Goal: Task Accomplishment & Management: Use online tool/utility

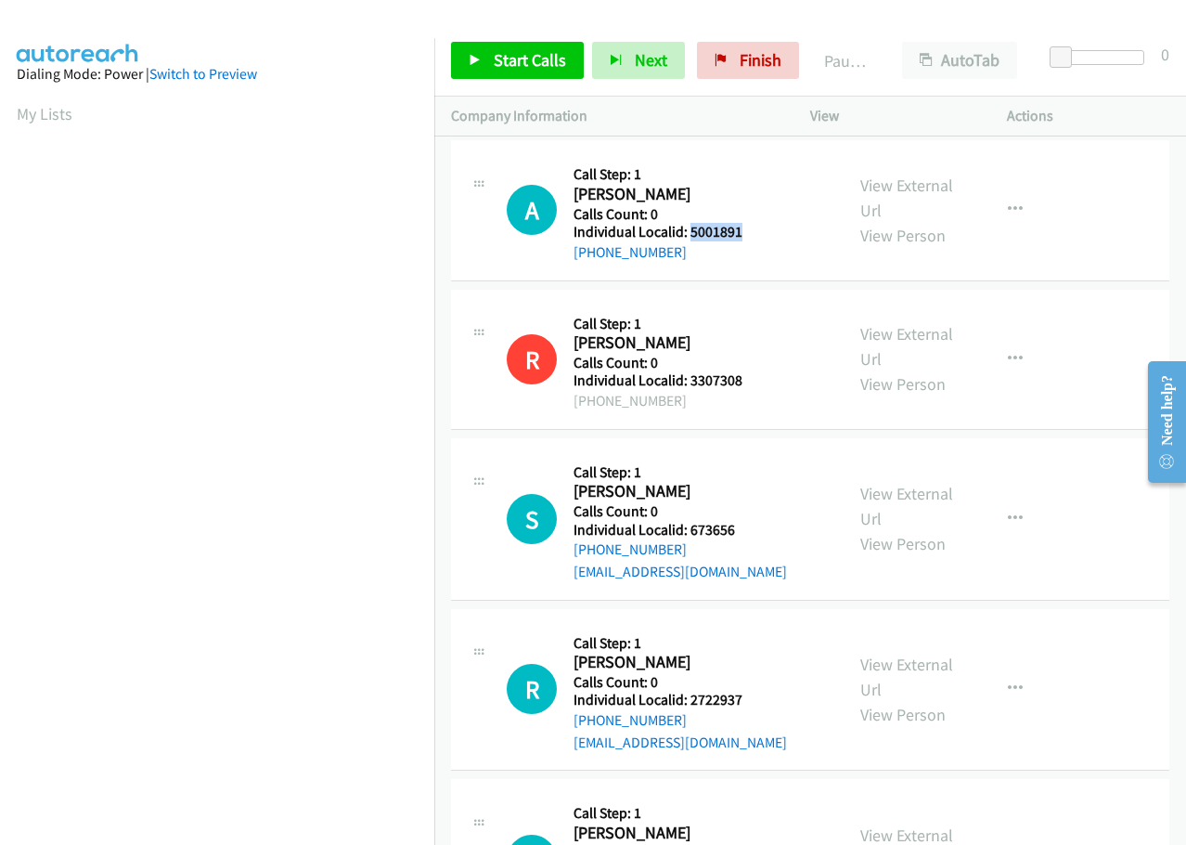
drag, startPoint x: 689, startPoint y: 226, endPoint x: 750, endPoint y: 228, distance: 61.3
click at [750, 228] on div "A Callback Scheduled Call Step: 1 Alexis Lane America/New_York Calls Count: 0 I…" at bounding box center [667, 210] width 320 height 106
copy h5 "5001891"
drag, startPoint x: 686, startPoint y: 528, endPoint x: 752, endPoint y: 532, distance: 66.0
click at [752, 532] on div "S Callback Scheduled Call Step: 1 Sharon Leasure America/New_York Calls Count: …" at bounding box center [667, 519] width 320 height 128
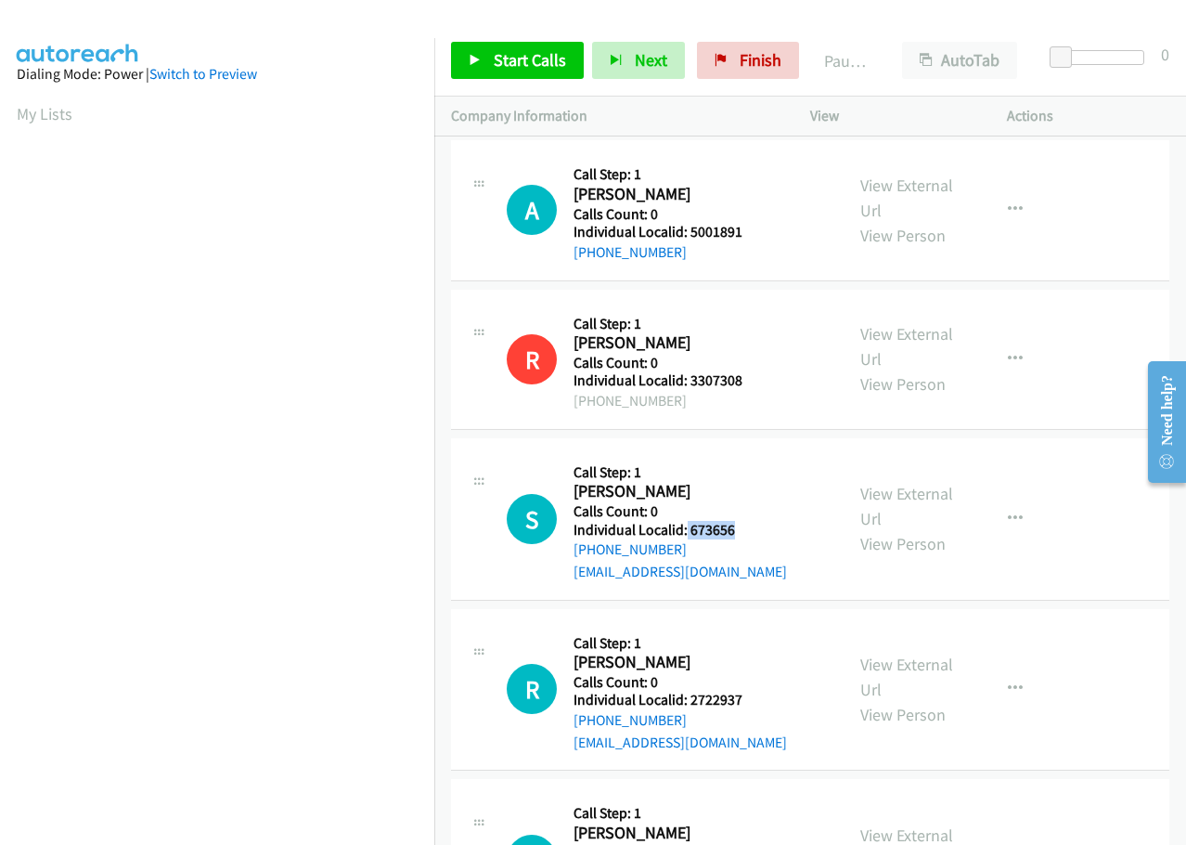
copy h5 "673656"
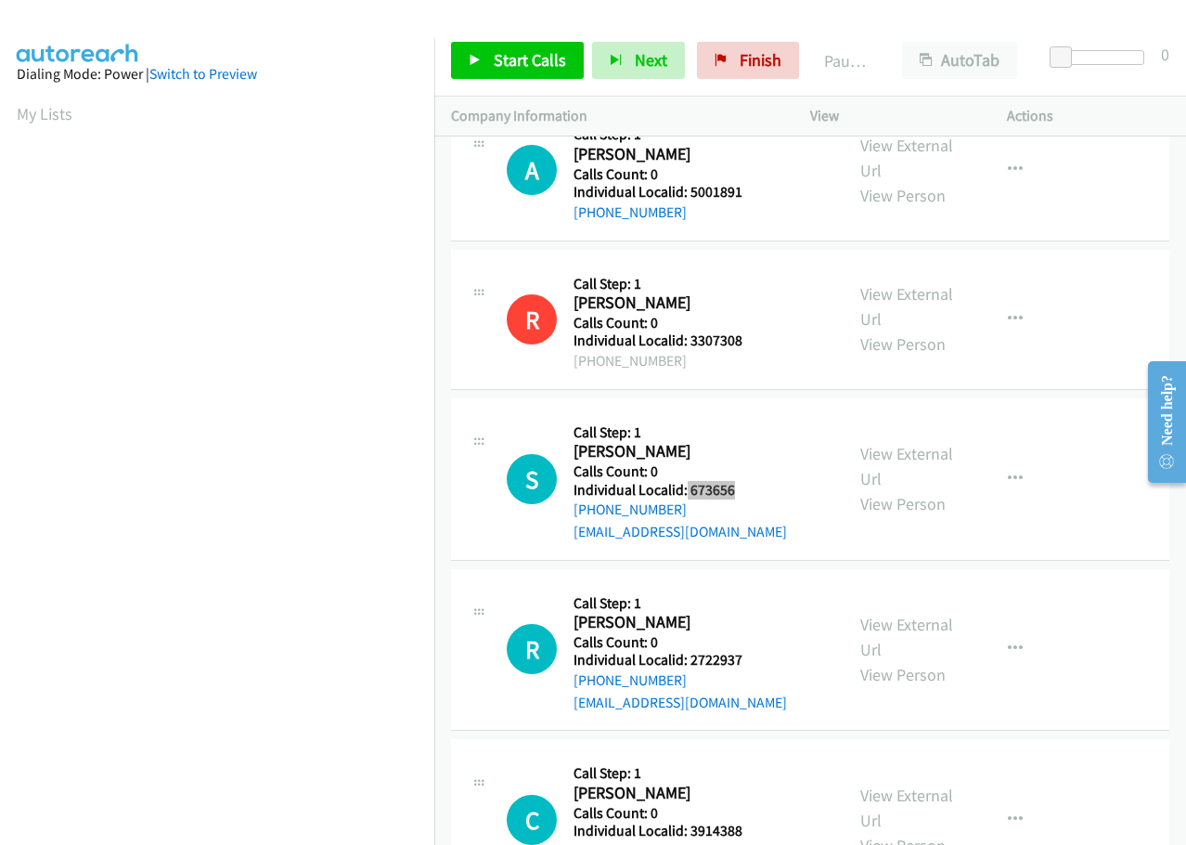
scroll to position [162, 0]
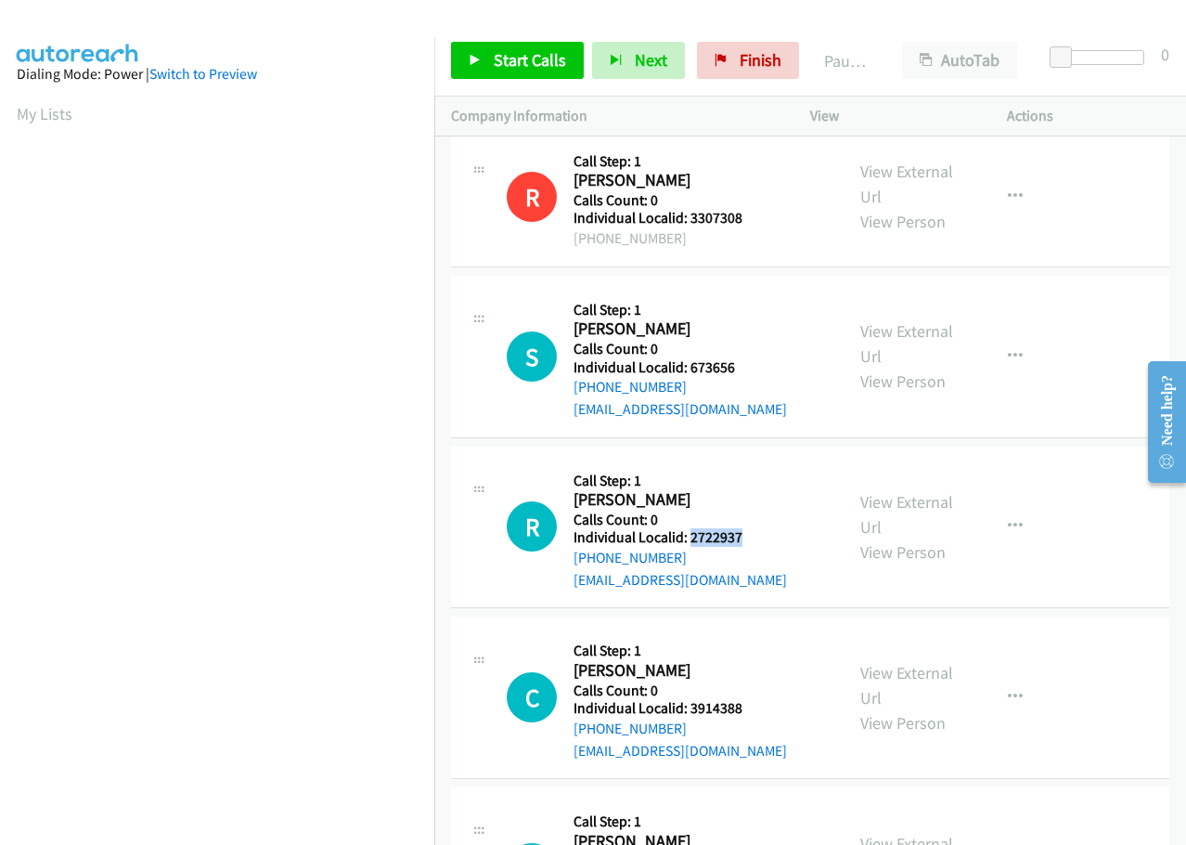
drag, startPoint x: 688, startPoint y: 536, endPoint x: 749, endPoint y: 536, distance: 61.3
click at [749, 536] on div "R Callback Scheduled Call Step: 1 Robert Mackinnon America/Toronto Calls Count:…" at bounding box center [667, 527] width 320 height 128
copy h5 "2722937"
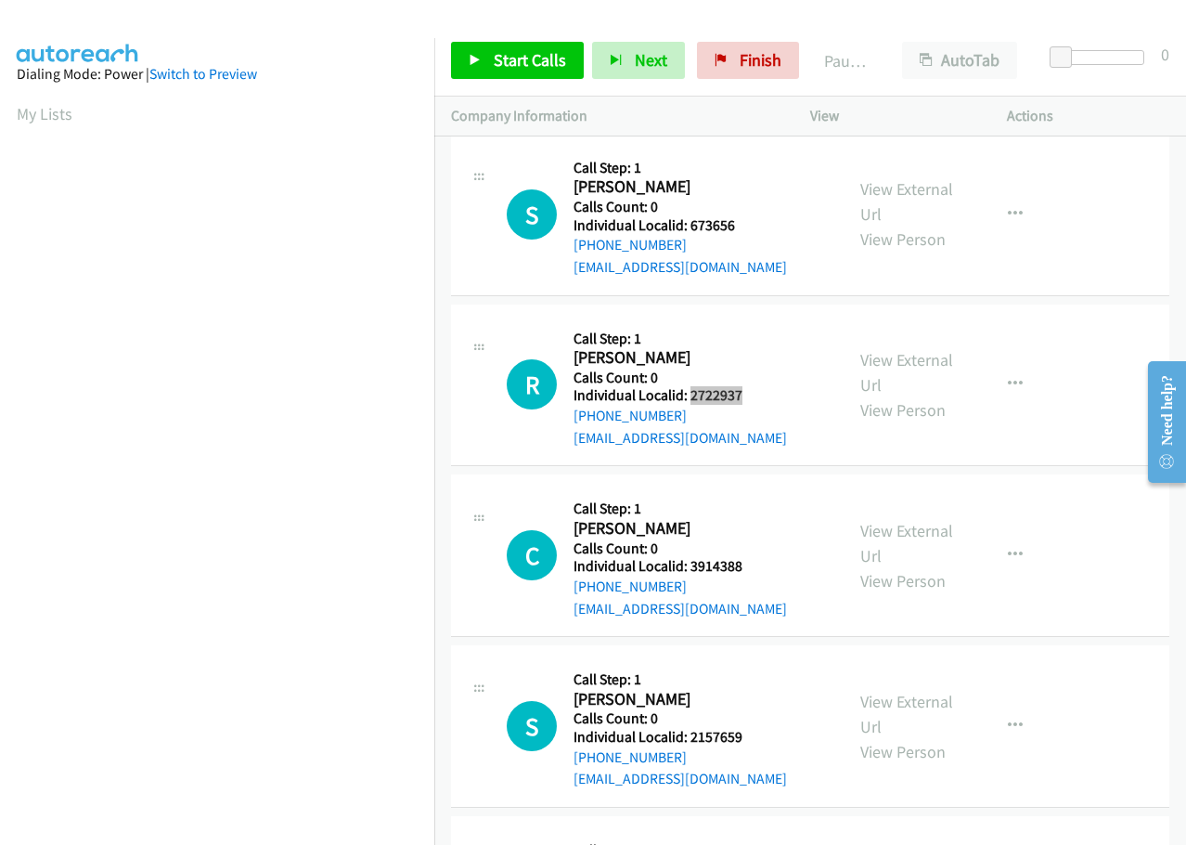
scroll to position [325, 0]
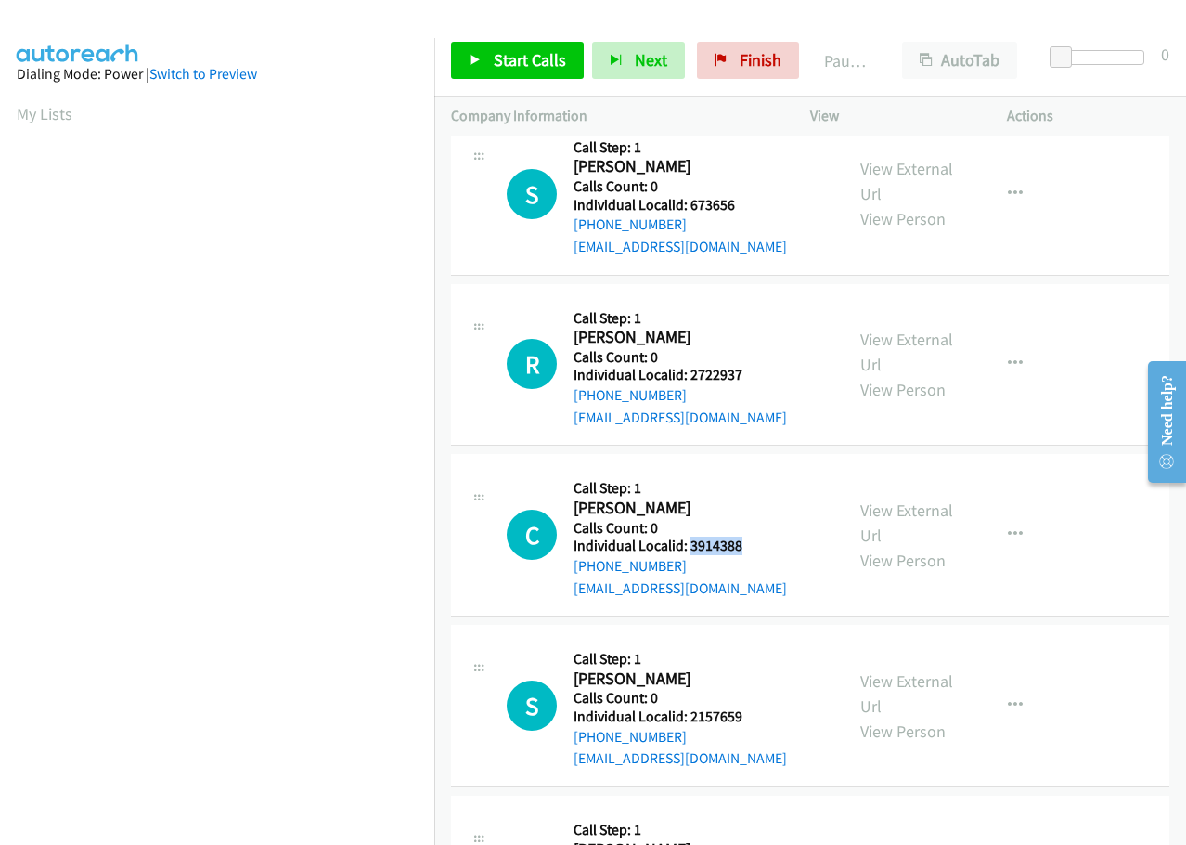
drag, startPoint x: 689, startPoint y: 542, endPoint x: 749, endPoint y: 546, distance: 60.4
click at [750, 544] on div "C Callback Scheduled Call Step: 1 Christopher Decoursey America/New_York Calls …" at bounding box center [667, 535] width 320 height 128
copy h5 "3914388"
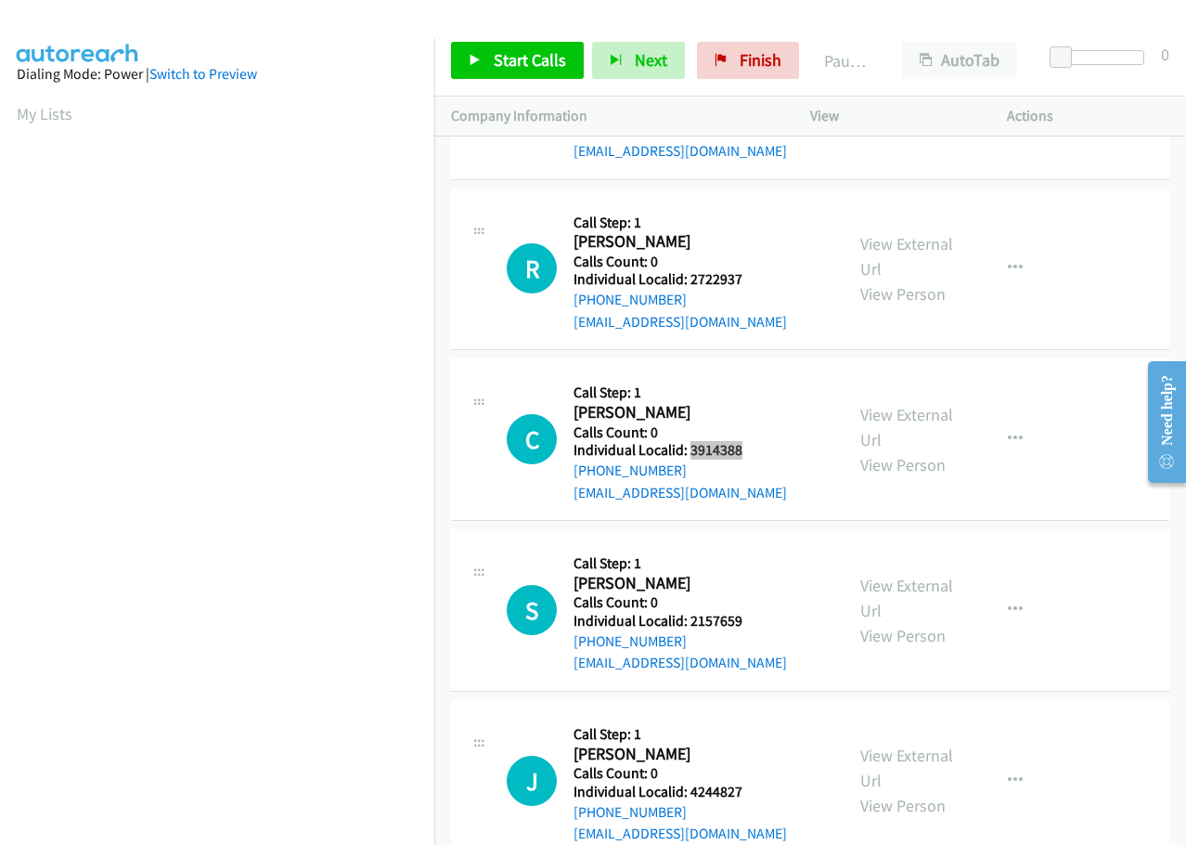
scroll to position [464, 0]
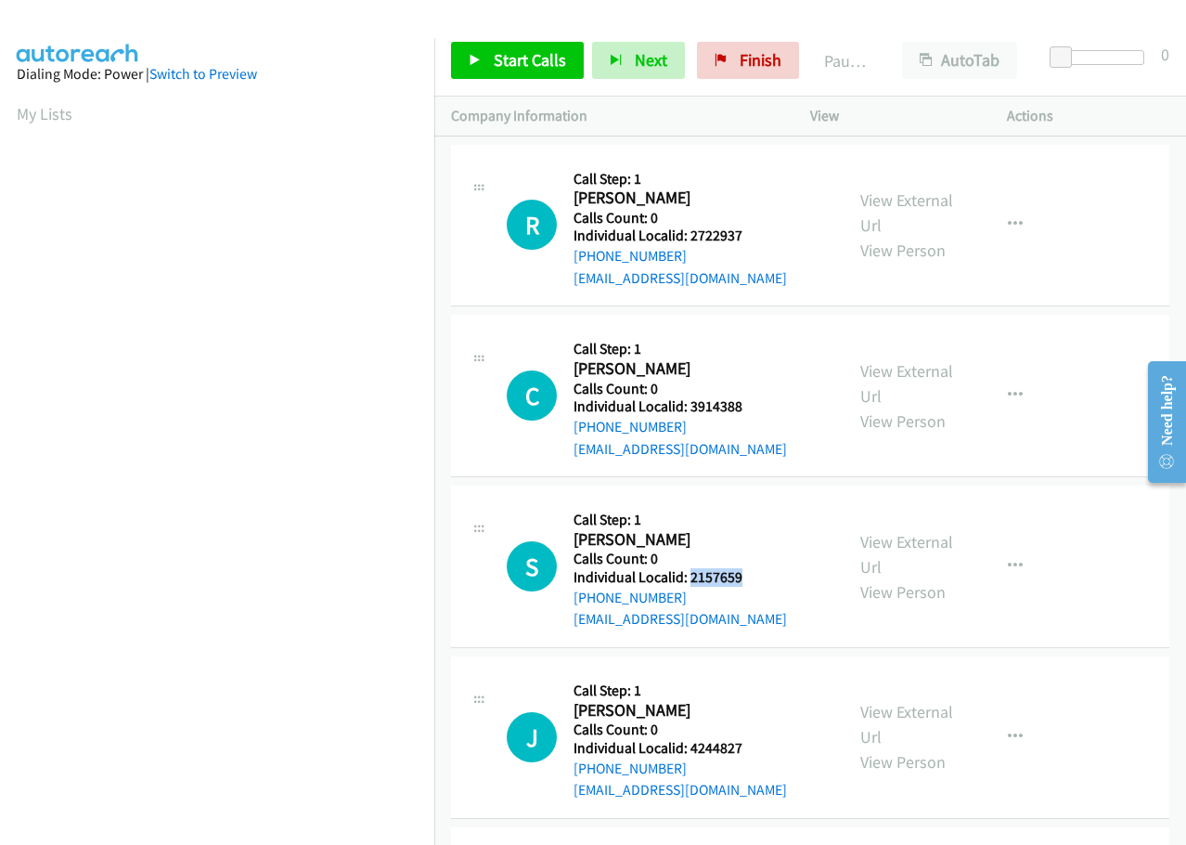
drag, startPoint x: 687, startPoint y: 578, endPoint x: 753, endPoint y: 576, distance: 65.9
click at [753, 576] on div "S Callback Scheduled Call Step: 1 Susan Rozman America/New_York Calls Count: 0 …" at bounding box center [667, 566] width 320 height 128
copy h5 "2157659"
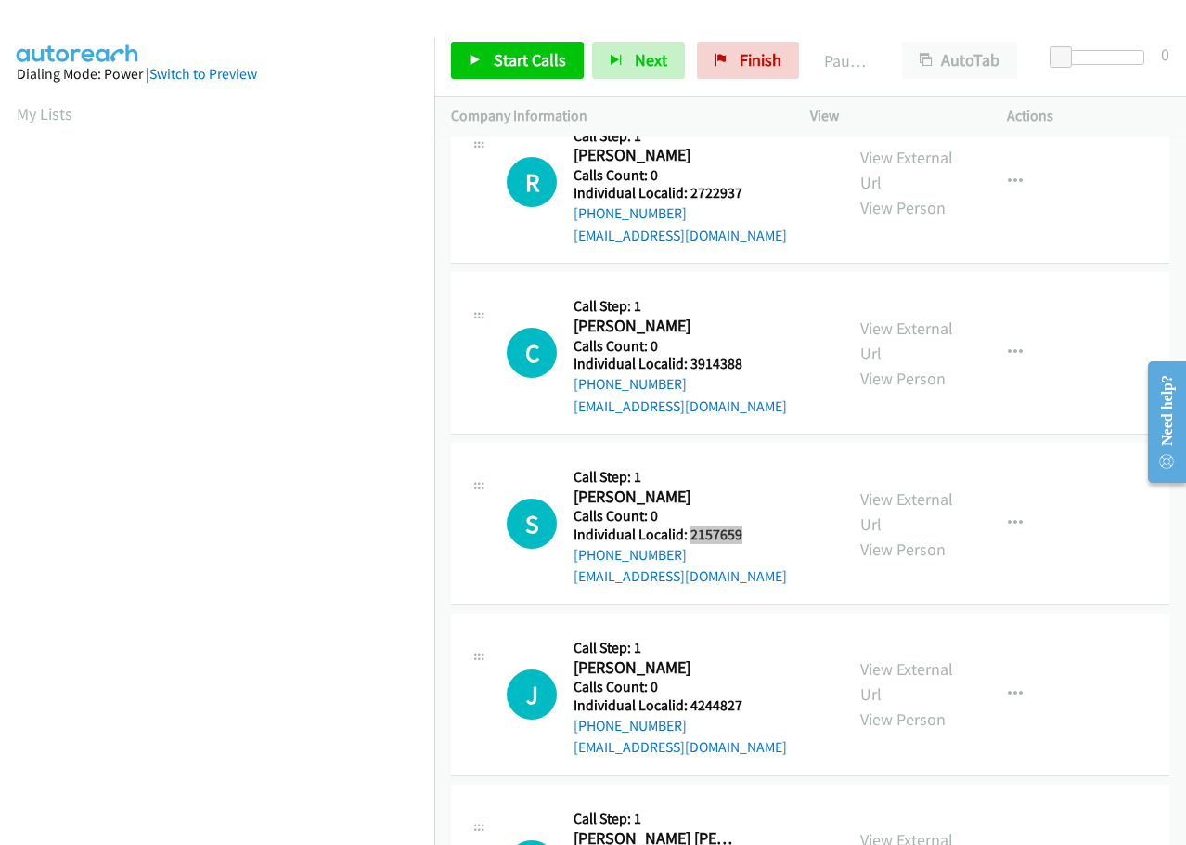
scroll to position [627, 0]
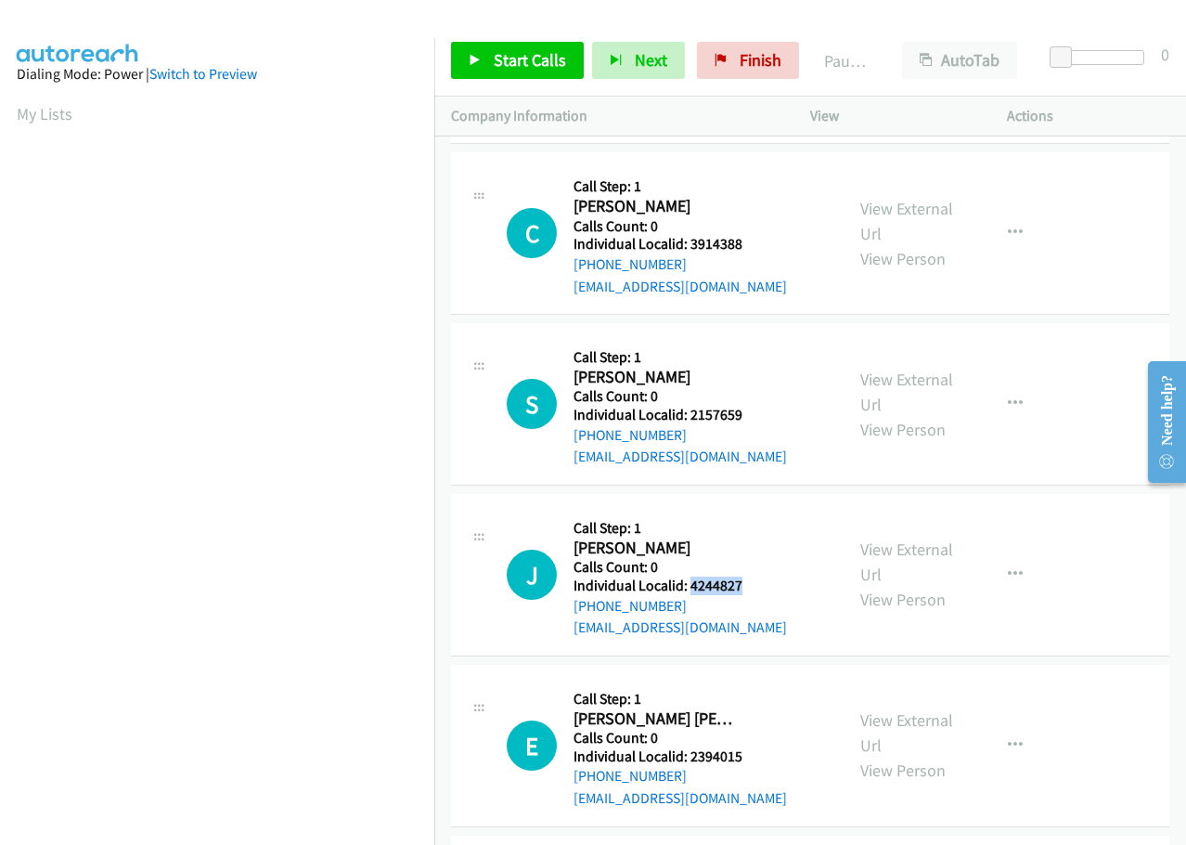
drag, startPoint x: 704, startPoint y: 585, endPoint x: 754, endPoint y: 588, distance: 49.3
click at [754, 588] on div "J Callback Scheduled Call Step: 1 Jarrett Cline America/New_York Calls Count: 0…" at bounding box center [667, 575] width 320 height 128
copy h5 "4244827"
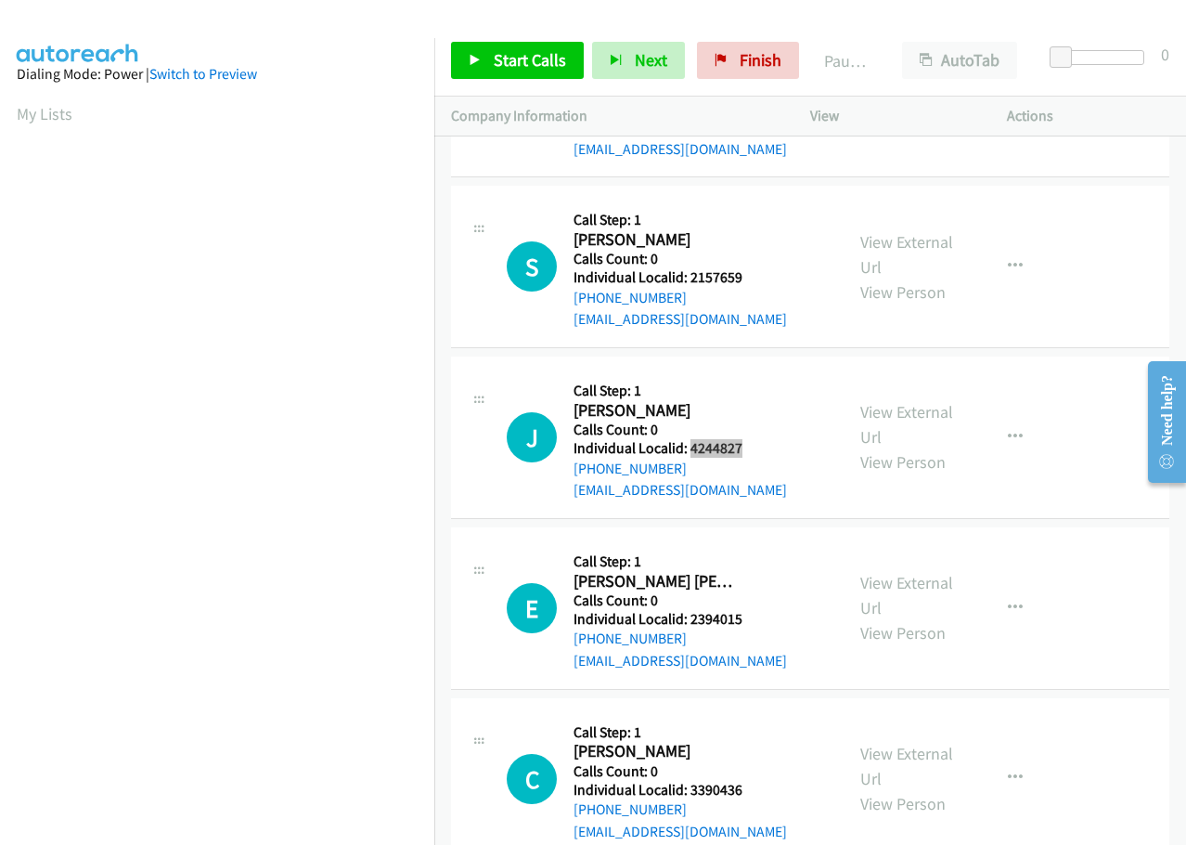
scroll to position [766, 0]
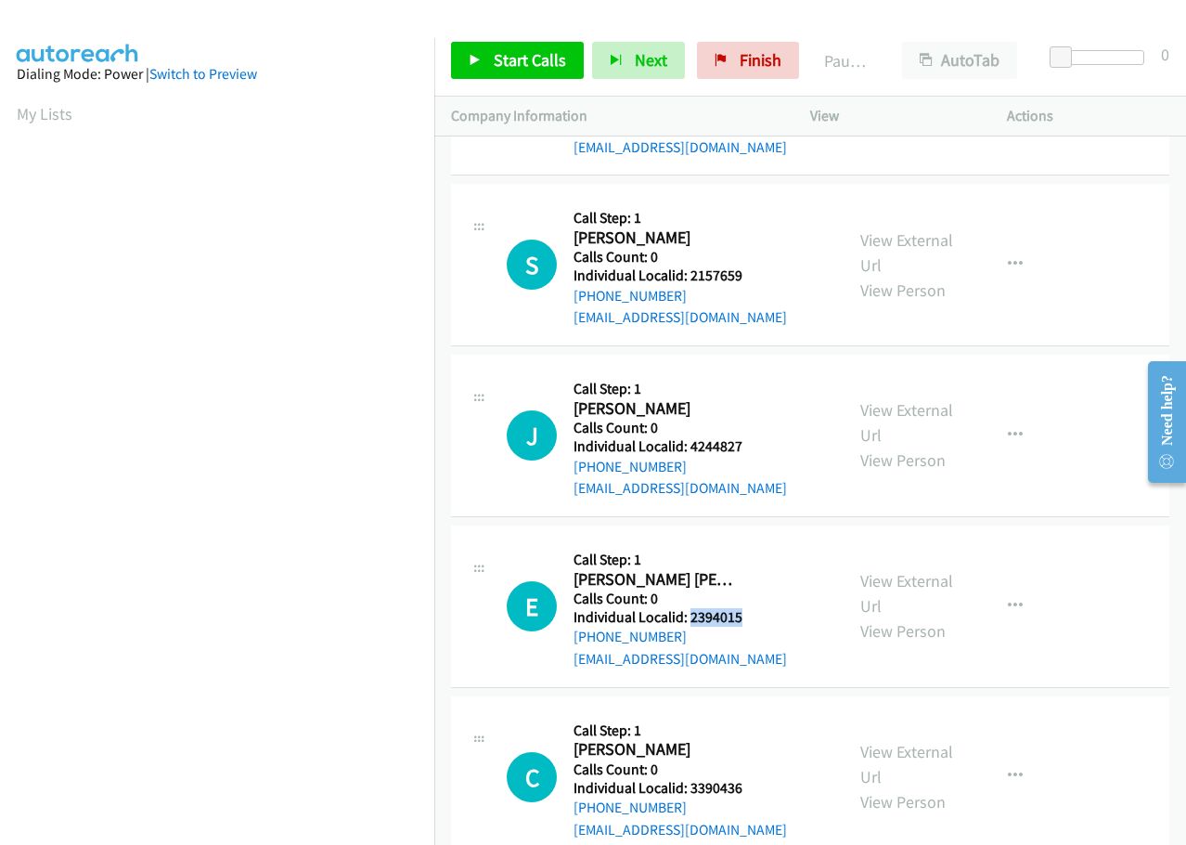
drag, startPoint x: 688, startPoint y: 612, endPoint x: 754, endPoint y: 617, distance: 66.1
click at [754, 617] on div "E Callback Scheduled Call Step: 1 Erich Fagginger Auer America/New_York Calls C…" at bounding box center [667, 606] width 320 height 128
copy h5 "2394015"
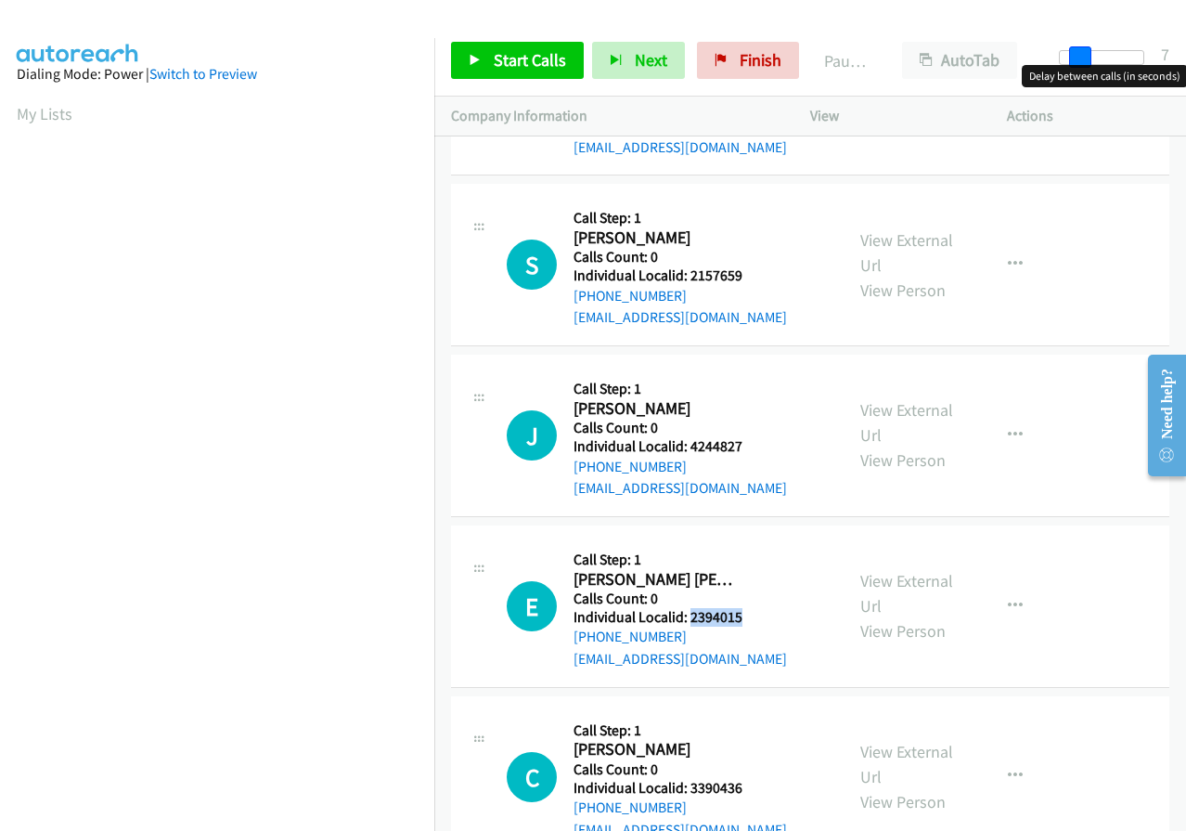
drag, startPoint x: 1069, startPoint y: 60, endPoint x: 1089, endPoint y: 56, distance: 20.0
click at [1089, 56] on span at bounding box center [1080, 57] width 22 height 22
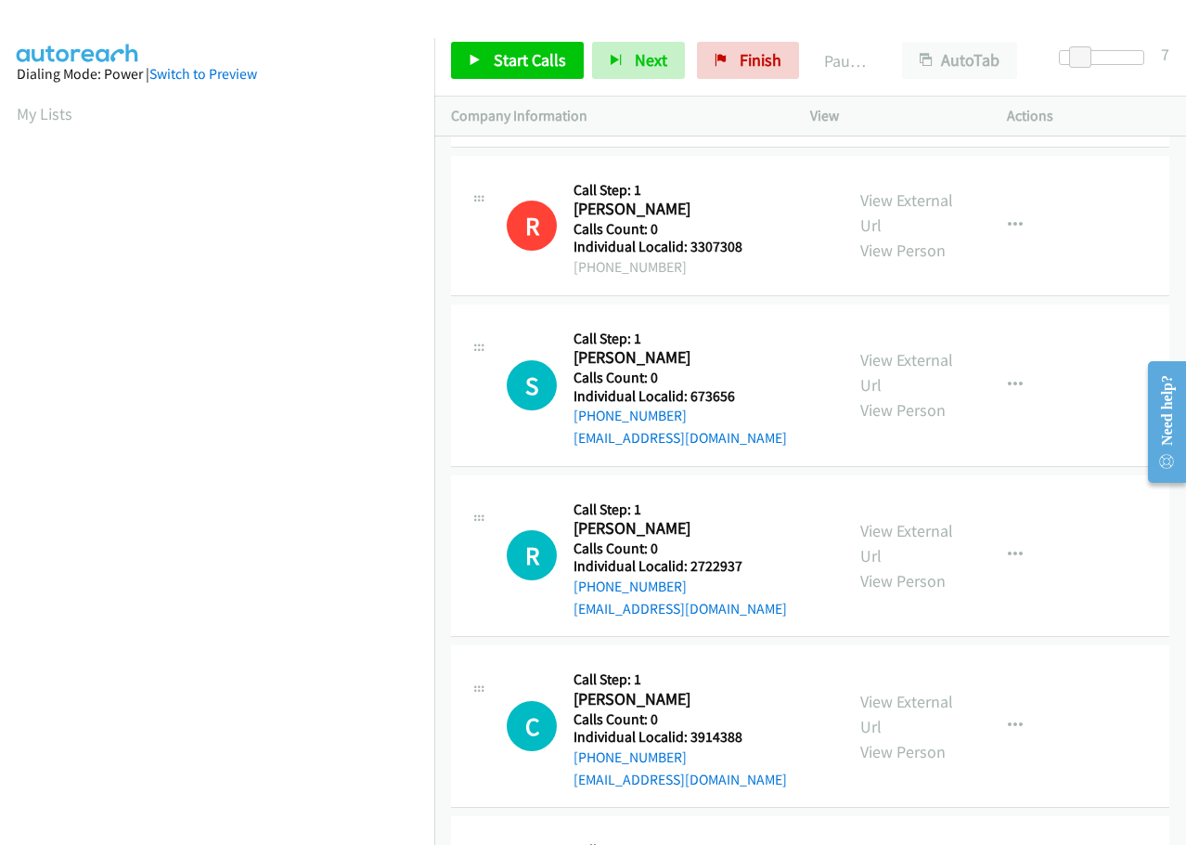
scroll to position [0, 0]
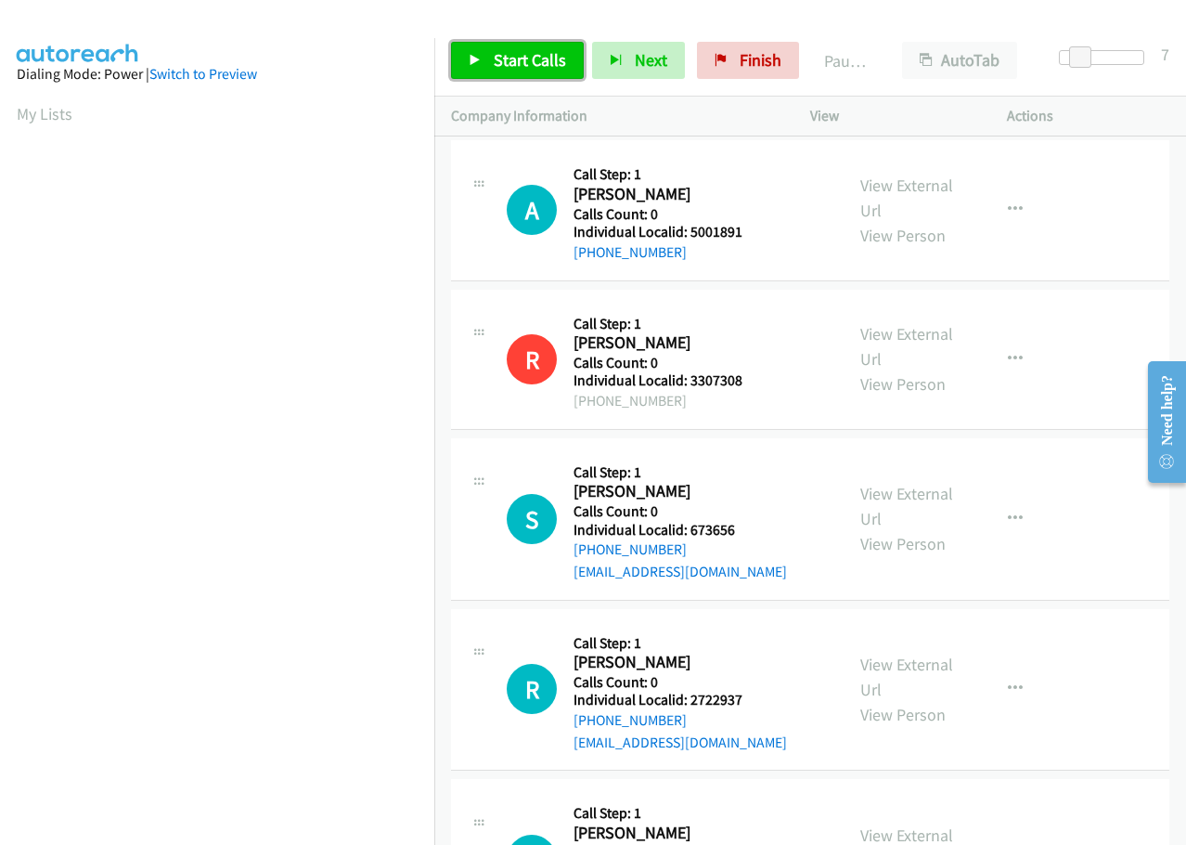
click at [516, 66] on span "Start Calls" at bounding box center [530, 59] width 72 height 21
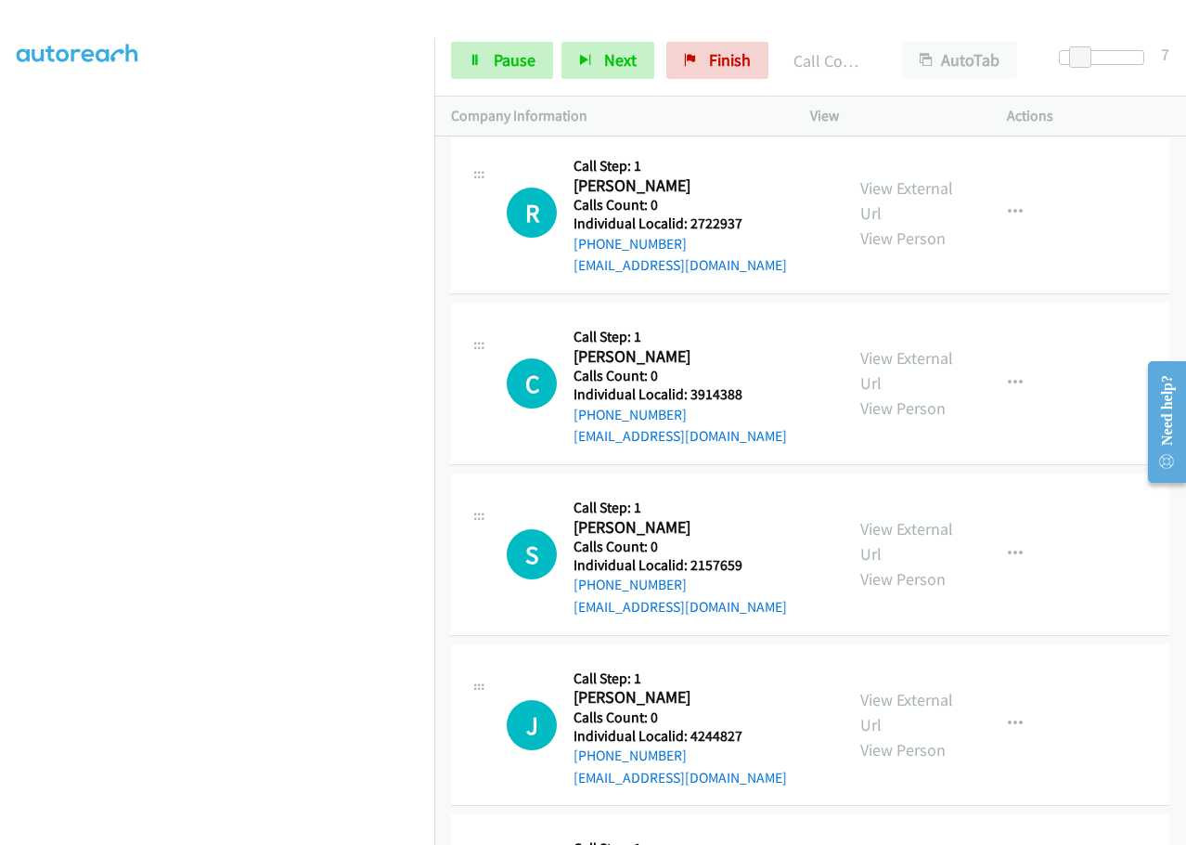
scroll to position [534, 0]
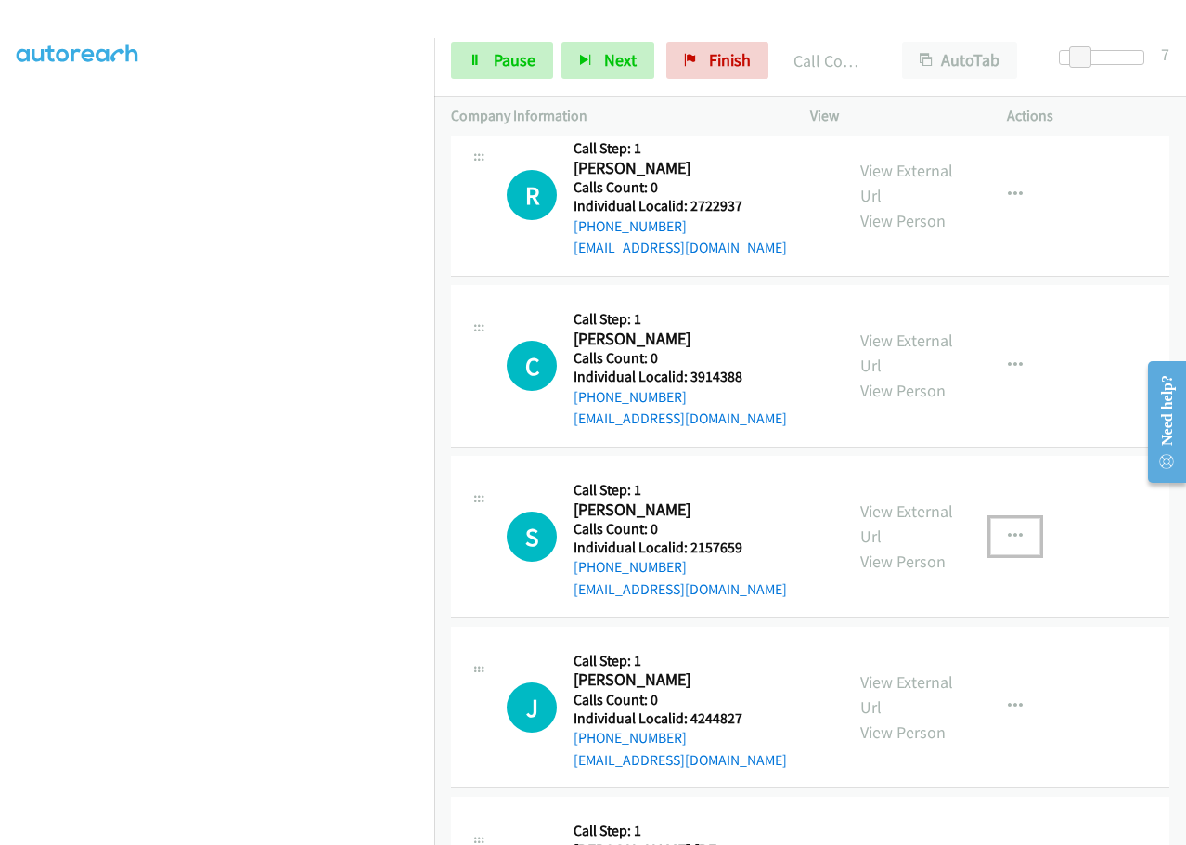
click at [1008, 535] on icon "button" at bounding box center [1015, 536] width 15 height 15
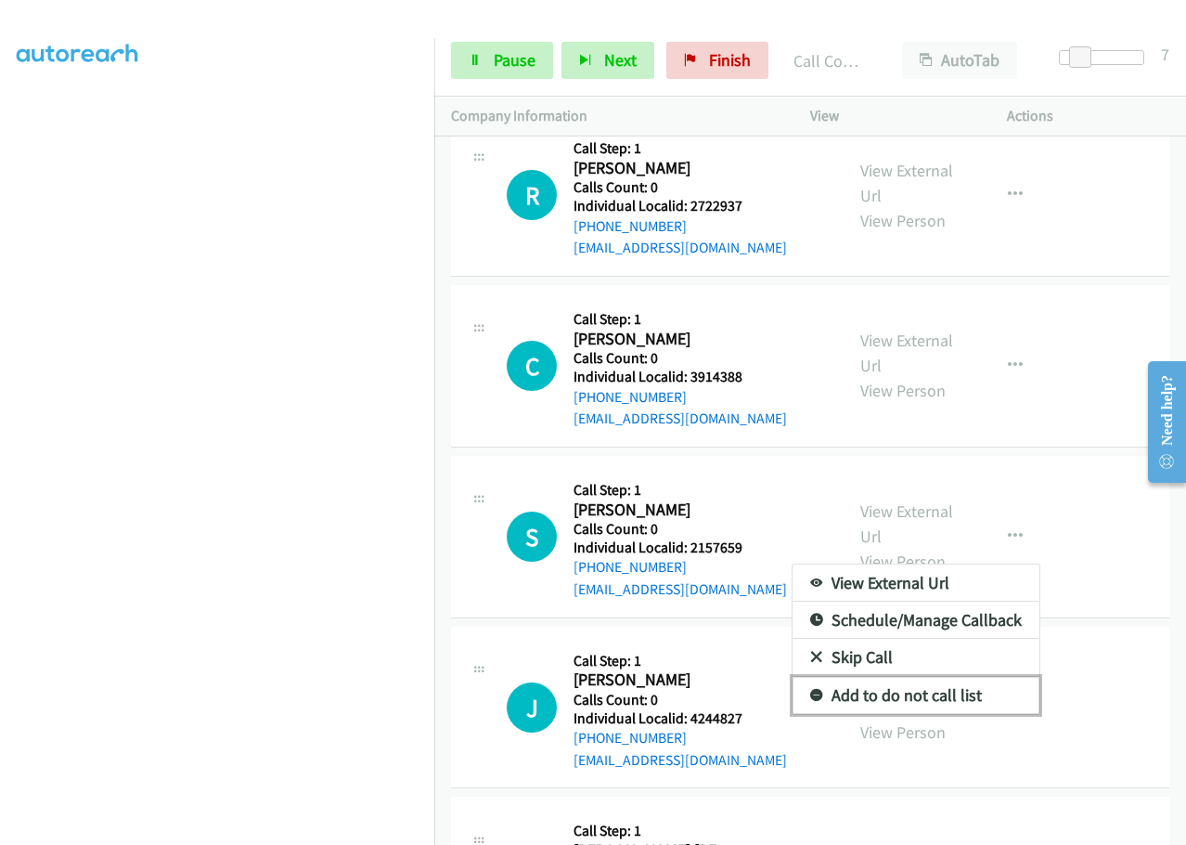
click at [810, 693] on icon at bounding box center [816, 696] width 13 height 13
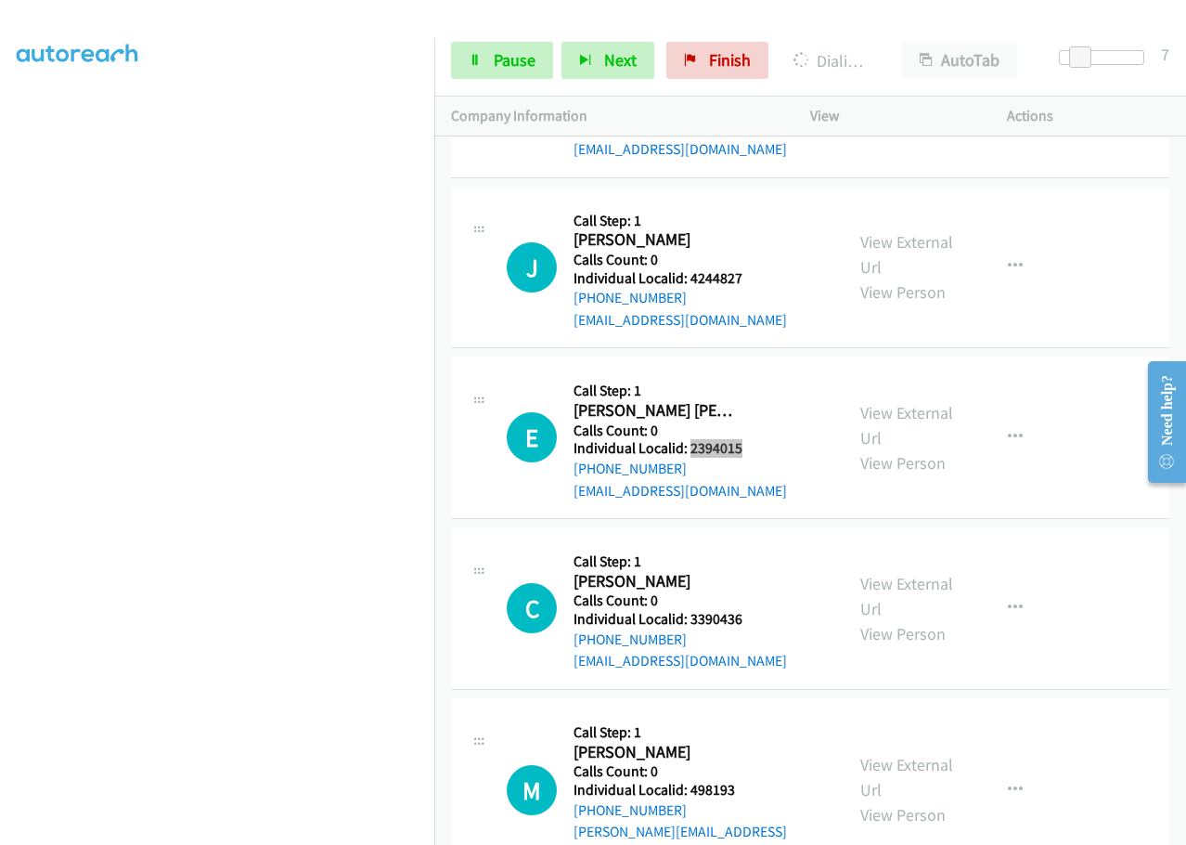
scroll to position [975, 0]
drag, startPoint x: 690, startPoint y: 619, endPoint x: 748, endPoint y: 614, distance: 58.7
click at [748, 614] on div "C Callback Scheduled Call Step: 1 Colin Carey America/New_York Calls Count: 0 I…" at bounding box center [667, 607] width 320 height 128
copy h5 "3390436"
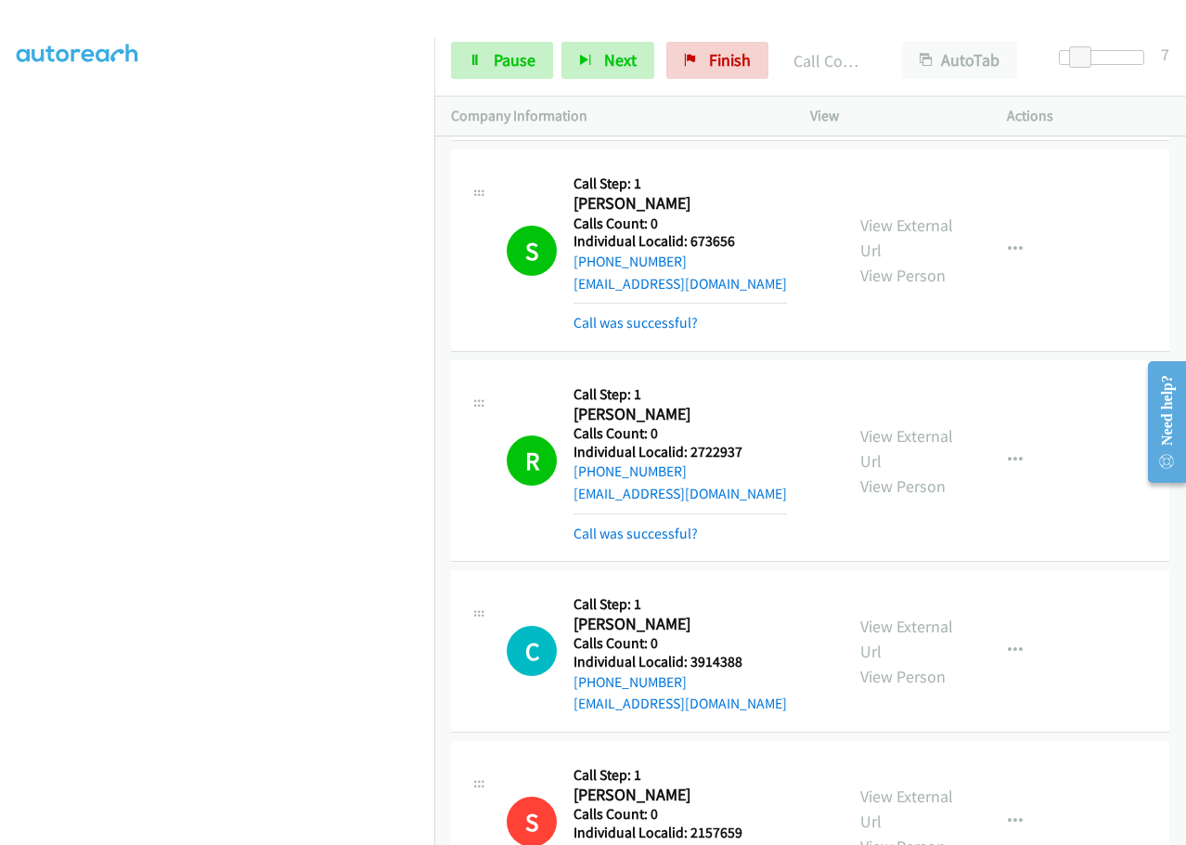
scroll to position [241, 0]
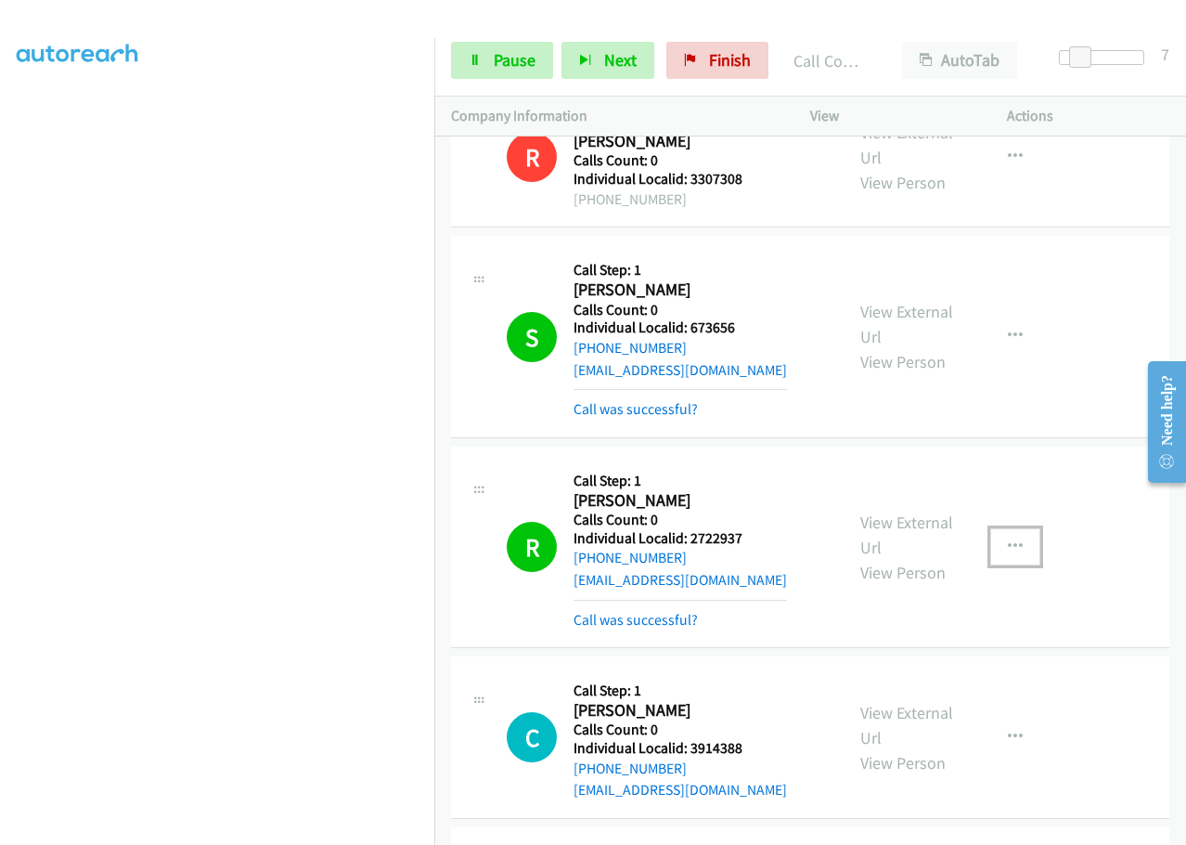
click at [1008, 541] on icon "button" at bounding box center [1015, 546] width 15 height 15
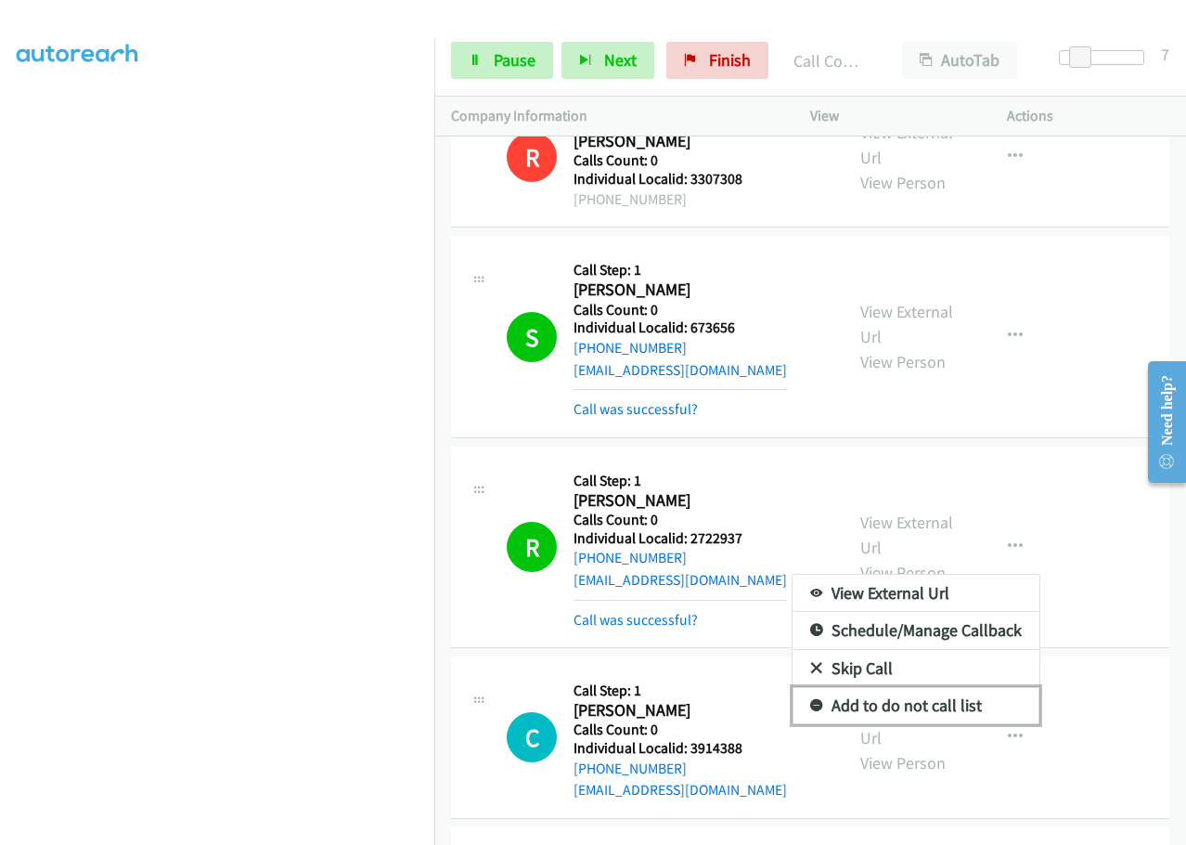
click at [810, 701] on icon at bounding box center [816, 706] width 13 height 13
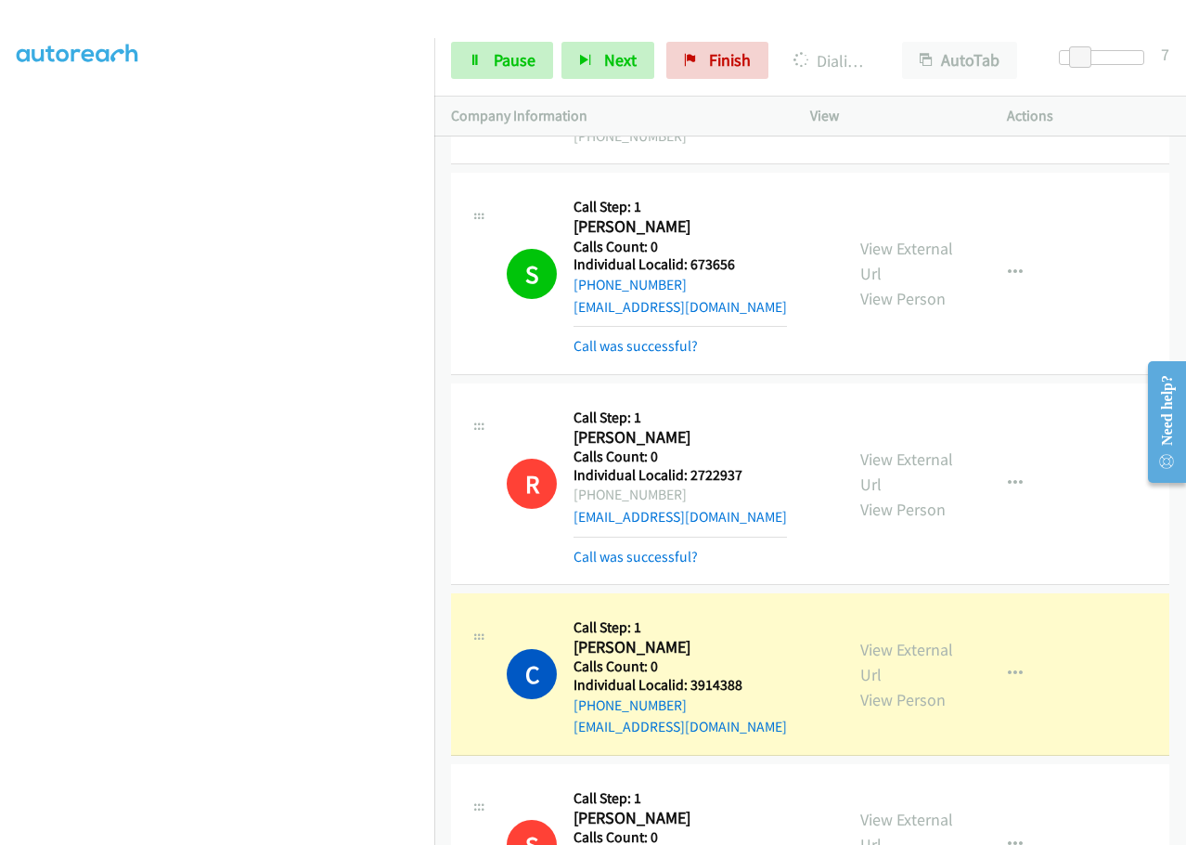
scroll to position [265, 0]
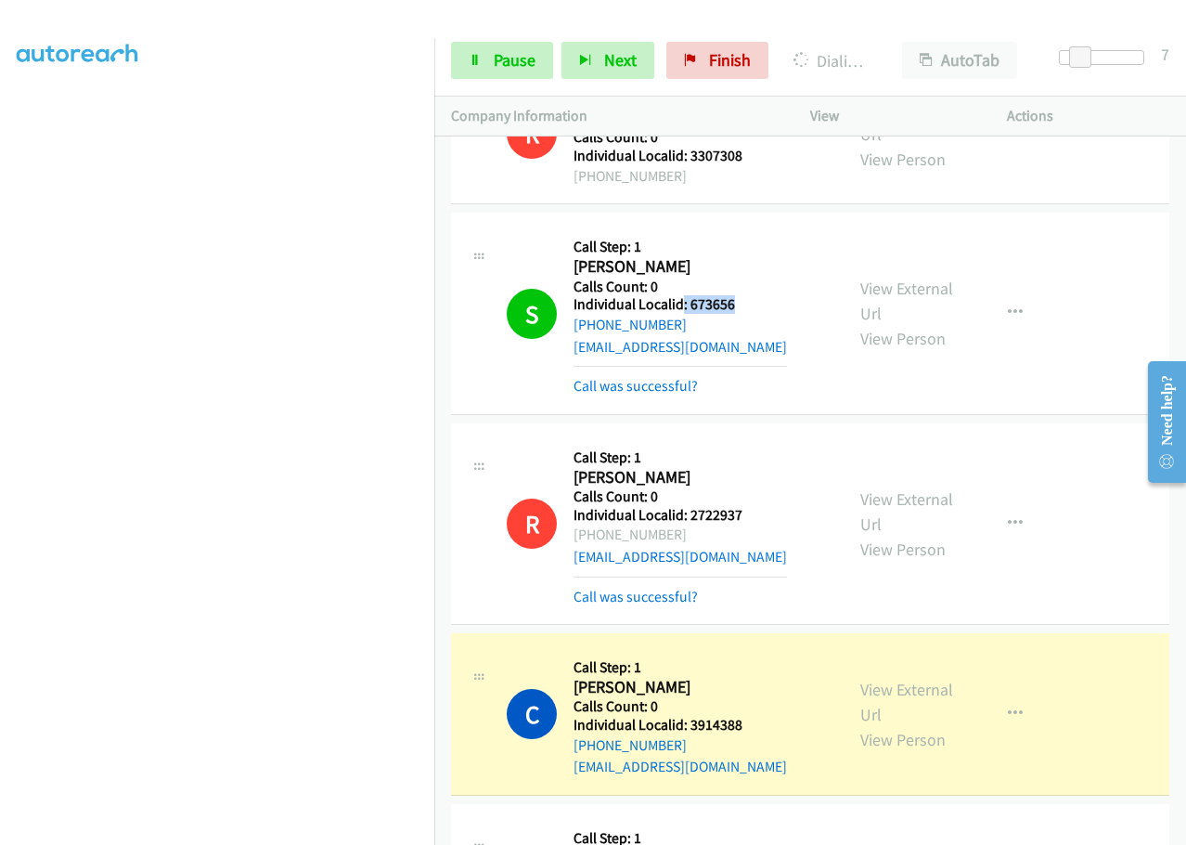
drag, startPoint x: 683, startPoint y: 300, endPoint x: 729, endPoint y: 302, distance: 45.5
click at [734, 302] on h5 "Individual Localid: 673656" at bounding box center [680, 304] width 213 height 19
copy h5 ": 673656"
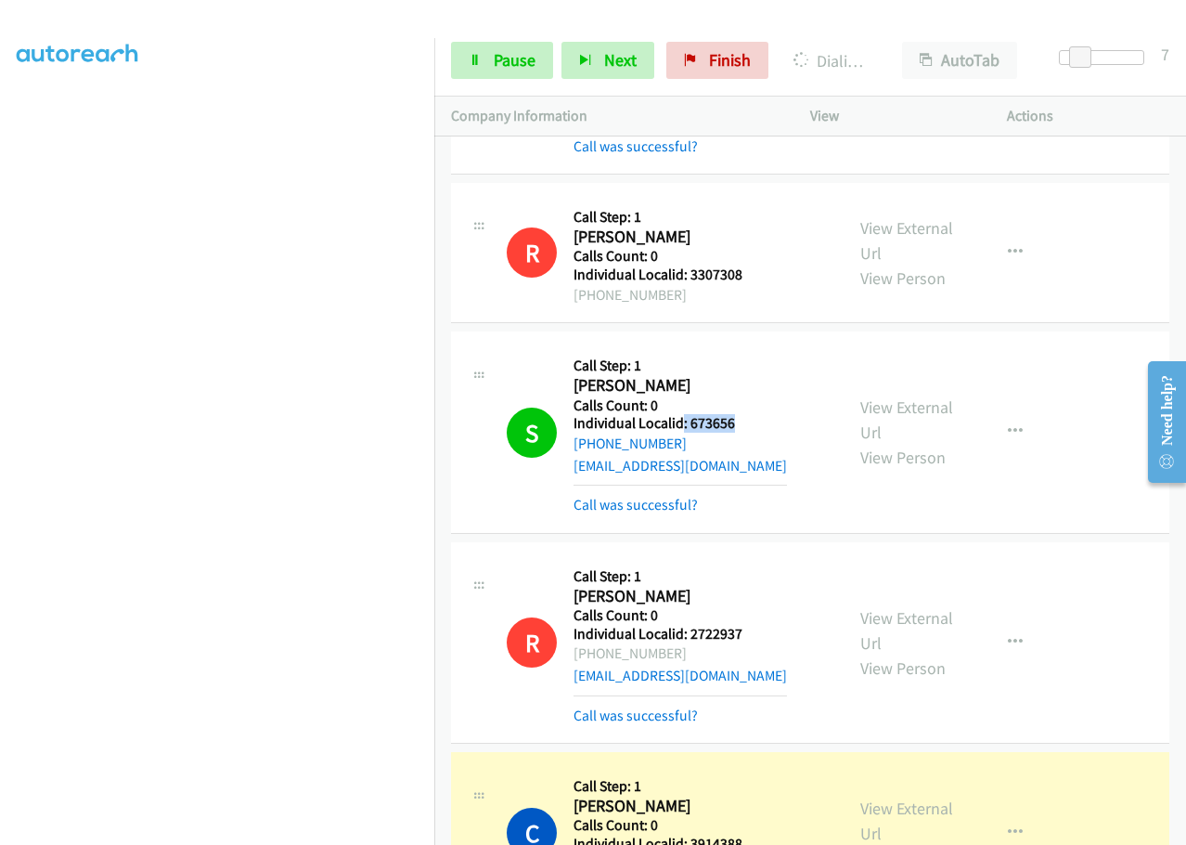
scroll to position [0, 0]
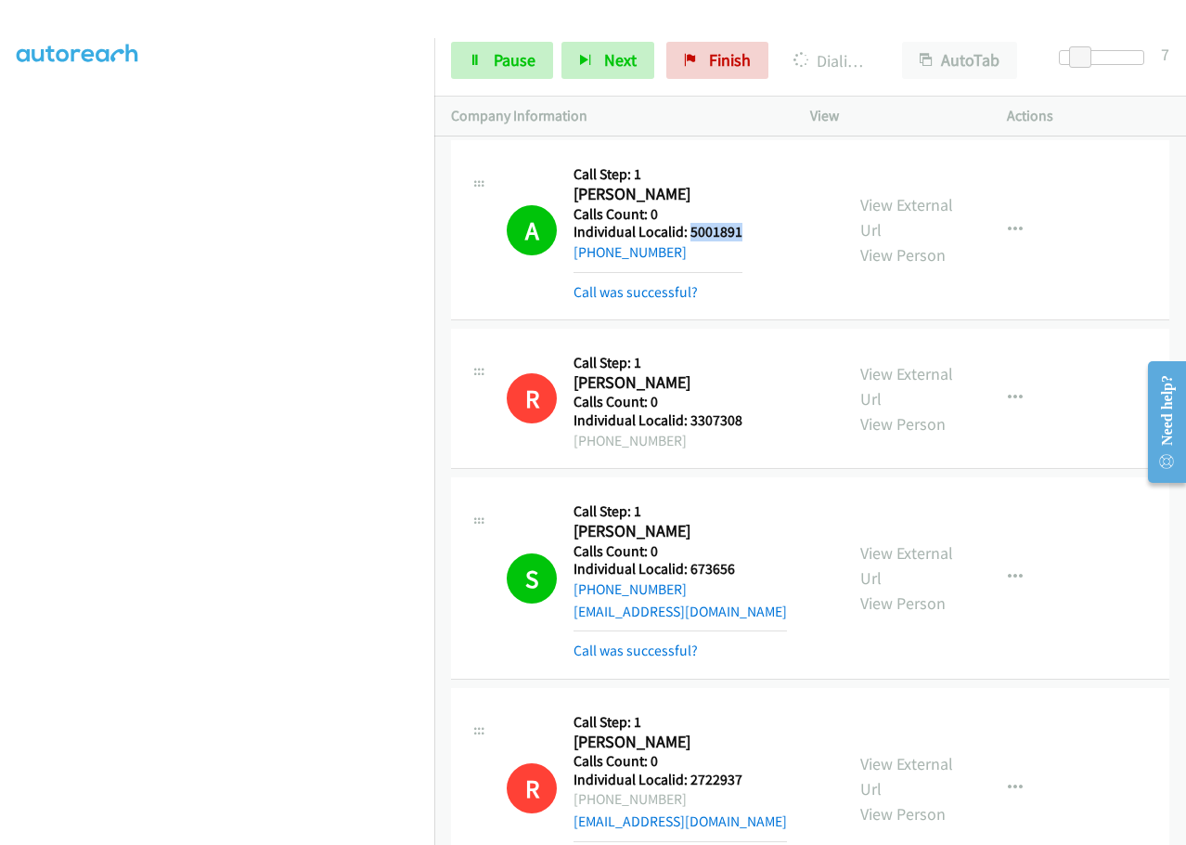
drag, startPoint x: 688, startPoint y: 229, endPoint x: 749, endPoint y: 224, distance: 61.5
click at [749, 224] on div "A Callback Scheduled Call Step: 1 Alexis Lane America/New_York Calls Count: 0 I…" at bounding box center [667, 230] width 320 height 146
copy h5 "5001891"
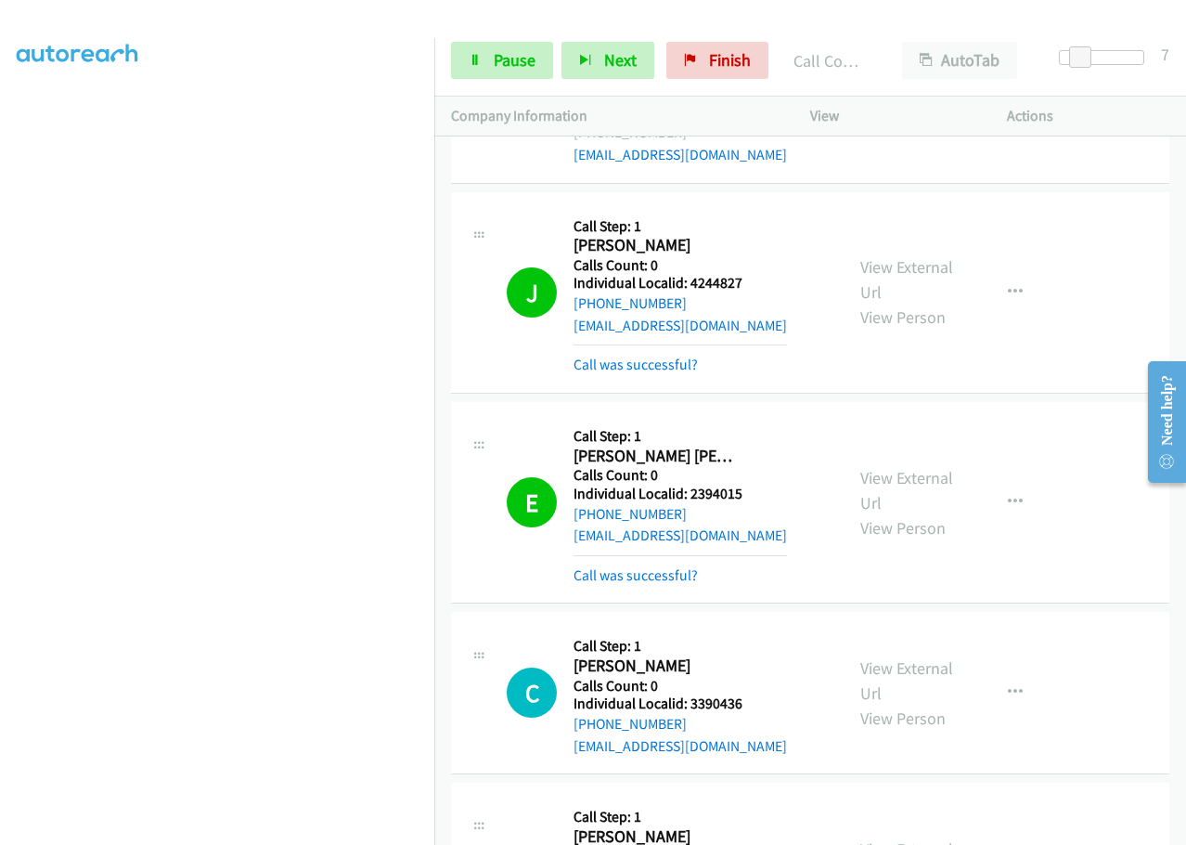
scroll to position [1137, 0]
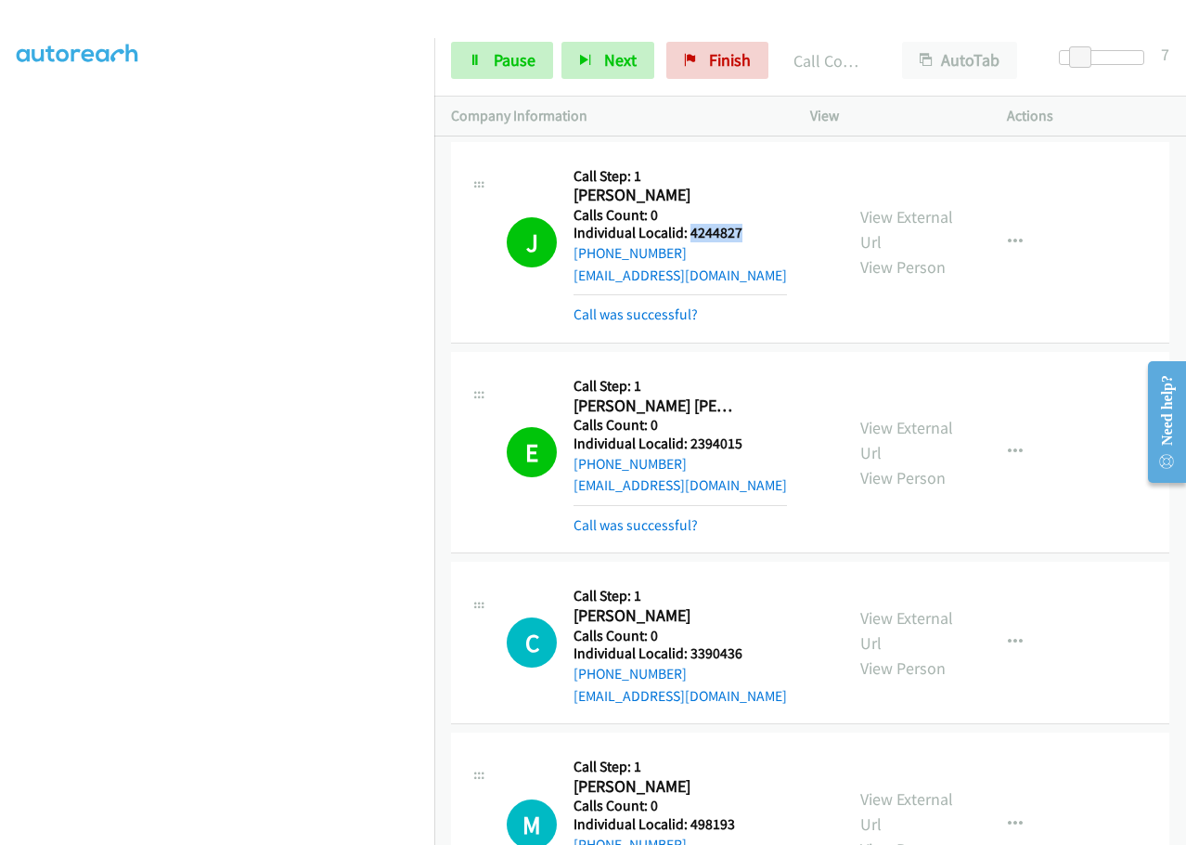
drag, startPoint x: 691, startPoint y: 230, endPoint x: 742, endPoint y: 231, distance: 50.1
click at [742, 231] on div "J Callback Scheduled Call Step: 1 Jarrett Cline America/New_York Calls Count: 0…" at bounding box center [667, 242] width 320 height 167
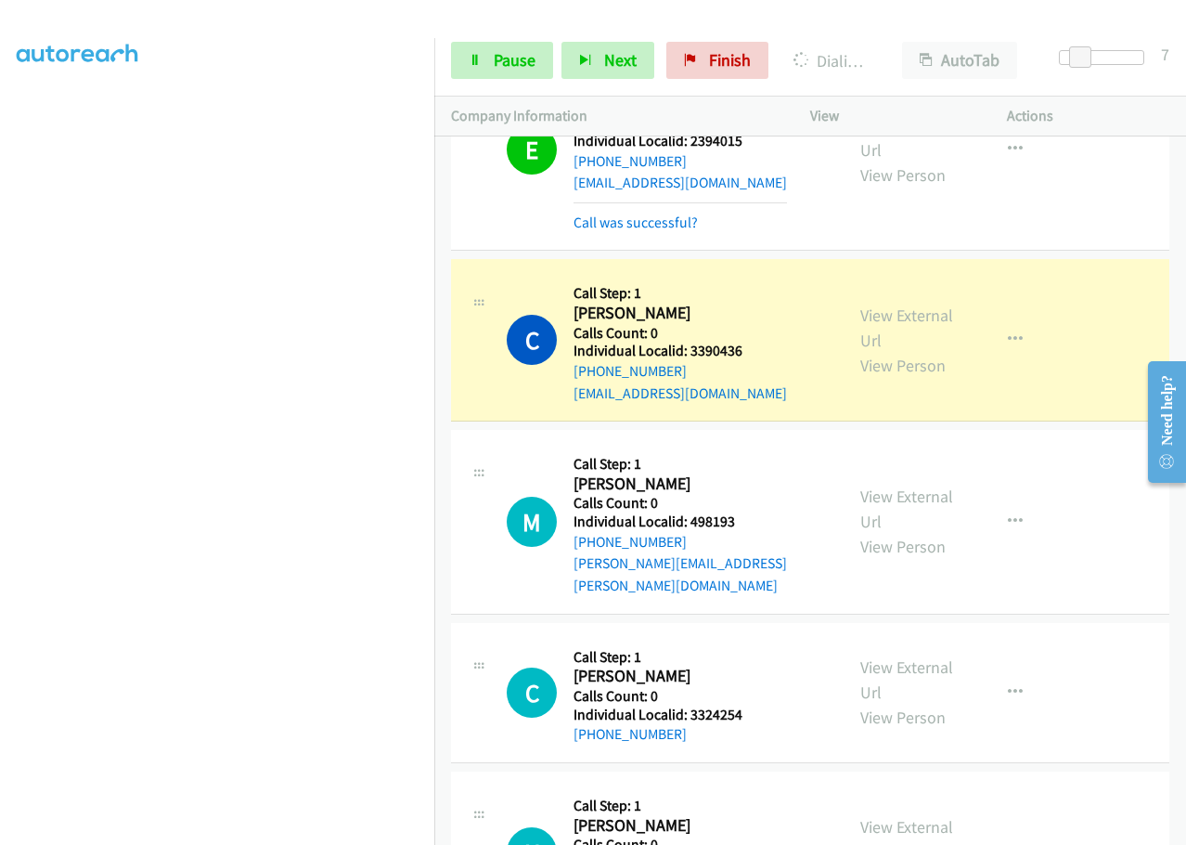
scroll to position [1508, 0]
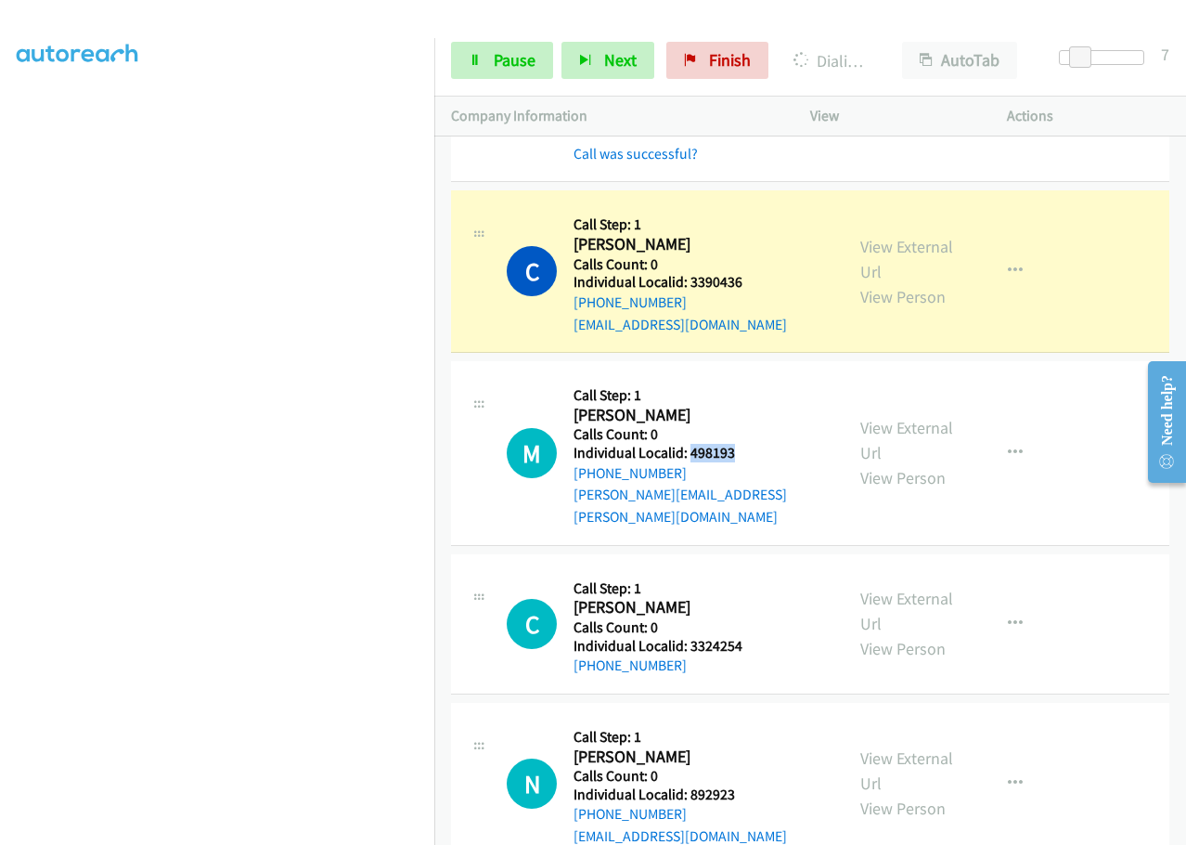
drag, startPoint x: 687, startPoint y: 449, endPoint x: 737, endPoint y: 452, distance: 50.2
click at [742, 451] on div "M Callback Scheduled Call Step: 1 Marvin Sleith America/New_York Calls Count: 0…" at bounding box center [667, 452] width 320 height 149
drag, startPoint x: 686, startPoint y: 619, endPoint x: 747, endPoint y: 623, distance: 61.4
click at [747, 623] on div "C Callback Scheduled Call Step: 1 Courtney Thompson America/New_York Calls Coun…" at bounding box center [667, 624] width 320 height 106
drag, startPoint x: 688, startPoint y: 769, endPoint x: 744, endPoint y: 767, distance: 56.7
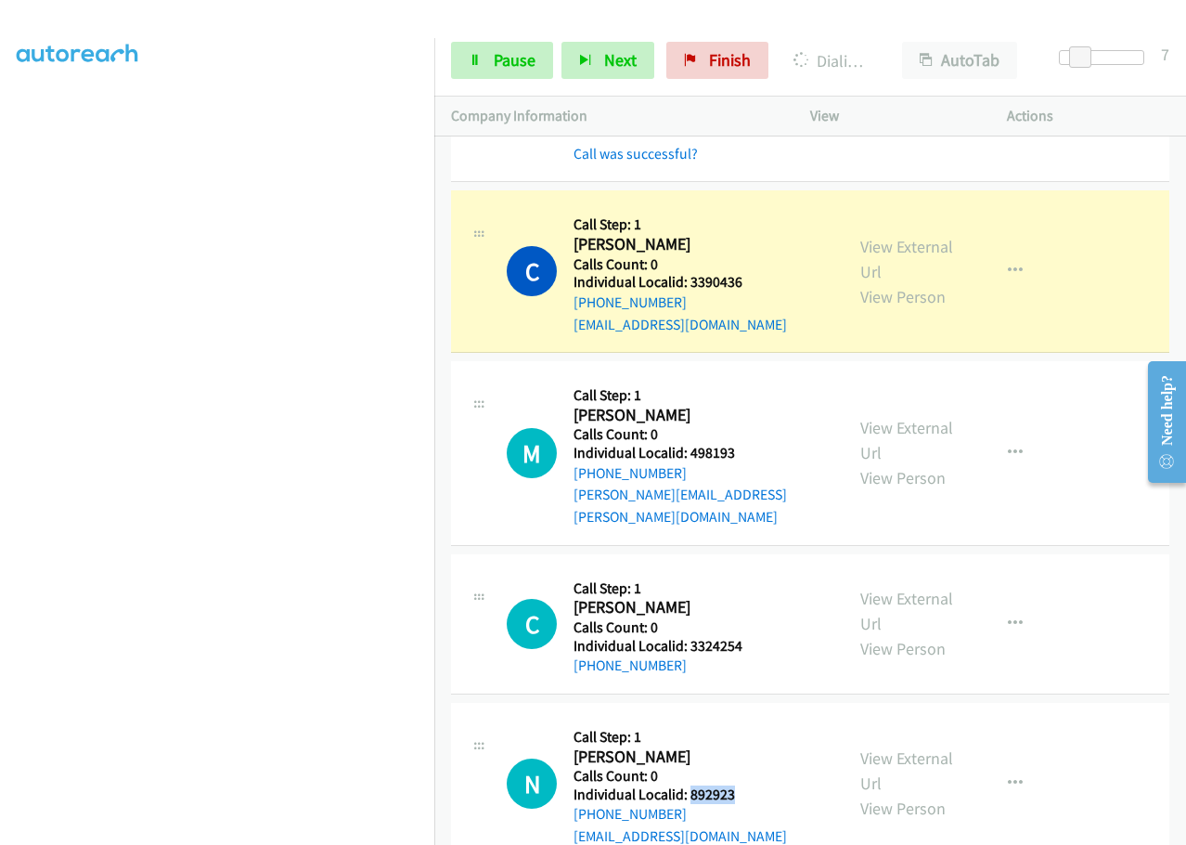
click at [744, 767] on div "N Callback Scheduled Call Step: 1 Nick Mucha America/New_York Calls Count: 0 In…" at bounding box center [667, 783] width 320 height 128
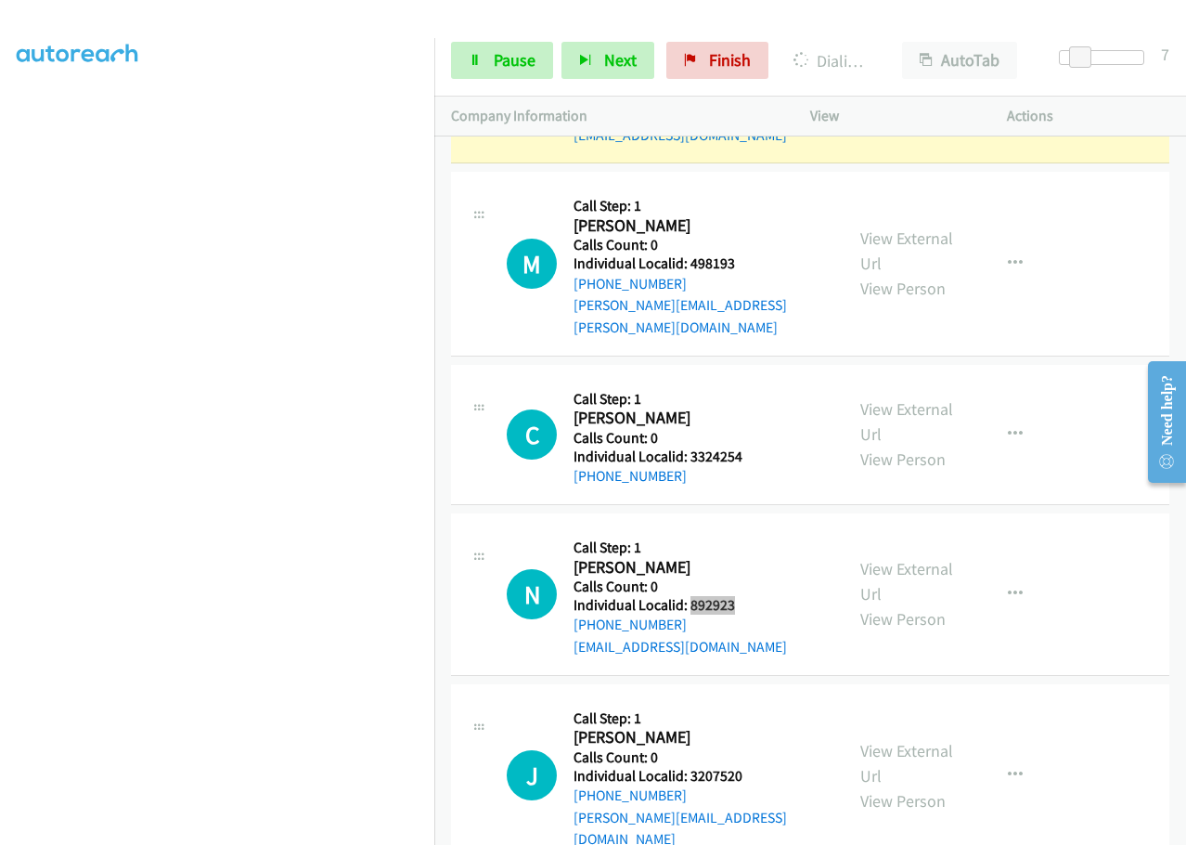
scroll to position [1704, 0]
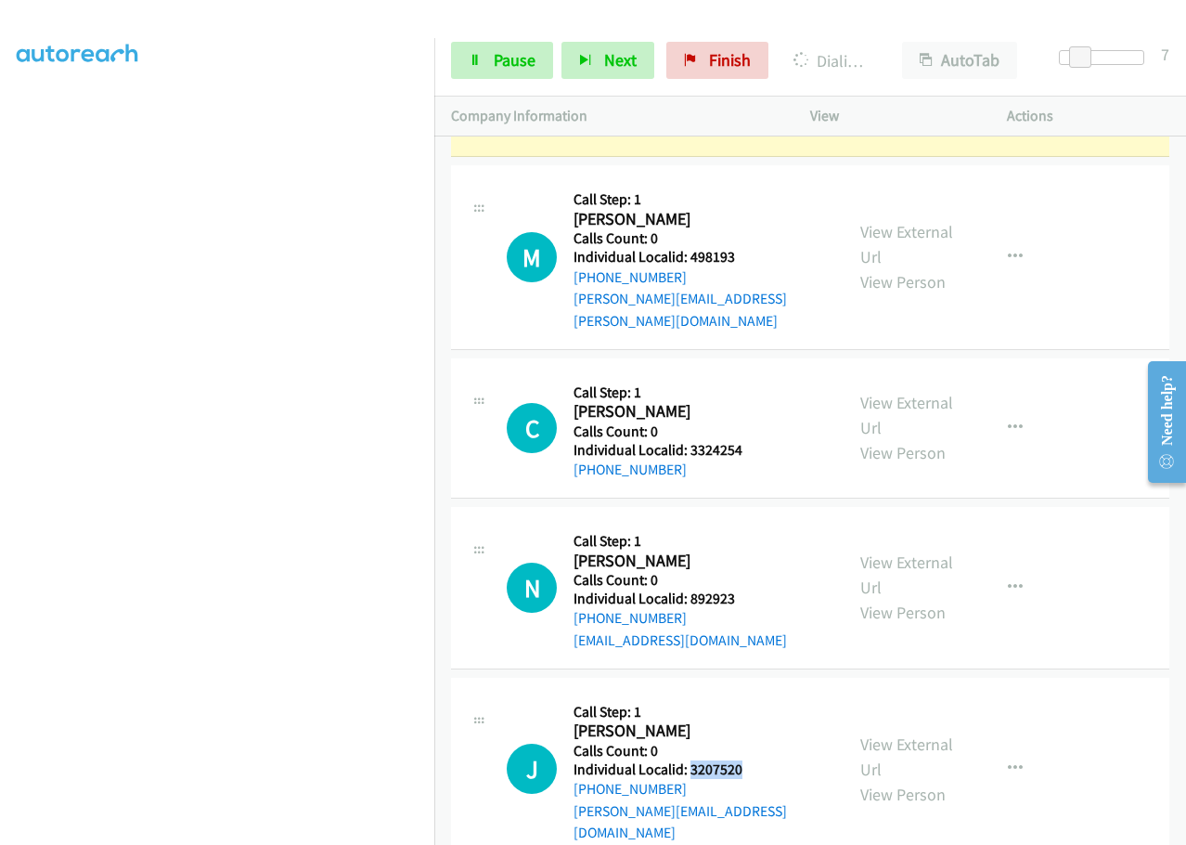
drag, startPoint x: 689, startPoint y: 749, endPoint x: 764, endPoint y: 743, distance: 75.5
click at [764, 743] on div "J Callback Scheduled Call Step: 1 Jerry Tucker America/New_York Calls Count: 0 …" at bounding box center [667, 768] width 320 height 149
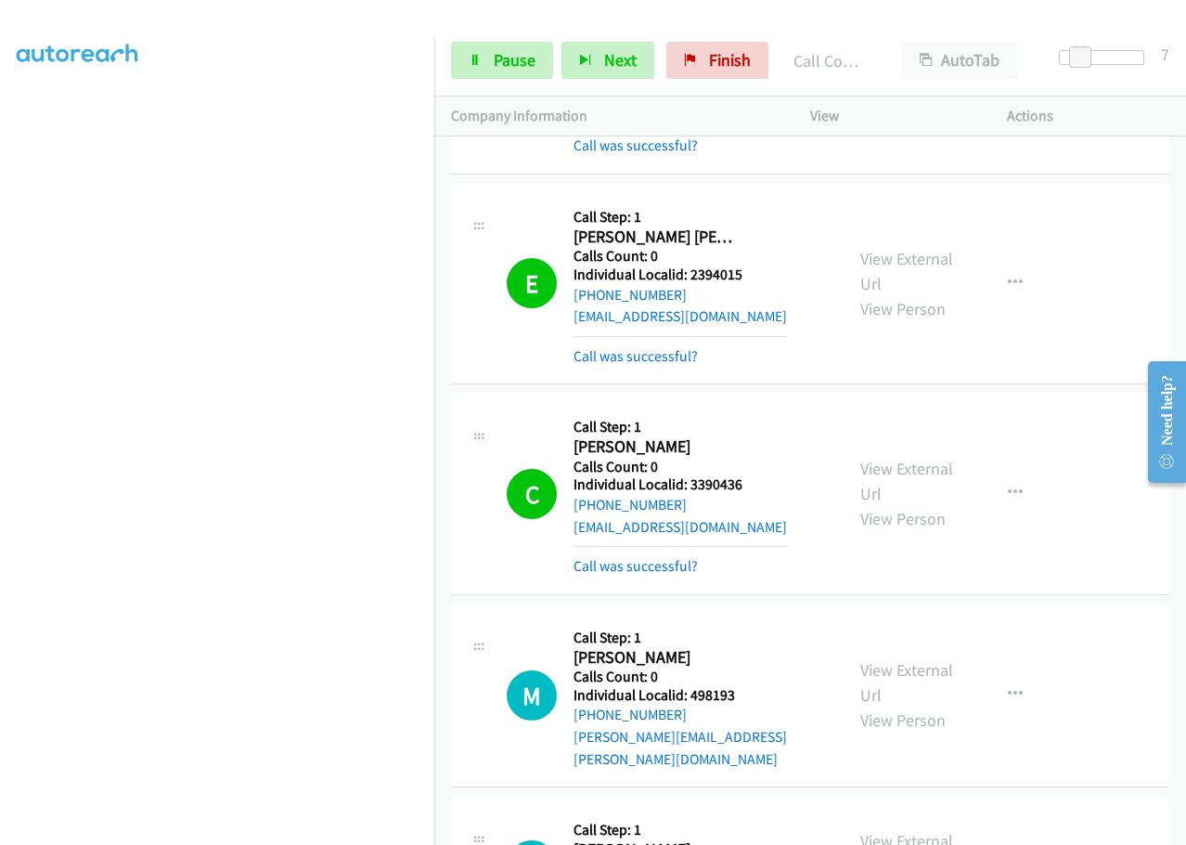
scroll to position [1426, 0]
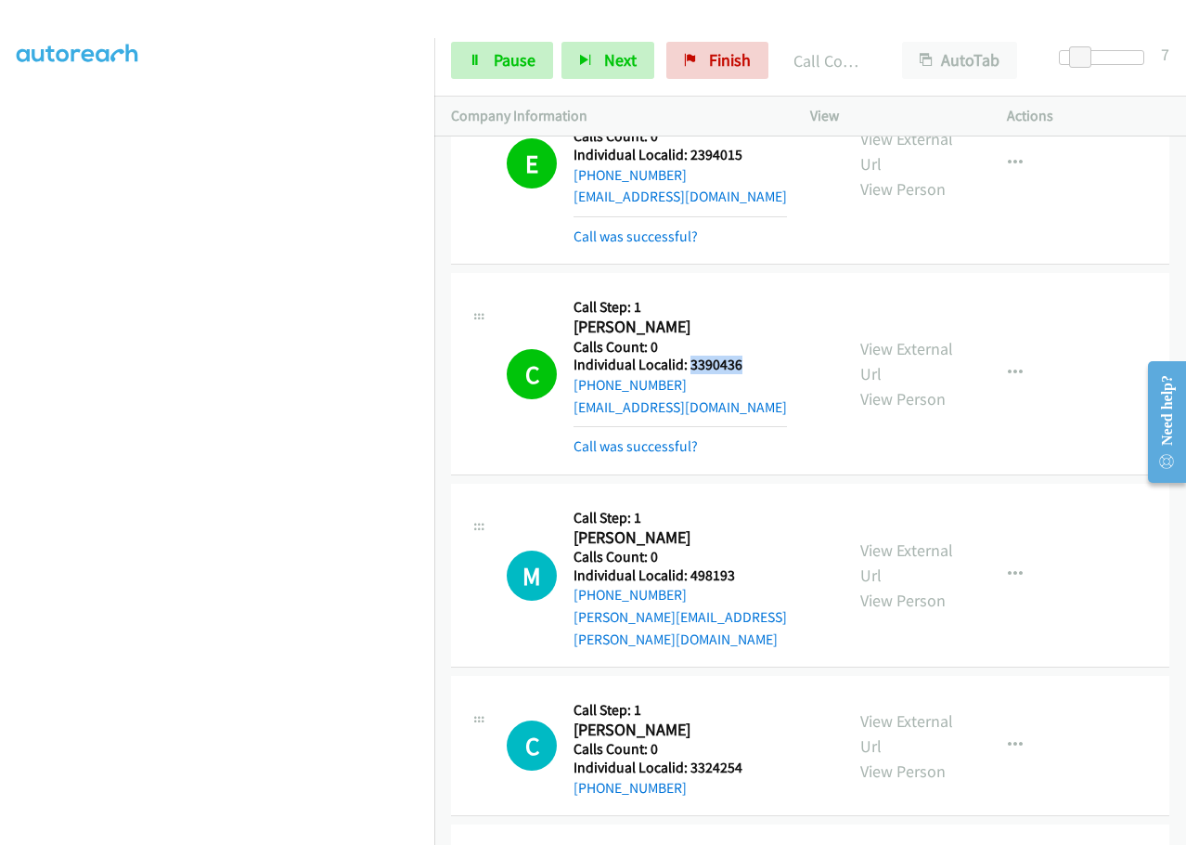
drag, startPoint x: 690, startPoint y: 366, endPoint x: 750, endPoint y: 364, distance: 60.4
click at [750, 364] on div "C Callback Scheduled Call Step: 1 Colin Carey America/New_York Calls Count: 0 I…" at bounding box center [667, 373] width 320 height 167
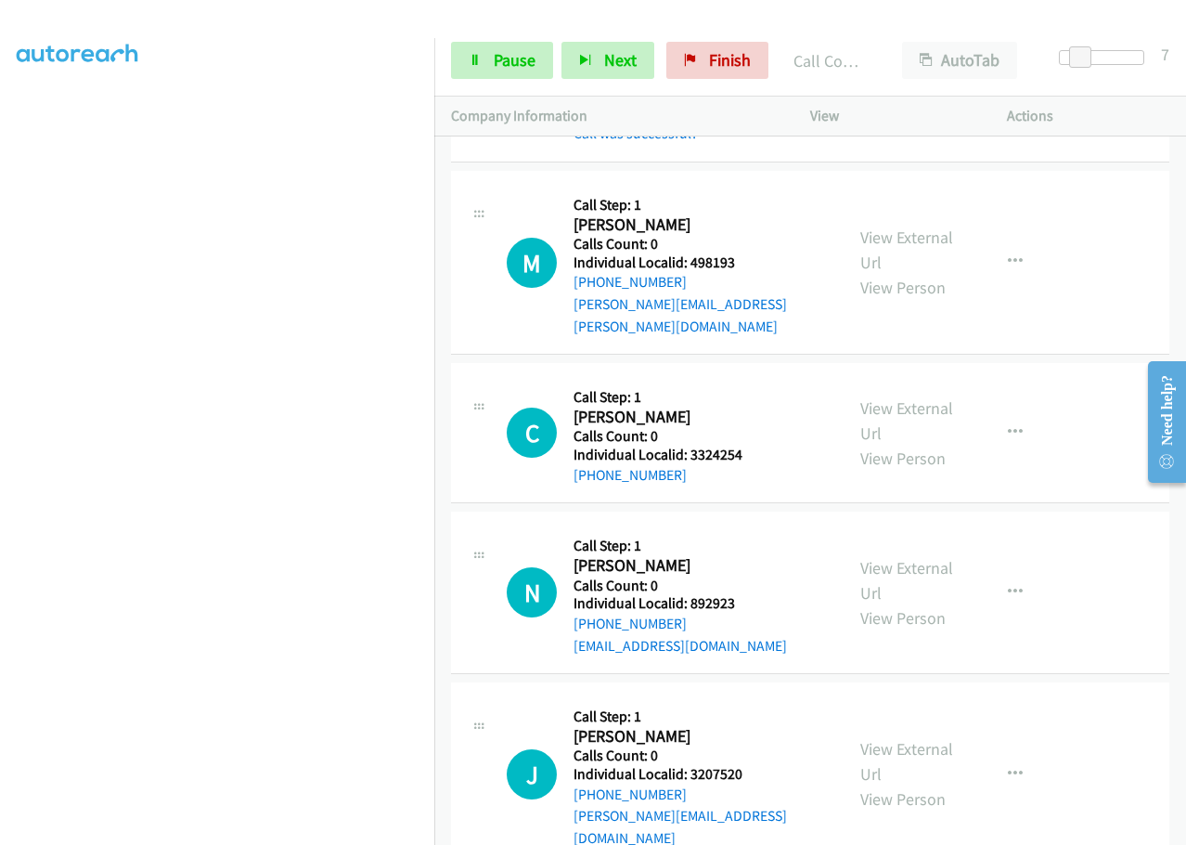
scroll to position [1744, 0]
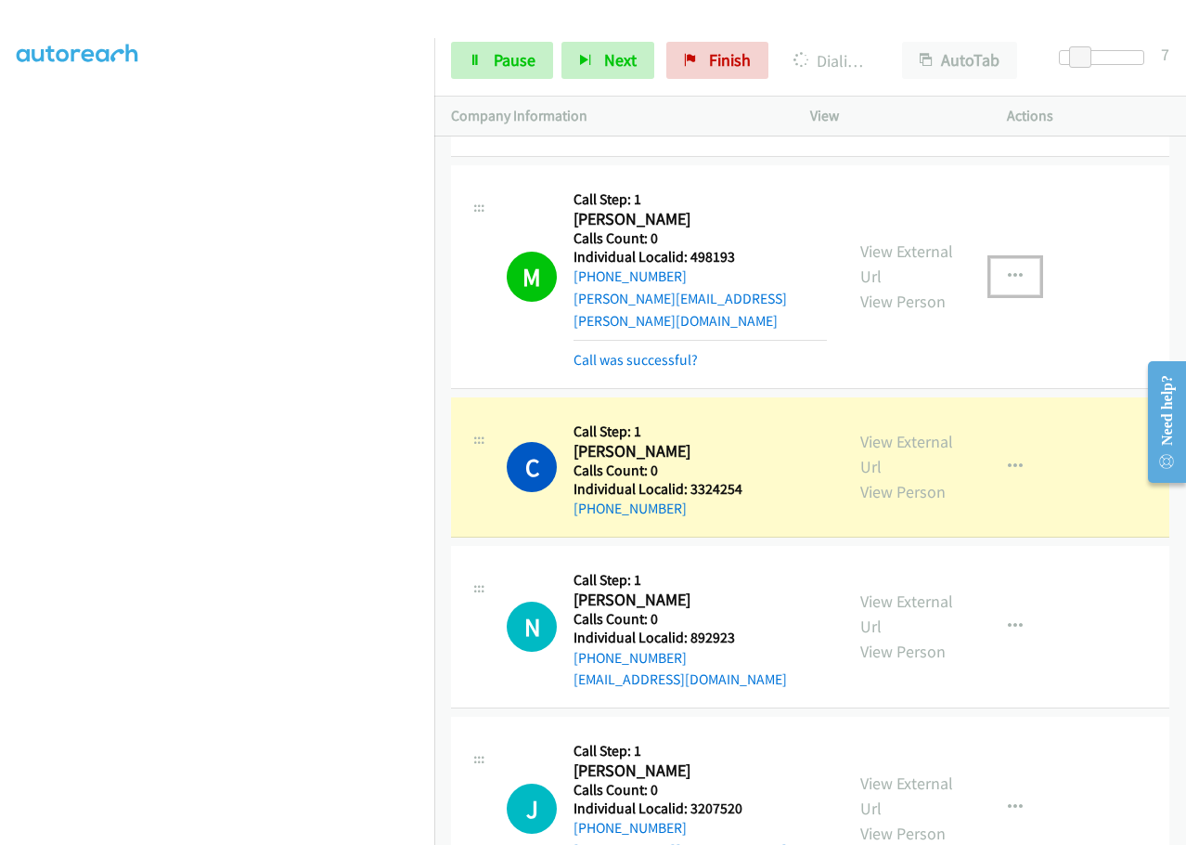
click at [1009, 269] on icon "button" at bounding box center [1015, 276] width 15 height 15
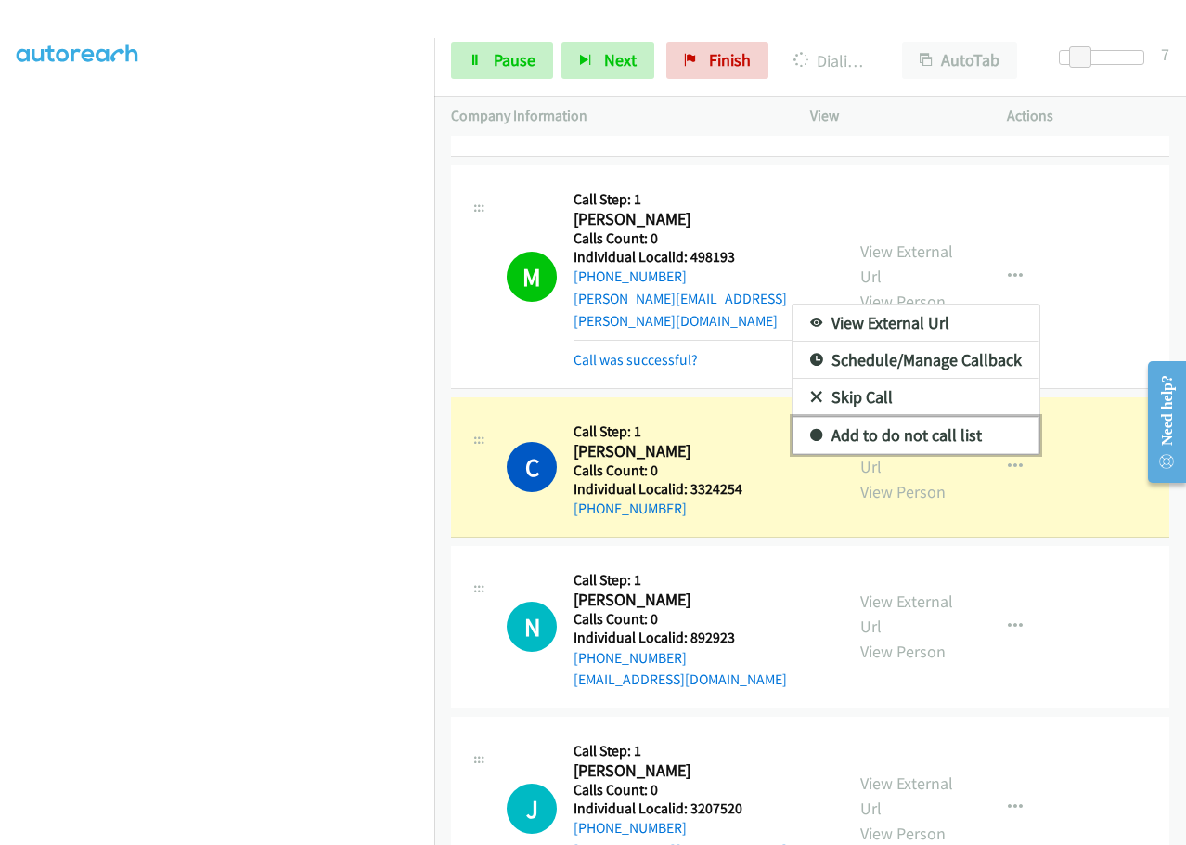
click at [803, 417] on link "Add to do not call list" at bounding box center [916, 435] width 247 height 37
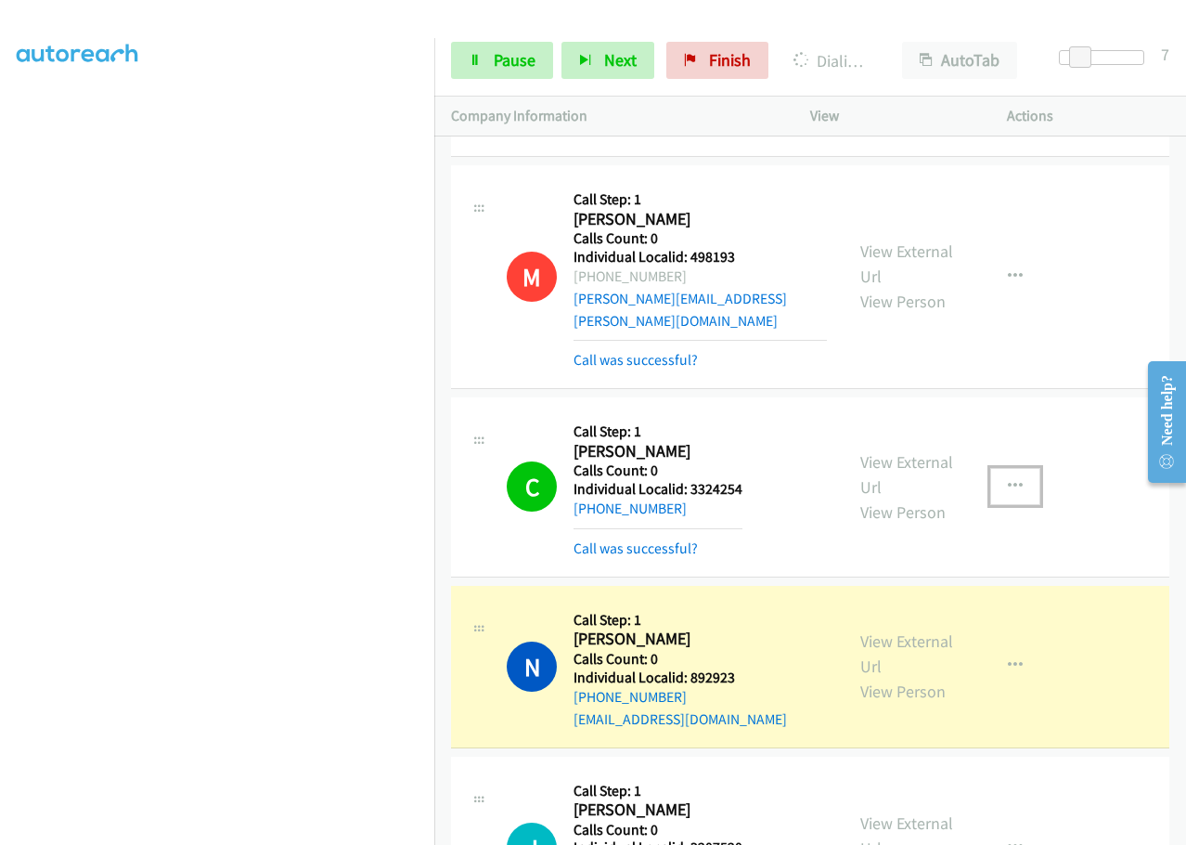
click at [1008, 479] on icon "button" at bounding box center [1015, 486] width 15 height 15
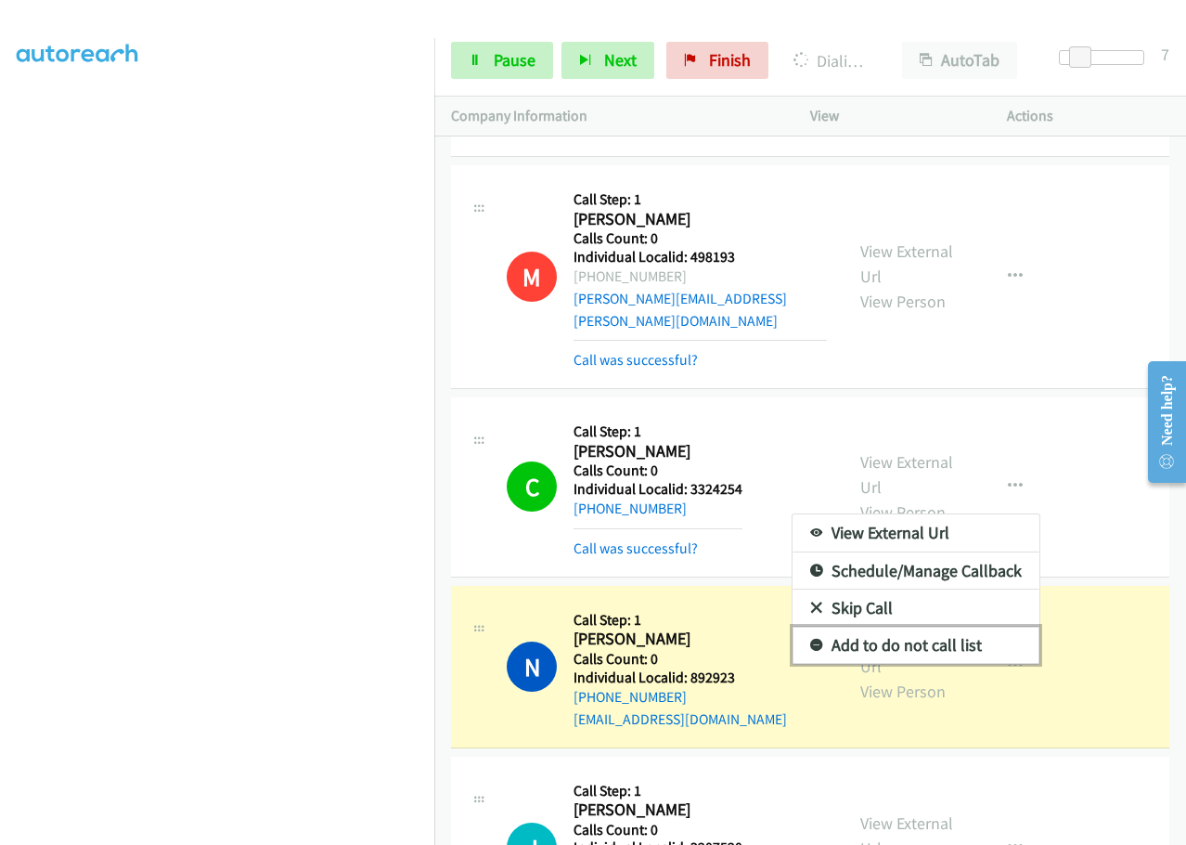
click at [810, 640] on icon at bounding box center [816, 646] width 13 height 13
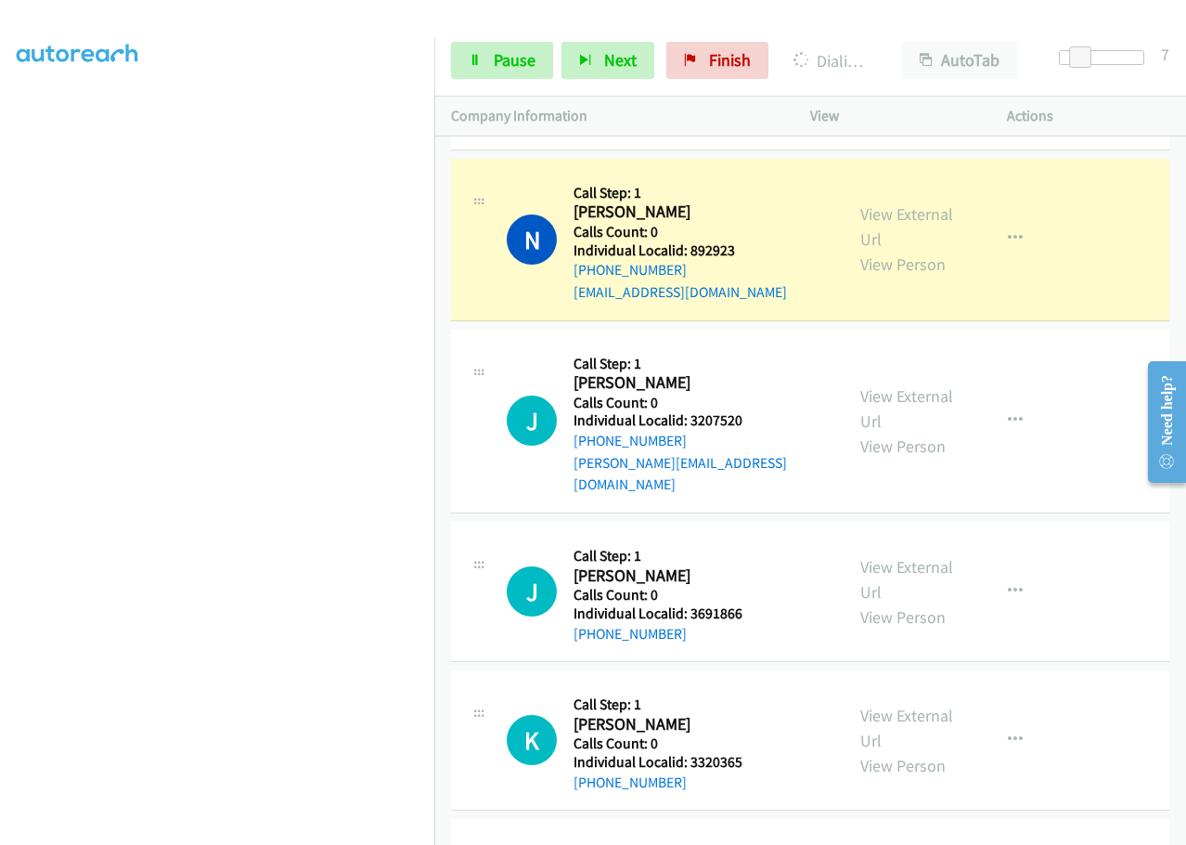
scroll to position [2185, 0]
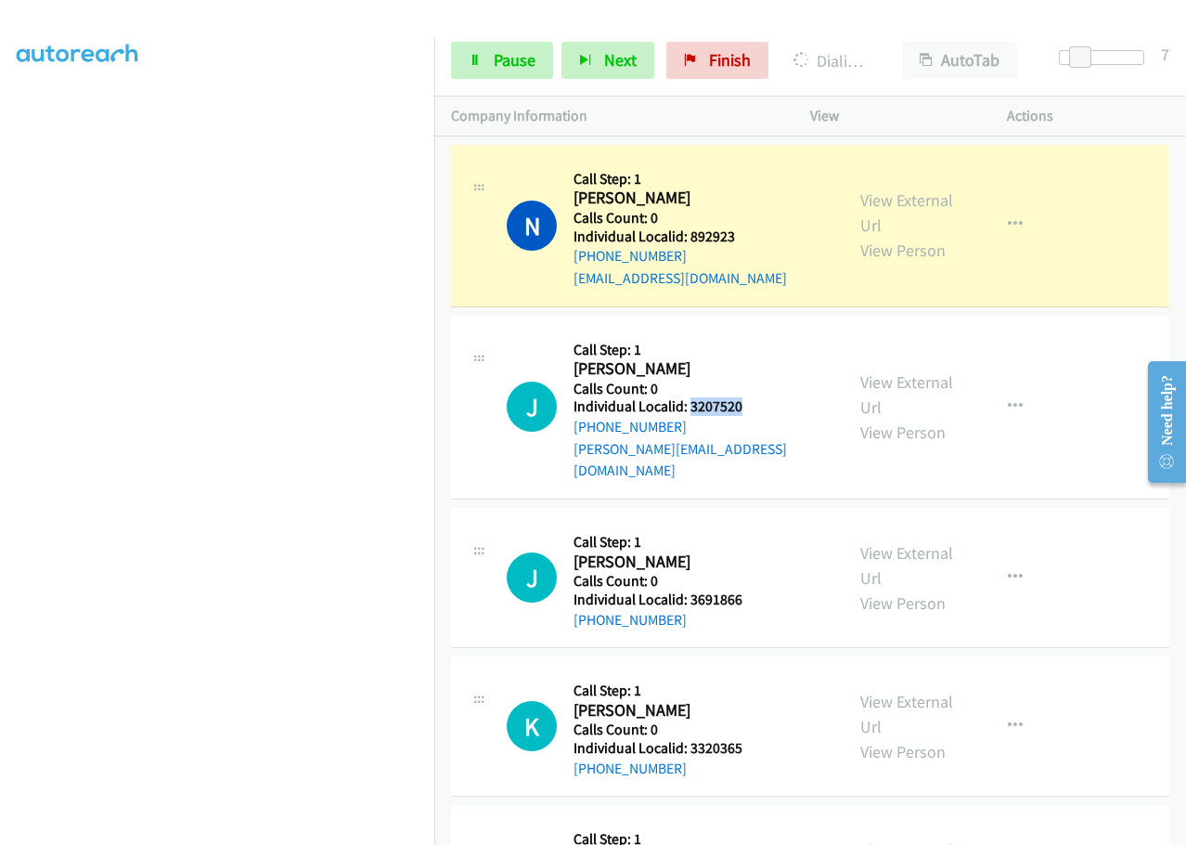
drag, startPoint x: 691, startPoint y: 384, endPoint x: 768, endPoint y: 381, distance: 77.1
click at [768, 381] on div "J Callback Scheduled Call Step: 1 Jerry Tucker America/New_York Calls Count: 0 …" at bounding box center [667, 406] width 320 height 149
drag, startPoint x: 689, startPoint y: 555, endPoint x: 766, endPoint y: 557, distance: 77.1
click at [766, 557] on div "J Callback Scheduled Call Step: 1 Jennifer Forbes America/North_Dakota/Center C…" at bounding box center [667, 577] width 320 height 106
drag, startPoint x: 684, startPoint y: 706, endPoint x: 752, endPoint y: 704, distance: 67.8
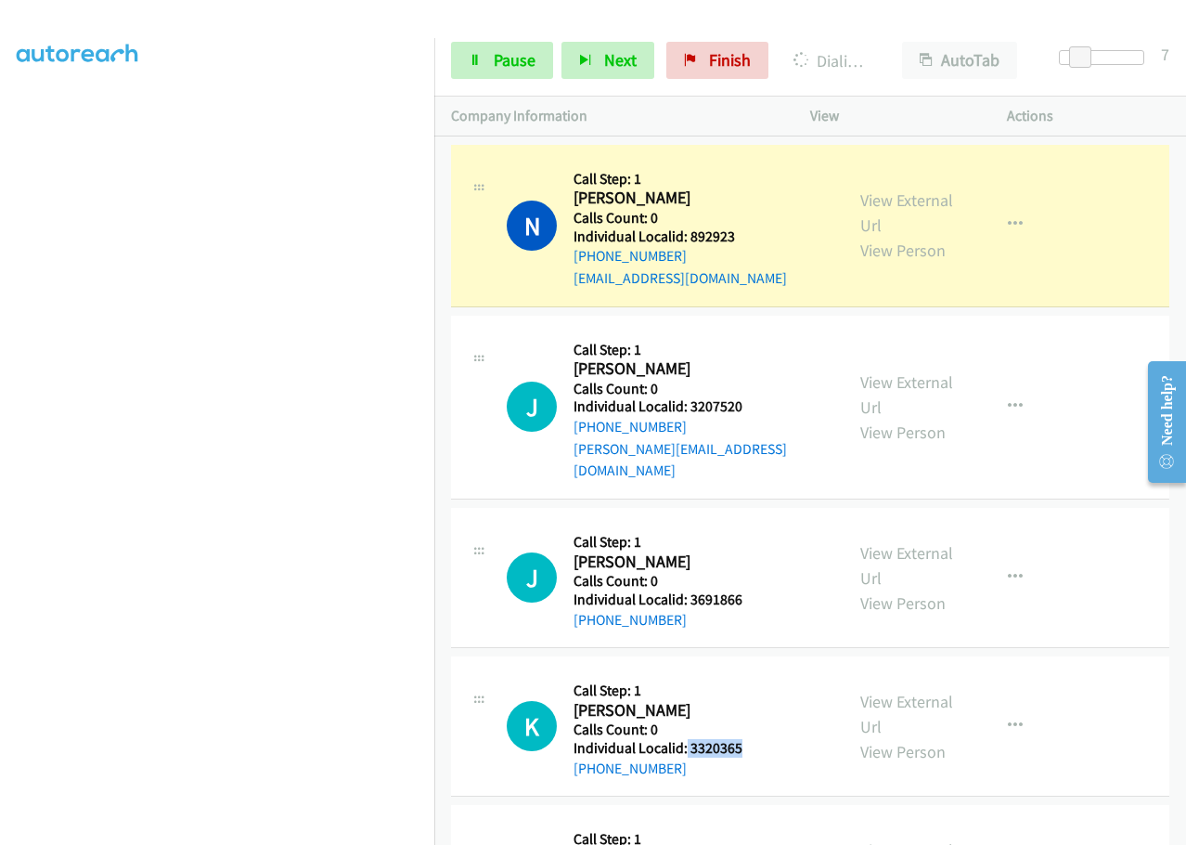
click at [752, 704] on div "K Callback Scheduled Call Step: 1 Kristen Nelson America/Chicago Calls Count: 0…" at bounding box center [667, 726] width 320 height 106
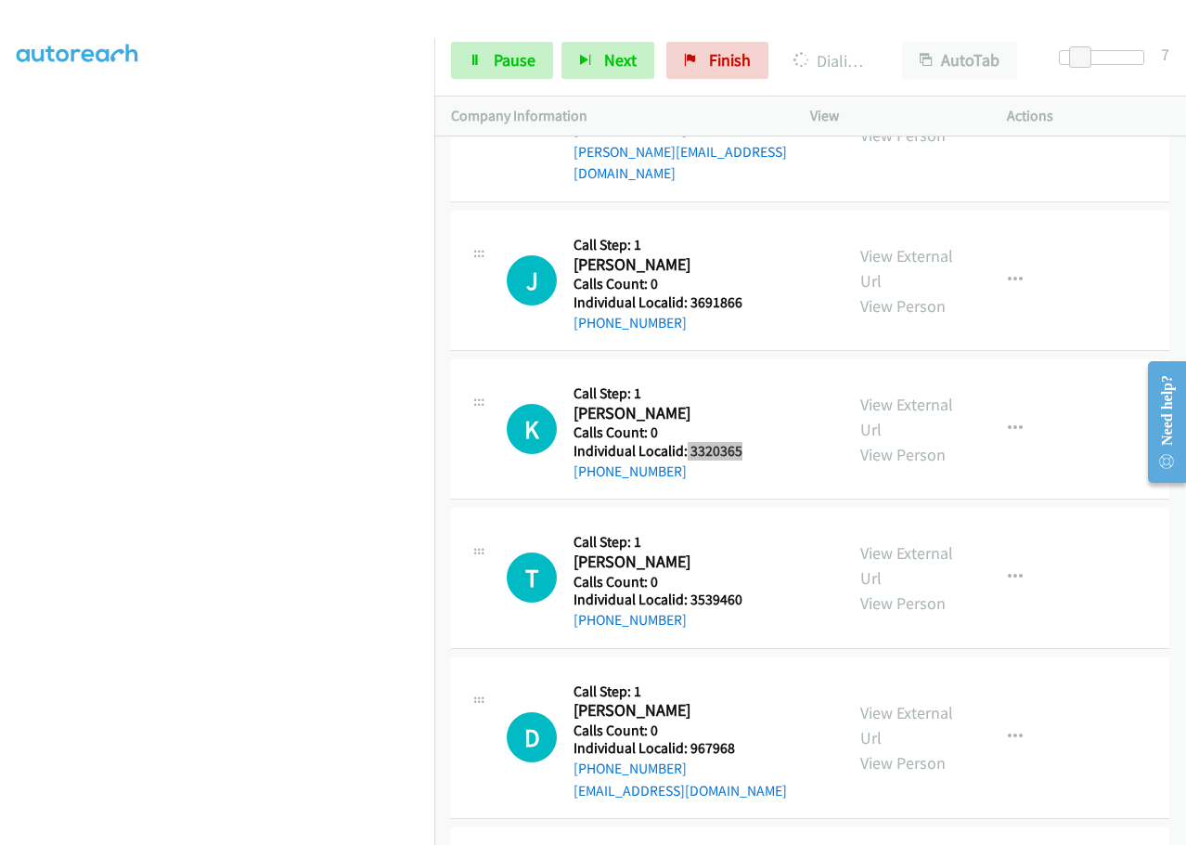
scroll to position [2487, 0]
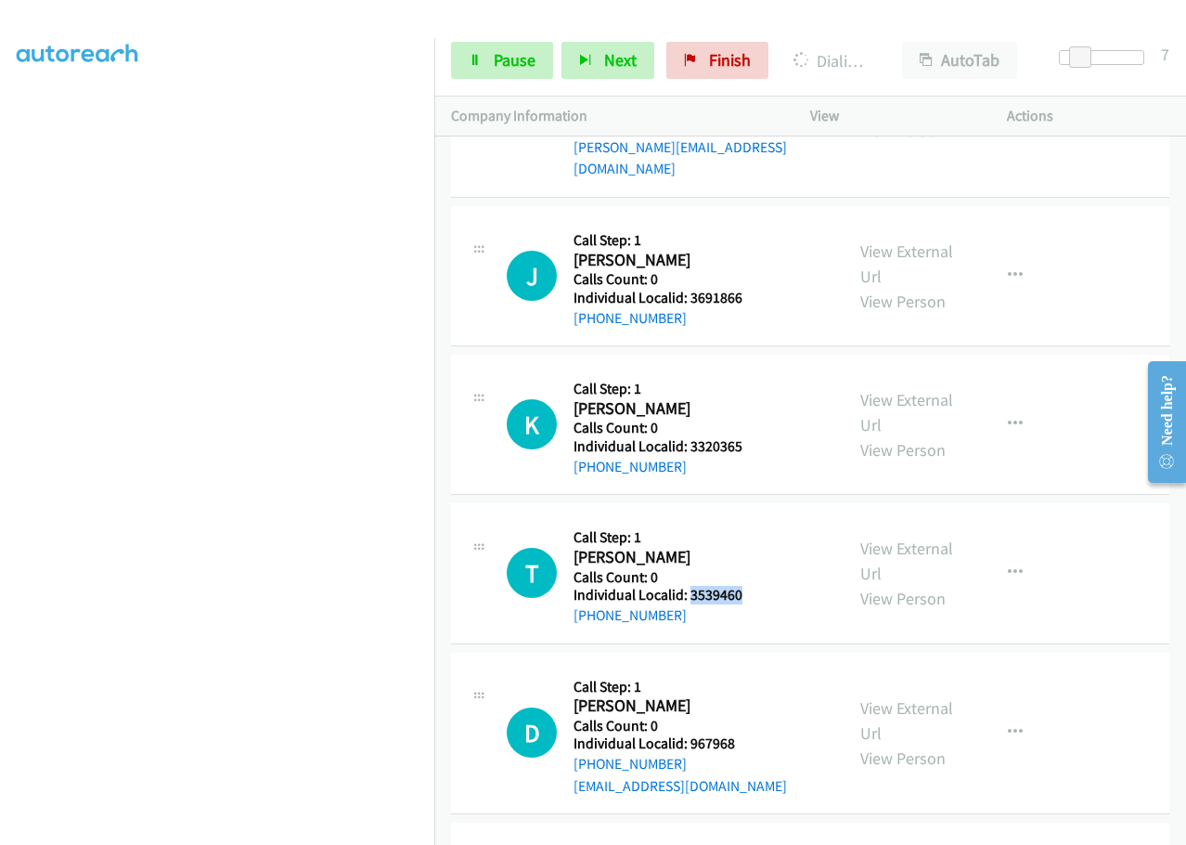
drag, startPoint x: 688, startPoint y: 552, endPoint x: 742, endPoint y: 550, distance: 53.9
click at [742, 550] on div "T Callback Scheduled Call Step: 1 Trevor Mc Kean America/Chicago Calls Count: 0…" at bounding box center [667, 573] width 320 height 106
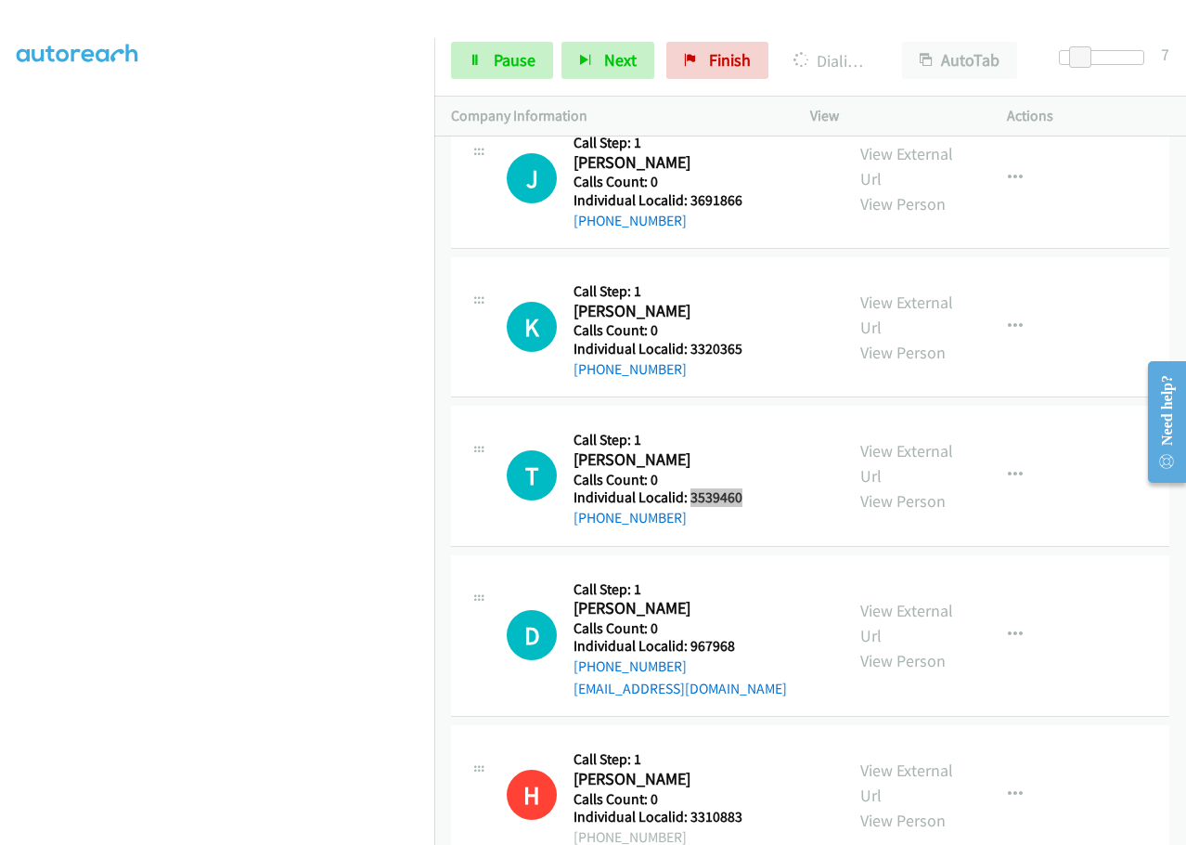
scroll to position [2603, 0]
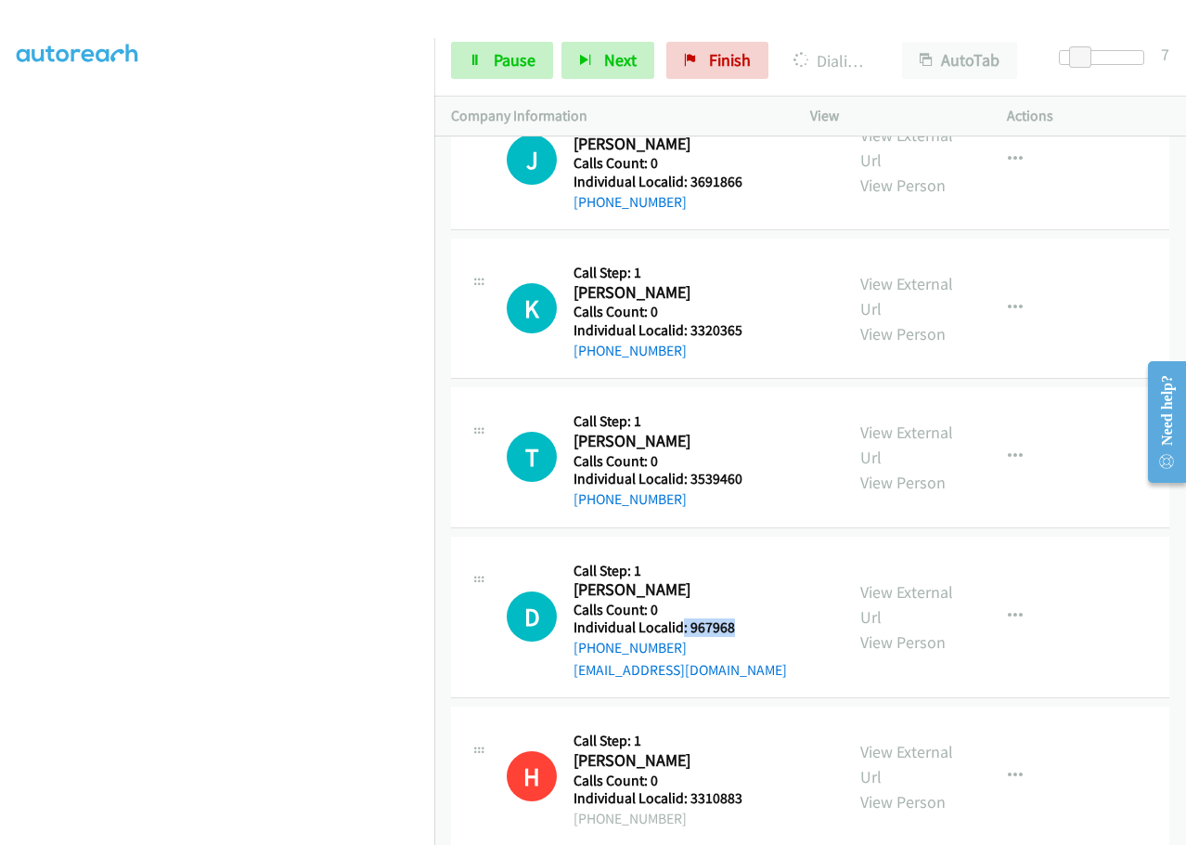
drag, startPoint x: 695, startPoint y: 586, endPoint x: 729, endPoint y: 586, distance: 33.4
click at [747, 586] on div "D Callback Scheduled Call Step: 1 Dale Henderson America/Chicago Calls Count: 0…" at bounding box center [667, 617] width 320 height 128
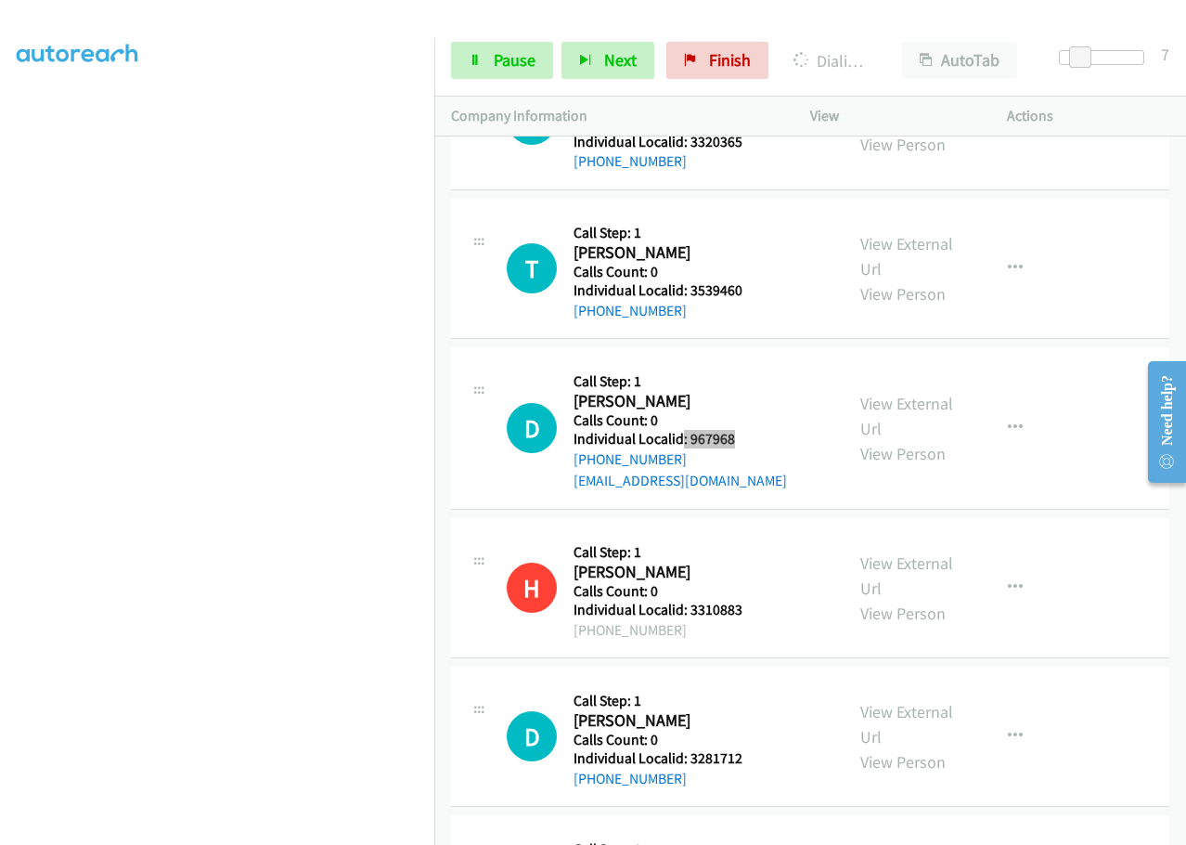
scroll to position [2550, 0]
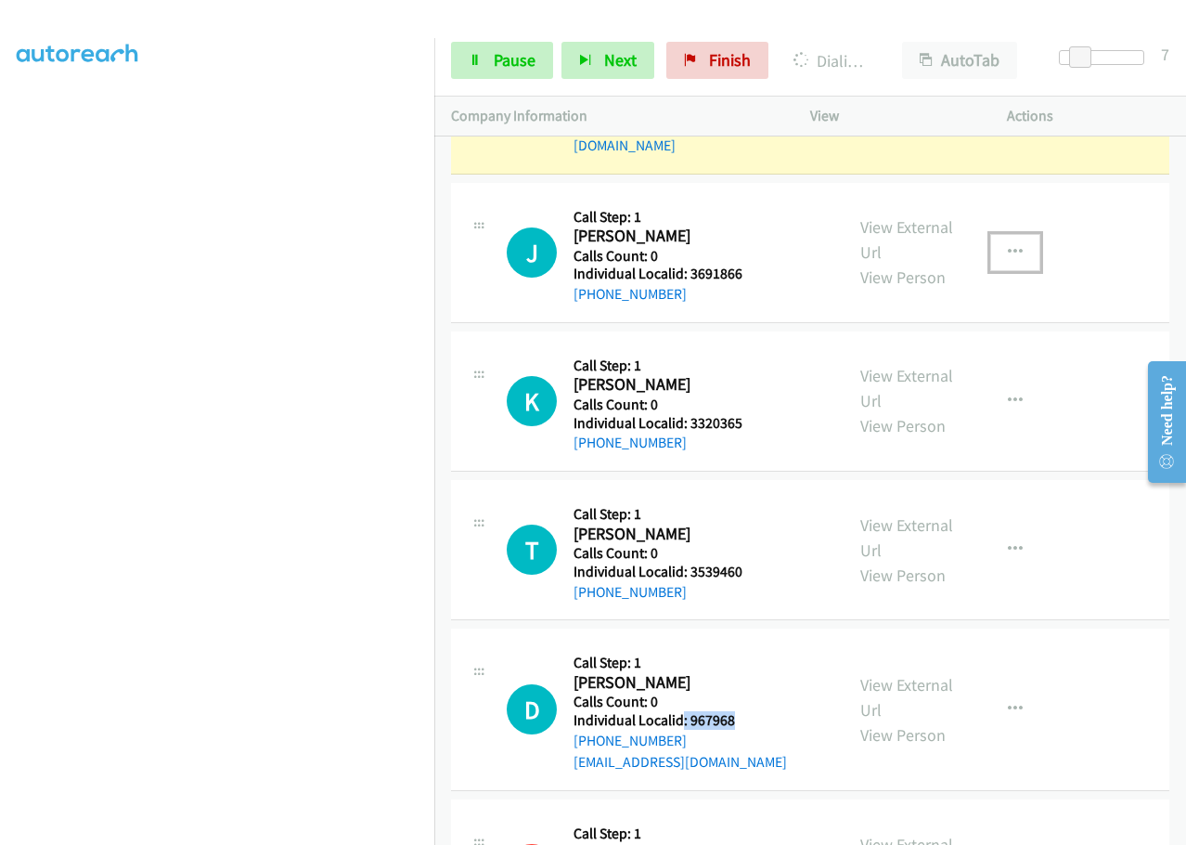
click at [1008, 245] on icon "button" at bounding box center [1015, 252] width 15 height 15
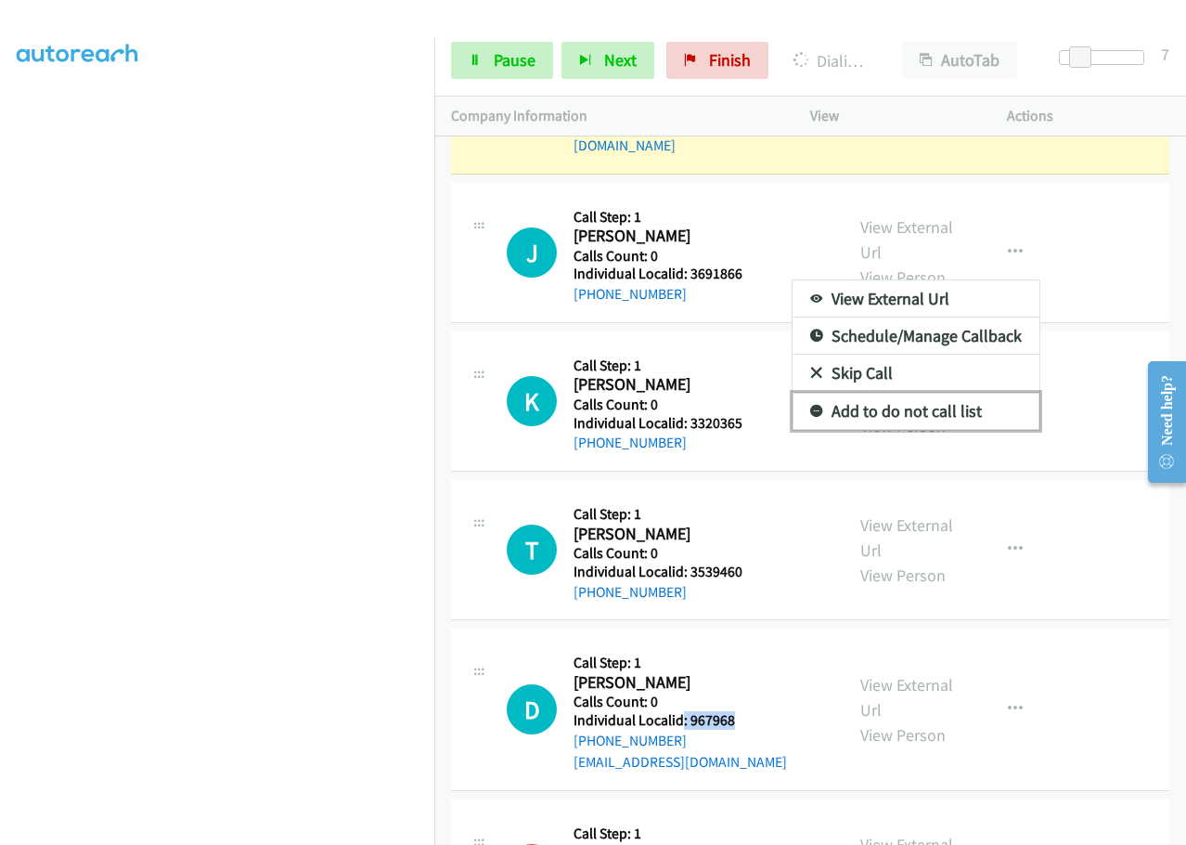
click at [810, 406] on icon at bounding box center [816, 412] width 13 height 13
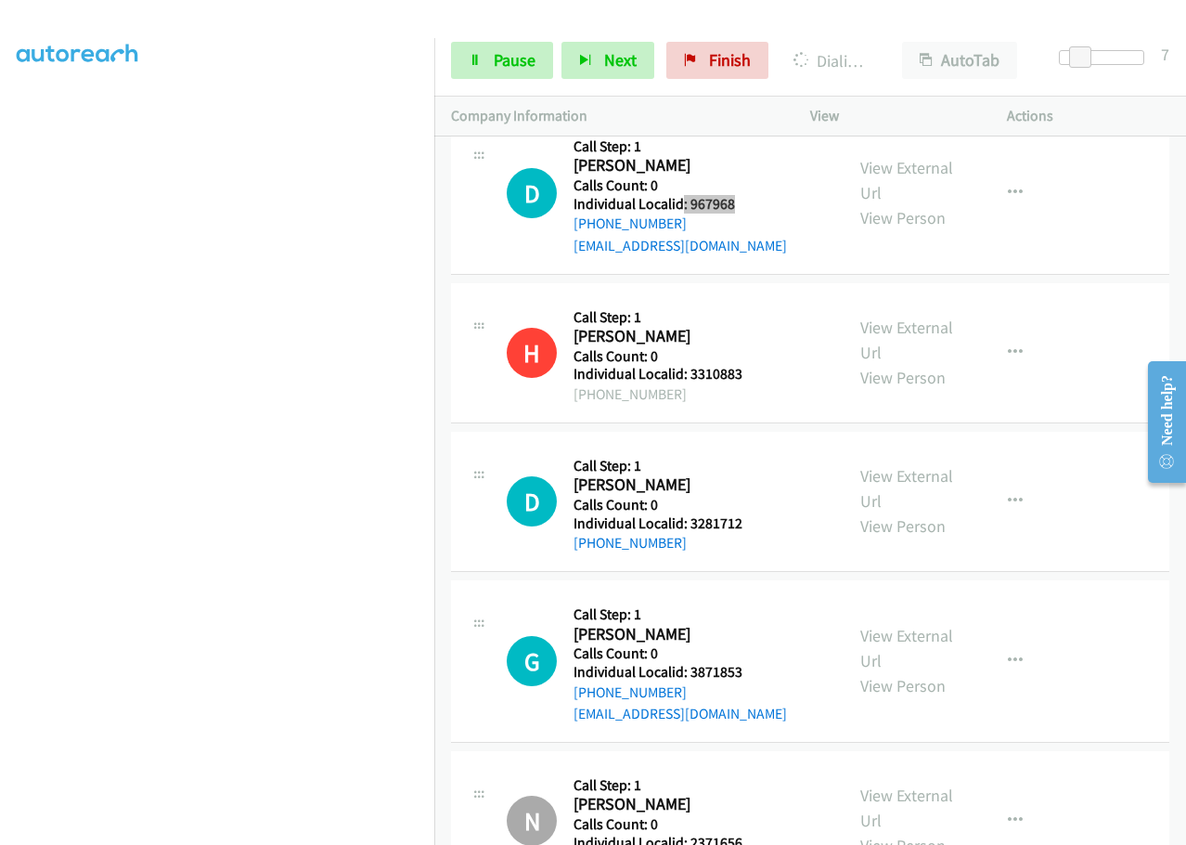
scroll to position [3107, 0]
drag, startPoint x: 690, startPoint y: 473, endPoint x: 751, endPoint y: 478, distance: 61.4
click at [751, 478] on div "D Callback Scheduled Call Step: 1 Donna Fletcher America/Chicago Calls Count: 0…" at bounding box center [667, 500] width 320 height 106
drag, startPoint x: 687, startPoint y: 623, endPoint x: 764, endPoint y: 627, distance: 77.2
click at [768, 627] on div "G Callback Scheduled Call Step: 1 Gabe Fink America/Chicago Calls Count: 0 Indi…" at bounding box center [667, 660] width 320 height 128
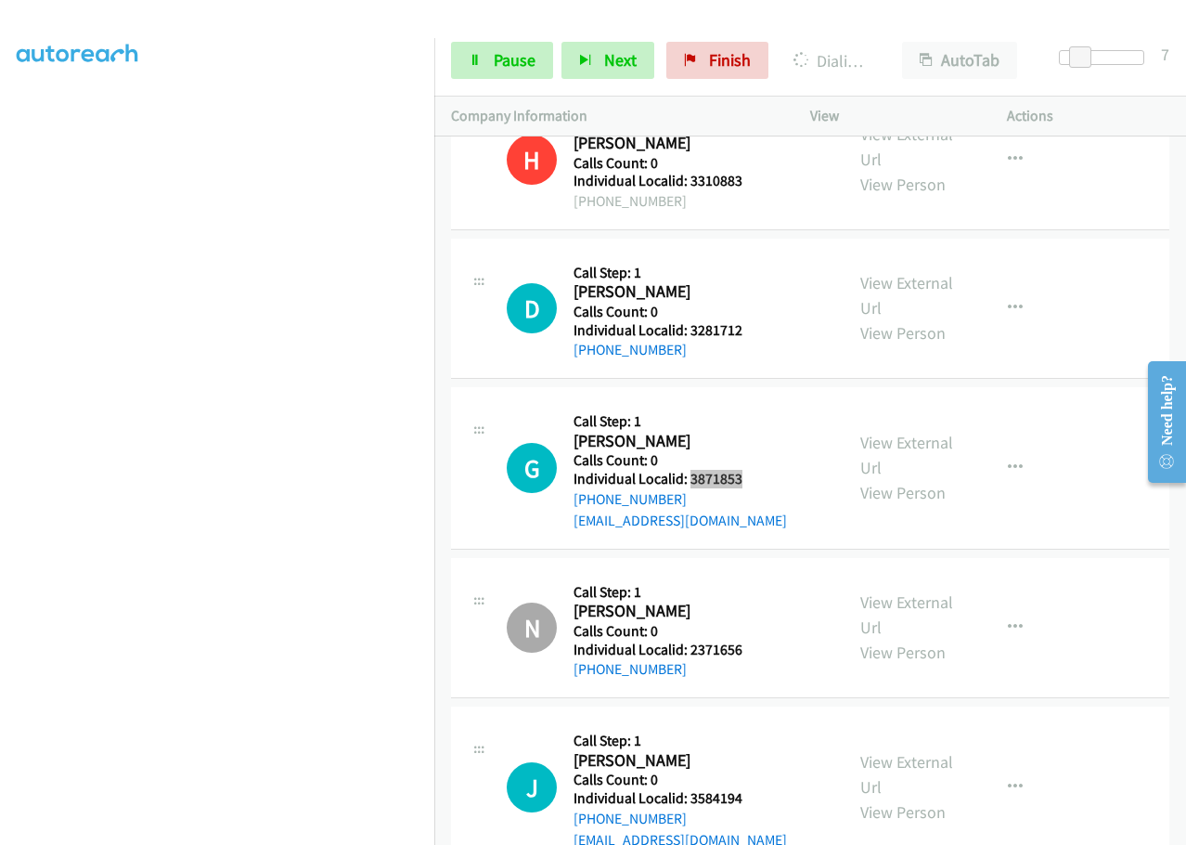
scroll to position [3339, 0]
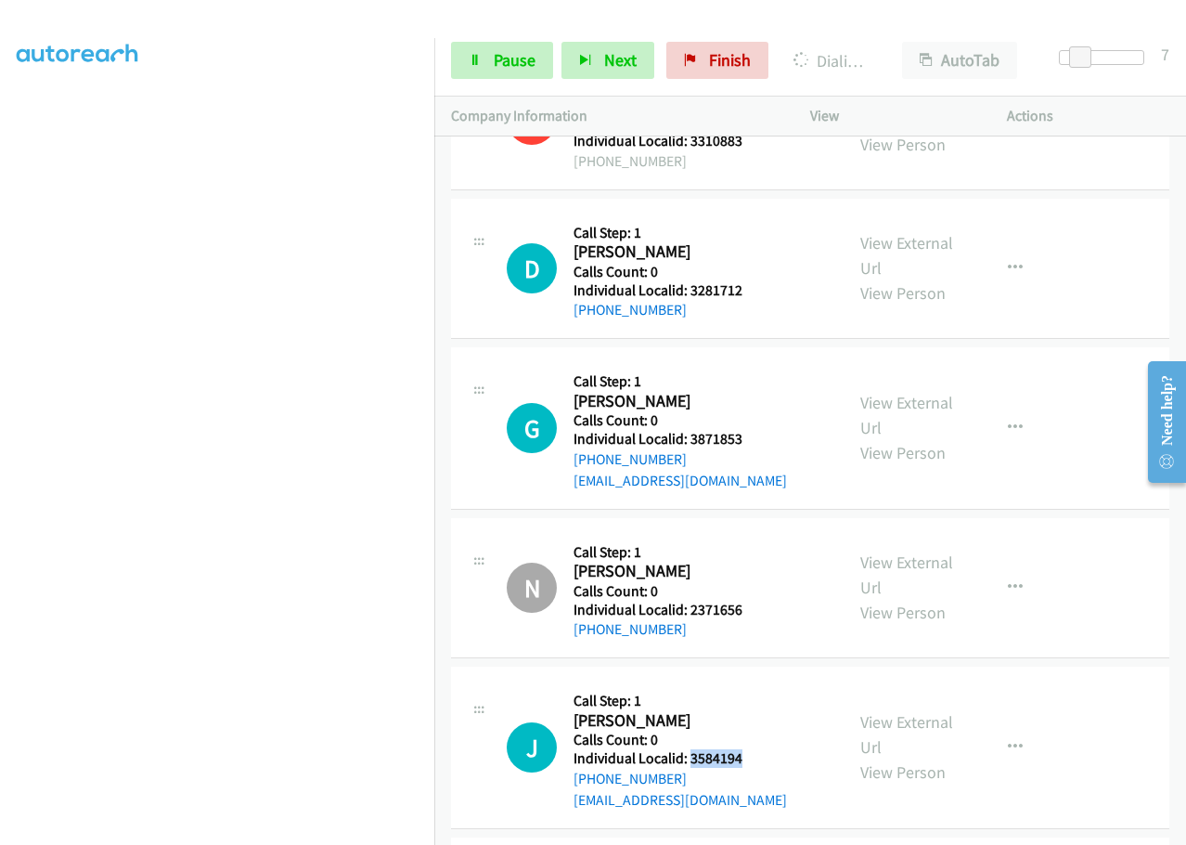
drag, startPoint x: 692, startPoint y: 710, endPoint x: 755, endPoint y: 709, distance: 62.2
click at [755, 709] on div "J Callback Scheduled Call Step: 1 Jac Grattan America/Chicago Calls Count: 0 In…" at bounding box center [667, 747] width 320 height 128
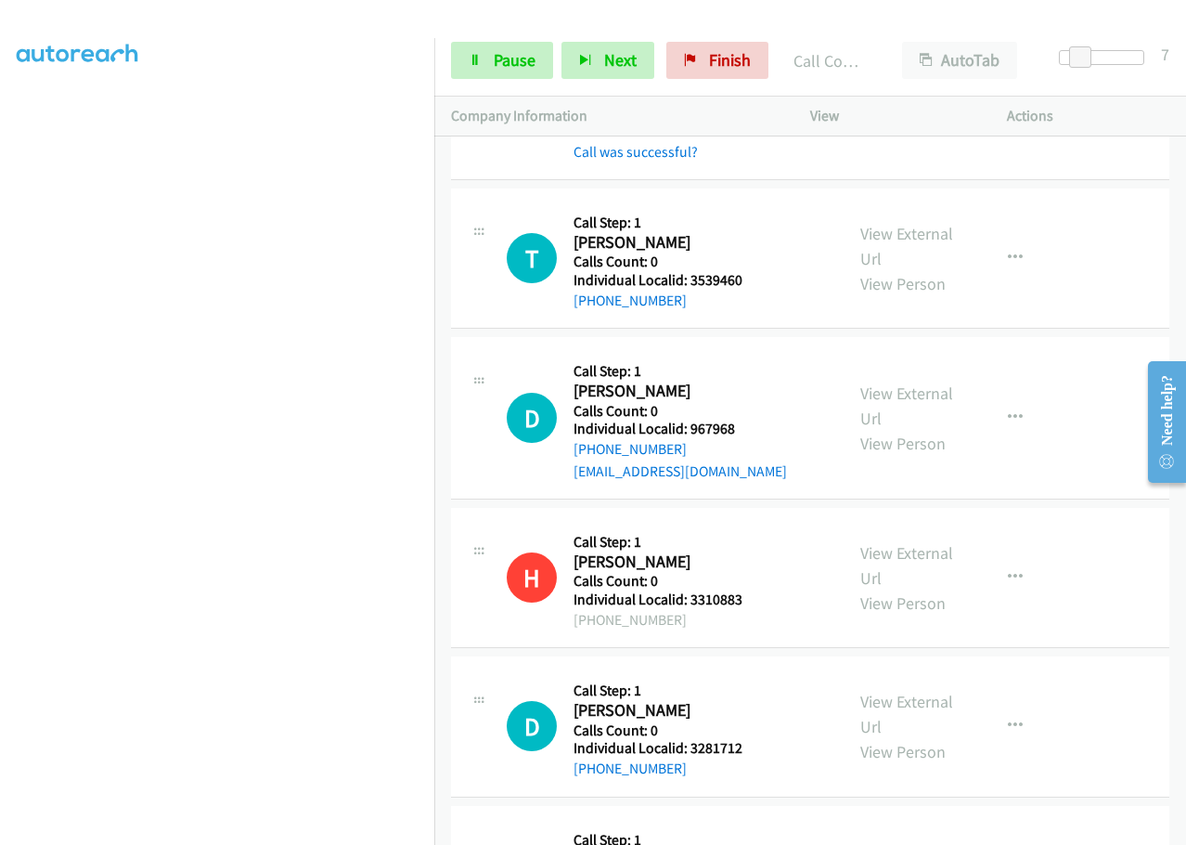
scroll to position [2943, 0]
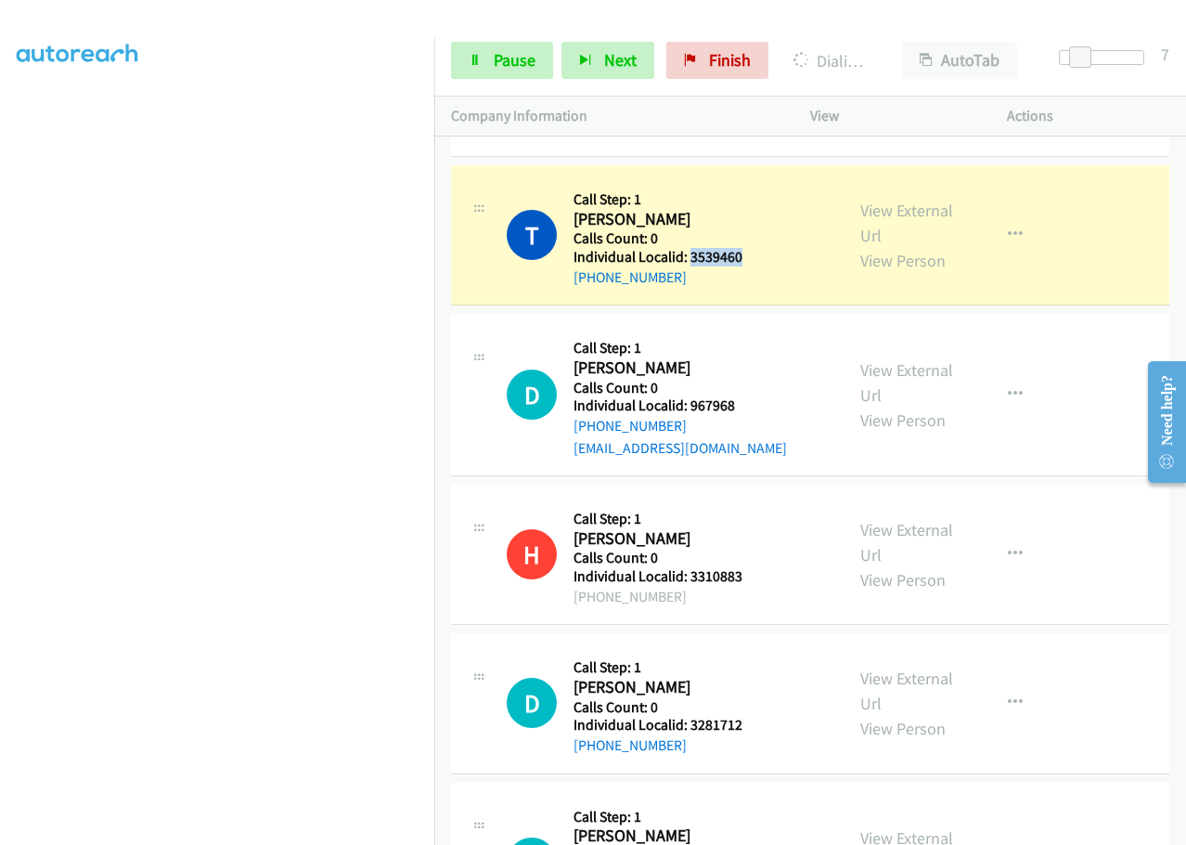
drag, startPoint x: 688, startPoint y: 213, endPoint x: 738, endPoint y: 217, distance: 50.3
click at [749, 212] on div "T Callback Scheduled Call Step: 1 Trevor Mc Kean America/Chicago Calls Count: 0…" at bounding box center [667, 235] width 320 height 106
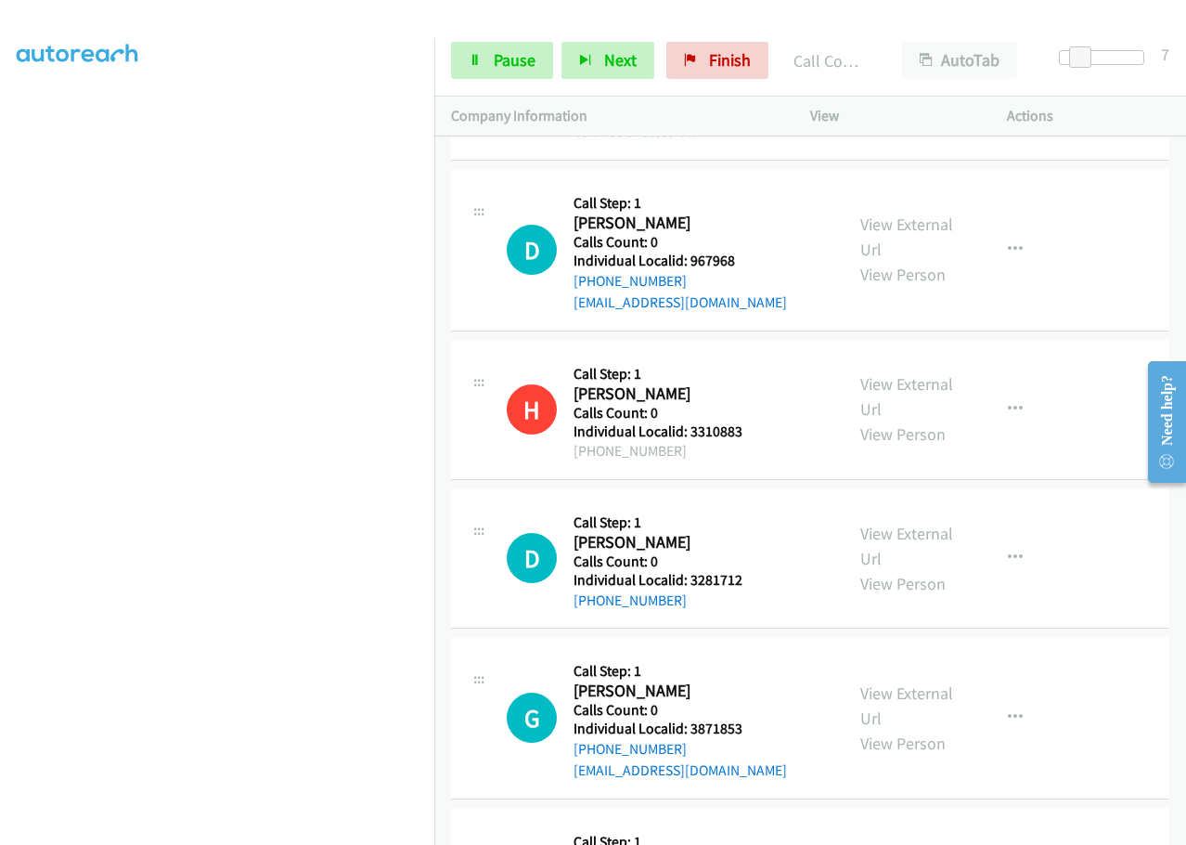
scroll to position [3129, 0]
drag, startPoint x: 688, startPoint y: 684, endPoint x: 751, endPoint y: 683, distance: 63.1
click at [751, 683] on div "G Callback Scheduled Call Step: 1 Gabe Fink America/Chicago Calls Count: 0 Indi…" at bounding box center [667, 717] width 320 height 128
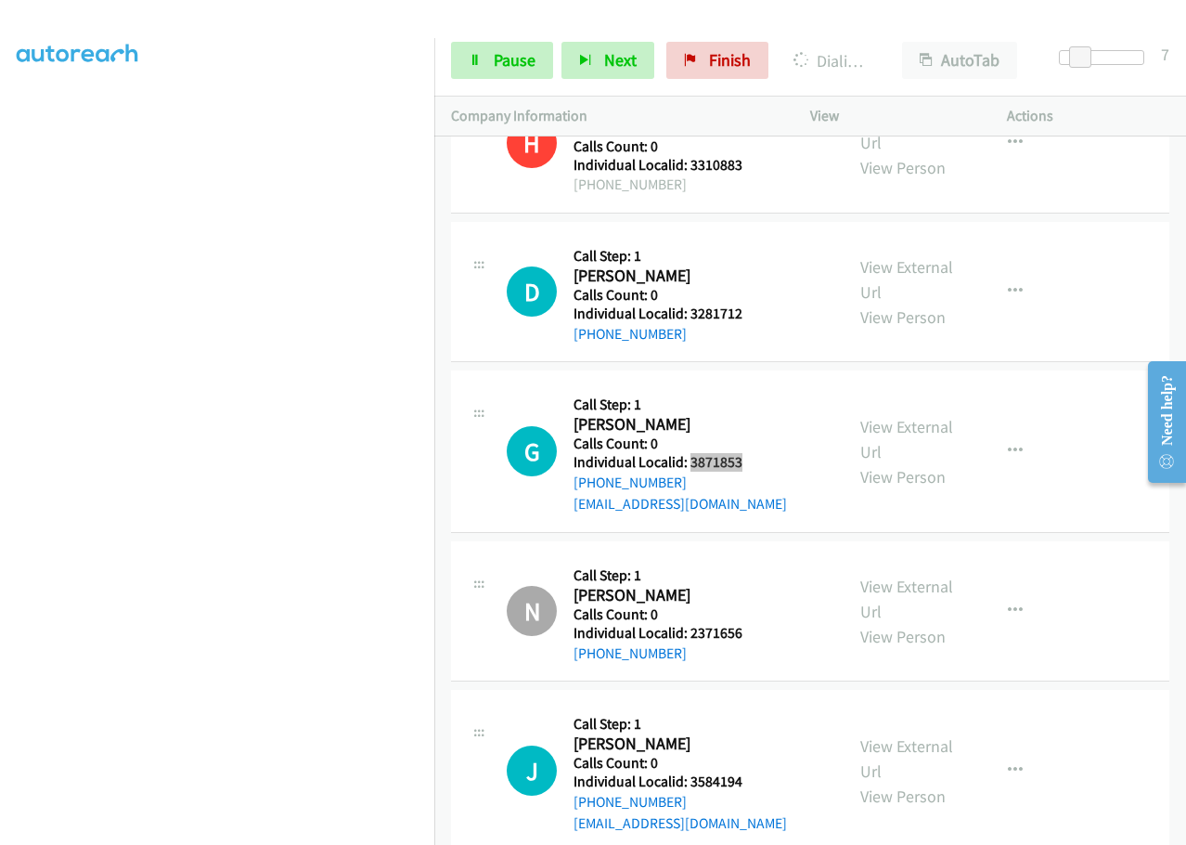
scroll to position [3556, 0]
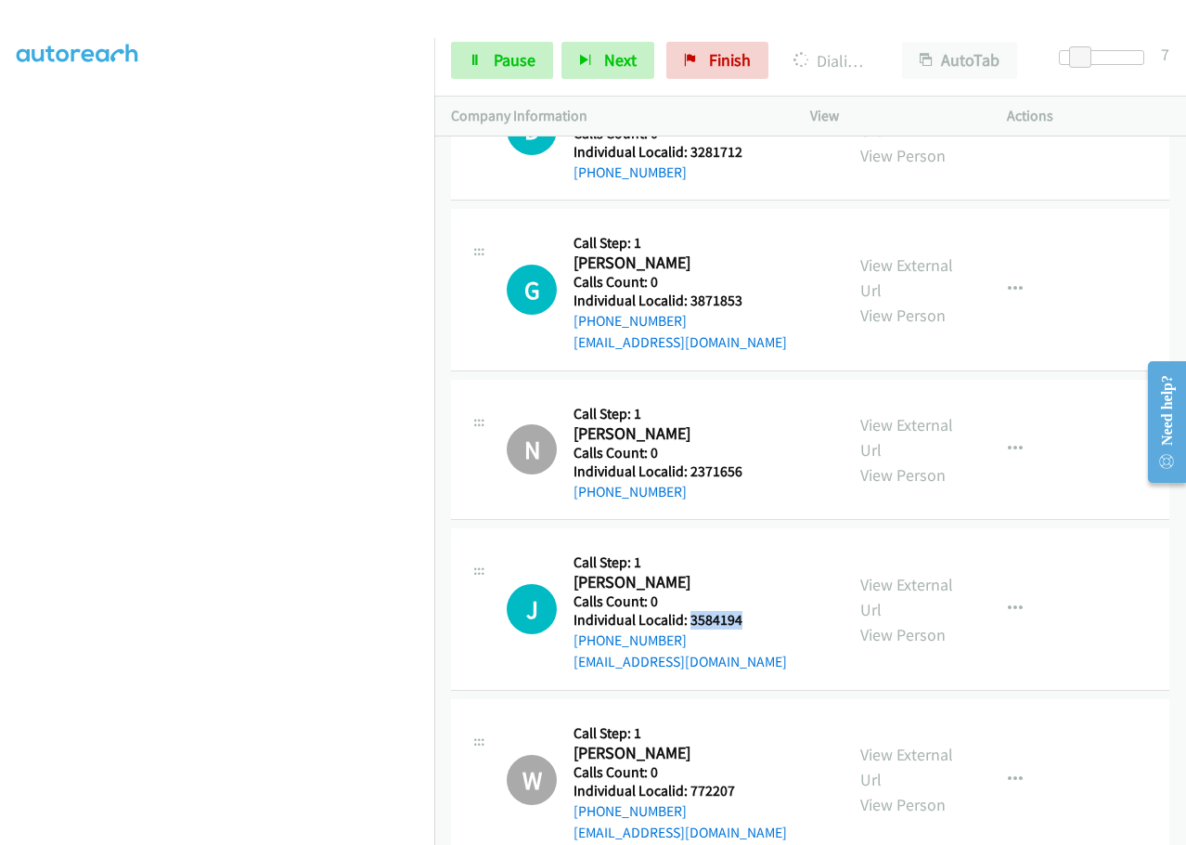
drag, startPoint x: 692, startPoint y: 573, endPoint x: 769, endPoint y: 575, distance: 76.1
click at [770, 574] on div "J Callback Scheduled Call Step: 1 Jac Grattan America/Chicago Calls Count: 0 In…" at bounding box center [667, 609] width 320 height 128
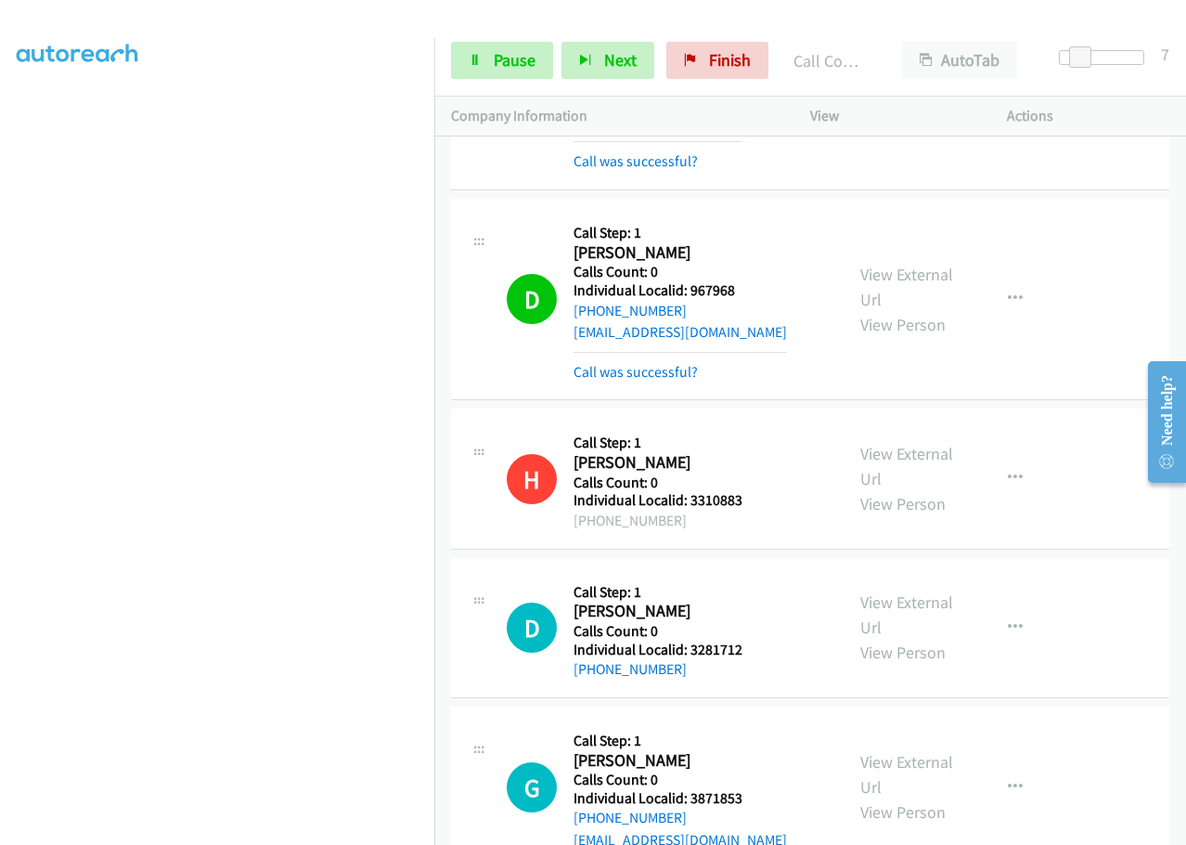
scroll to position [3085, 0]
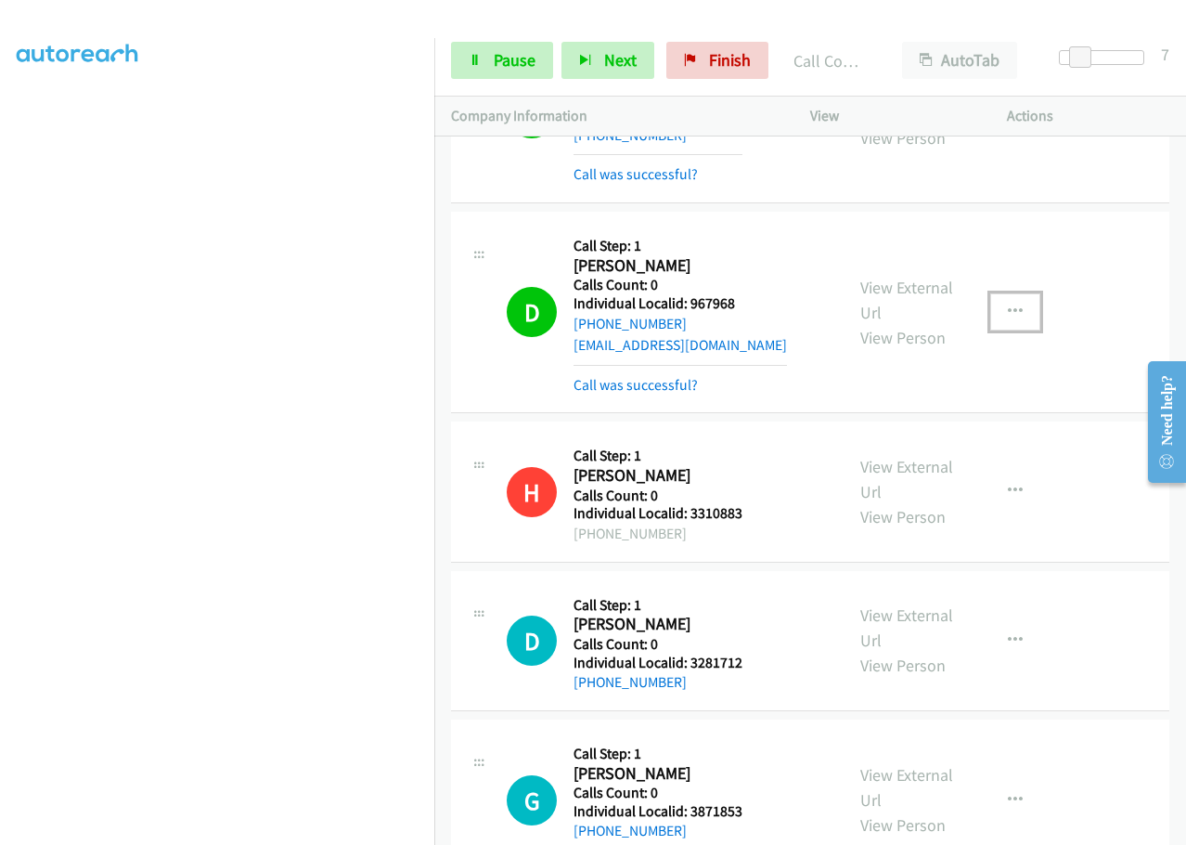
click at [1011, 304] on icon "button" at bounding box center [1015, 311] width 15 height 15
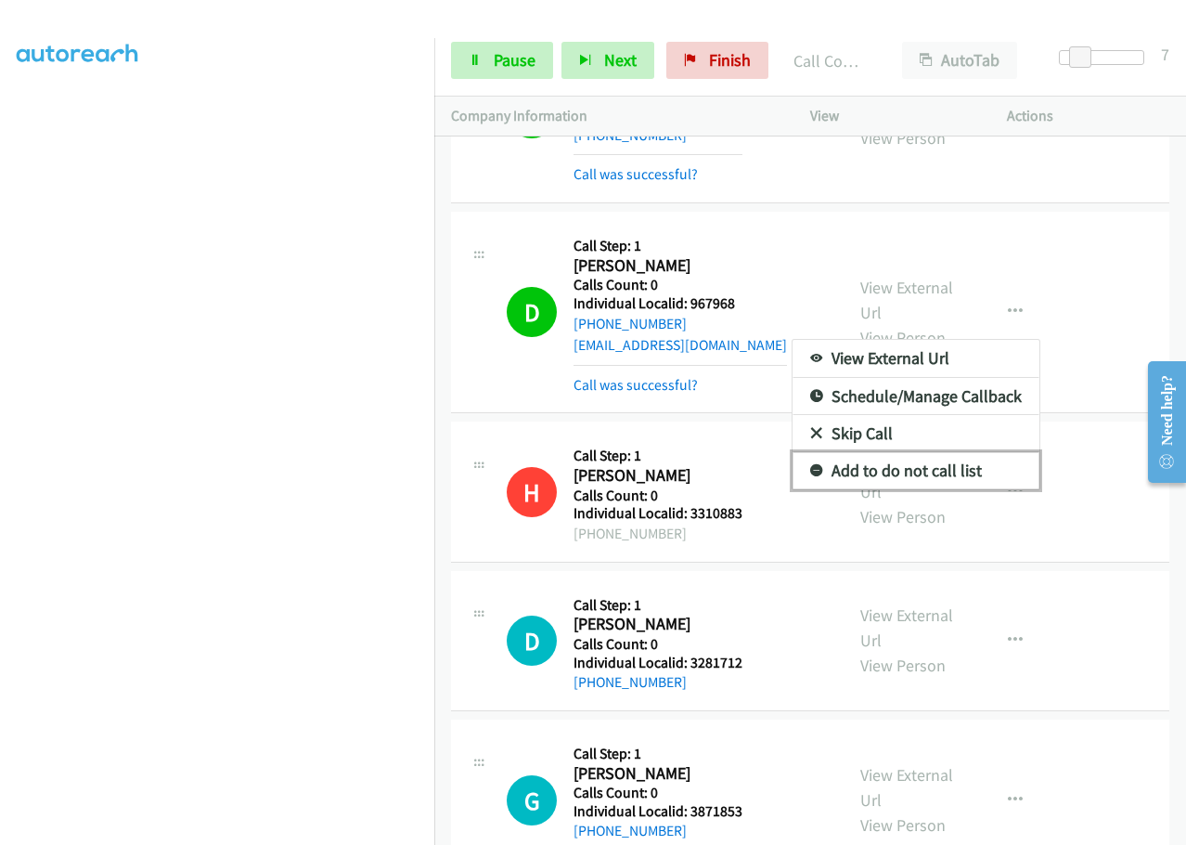
click at [810, 465] on icon at bounding box center [816, 471] width 13 height 13
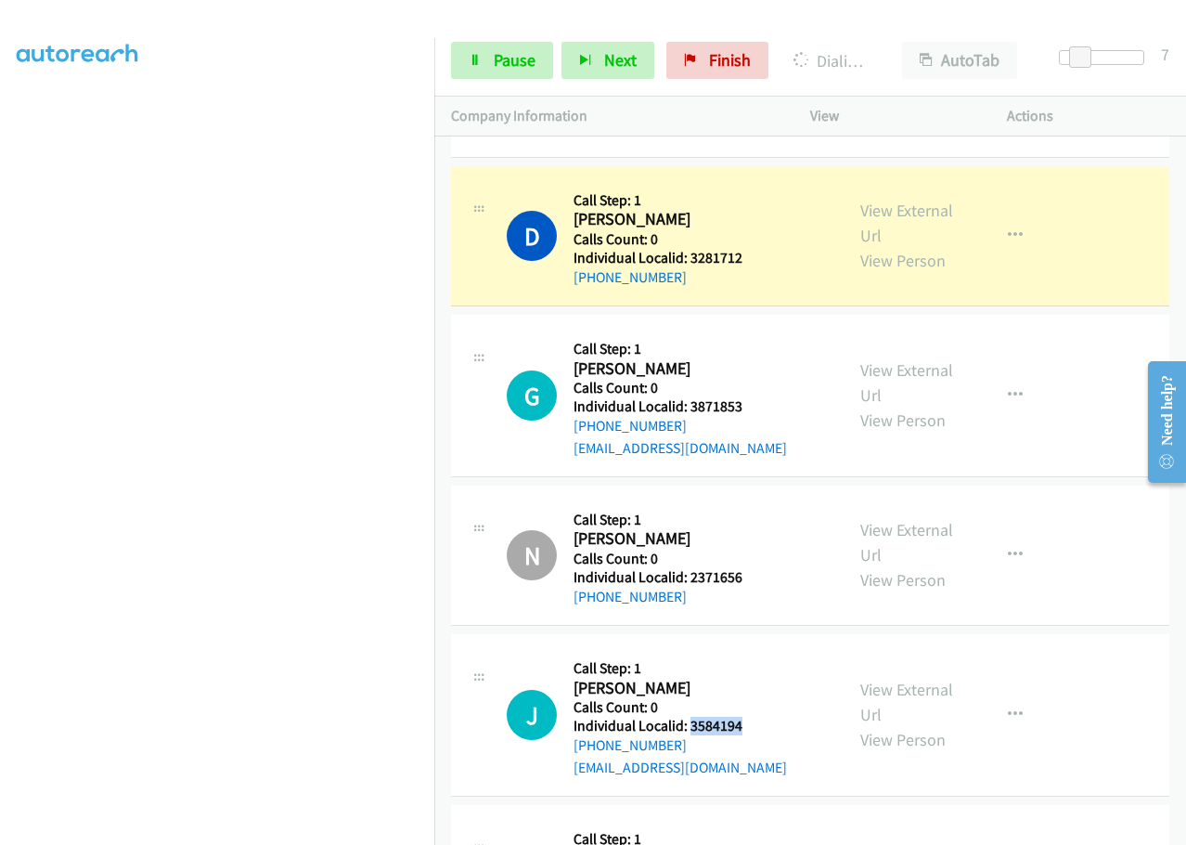
scroll to position [3480, 0]
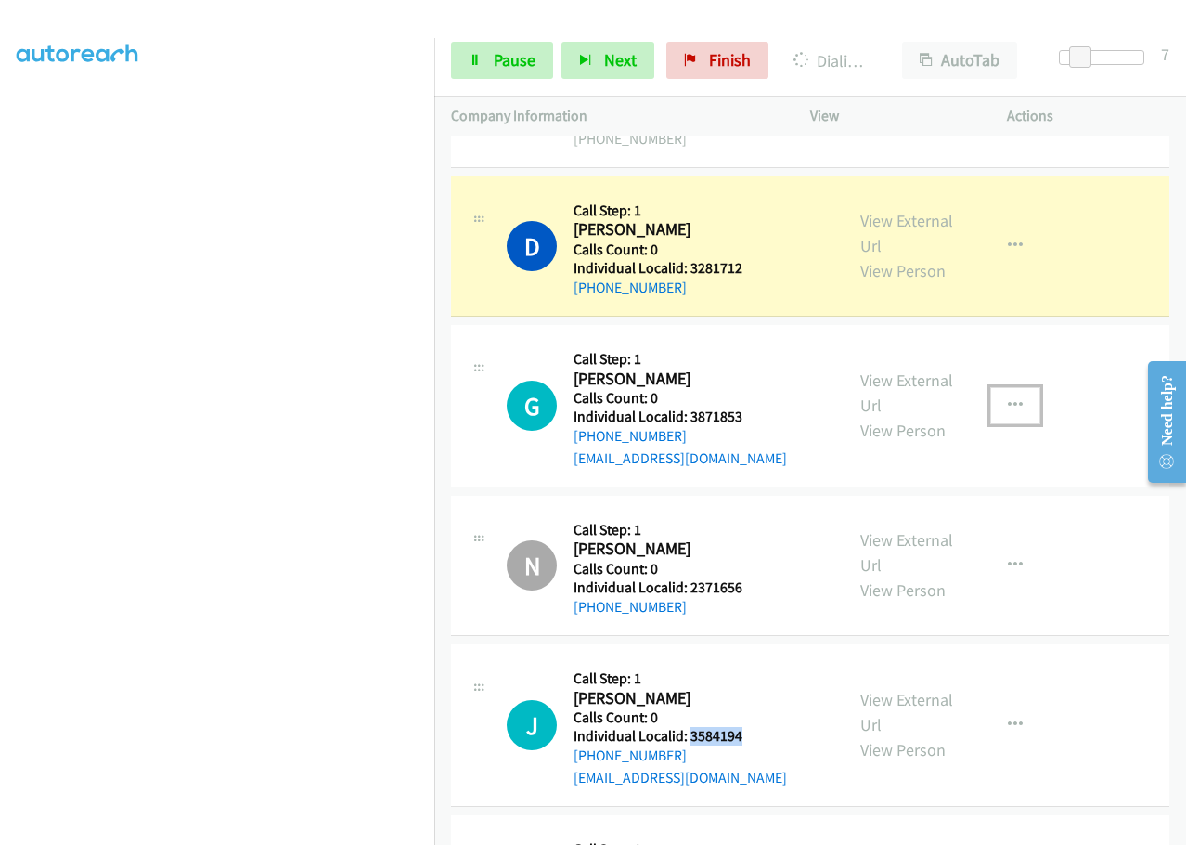
click at [1002, 387] on button "button" at bounding box center [1015, 405] width 50 height 37
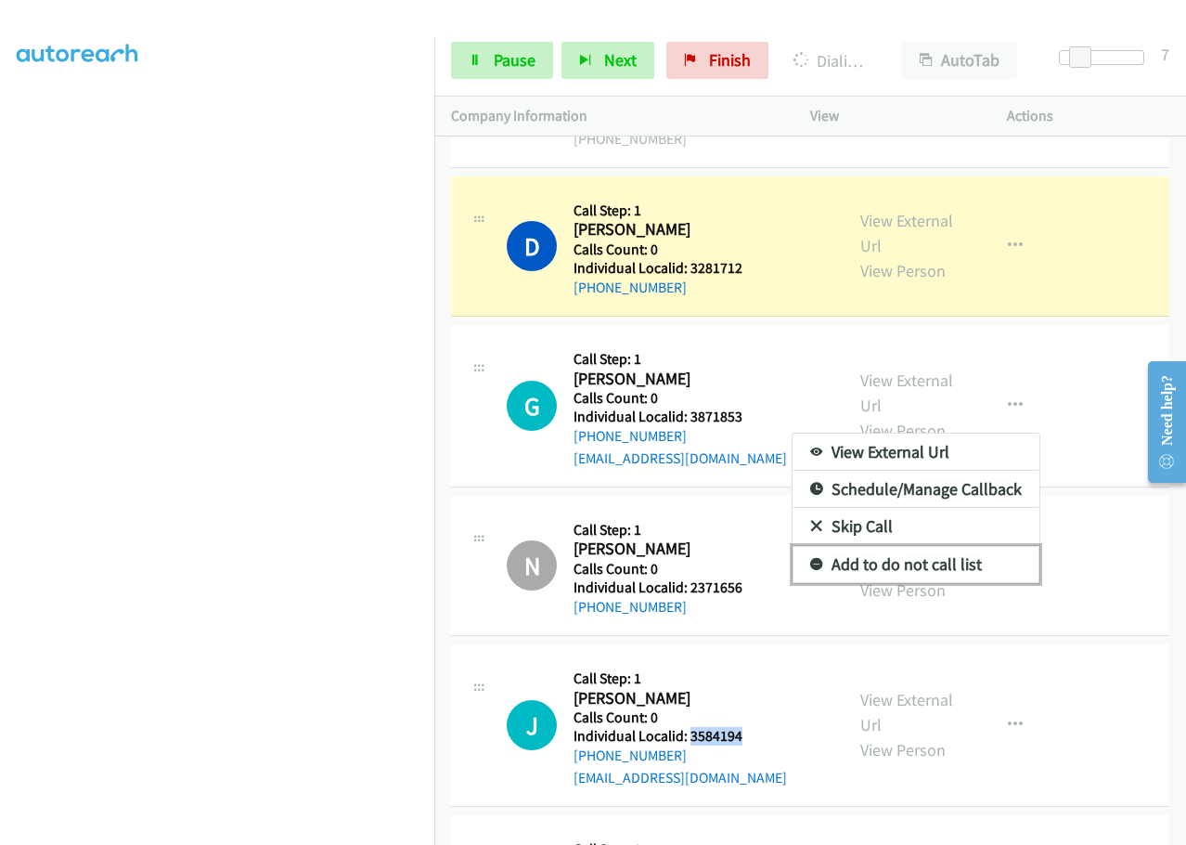
click at [810, 559] on icon at bounding box center [816, 565] width 13 height 13
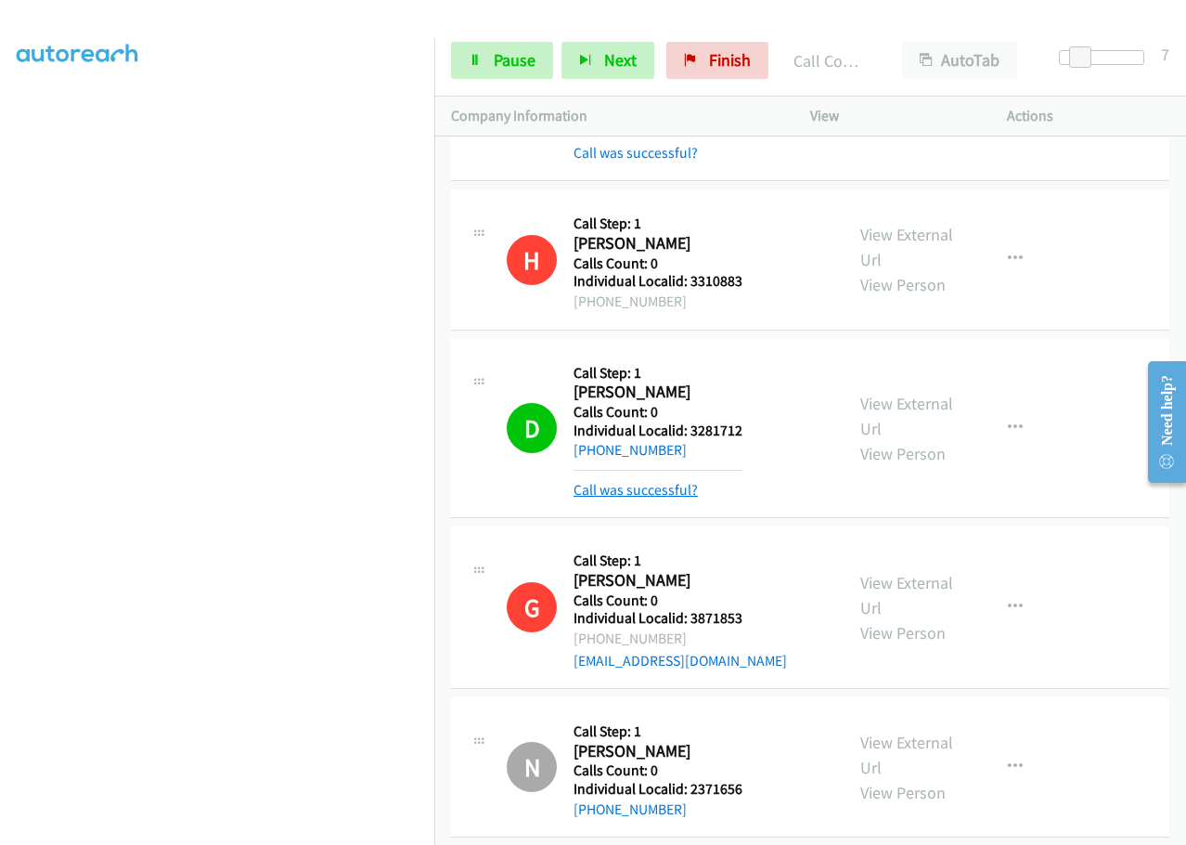
scroll to position [3294, 0]
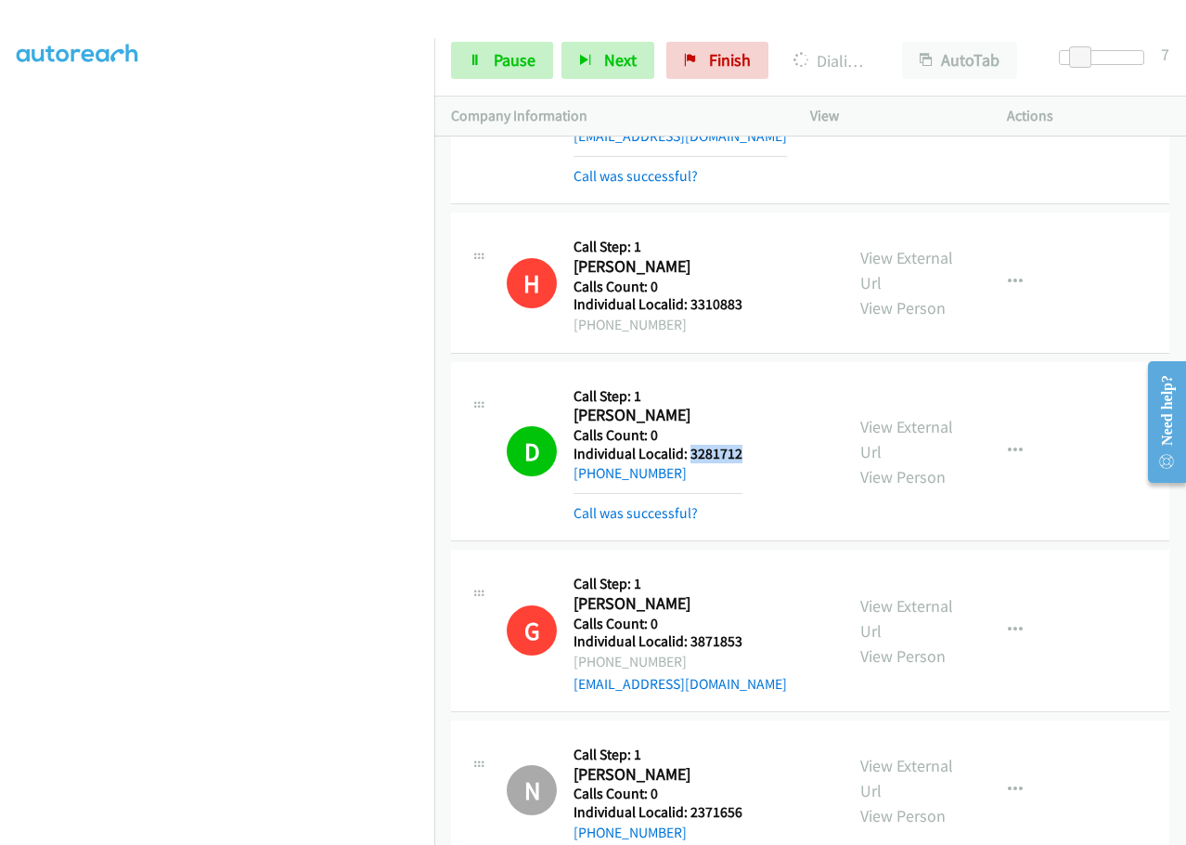
drag, startPoint x: 689, startPoint y: 406, endPoint x: 747, endPoint y: 406, distance: 58.5
click at [747, 406] on div "D Callback Scheduled Call Step: 1 Donna Fletcher America/Chicago Calls Count: 0…" at bounding box center [667, 452] width 320 height 146
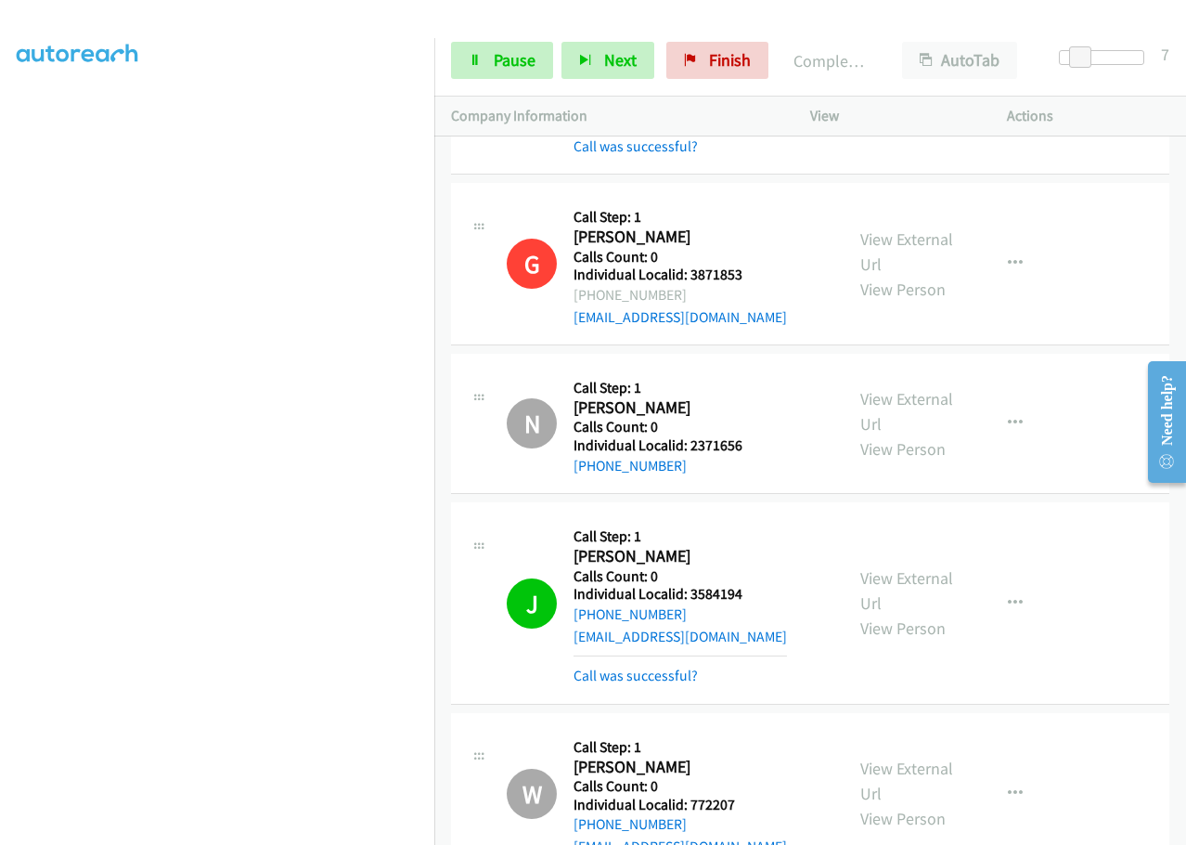
scroll to position [3759, 0]
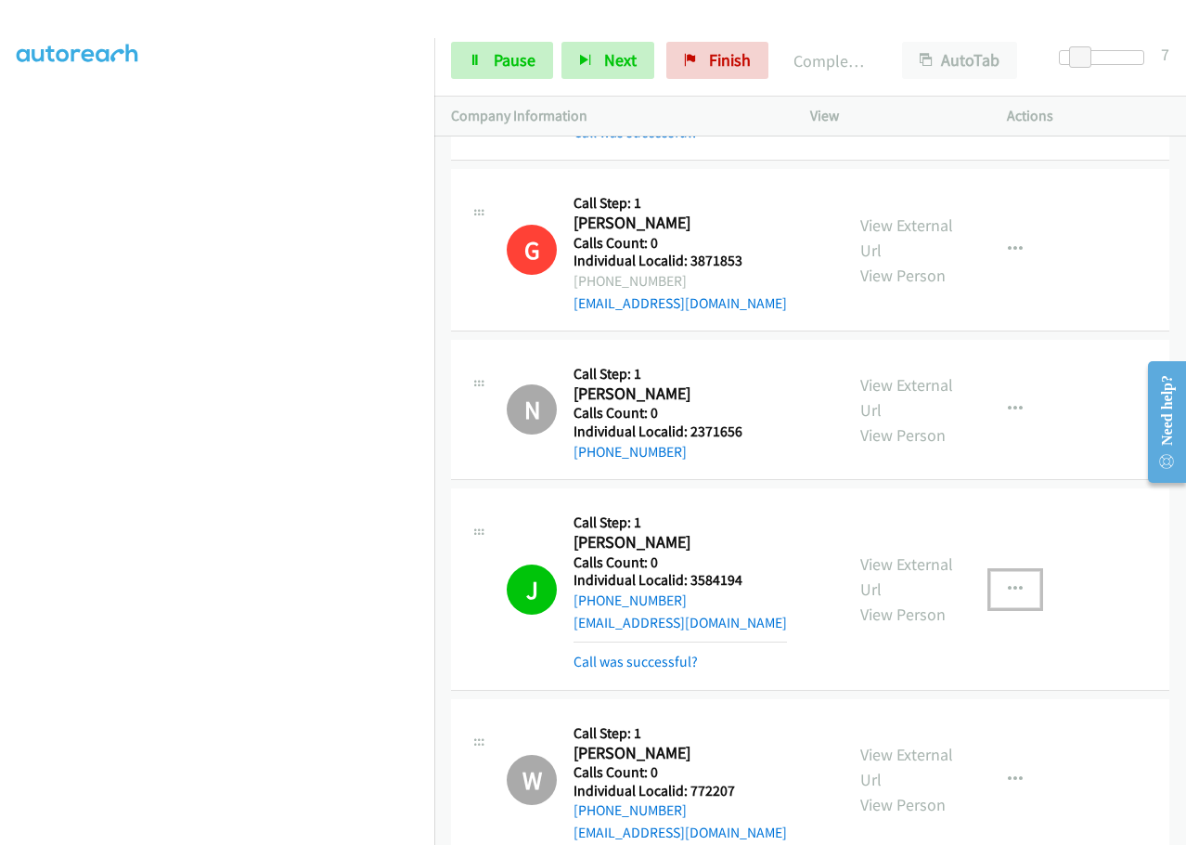
click at [1008, 582] on icon "button" at bounding box center [1015, 589] width 15 height 15
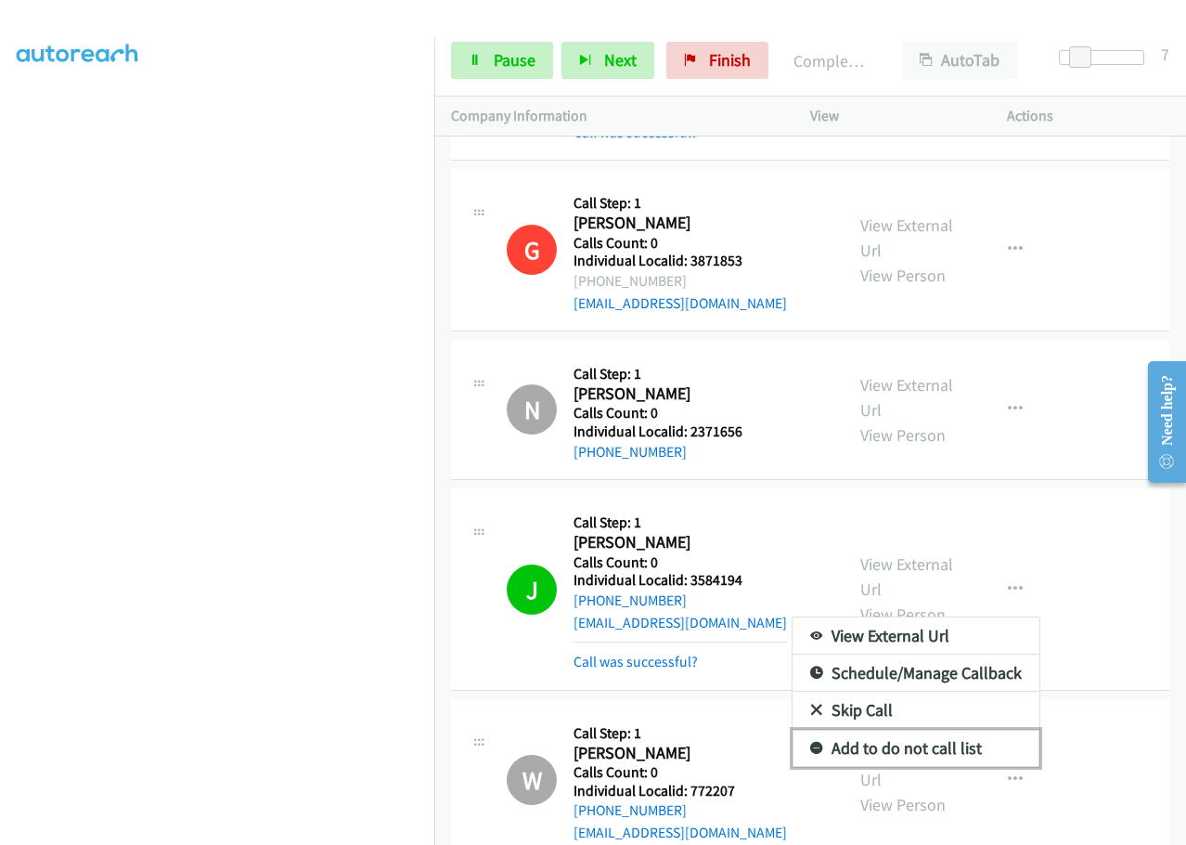
click at [810, 743] on icon at bounding box center [816, 749] width 13 height 13
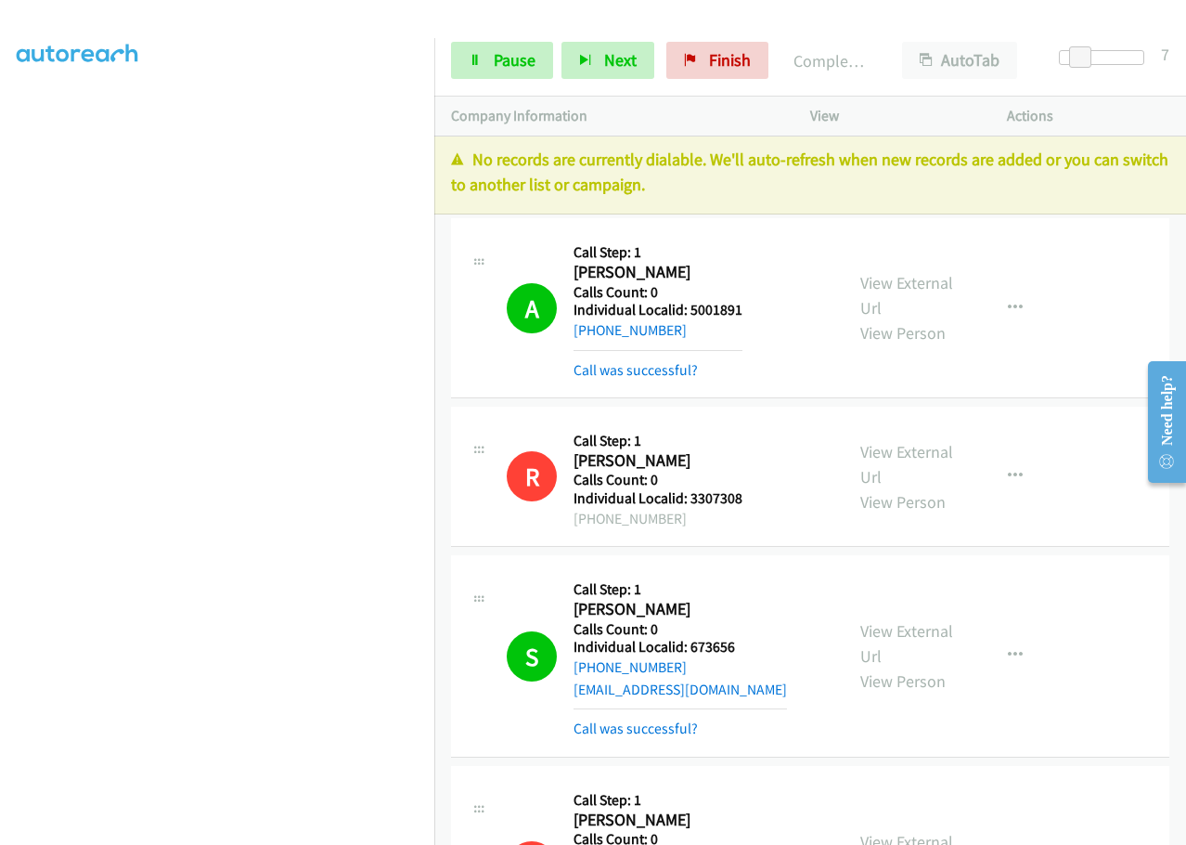
scroll to position [0, 0]
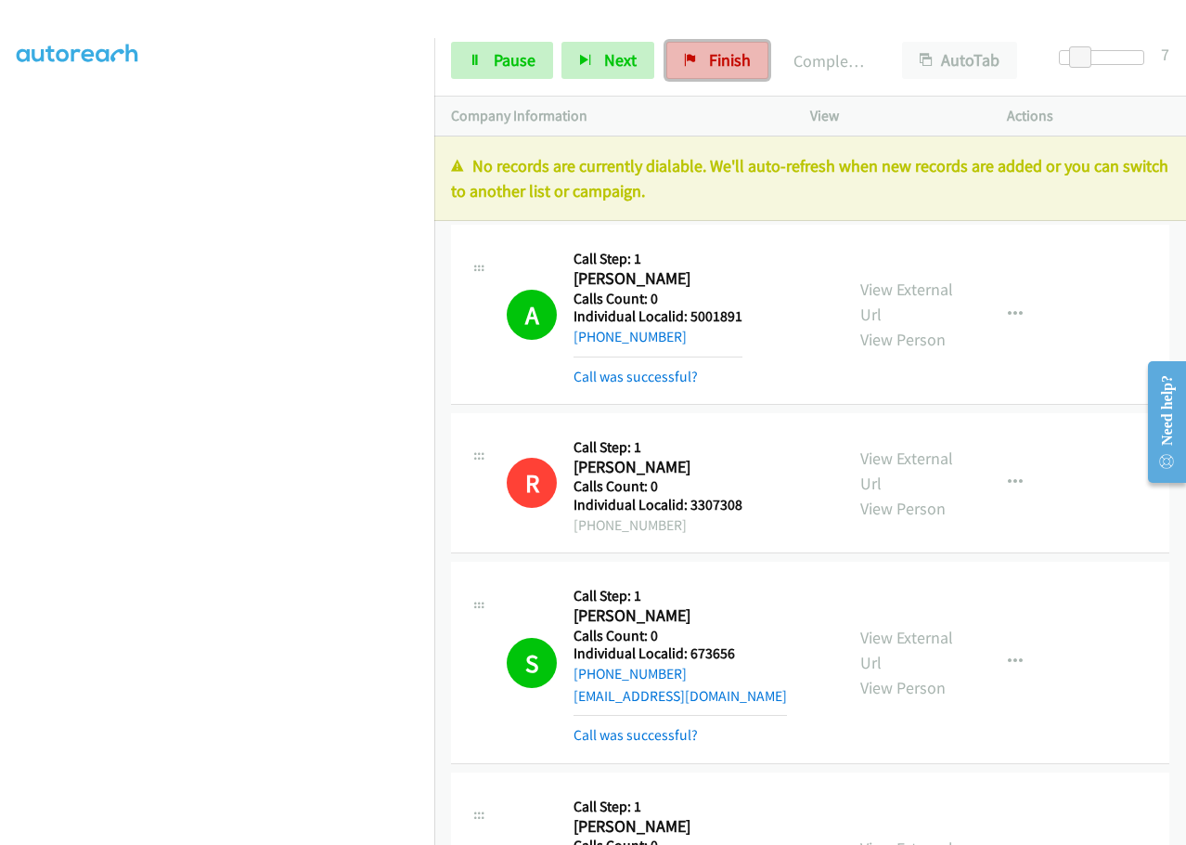
click at [742, 60] on span "Finish" at bounding box center [730, 59] width 42 height 21
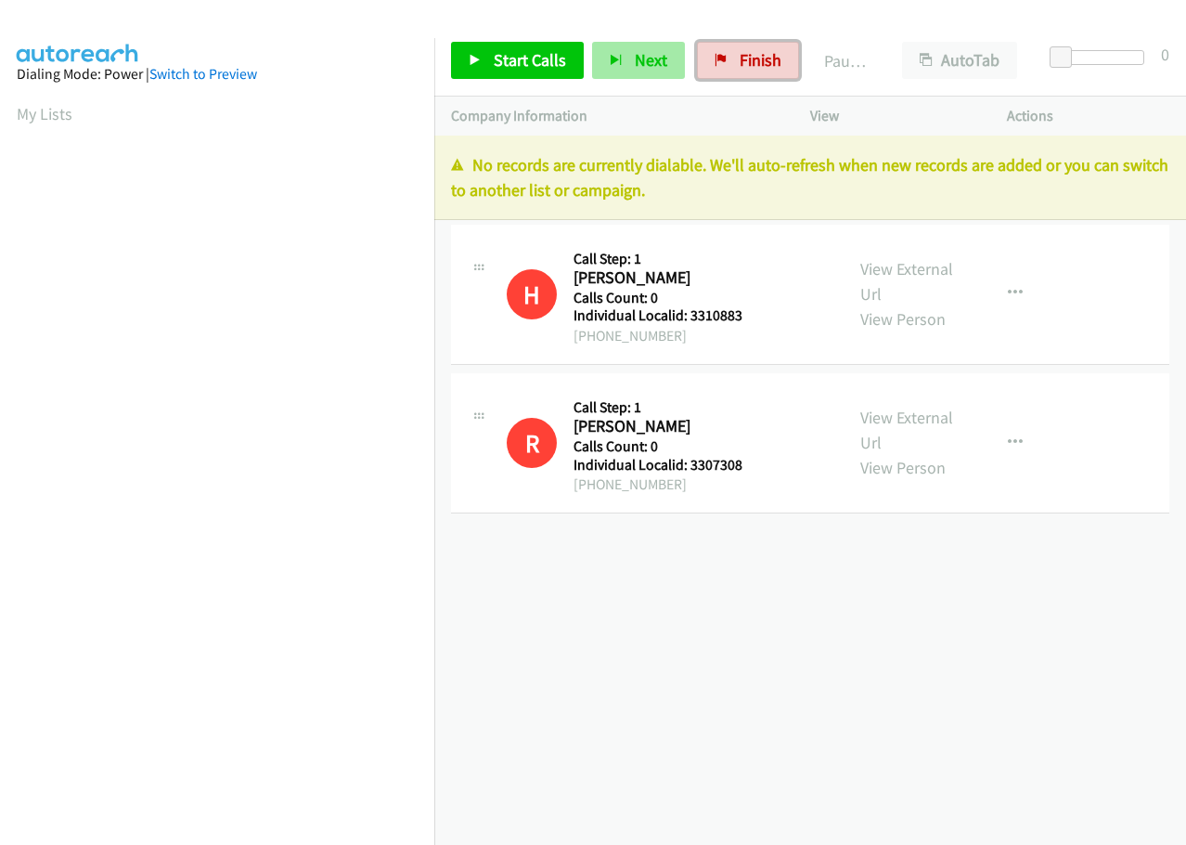
drag, startPoint x: 726, startPoint y: 59, endPoint x: 660, endPoint y: 61, distance: 65.9
click at [726, 59] on link "Finish" at bounding box center [748, 60] width 102 height 37
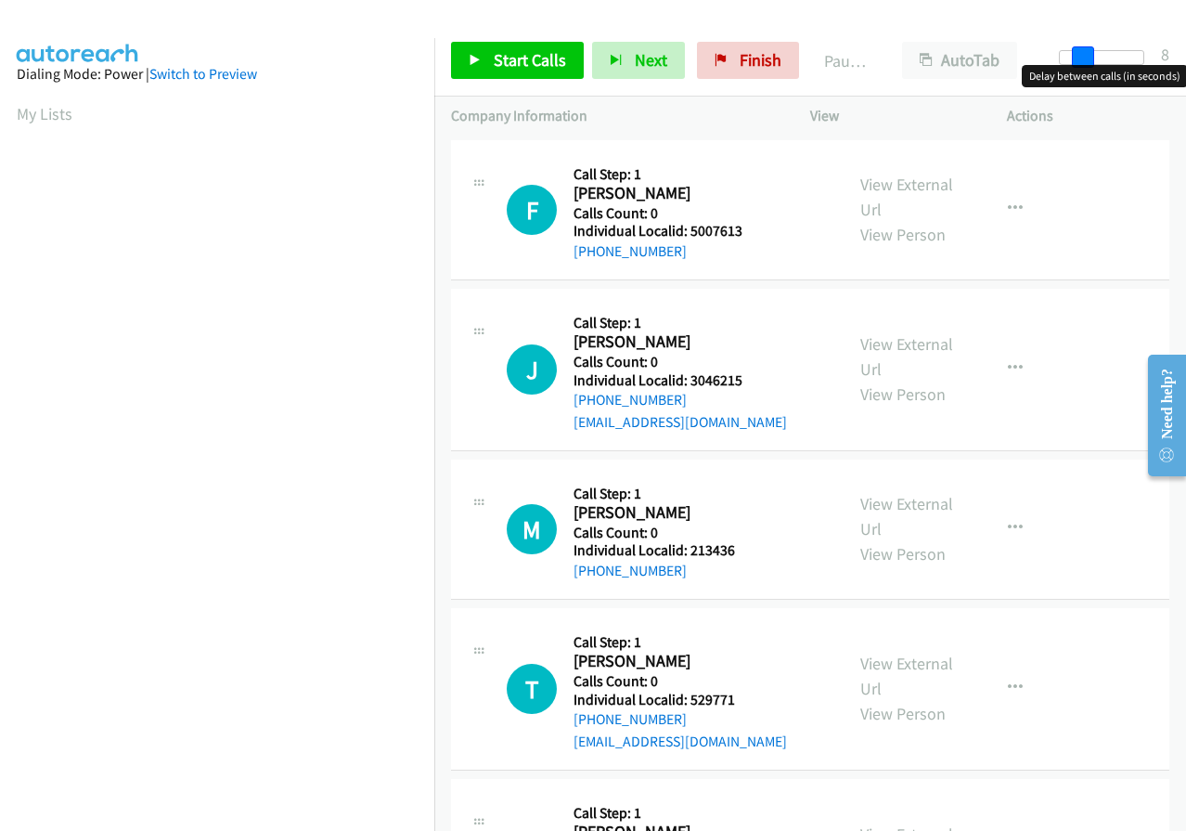
drag, startPoint x: 1060, startPoint y: 54, endPoint x: 1081, endPoint y: 52, distance: 21.4
click at [1081, 52] on span at bounding box center [1083, 57] width 22 height 22
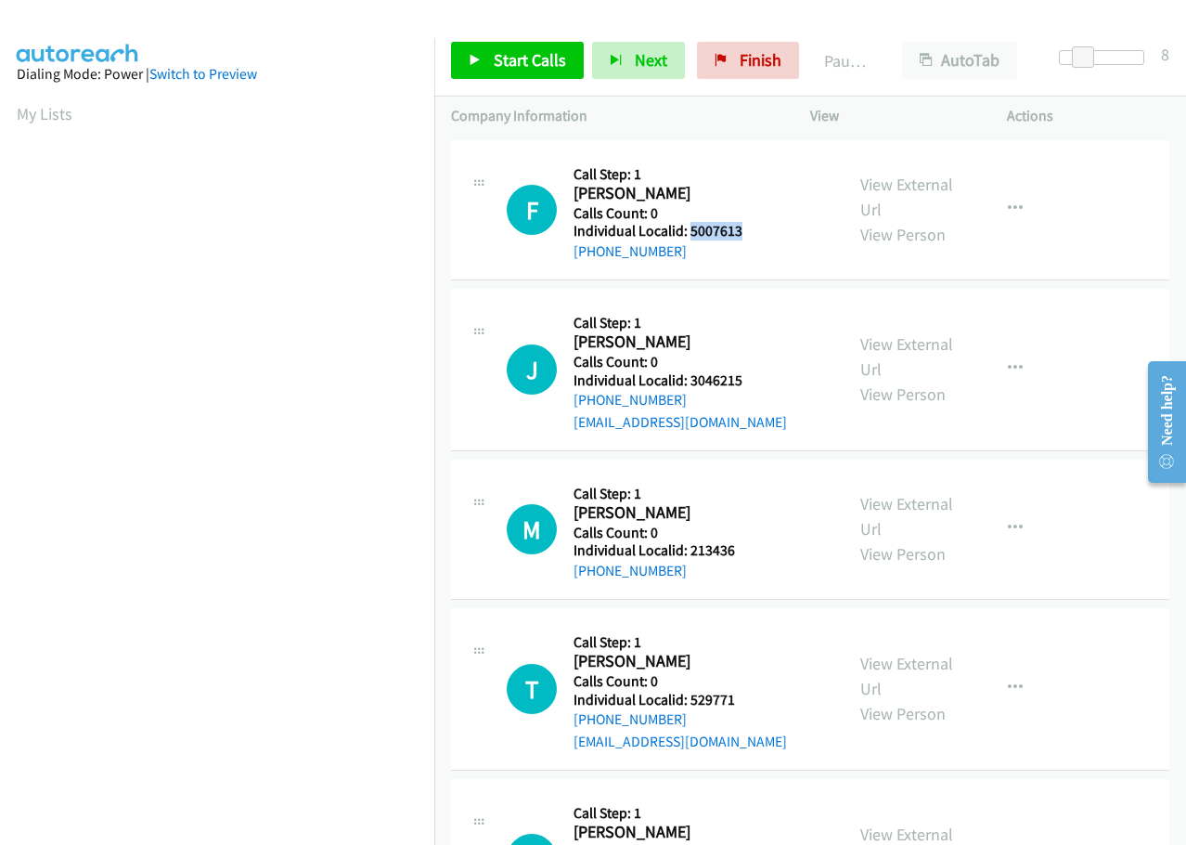
drag, startPoint x: 691, startPoint y: 229, endPoint x: 753, endPoint y: 223, distance: 62.5
click at [753, 223] on h5 "Individual Localid: 5007613" at bounding box center [684, 231] width 220 height 19
drag, startPoint x: 690, startPoint y: 381, endPoint x: 759, endPoint y: 375, distance: 69.8
click at [759, 375] on h5 "Individual Localid: 3046215" at bounding box center [684, 380] width 220 height 19
copy h5 "3046215"
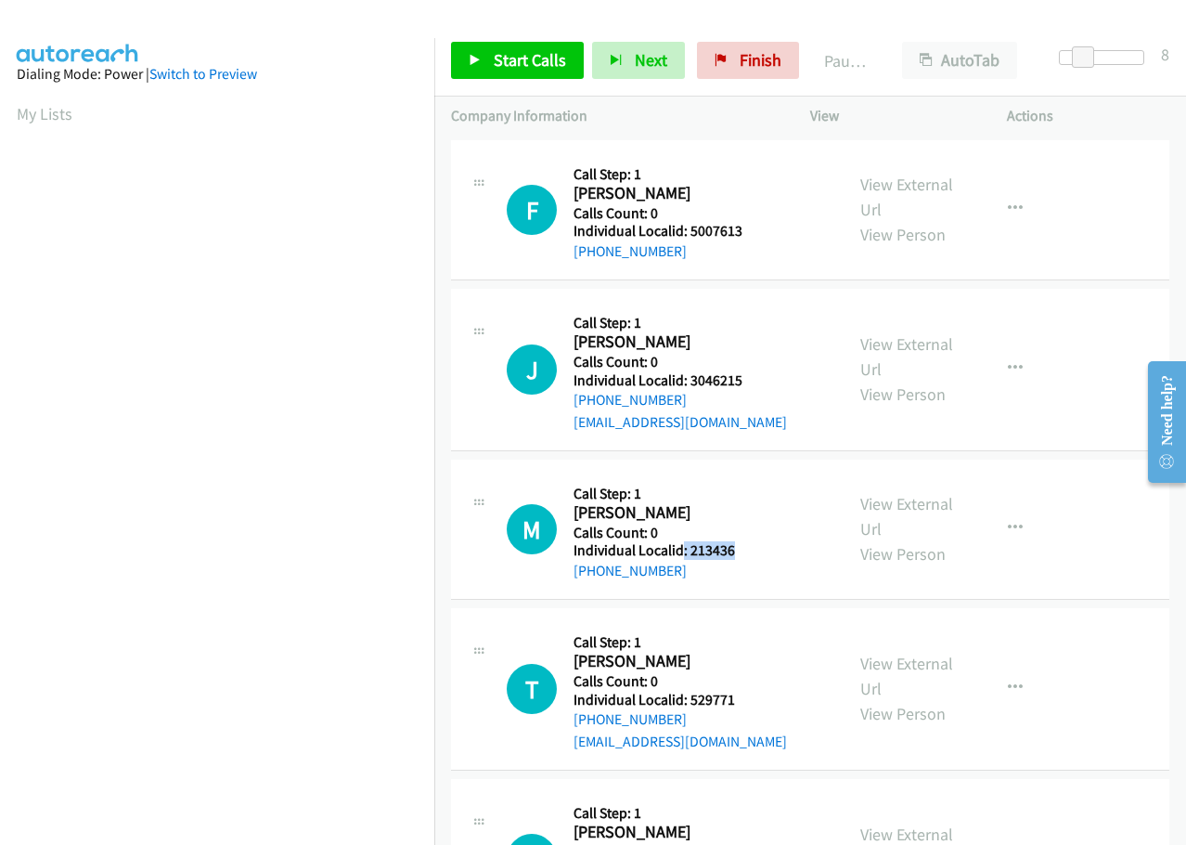
drag, startPoint x: 682, startPoint y: 548, endPoint x: 743, endPoint y: 552, distance: 61.4
click at [743, 552] on h5 "Individual Localid: 213436" at bounding box center [684, 550] width 220 height 19
copy h5 ": 213436"
drag, startPoint x: 685, startPoint y: 697, endPoint x: 736, endPoint y: 695, distance: 51.1
click at [742, 691] on h5 "Individual Localid: 529771" at bounding box center [684, 700] width 220 height 19
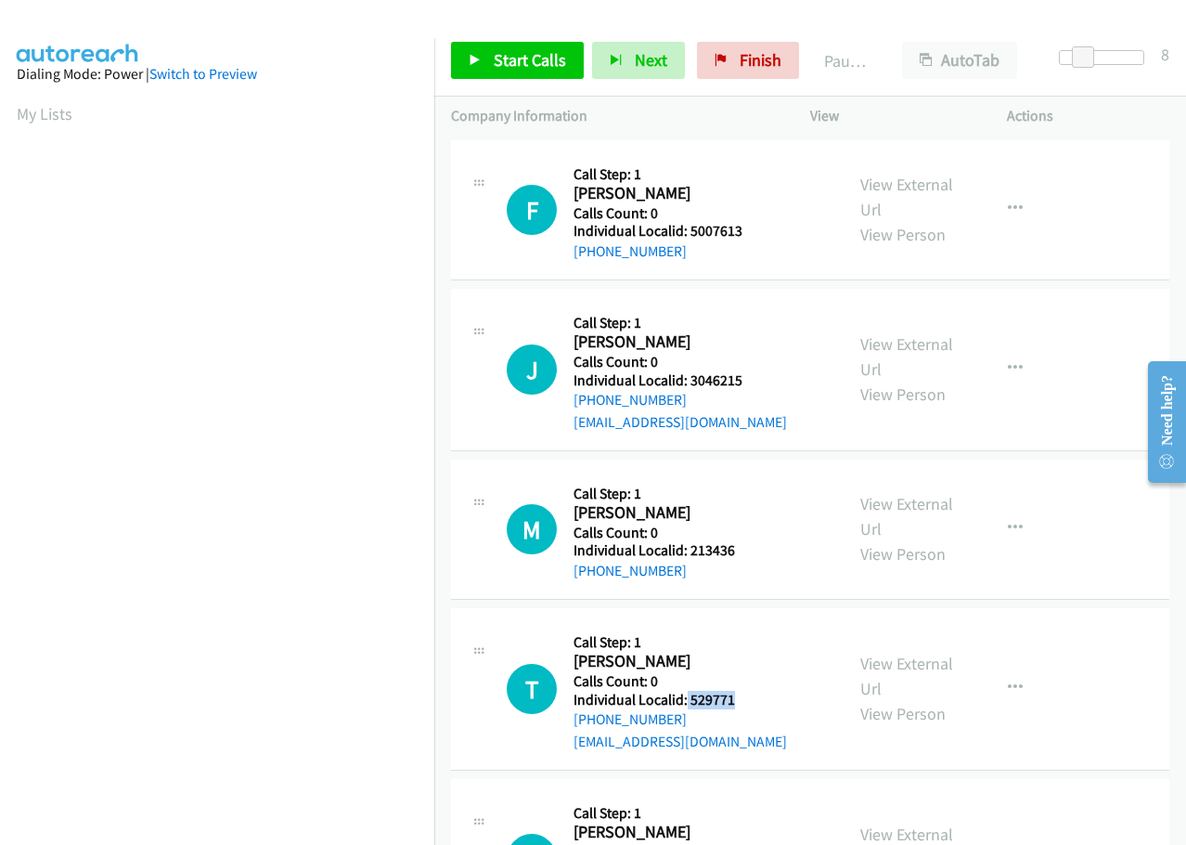
copy h5 "529771"
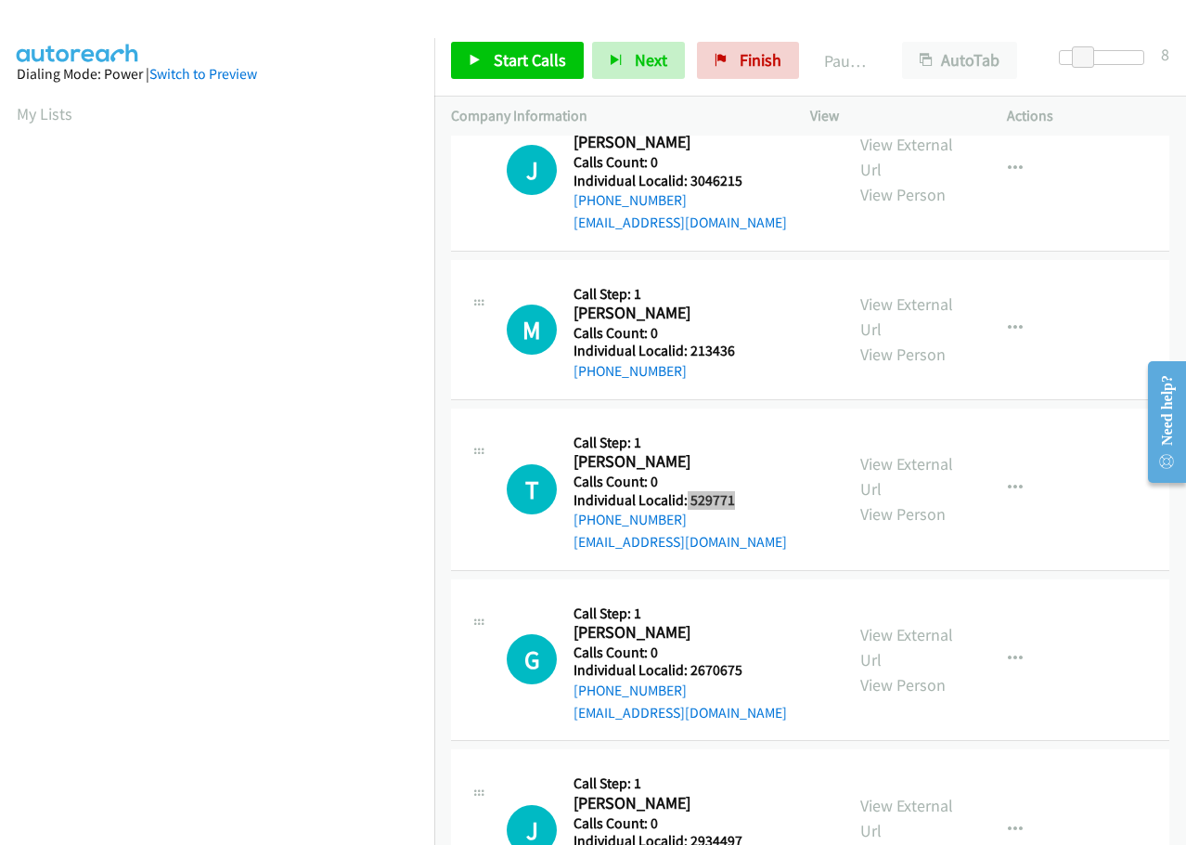
scroll to position [209, 0]
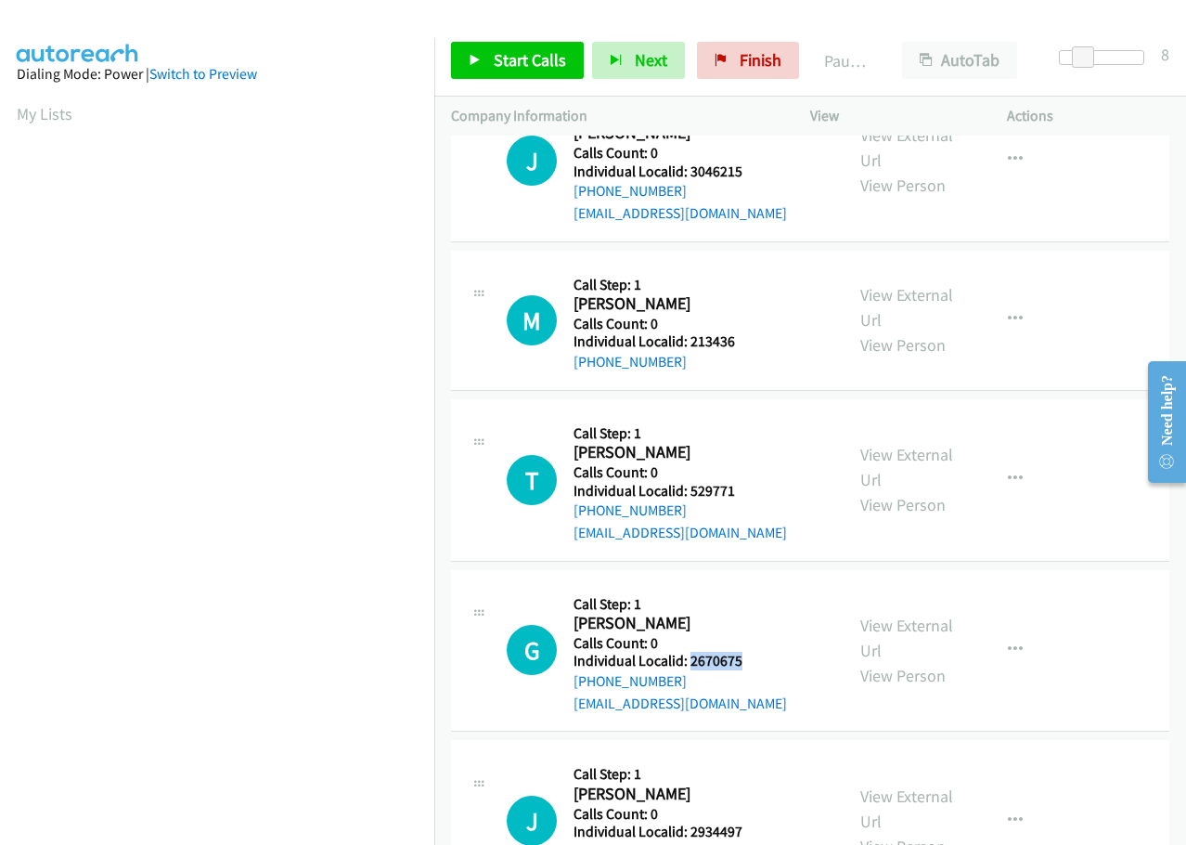
drag, startPoint x: 688, startPoint y: 658, endPoint x: 744, endPoint y: 658, distance: 56.6
click at [744, 658] on h5 "Individual Localid: 2670675" at bounding box center [684, 661] width 220 height 19
copy h5 "2670675"
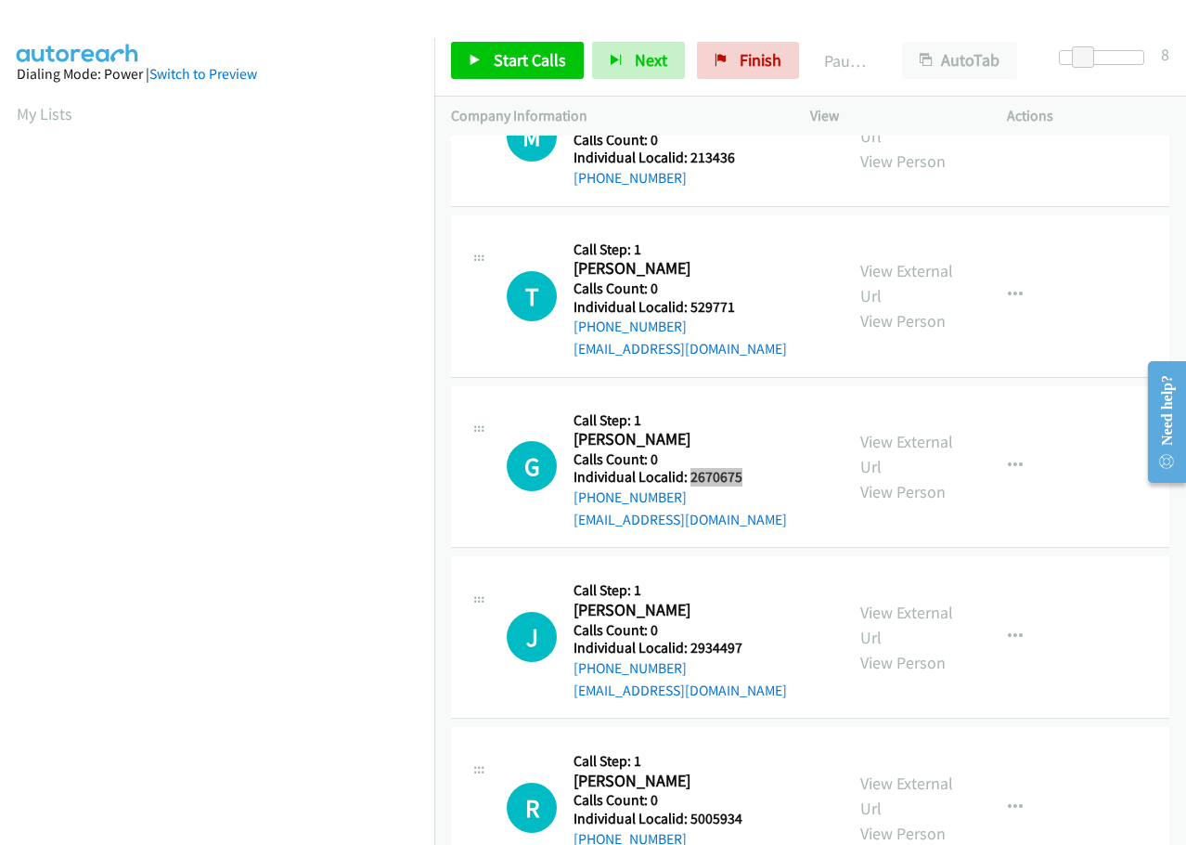
scroll to position [441, 0]
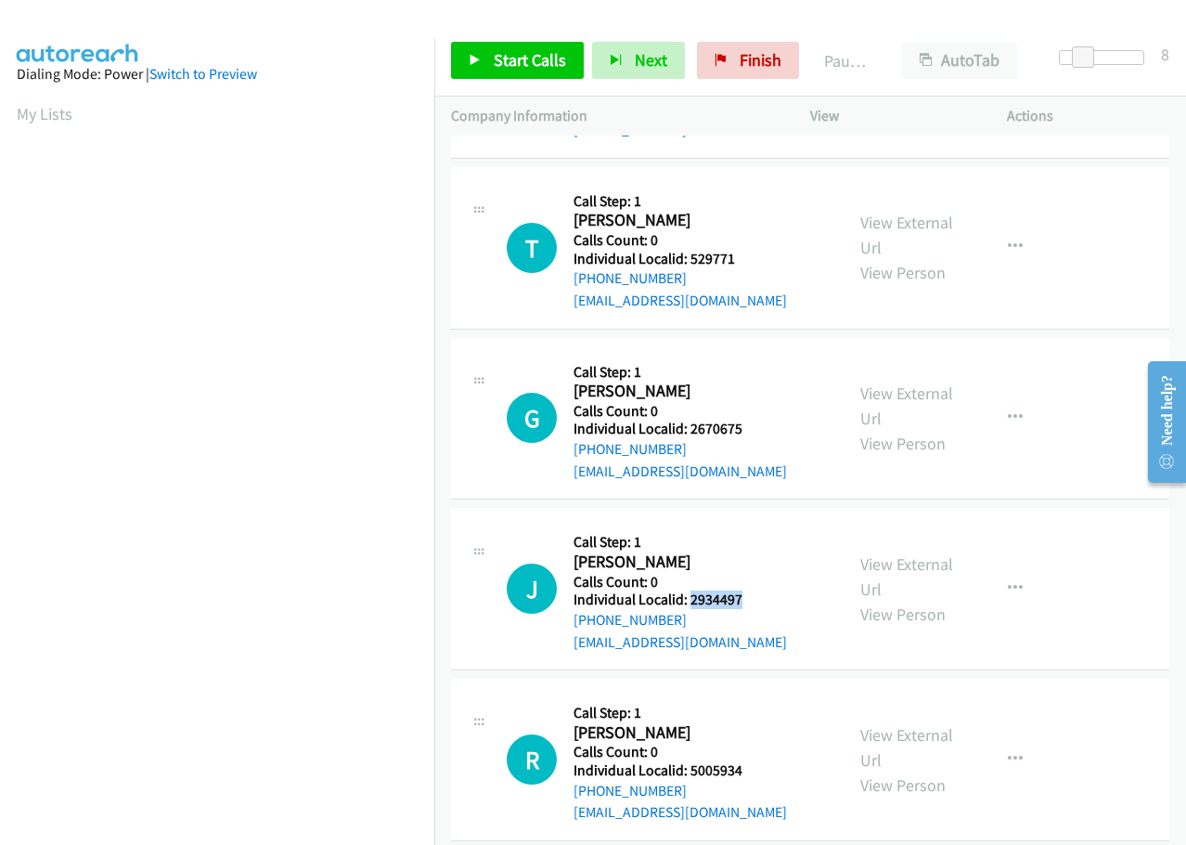
drag, startPoint x: 689, startPoint y: 599, endPoint x: 745, endPoint y: 598, distance: 56.6
click at [745, 598] on h5 "Individual Localid: 2934497" at bounding box center [684, 599] width 220 height 19
copy h5 "2934497"
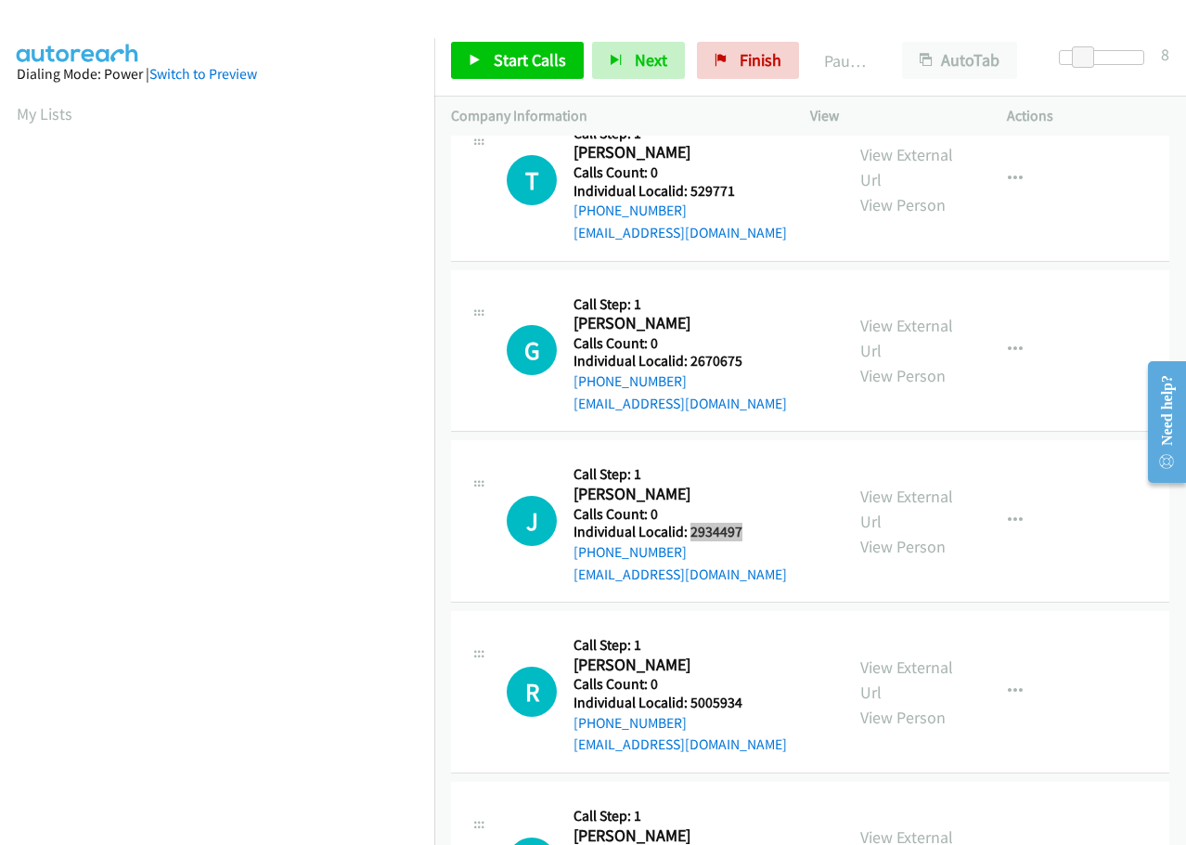
scroll to position [511, 0]
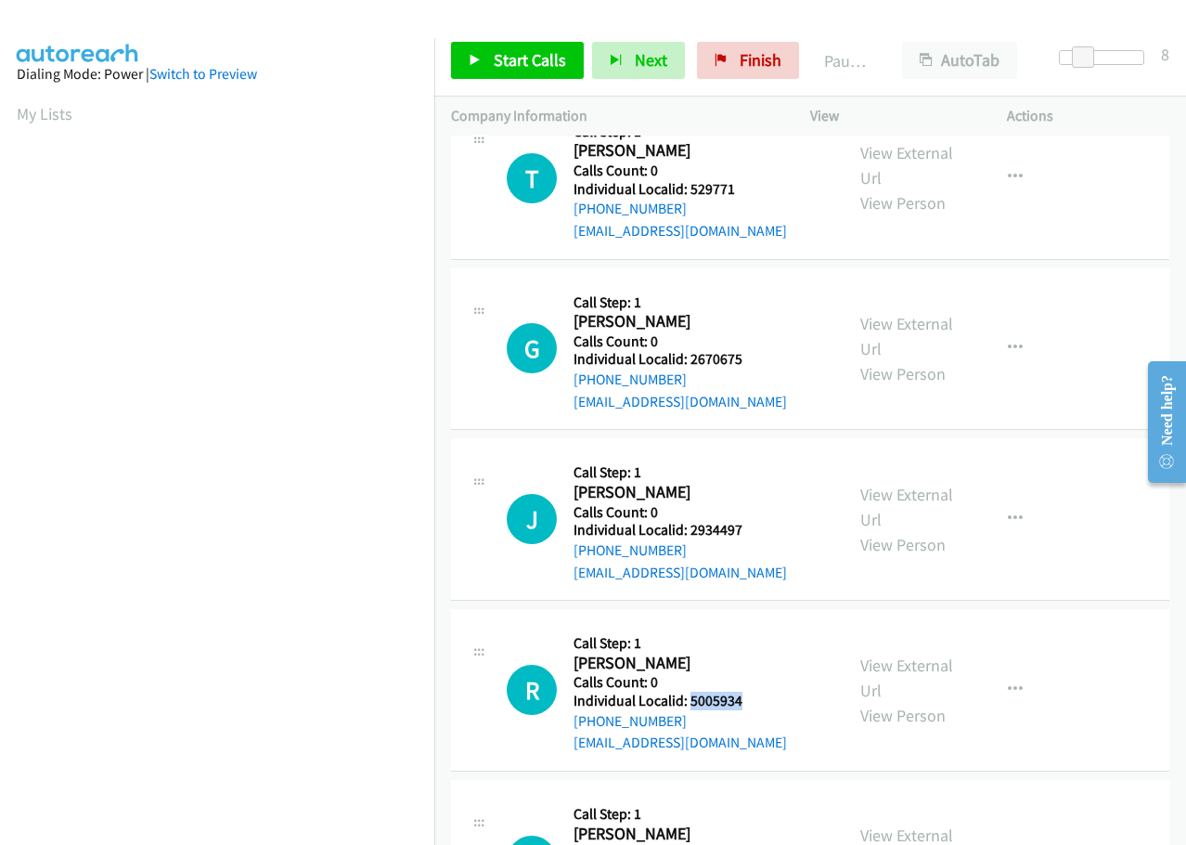
drag, startPoint x: 691, startPoint y: 701, endPoint x: 745, endPoint y: 697, distance: 54.9
click at [745, 697] on h5 "Individual Localid: 5005934" at bounding box center [684, 700] width 220 height 19
copy h5 "5005934"
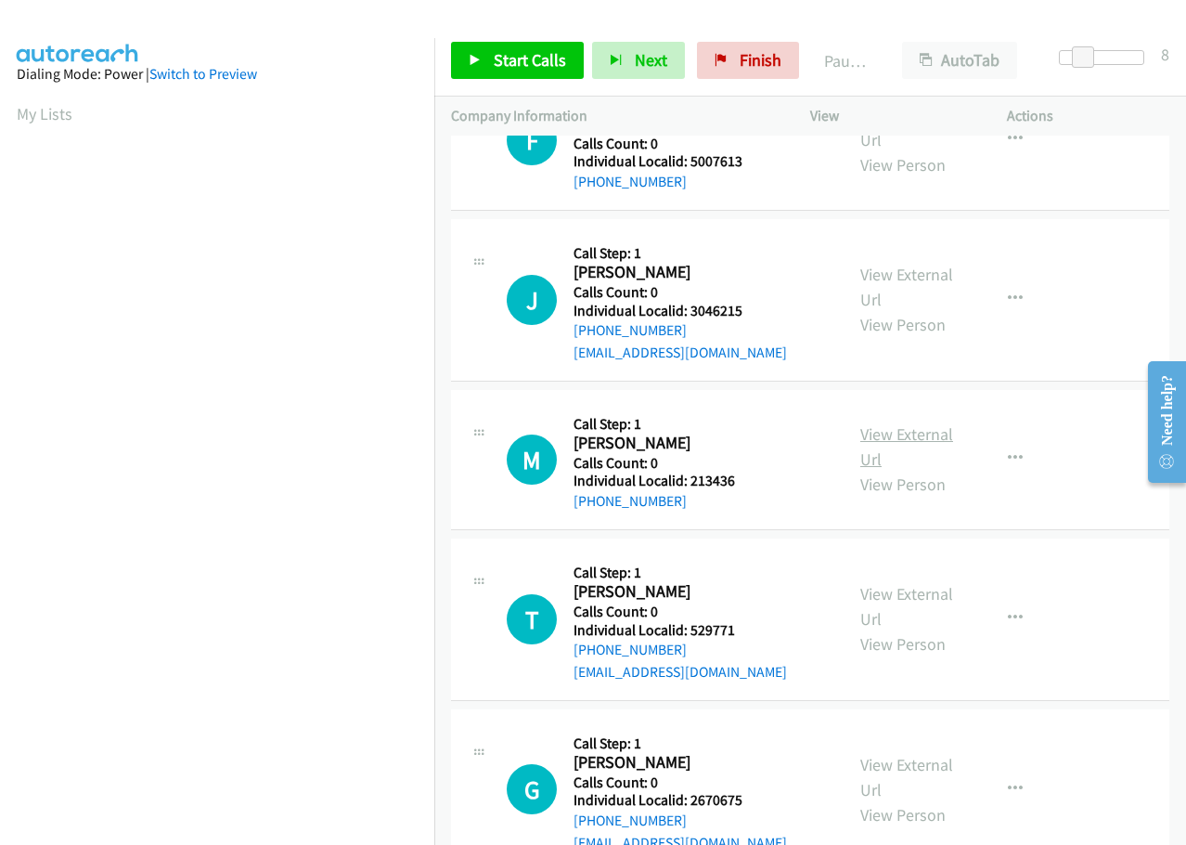
scroll to position [0, 0]
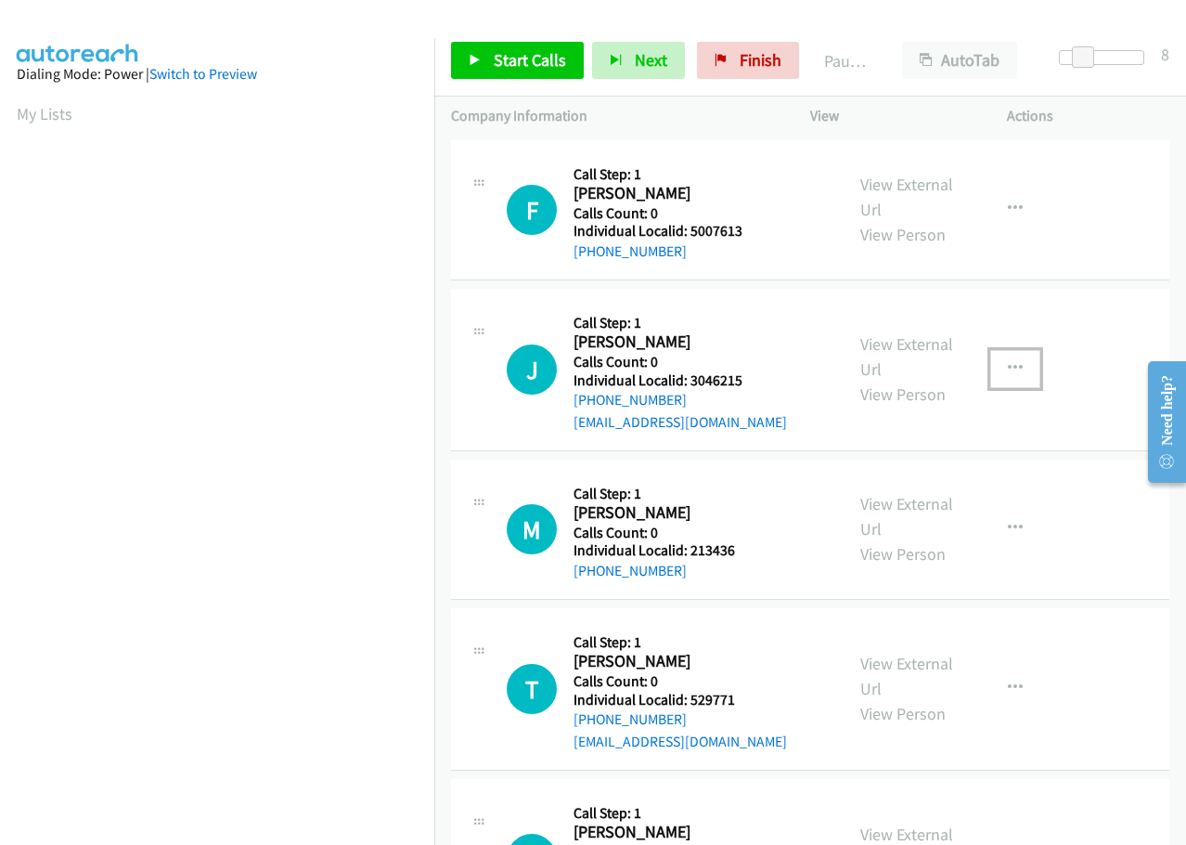
click at [1008, 362] on icon "button" at bounding box center [1015, 368] width 15 height 15
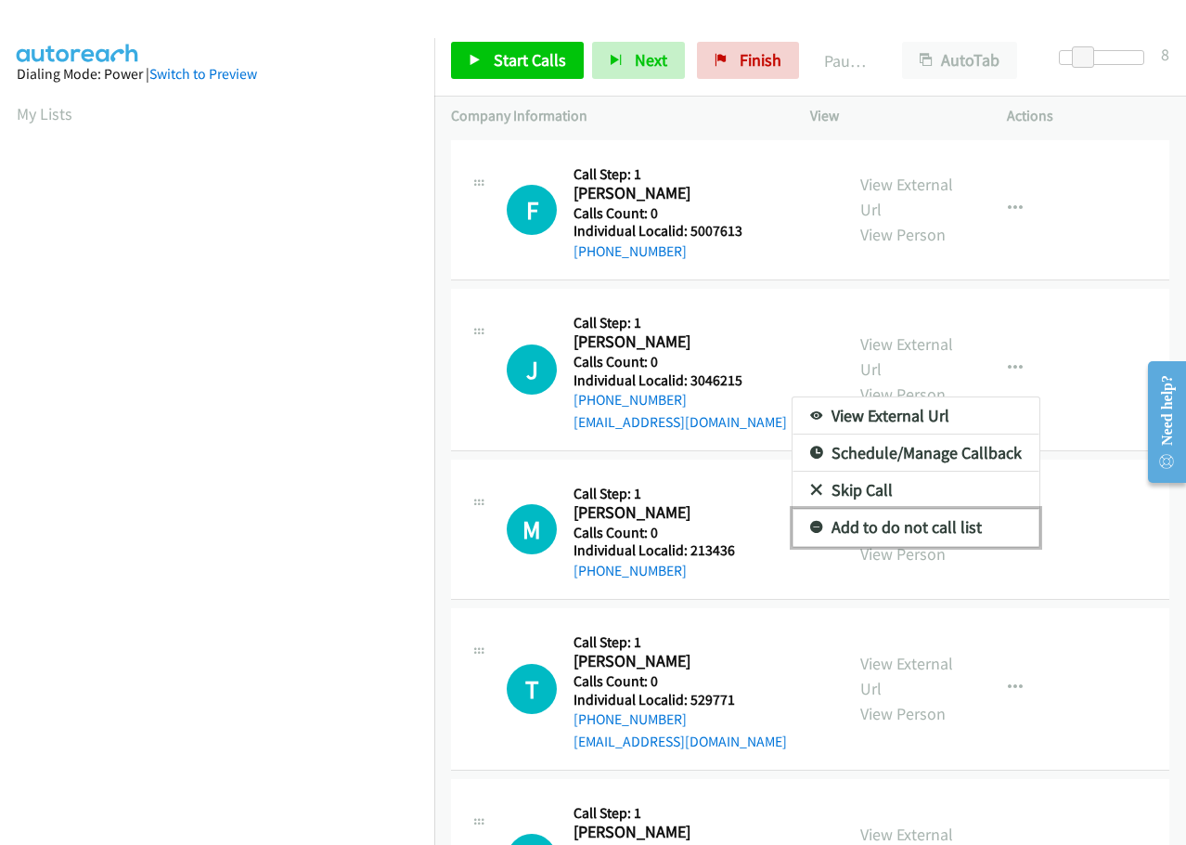
click at [810, 528] on icon at bounding box center [816, 528] width 13 height 13
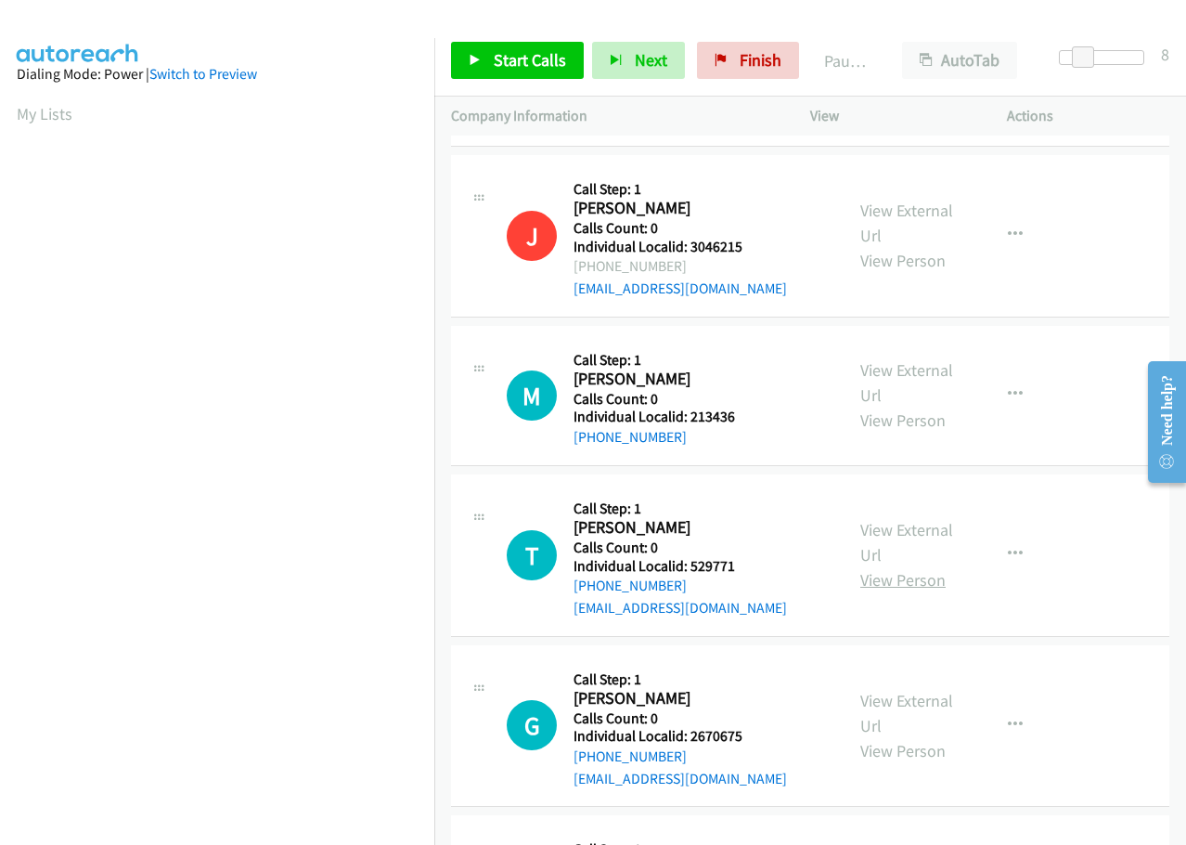
scroll to position [139, 0]
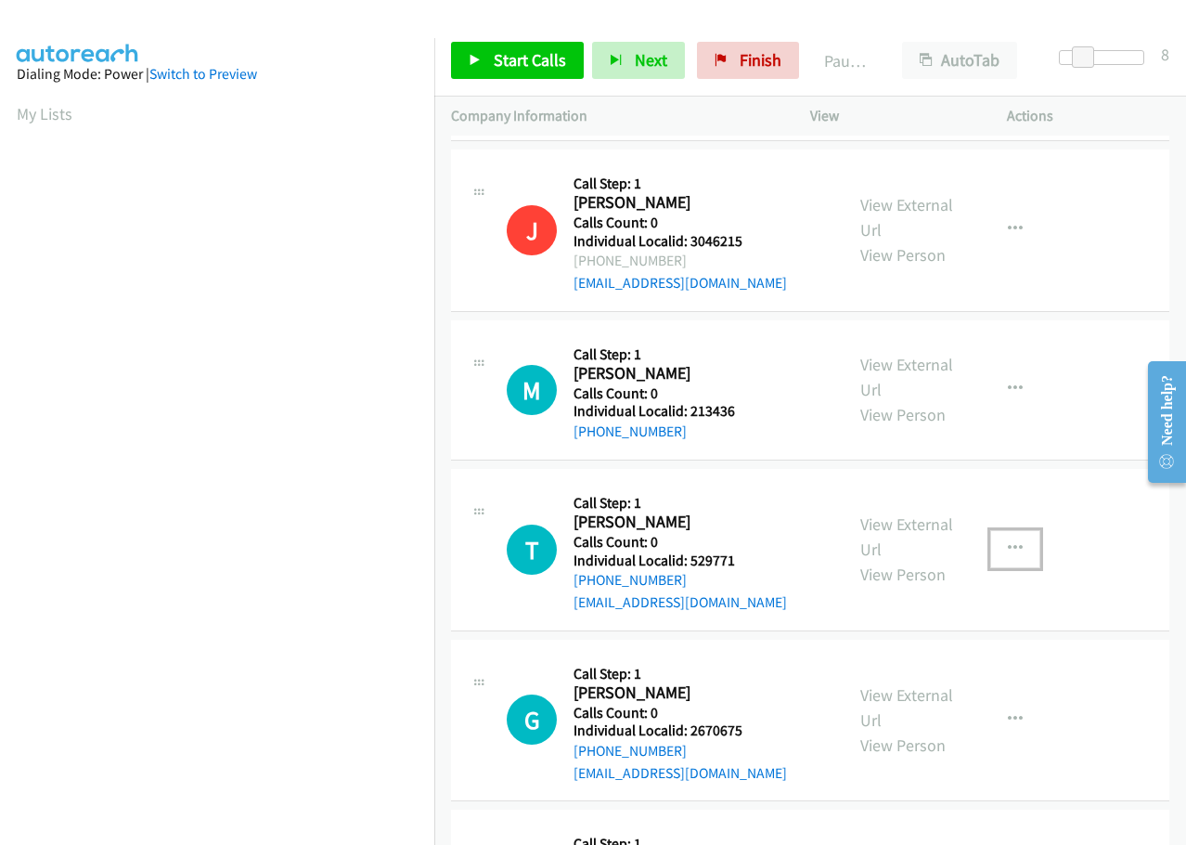
click at [1009, 546] on icon "button" at bounding box center [1015, 548] width 15 height 15
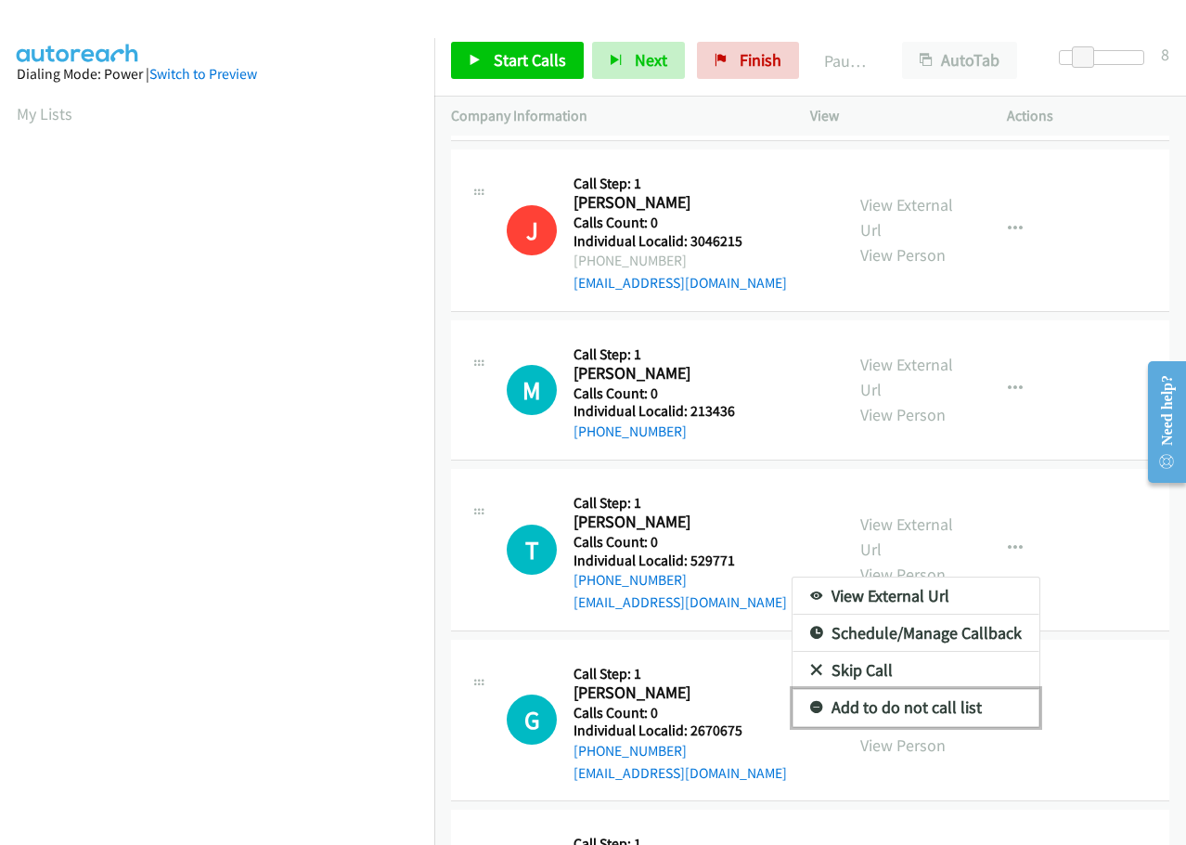
click at [810, 702] on icon at bounding box center [816, 708] width 13 height 13
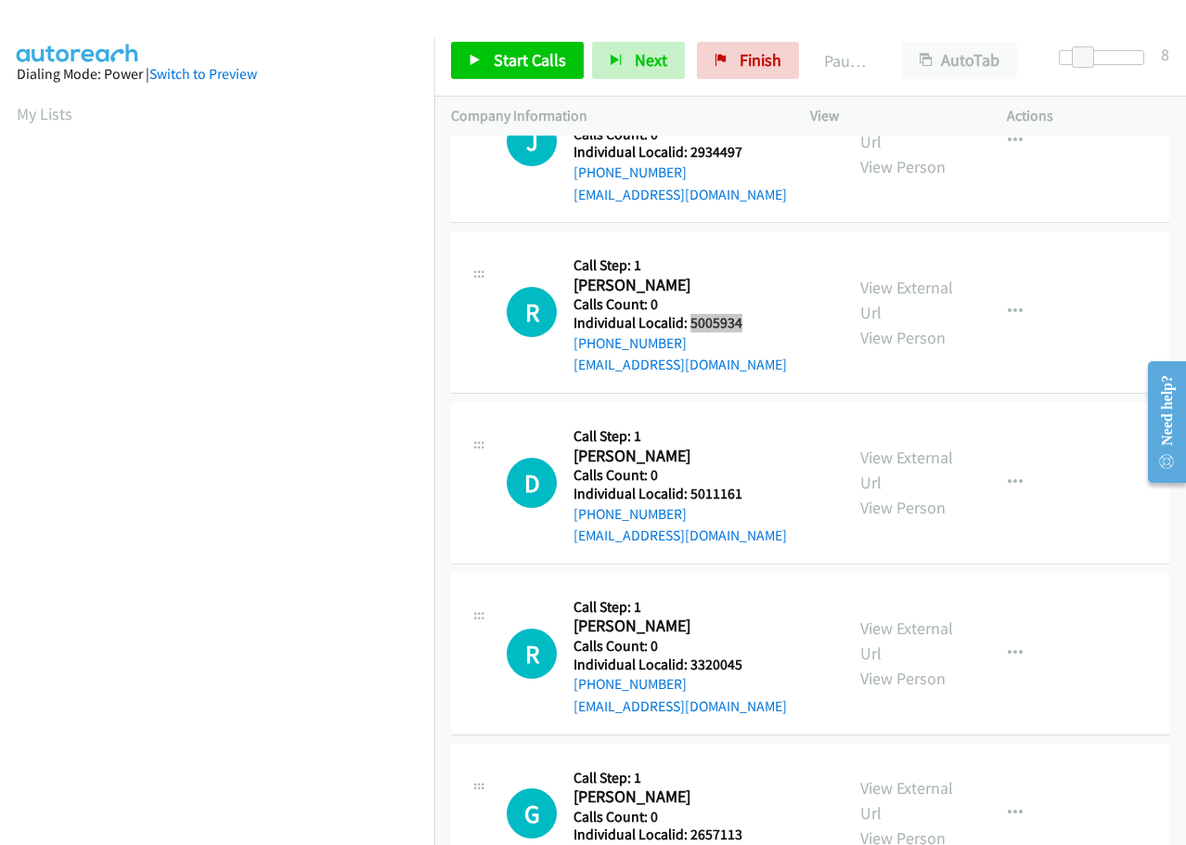
scroll to position [928, 0]
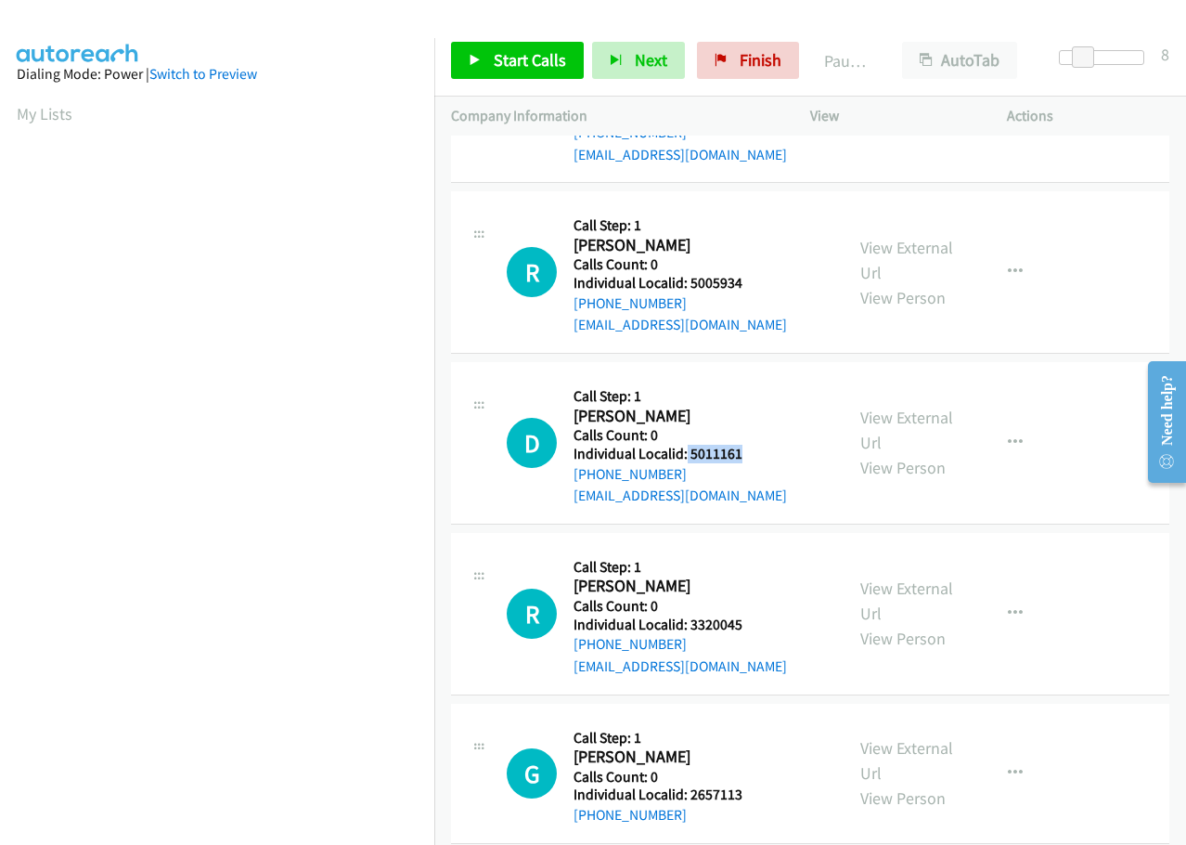
drag, startPoint x: 685, startPoint y: 452, endPoint x: 743, endPoint y: 450, distance: 57.6
click at [743, 450] on h5 "Individual Localid: 5011161" at bounding box center [684, 454] width 220 height 19
copy h5 "5011161"
drag, startPoint x: 688, startPoint y: 626, endPoint x: 753, endPoint y: 620, distance: 65.2
click at [753, 620] on h5 "Individual Localid: 3320045" at bounding box center [684, 624] width 220 height 19
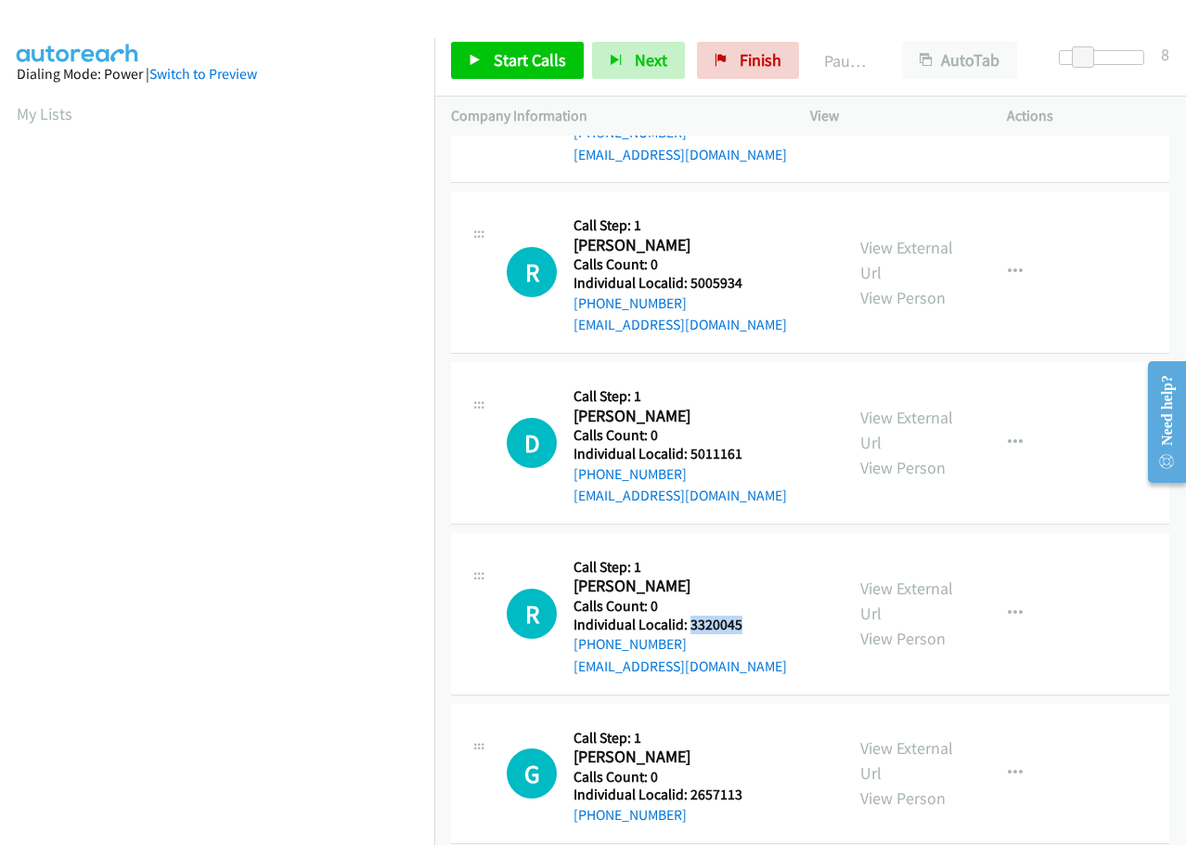
copy h5 "3320045"
click at [535, 55] on span "Start Calls" at bounding box center [530, 59] width 72 height 21
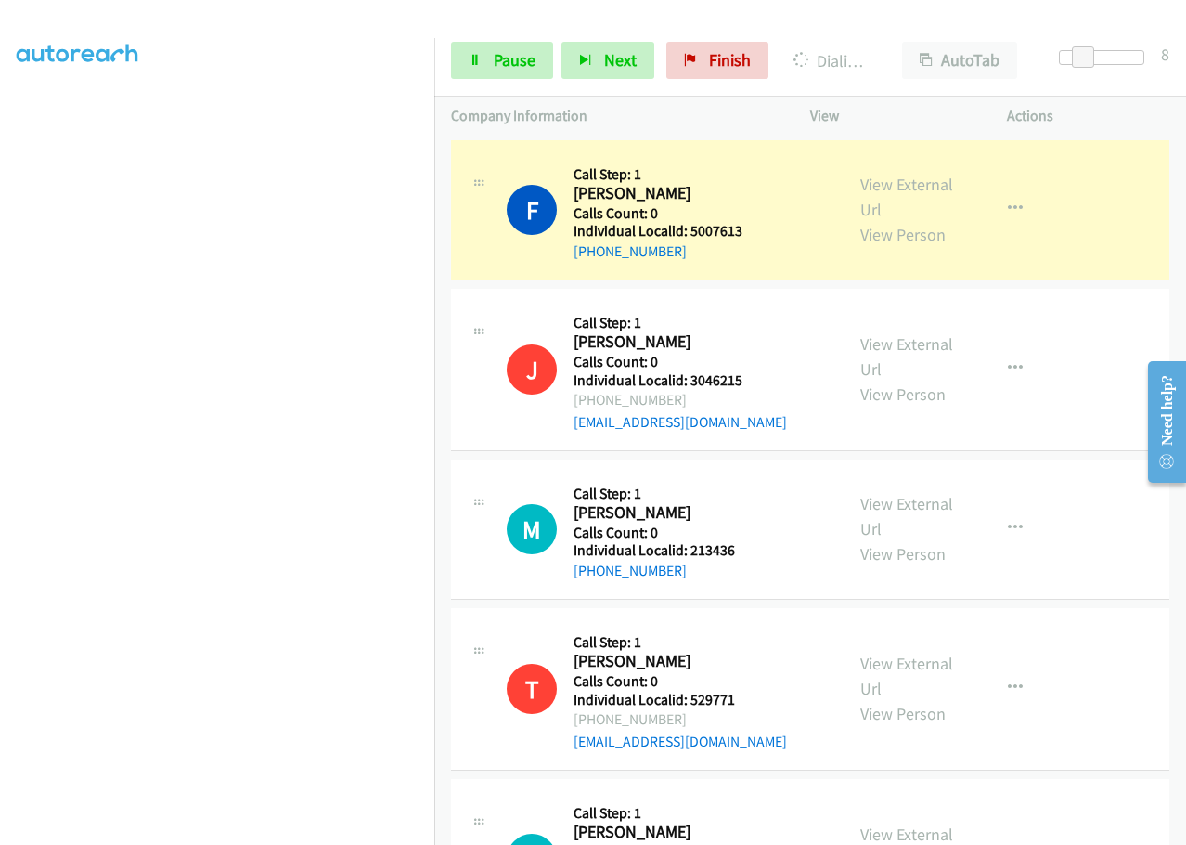
scroll to position [196, 0]
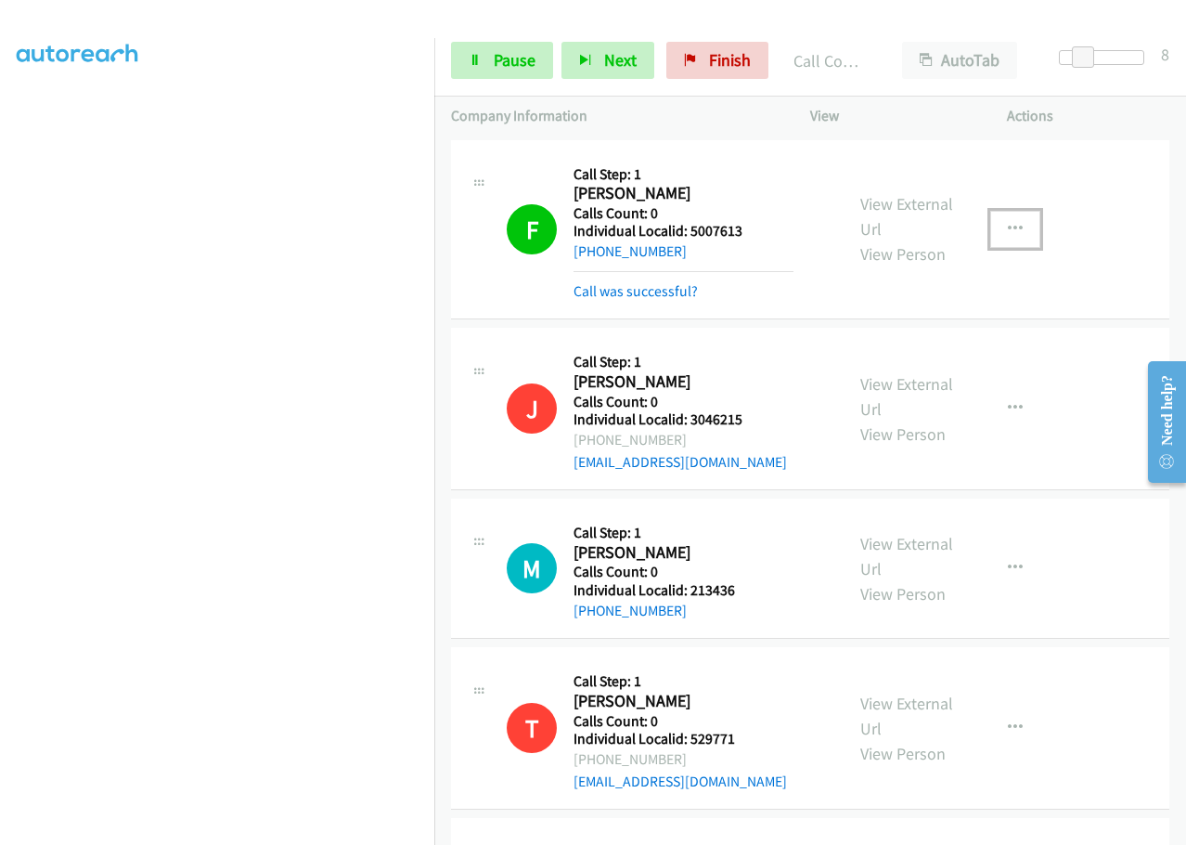
click at [996, 229] on button "button" at bounding box center [1015, 229] width 50 height 37
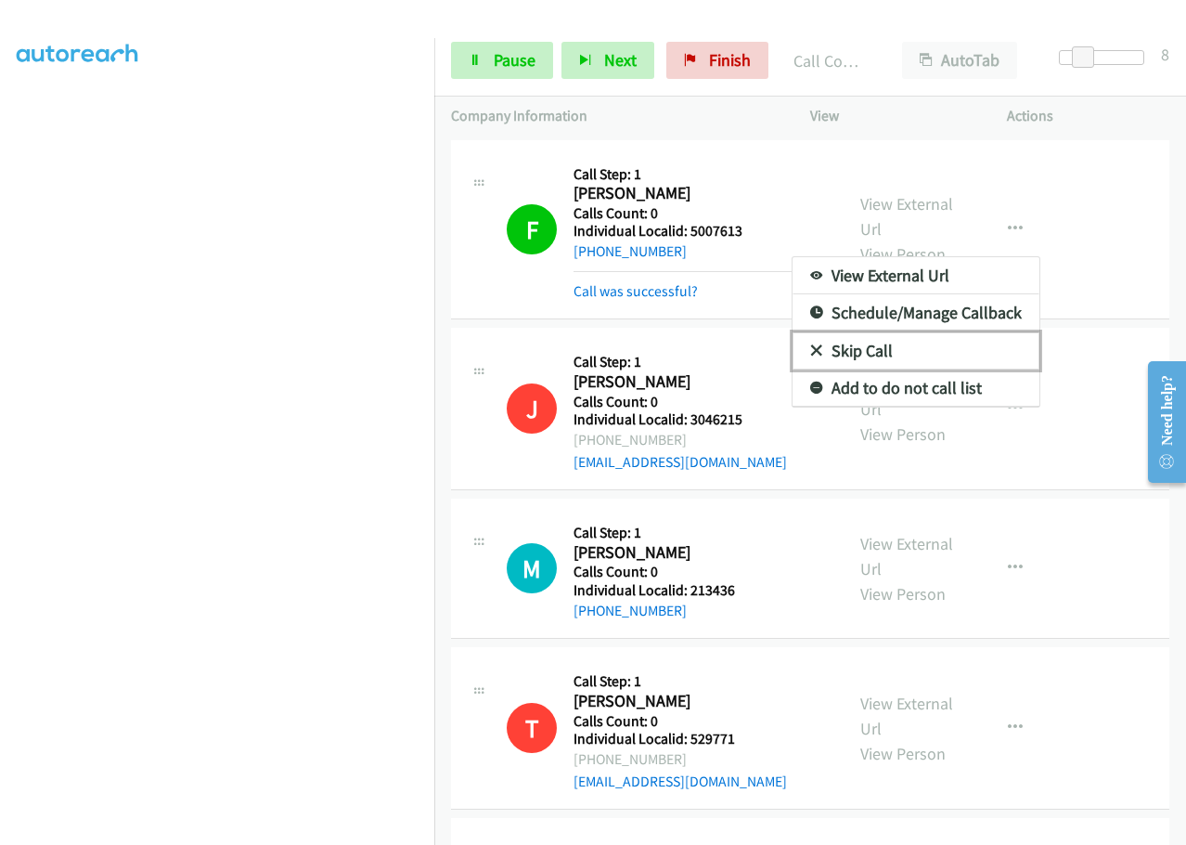
click at [814, 347] on link "Skip Call" at bounding box center [916, 350] width 247 height 37
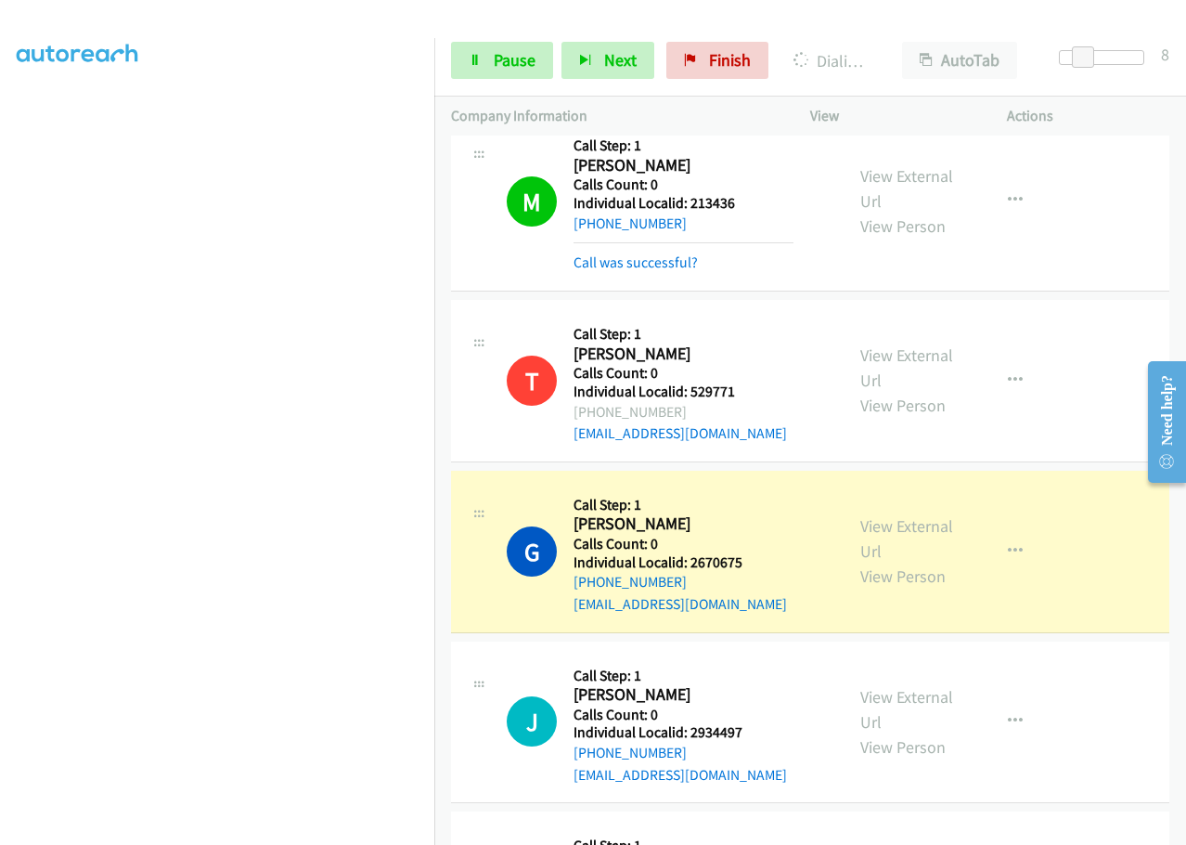
scroll to position [394, 0]
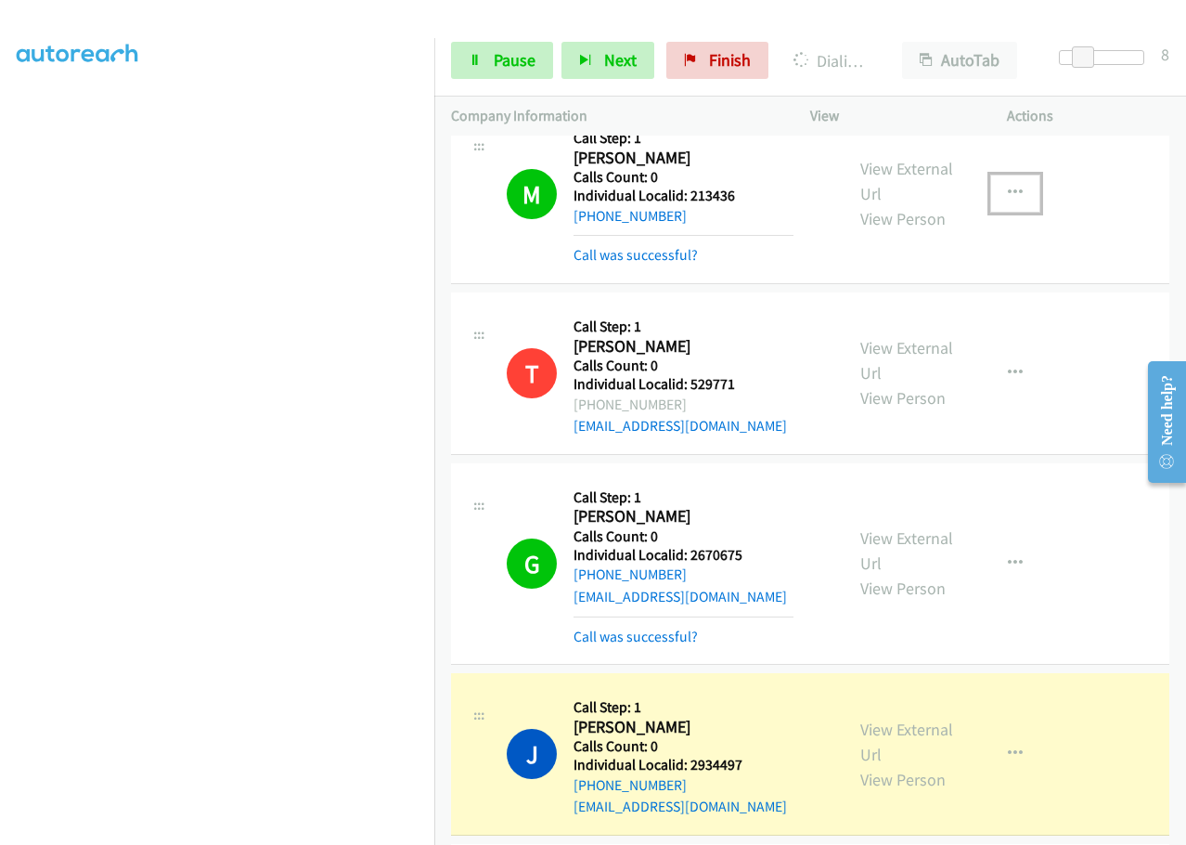
click at [1008, 193] on icon "button" at bounding box center [1015, 193] width 15 height 15
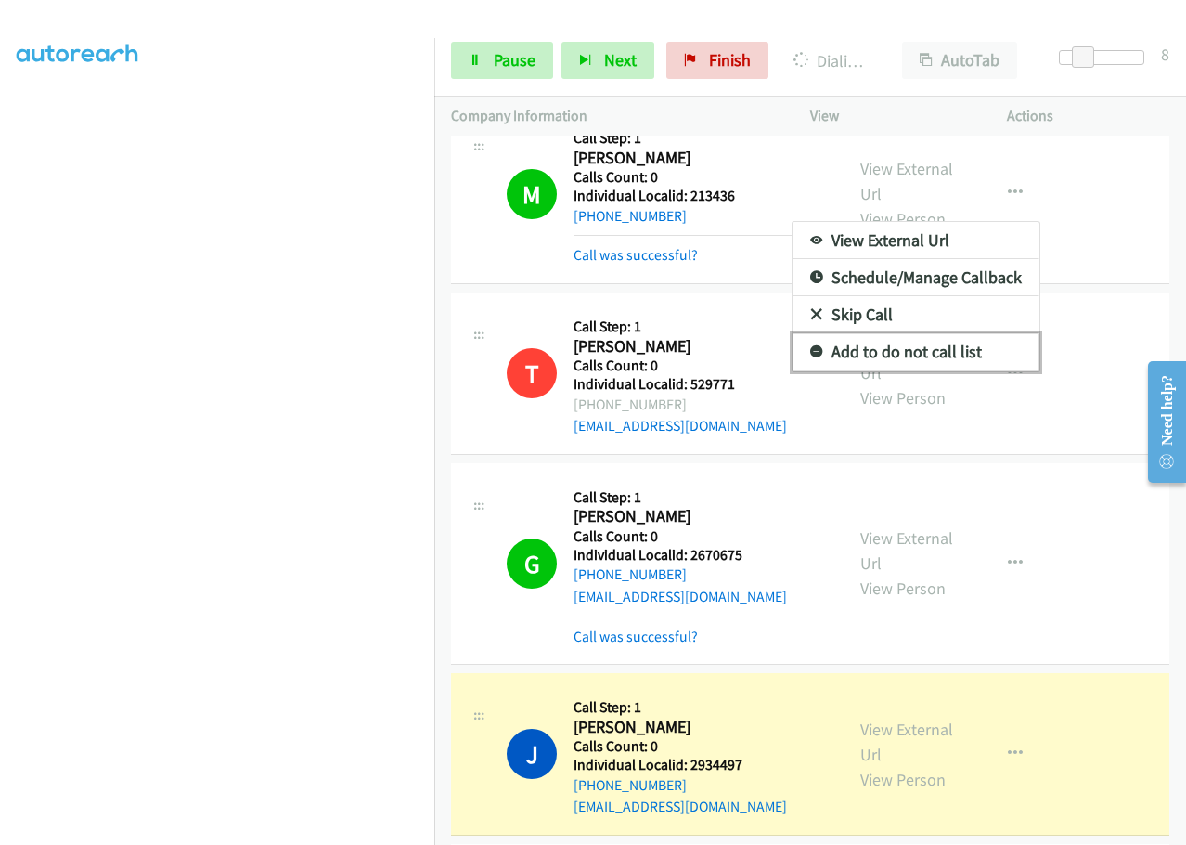
click at [815, 349] on link "Add to do not call list" at bounding box center [916, 351] width 247 height 37
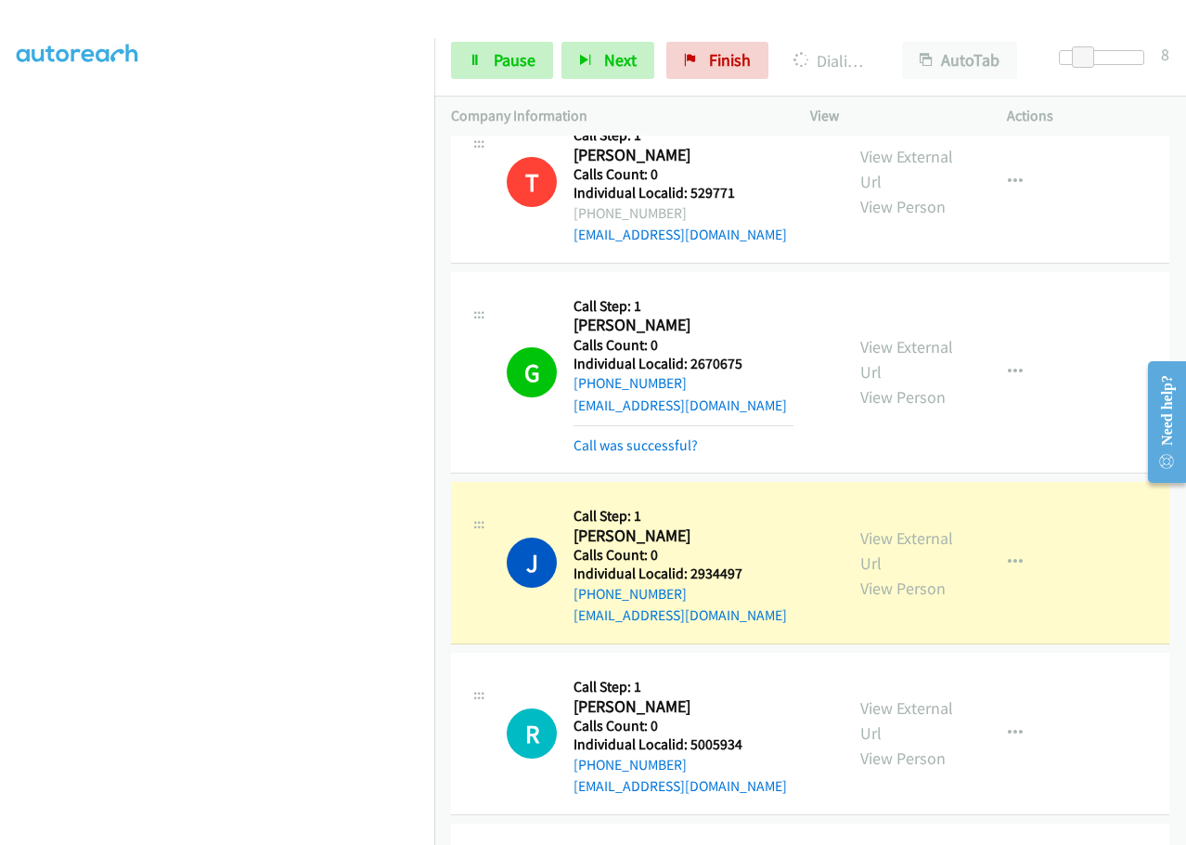
scroll to position [673, 0]
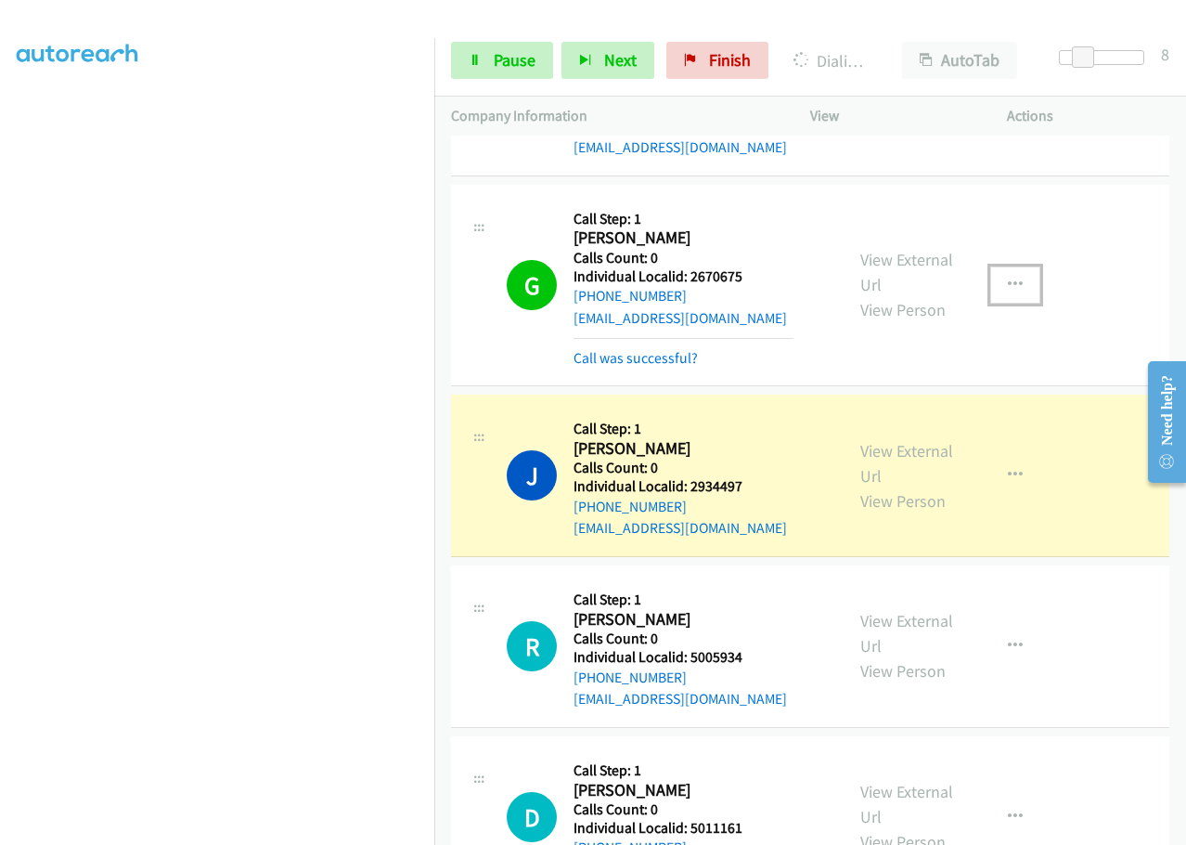
click at [1009, 280] on icon "button" at bounding box center [1015, 285] width 15 height 15
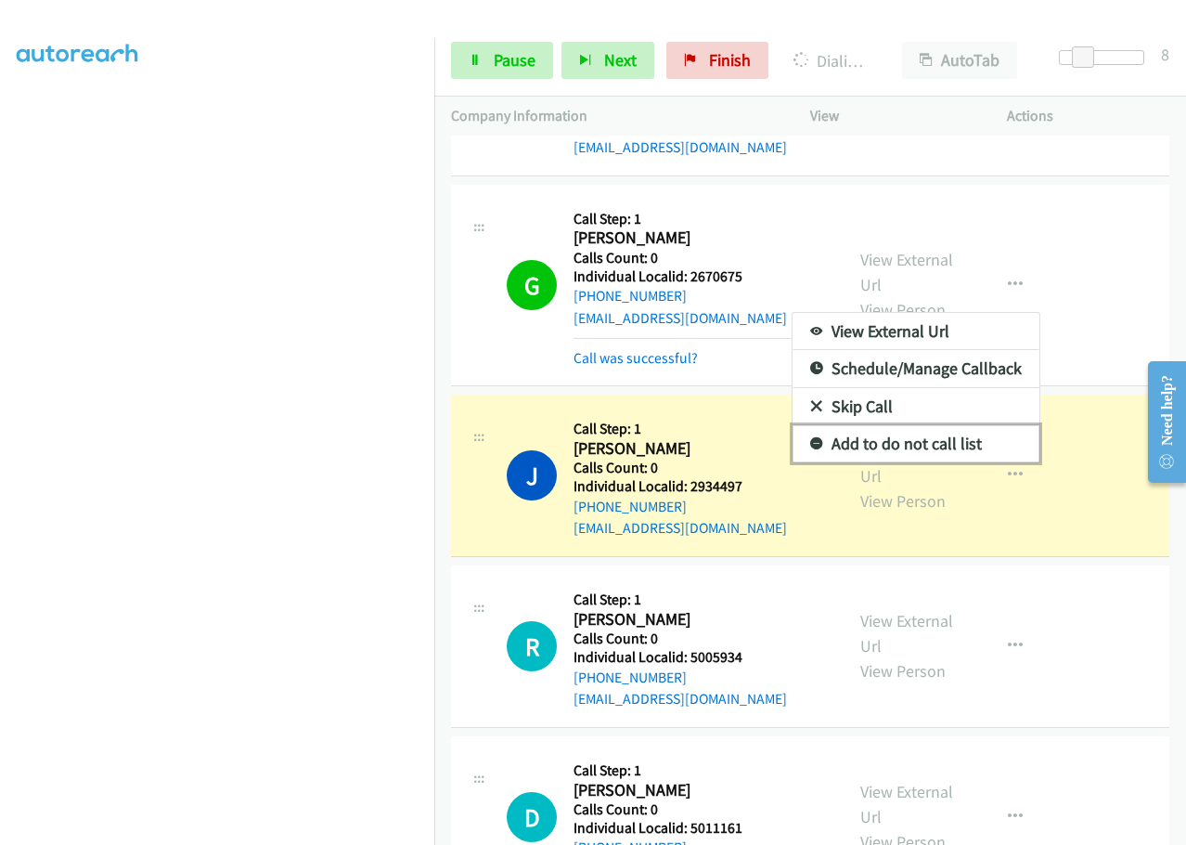
click at [810, 442] on icon at bounding box center [816, 444] width 13 height 13
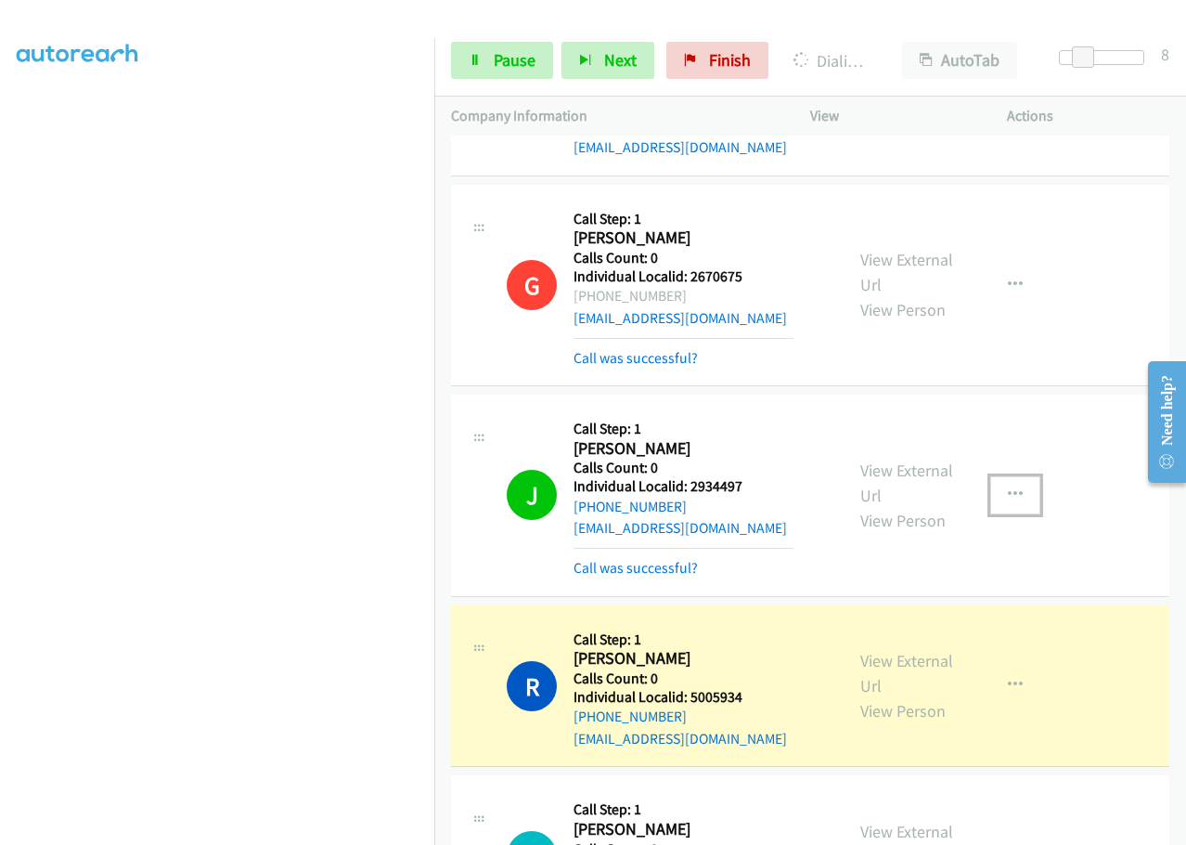
click at [1010, 494] on icon "button" at bounding box center [1015, 494] width 15 height 15
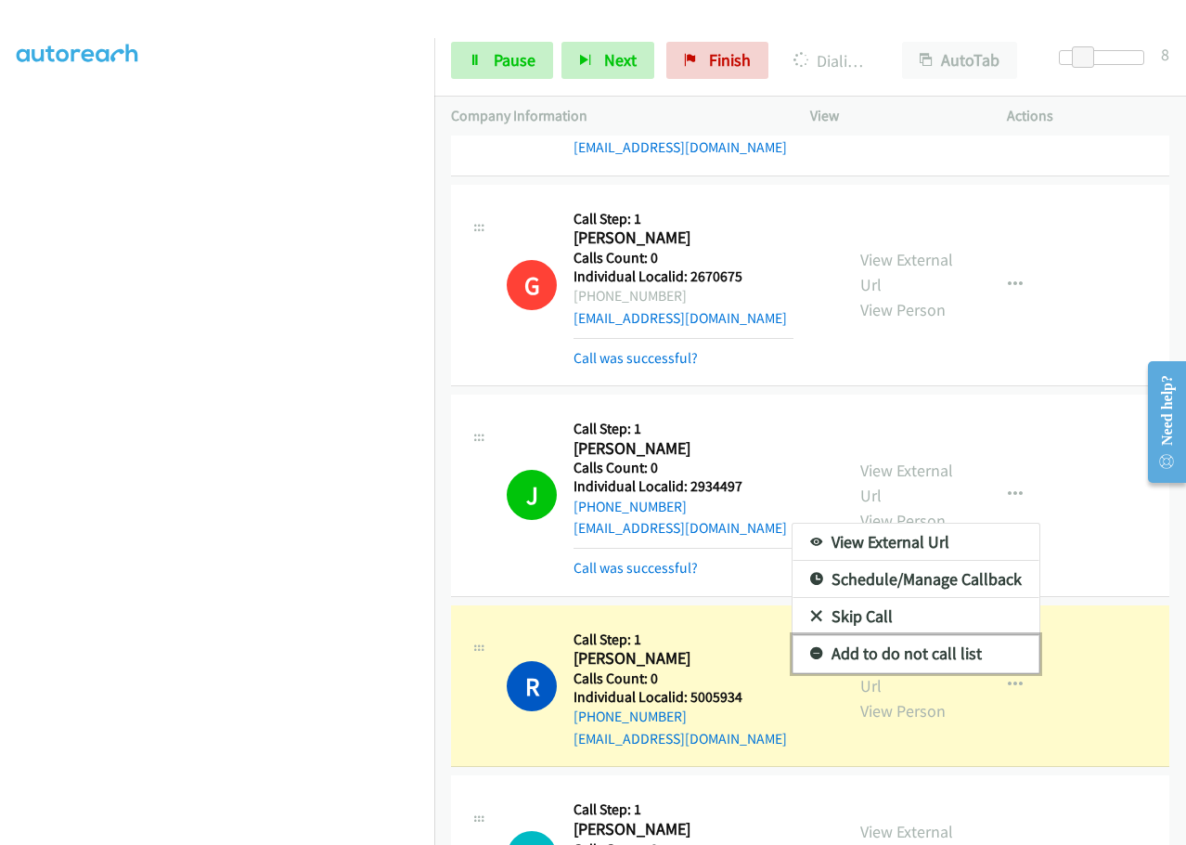
click at [811, 653] on link "Add to do not call list" at bounding box center [916, 653] width 247 height 37
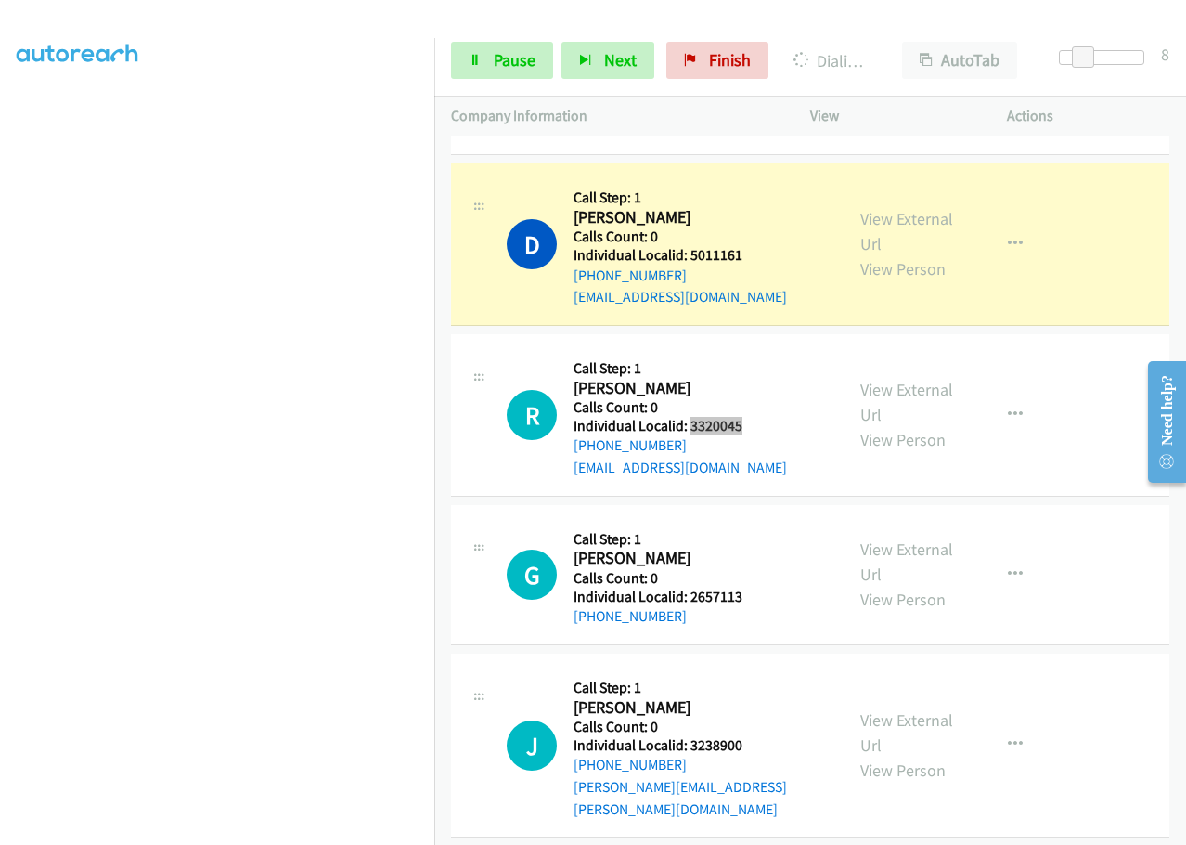
scroll to position [1346, 0]
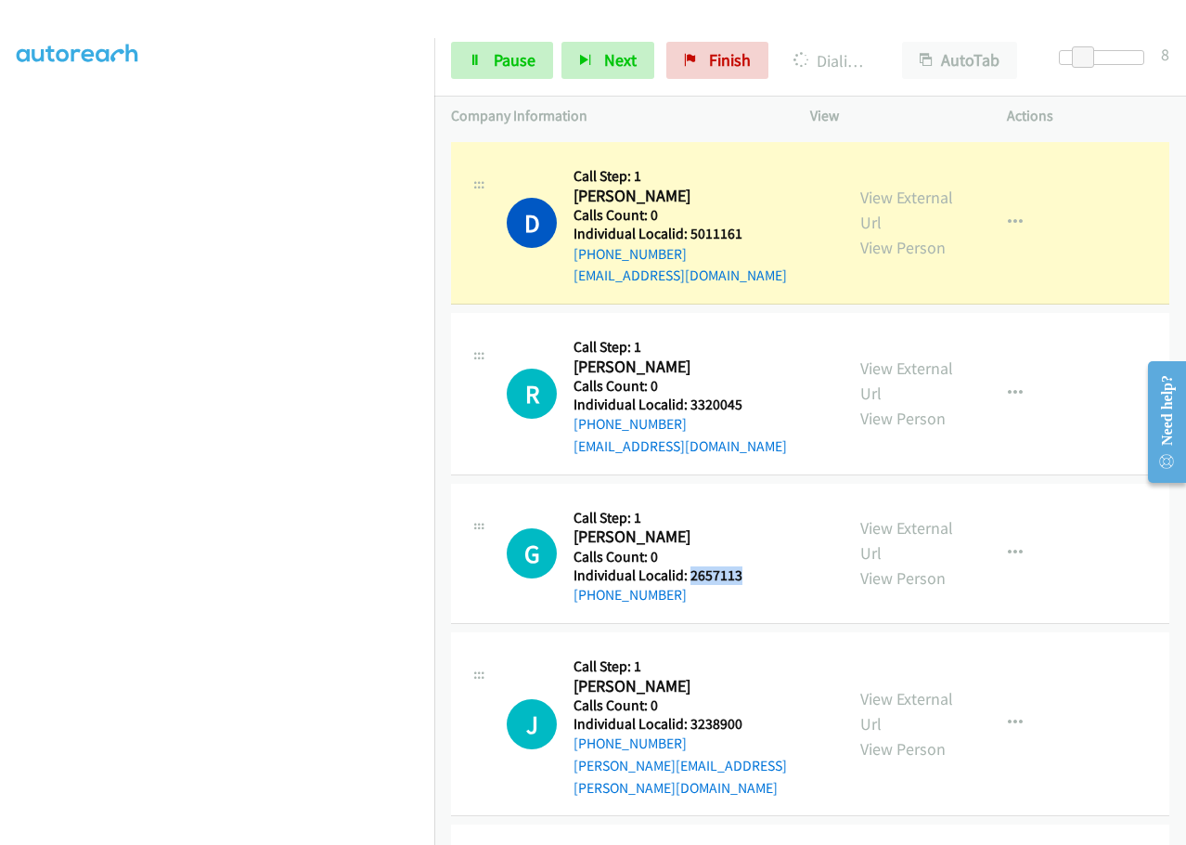
drag, startPoint x: 687, startPoint y: 569, endPoint x: 759, endPoint y: 575, distance: 72.7
click at [759, 575] on h5 "Individual Localid: 2657113" at bounding box center [684, 575] width 220 height 19
copy h5 "2657113"
drag, startPoint x: 690, startPoint y: 718, endPoint x: 756, endPoint y: 718, distance: 65.9
click at [756, 718] on h5 "Individual Localid: 3238900" at bounding box center [700, 724] width 253 height 19
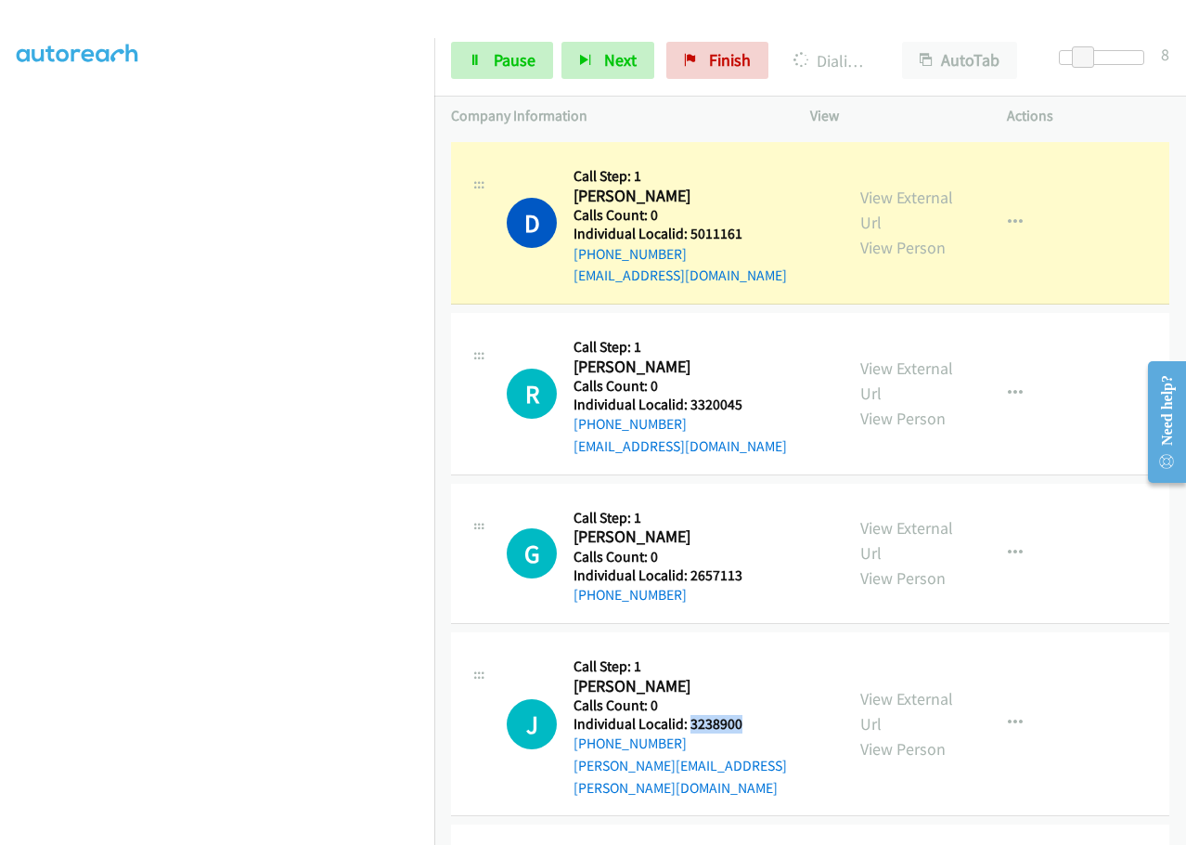
copy h5 "3238900"
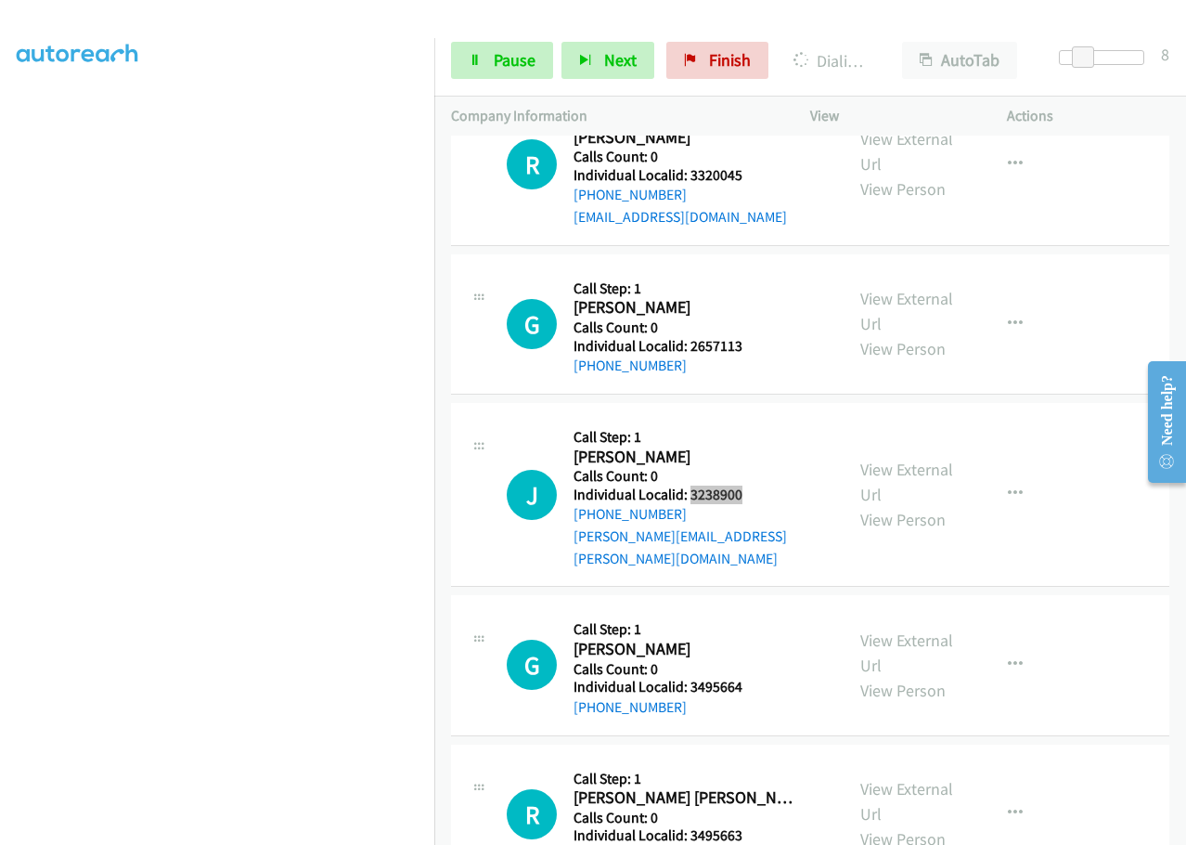
scroll to position [1601, 0]
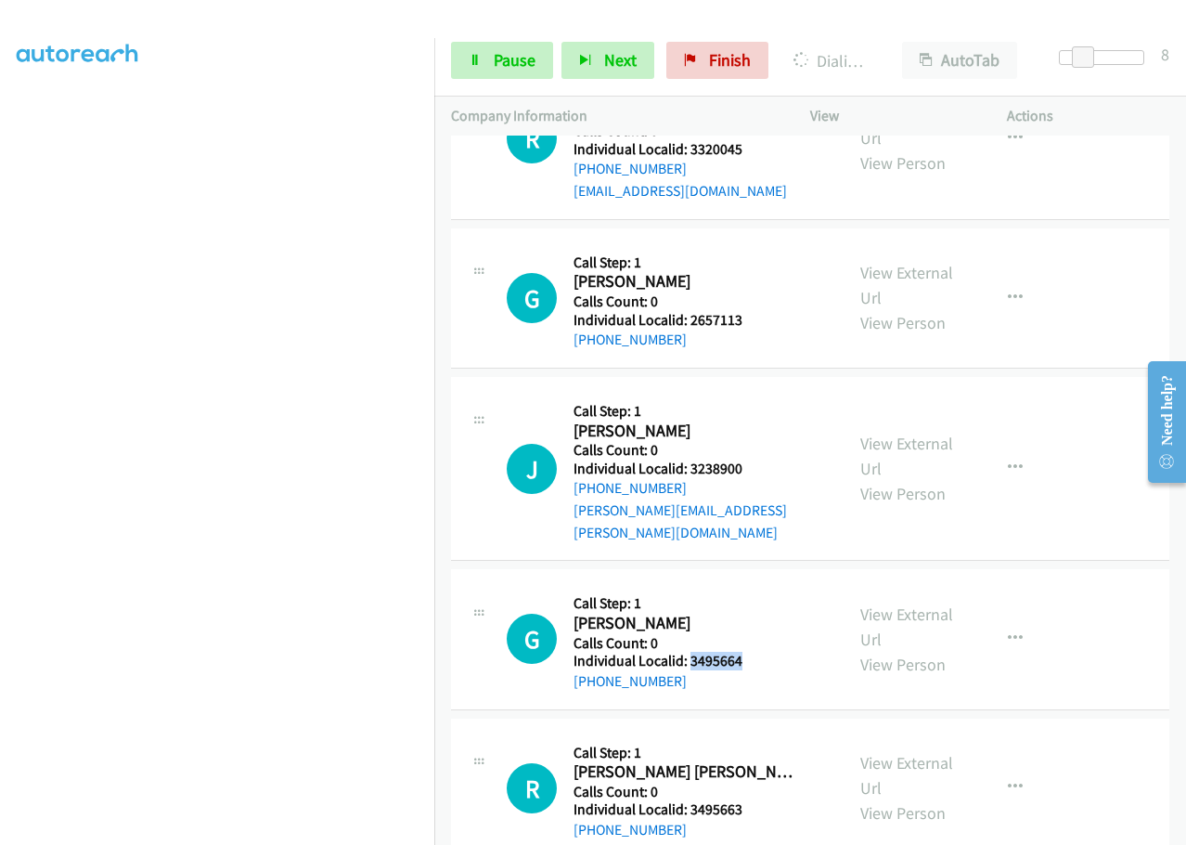
drag, startPoint x: 691, startPoint y: 635, endPoint x: 747, endPoint y: 638, distance: 55.8
click at [747, 652] on h5 "Individual Localid: 3495664" at bounding box center [684, 661] width 220 height 19
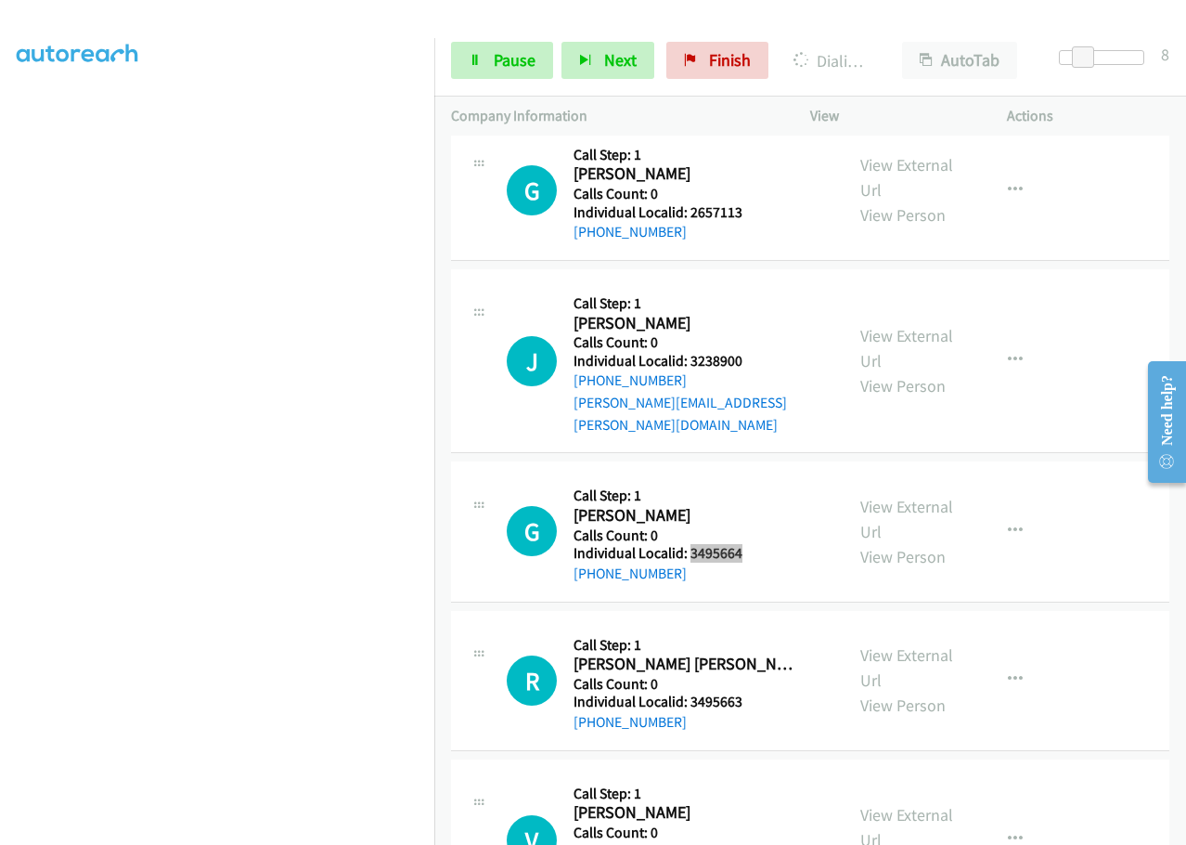
scroll to position [1717, 0]
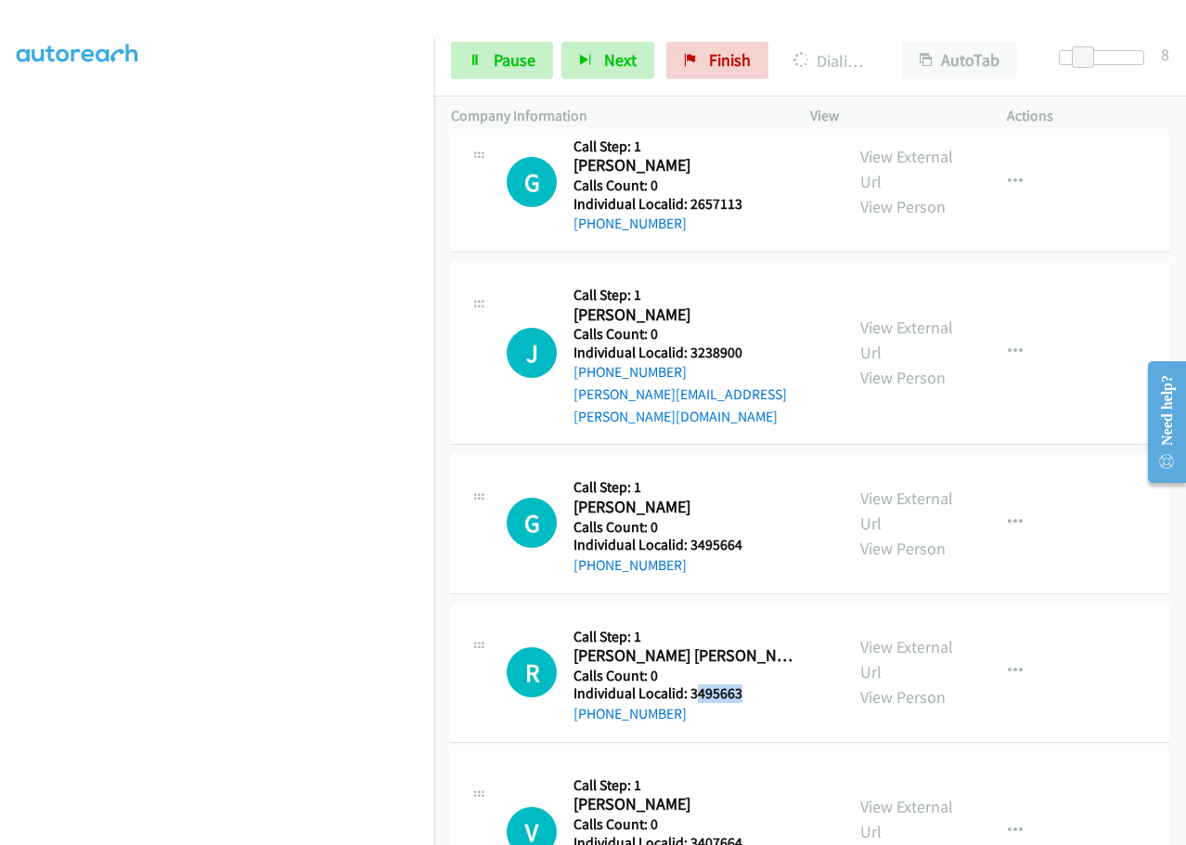
drag, startPoint x: 712, startPoint y: 672, endPoint x: 759, endPoint y: 671, distance: 47.3
click at [759, 684] on h5 "Individual Localid: 3495663" at bounding box center [684, 693] width 220 height 19
click at [704, 645] on h2 "Reis Meiser" at bounding box center [684, 655] width 220 height 21
drag, startPoint x: 690, startPoint y: 674, endPoint x: 743, endPoint y: 673, distance: 52.9
click at [743, 684] on h5 "Individual Localid: 3495663" at bounding box center [684, 693] width 220 height 19
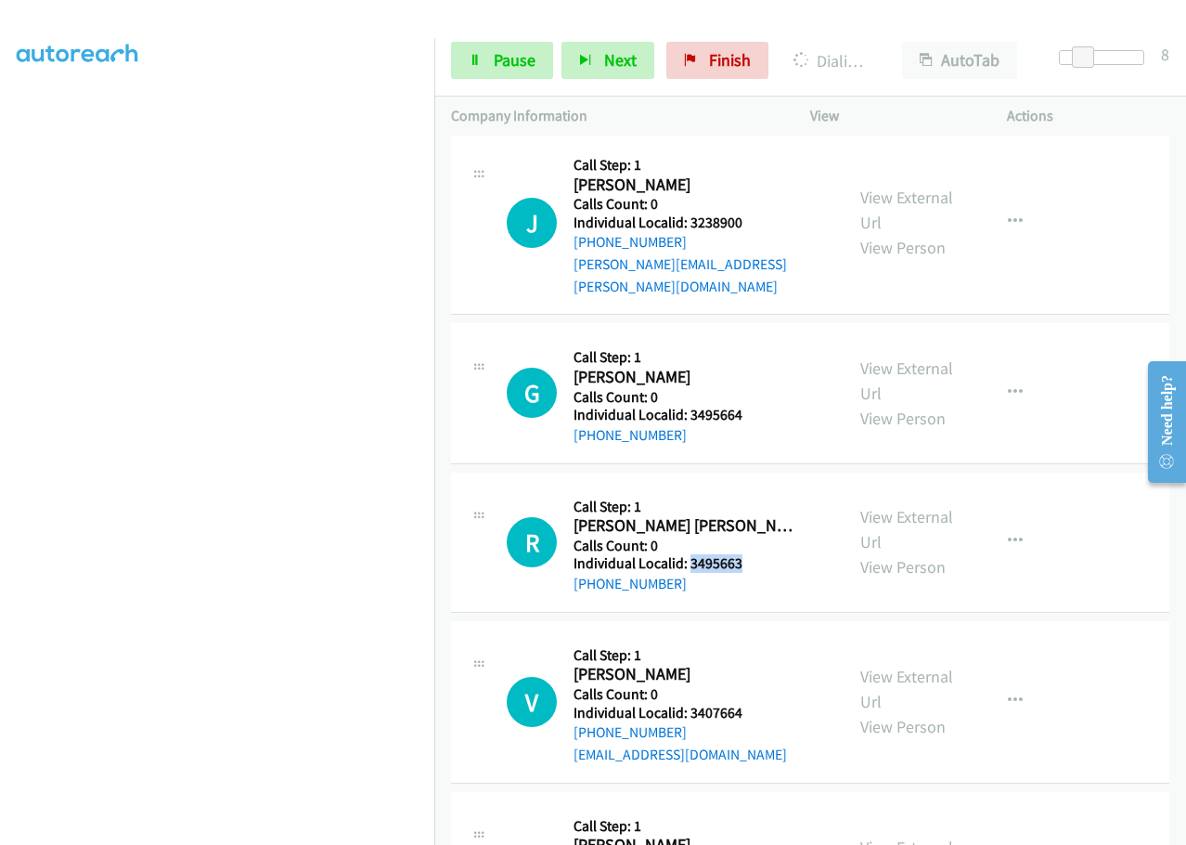
scroll to position [1856, 0]
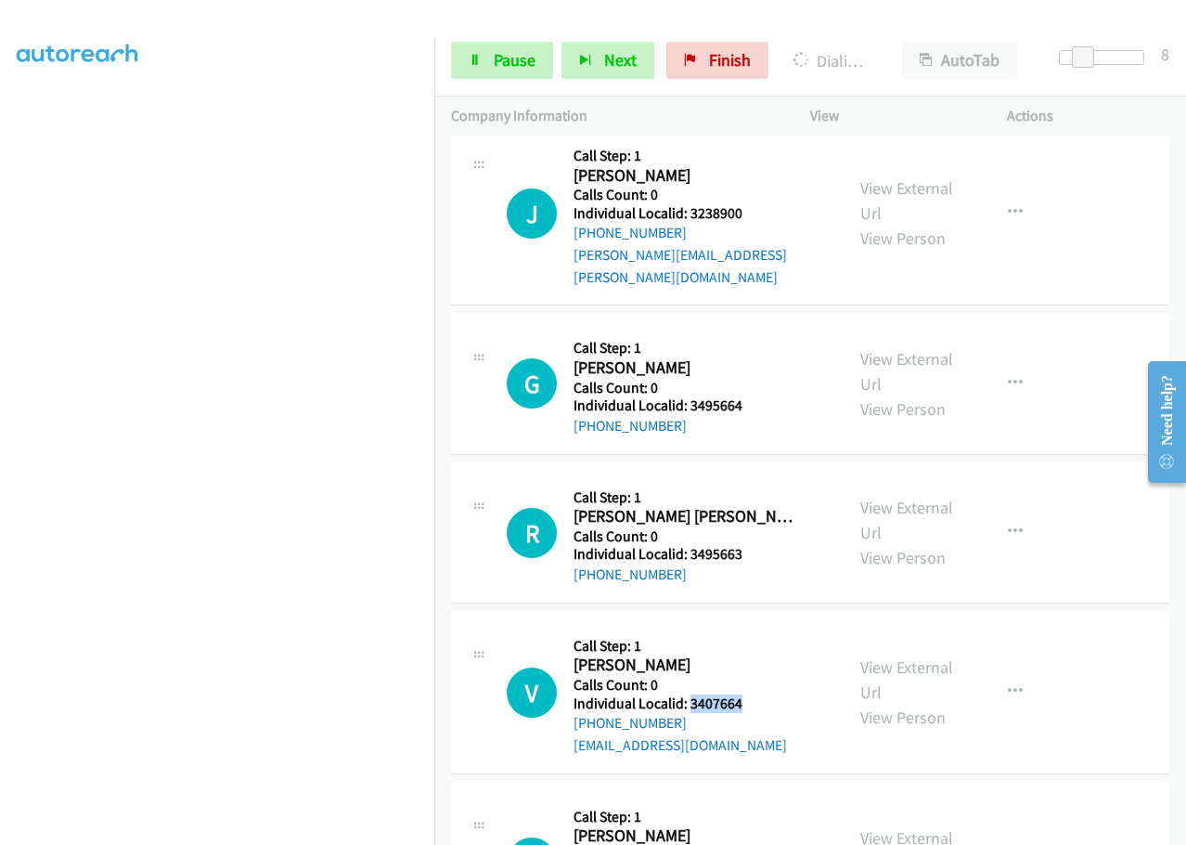
drag, startPoint x: 716, startPoint y: 681, endPoint x: 752, endPoint y: 681, distance: 36.2
click at [752, 694] on h5 "Individual Localid: 3407664" at bounding box center [684, 703] width 220 height 19
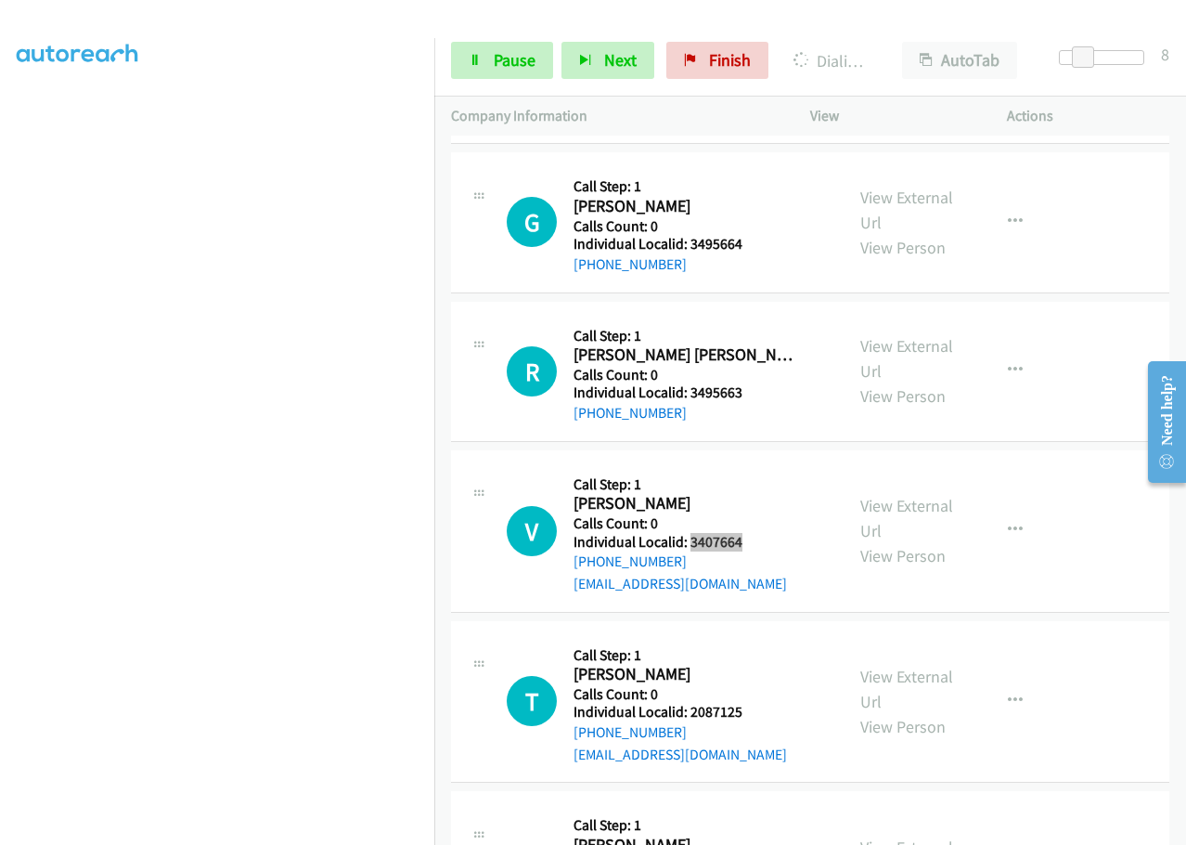
scroll to position [2019, 0]
drag, startPoint x: 690, startPoint y: 688, endPoint x: 760, endPoint y: 688, distance: 70.5
click at [760, 702] on h5 "Individual Localid: 2087125" at bounding box center [684, 711] width 220 height 19
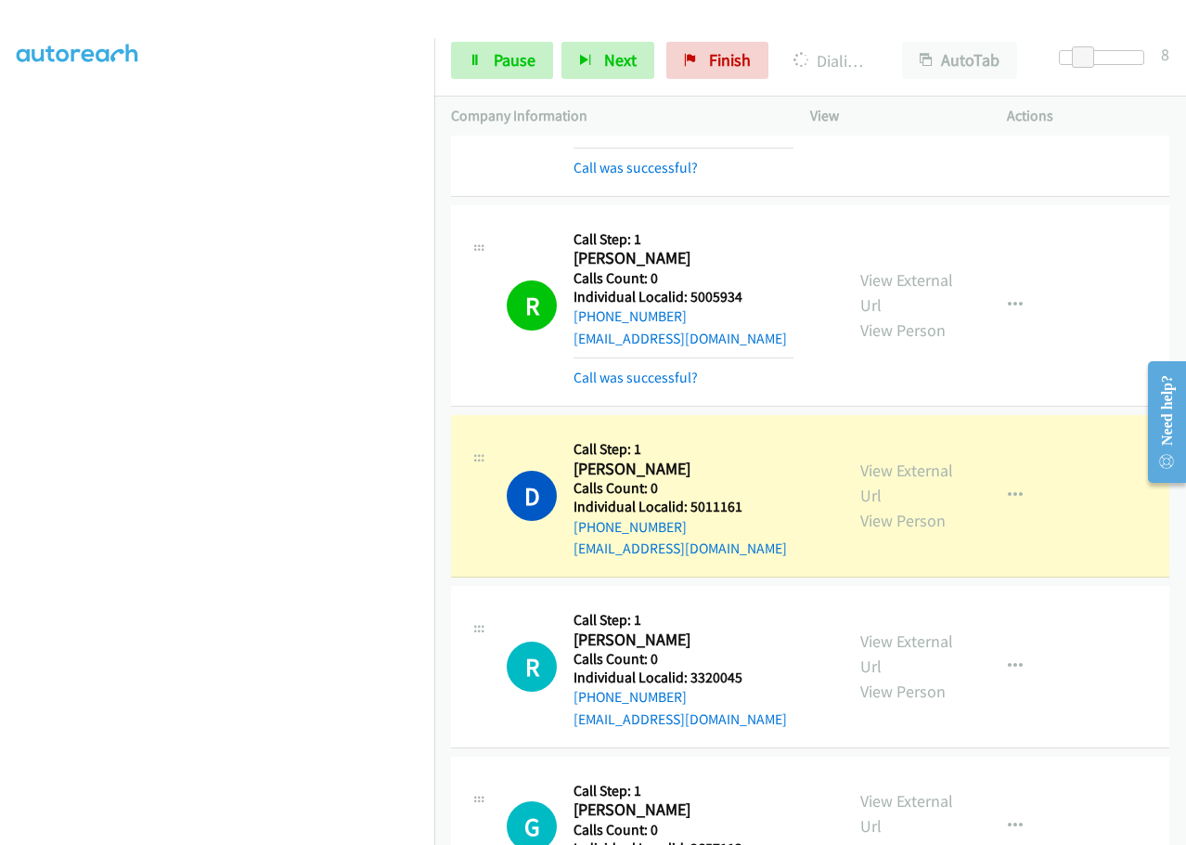
scroll to position [1021, 0]
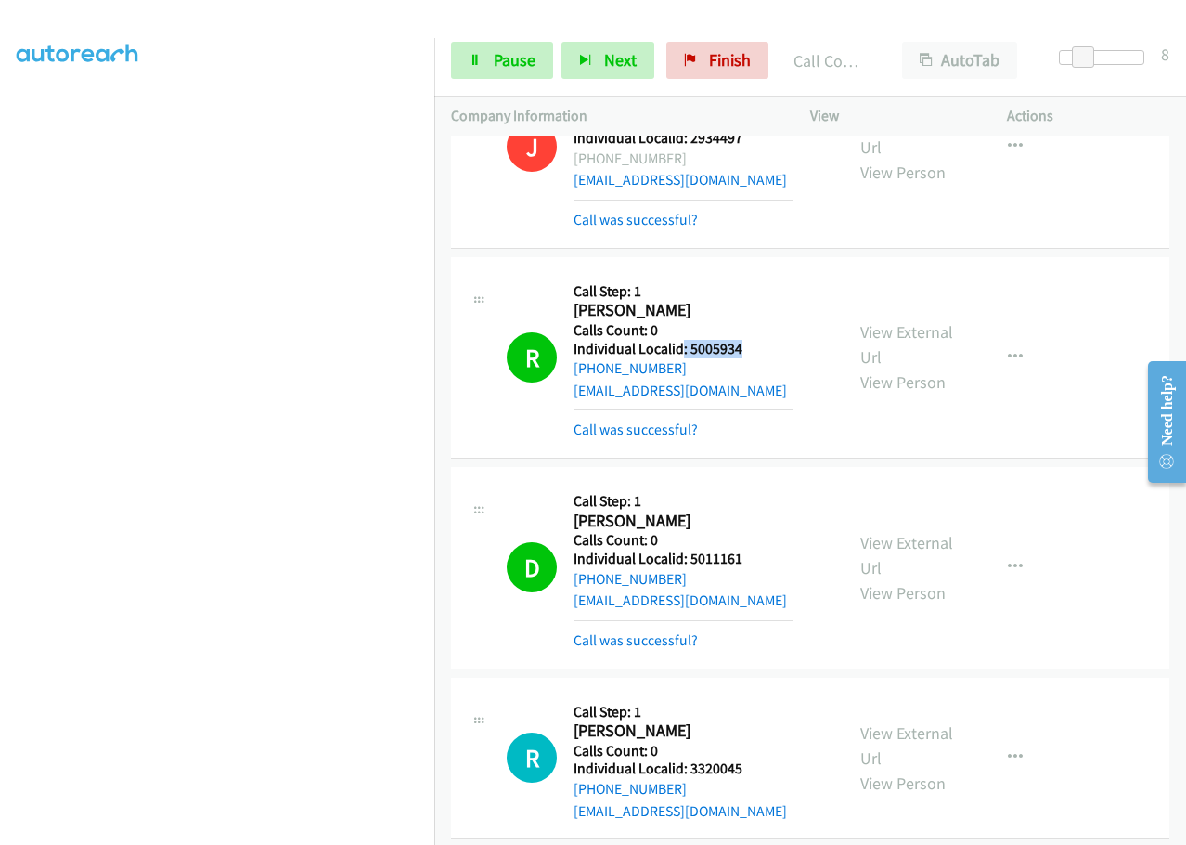
drag, startPoint x: 683, startPoint y: 344, endPoint x: 751, endPoint y: 343, distance: 67.8
click at [751, 343] on h5 "Individual Localid: 5005934" at bounding box center [684, 349] width 220 height 19
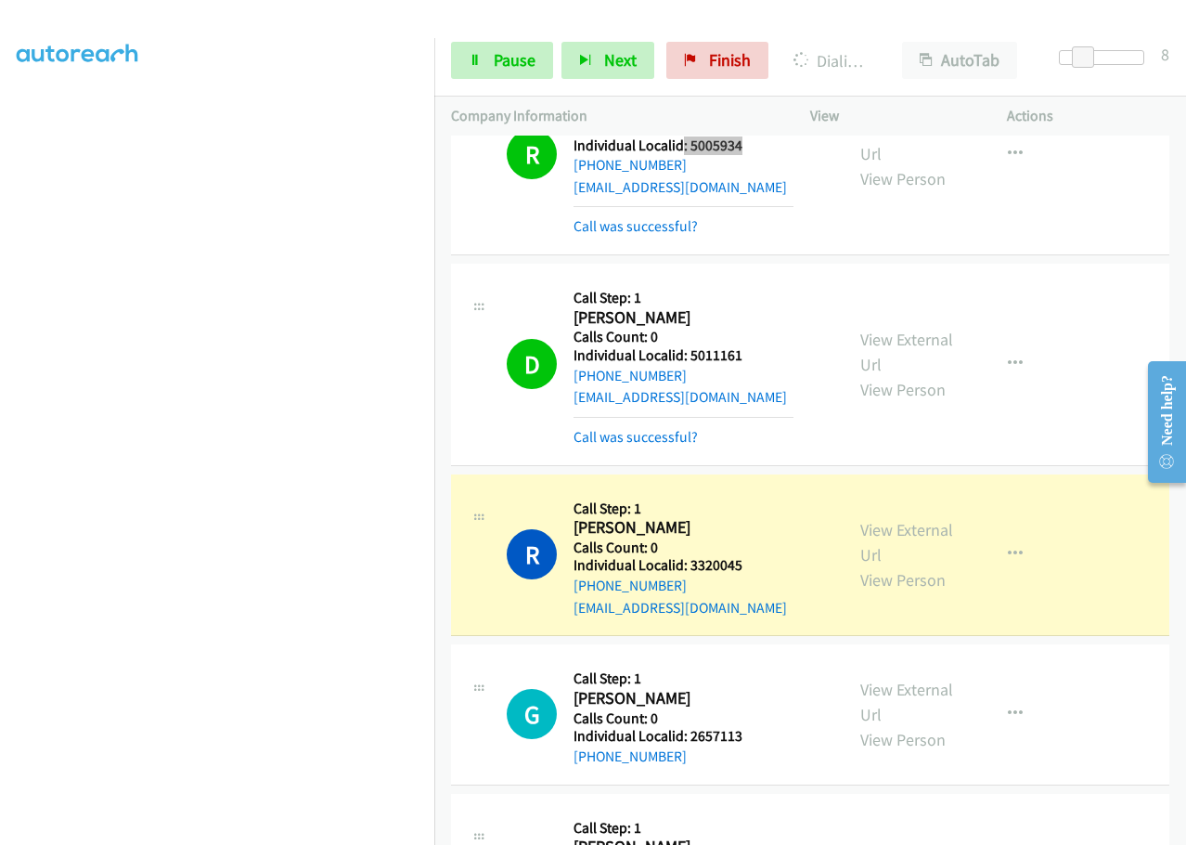
scroll to position [1253, 0]
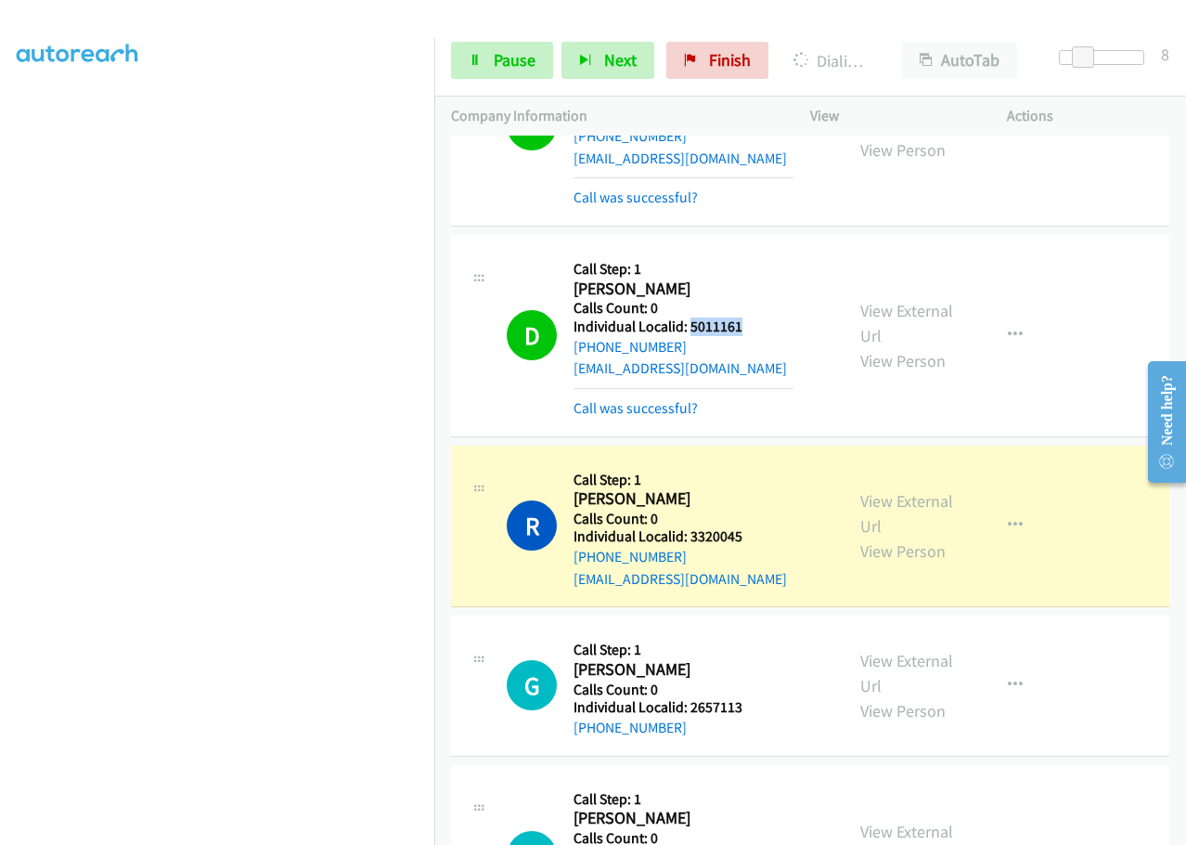
drag, startPoint x: 688, startPoint y: 323, endPoint x: 750, endPoint y: 323, distance: 62.2
click at [750, 323] on h5 "Individual Localid: 5011161" at bounding box center [684, 326] width 220 height 19
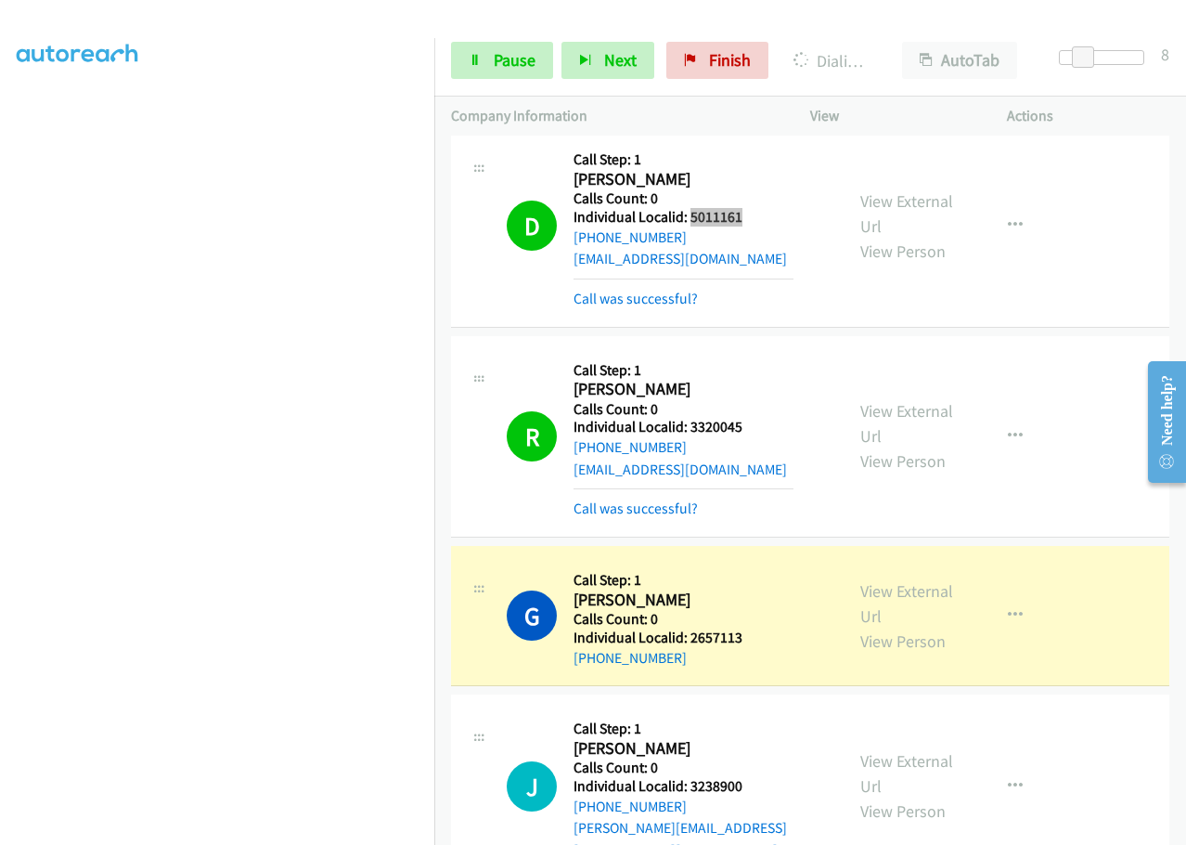
scroll to position [1369, 0]
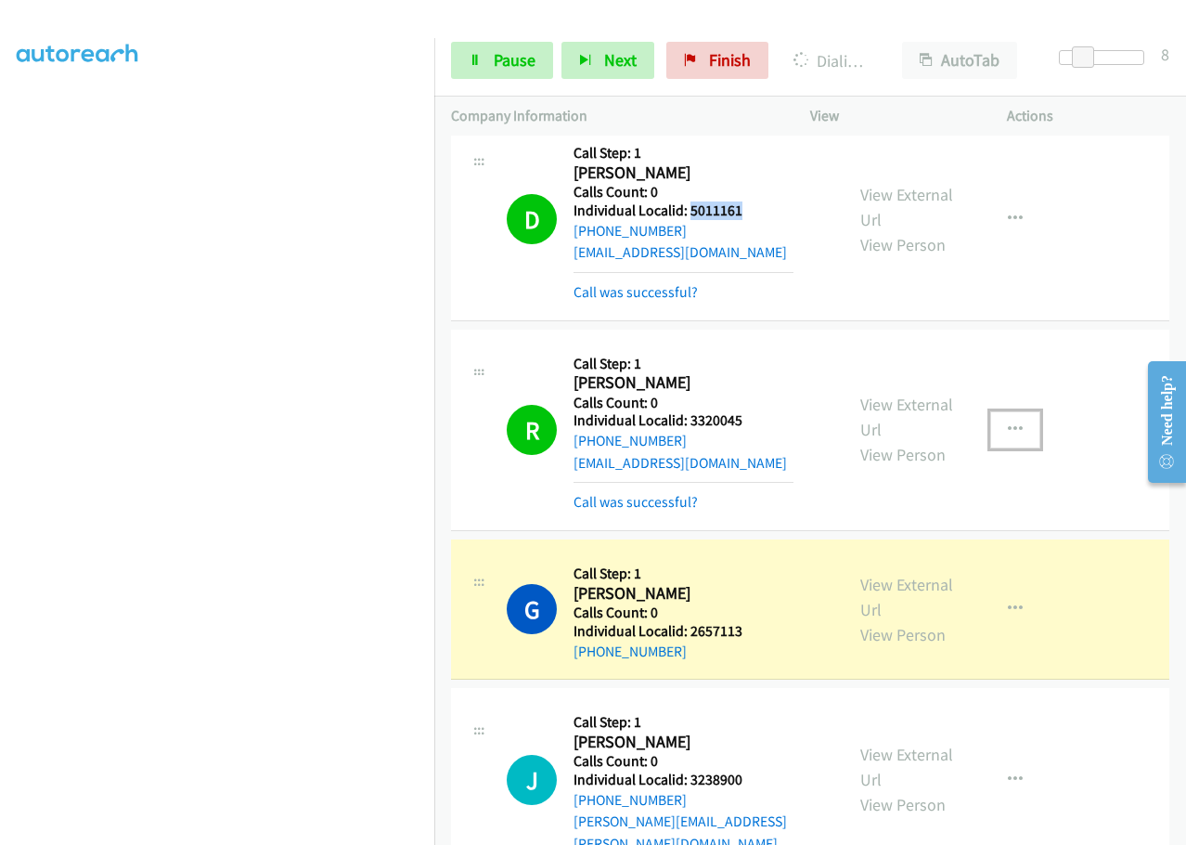
click at [1008, 427] on icon "button" at bounding box center [1015, 429] width 15 height 15
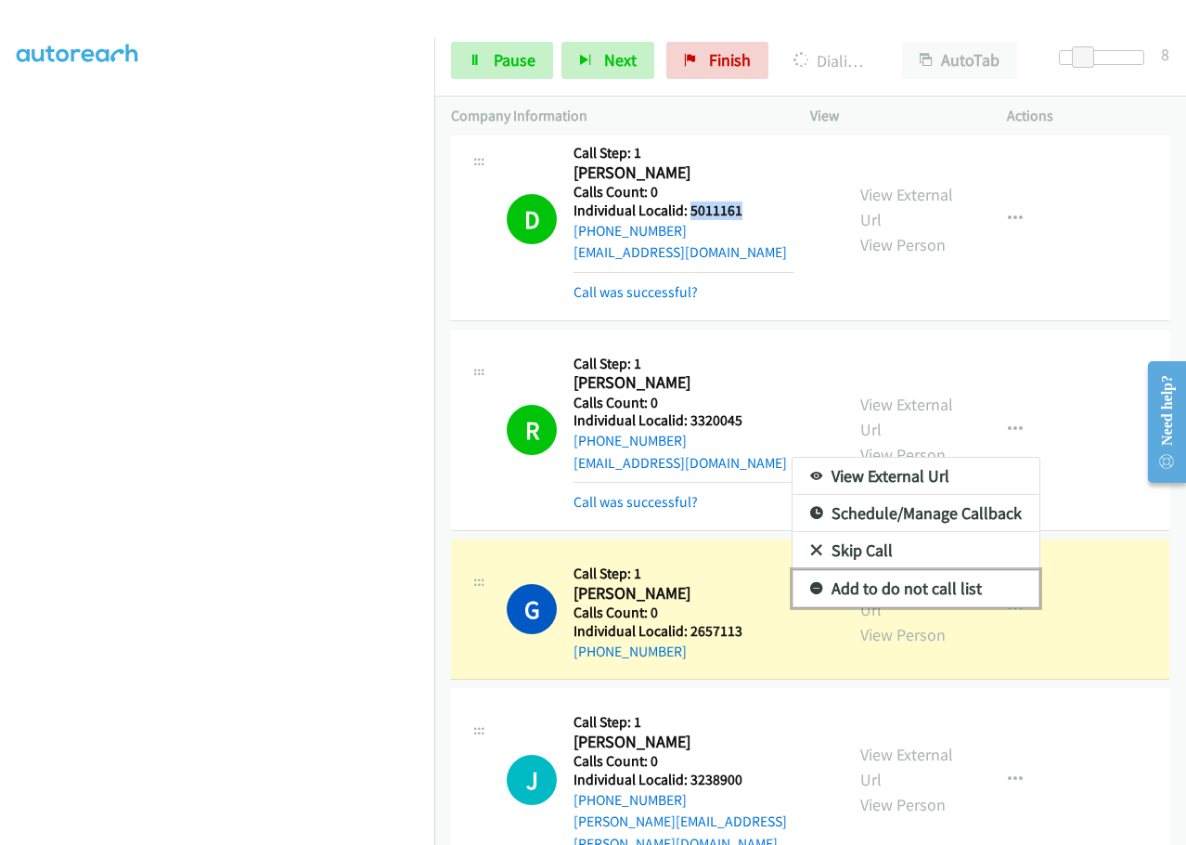
click at [795, 582] on link "Add to do not call list" at bounding box center [916, 588] width 247 height 37
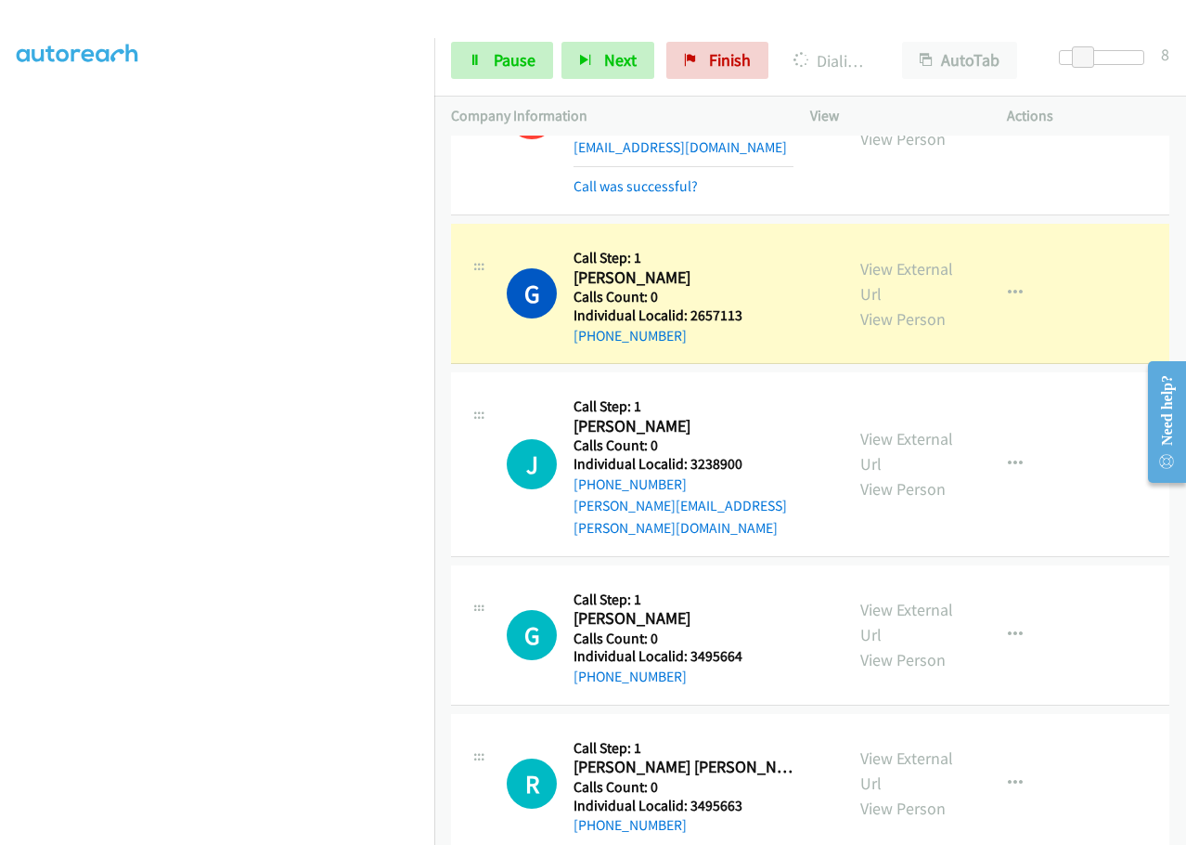
scroll to position [1810, 0]
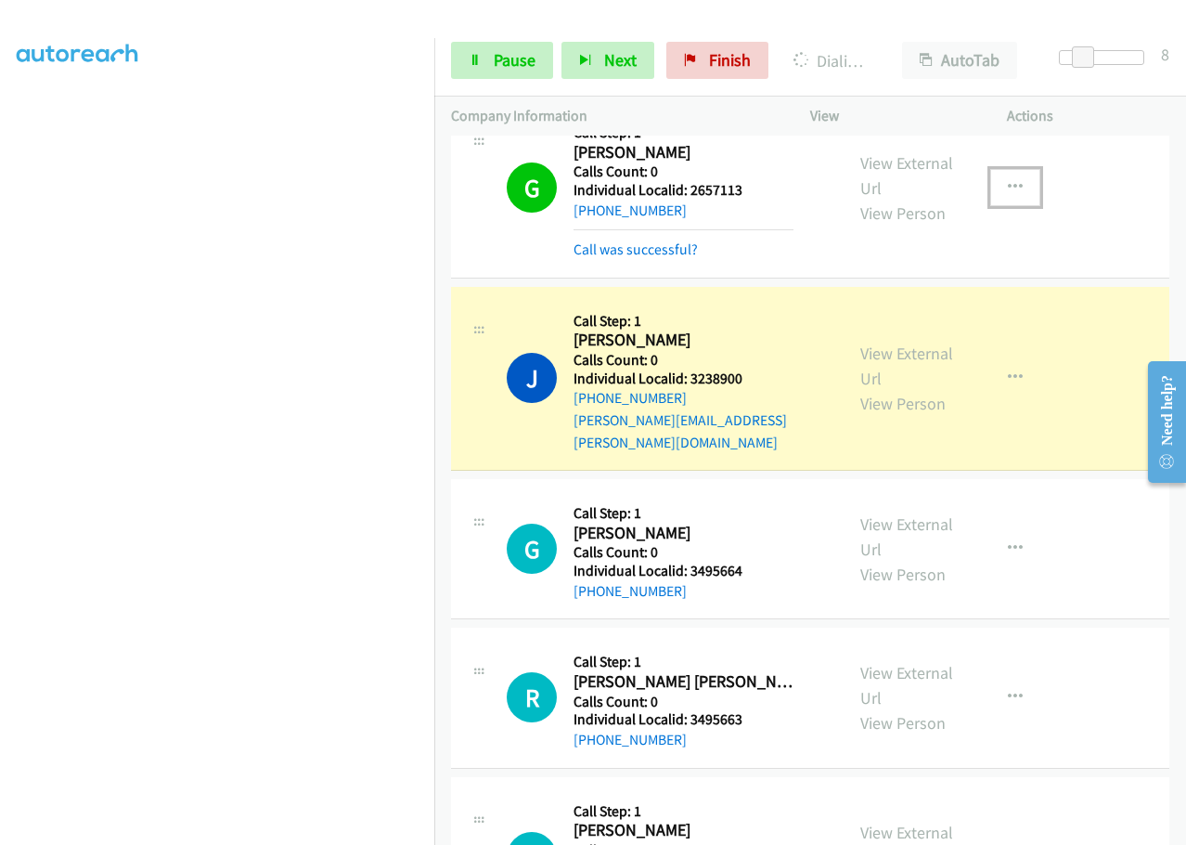
click at [1017, 184] on button "button" at bounding box center [1015, 187] width 50 height 37
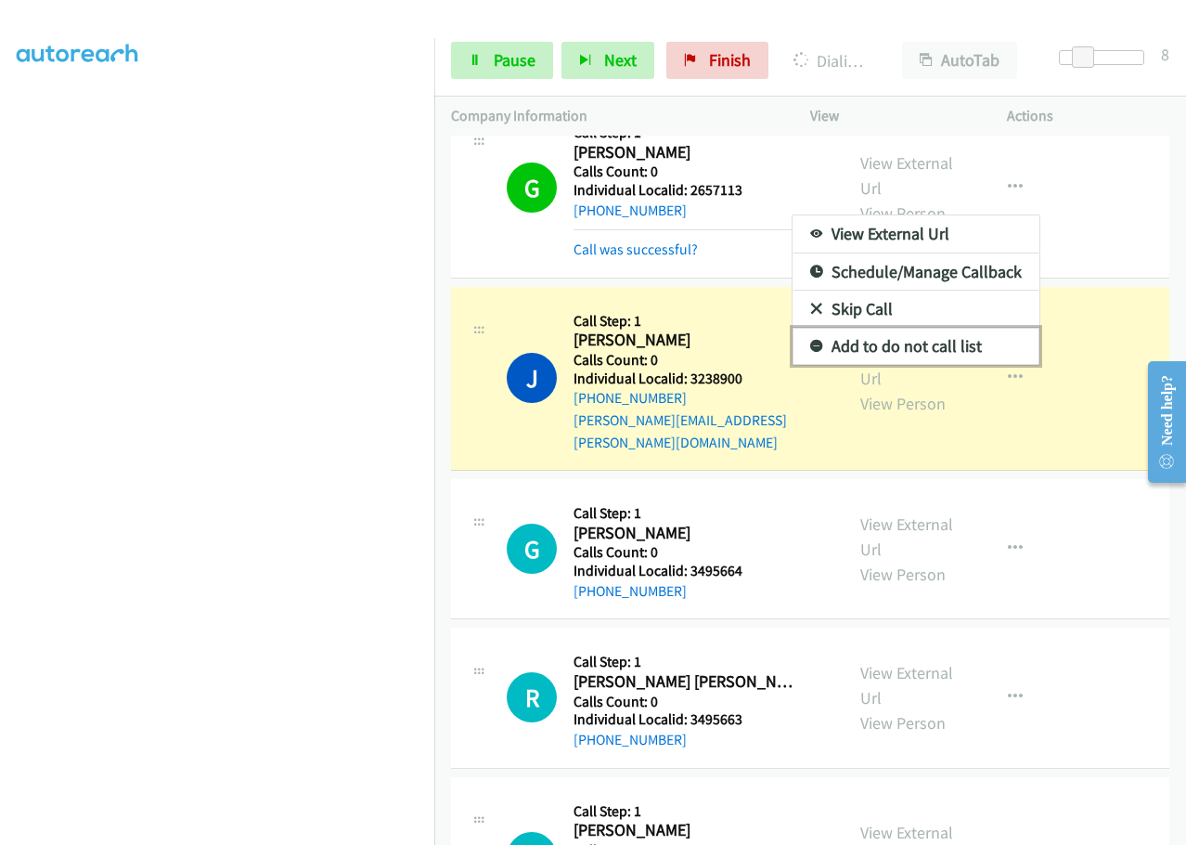
click at [810, 341] on icon at bounding box center [816, 347] width 13 height 13
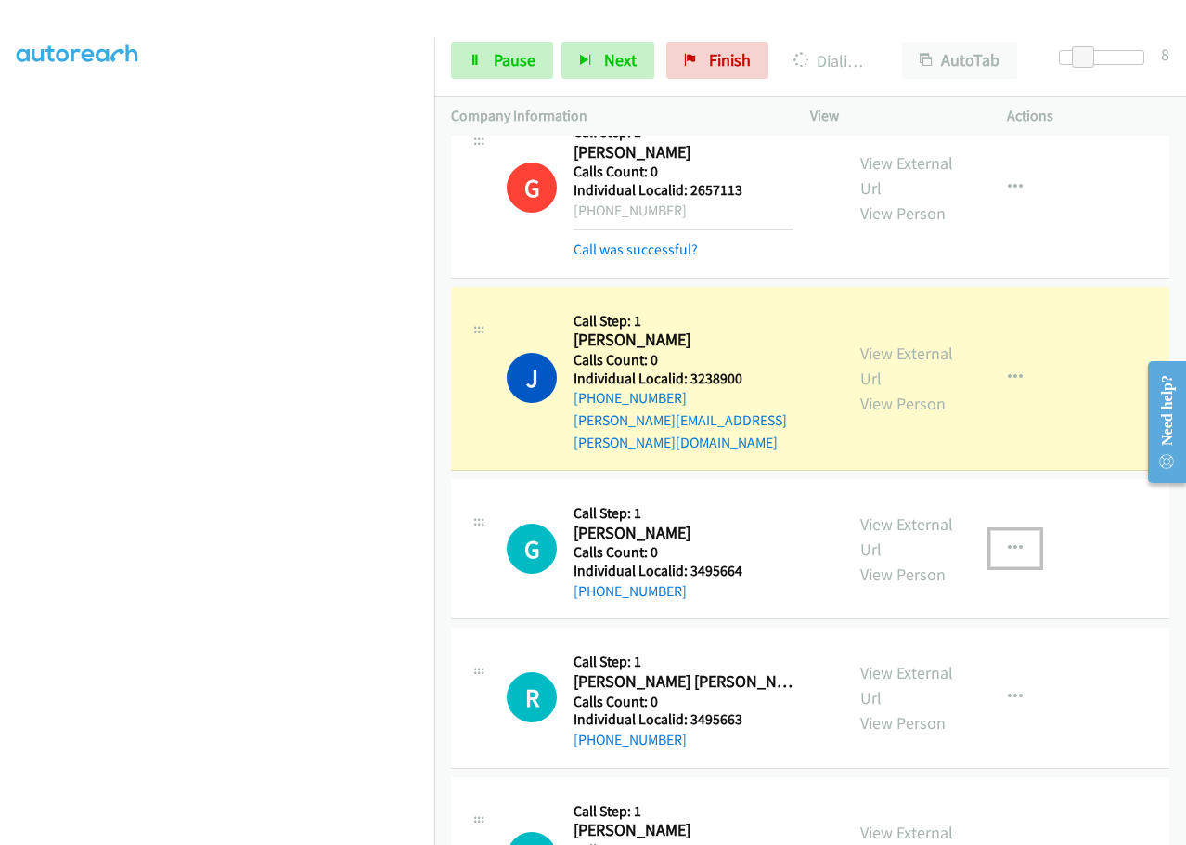
drag, startPoint x: 1016, startPoint y: 522, endPoint x: 1015, endPoint y: 535, distance: 13.1
click at [1016, 530] on button "button" at bounding box center [1015, 548] width 50 height 37
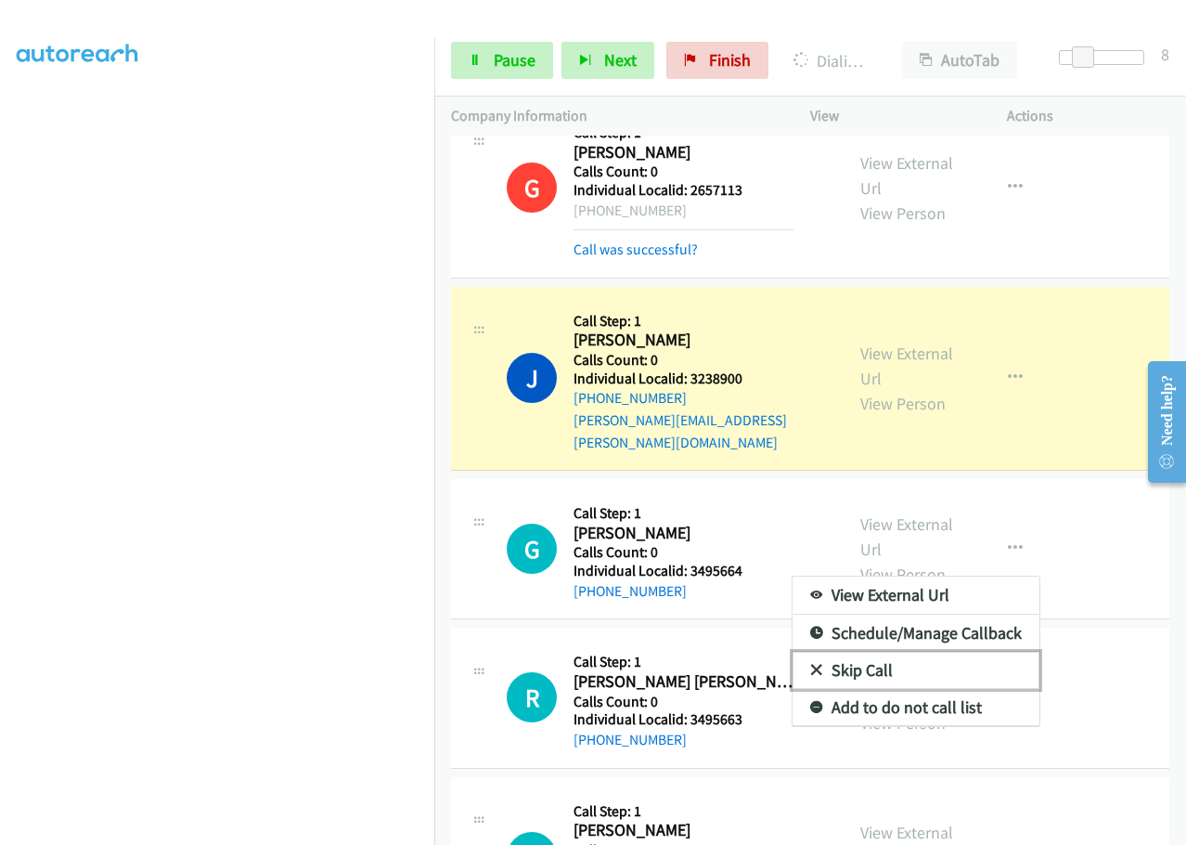
click at [810, 665] on icon at bounding box center [816, 671] width 13 height 13
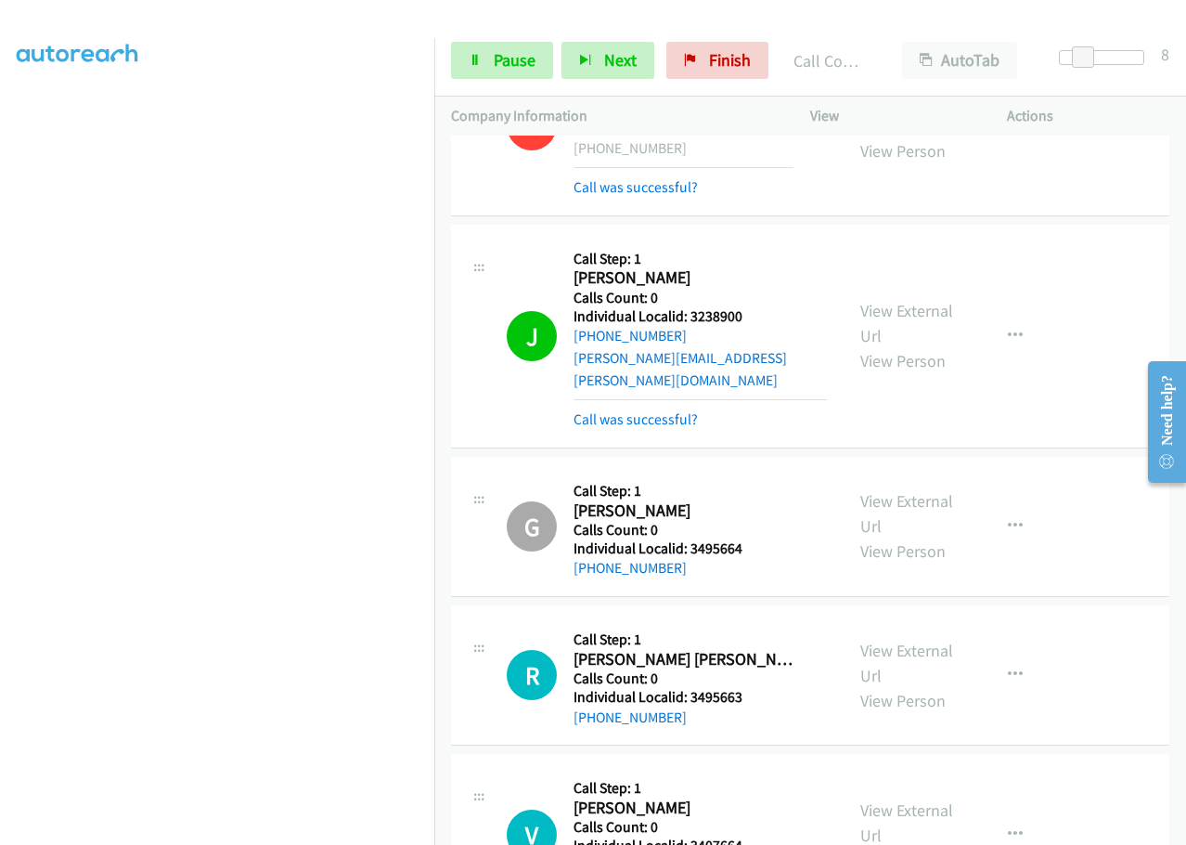
scroll to position [1826, 0]
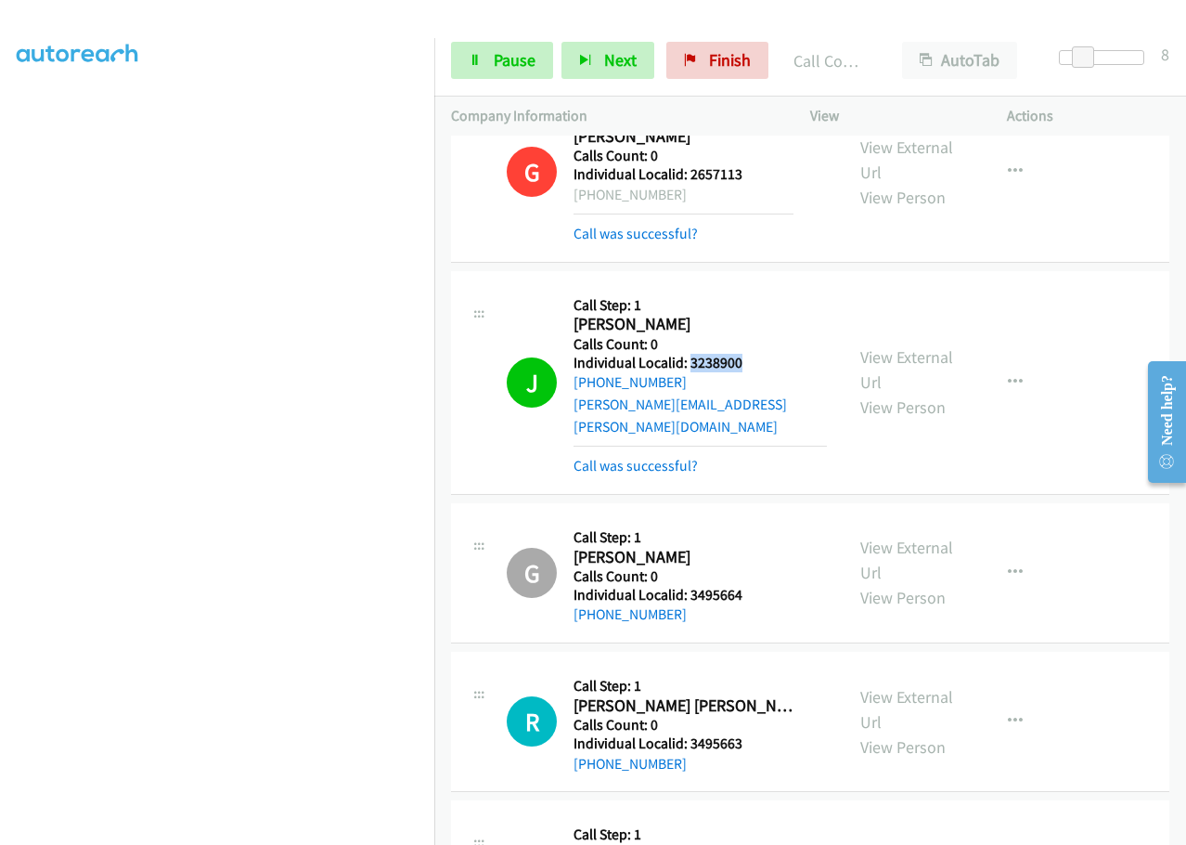
drag, startPoint x: 691, startPoint y: 359, endPoint x: 750, endPoint y: 356, distance: 59.5
click at [750, 356] on h5 "Individual Localid: 3238900" at bounding box center [700, 363] width 253 height 19
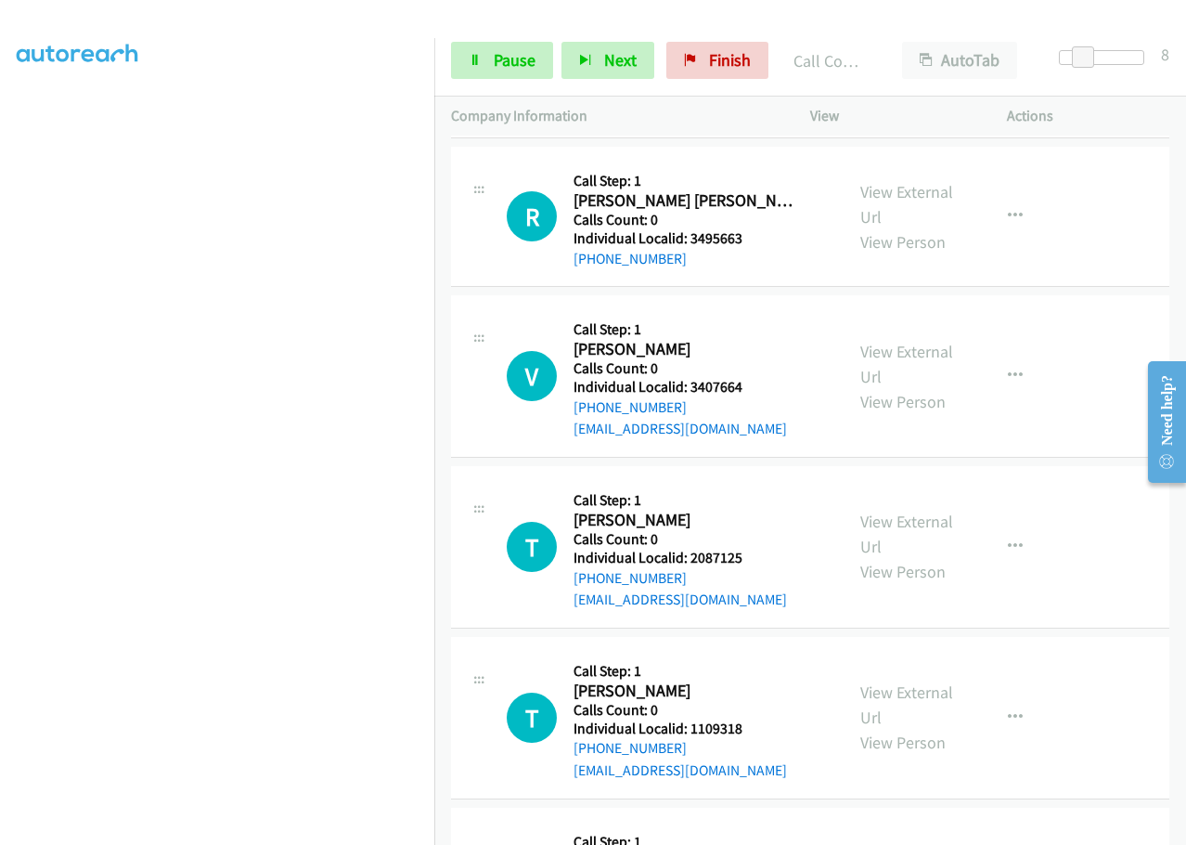
scroll to position [2336, 0]
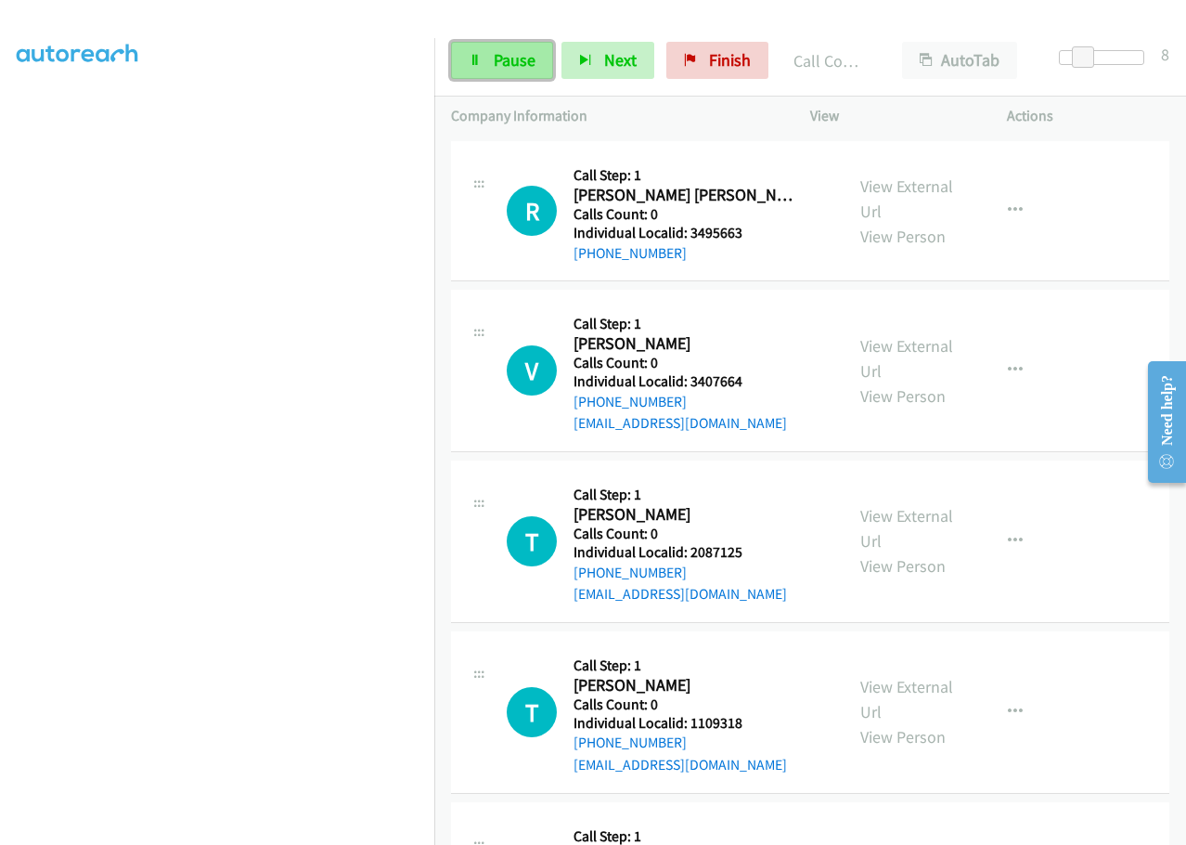
click at [514, 50] on span "Pause" at bounding box center [515, 59] width 42 height 21
click at [526, 59] on span "Start Calls" at bounding box center [530, 59] width 72 height 21
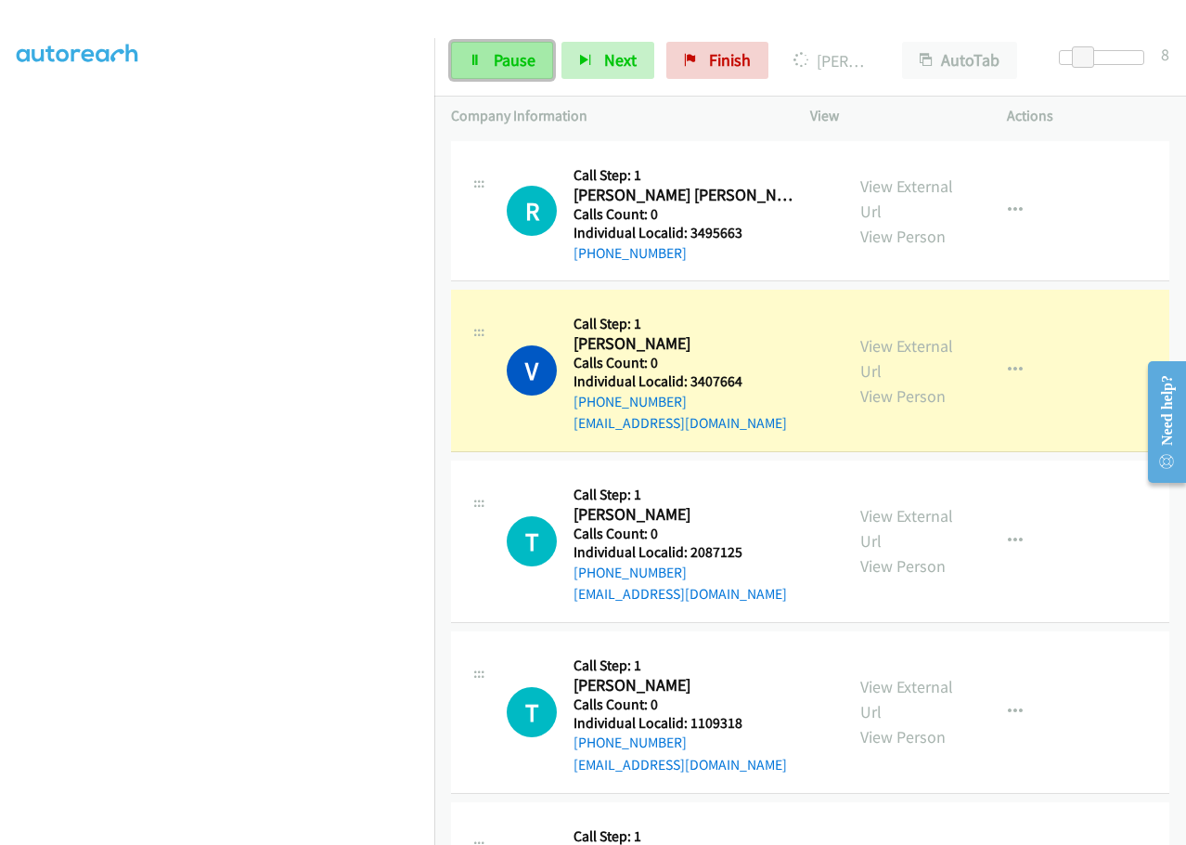
click at [503, 54] on span "Pause" at bounding box center [515, 59] width 42 height 21
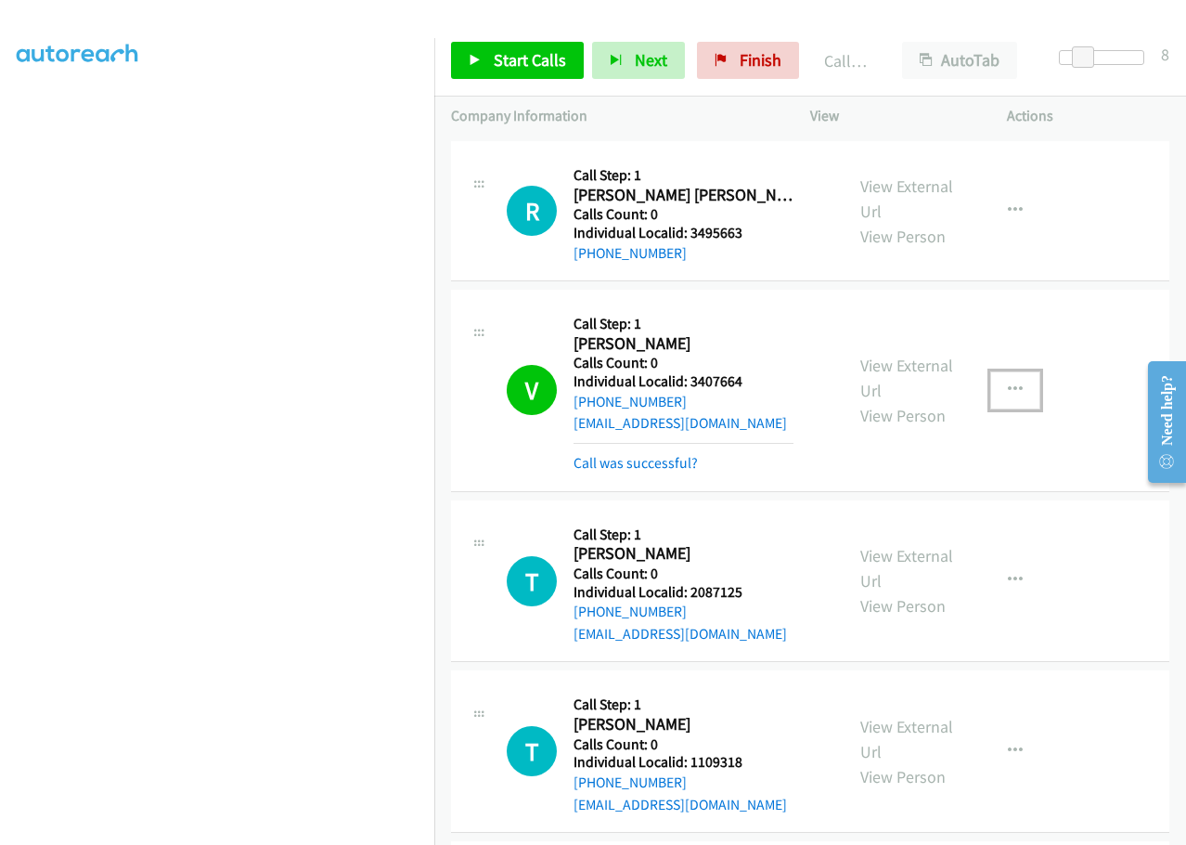
click at [1019, 371] on button "button" at bounding box center [1015, 389] width 50 height 37
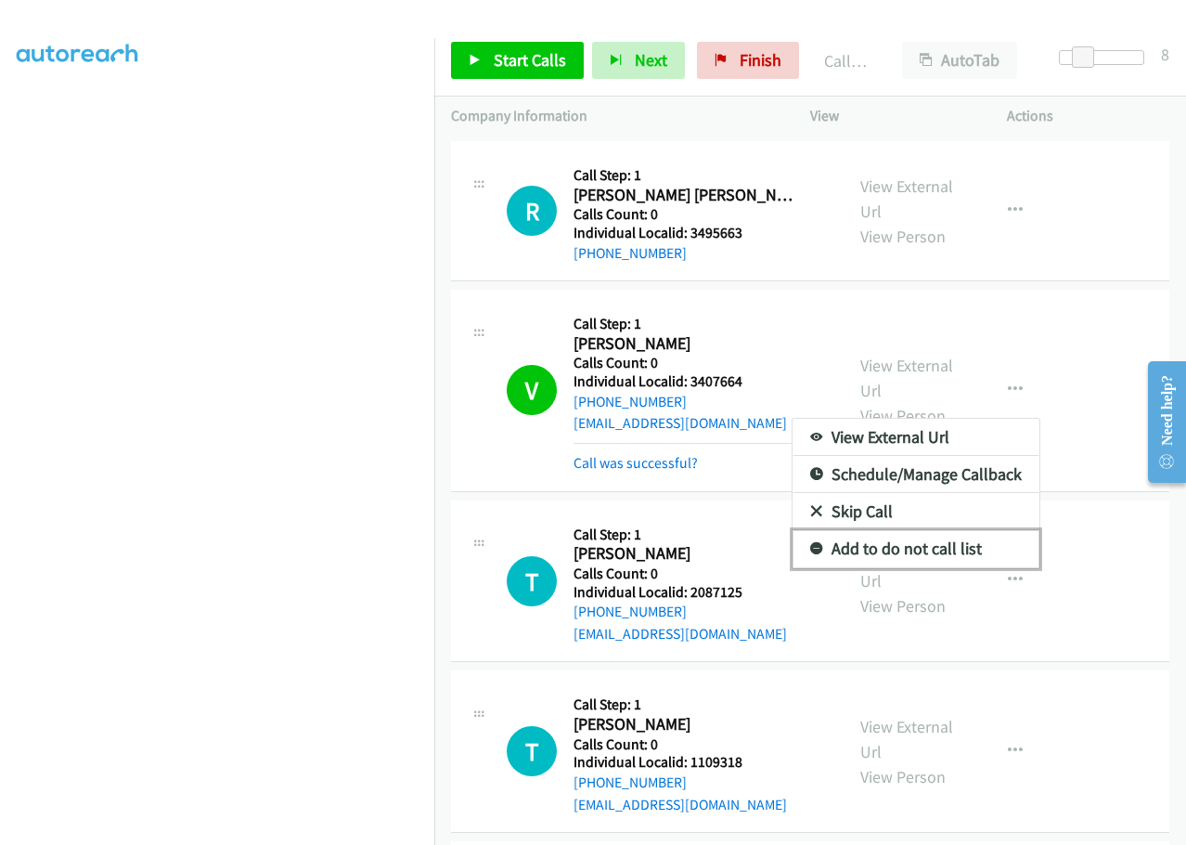
drag, startPoint x: 813, startPoint y: 525, endPoint x: 792, endPoint y: 482, distance: 48.6
click at [811, 530] on link "Add to do not call list" at bounding box center [916, 548] width 247 height 37
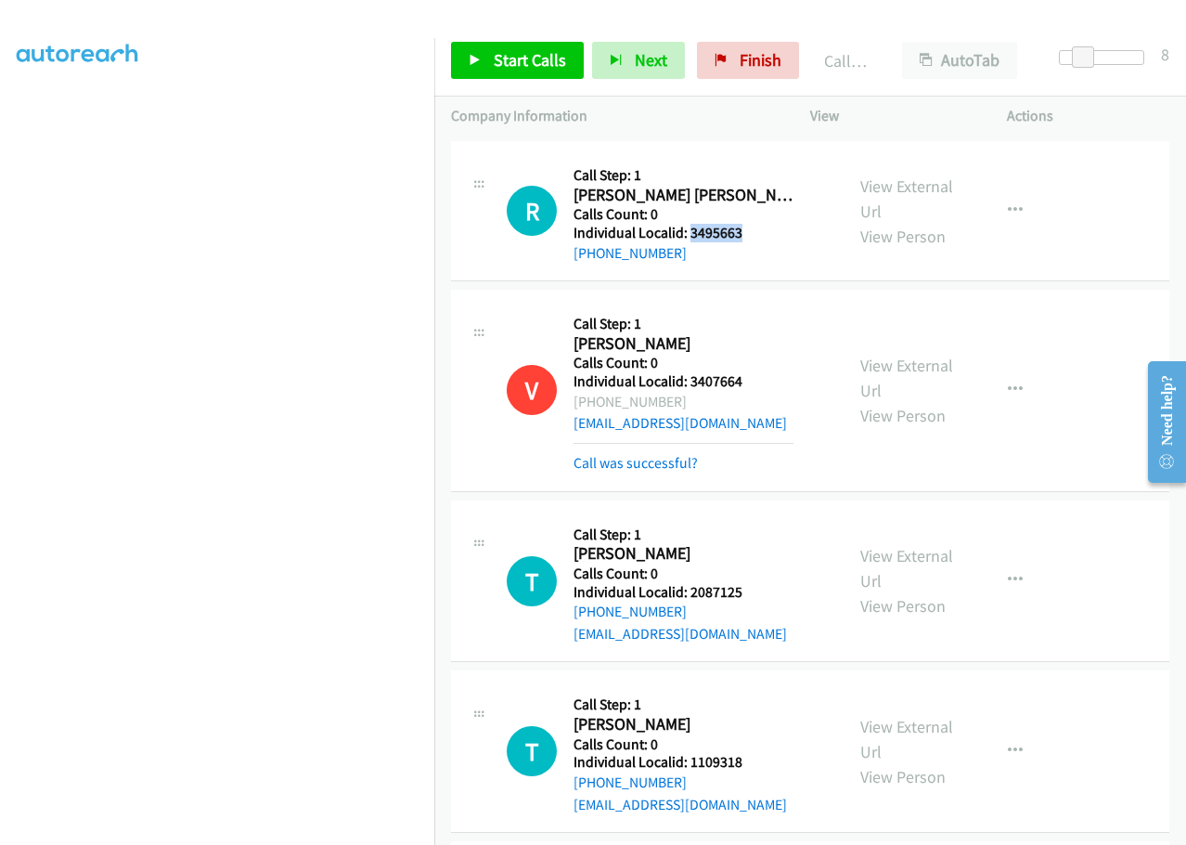
drag, startPoint x: 689, startPoint y: 207, endPoint x: 749, endPoint y: 207, distance: 60.3
click at [749, 224] on h5 "Individual Localid: 3495663" at bounding box center [684, 233] width 220 height 19
drag, startPoint x: 688, startPoint y: 568, endPoint x: 746, endPoint y: 565, distance: 58.5
click at [746, 583] on h5 "Individual Localid: 2087125" at bounding box center [684, 592] width 220 height 19
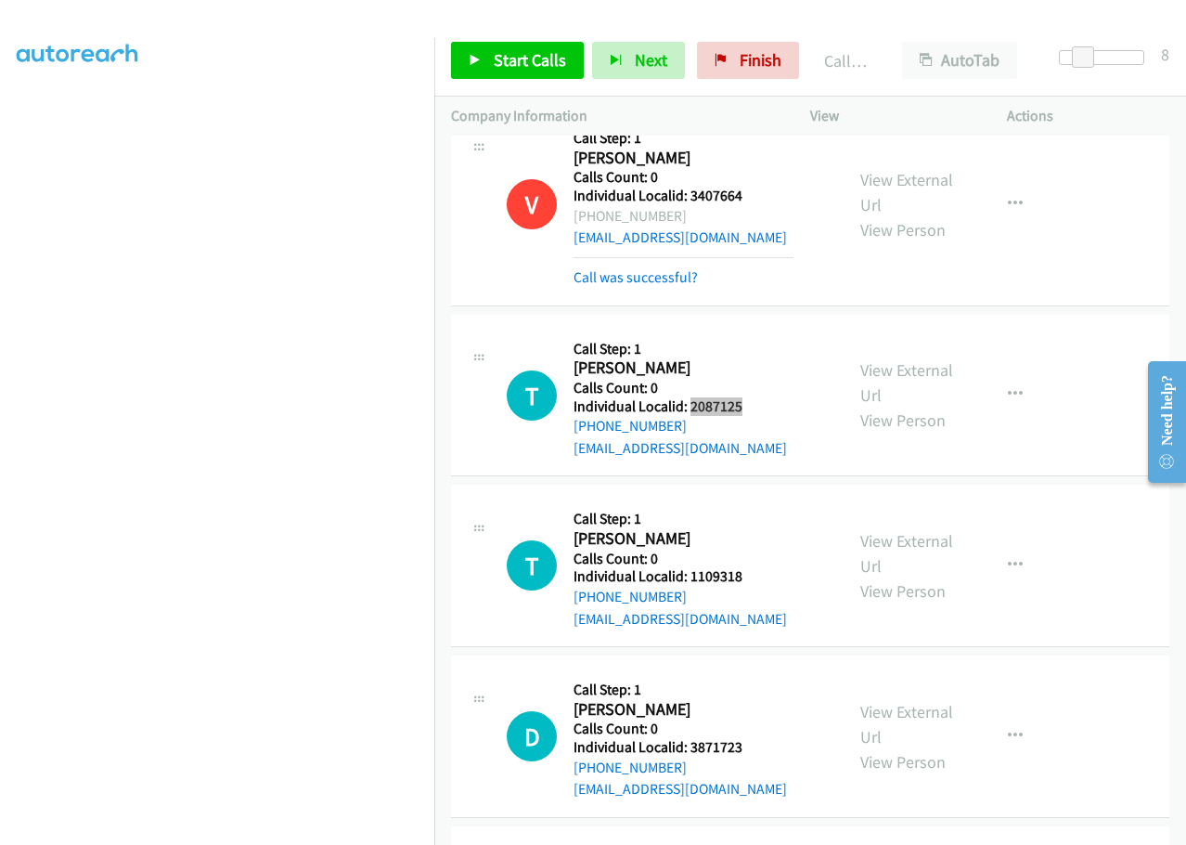
scroll to position [2568, 0]
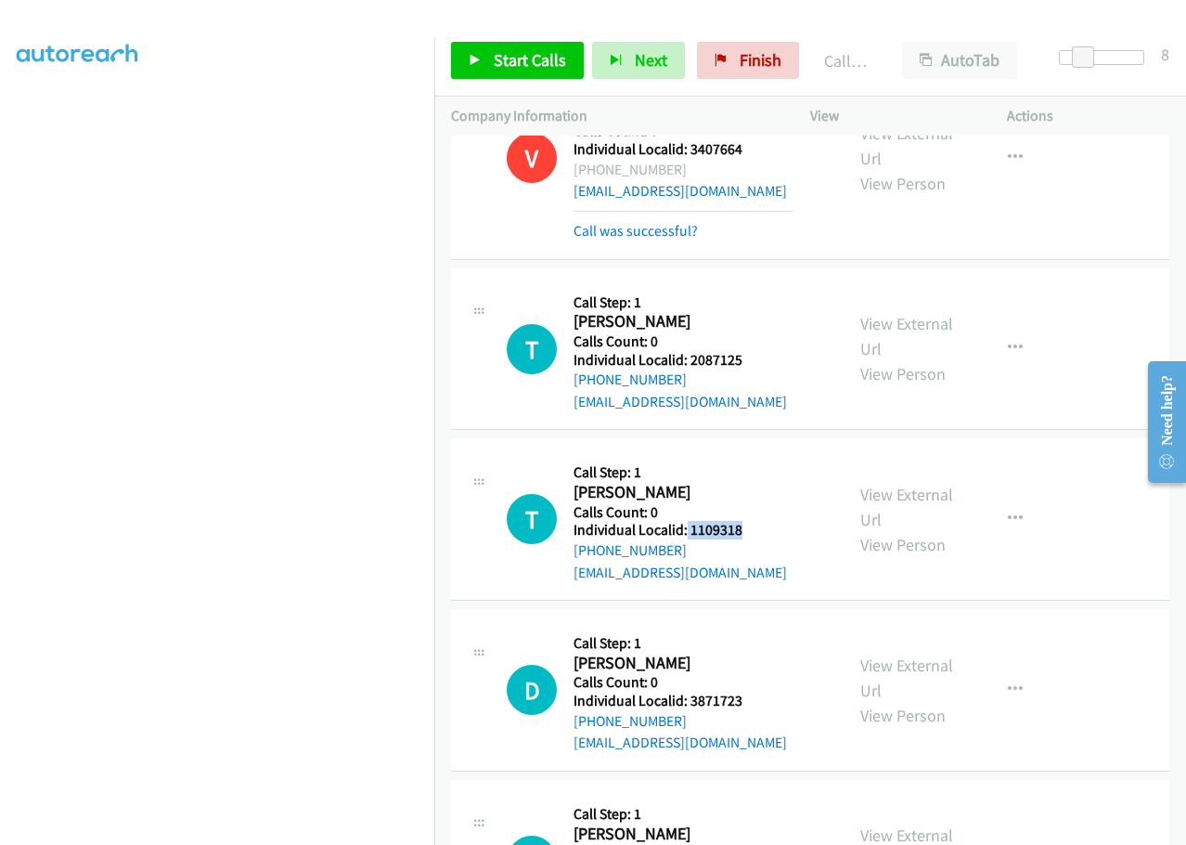
drag, startPoint x: 686, startPoint y: 504, endPoint x: 755, endPoint y: 507, distance: 68.7
click at [755, 521] on h5 "Individual Localid: 1109318" at bounding box center [684, 530] width 220 height 19
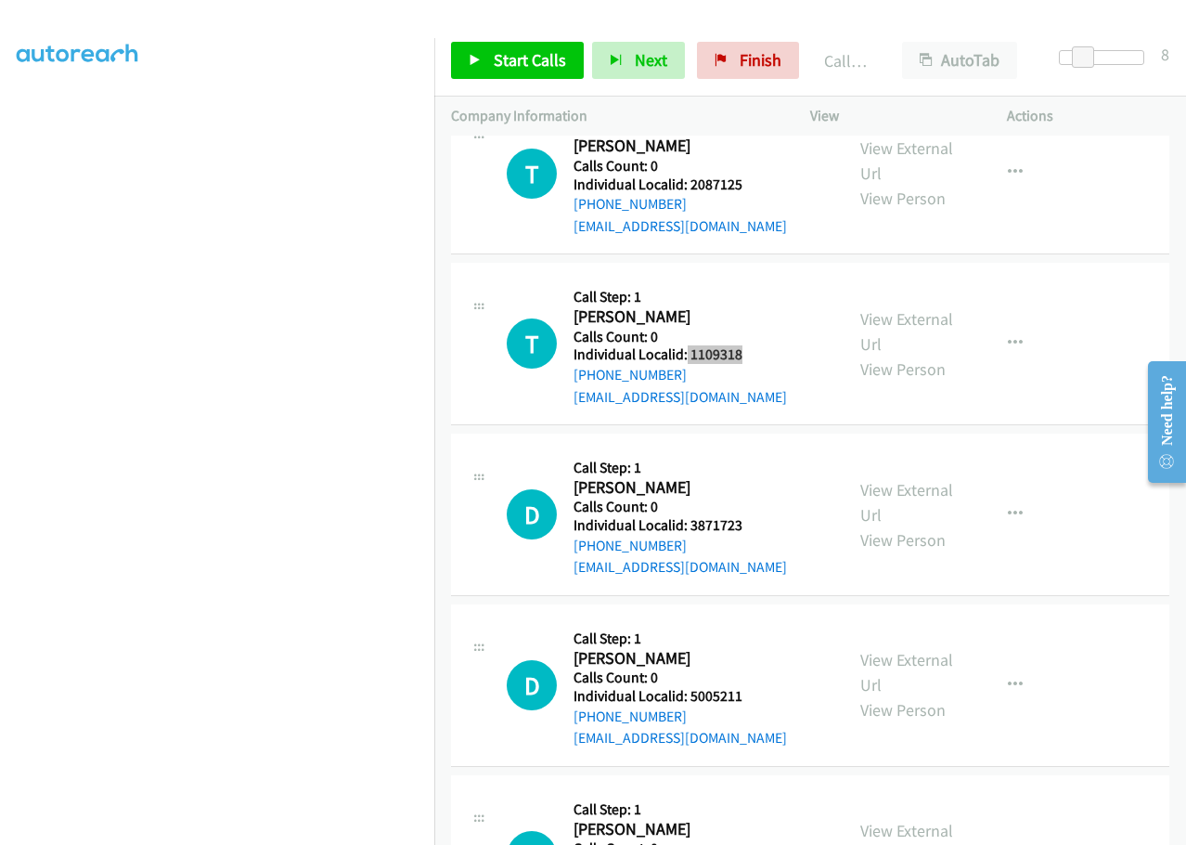
scroll to position [2777, 0]
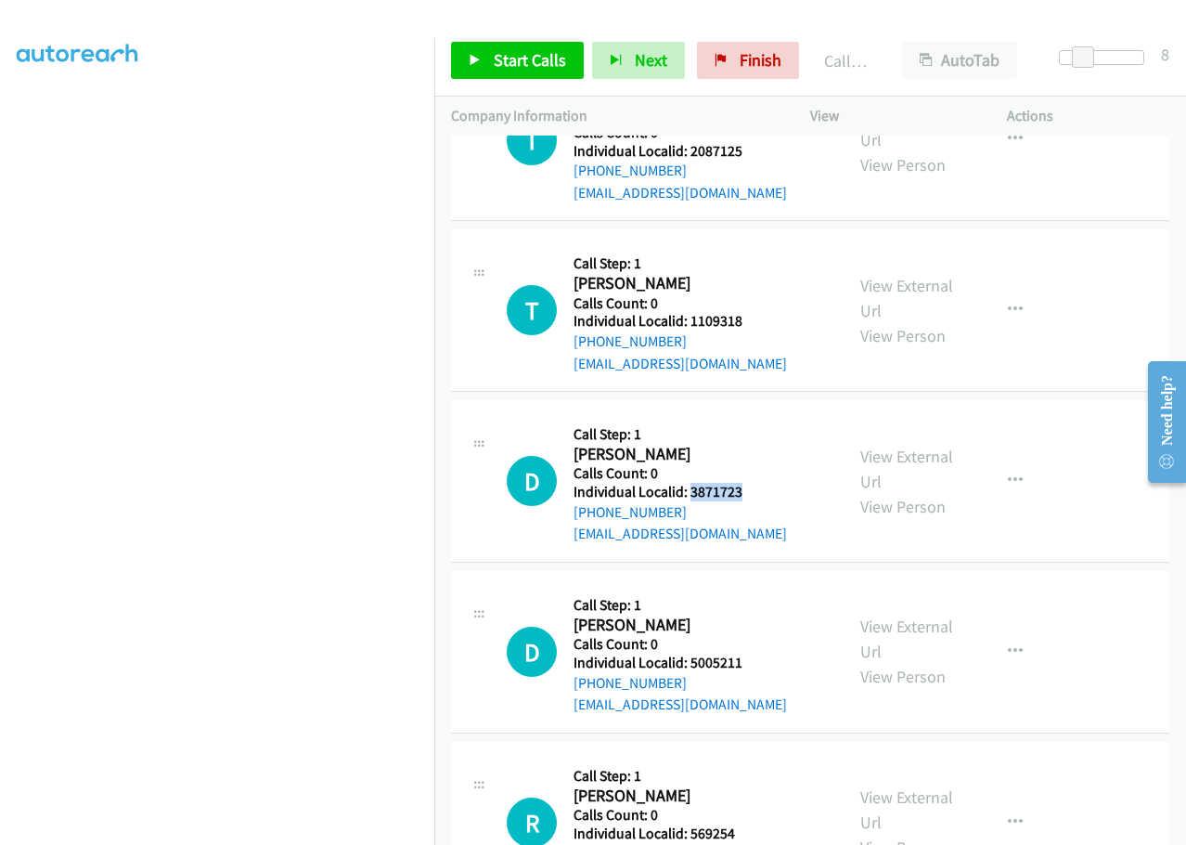
drag, startPoint x: 690, startPoint y: 470, endPoint x: 740, endPoint y: 469, distance: 50.1
click at [756, 483] on h5 "Individual Localid: 3871723" at bounding box center [684, 492] width 220 height 19
drag, startPoint x: 689, startPoint y: 638, endPoint x: 755, endPoint y: 635, distance: 66.0
click at [755, 653] on h5 "Individual Localid: 5005211" at bounding box center [684, 662] width 220 height 19
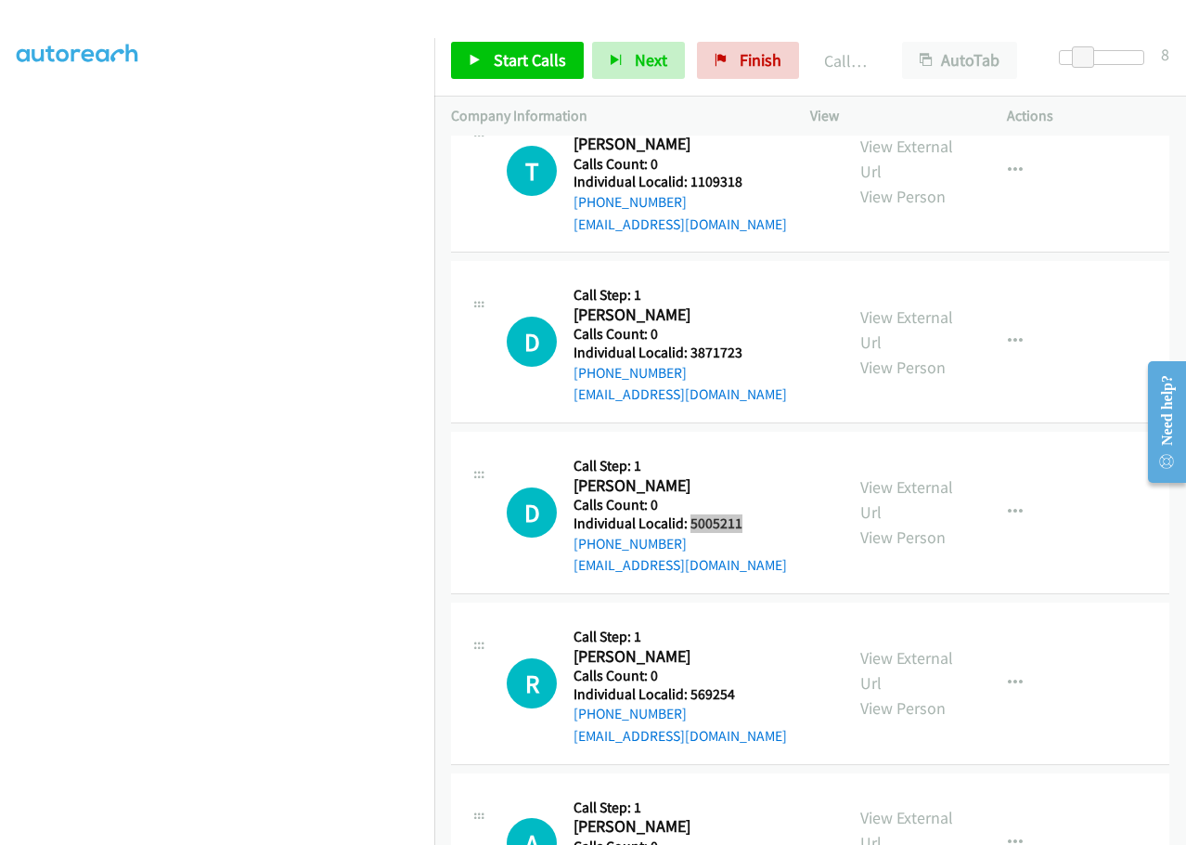
scroll to position [2940, 0]
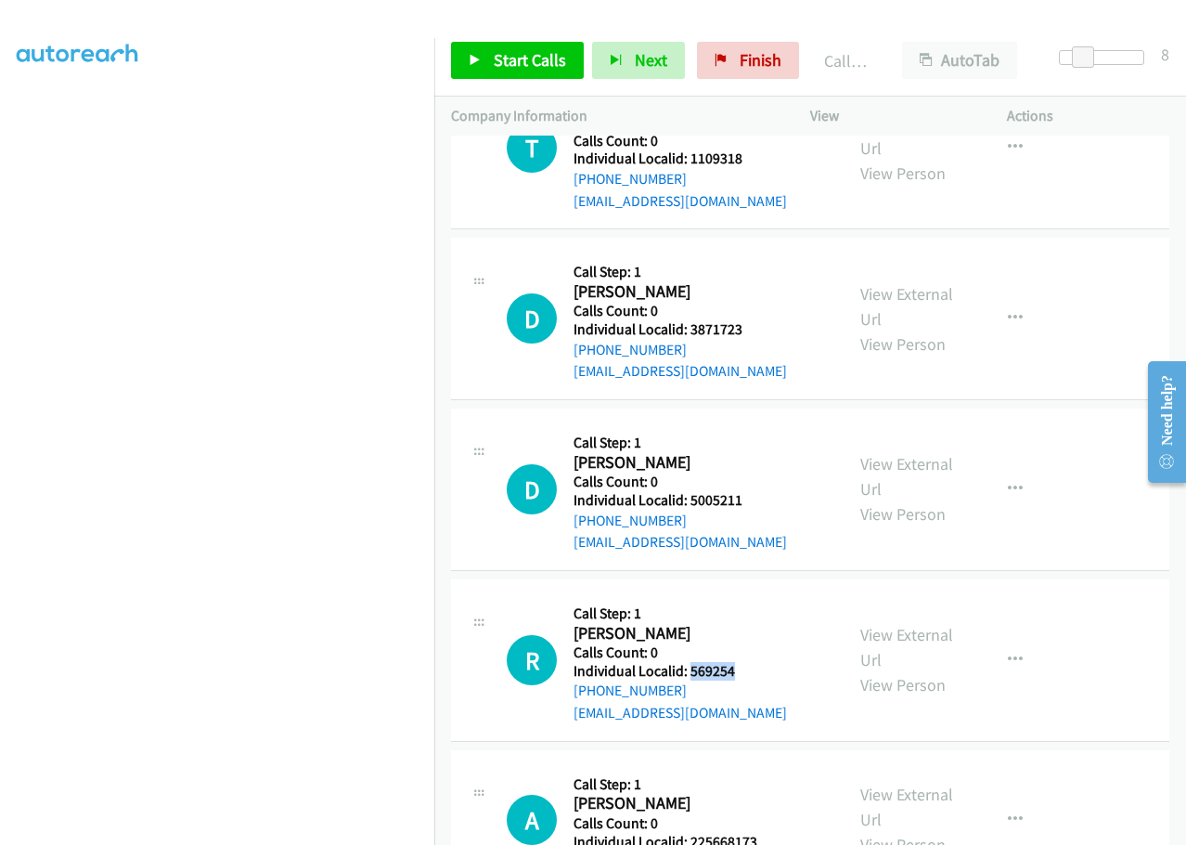
drag, startPoint x: 696, startPoint y: 645, endPoint x: 739, endPoint y: 645, distance: 42.7
click at [739, 662] on h5 "Individual Localid: 569254" at bounding box center [684, 671] width 220 height 19
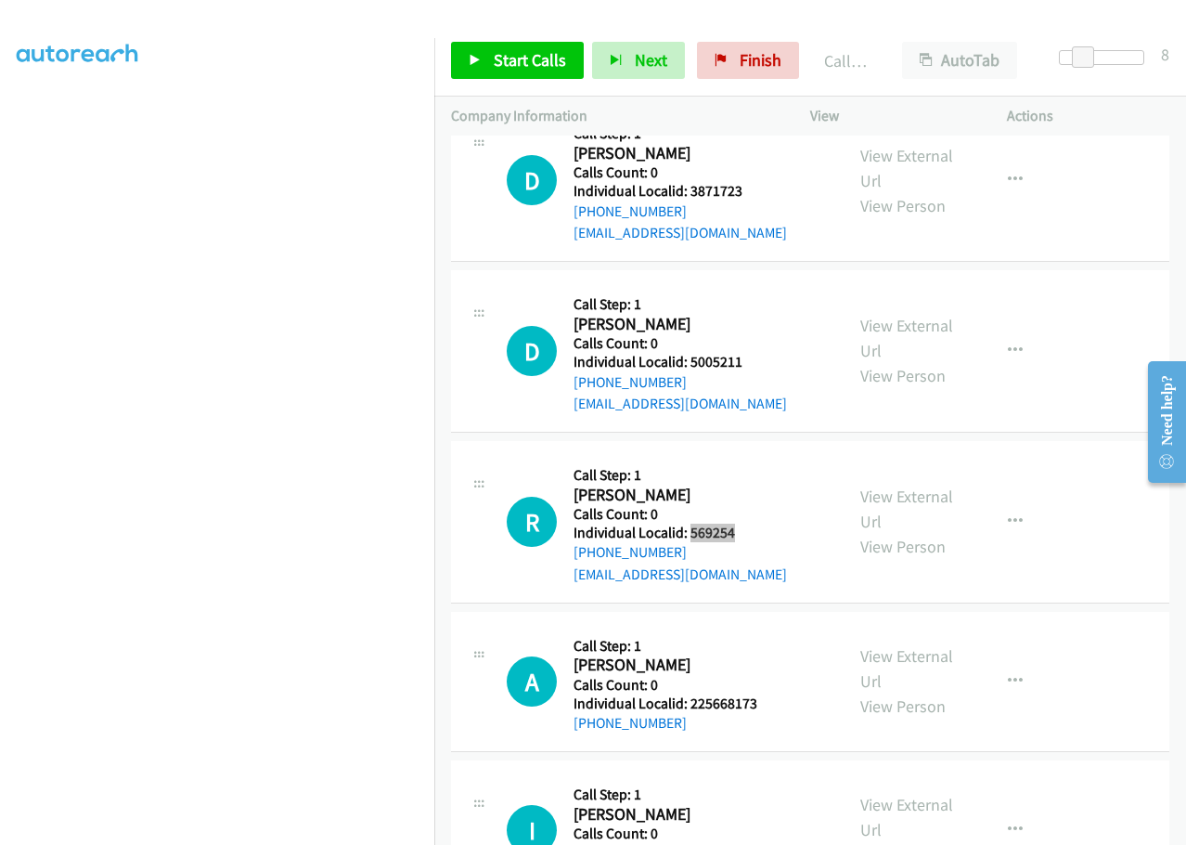
scroll to position [3102, 0]
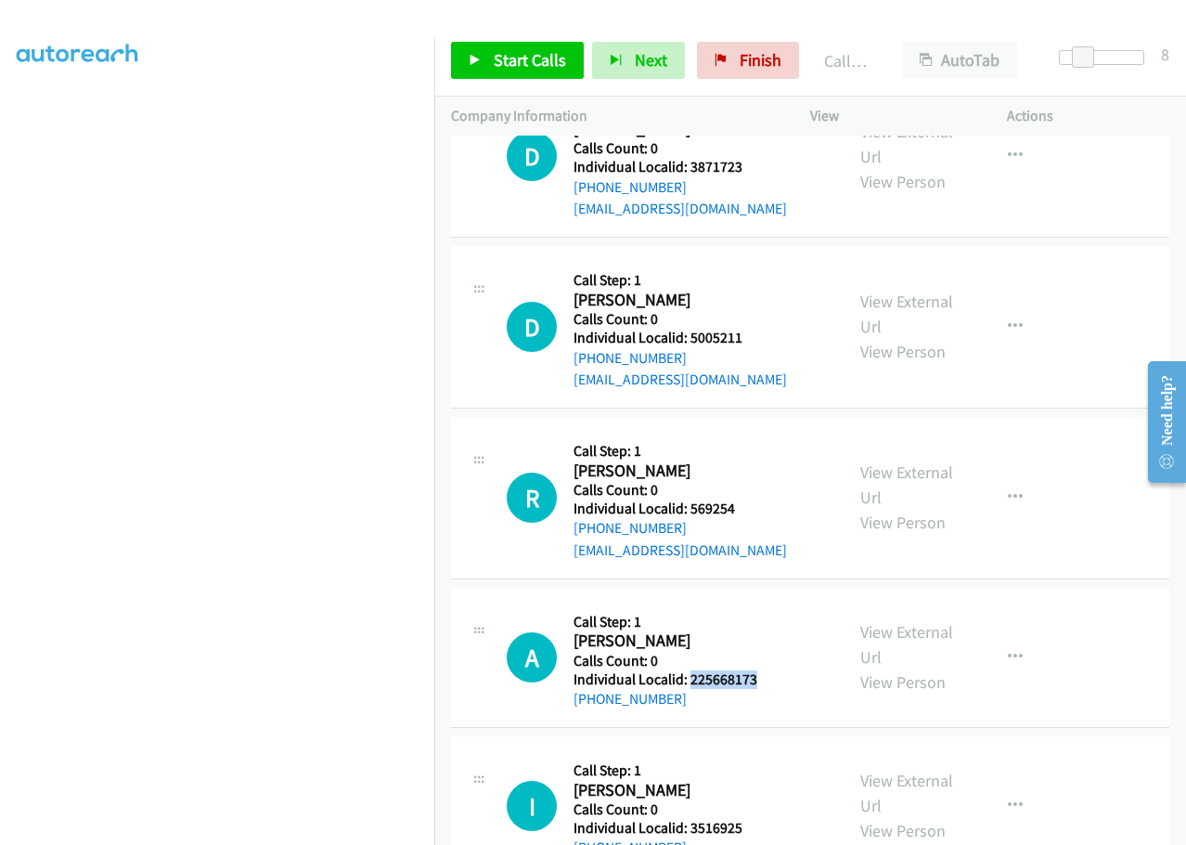
drag, startPoint x: 691, startPoint y: 656, endPoint x: 765, endPoint y: 654, distance: 73.4
click at [765, 670] on h5 "Individual Localid: 225668173" at bounding box center [684, 679] width 220 height 19
click at [504, 61] on span "Start Calls" at bounding box center [530, 59] width 72 height 21
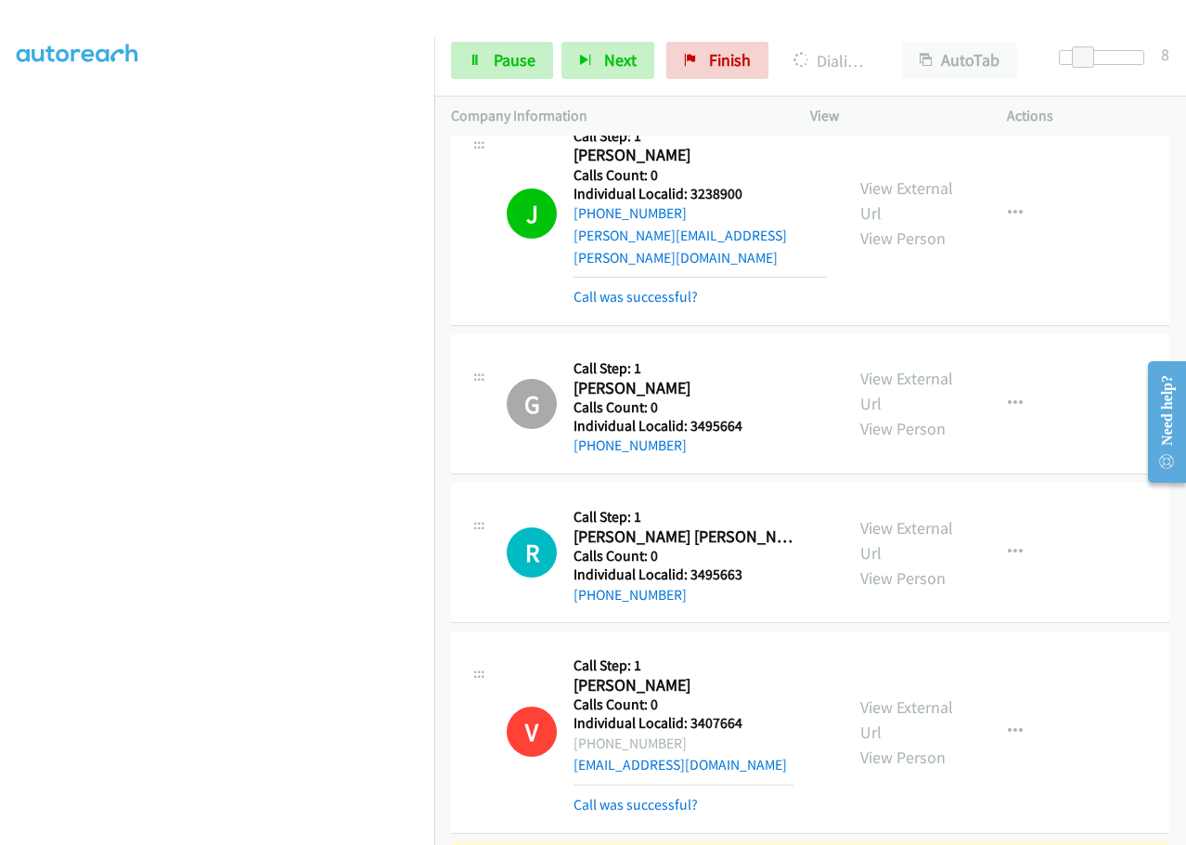
scroll to position [1942, 0]
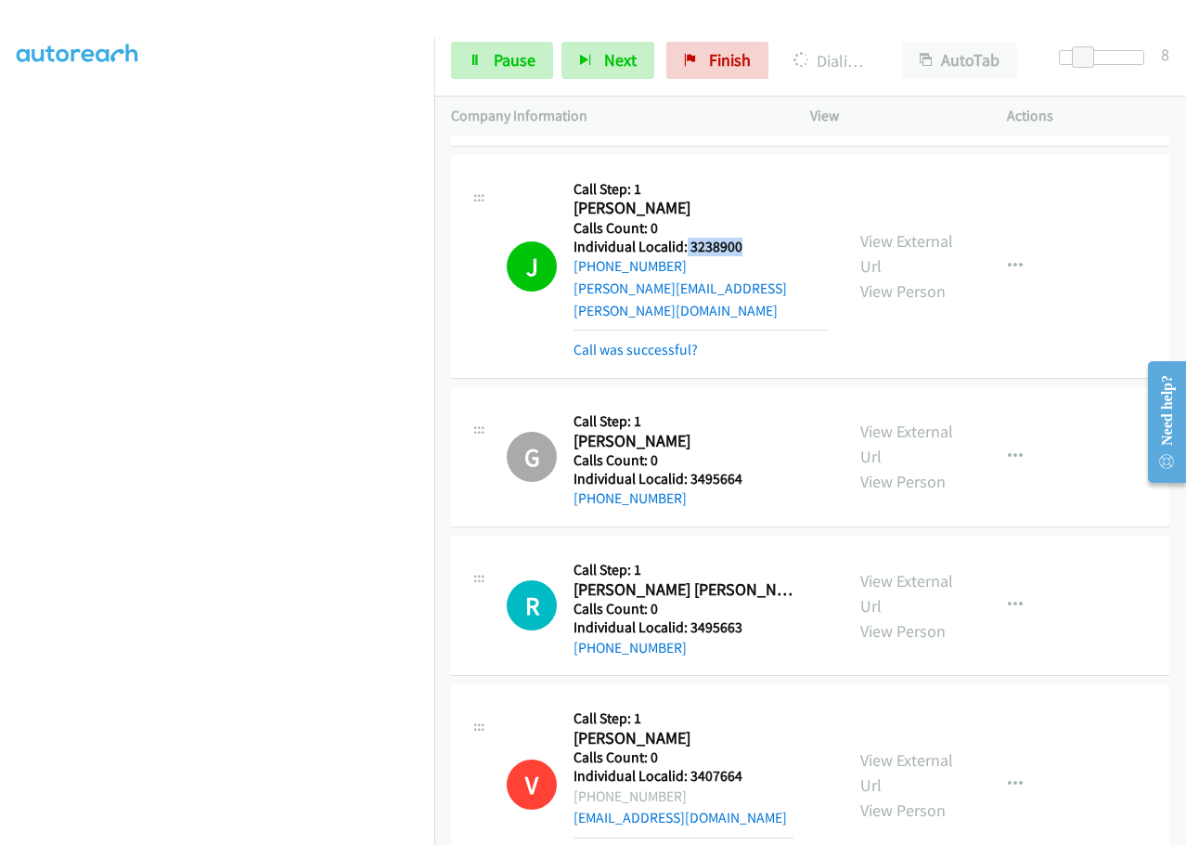
drag, startPoint x: 686, startPoint y: 244, endPoint x: 756, endPoint y: 244, distance: 69.6
click at [756, 244] on h5 "Individual Localid: 3238900" at bounding box center [700, 247] width 253 height 19
click at [756, 344] on div "J Callback Scheduled Call Step: 1 Jonathan Sadlon America/New_York Calls Count:…" at bounding box center [810, 267] width 718 height 224
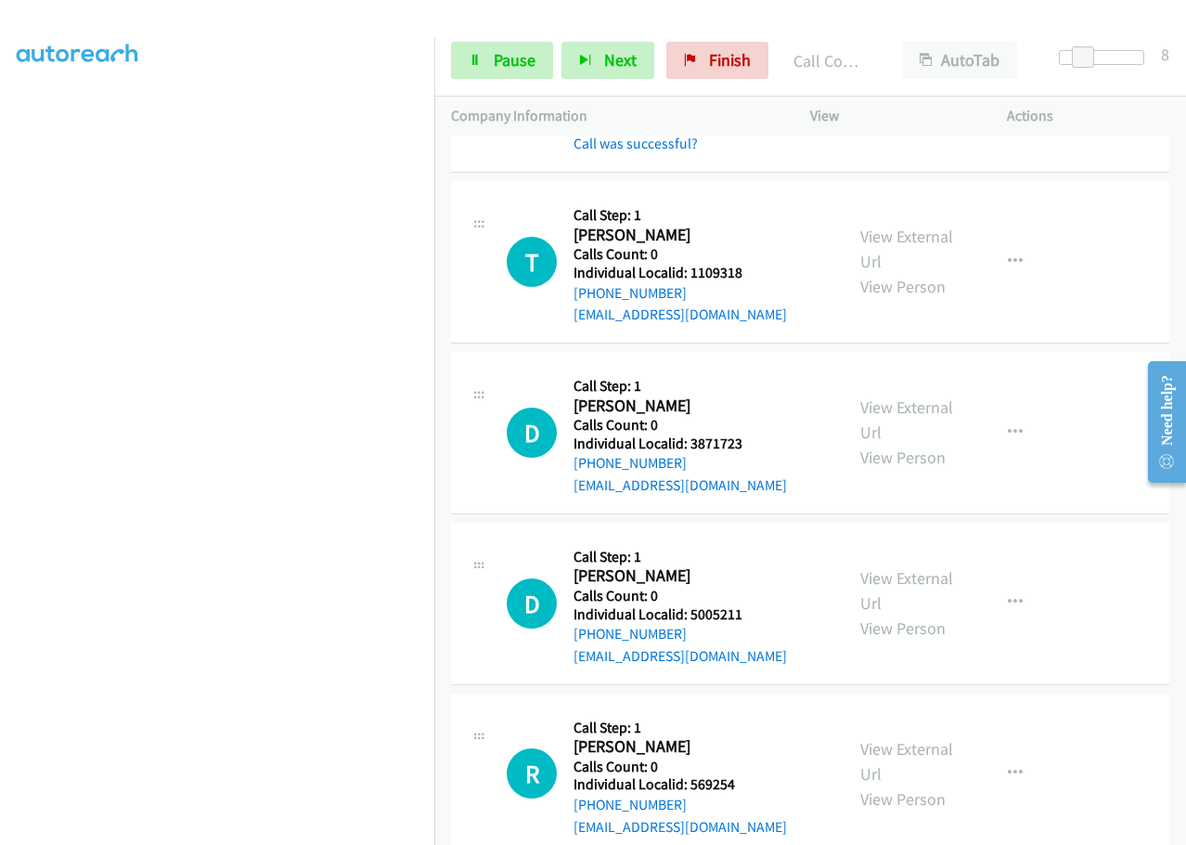
scroll to position [2870, 0]
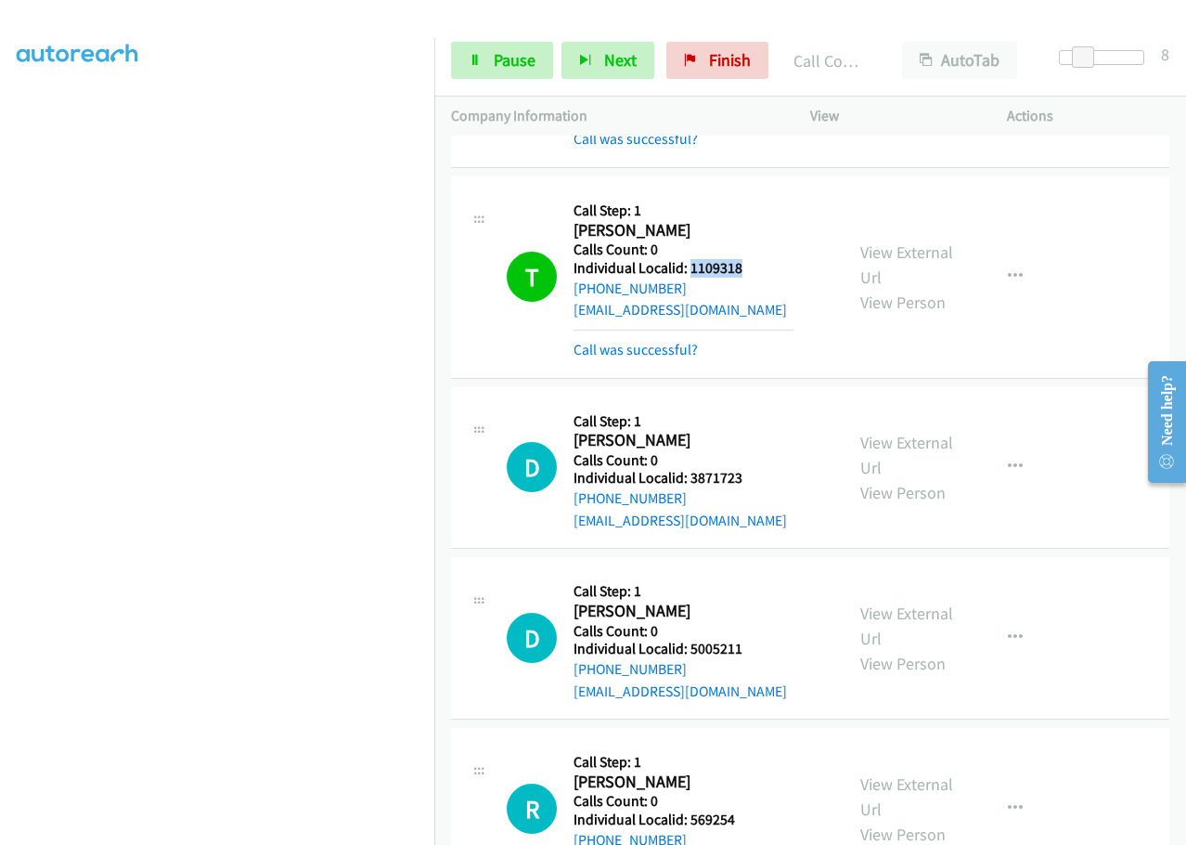
drag, startPoint x: 690, startPoint y: 248, endPoint x: 754, endPoint y: 241, distance: 64.4
click at [754, 259] on h5 "Individual Localid: 1109318" at bounding box center [684, 268] width 220 height 19
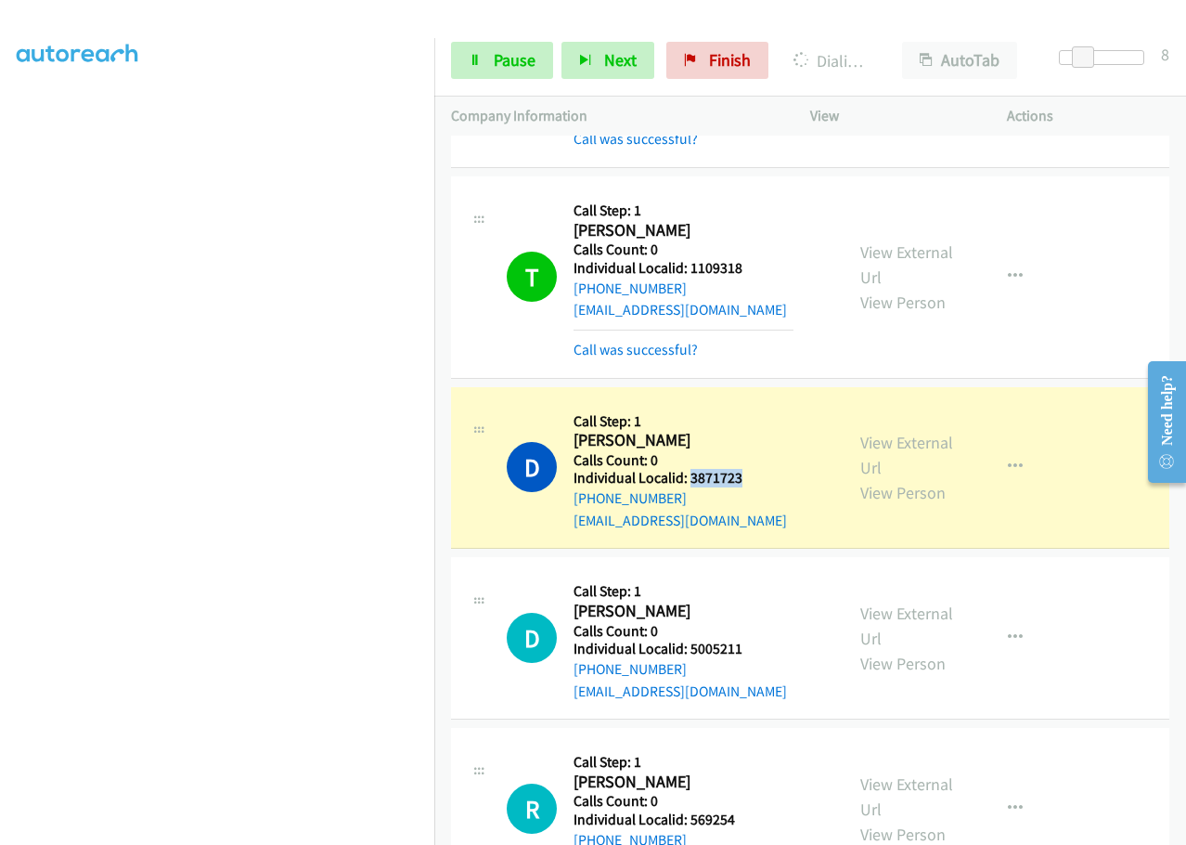
drag, startPoint x: 687, startPoint y: 455, endPoint x: 750, endPoint y: 450, distance: 63.3
click at [750, 469] on h5 "Individual Localid: 3871723" at bounding box center [684, 478] width 220 height 19
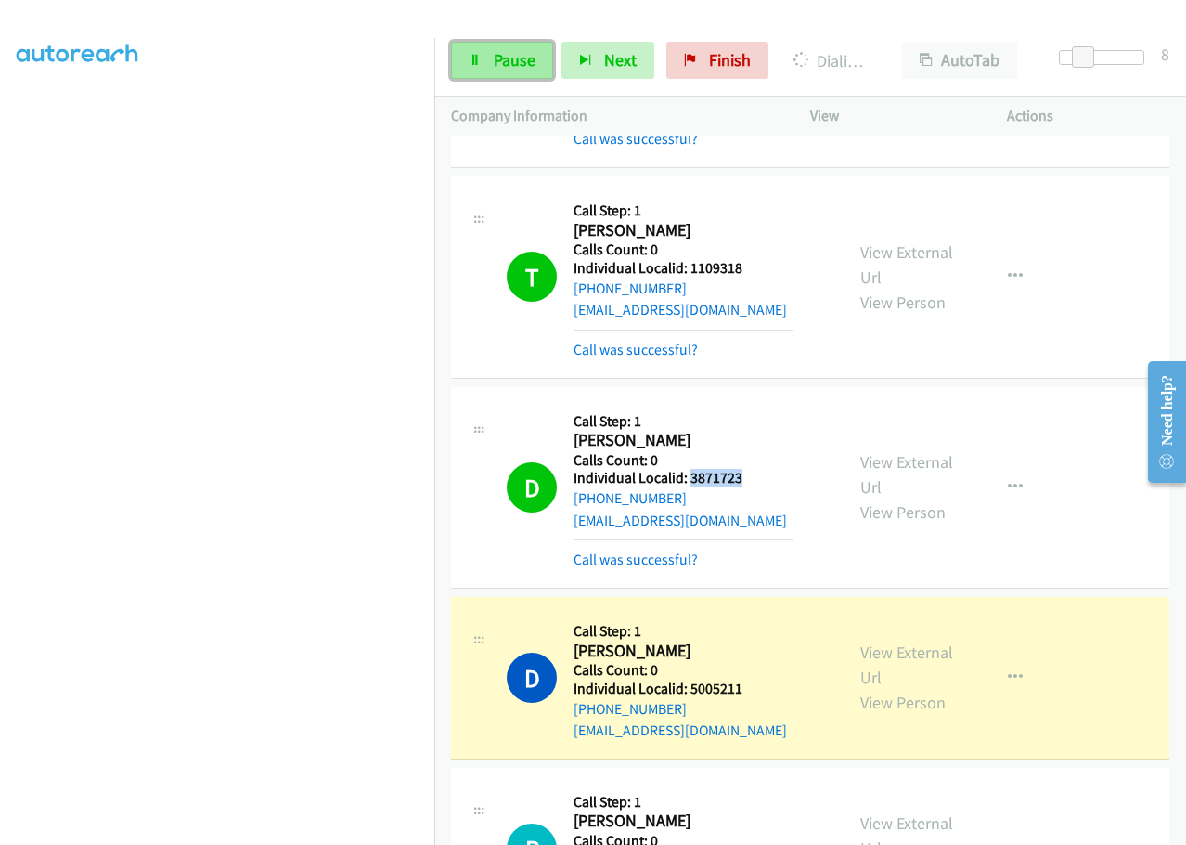
click at [510, 54] on span "Pause" at bounding box center [515, 59] width 42 height 21
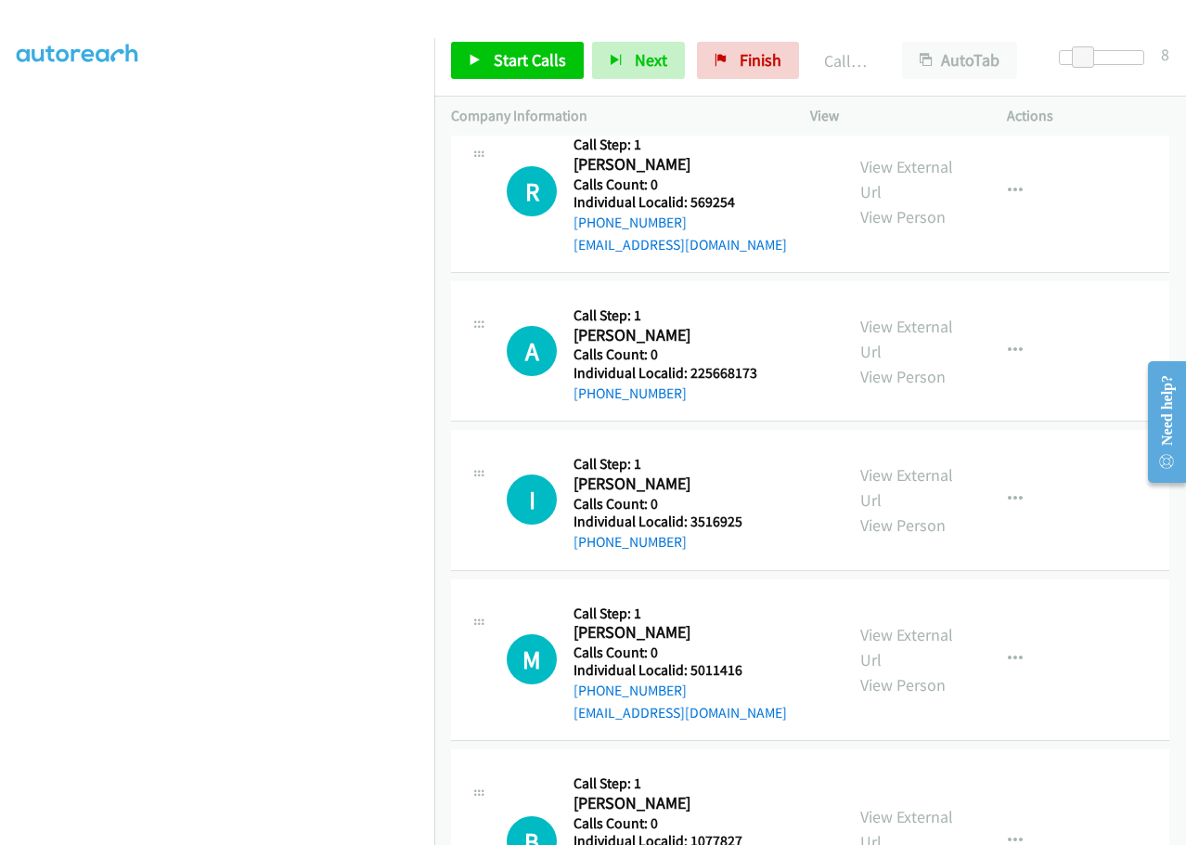
scroll to position [3543, 0]
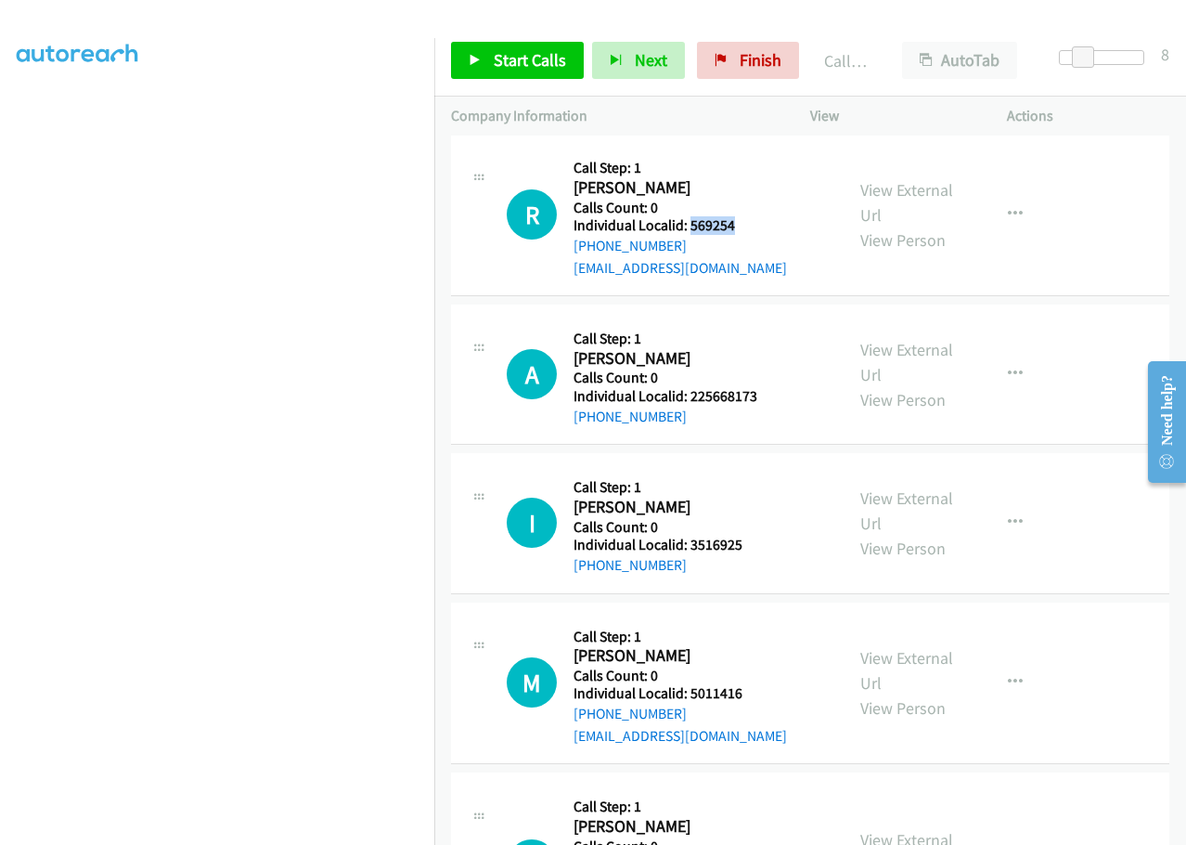
drag, startPoint x: 689, startPoint y: 206, endPoint x: 745, endPoint y: 199, distance: 57.1
click at [745, 216] on h5 "Individual Localid: 569254" at bounding box center [684, 225] width 220 height 19
drag, startPoint x: 690, startPoint y: 380, endPoint x: 766, endPoint y: 374, distance: 76.3
click at [769, 387] on h5 "Individual Localid: 225668173" at bounding box center [684, 396] width 220 height 19
drag, startPoint x: 693, startPoint y: 519, endPoint x: 695, endPoint y: 491, distance: 27.9
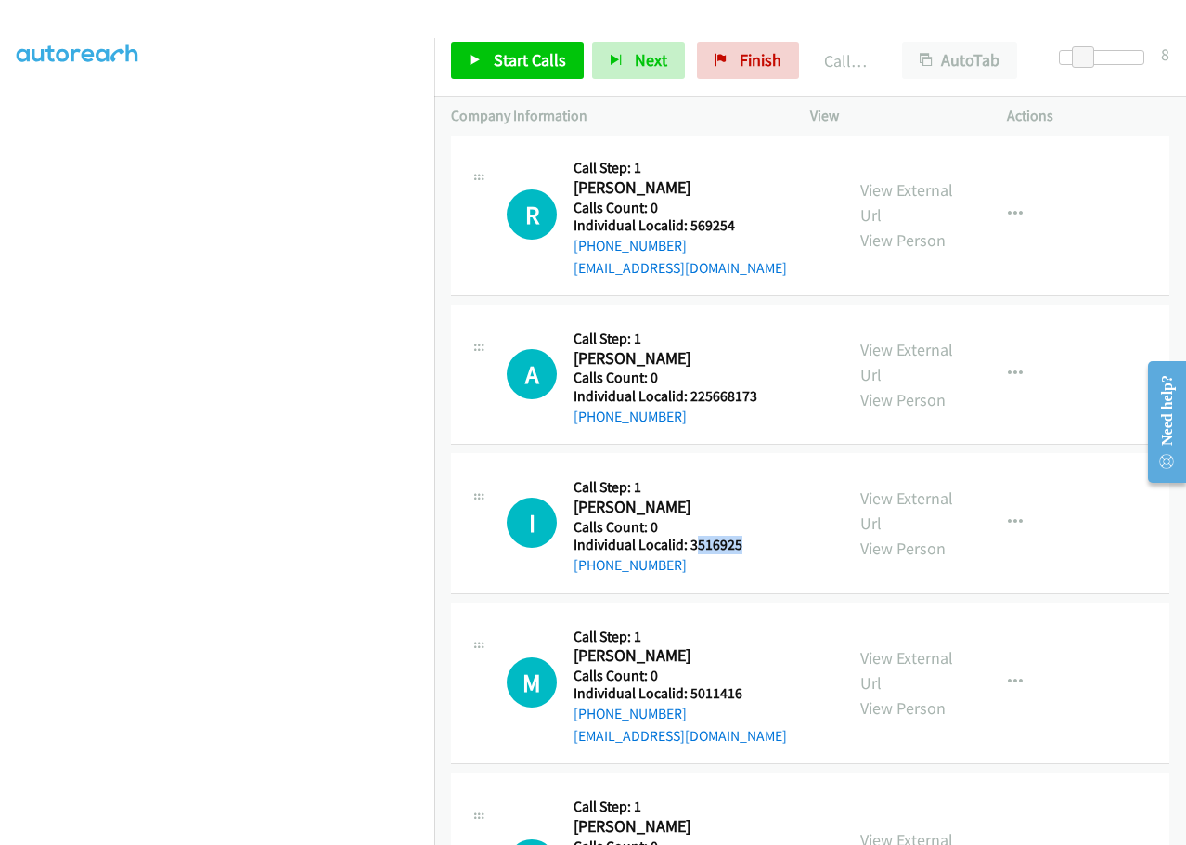
click at [743, 536] on h5 "Individual Localid: 3516925" at bounding box center [684, 545] width 220 height 19
click at [694, 497] on h2 "Isaac Schiltz" at bounding box center [684, 507] width 220 height 21
drag, startPoint x: 690, startPoint y: 519, endPoint x: 740, endPoint y: 518, distance: 50.1
click at [740, 536] on h5 "Individual Localid: 3516925" at bounding box center [684, 545] width 220 height 19
drag, startPoint x: 694, startPoint y: 667, endPoint x: 754, endPoint y: 670, distance: 59.5
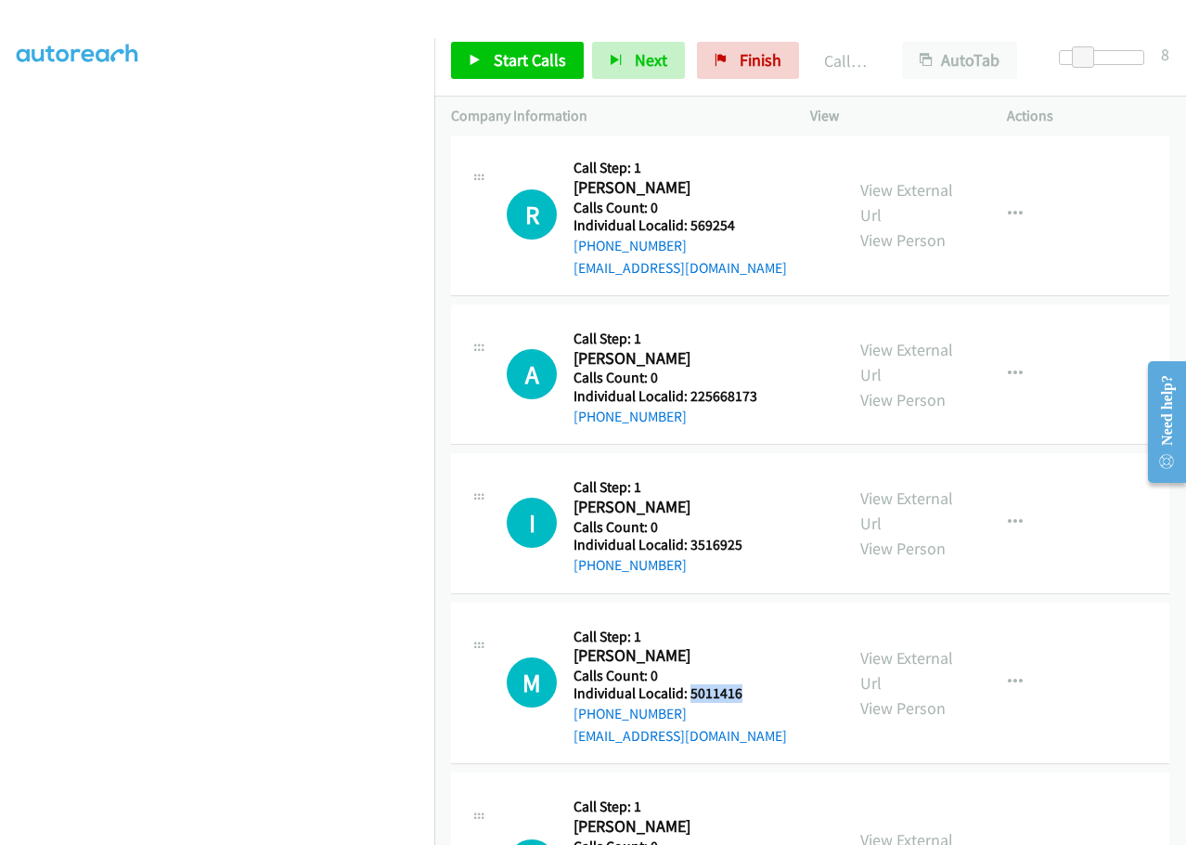
click at [754, 684] on h5 "Individual Localid: 5011416" at bounding box center [684, 693] width 220 height 19
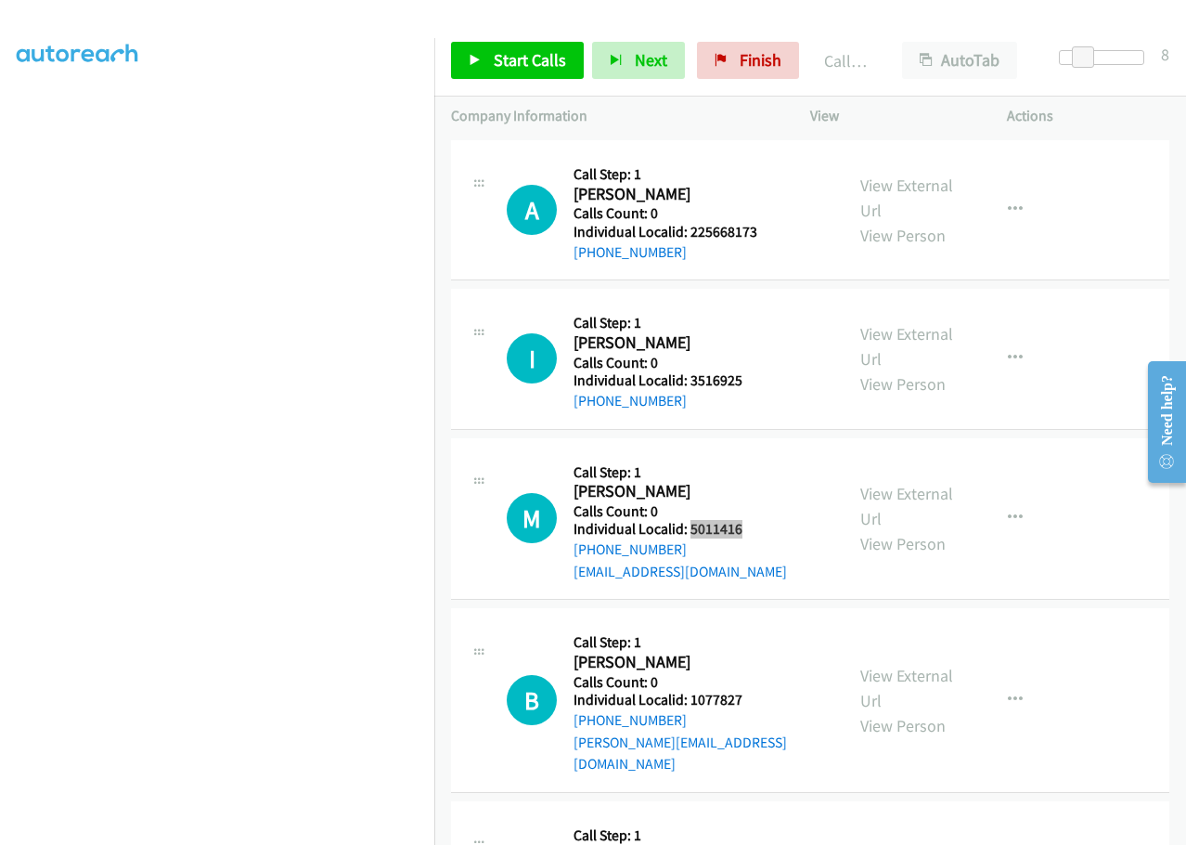
scroll to position [3729, 0]
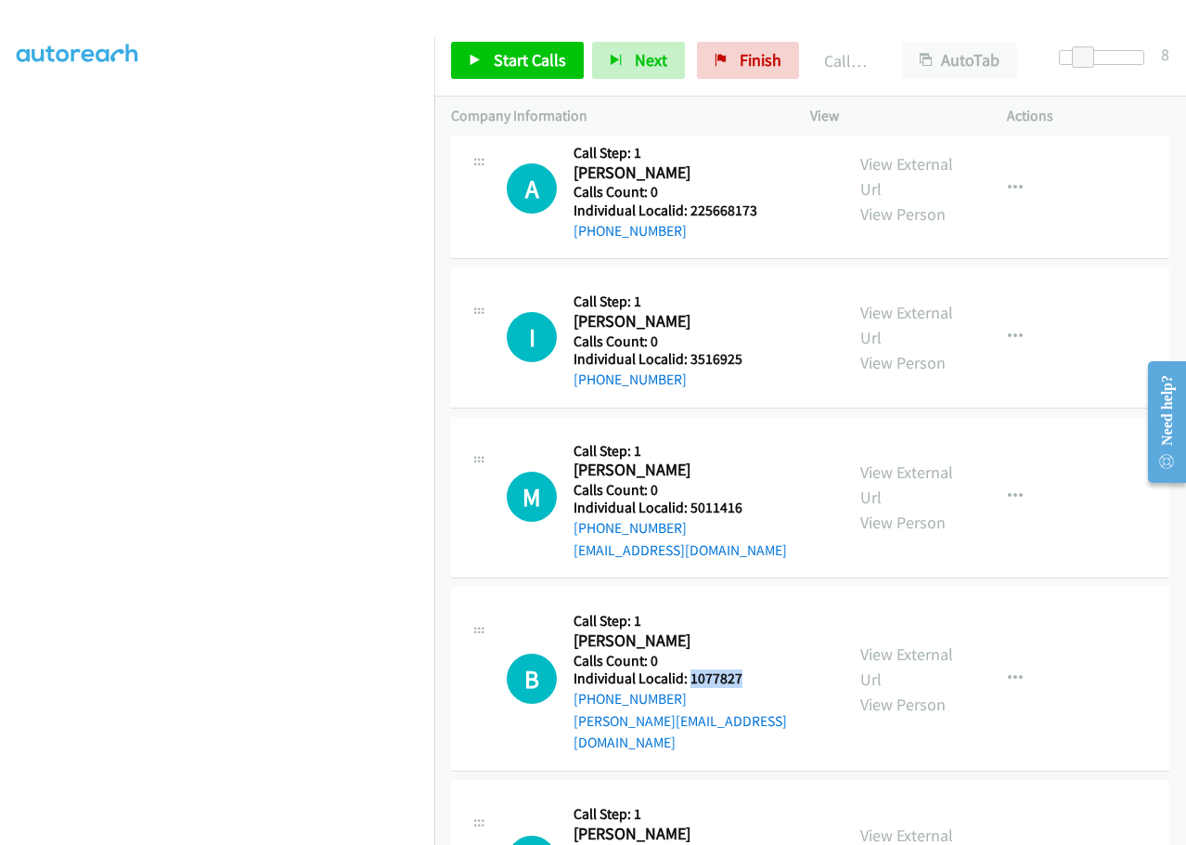
drag, startPoint x: 690, startPoint y: 653, endPoint x: 755, endPoint y: 653, distance: 65.0
click at [755, 669] on h5 "Individual Localid: 1077827" at bounding box center [700, 678] width 253 height 19
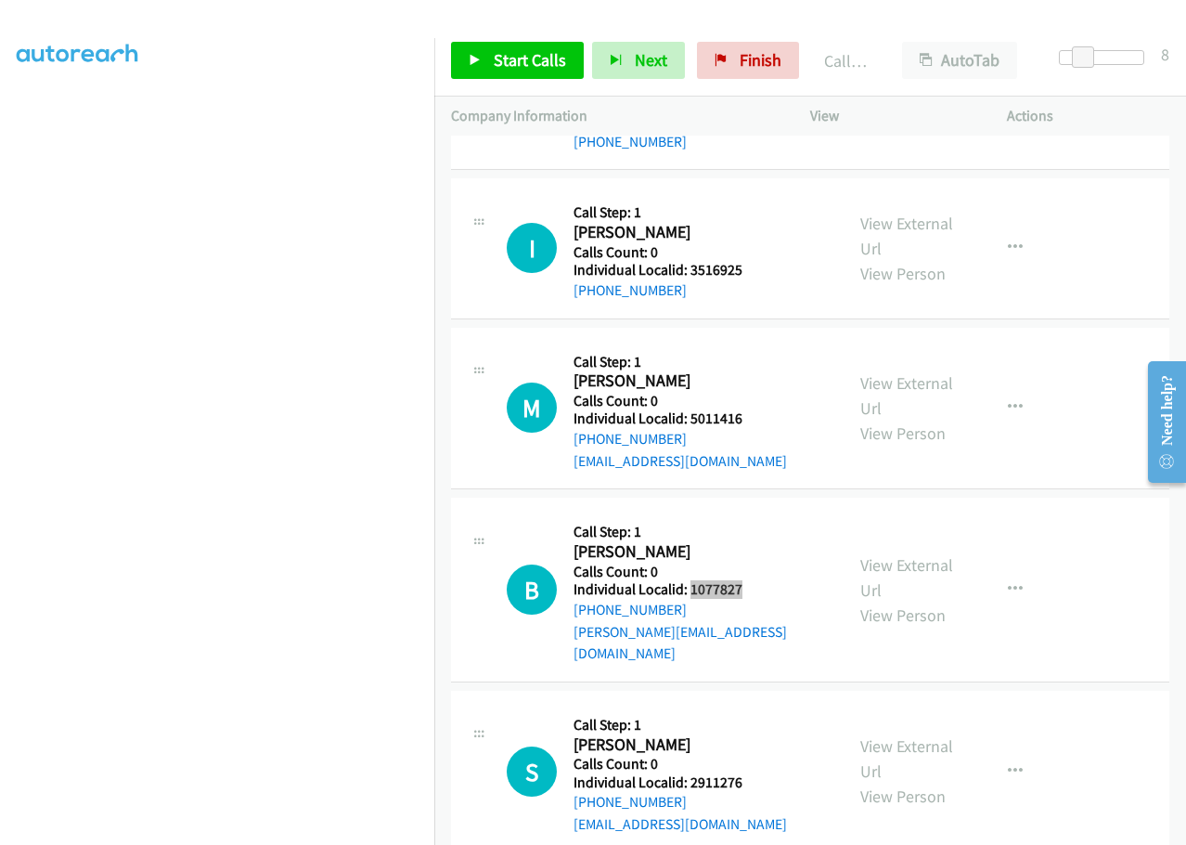
scroll to position [3821, 0]
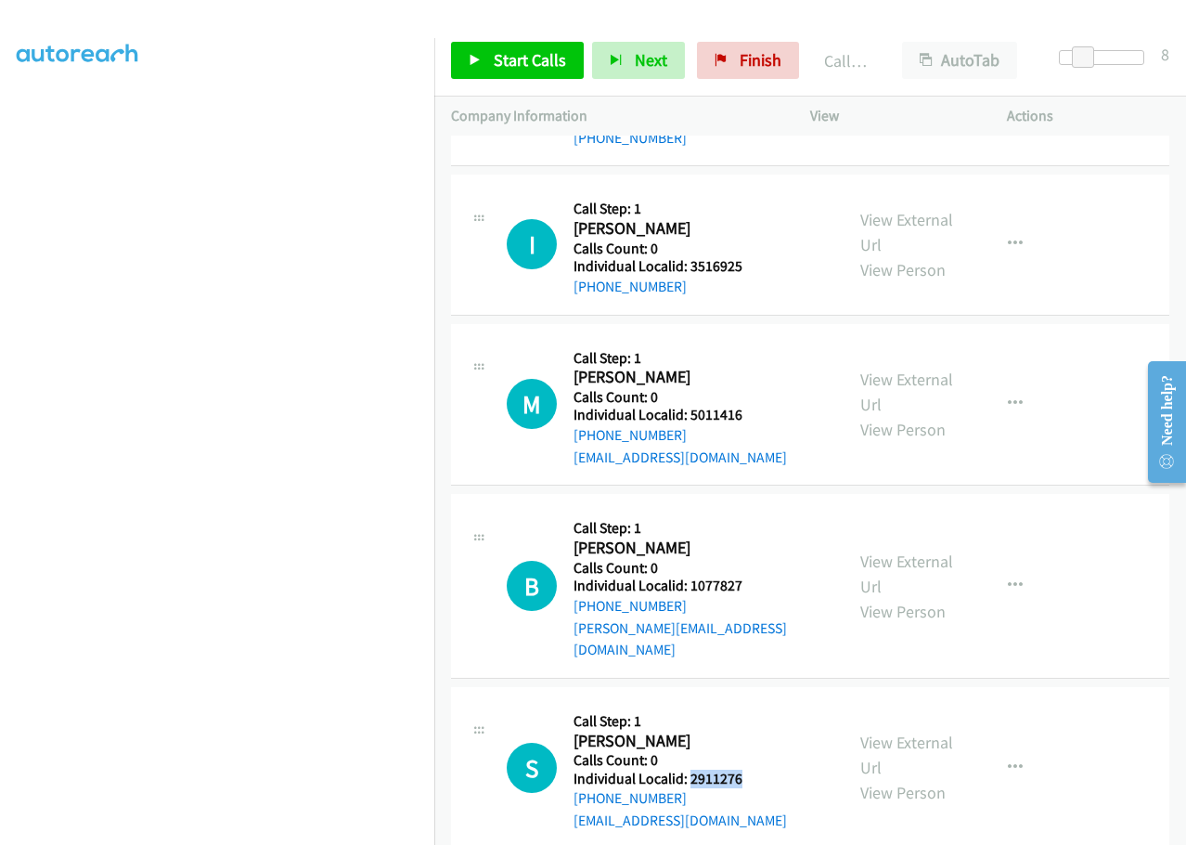
drag, startPoint x: 689, startPoint y: 730, endPoint x: 750, endPoint y: 729, distance: 61.3
click at [750, 769] on h5 "Individual Localid: 2911276" at bounding box center [684, 778] width 220 height 19
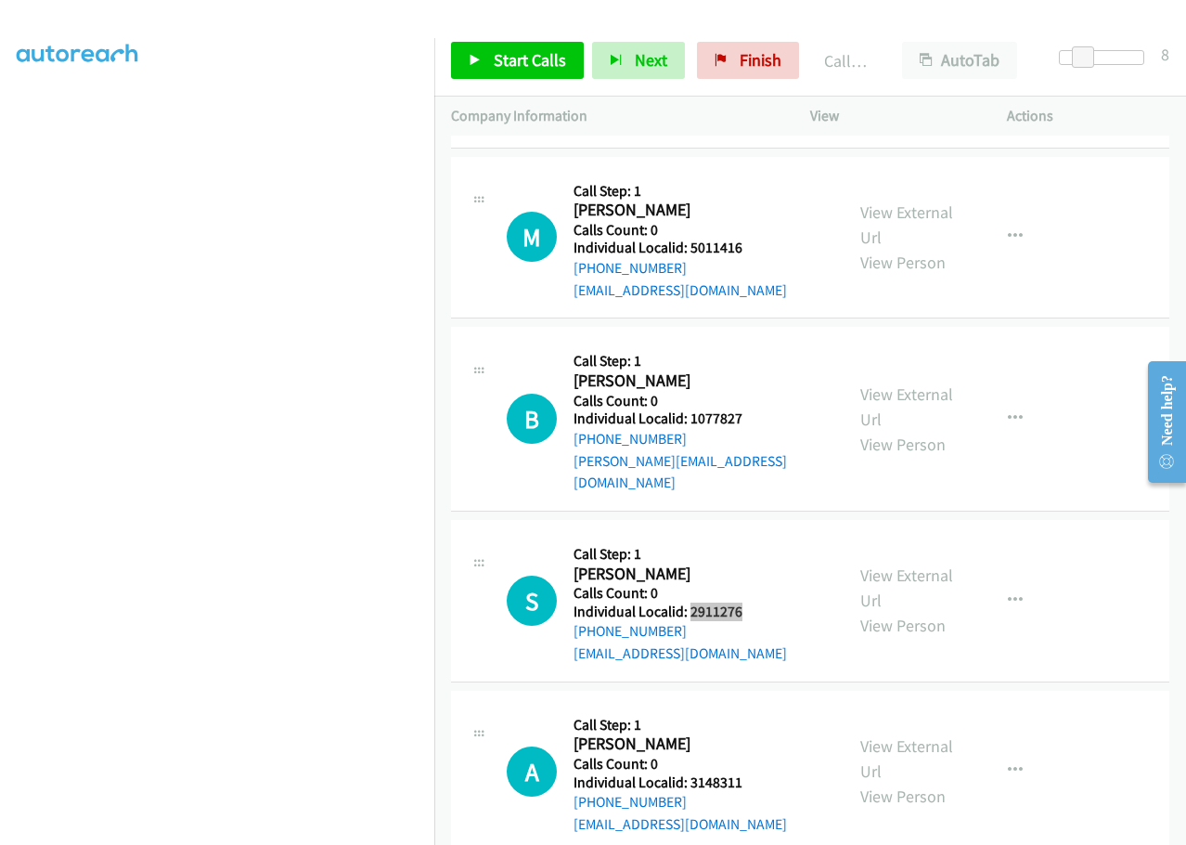
scroll to position [4007, 0]
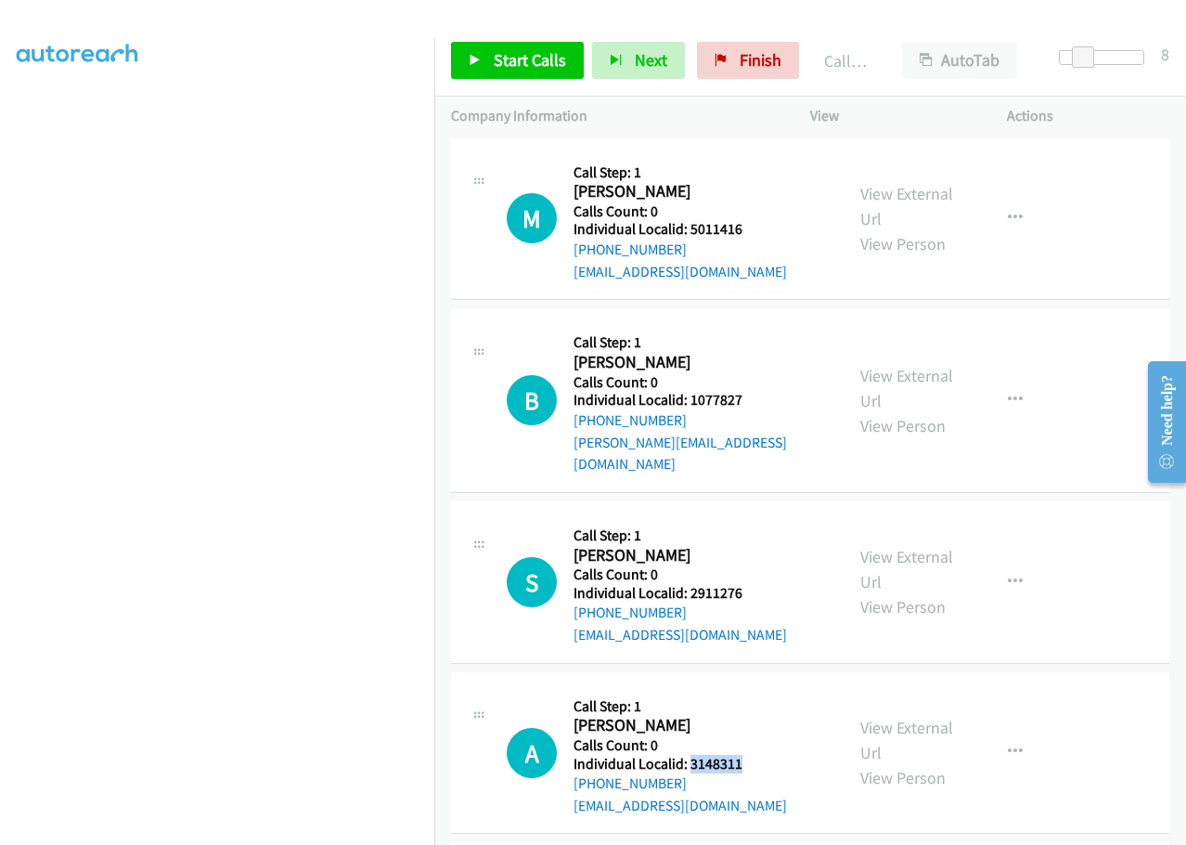
drag, startPoint x: 691, startPoint y: 717, endPoint x: 756, endPoint y: 713, distance: 66.0
click at [756, 755] on h5 "Individual Localid: 3148311" at bounding box center [684, 764] width 220 height 19
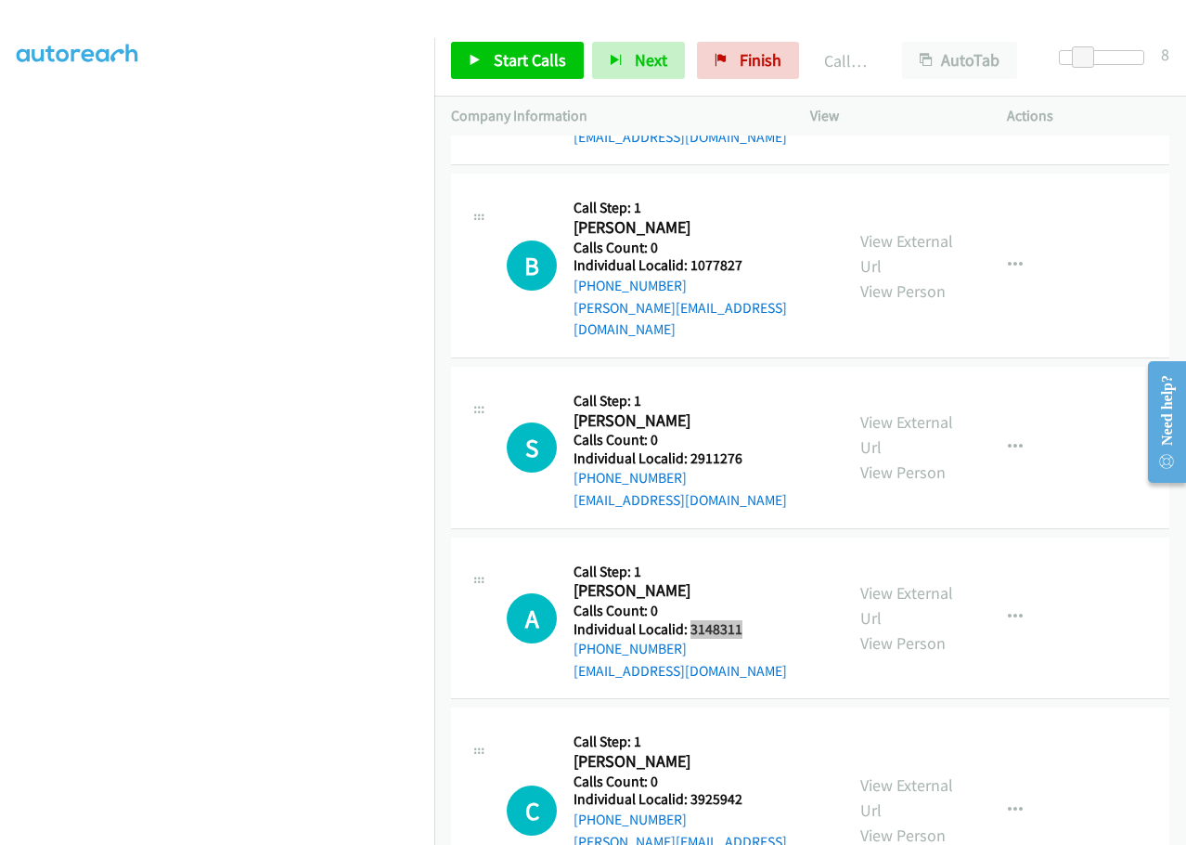
scroll to position [4169, 0]
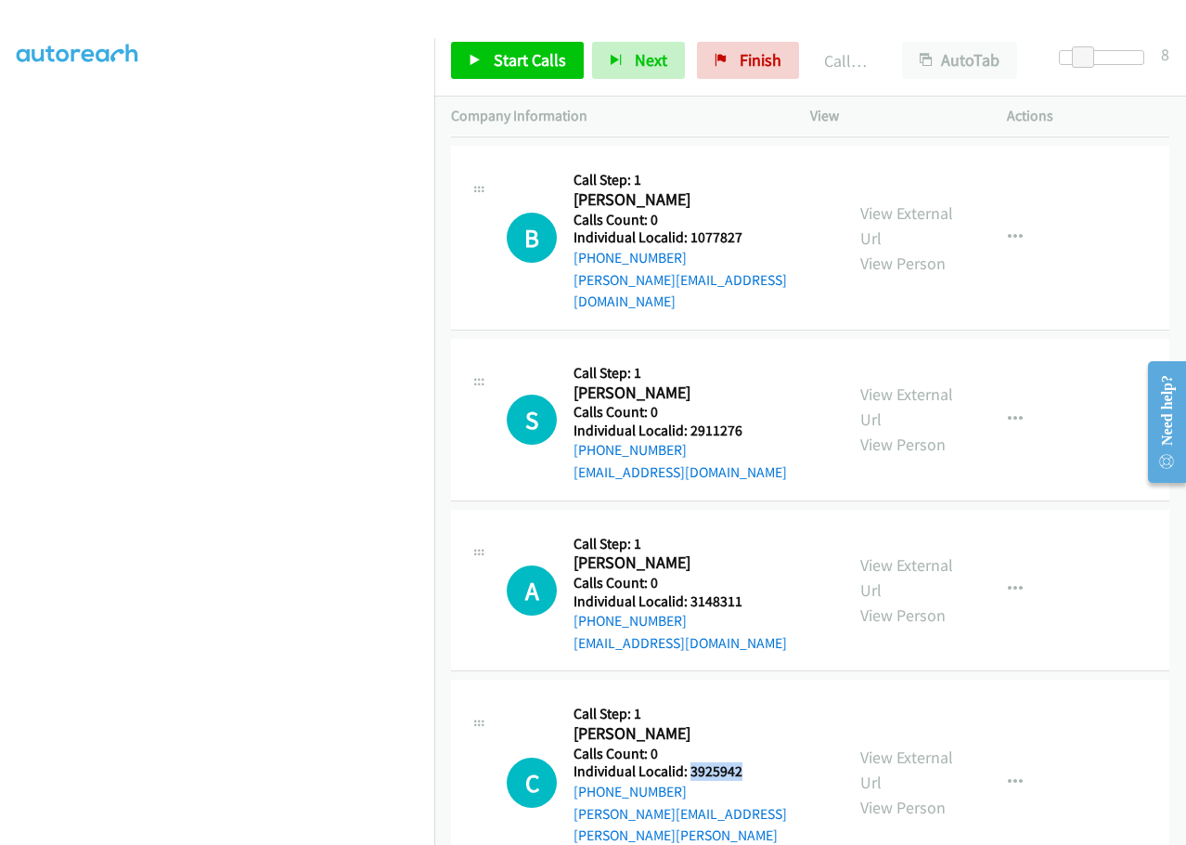
drag, startPoint x: 691, startPoint y: 729, endPoint x: 750, endPoint y: 727, distance: 59.4
click at [750, 762] on h5 "Individual Localid: 3925942" at bounding box center [700, 771] width 253 height 19
drag, startPoint x: 1003, startPoint y: 374, endPoint x: 992, endPoint y: 393, distance: 21.6
click at [1008, 412] on icon "button" at bounding box center [1015, 419] width 15 height 15
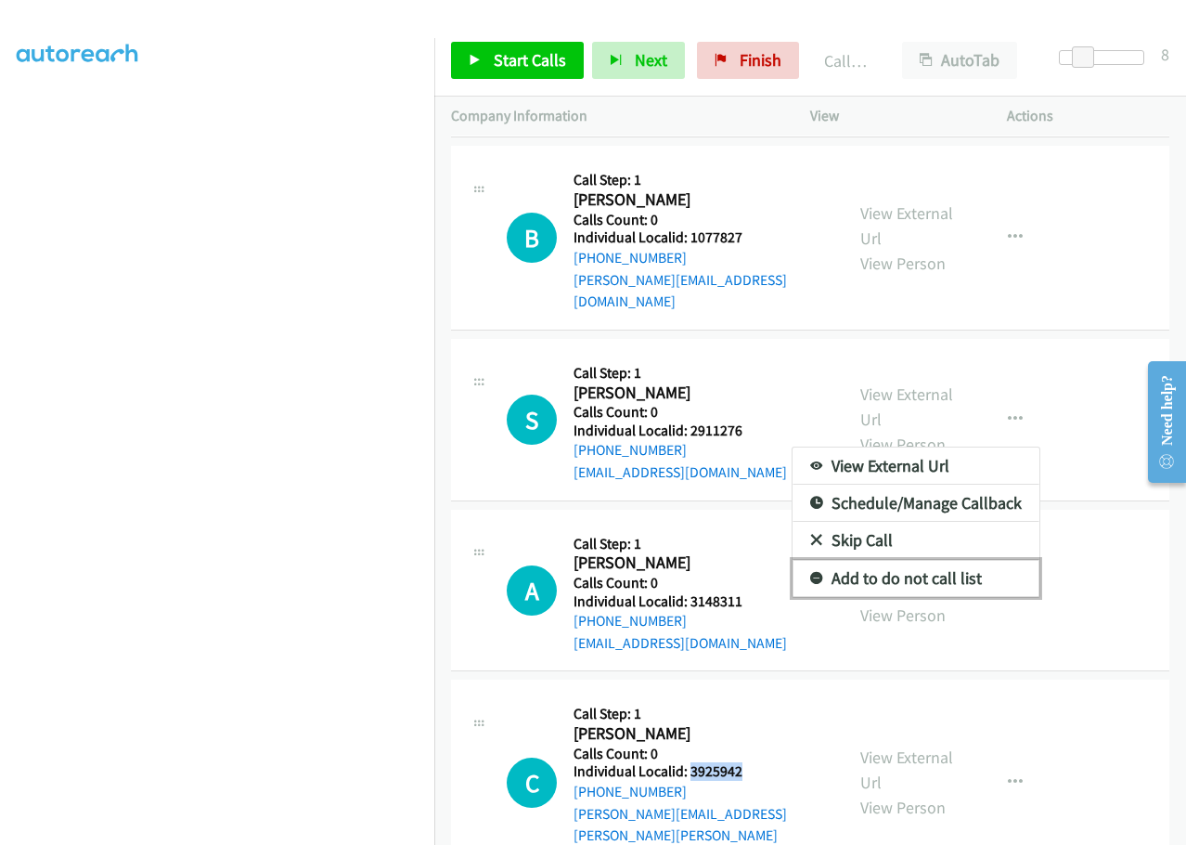
click at [815, 560] on link "Add to do not call list" at bounding box center [916, 578] width 247 height 37
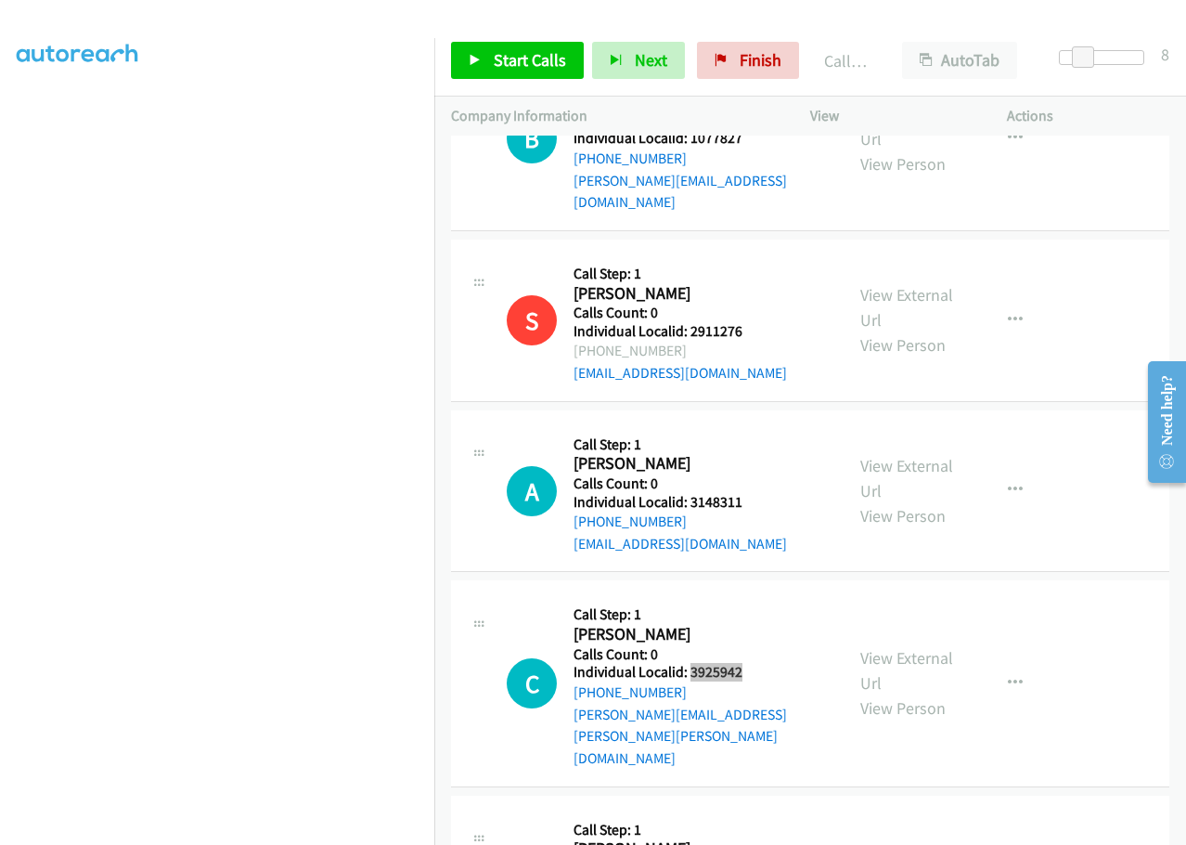
scroll to position [4355, 0]
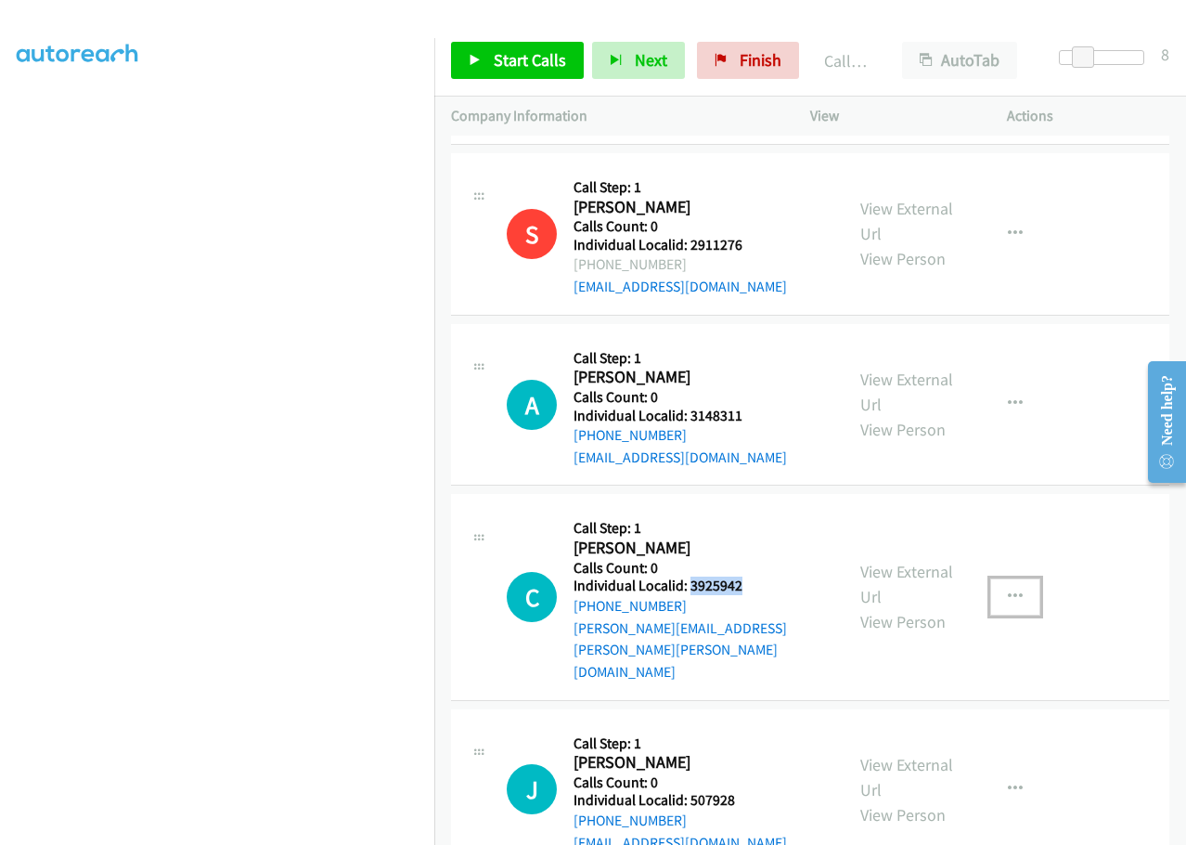
click at [1008, 589] on icon "button" at bounding box center [1015, 596] width 15 height 15
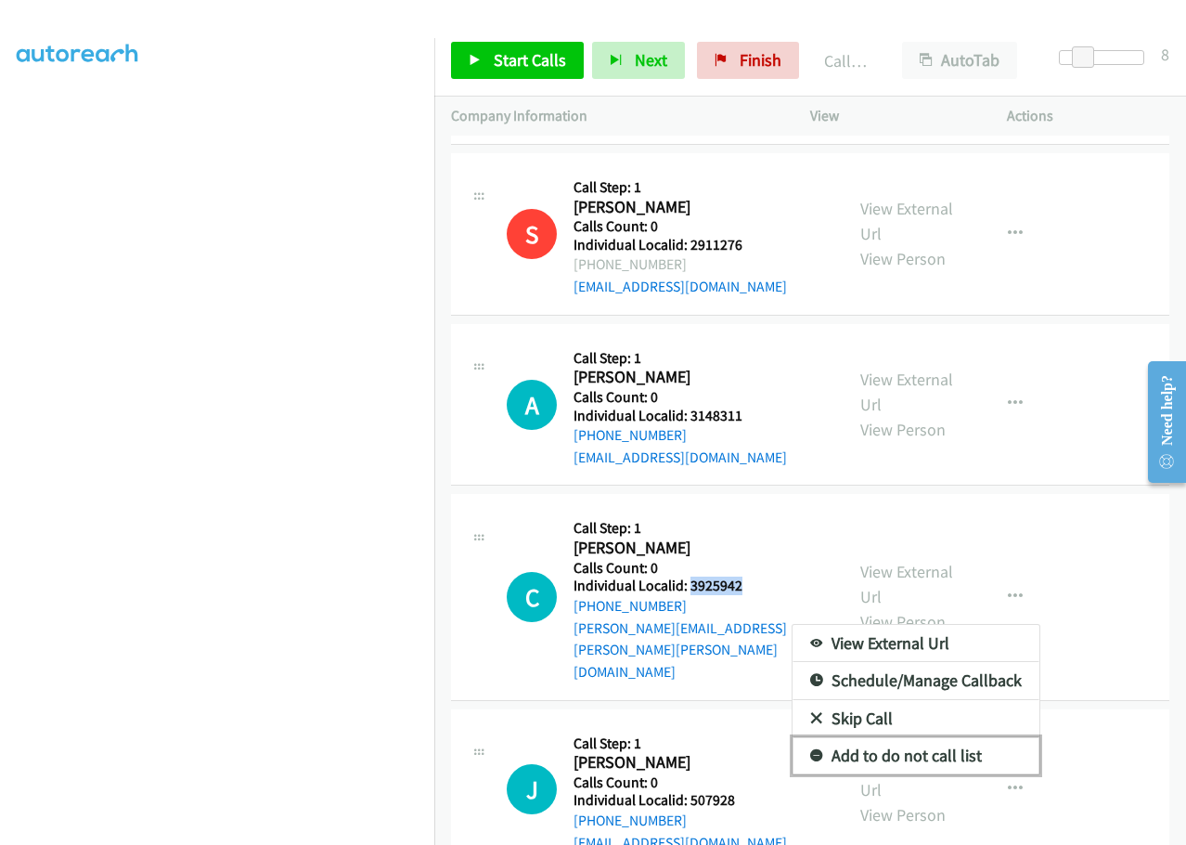
click at [810, 750] on icon at bounding box center [816, 756] width 13 height 13
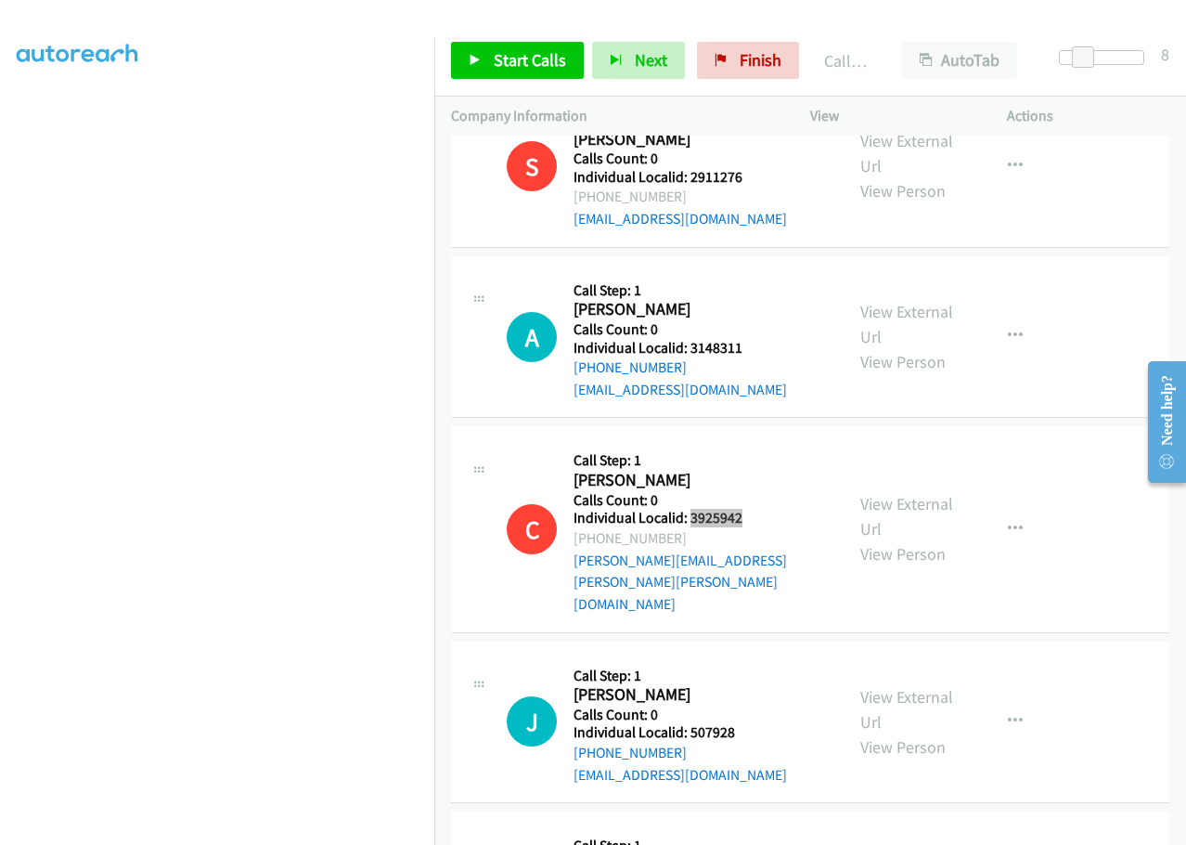
scroll to position [4425, 0]
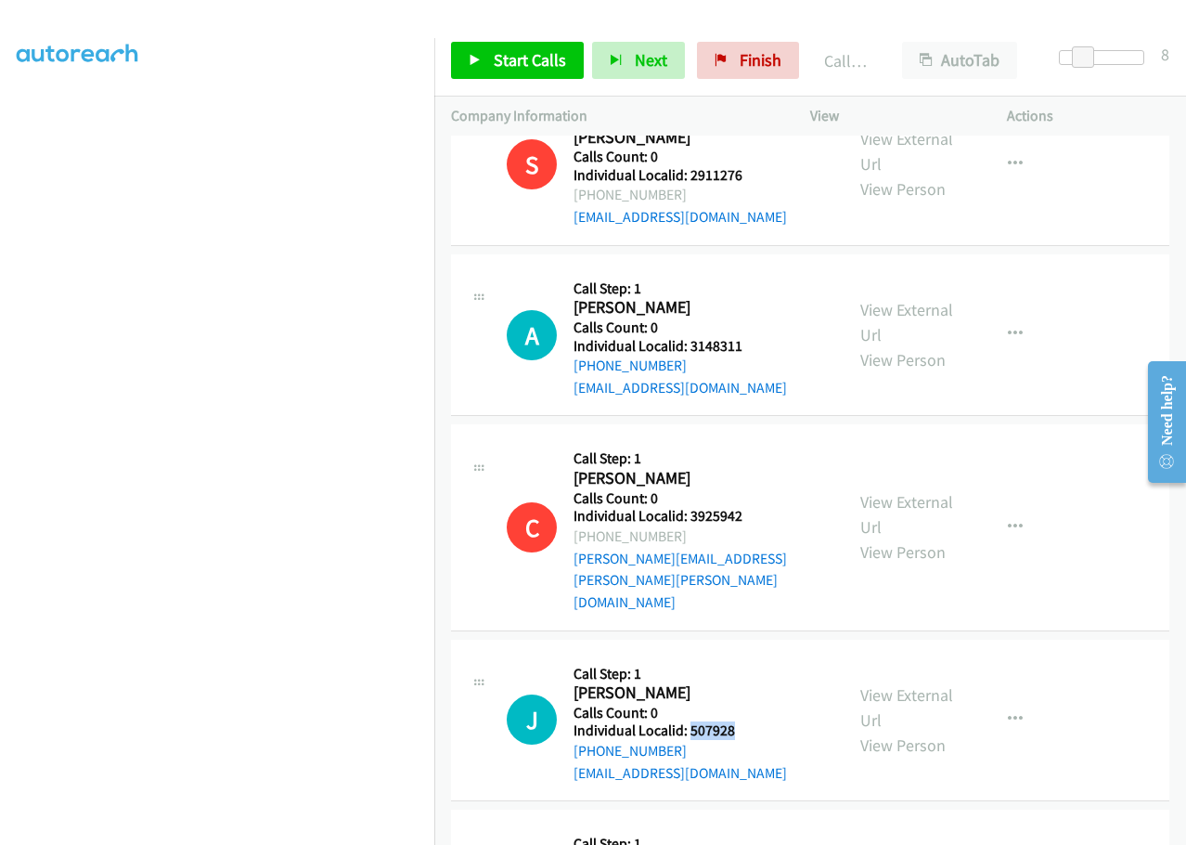
drag, startPoint x: 687, startPoint y: 646, endPoint x: 743, endPoint y: 640, distance: 56.0
click at [743, 721] on h5 "Individual Localid: 507928" at bounding box center [684, 730] width 220 height 19
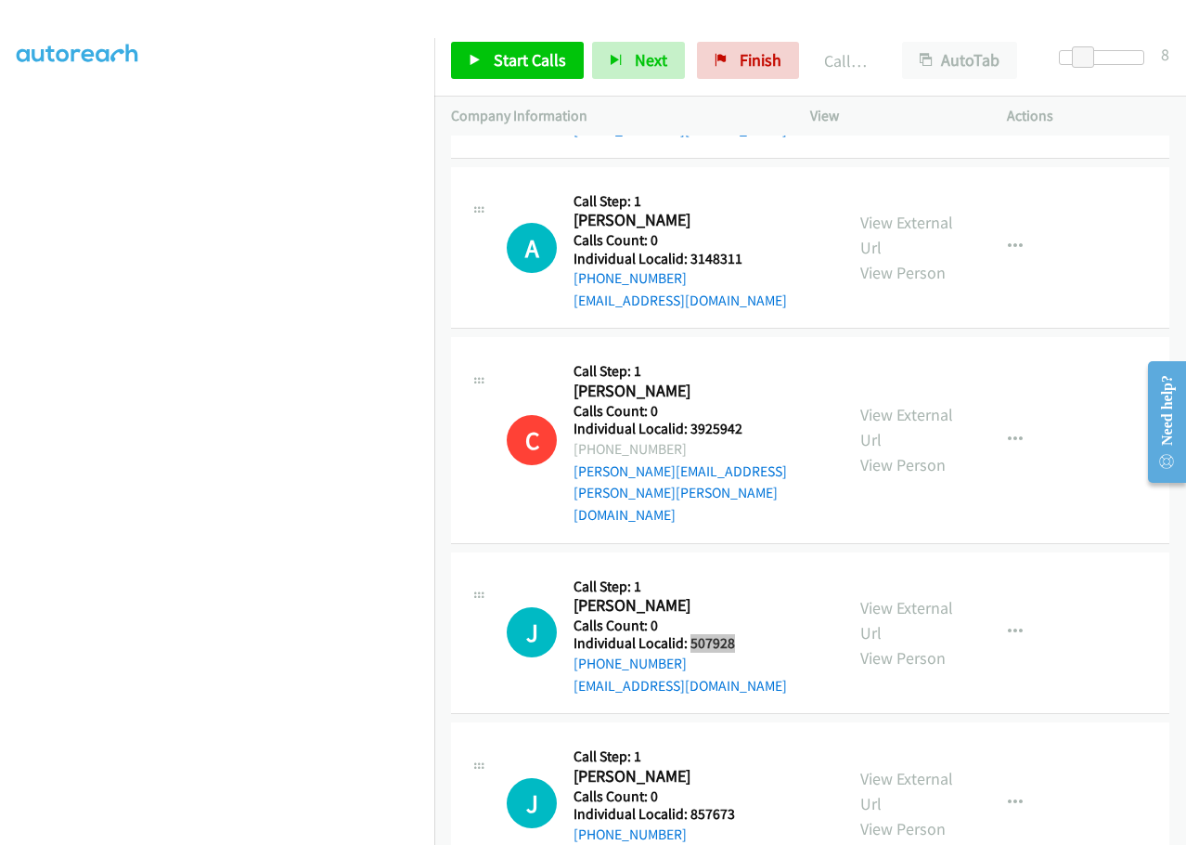
scroll to position [4517, 0]
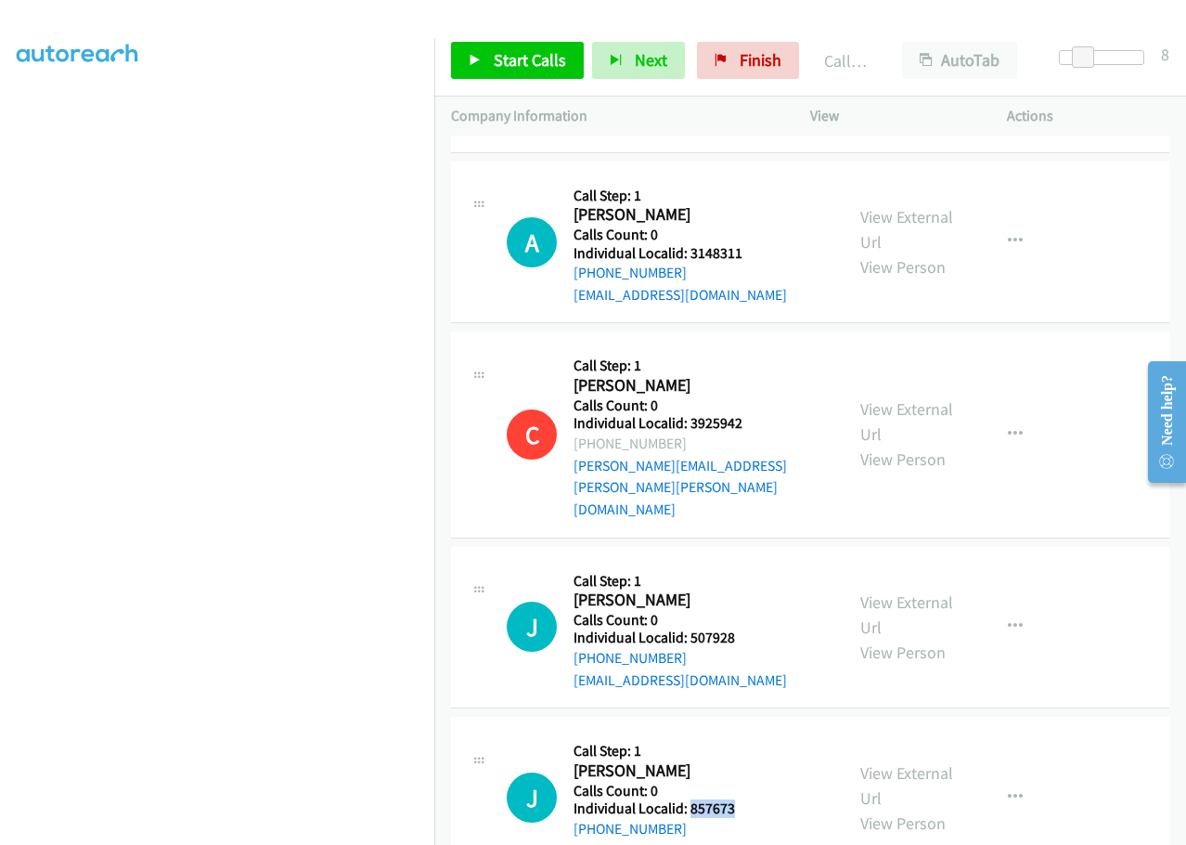
drag, startPoint x: 687, startPoint y: 718, endPoint x: 740, endPoint y: 717, distance: 52.9
click at [740, 799] on h5 "Individual Localid: 857673" at bounding box center [684, 808] width 220 height 19
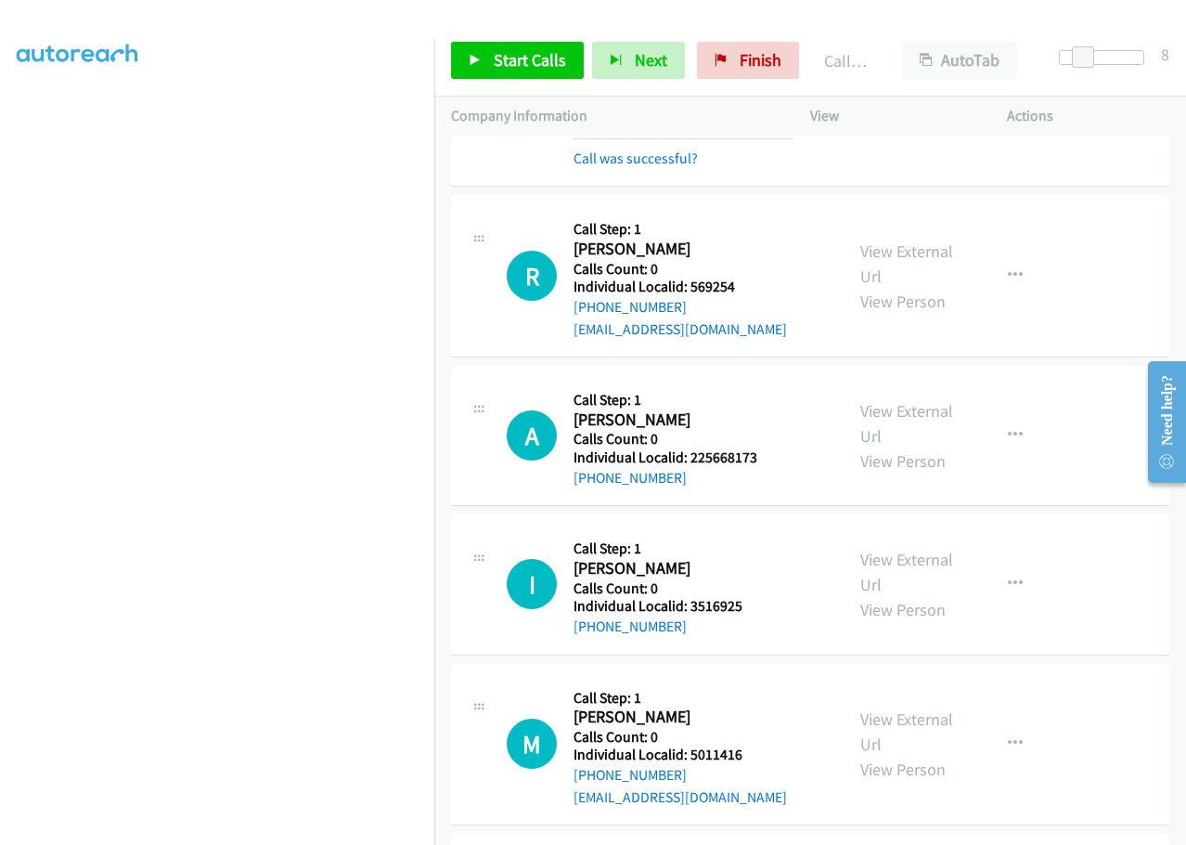
scroll to position [3496, 0]
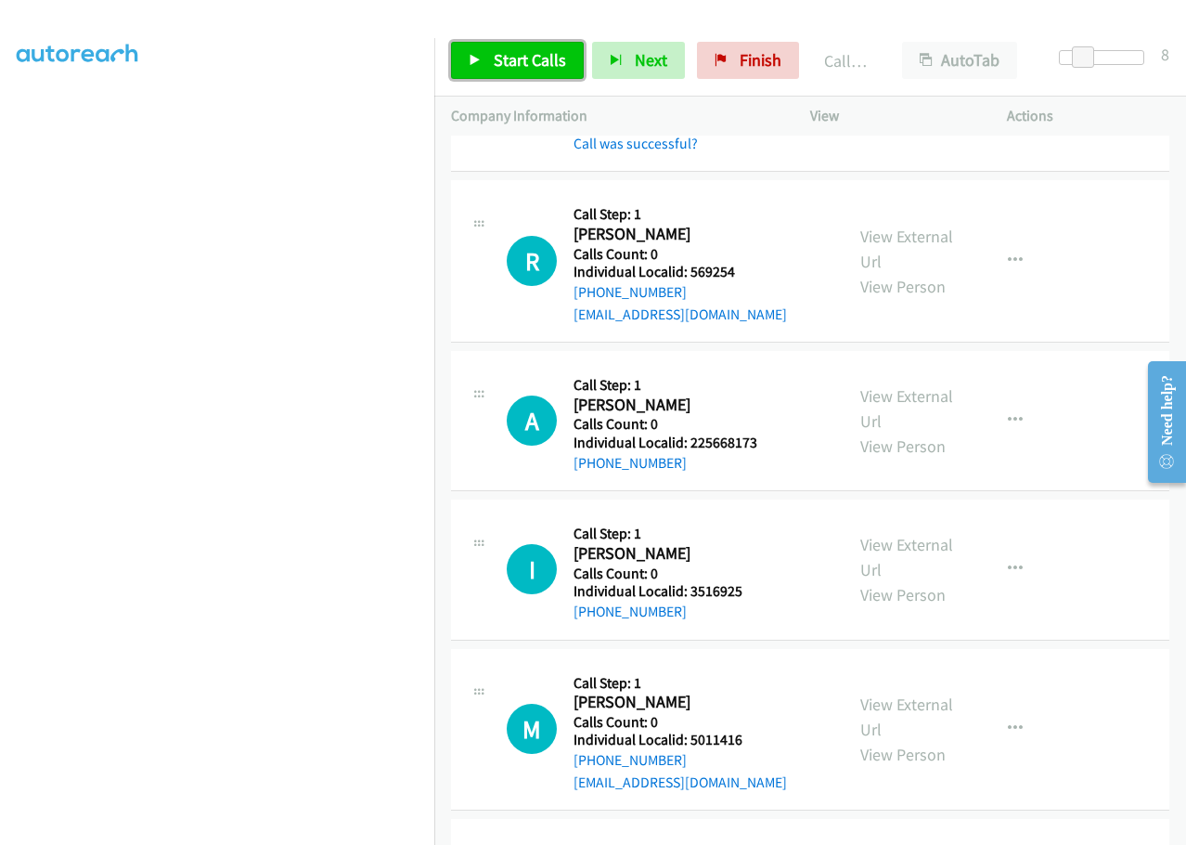
click at [502, 69] on span "Start Calls" at bounding box center [530, 59] width 72 height 21
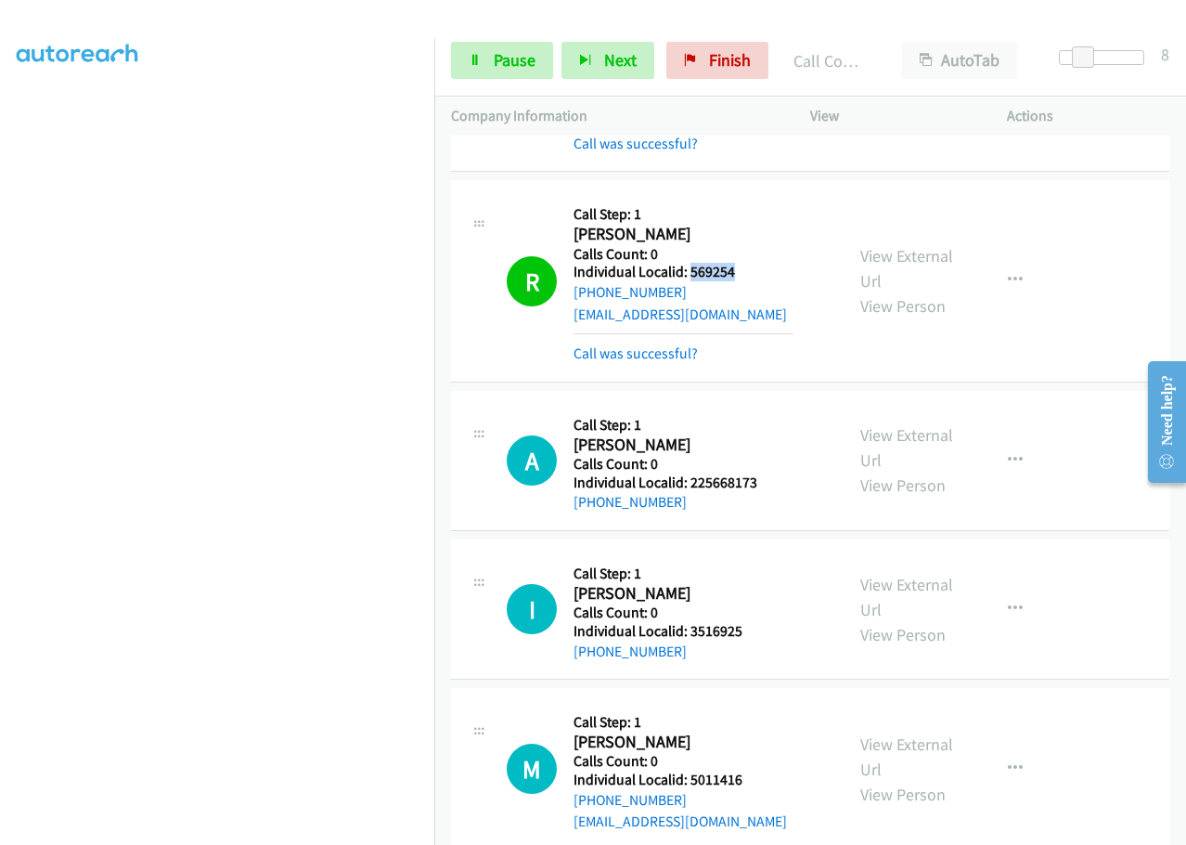
drag, startPoint x: 691, startPoint y: 251, endPoint x: 749, endPoint y: 247, distance: 58.6
click at [749, 263] on h5 "Individual Localid: 569254" at bounding box center [684, 272] width 220 height 19
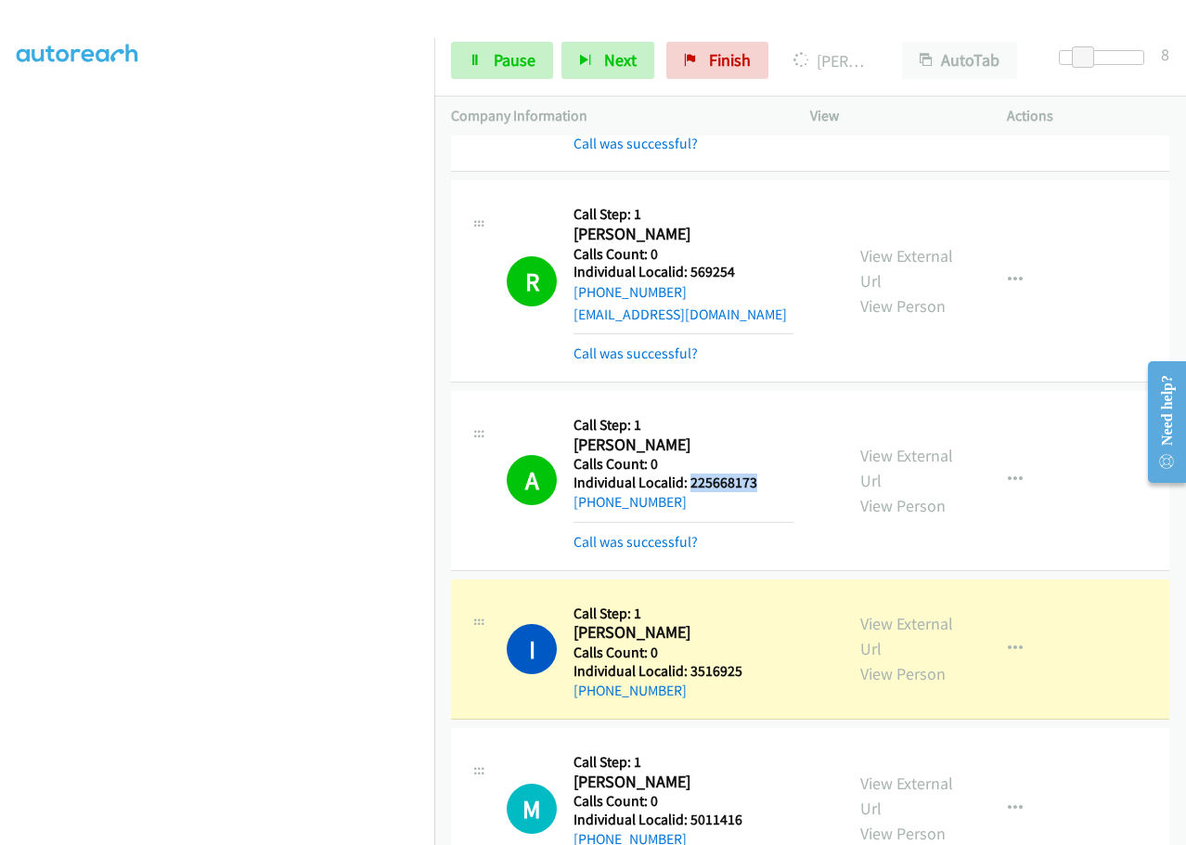
drag, startPoint x: 702, startPoint y: 457, endPoint x: 750, endPoint y: 455, distance: 48.3
click at [764, 473] on h5 "Individual Localid: 225668173" at bounding box center [684, 482] width 220 height 19
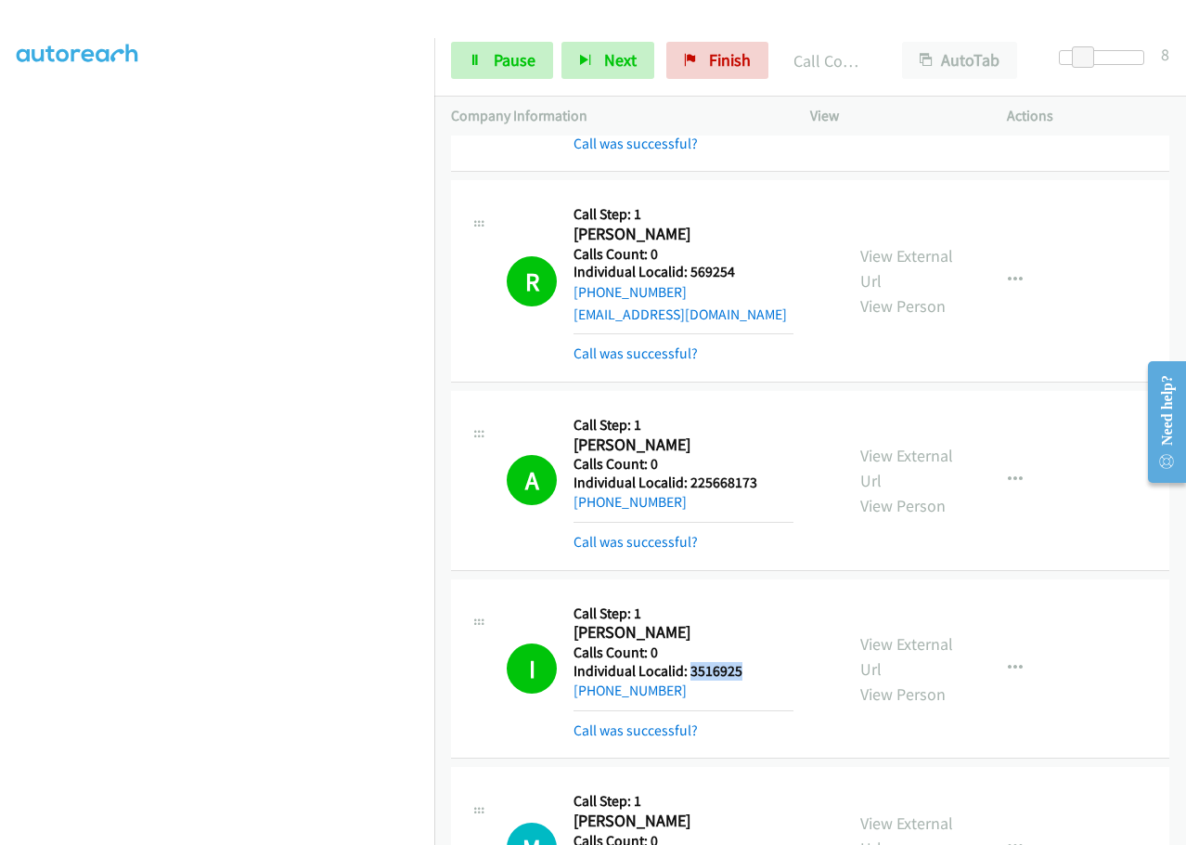
drag, startPoint x: 717, startPoint y: 650, endPoint x: 756, endPoint y: 648, distance: 39.0
click at [756, 662] on h5 "Individual Localid: 3516925" at bounding box center [684, 671] width 220 height 19
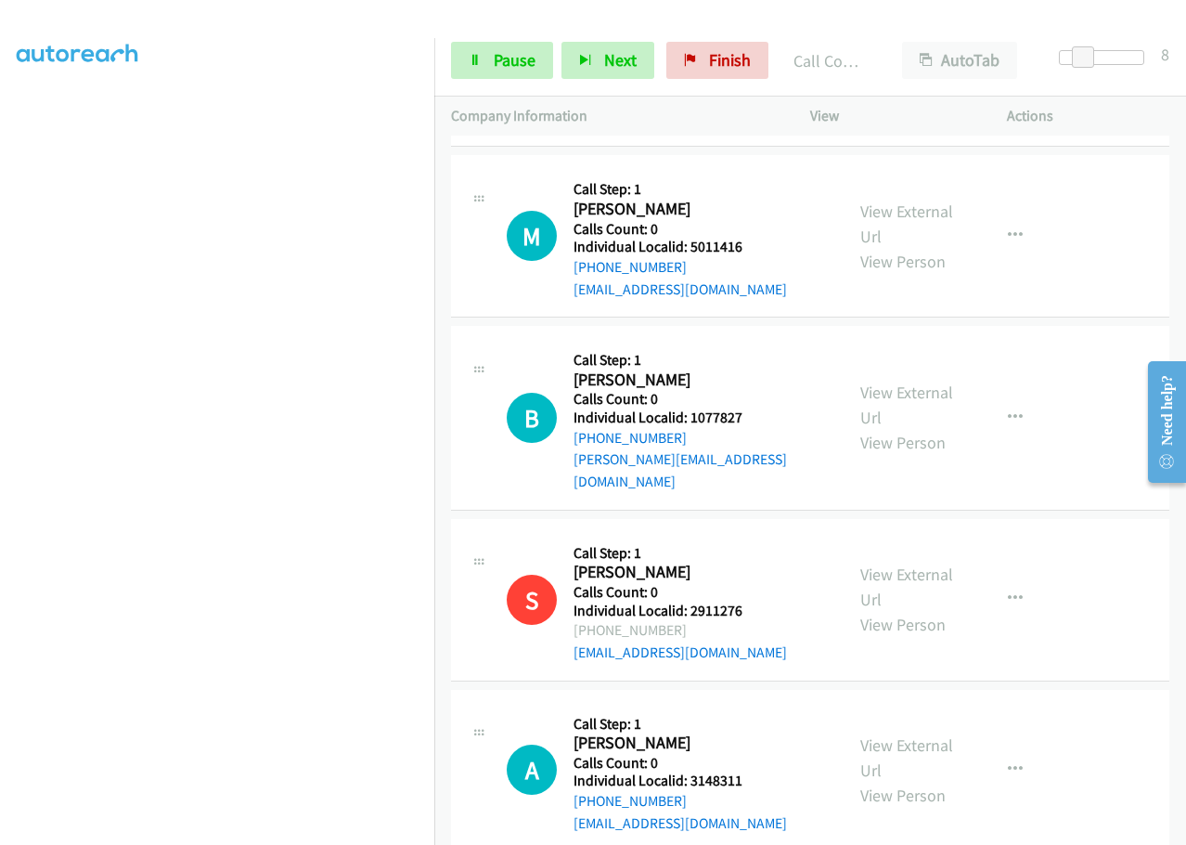
scroll to position [4123, 0]
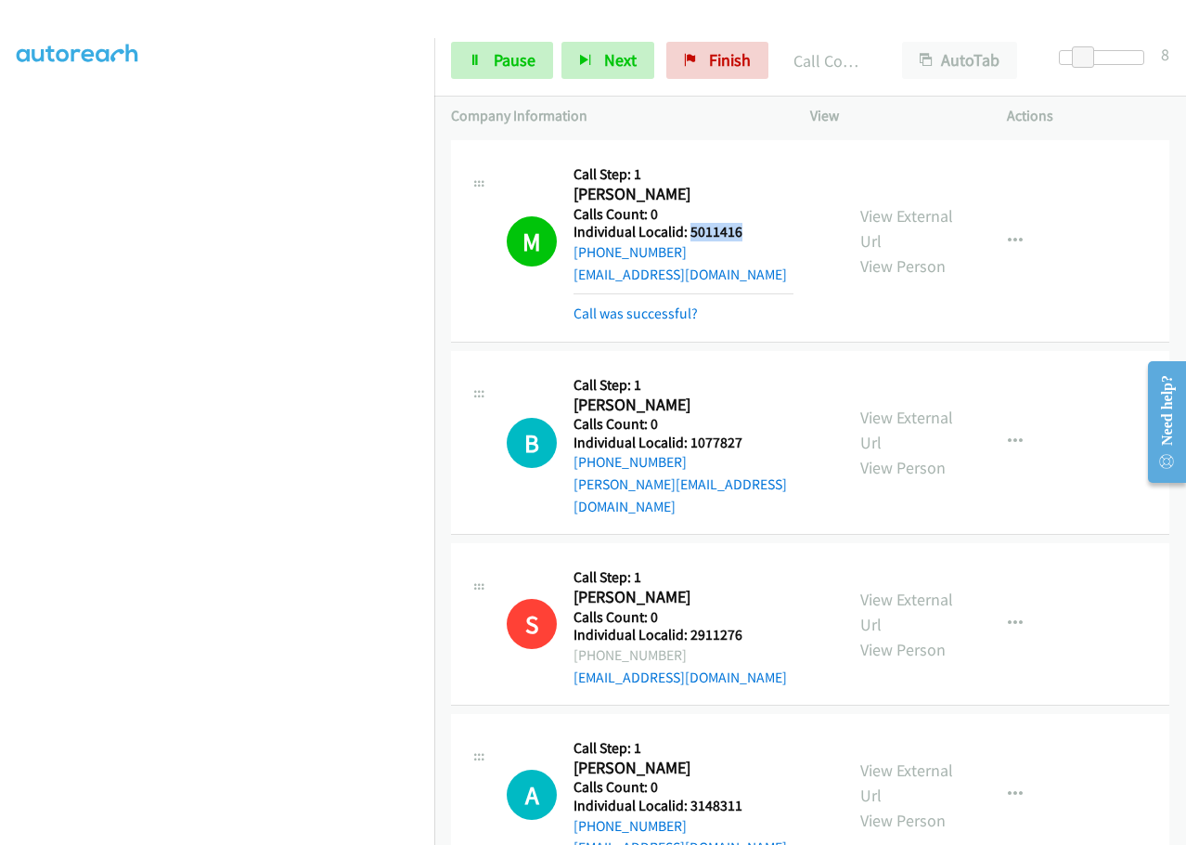
drag, startPoint x: 690, startPoint y: 206, endPoint x: 750, endPoint y: 205, distance: 60.3
click at [750, 223] on h5 "Individual Localid: 5011416" at bounding box center [684, 232] width 220 height 19
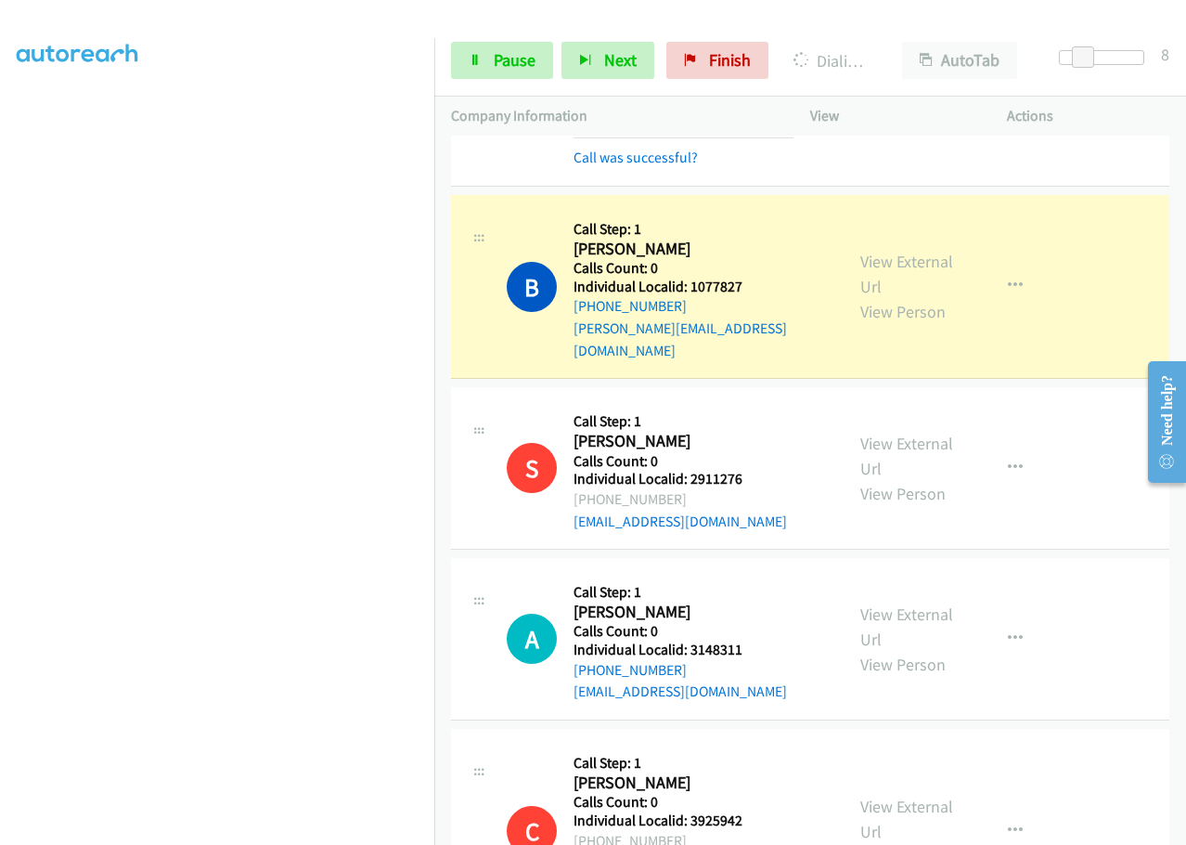
scroll to position [4285, 0]
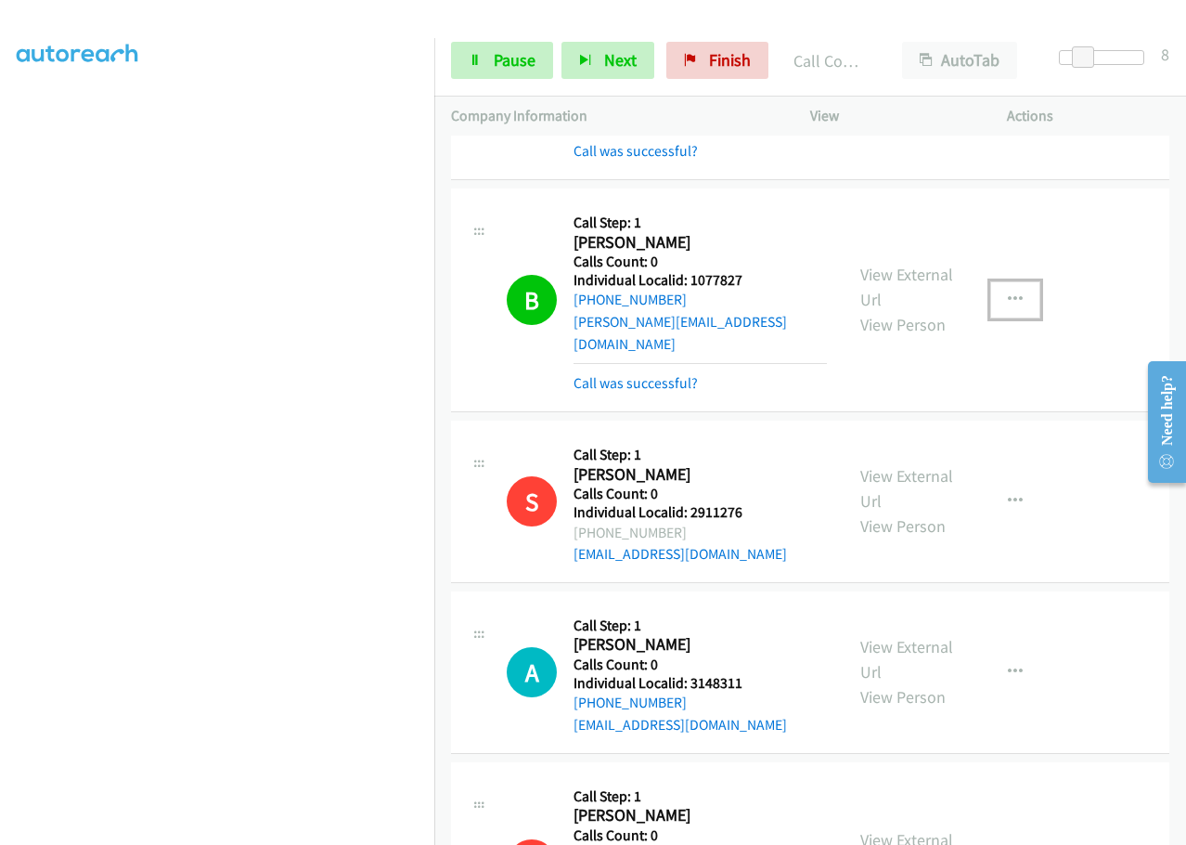
click at [1020, 281] on button "button" at bounding box center [1015, 299] width 50 height 37
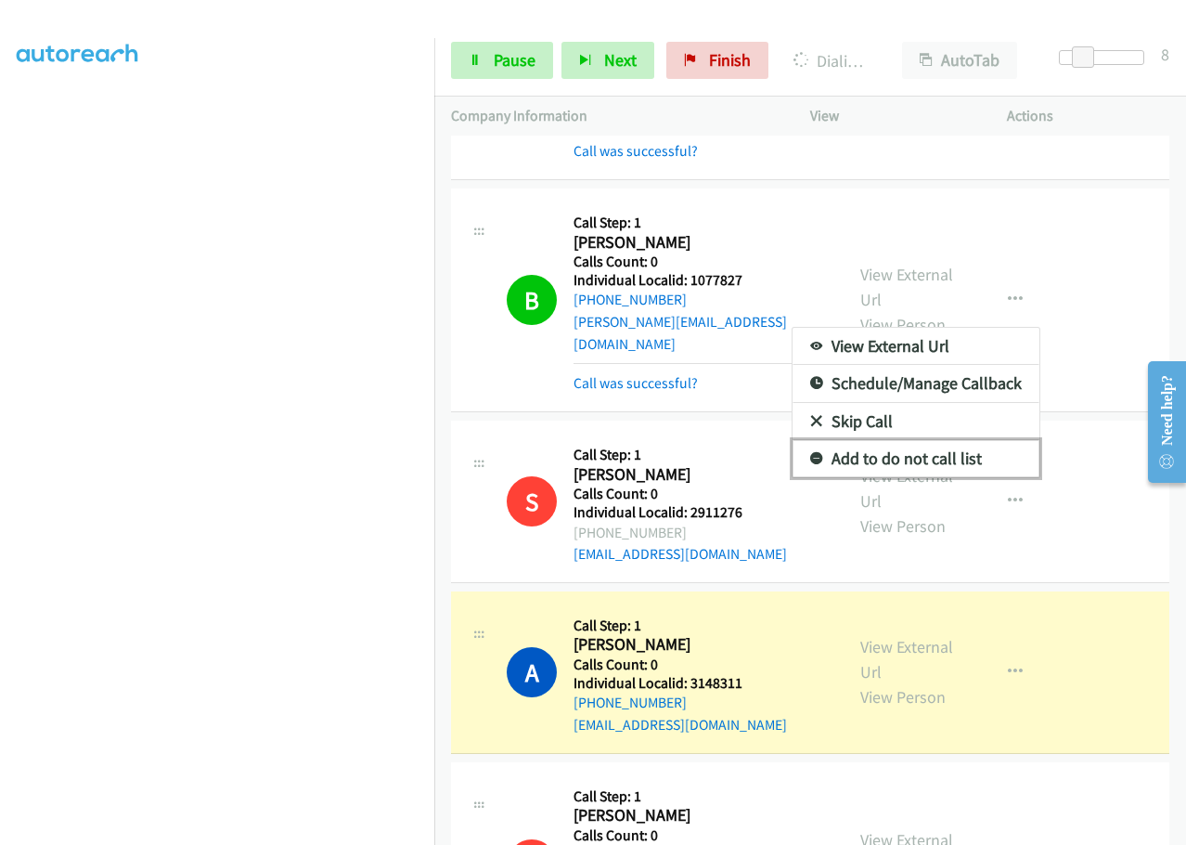
click at [810, 453] on icon at bounding box center [816, 459] width 13 height 13
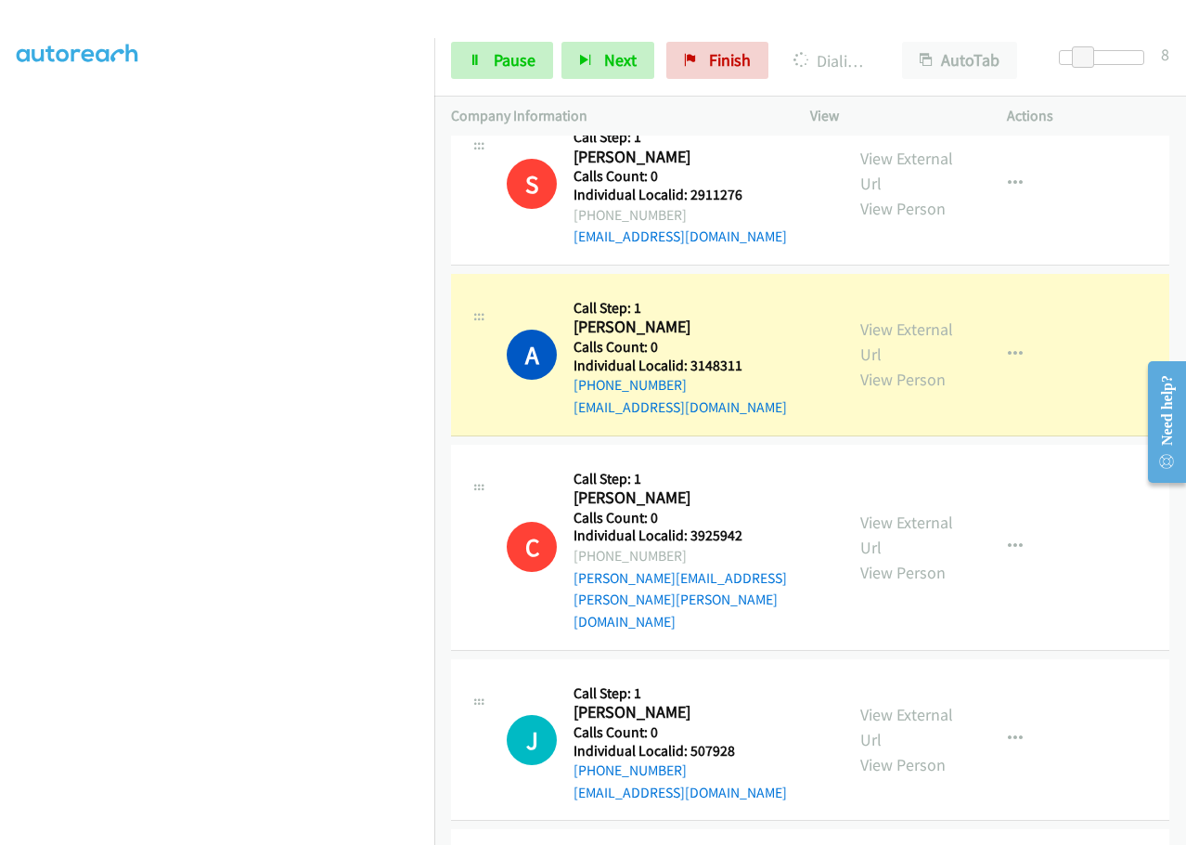
scroll to position [4657, 0]
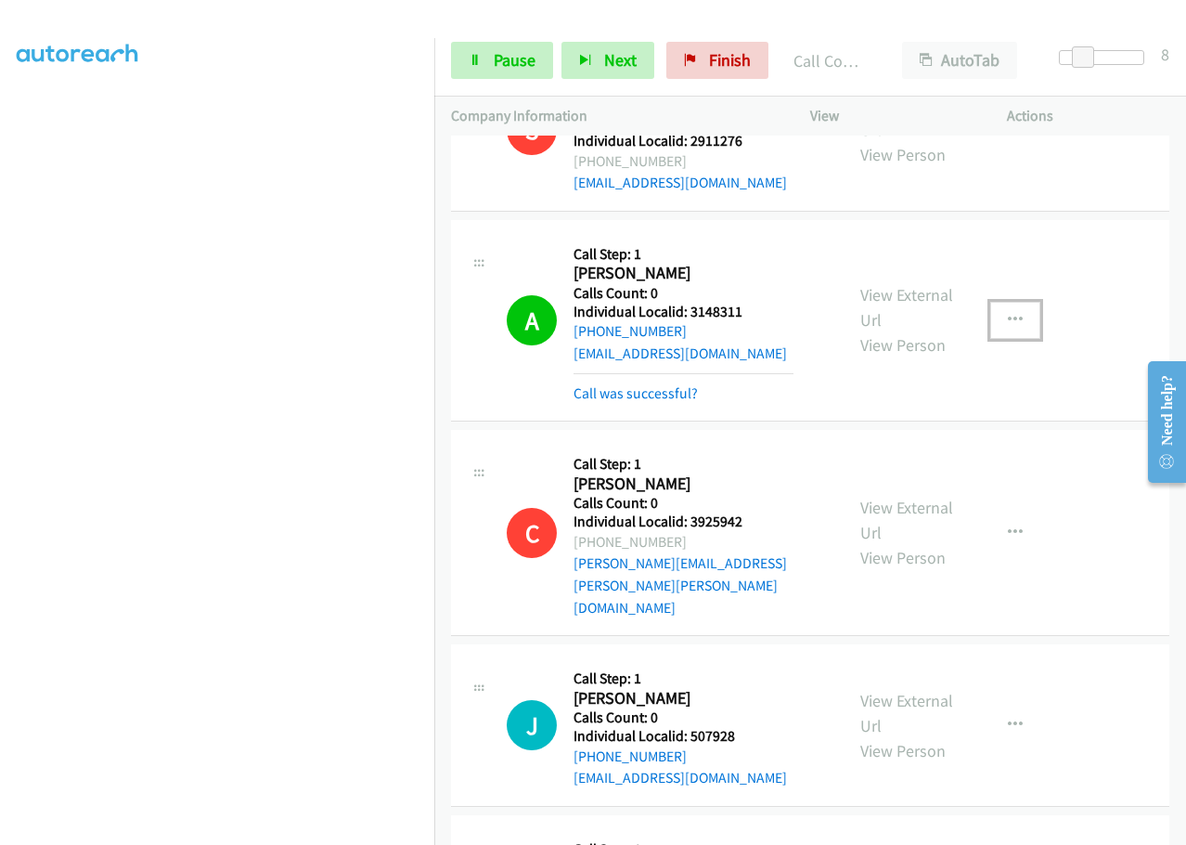
click at [999, 302] on button "button" at bounding box center [1015, 320] width 50 height 37
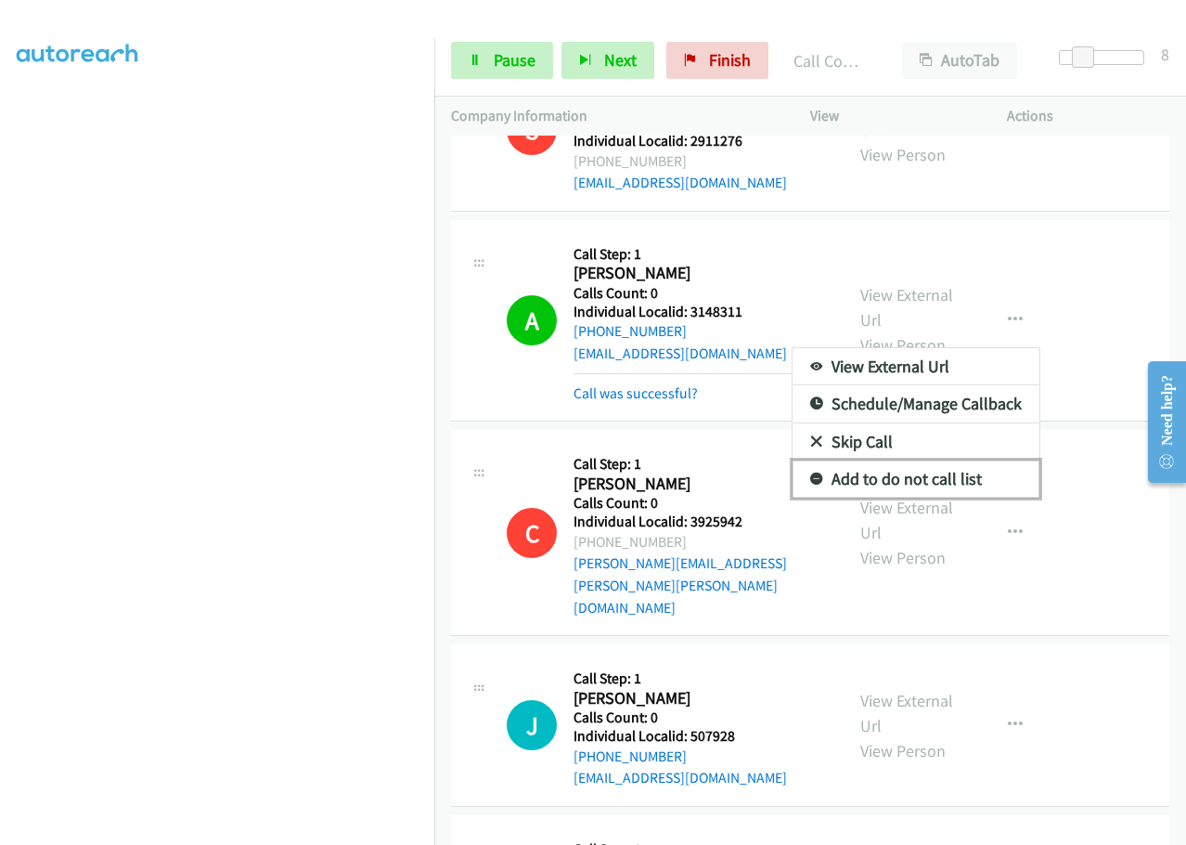
click at [813, 460] on link "Add to do not call list" at bounding box center [916, 478] width 247 height 37
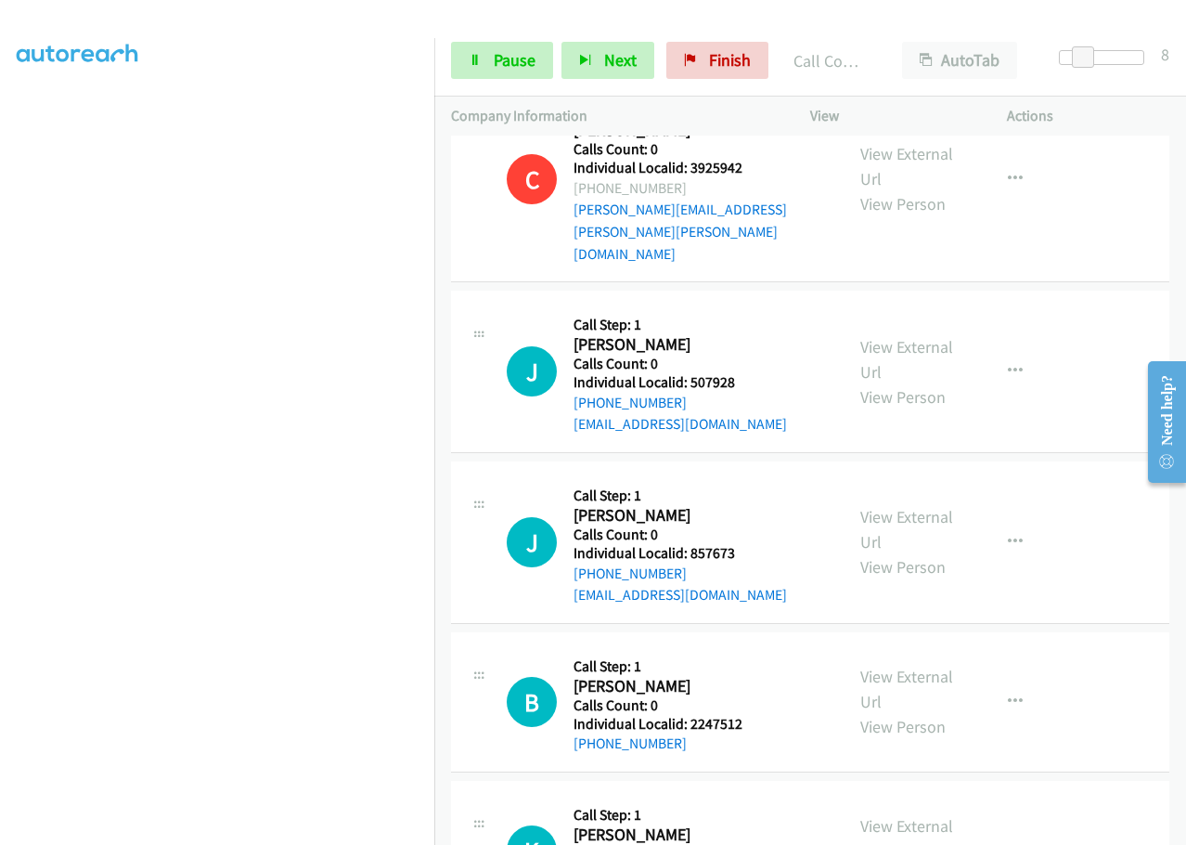
scroll to position [5074, 0]
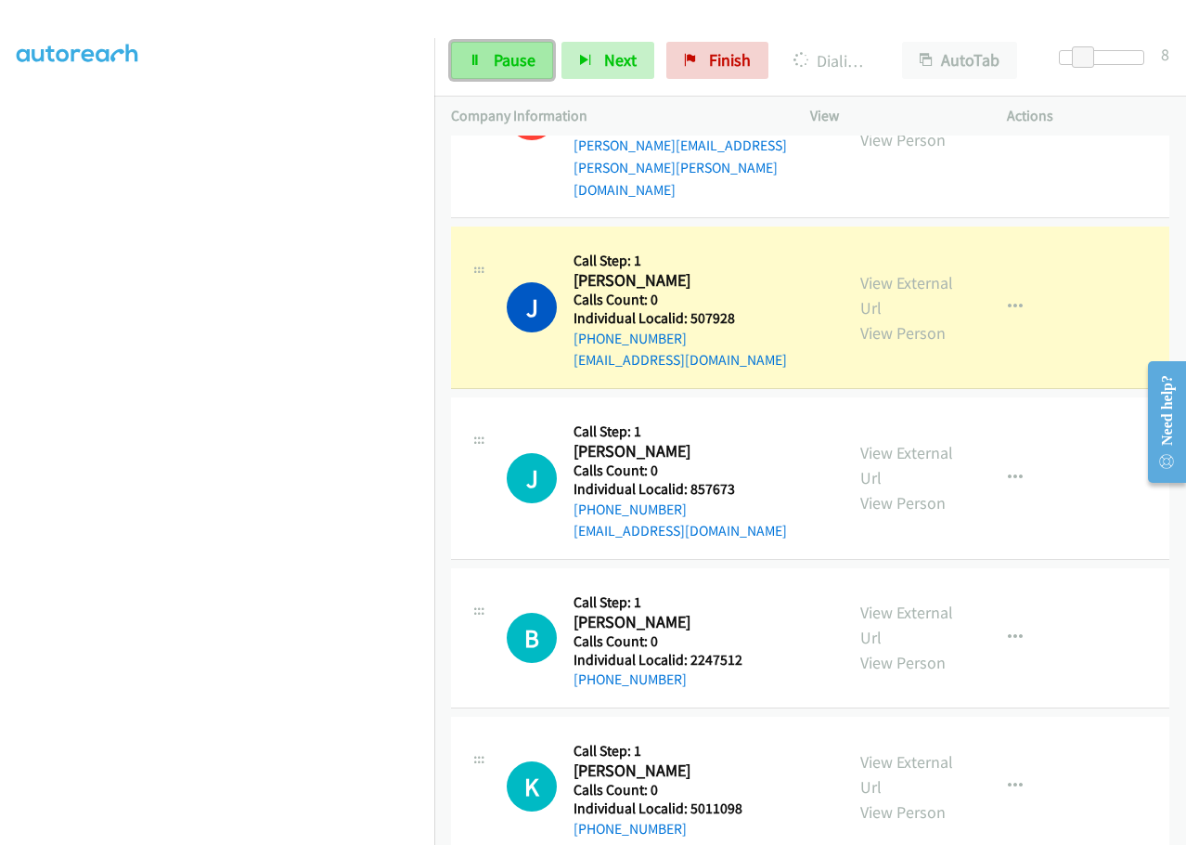
click at [520, 47] on link "Pause" at bounding box center [502, 60] width 102 height 37
click at [516, 58] on span "Start Calls" at bounding box center [530, 59] width 72 height 21
click at [504, 50] on span "Pause" at bounding box center [515, 59] width 42 height 21
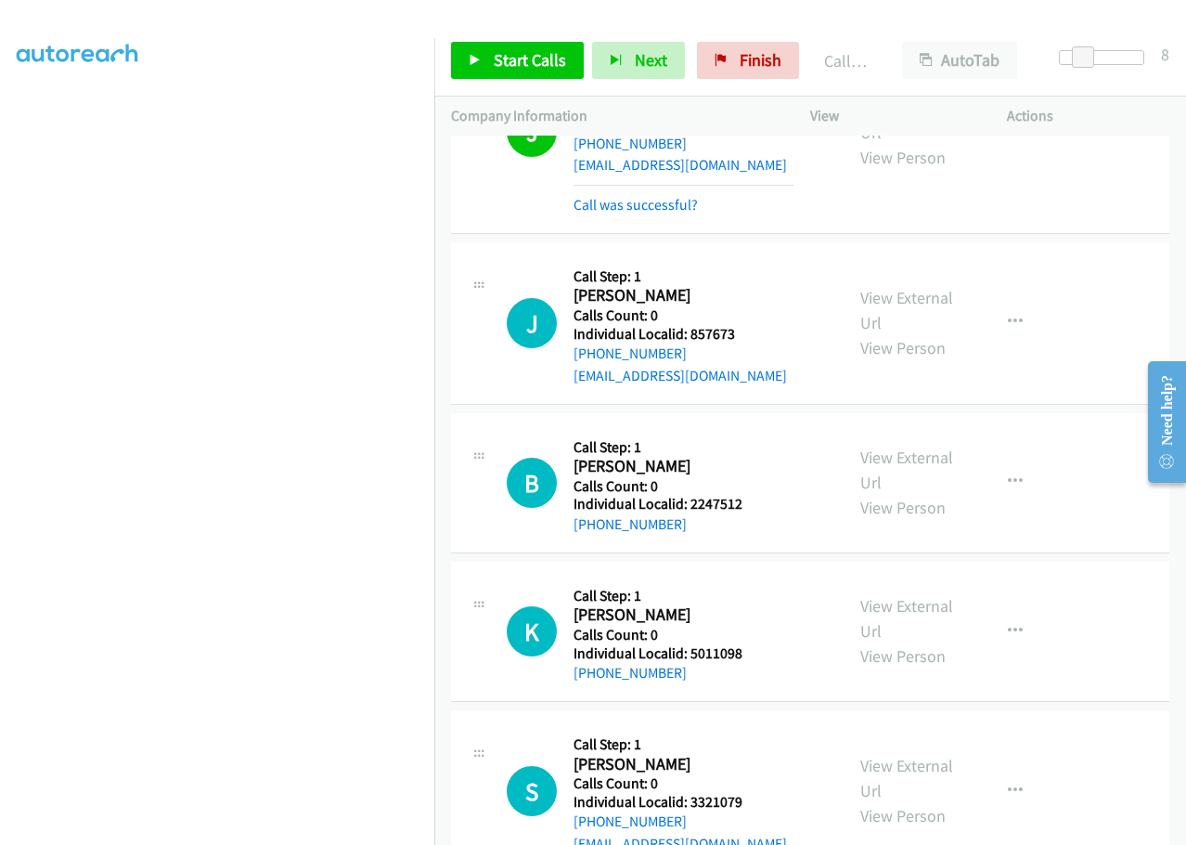
scroll to position [5283, 0]
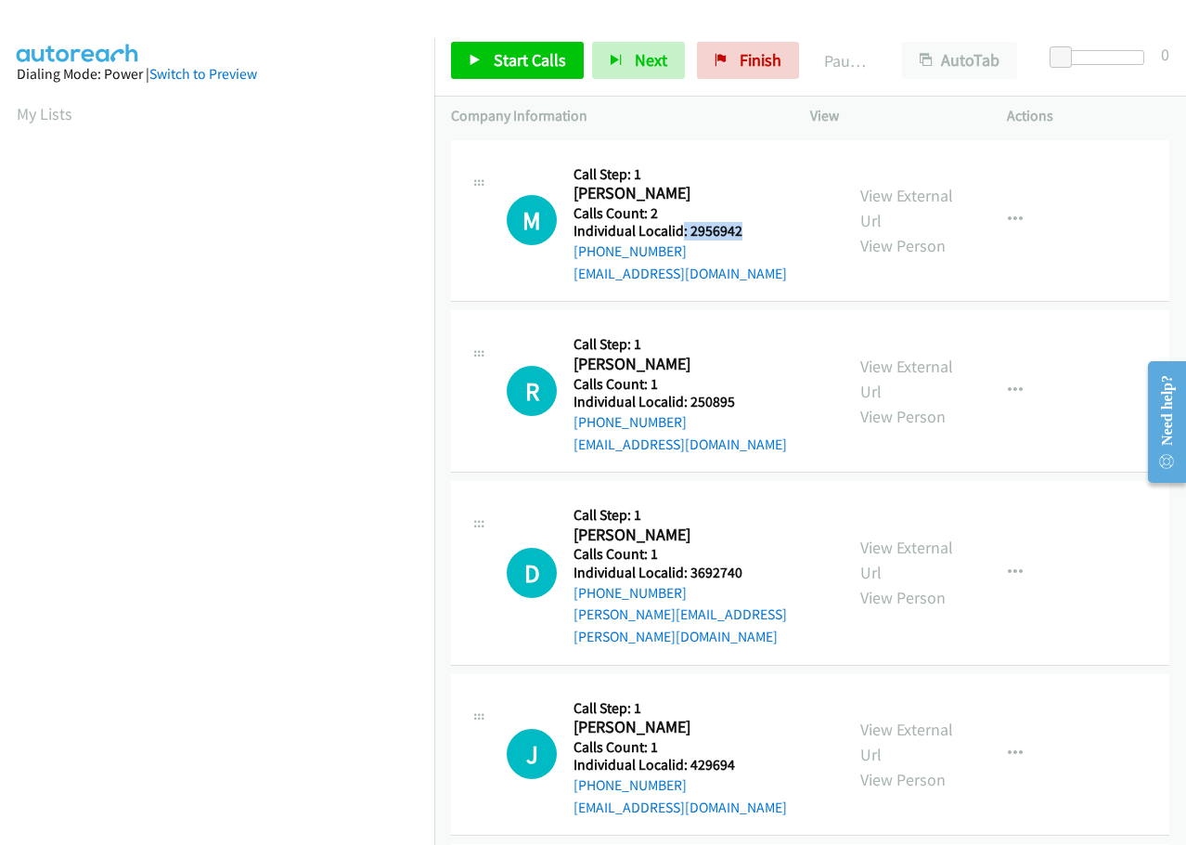
drag, startPoint x: 683, startPoint y: 227, endPoint x: 750, endPoint y: 222, distance: 67.1
click at [750, 222] on h5 "Individual Localid: 2956942" at bounding box center [680, 231] width 213 height 19
copy h5 ": 2956942"
drag, startPoint x: 688, startPoint y: 399, endPoint x: 747, endPoint y: 400, distance: 59.4
click at [747, 400] on h5 "Individual Localid: 250895" at bounding box center [680, 402] width 213 height 19
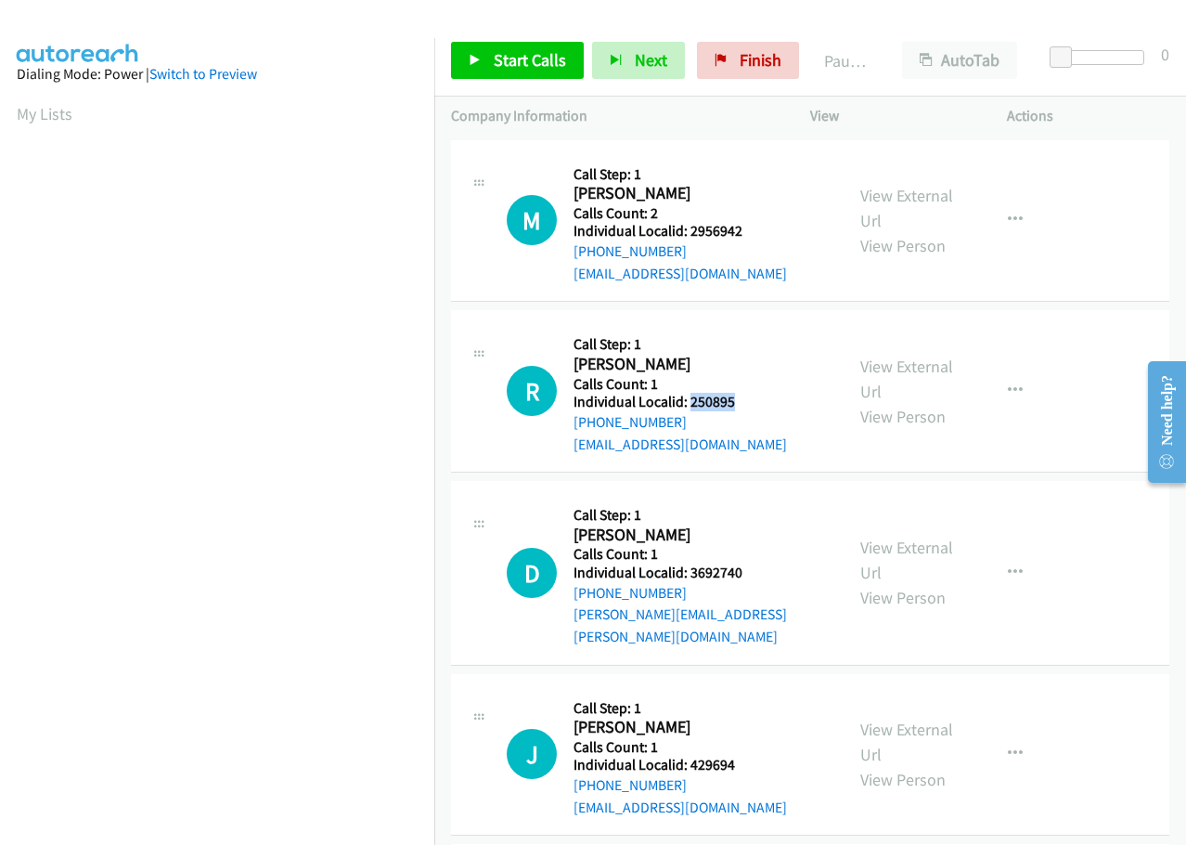
copy h5 "250895"
drag, startPoint x: 686, startPoint y: 575, endPoint x: 754, endPoint y: 573, distance: 67.8
click at [754, 573] on h5 "Individual Localid: 3692740" at bounding box center [700, 572] width 253 height 19
copy h5 "3692740"
drag, startPoint x: 690, startPoint y: 742, endPoint x: 748, endPoint y: 741, distance: 58.5
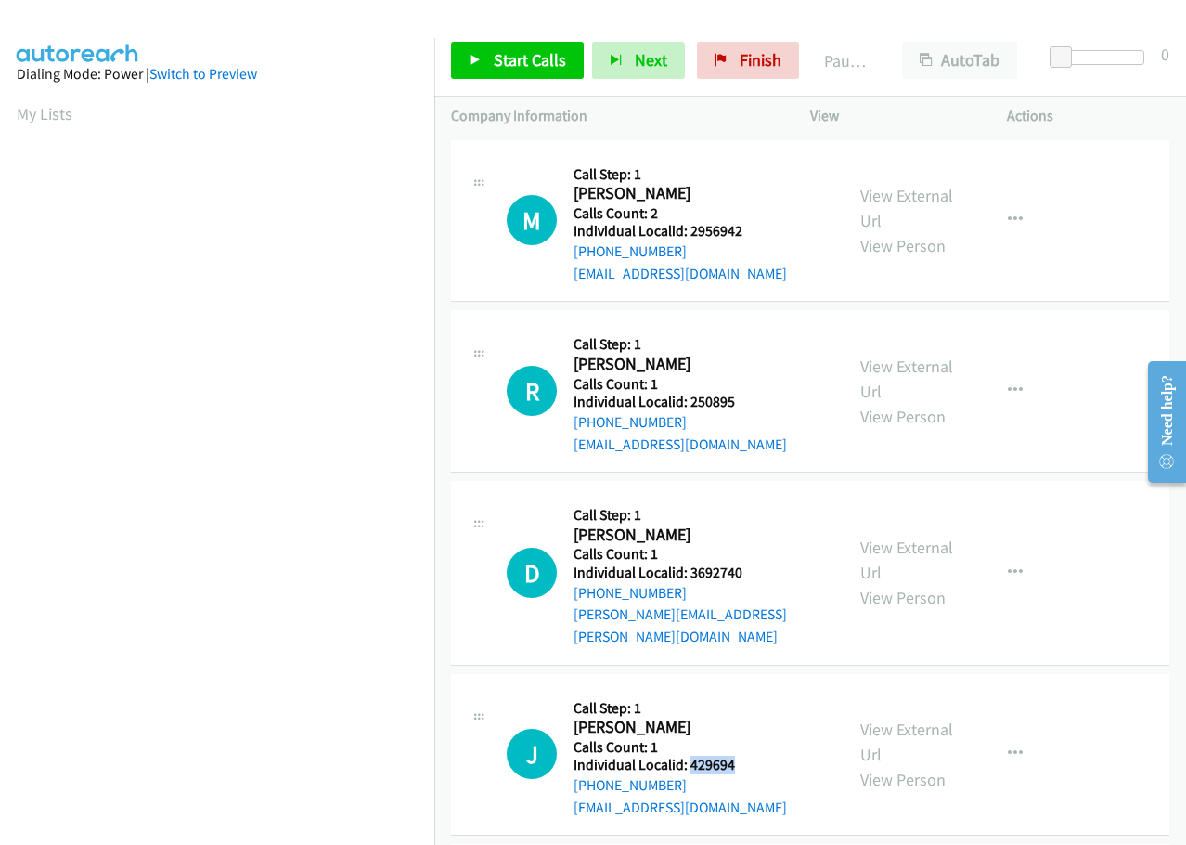
click at [748, 756] on h5 "Individual Localid: 429694" at bounding box center [680, 765] width 213 height 19
copy h5 "429694"
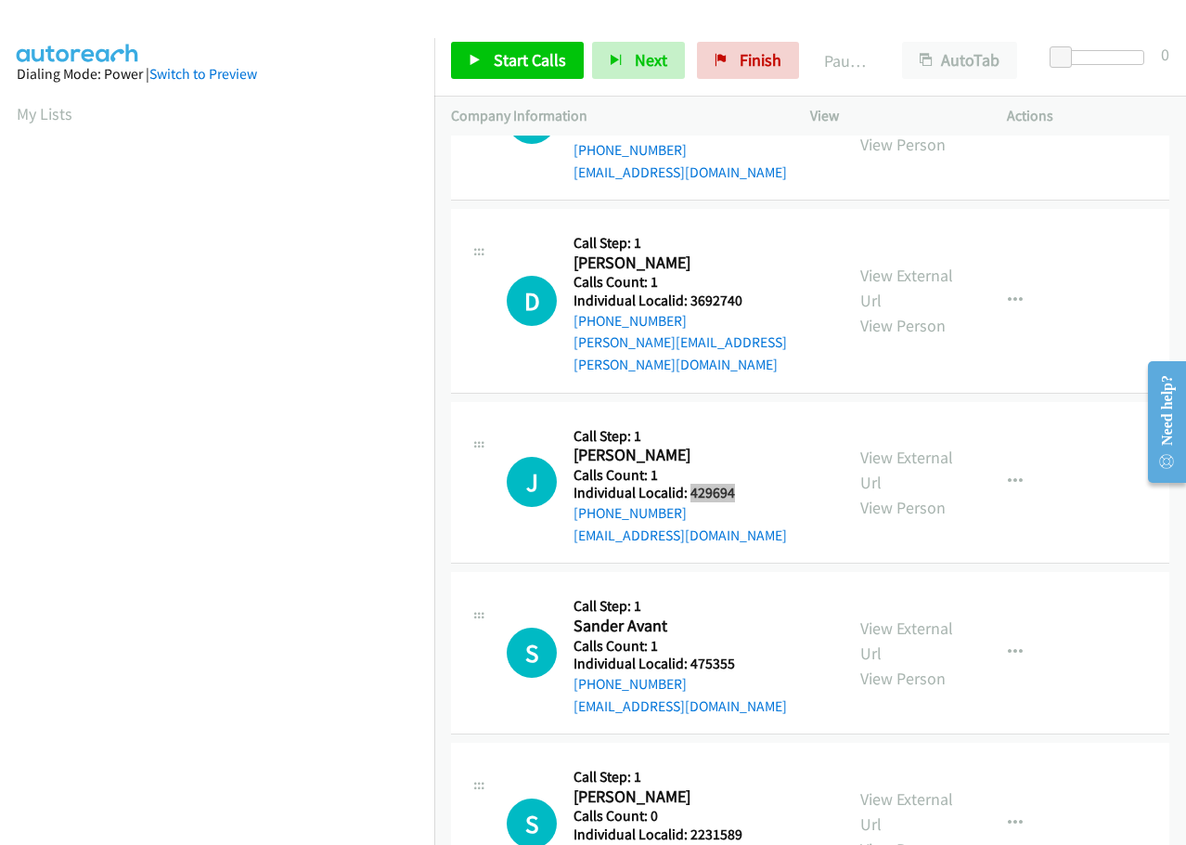
scroll to position [325, 0]
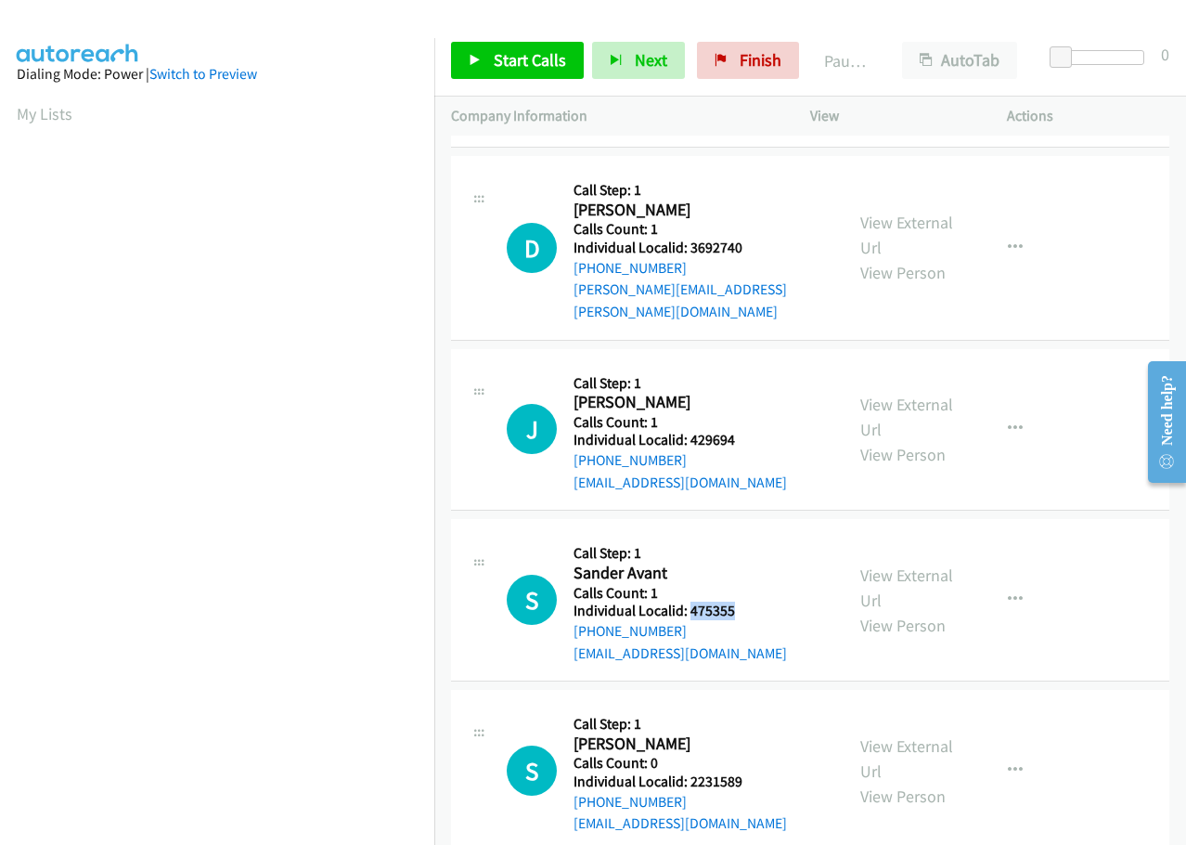
drag, startPoint x: 690, startPoint y: 590, endPoint x: 743, endPoint y: 587, distance: 54.0
click at [743, 601] on h5 "Individual Localid: 475355" at bounding box center [680, 610] width 213 height 19
copy h5 "475355"
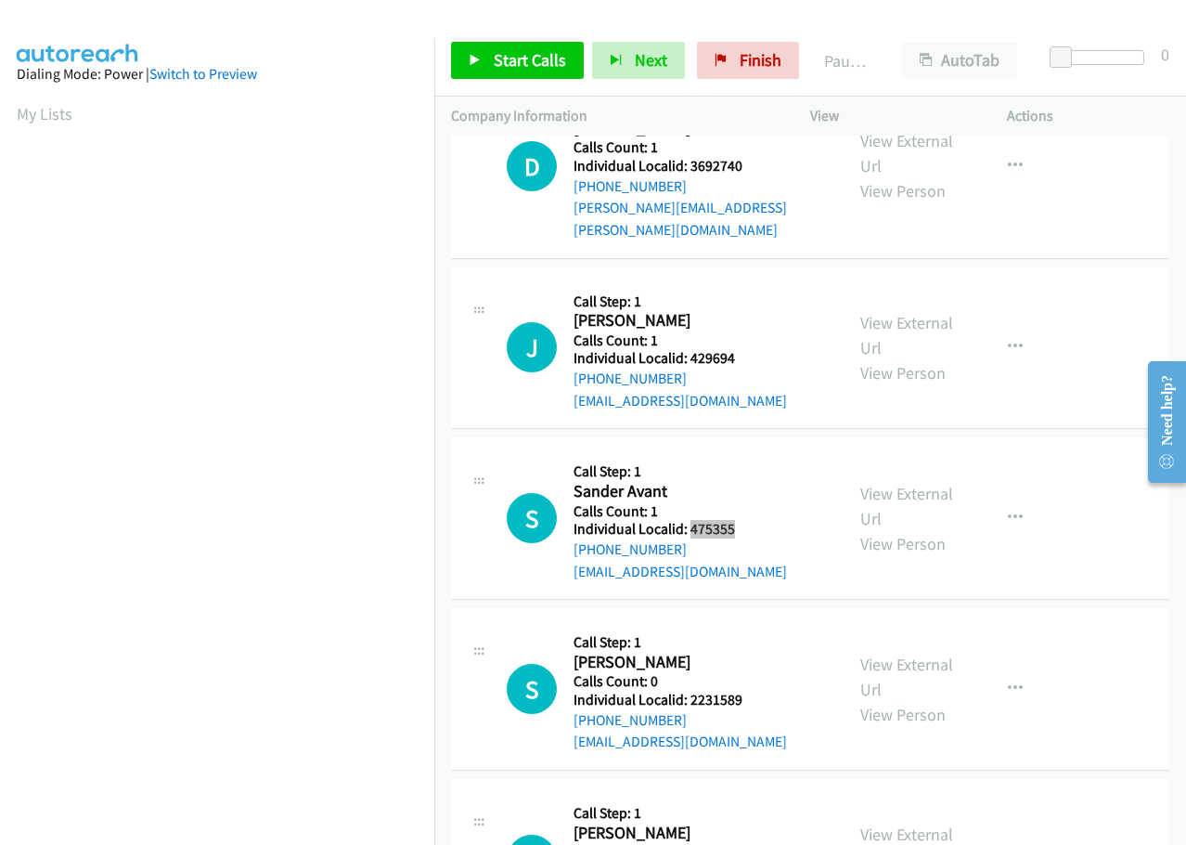
scroll to position [418, 0]
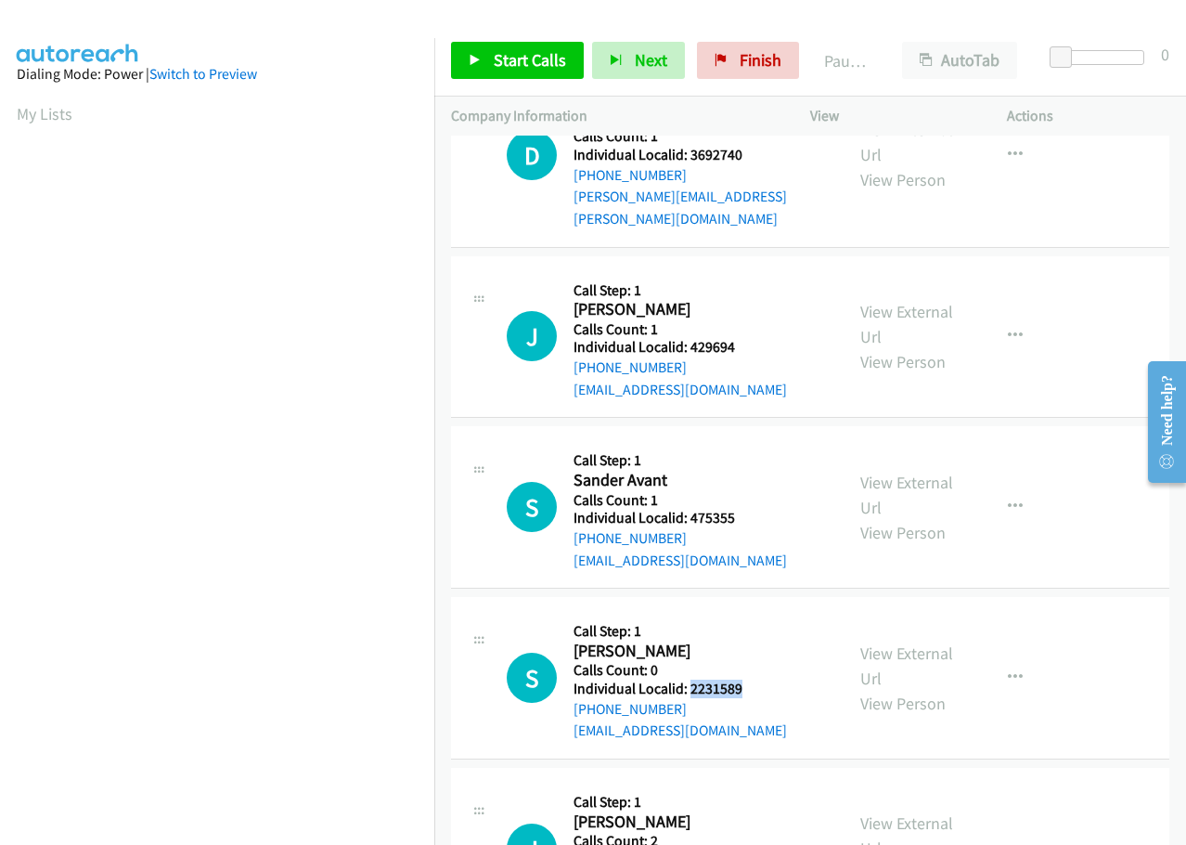
drag, startPoint x: 696, startPoint y: 665, endPoint x: 751, endPoint y: 663, distance: 54.8
click at [751, 679] on h5 "Individual Localid: 2231589" at bounding box center [680, 688] width 213 height 19
copy h5 "2231589"
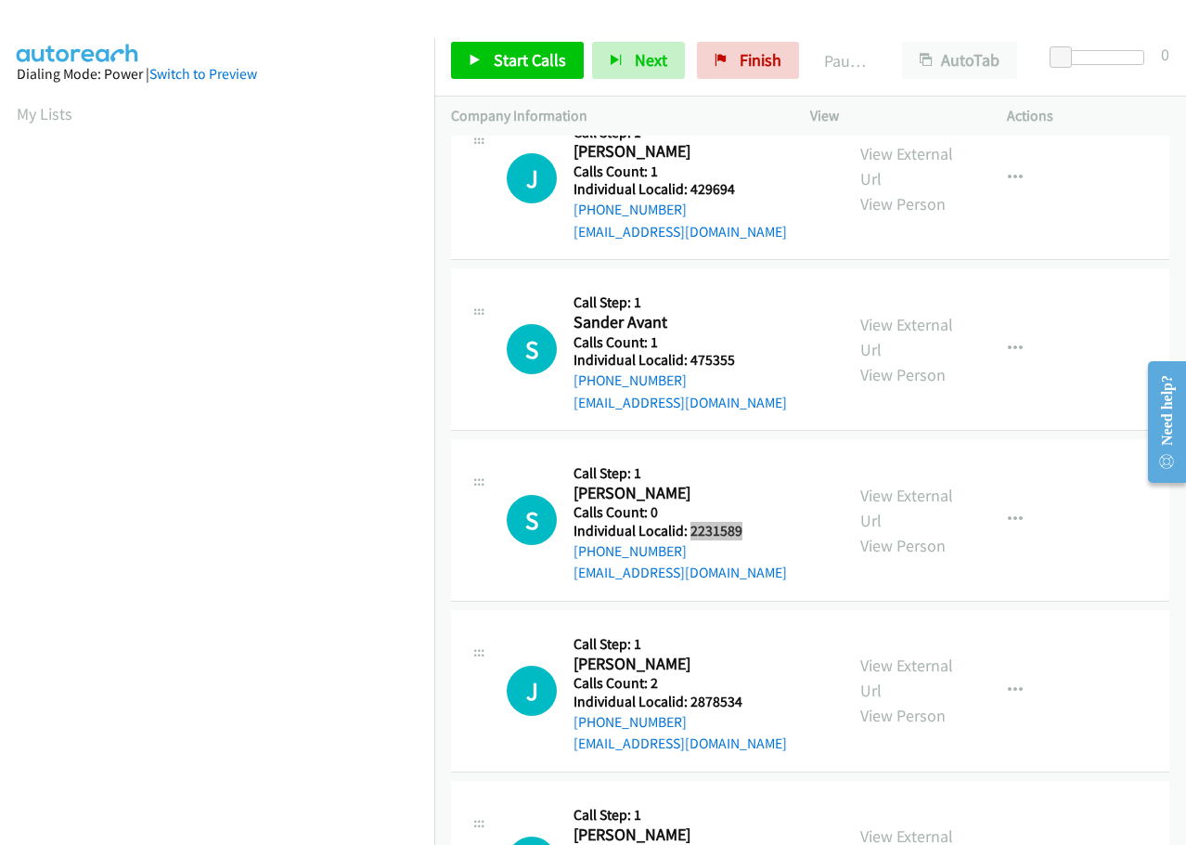
scroll to position [650, 0]
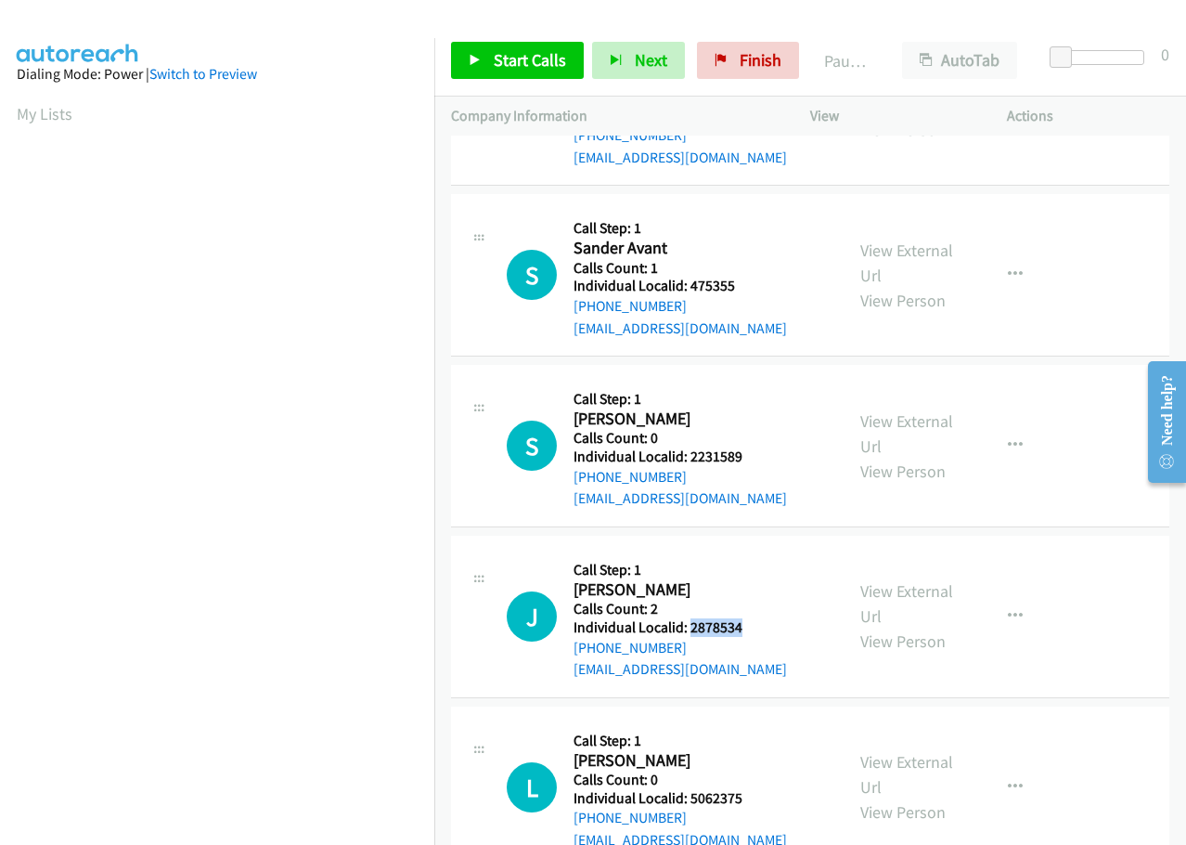
drag, startPoint x: 690, startPoint y: 605, endPoint x: 748, endPoint y: 601, distance: 58.7
click at [748, 618] on h5 "Individual Localid: 2878534" at bounding box center [680, 627] width 213 height 19
copy h5 "2878534"
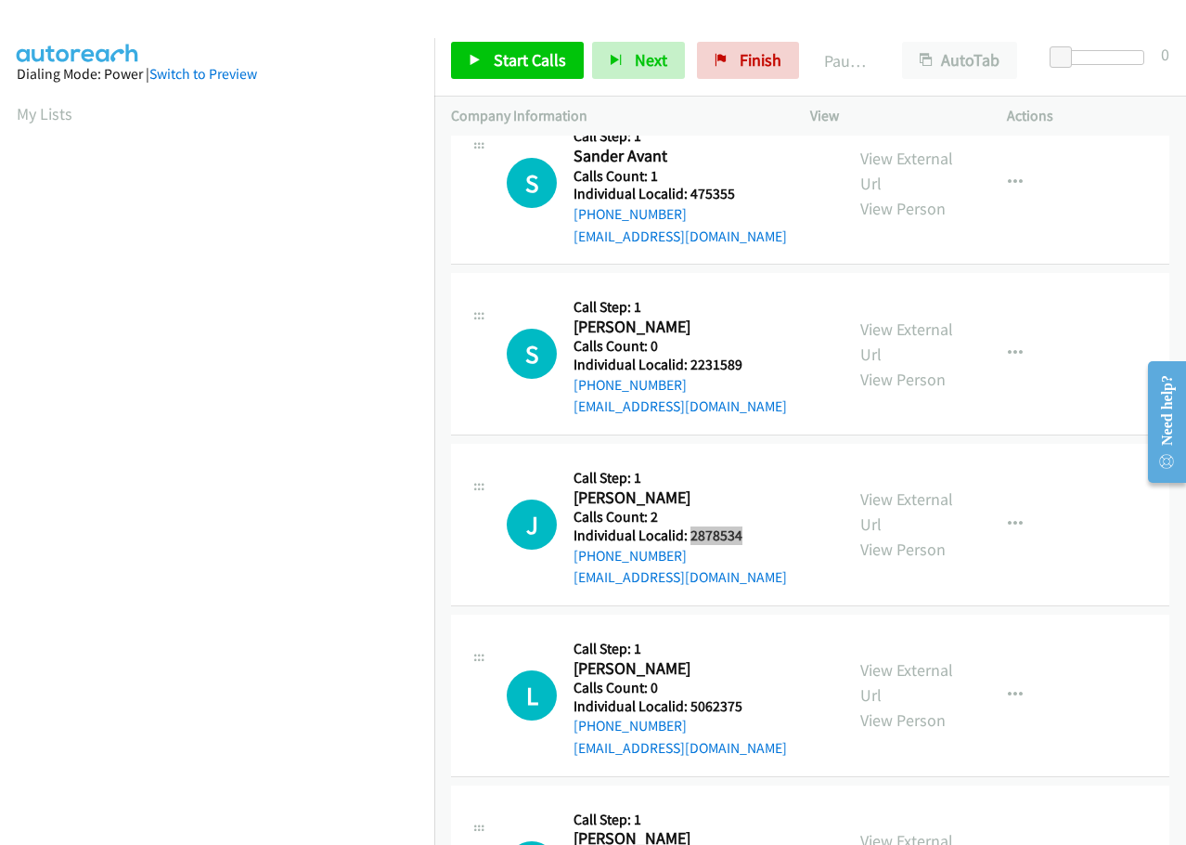
scroll to position [743, 0]
drag, startPoint x: 697, startPoint y: 682, endPoint x: 758, endPoint y: 680, distance: 61.3
click at [758, 696] on h5 "Individual Localid: 5062375" at bounding box center [680, 705] width 213 height 19
copy h5 "5062375"
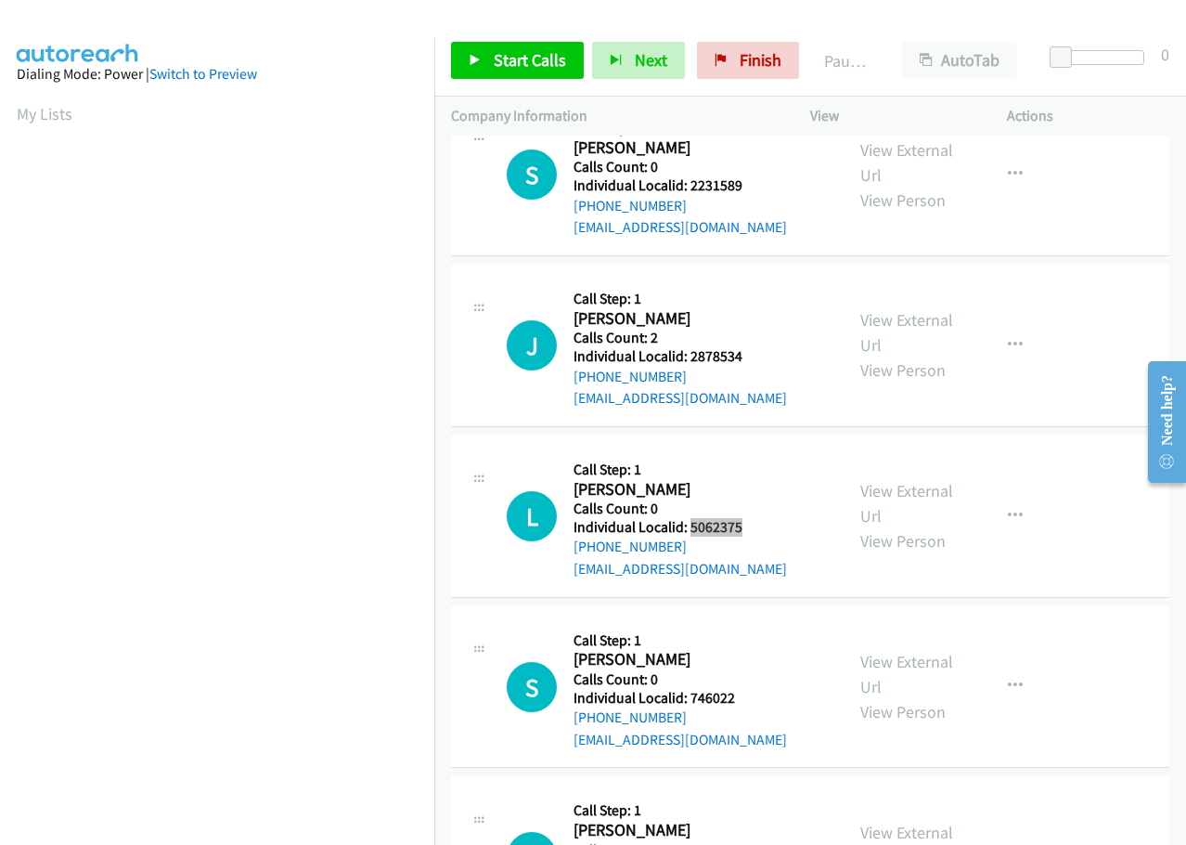
scroll to position [928, 0]
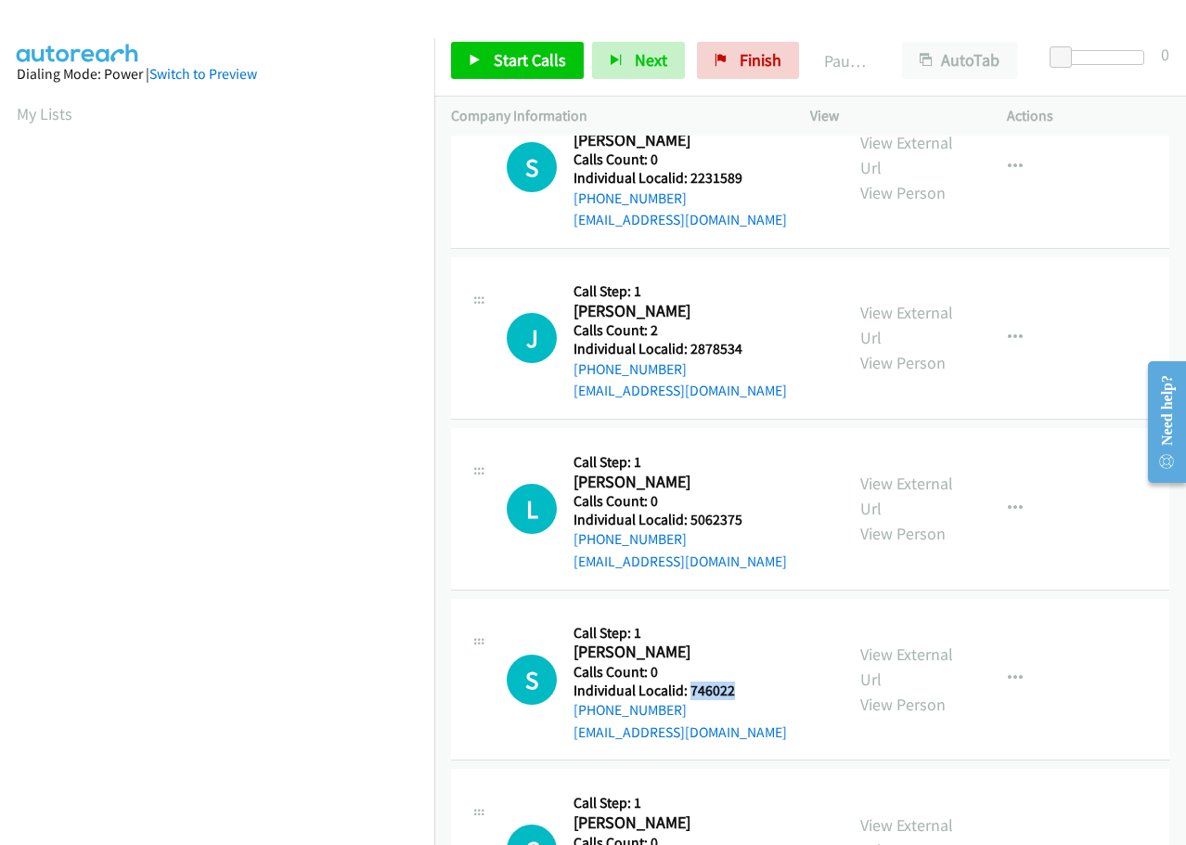
drag, startPoint x: 696, startPoint y: 666, endPoint x: 756, endPoint y: 666, distance: 59.4
click at [758, 681] on h5 "Individual Localid: 746022" at bounding box center [680, 690] width 213 height 19
copy h5 "746022"
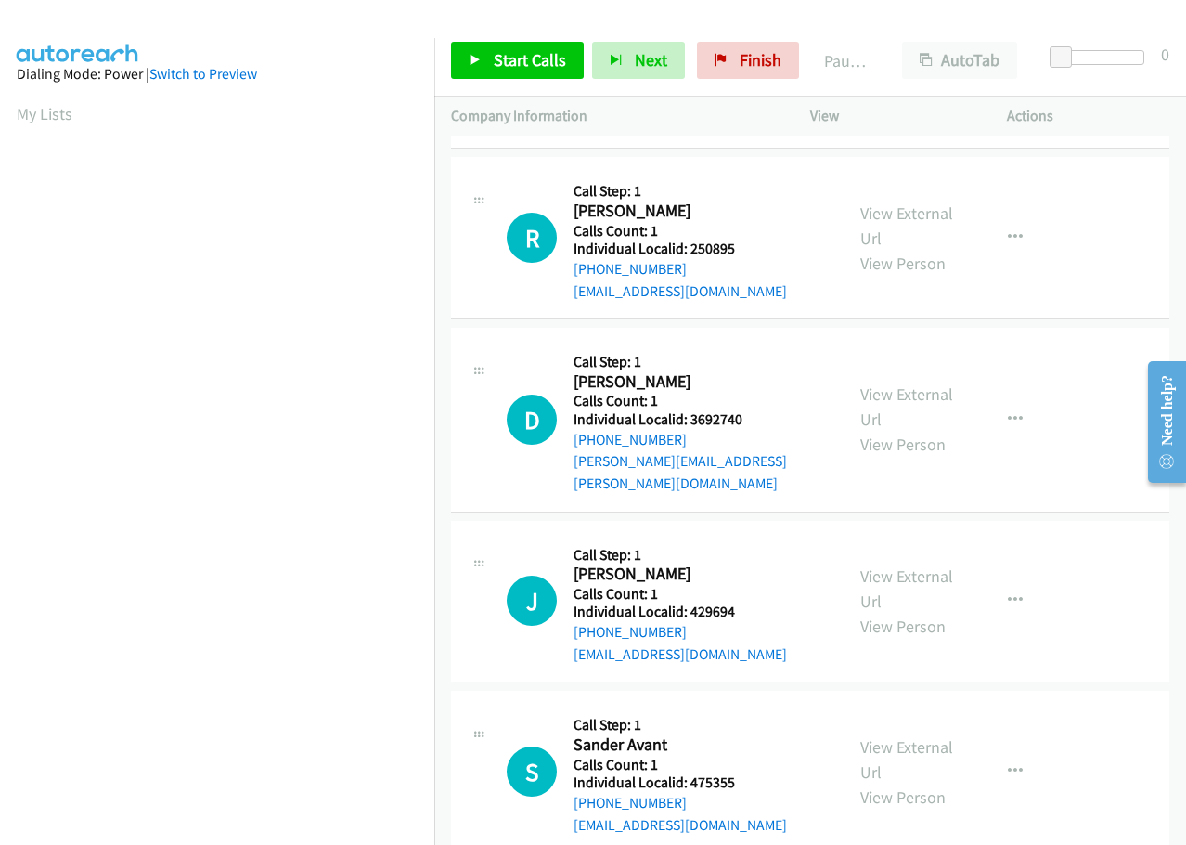
scroll to position [0, 0]
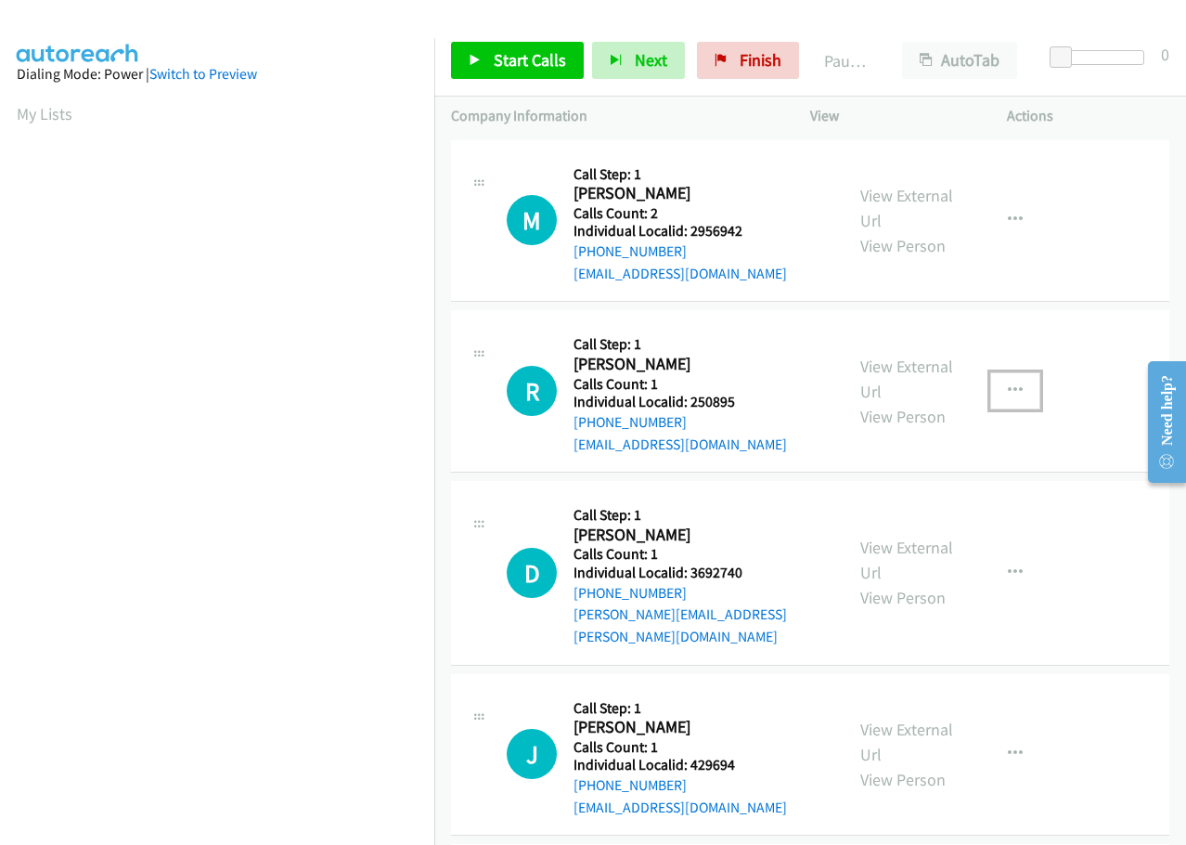
click at [1008, 383] on icon "button" at bounding box center [1015, 390] width 15 height 15
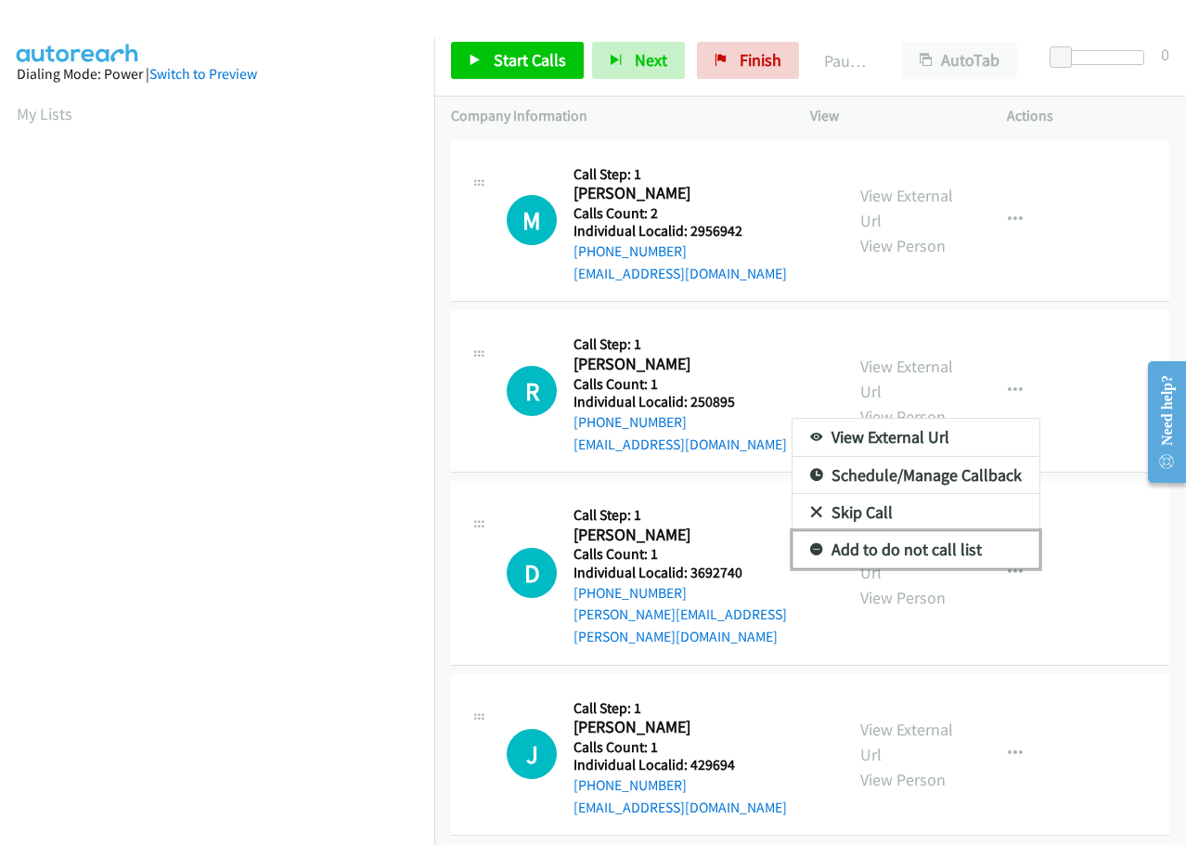
click at [810, 548] on icon at bounding box center [816, 550] width 13 height 13
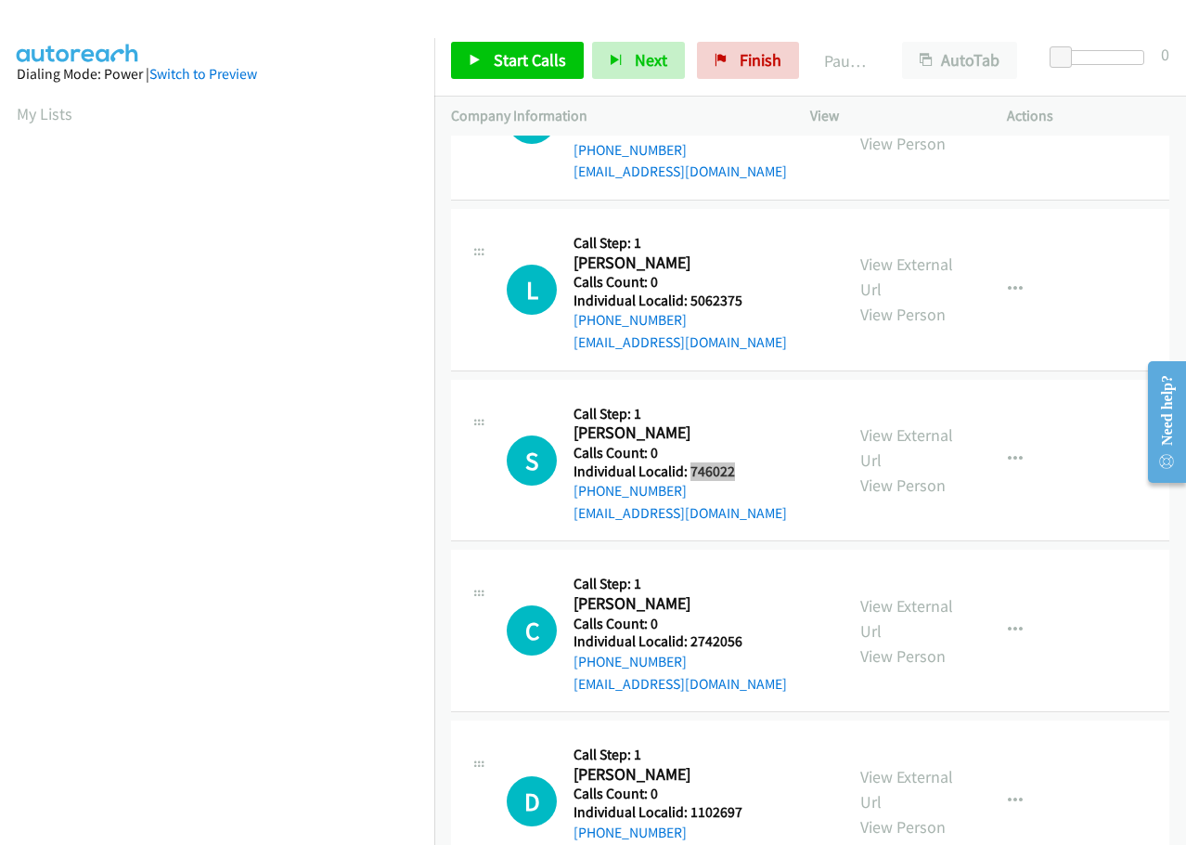
scroll to position [1253, 0]
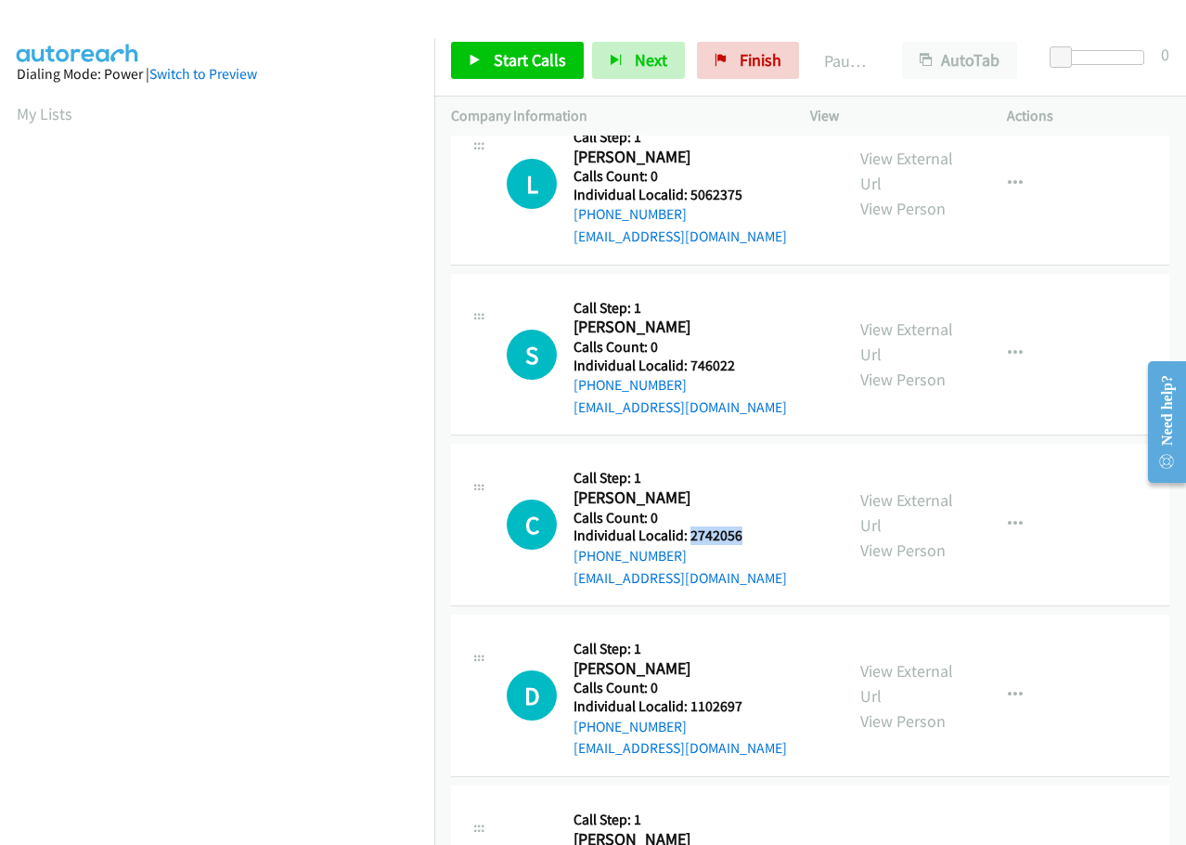
drag, startPoint x: 697, startPoint y: 512, endPoint x: 748, endPoint y: 511, distance: 51.1
click at [748, 526] on h5 "Individual Localid: 2742056" at bounding box center [680, 535] width 213 height 19
copy h5 "2742056"
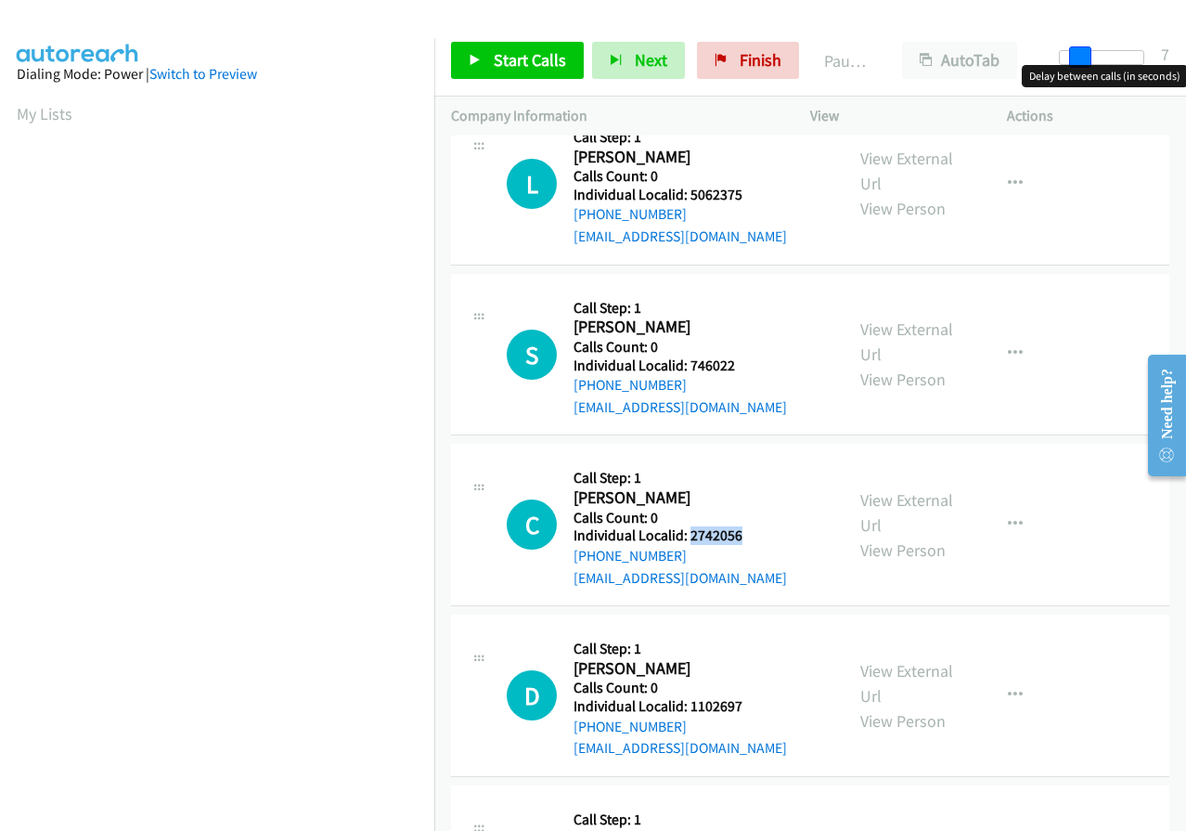
drag, startPoint x: 1056, startPoint y: 54, endPoint x: 1075, endPoint y: 52, distance: 18.7
click at [1075, 52] on span at bounding box center [1080, 57] width 22 height 22
click at [1086, 55] on span at bounding box center [1083, 57] width 22 height 22
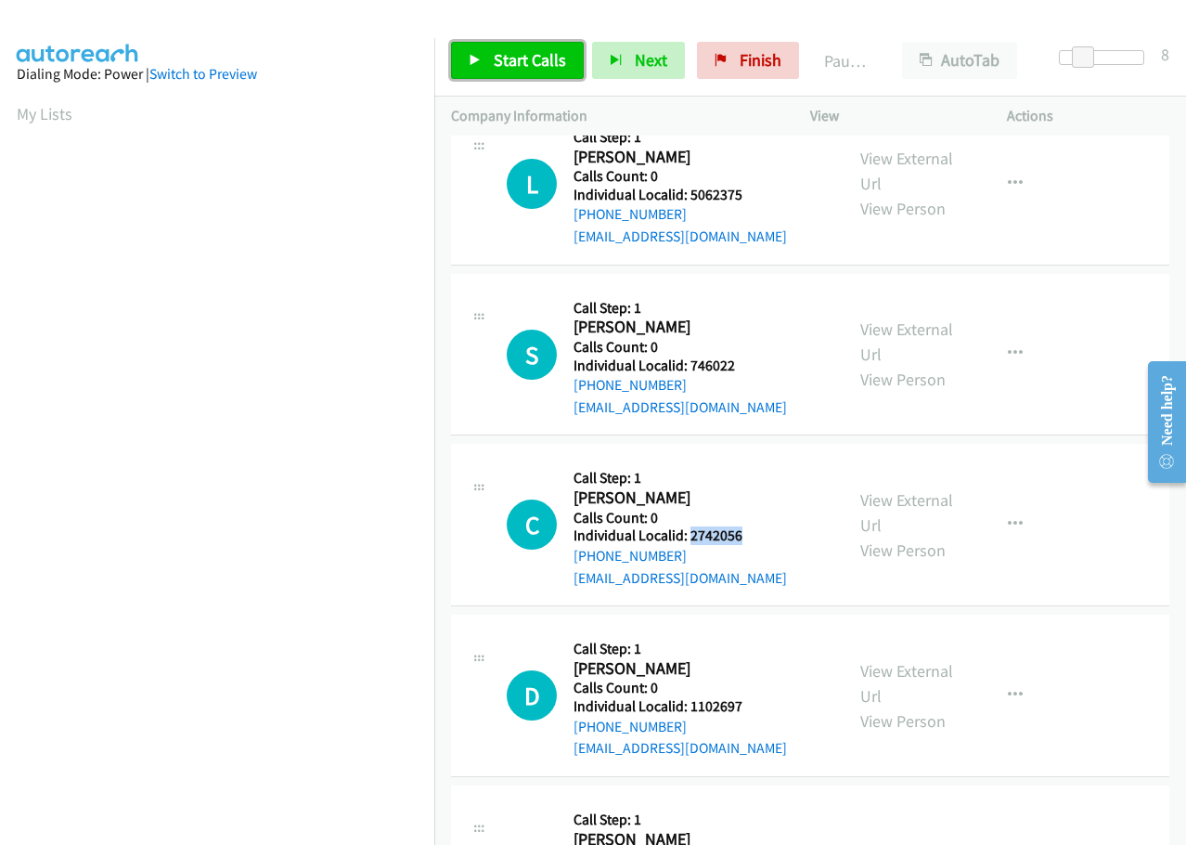
click at [480, 59] on icon at bounding box center [475, 61] width 13 height 13
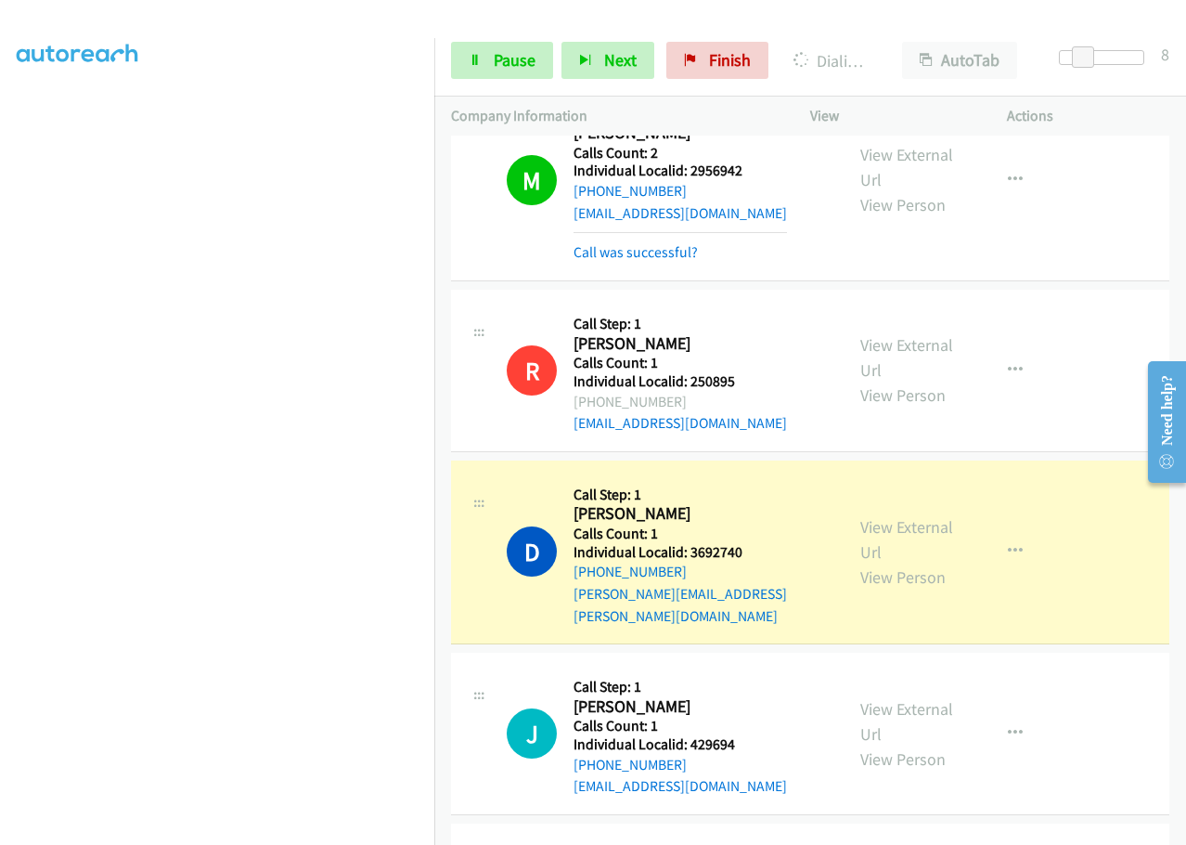
scroll to position [0, 0]
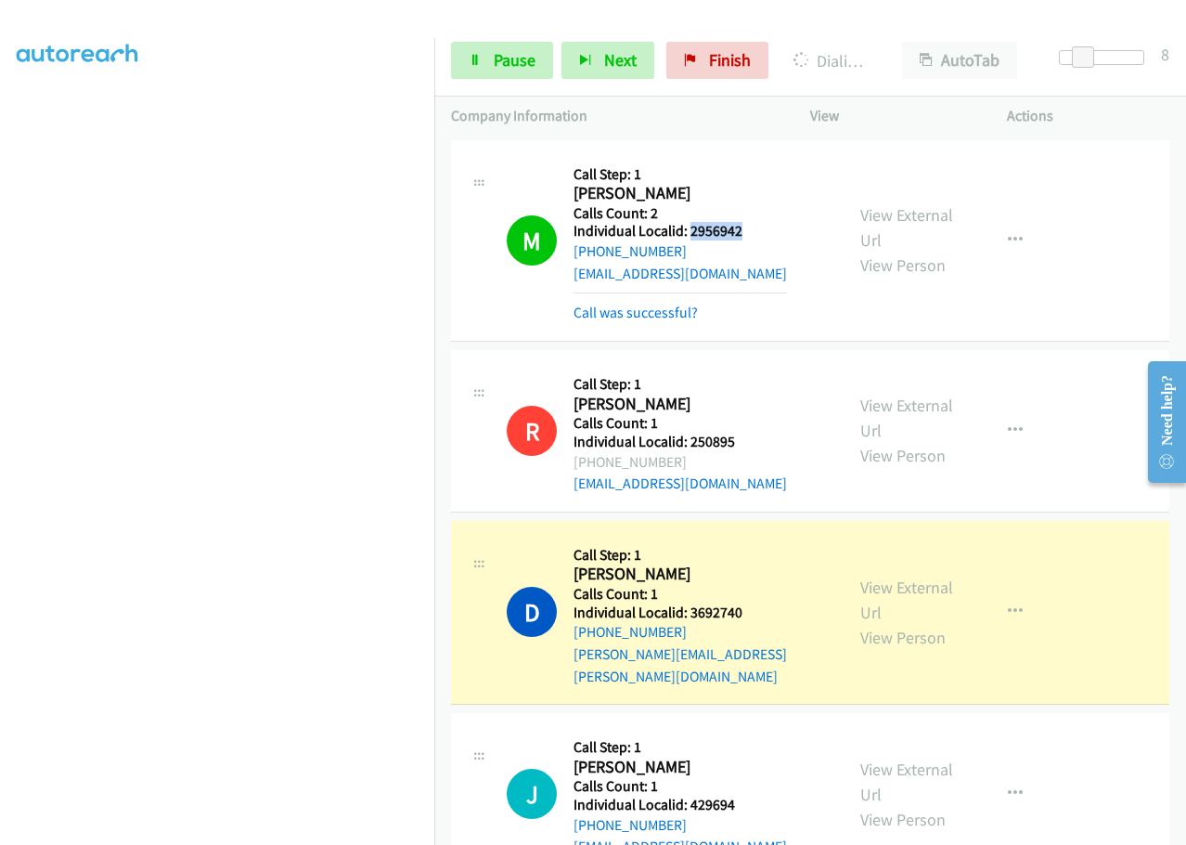
drag, startPoint x: 690, startPoint y: 232, endPoint x: 753, endPoint y: 226, distance: 63.4
click at [753, 226] on h5 "Individual Localid: 2956942" at bounding box center [680, 231] width 213 height 19
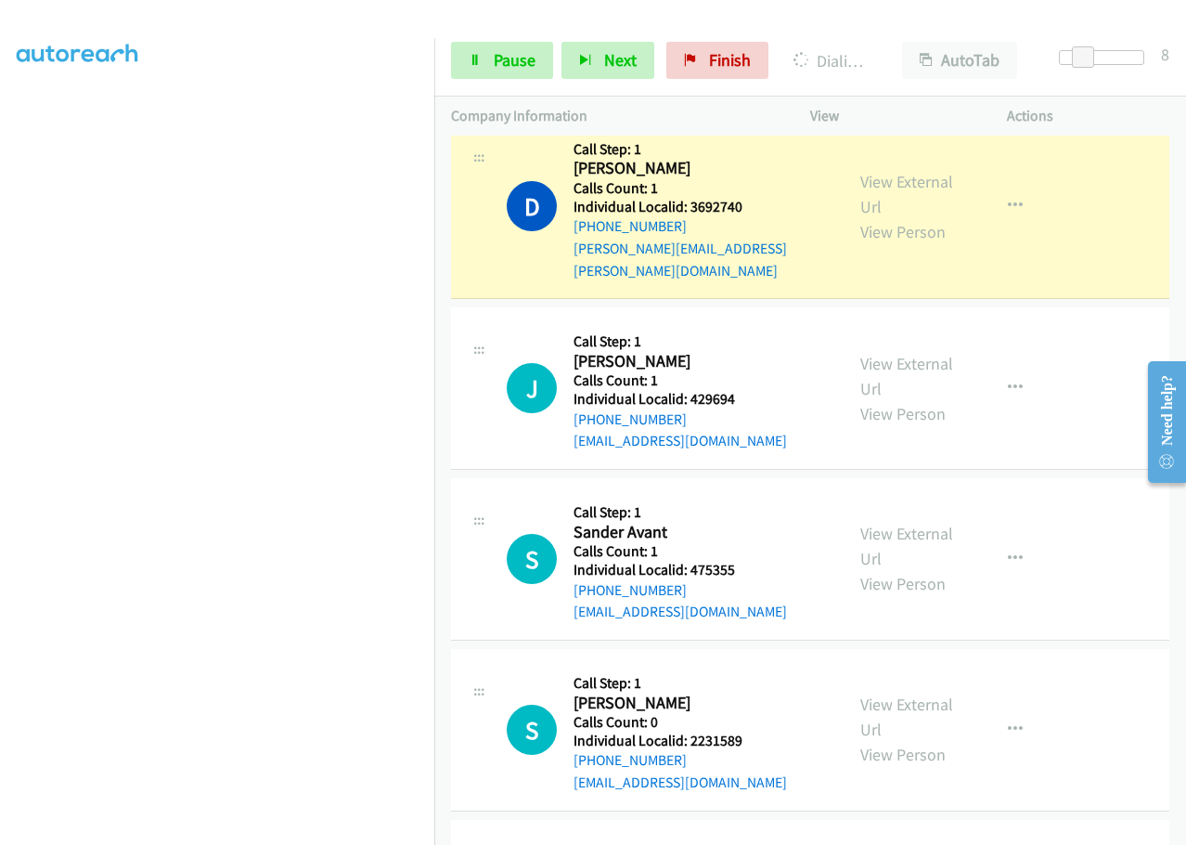
scroll to position [418, 0]
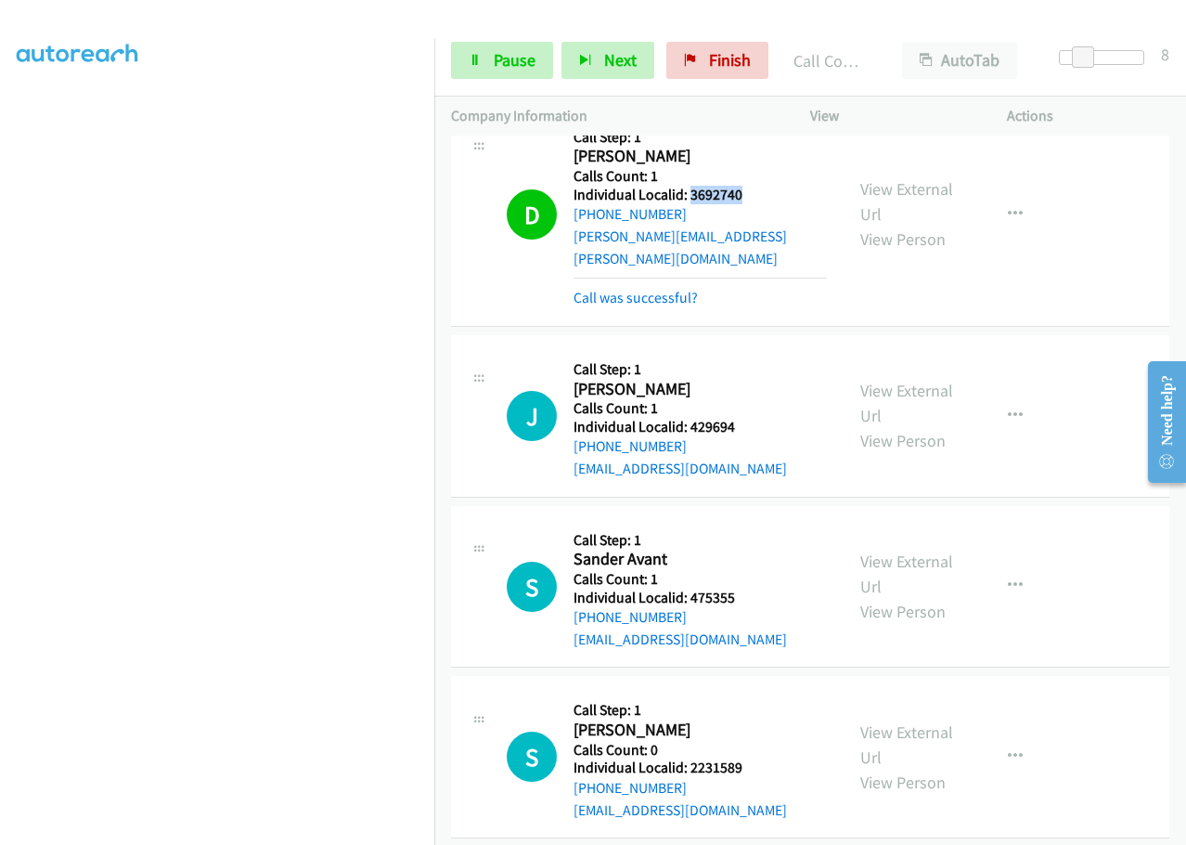
drag, startPoint x: 687, startPoint y: 192, endPoint x: 749, endPoint y: 187, distance: 62.4
click at [749, 187] on h5 "Individual Localid: 3692740" at bounding box center [700, 195] width 253 height 19
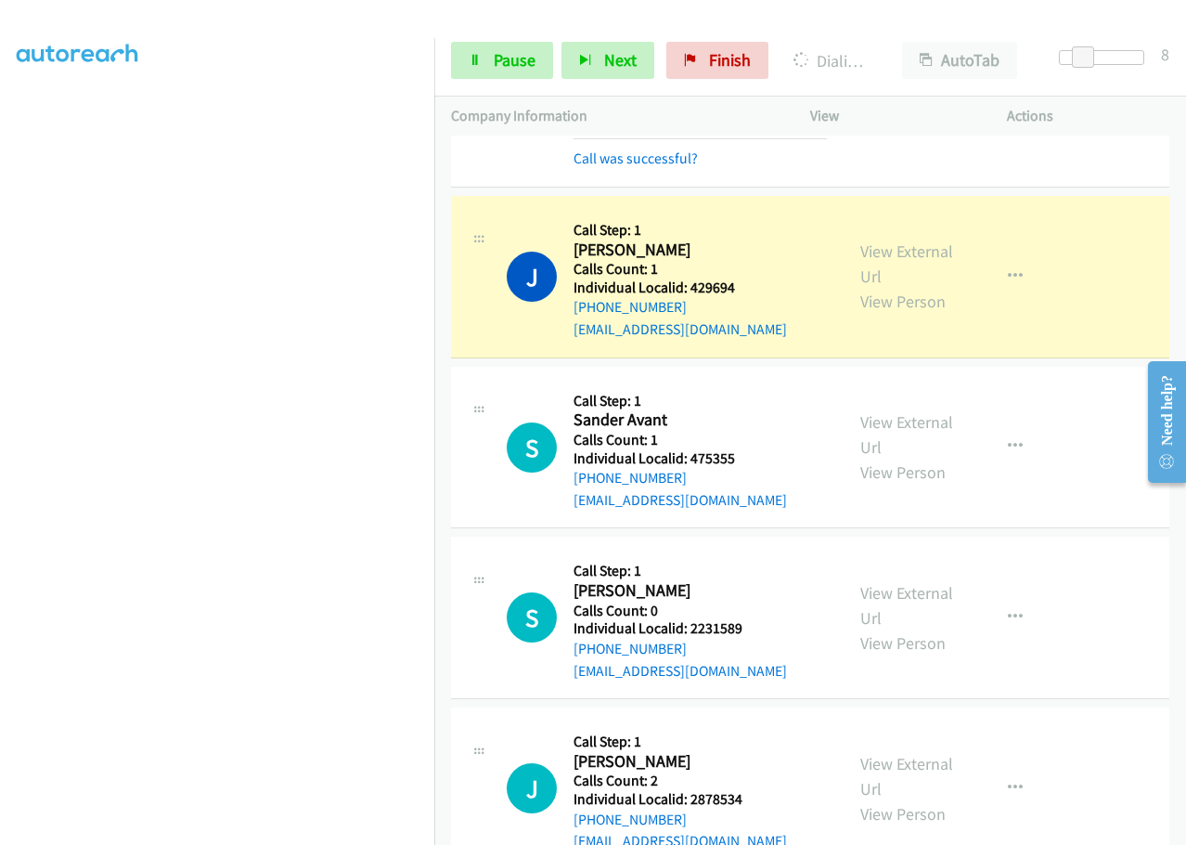
scroll to position [603, 0]
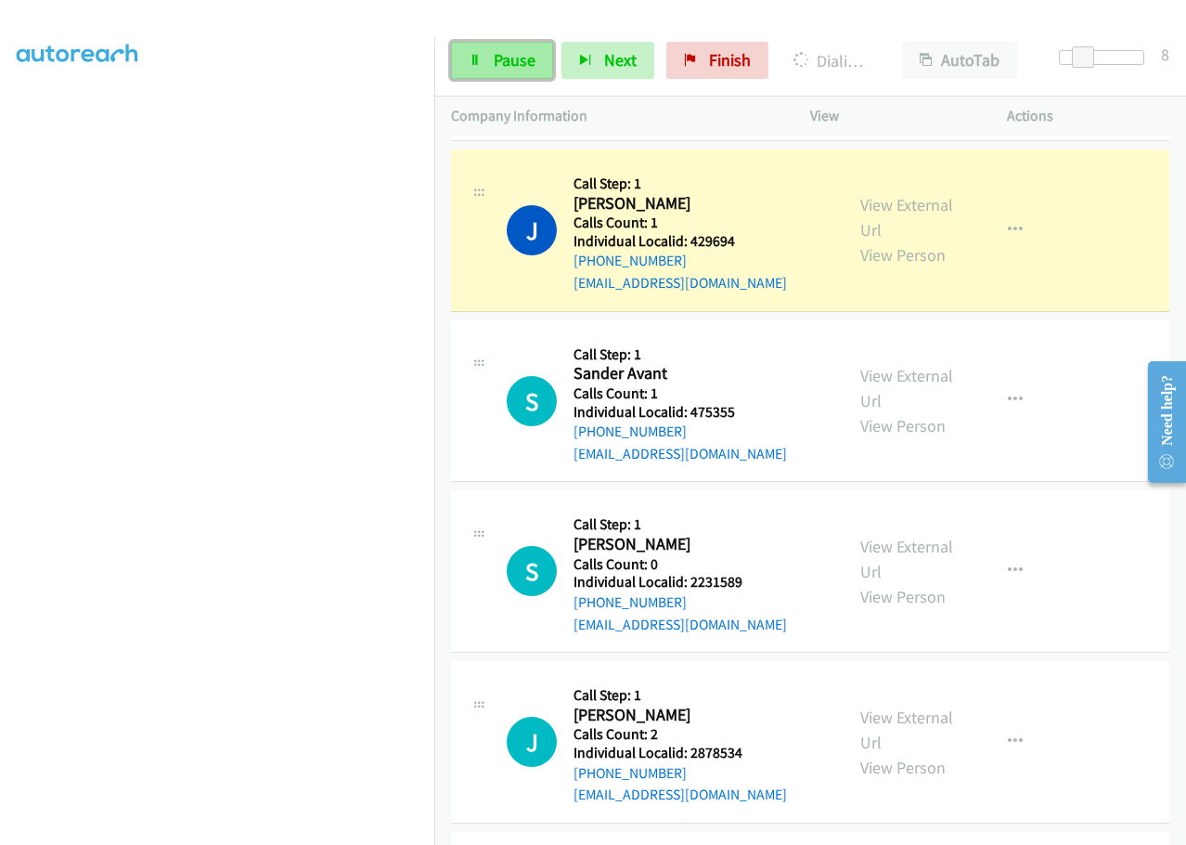
click at [502, 65] on span "Pause" at bounding box center [515, 59] width 42 height 21
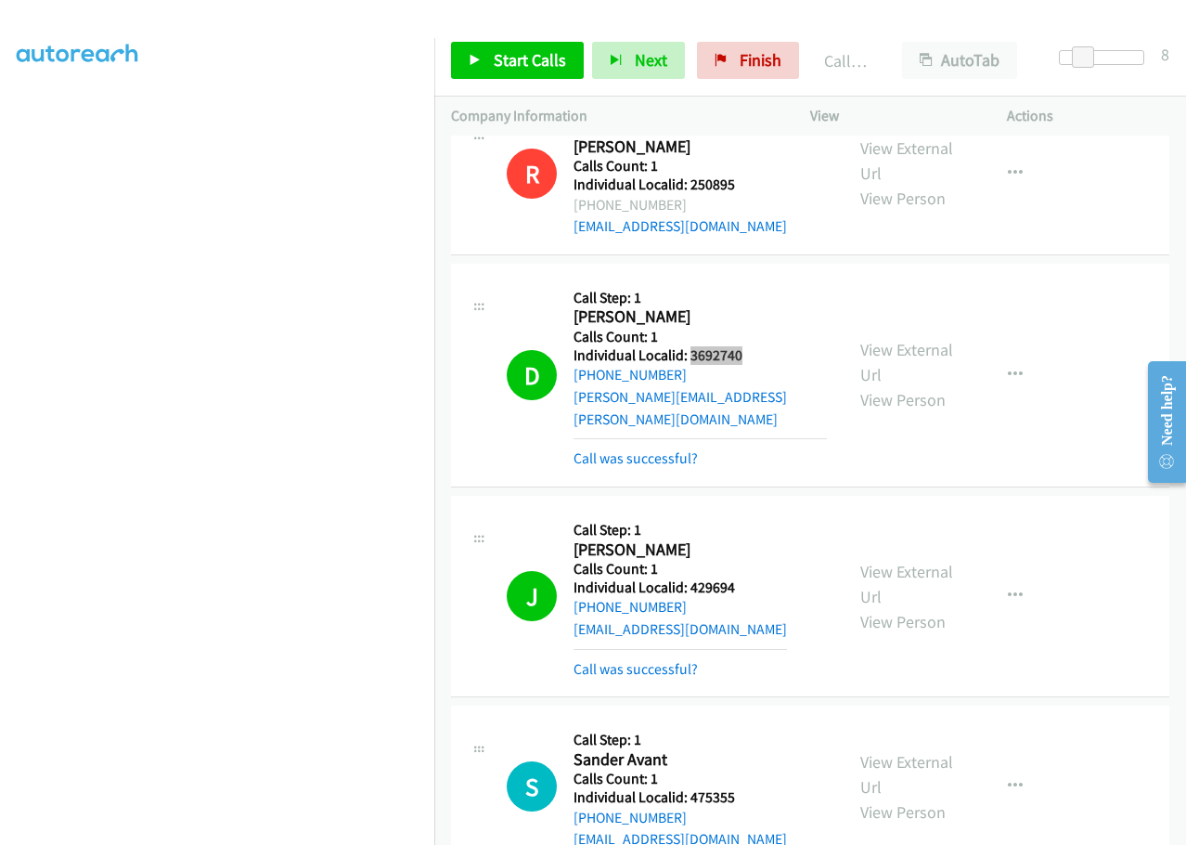
scroll to position [302, 0]
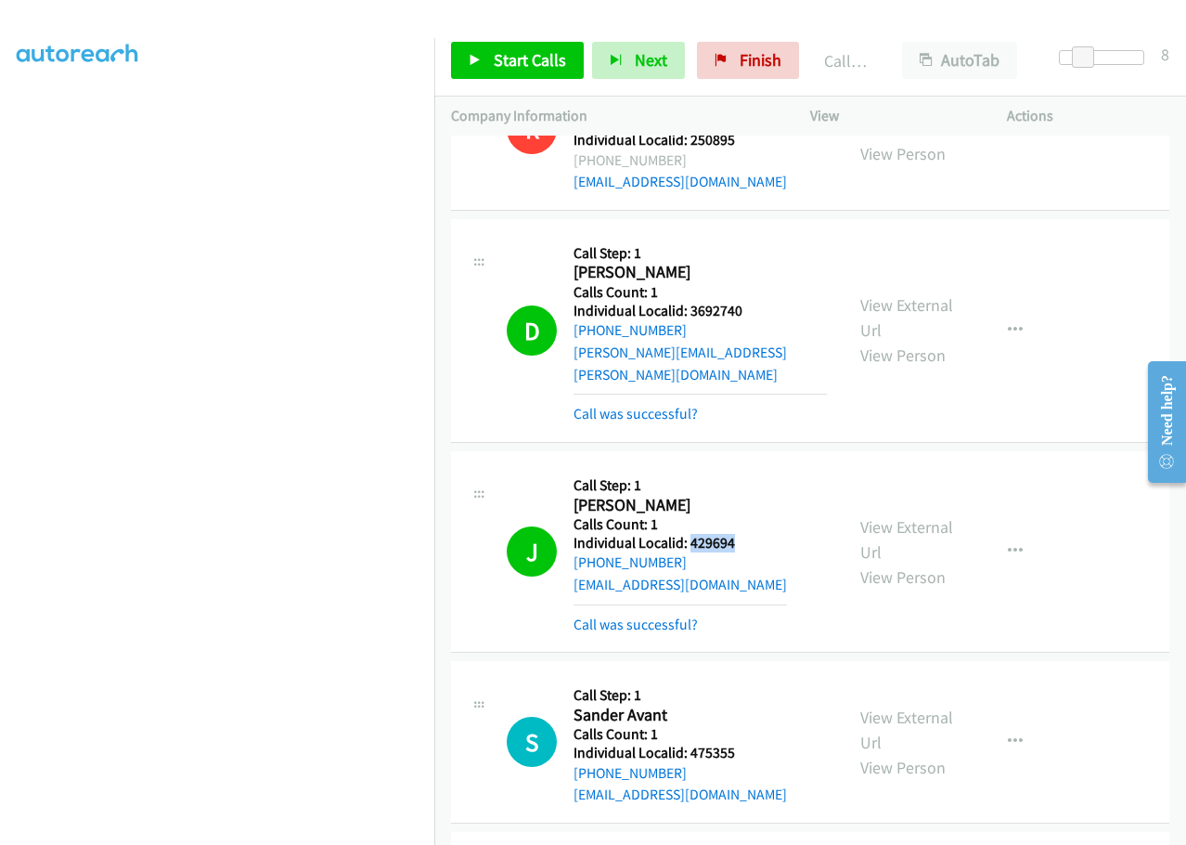
drag, startPoint x: 694, startPoint y: 519, endPoint x: 741, endPoint y: 517, distance: 46.4
click at [741, 534] on h5 "Individual Localid: 429694" at bounding box center [680, 543] width 213 height 19
click at [519, 54] on span "Start Calls" at bounding box center [530, 59] width 72 height 21
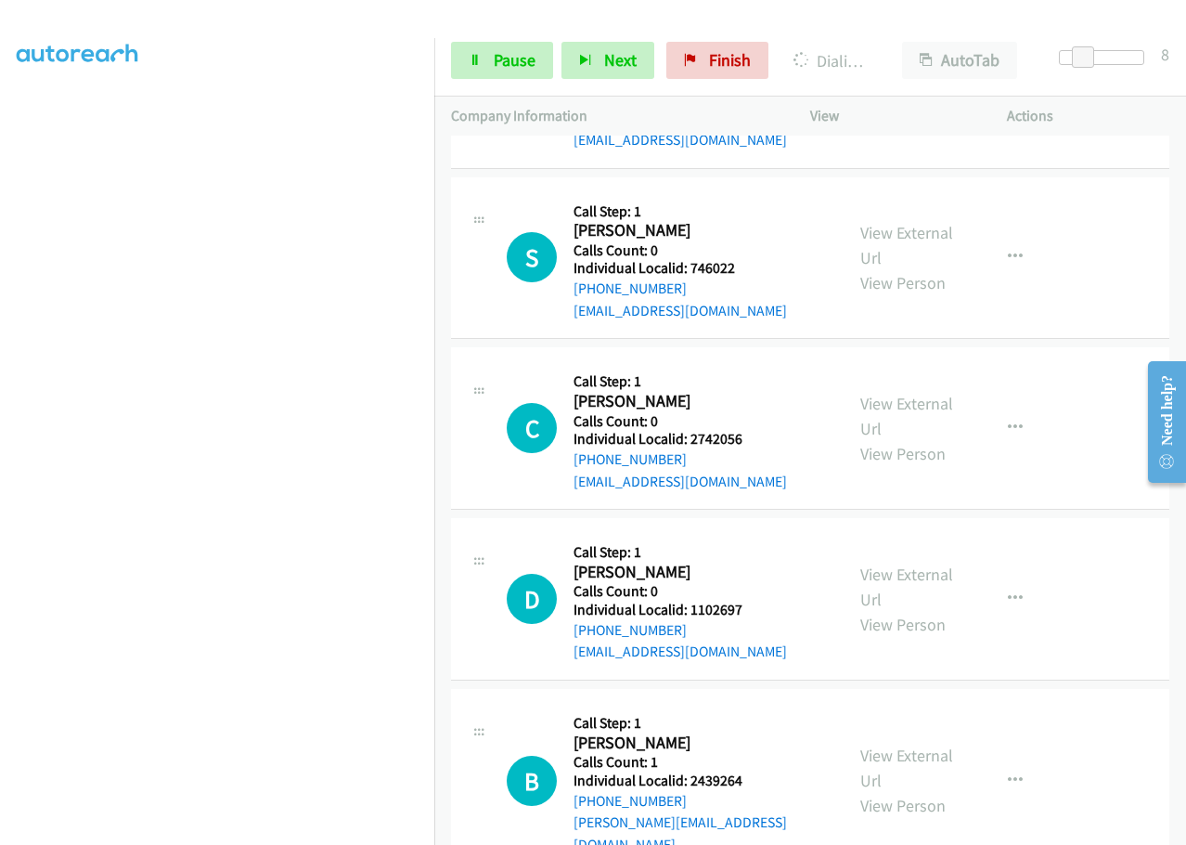
scroll to position [1485, 0]
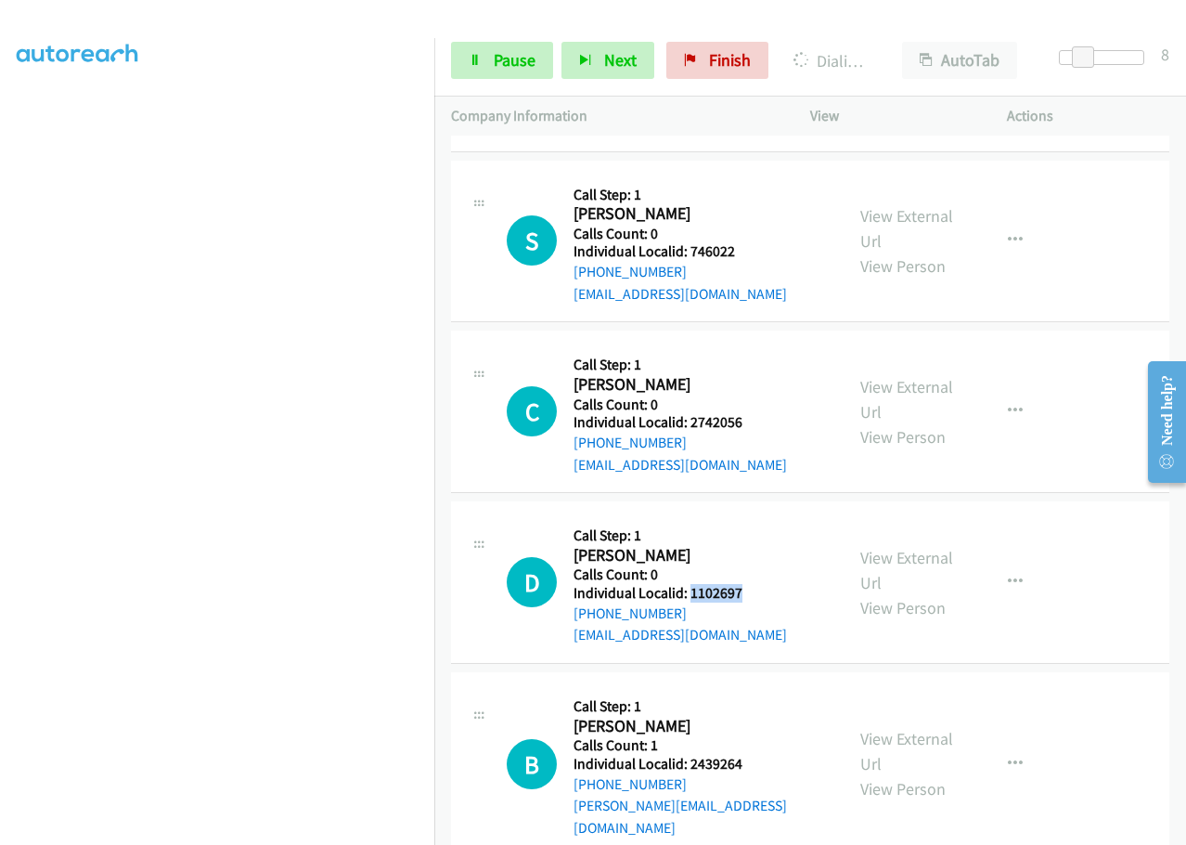
drag, startPoint x: 690, startPoint y: 568, endPoint x: 758, endPoint y: 566, distance: 68.7
click at [758, 584] on h5 "Individual Localid: 1102697" at bounding box center [680, 593] width 213 height 19
drag, startPoint x: 691, startPoint y: 741, endPoint x: 750, endPoint y: 734, distance: 59.8
click at [750, 755] on h5 "Individual Localid: 2439264" at bounding box center [700, 764] width 253 height 19
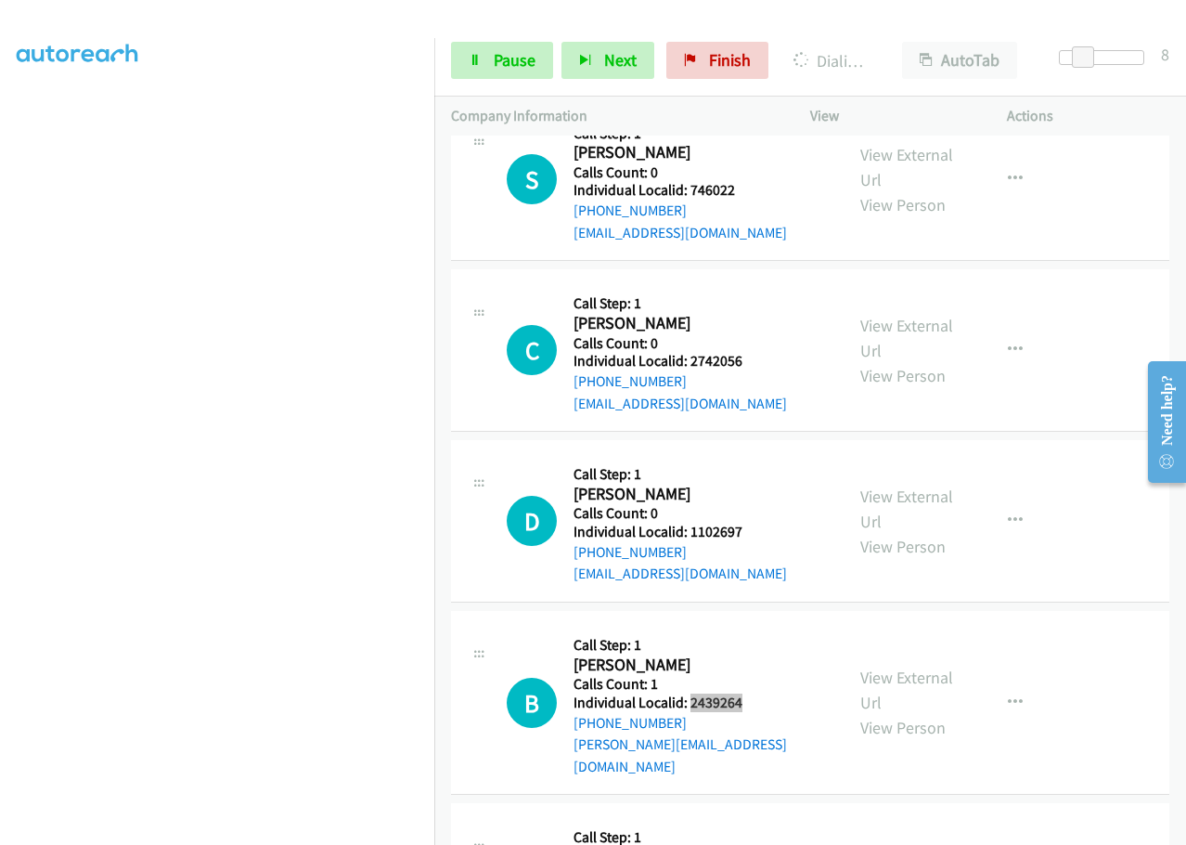
scroll to position [1787, 0]
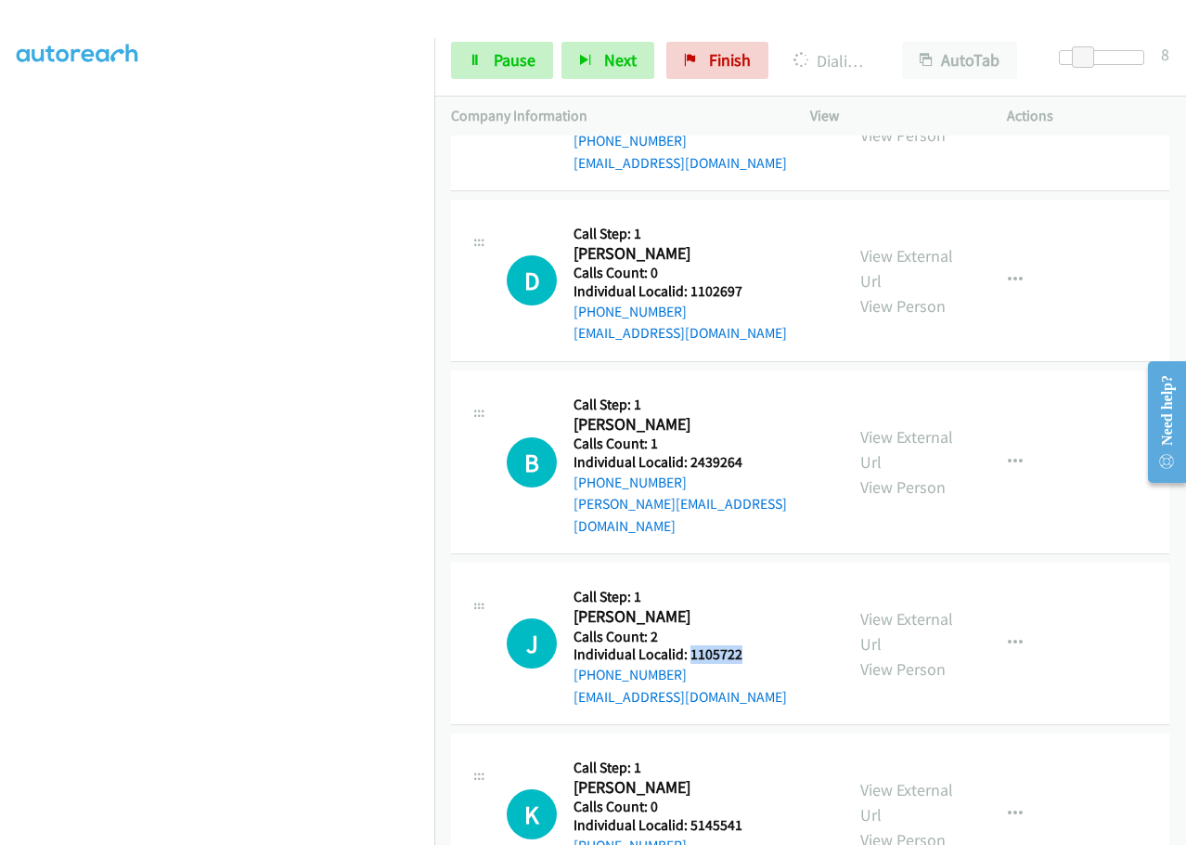
drag, startPoint x: 687, startPoint y: 611, endPoint x: 752, endPoint y: 609, distance: 65.0
click at [752, 645] on h5 "Individual Localid: 1105722" at bounding box center [680, 654] width 213 height 19
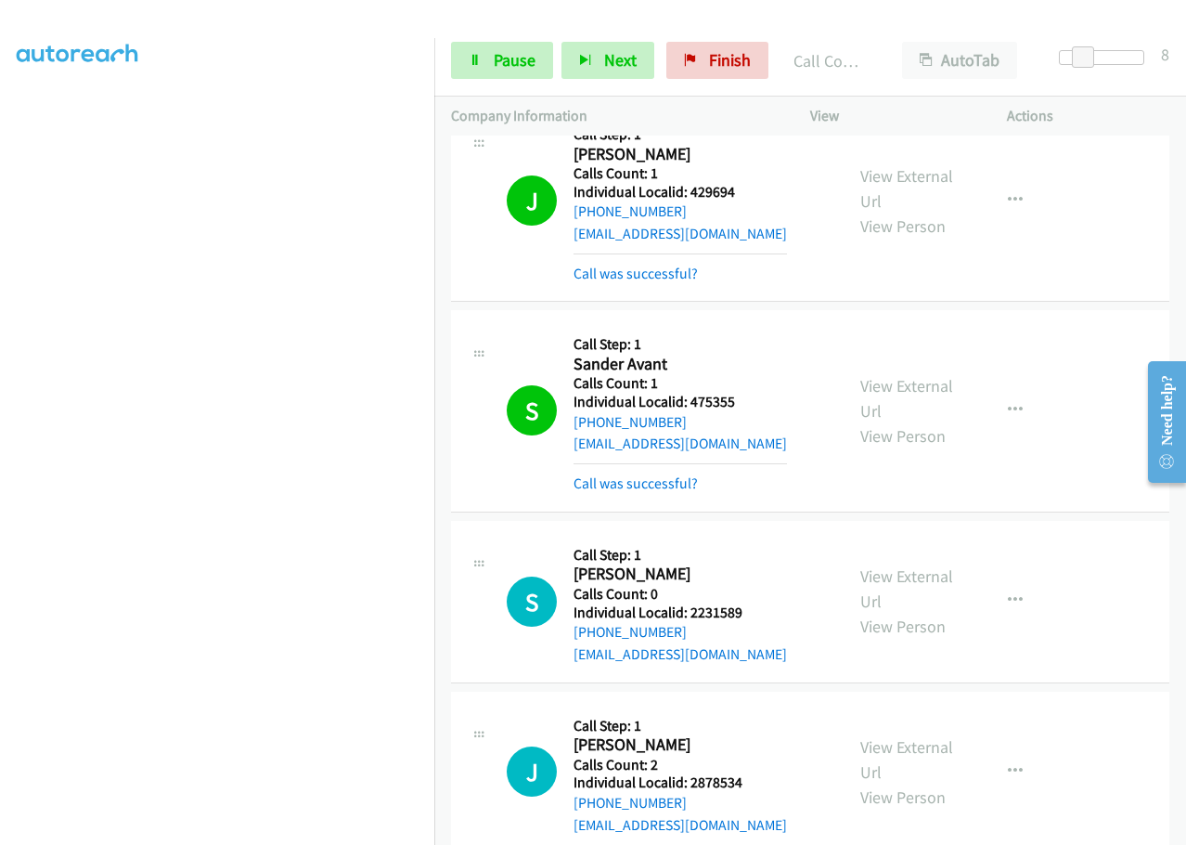
scroll to position [713, 0]
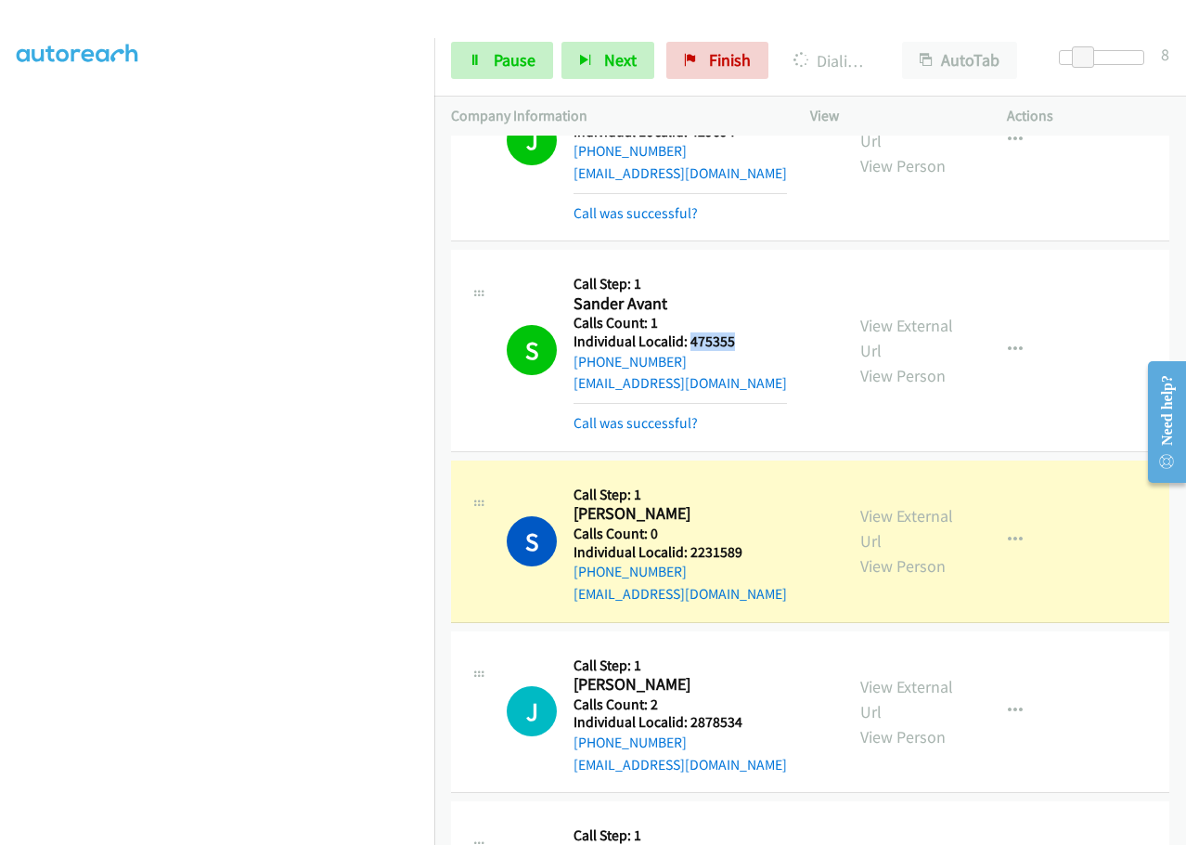
drag, startPoint x: 687, startPoint y: 317, endPoint x: 743, endPoint y: 317, distance: 56.6
click at [743, 332] on h5 "Individual Localid: 475355" at bounding box center [680, 341] width 213 height 19
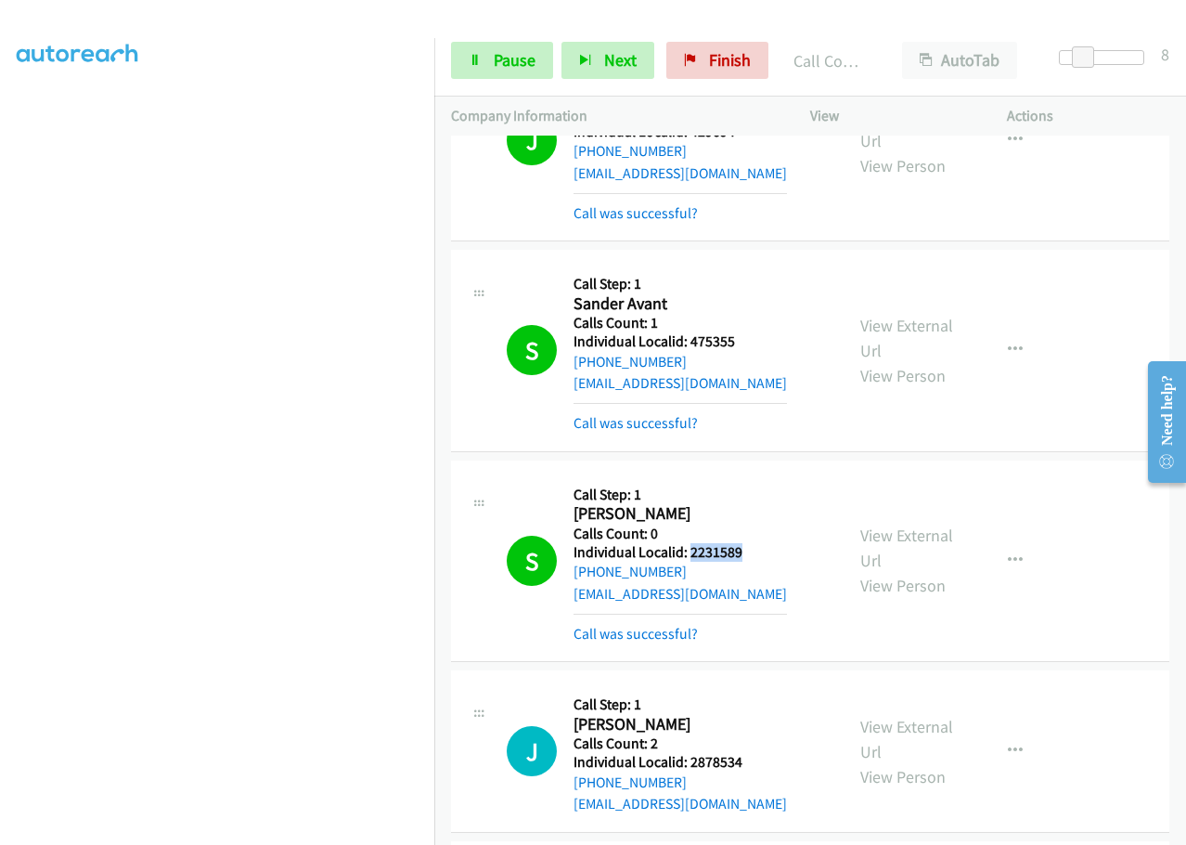
drag, startPoint x: 687, startPoint y: 529, endPoint x: 752, endPoint y: 529, distance: 65.0
click at [752, 543] on h5 "Individual Localid: 2231589" at bounding box center [680, 552] width 213 height 19
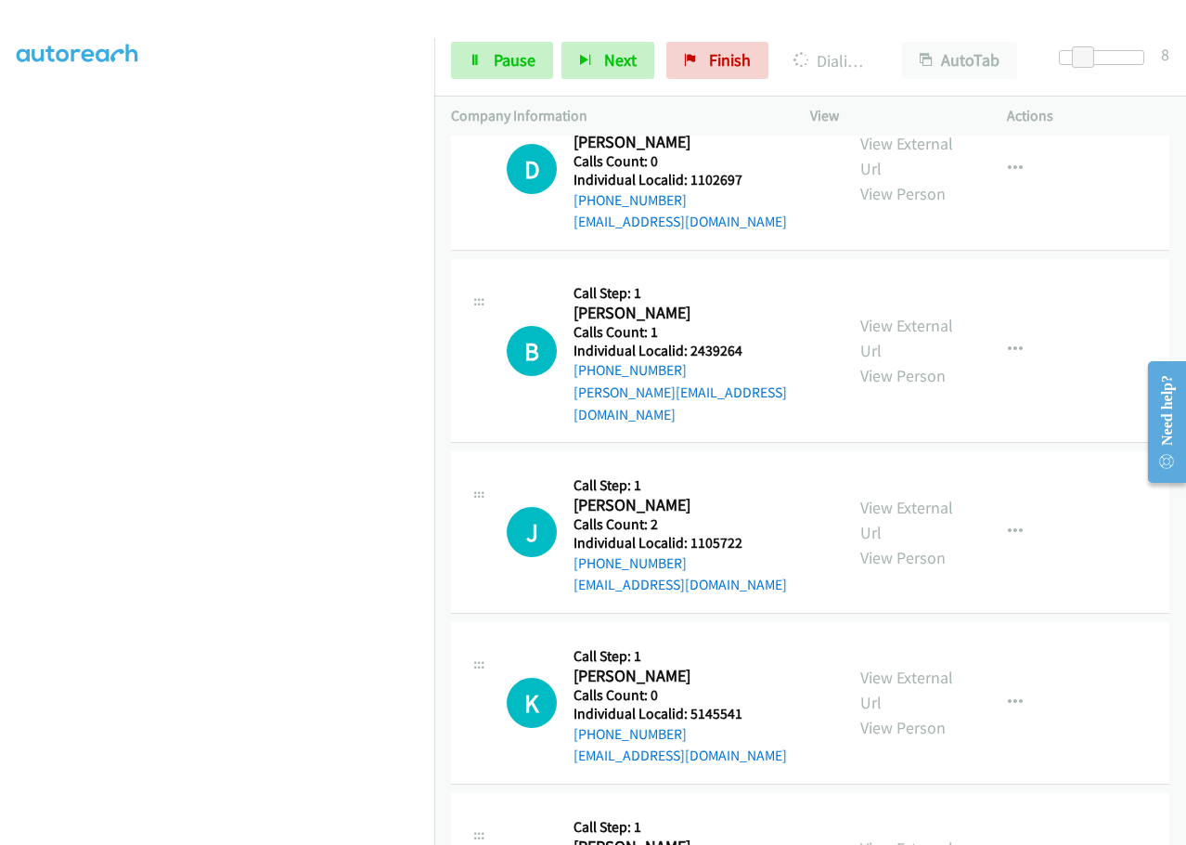
scroll to position [2059, 0]
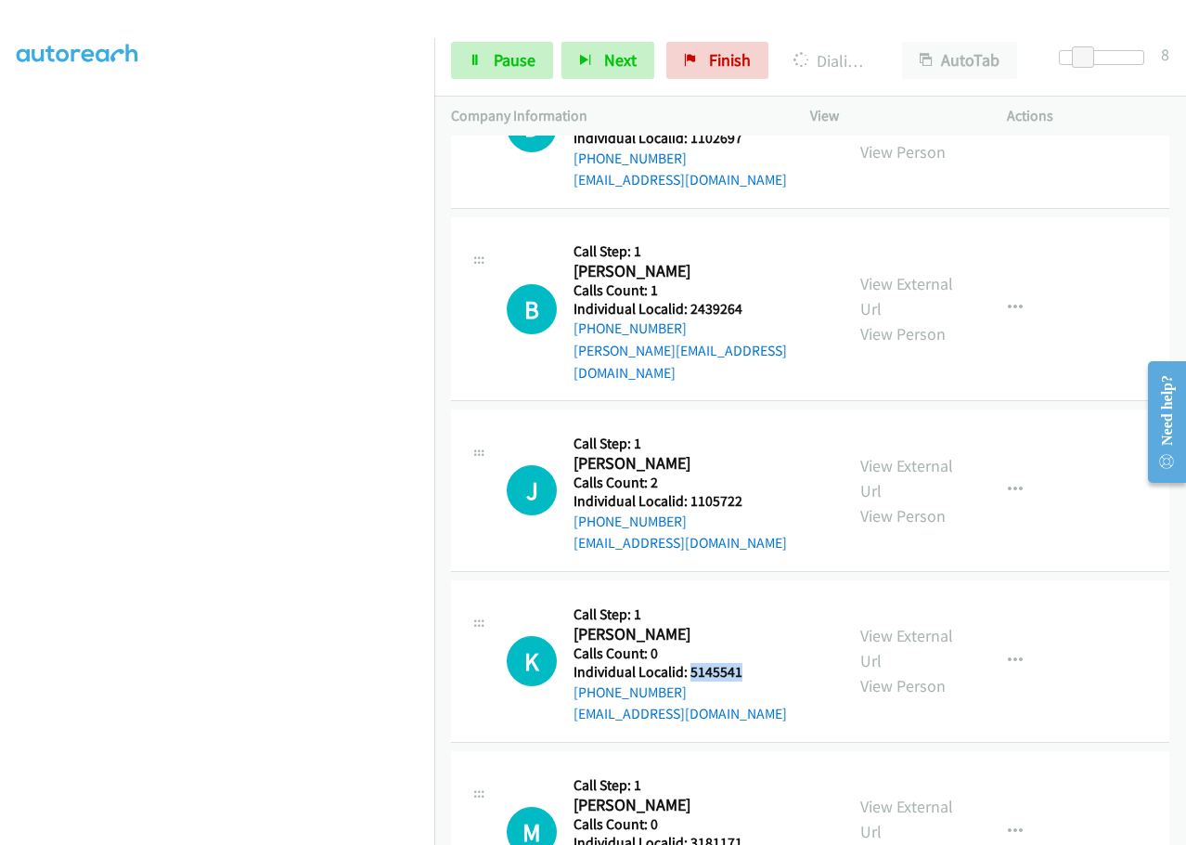
drag, startPoint x: 691, startPoint y: 631, endPoint x: 753, endPoint y: 626, distance: 62.4
click at [753, 663] on h5 "Individual Localid: 5145541" at bounding box center [680, 672] width 213 height 19
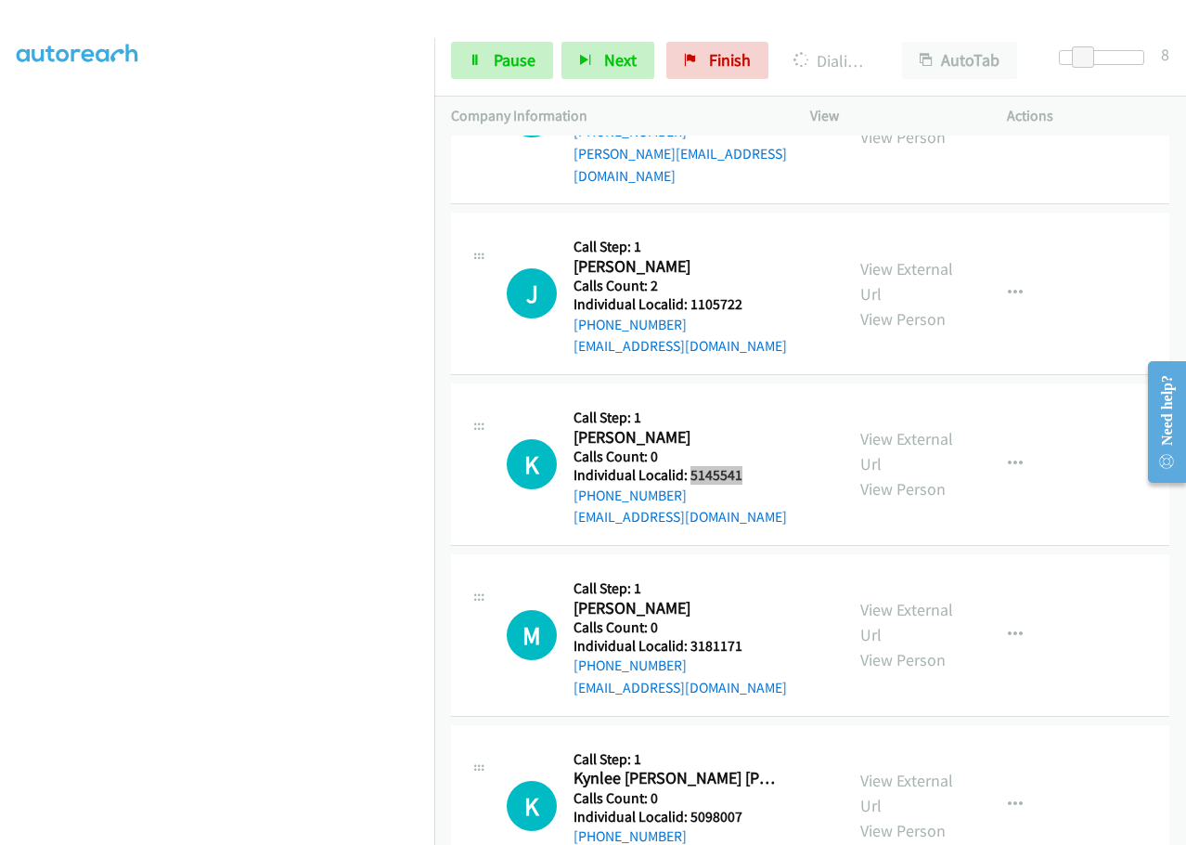
scroll to position [2268, 0]
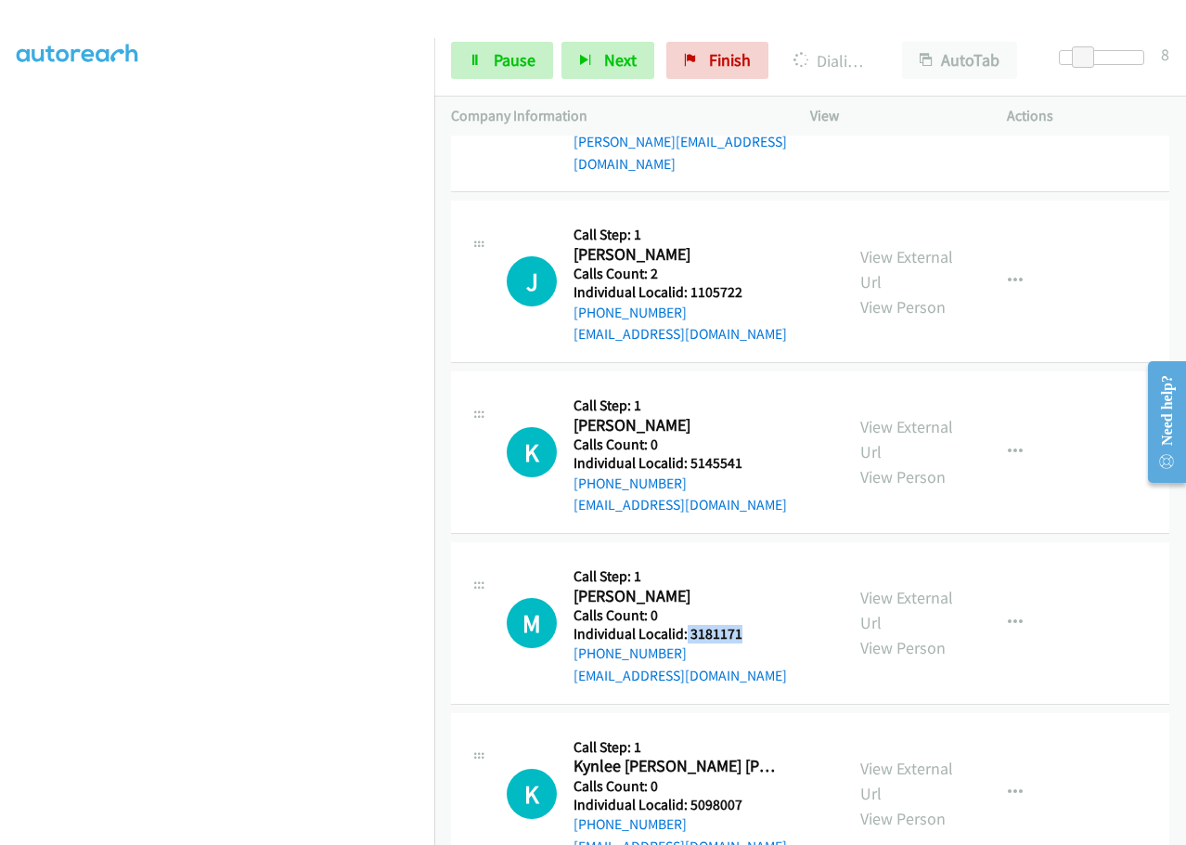
drag, startPoint x: 697, startPoint y: 584, endPoint x: 756, endPoint y: 584, distance: 58.5
click at [756, 625] on h5 "Individual Localid: 3181171" at bounding box center [680, 634] width 213 height 19
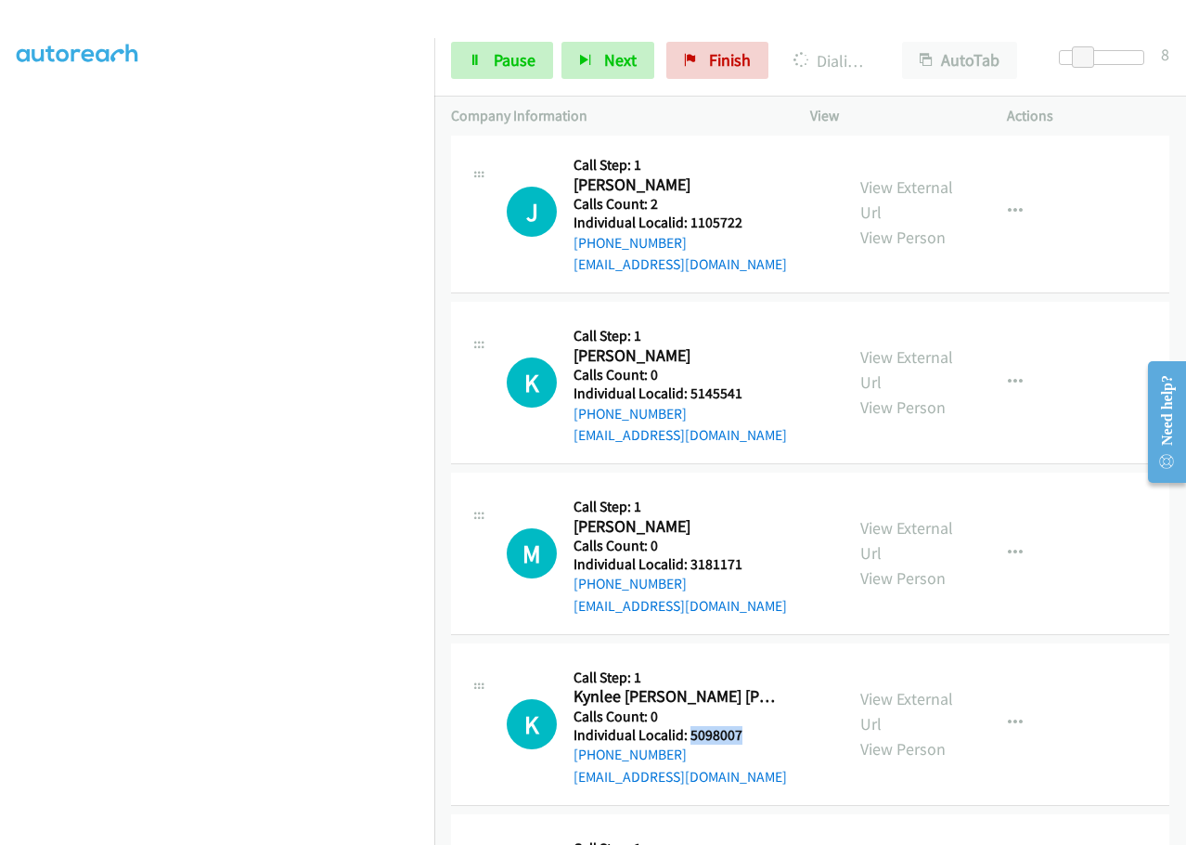
drag, startPoint x: 691, startPoint y: 688, endPoint x: 747, endPoint y: 687, distance: 56.6
click at [747, 726] on h5 "Individual Localid: 5098007" at bounding box center [680, 735] width 213 height 19
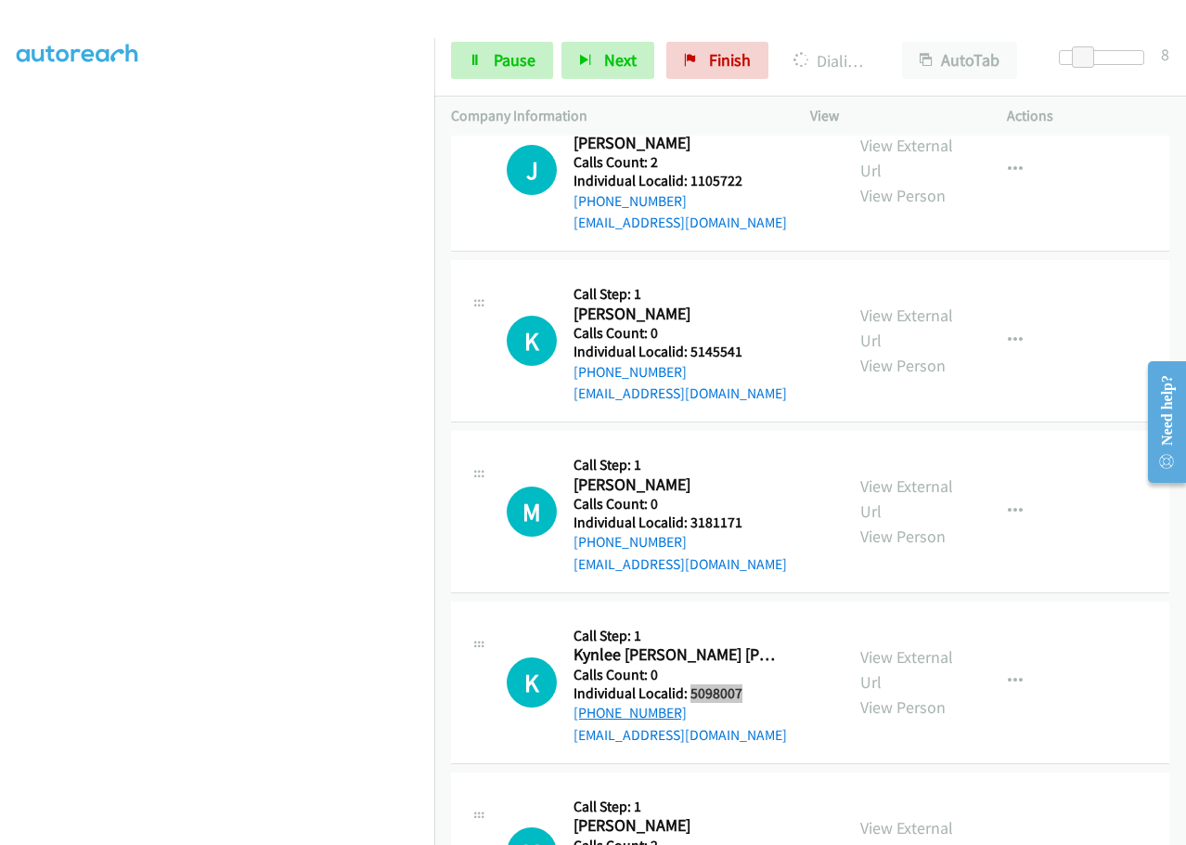
scroll to position [2523, 0]
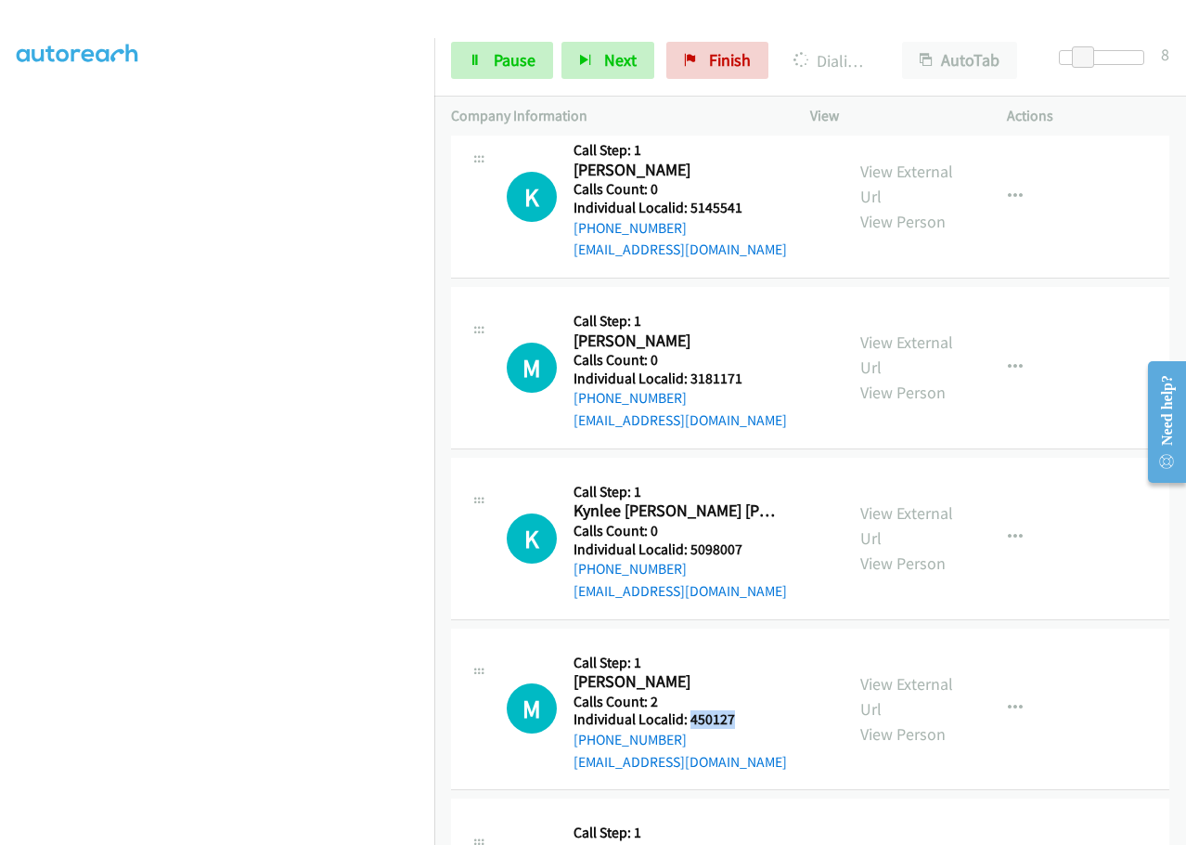
drag, startPoint x: 691, startPoint y: 679, endPoint x: 750, endPoint y: 673, distance: 59.7
click at [750, 710] on h5 "Individual Localid: 450127" at bounding box center [680, 719] width 213 height 19
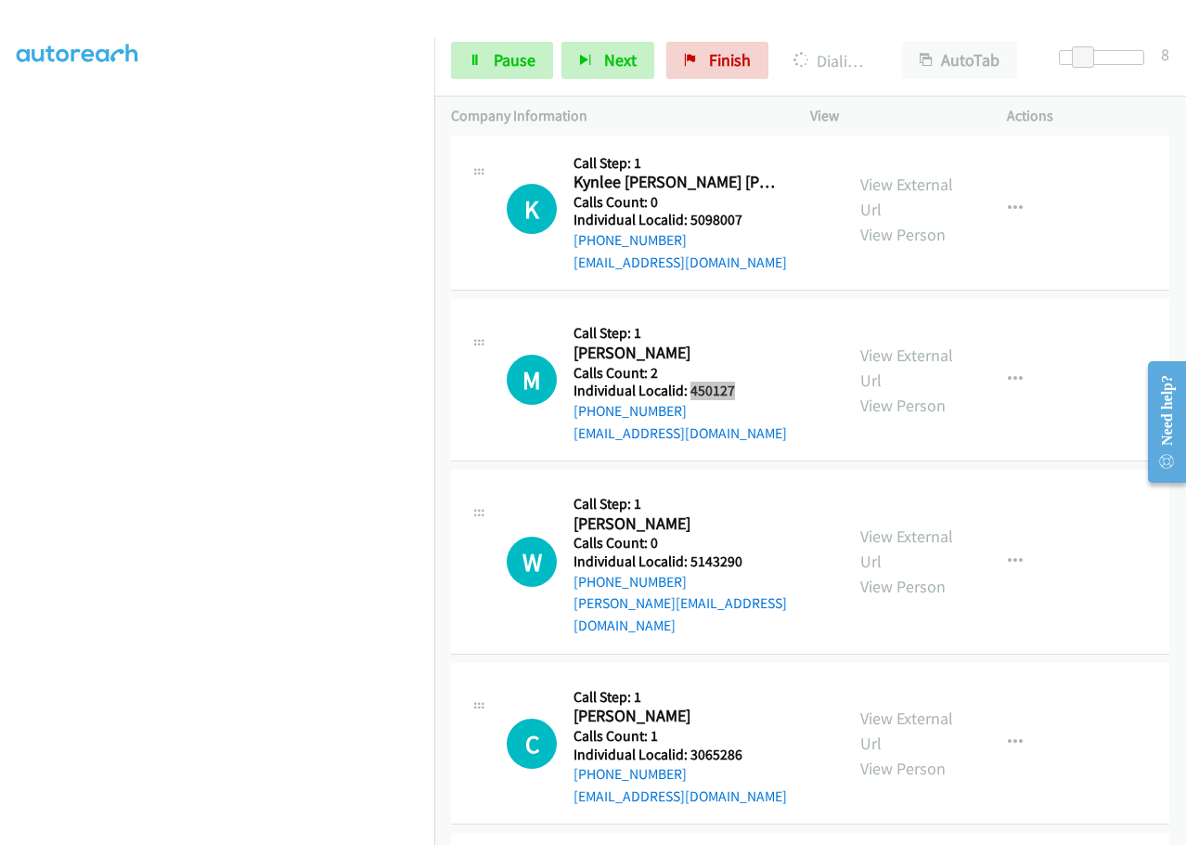
scroll to position [3043, 0]
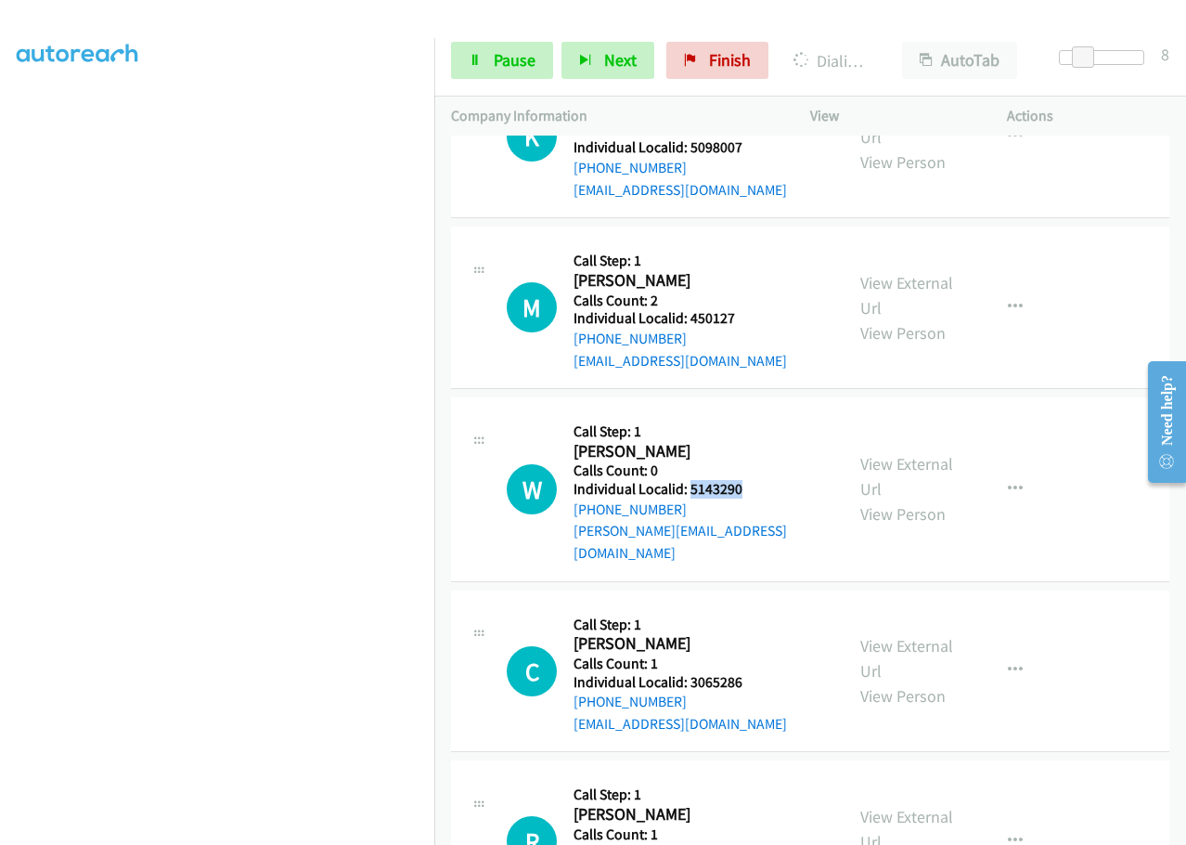
drag, startPoint x: 691, startPoint y: 438, endPoint x: 752, endPoint y: 439, distance: 60.3
click at [752, 480] on h5 "Individual Localid: 5143290" at bounding box center [700, 489] width 253 height 19
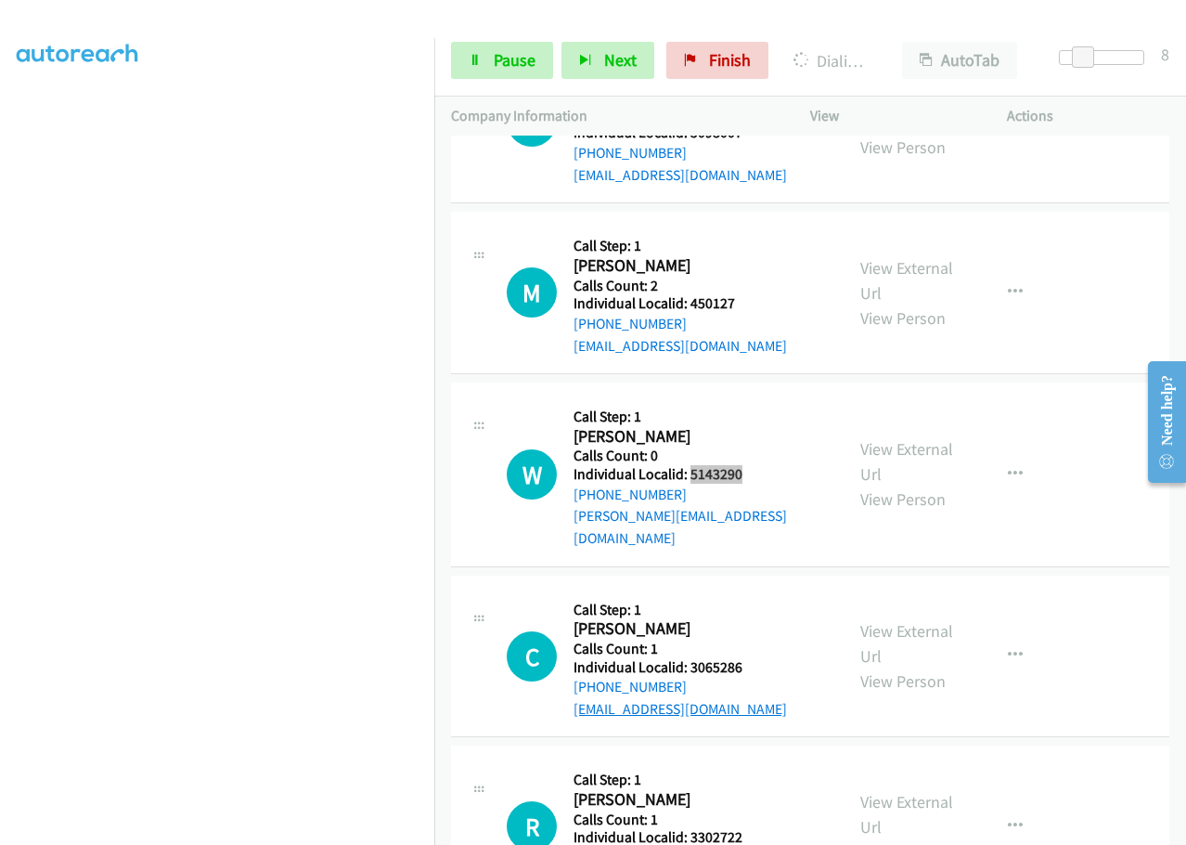
scroll to position [3066, 0]
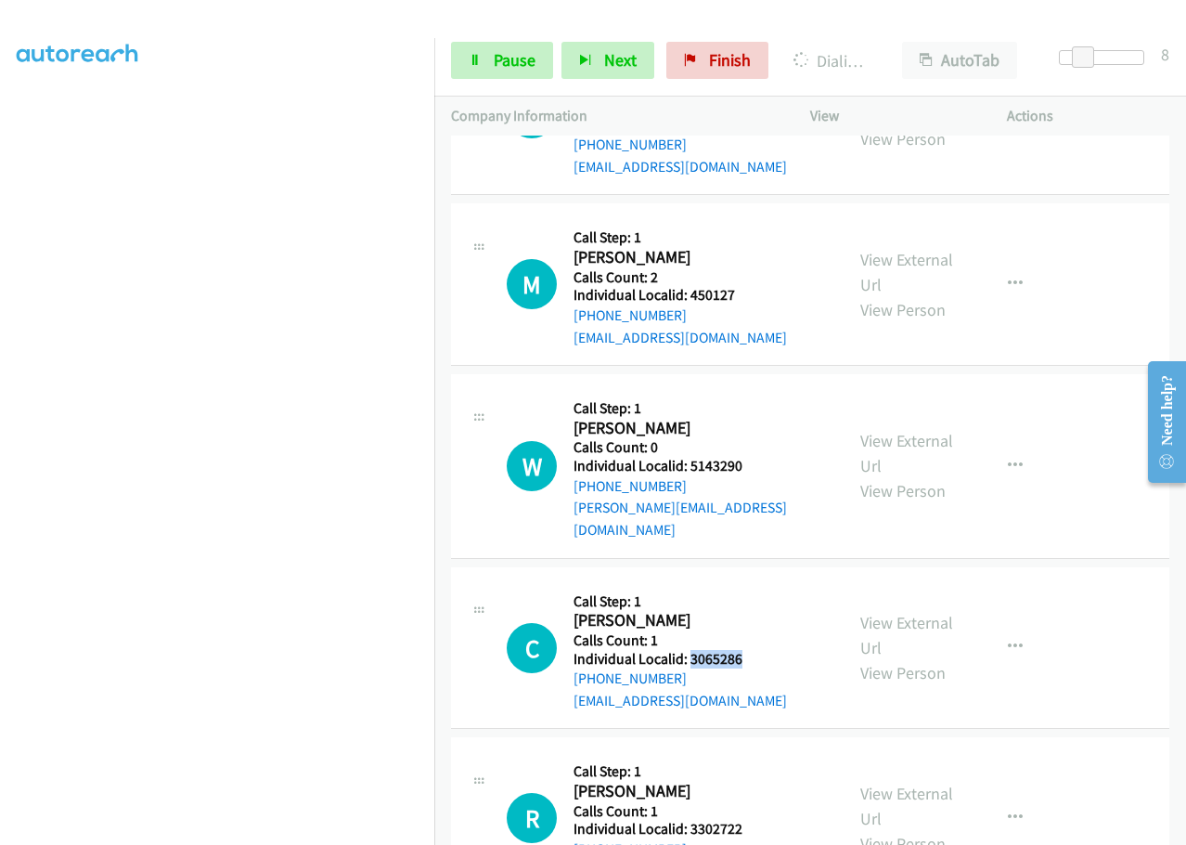
drag, startPoint x: 691, startPoint y: 589, endPoint x: 732, endPoint y: 596, distance: 41.4
click at [756, 650] on h5 "Individual Localid: 3065286" at bounding box center [680, 659] width 213 height 19
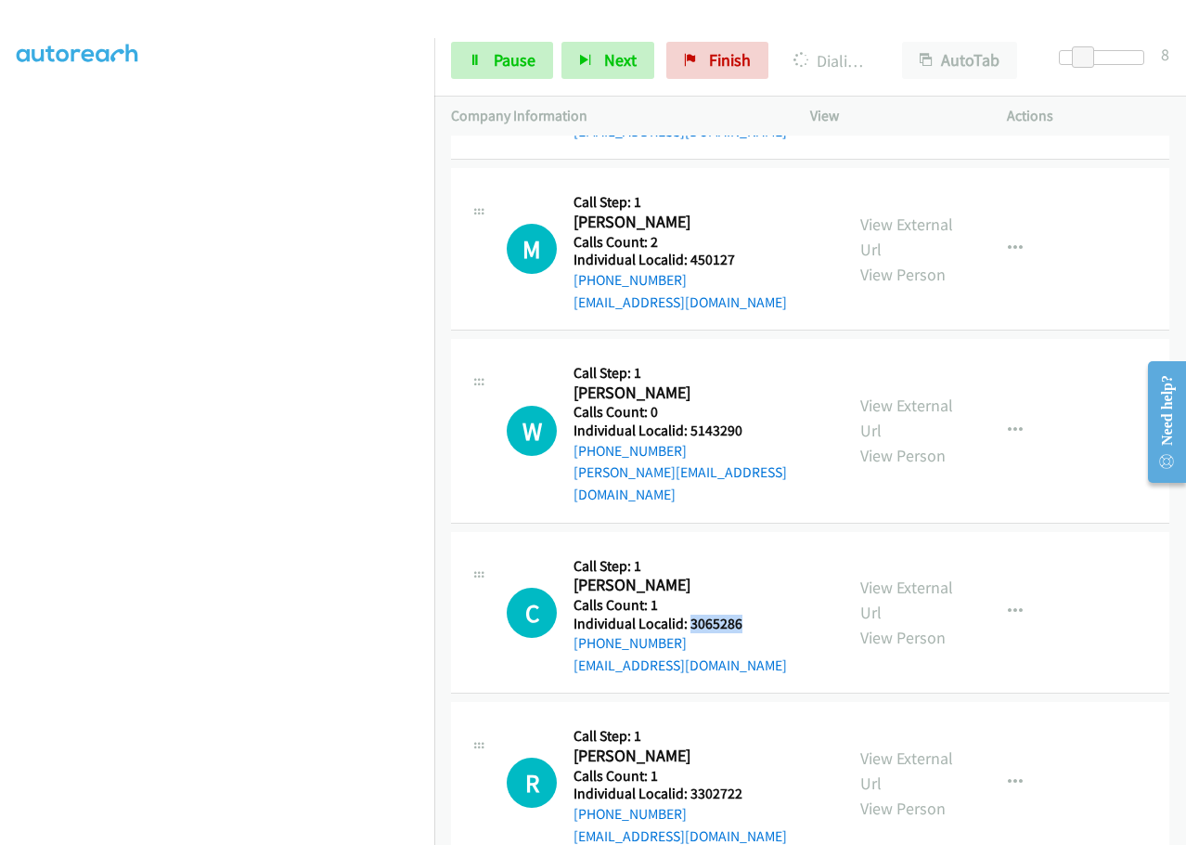
scroll to position [3135, 0]
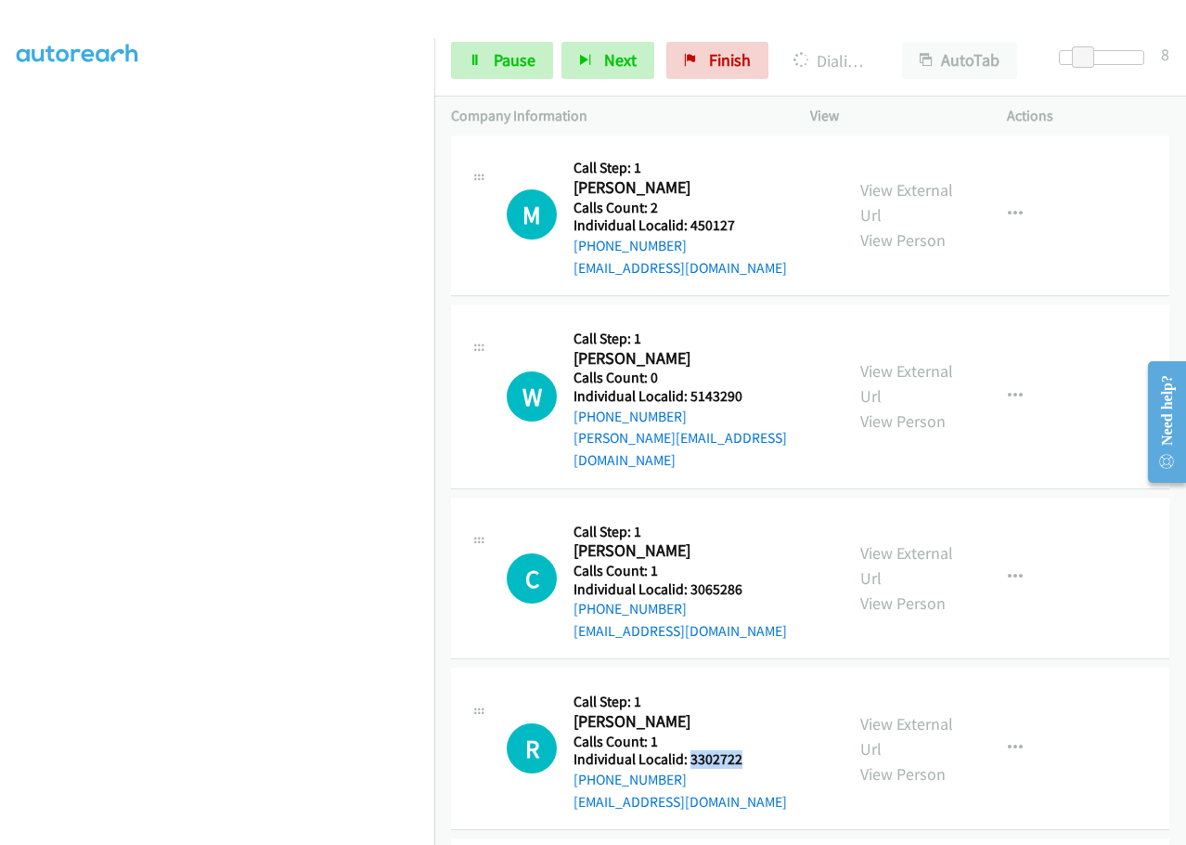
drag, startPoint x: 704, startPoint y: 692, endPoint x: 730, endPoint y: 700, distance: 27.0
click at [758, 750] on h5 "Individual Localid: 3302722" at bounding box center [680, 759] width 213 height 19
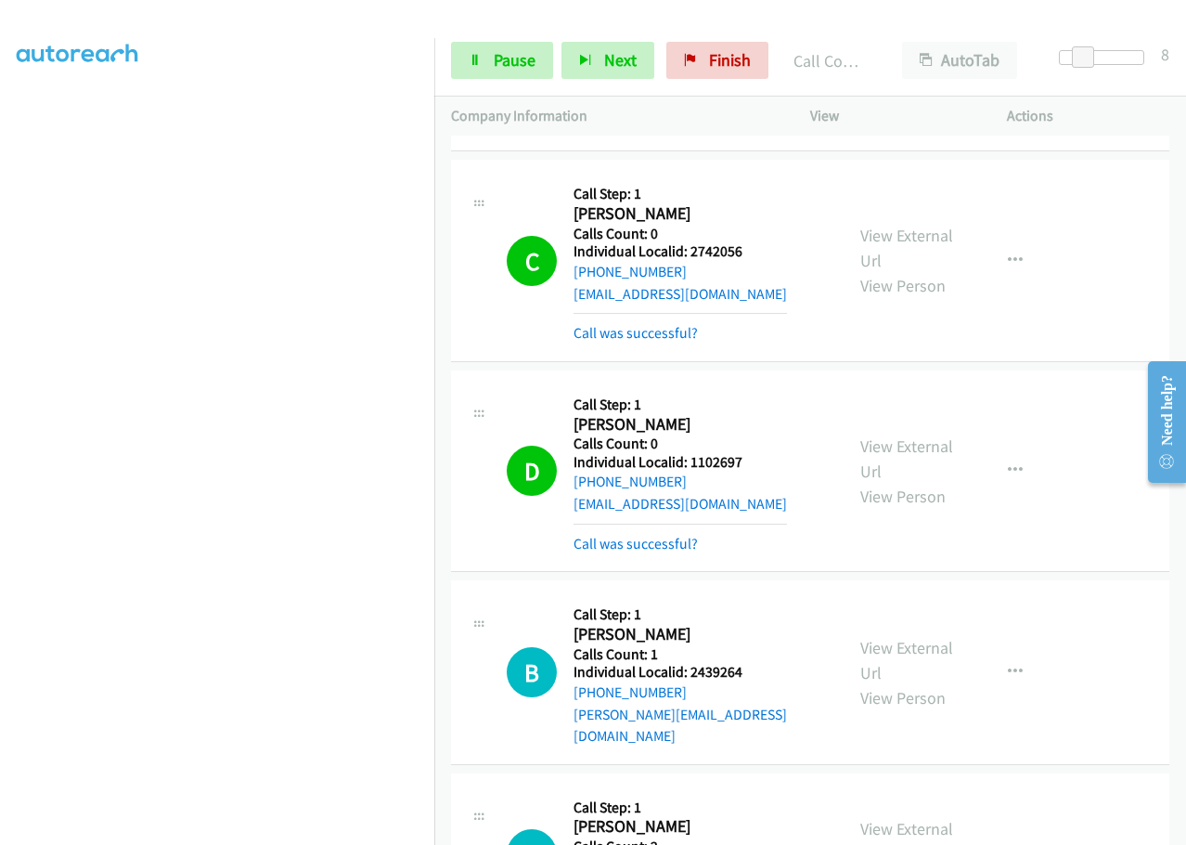
scroll to position [1853, 0]
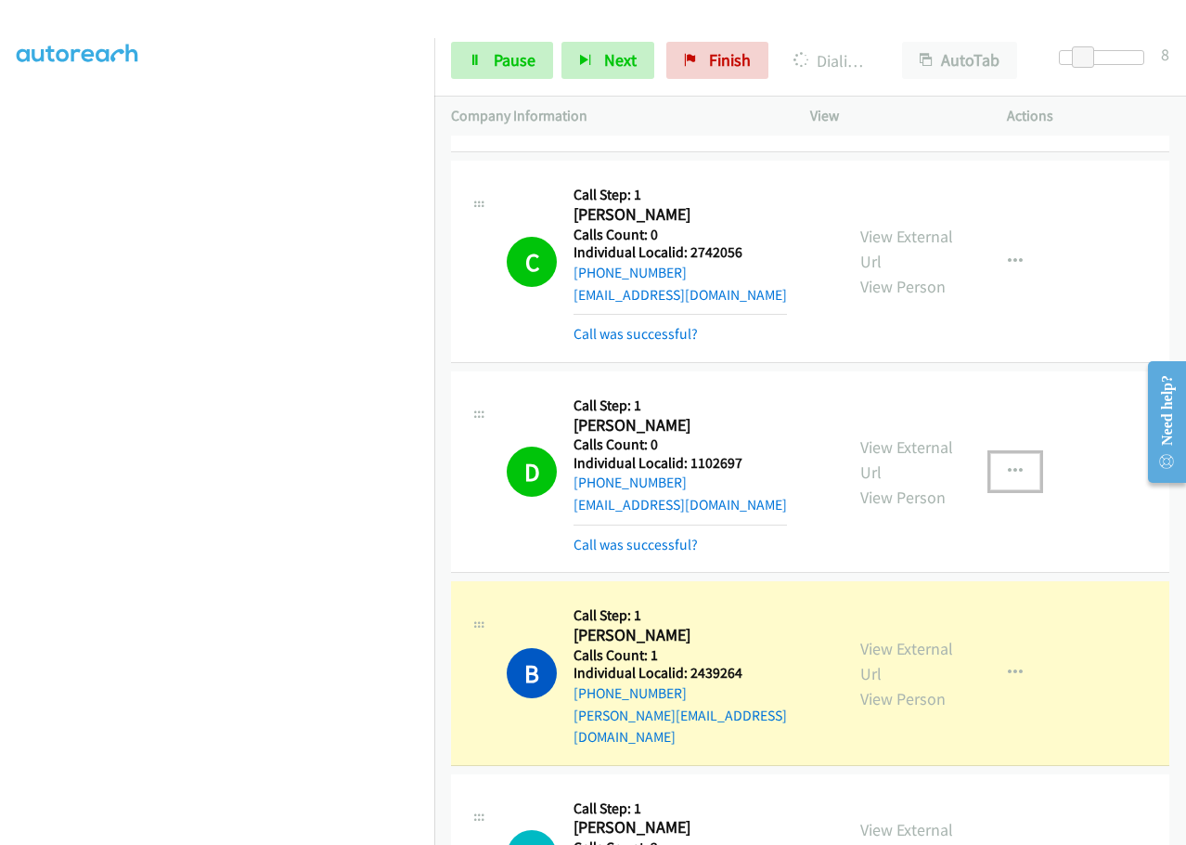
click at [1008, 464] on icon "button" at bounding box center [1015, 471] width 15 height 15
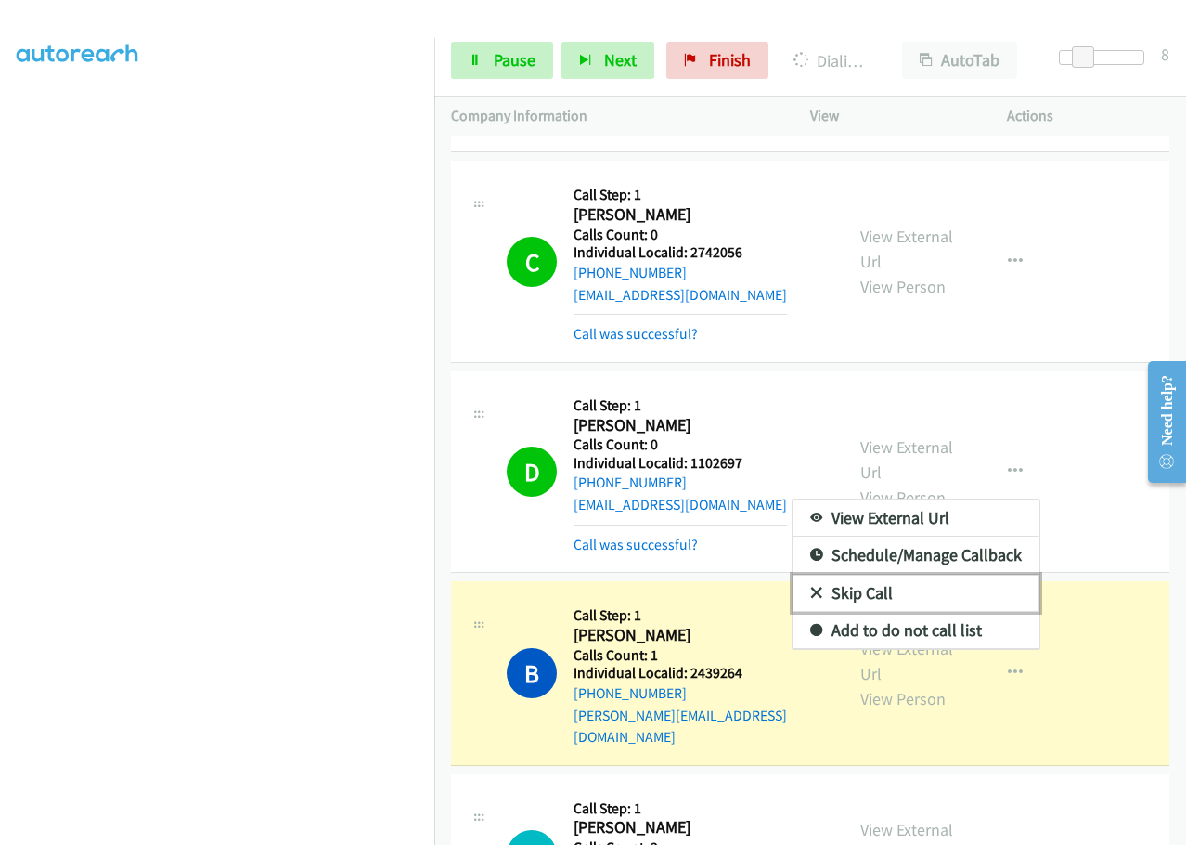
click at [812, 575] on link "Skip Call" at bounding box center [916, 593] width 247 height 37
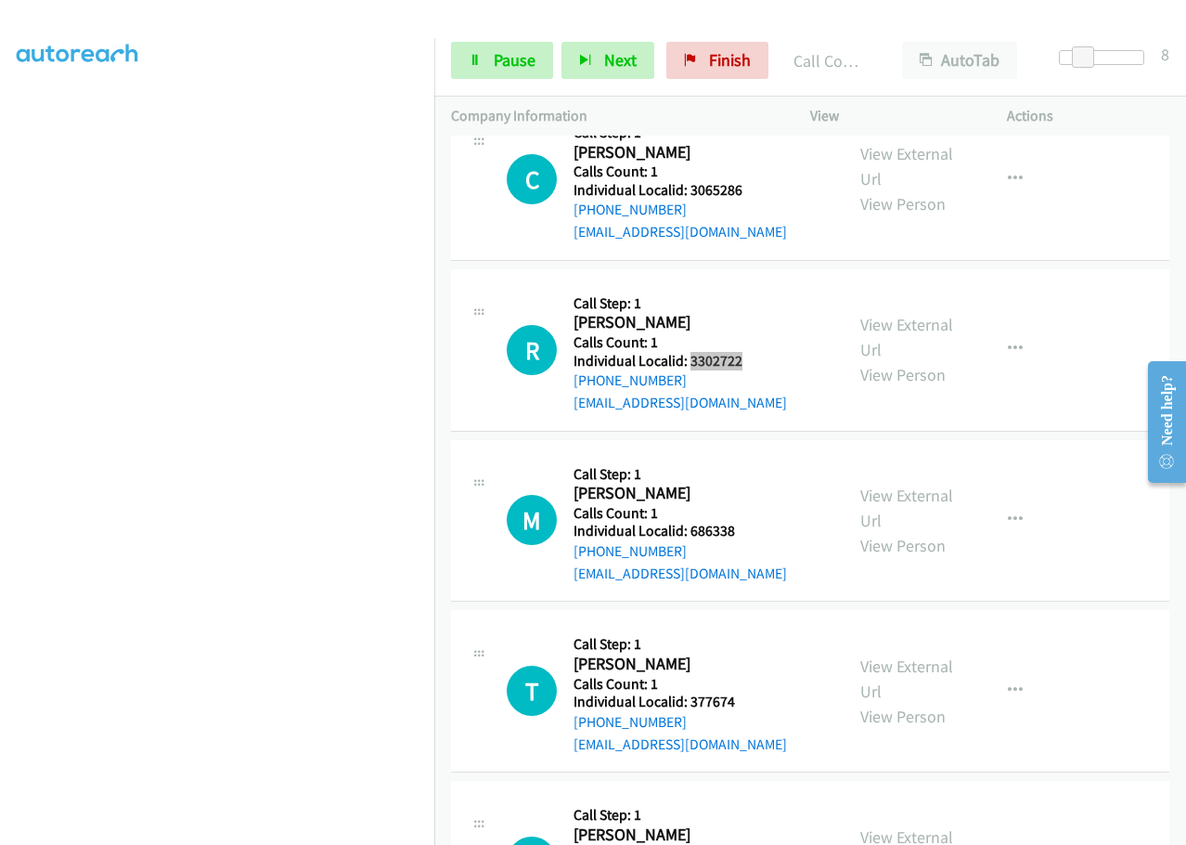
scroll to position [3616, 0]
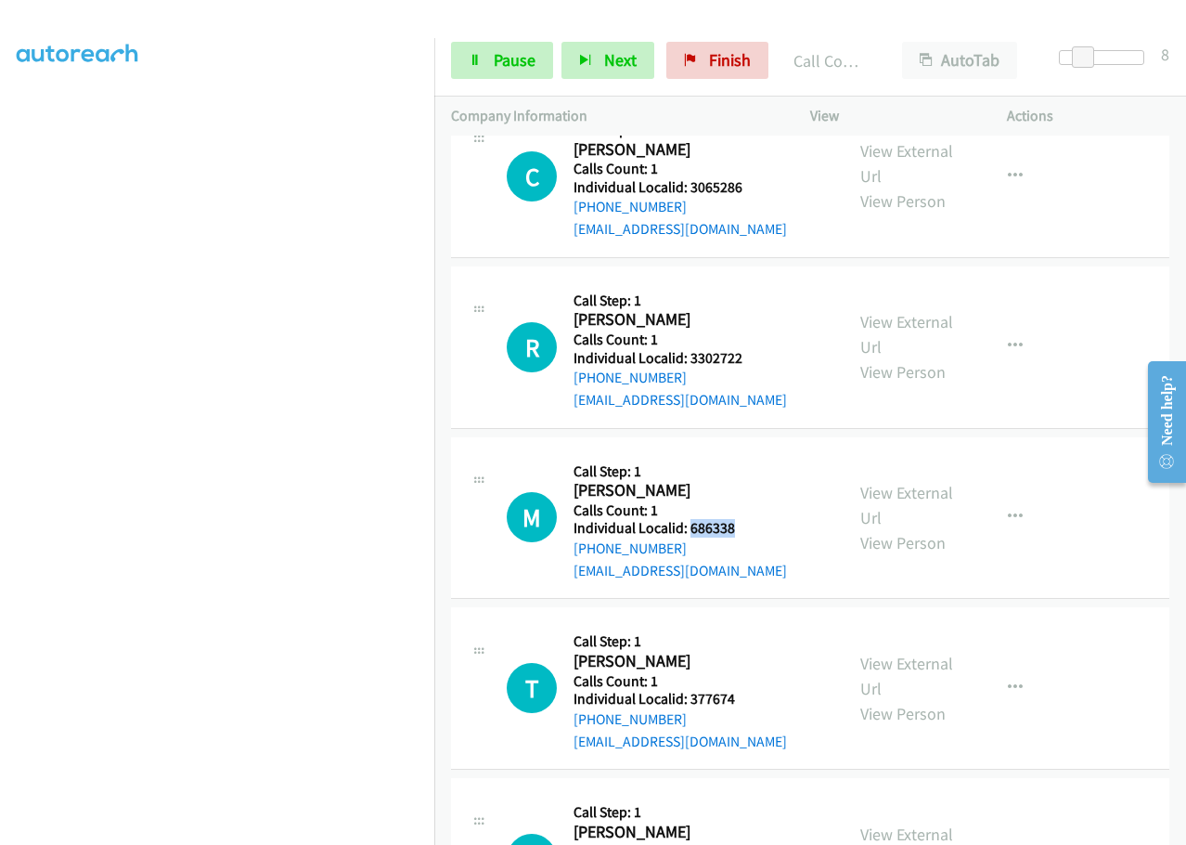
drag, startPoint x: 687, startPoint y: 463, endPoint x: 750, endPoint y: 462, distance: 63.1
click at [750, 519] on h5 "Individual Localid: 686338" at bounding box center [680, 528] width 213 height 19
drag, startPoint x: 691, startPoint y: 634, endPoint x: 755, endPoint y: 634, distance: 63.1
click at [755, 690] on h5 "Individual Localid: 377674" at bounding box center [680, 699] width 213 height 19
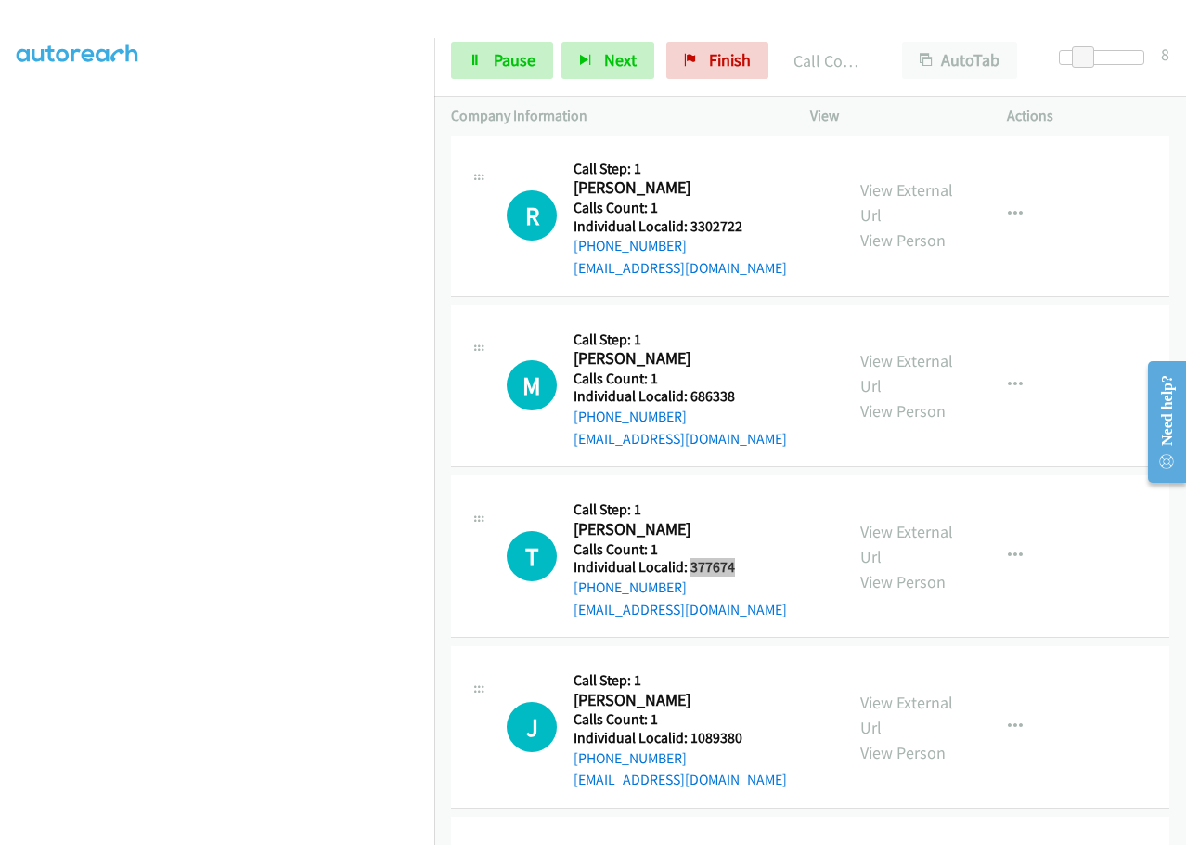
scroll to position [3755, 0]
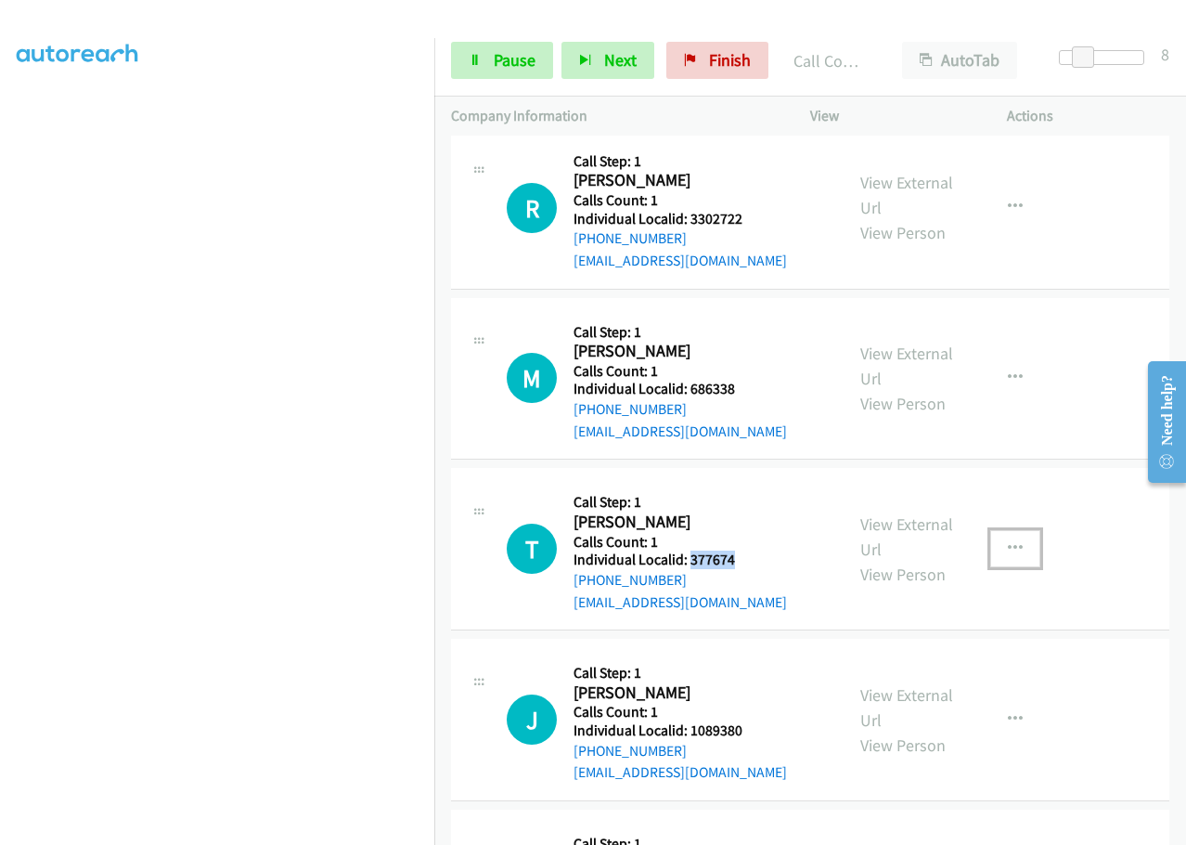
click at [1020, 530] on button "button" at bounding box center [1015, 548] width 50 height 37
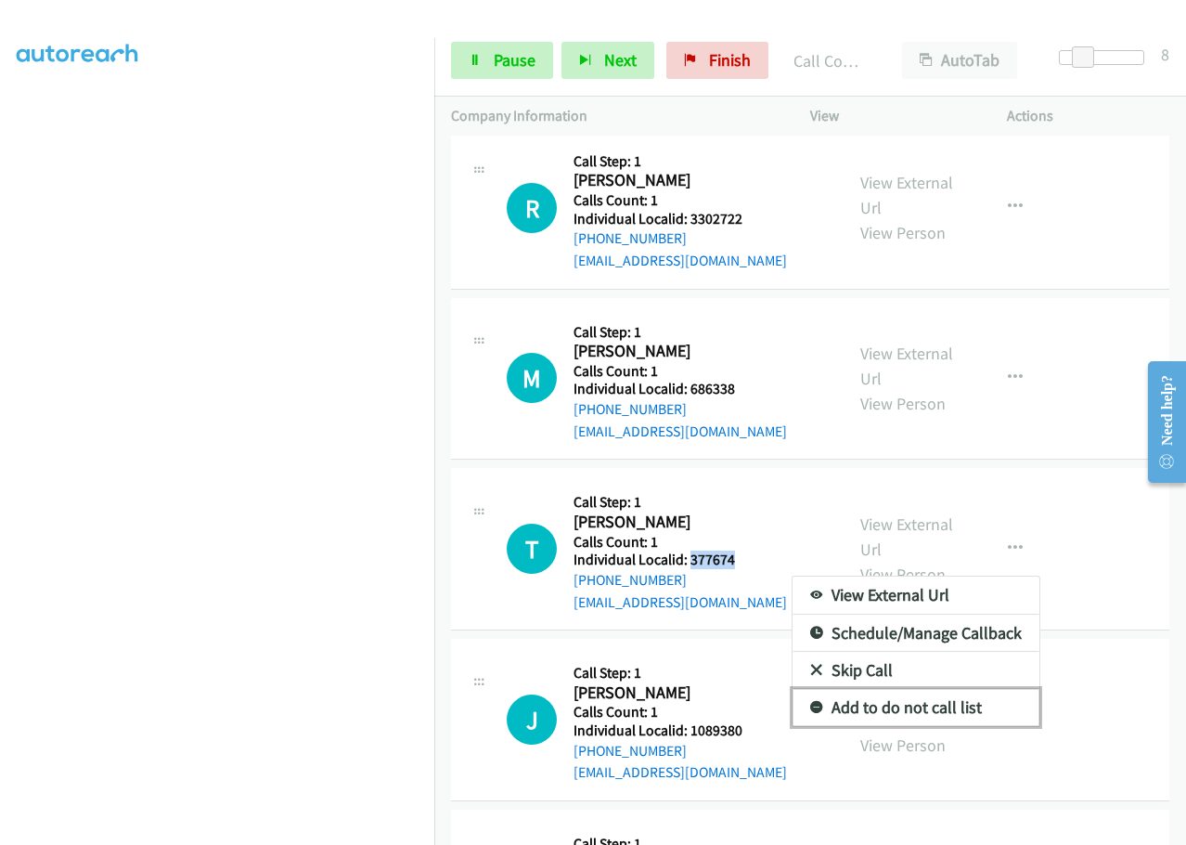
click at [810, 702] on icon at bounding box center [816, 708] width 13 height 13
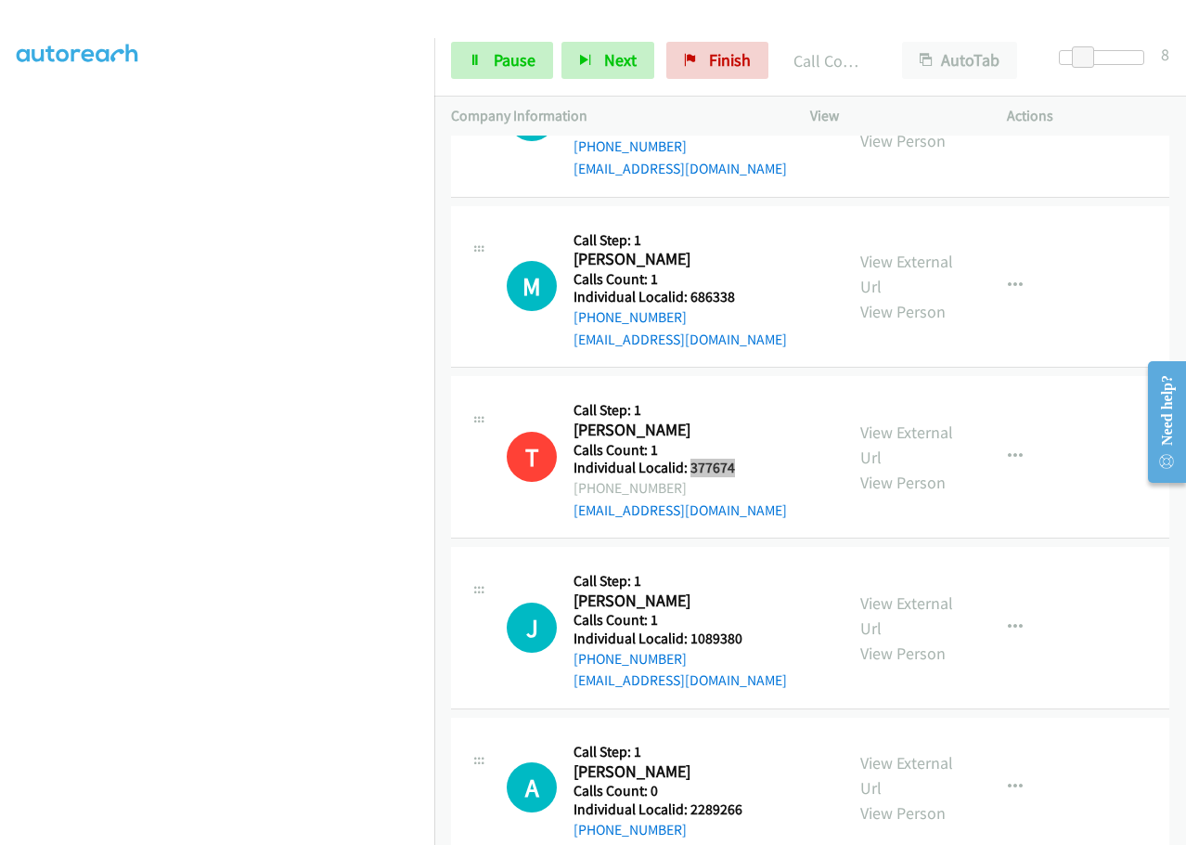
scroll to position [3848, 0]
drag, startPoint x: 697, startPoint y: 575, endPoint x: 761, endPoint y: 573, distance: 64.1
click at [761, 628] on h5 "Individual Localid: 1089380" at bounding box center [680, 637] width 213 height 19
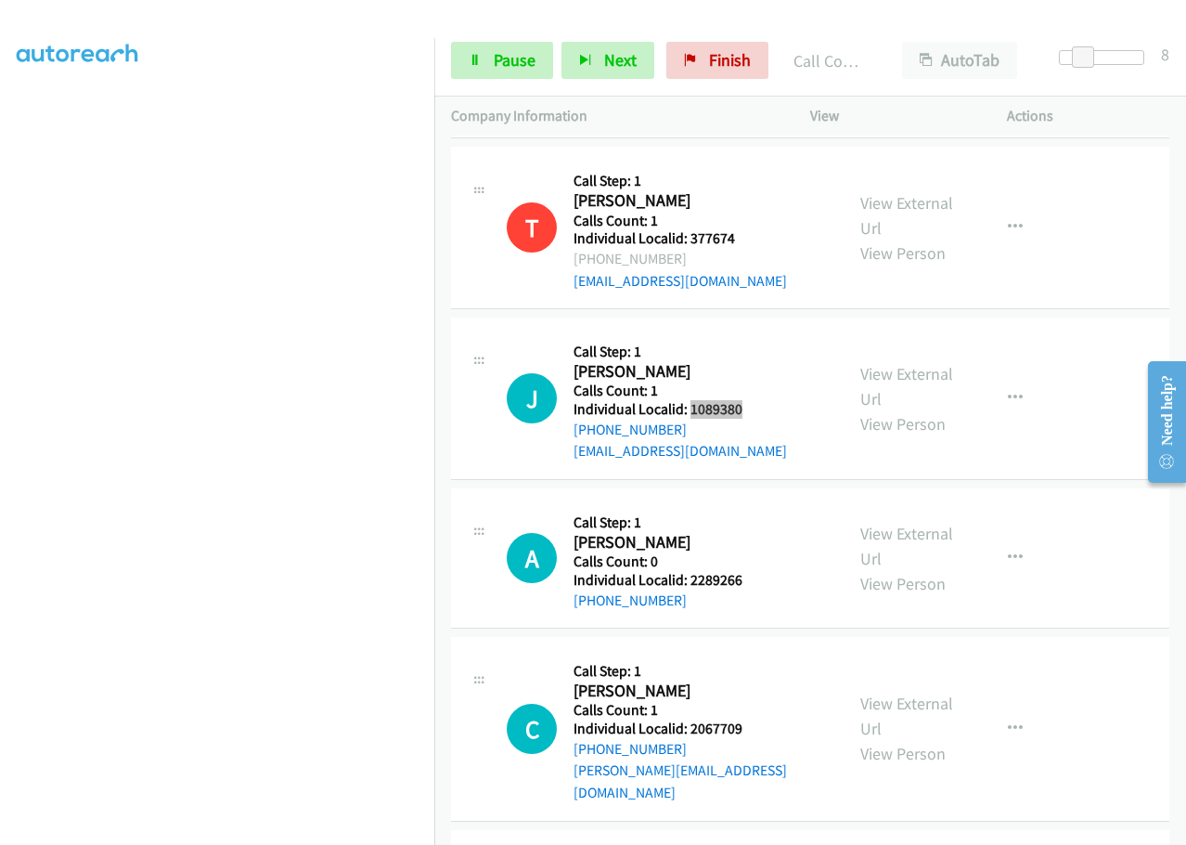
scroll to position [4127, 0]
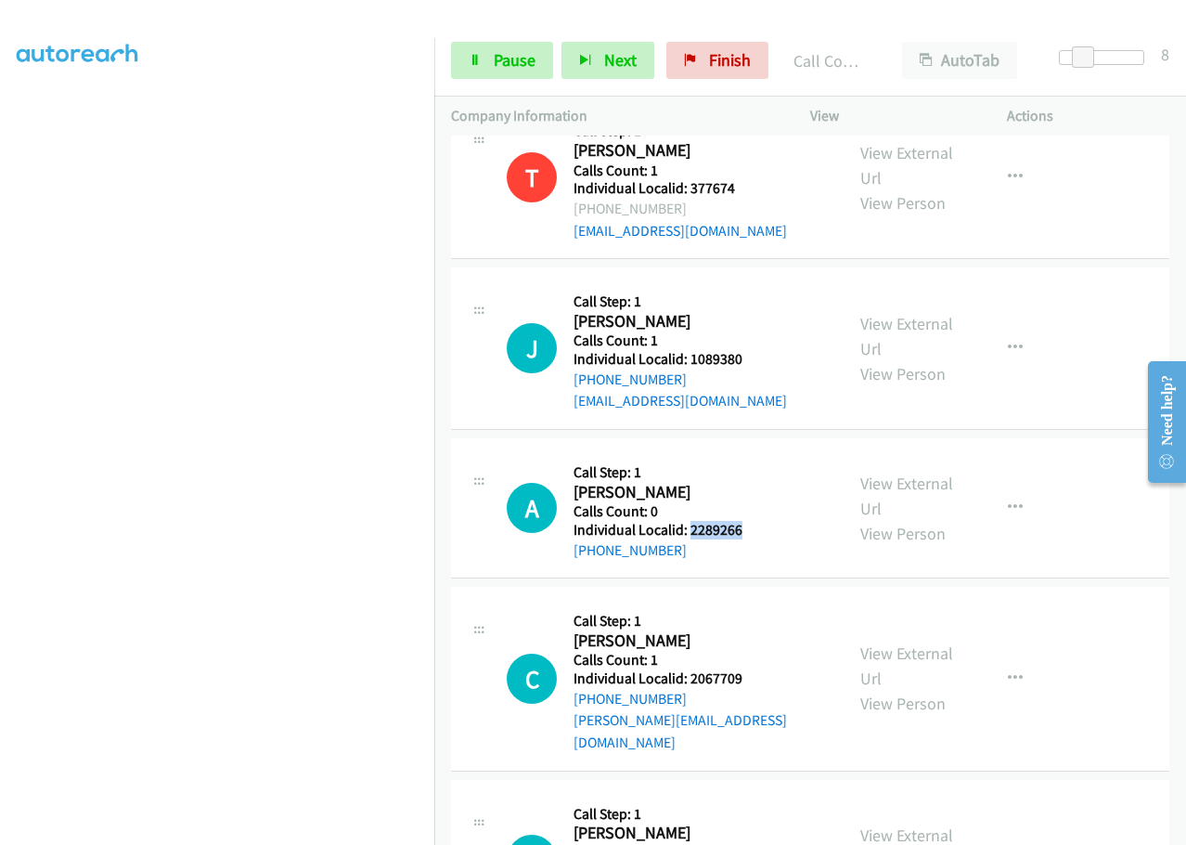
drag, startPoint x: 721, startPoint y: 464, endPoint x: 767, endPoint y: 463, distance: 45.5
click at [767, 521] on h5 "Individual Localid: 2289266" at bounding box center [676, 530] width 204 height 19
drag, startPoint x: 692, startPoint y: 610, endPoint x: 758, endPoint y: 614, distance: 66.1
click at [758, 669] on h5 "Individual Localid: 2067709" at bounding box center [700, 678] width 253 height 19
click at [721, 630] on h2 "[PERSON_NAME]" at bounding box center [676, 640] width 204 height 21
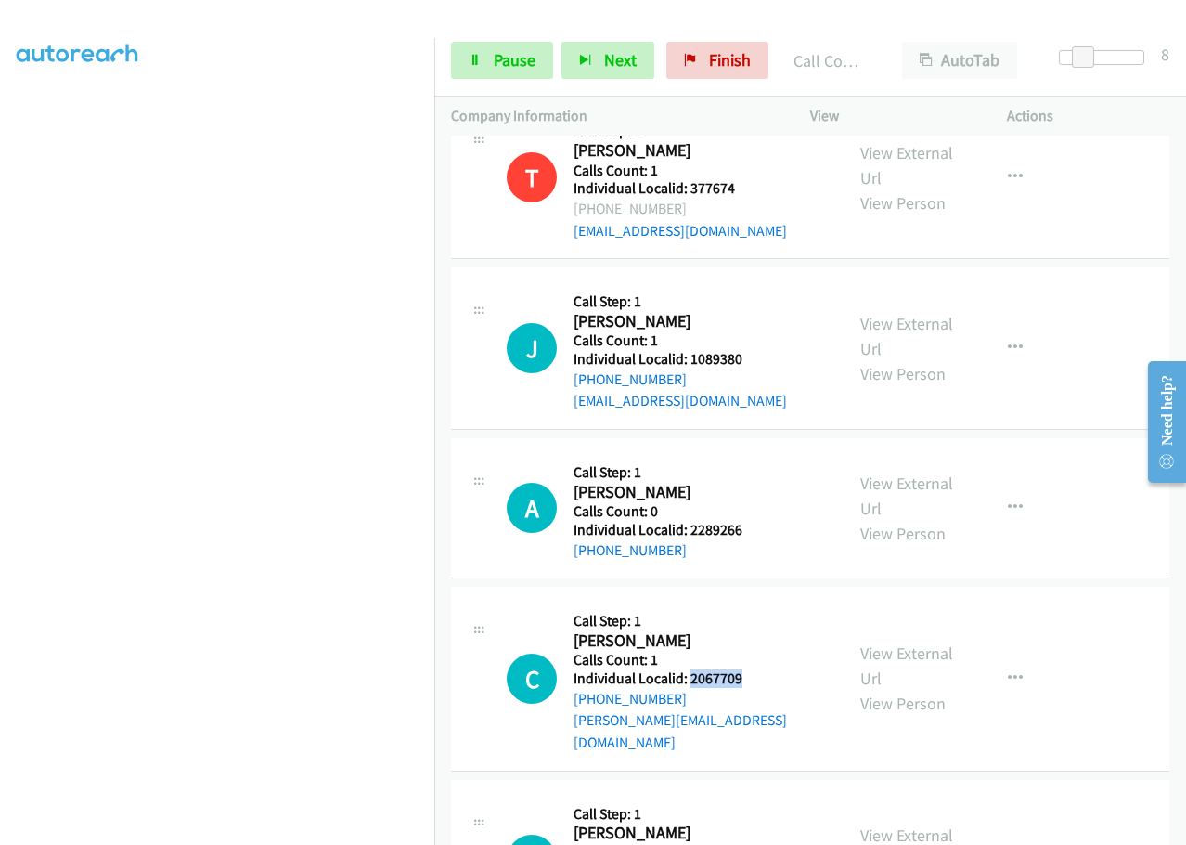
drag, startPoint x: 688, startPoint y: 611, endPoint x: 749, endPoint y: 612, distance: 61.3
click at [752, 669] on h5 "Individual Localid: 2067709" at bounding box center [700, 678] width 253 height 19
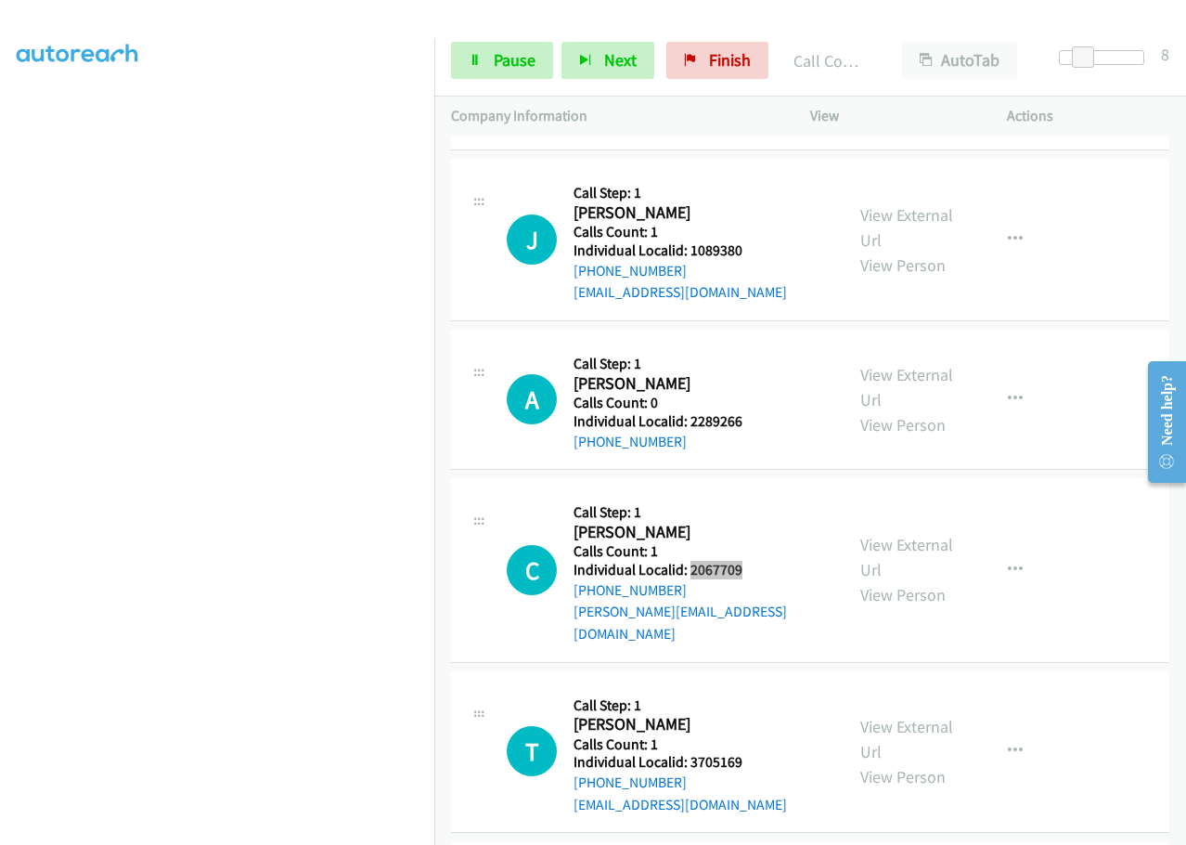
scroll to position [4243, 0]
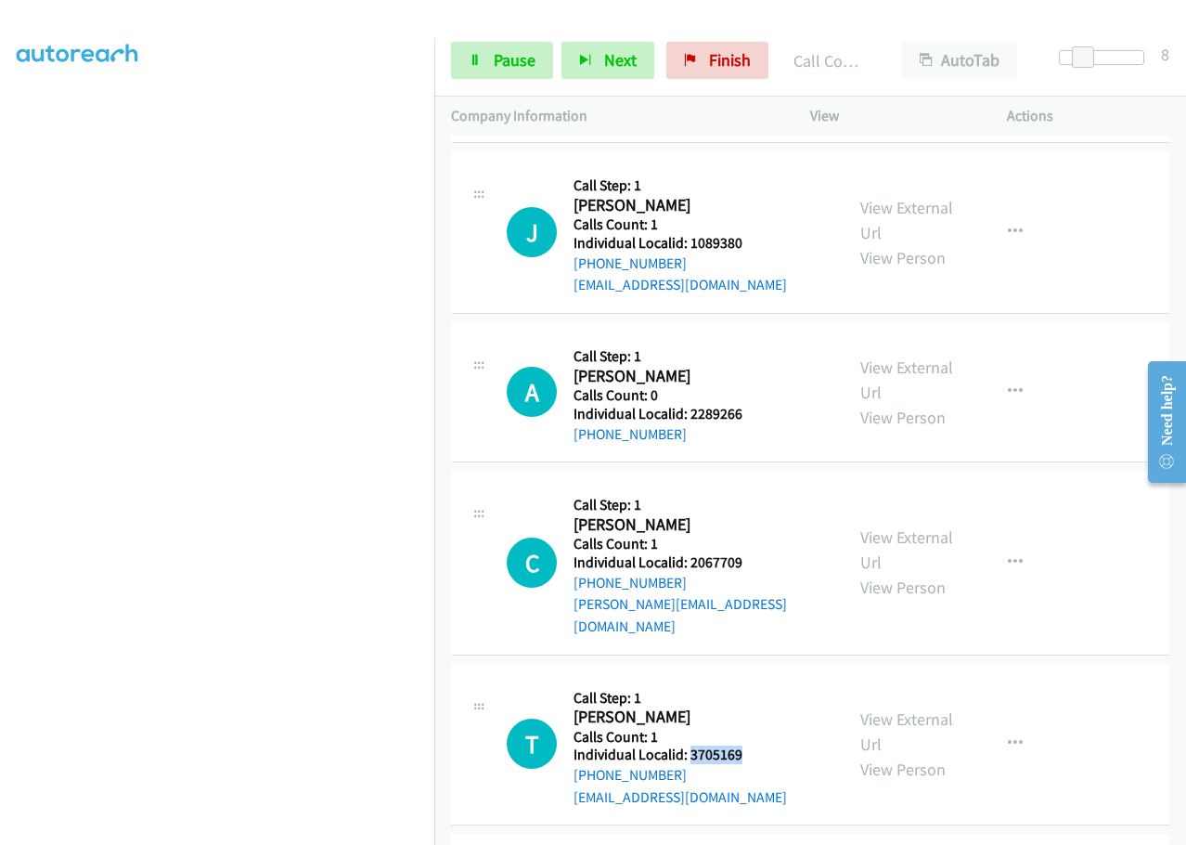
drag, startPoint x: 691, startPoint y: 667, endPoint x: 724, endPoint y: 666, distance: 33.5
click at [756, 745] on h5 "Individual Localid: 3705169" at bounding box center [680, 754] width 213 height 19
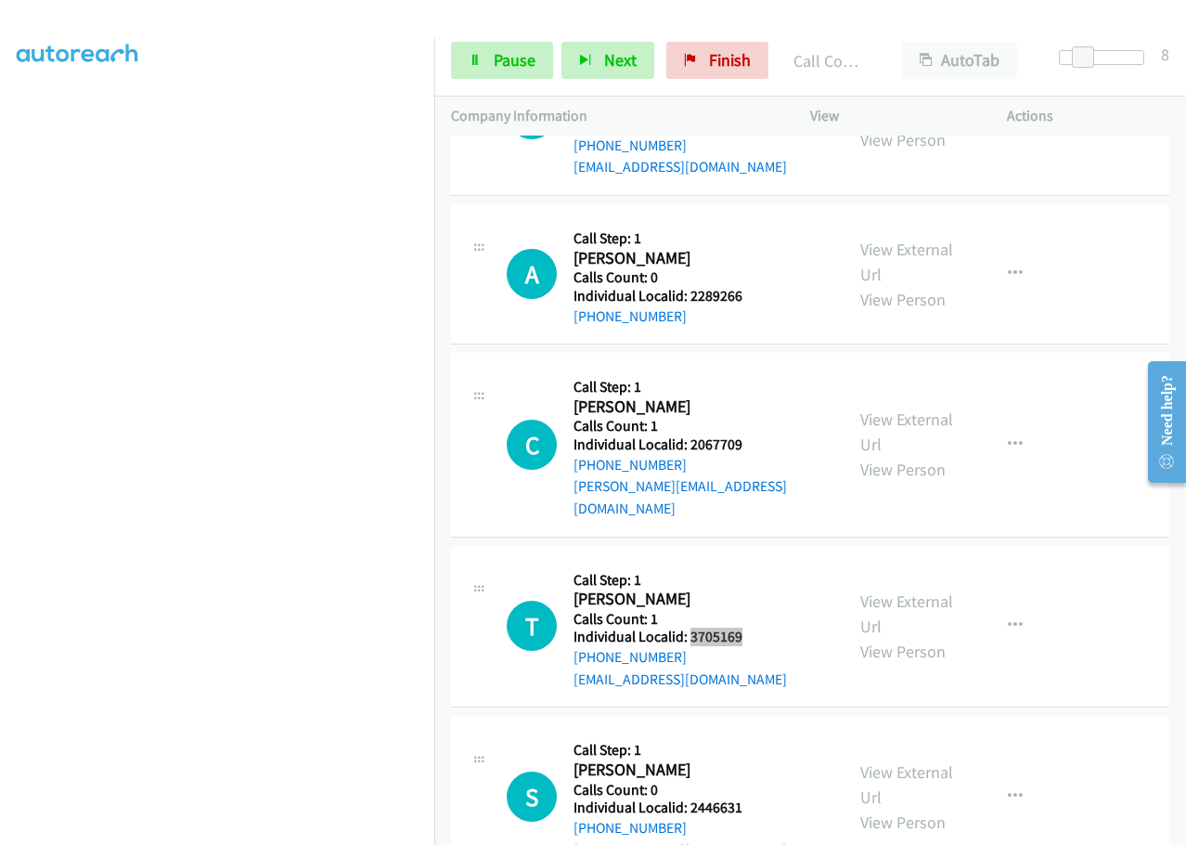
scroll to position [4405, 0]
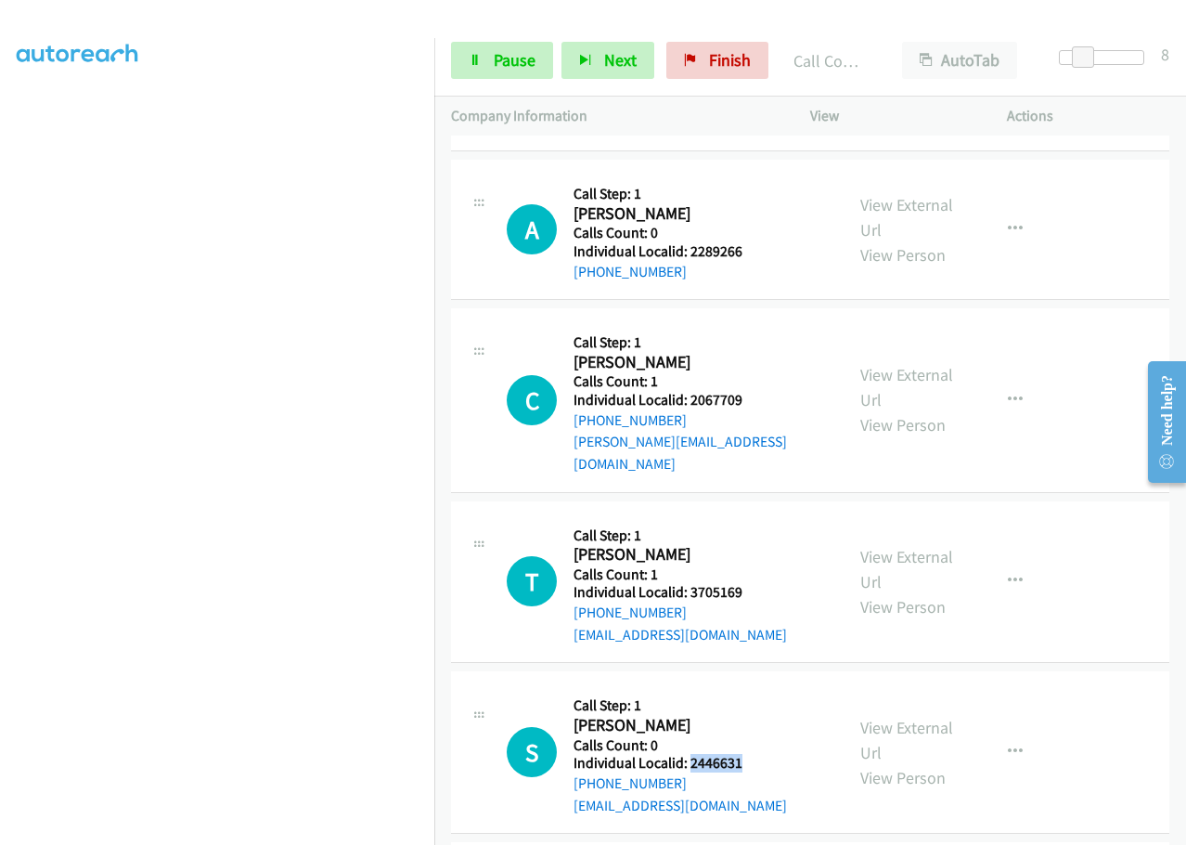
drag, startPoint x: 689, startPoint y: 675, endPoint x: 758, endPoint y: 675, distance: 69.6
click at [758, 754] on h5 "Individual Localid: 2446631" at bounding box center [680, 763] width 213 height 19
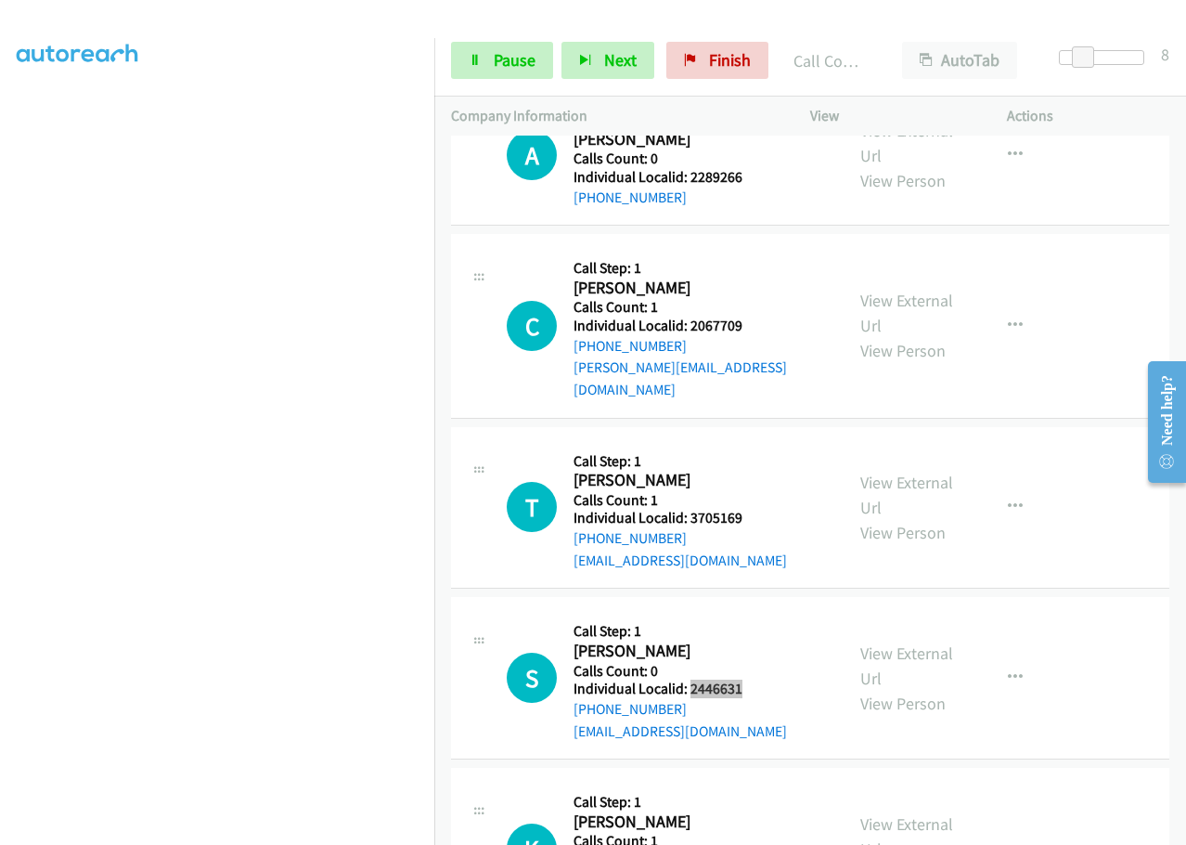
scroll to position [4504, 0]
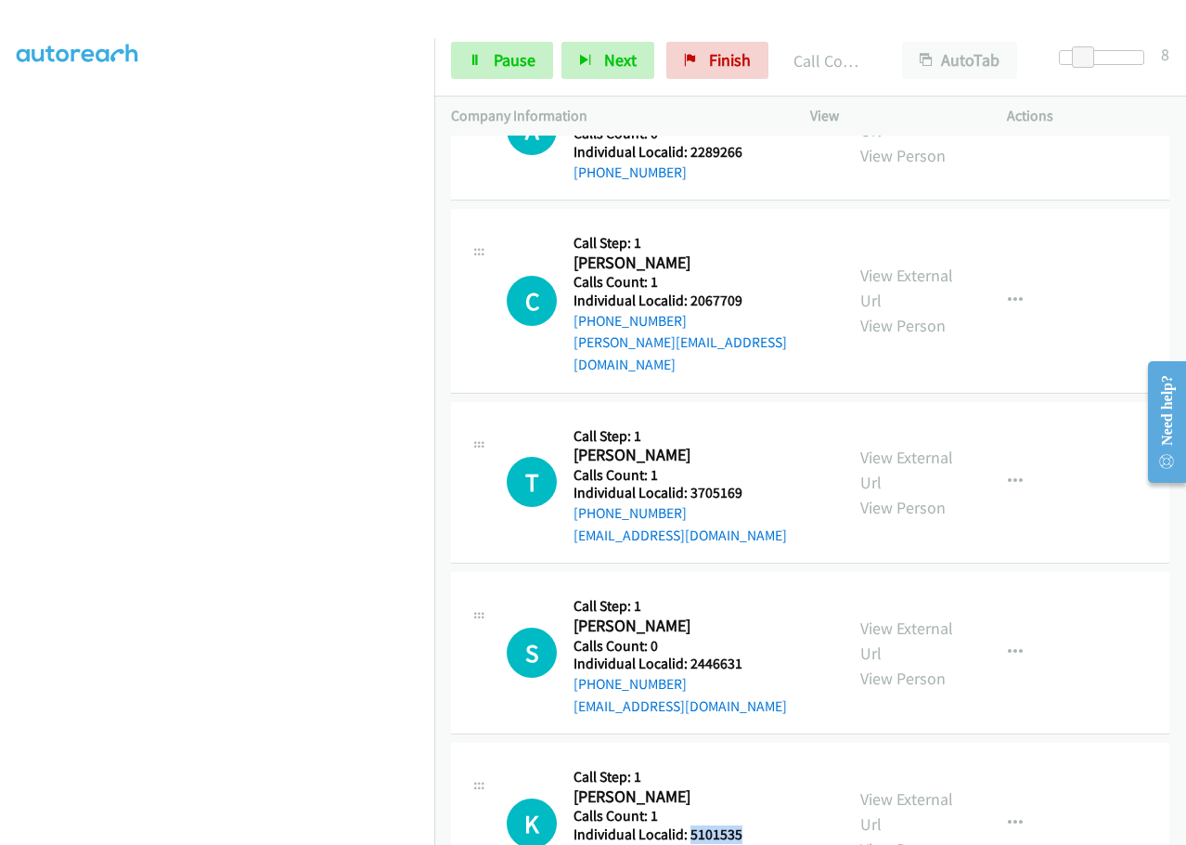
drag, startPoint x: 691, startPoint y: 744, endPoint x: 757, endPoint y: 745, distance: 66.8
click at [757, 825] on h5 "Individual Localid: 5101535" at bounding box center [680, 834] width 213 height 19
click at [507, 58] on span "Pause" at bounding box center [515, 59] width 42 height 21
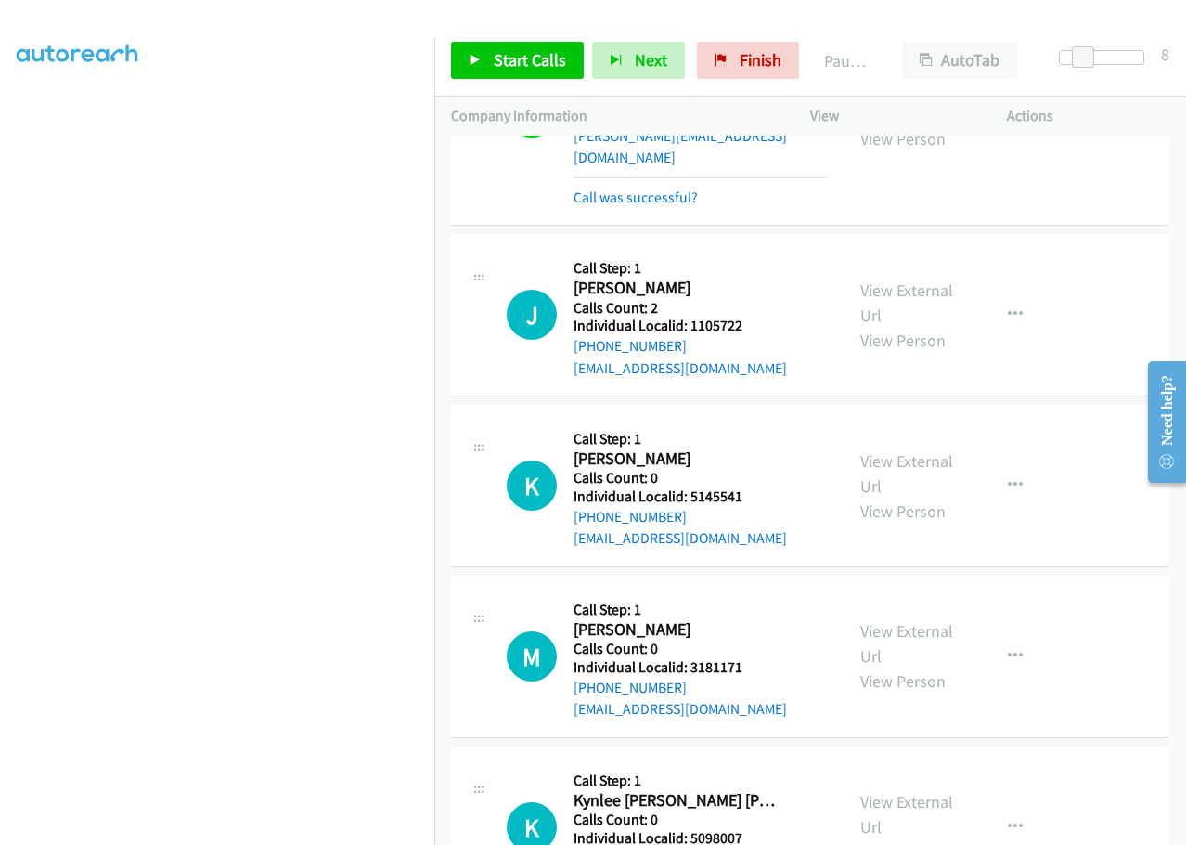
scroll to position [2462, 0]
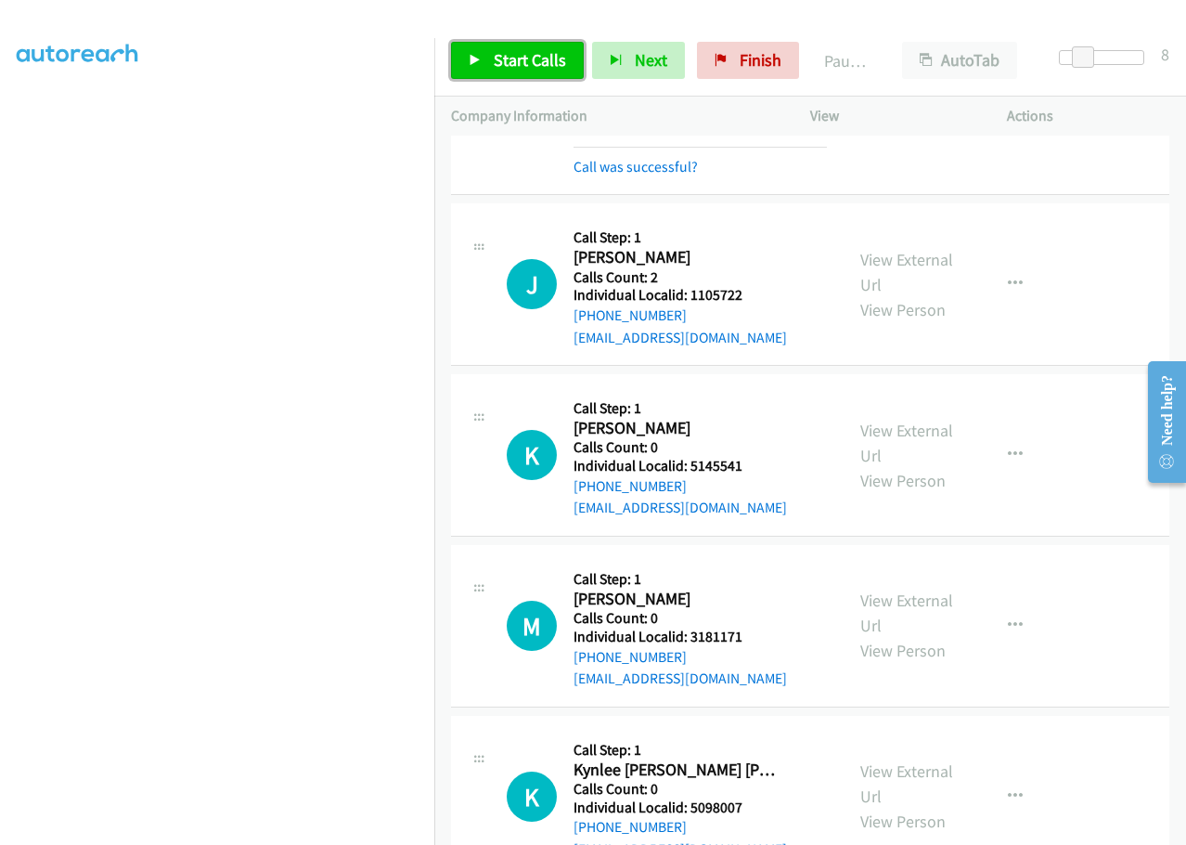
click at [501, 55] on span "Start Calls" at bounding box center [530, 59] width 72 height 21
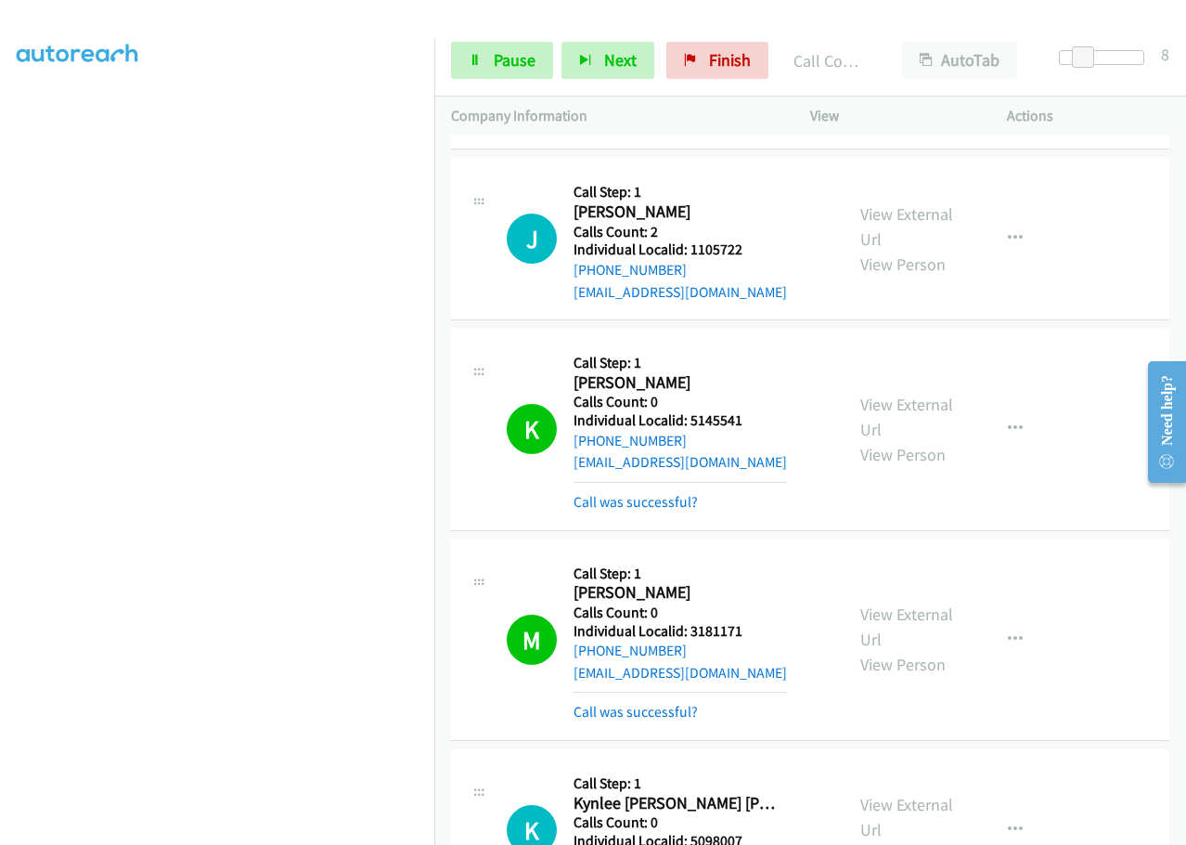
scroll to position [2509, 0]
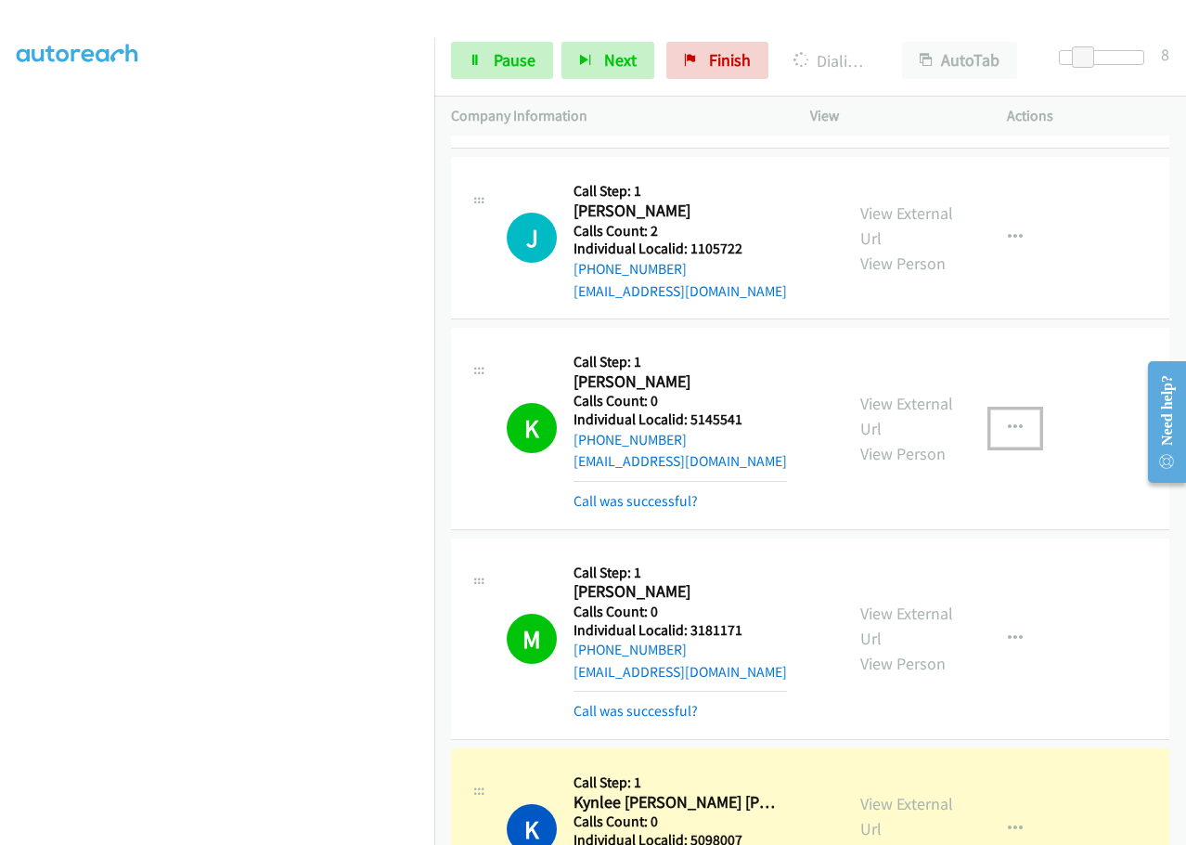
click at [1011, 420] on icon "button" at bounding box center [1015, 427] width 15 height 15
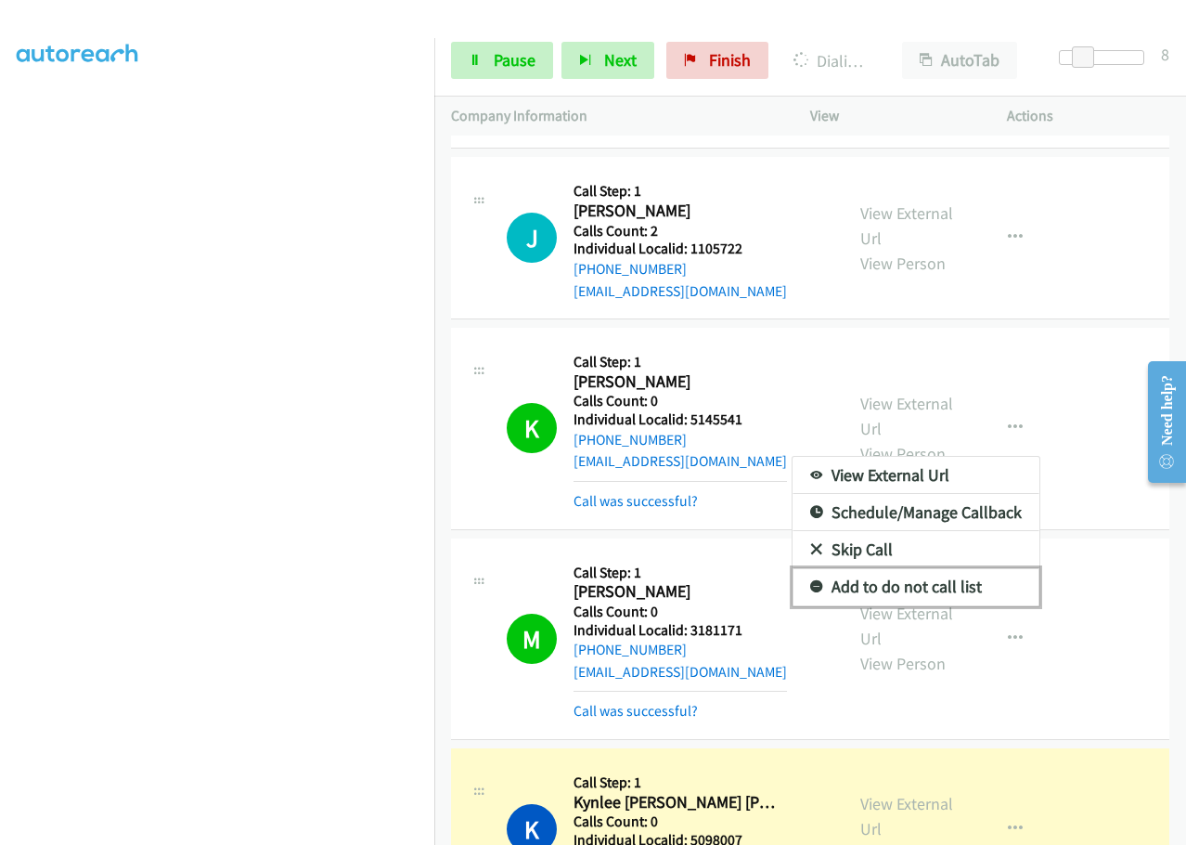
click at [810, 581] on icon at bounding box center [816, 587] width 13 height 13
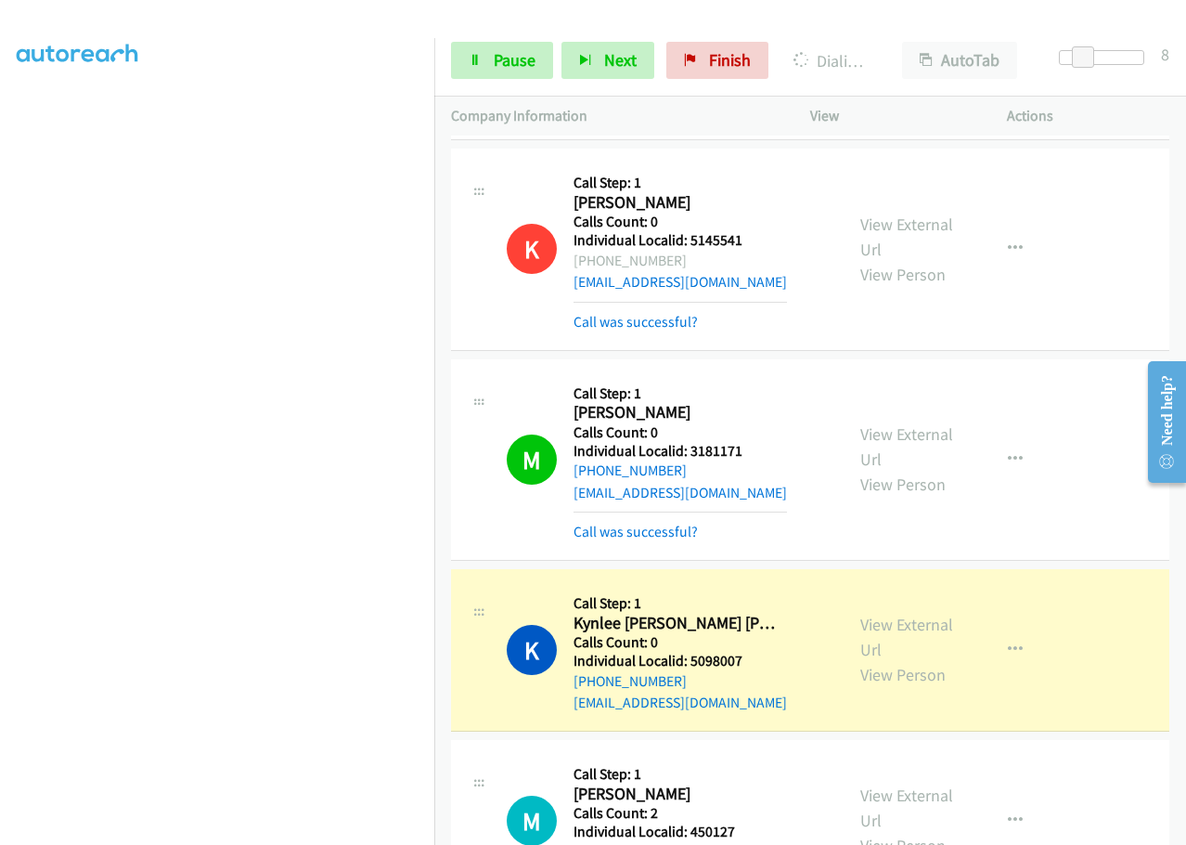
scroll to position [2695, 0]
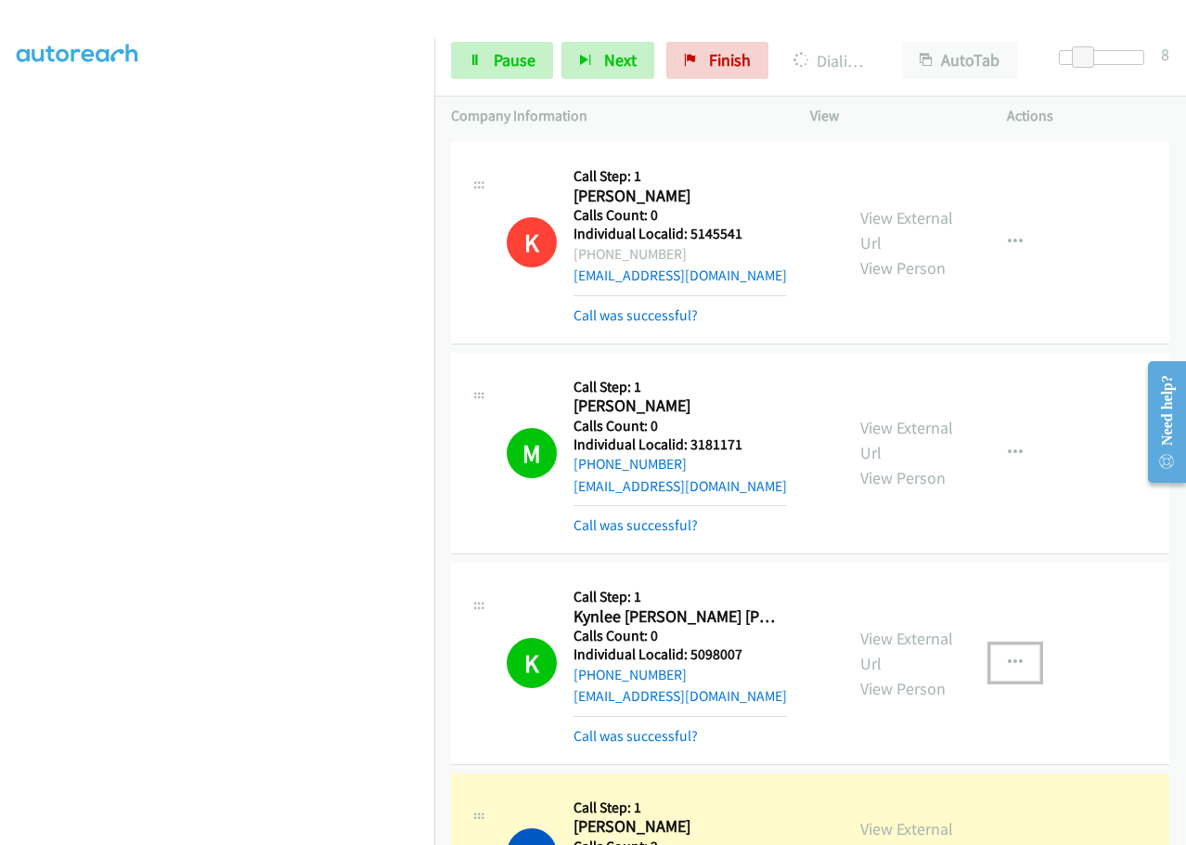
click at [1008, 655] on icon "button" at bounding box center [1015, 662] width 15 height 15
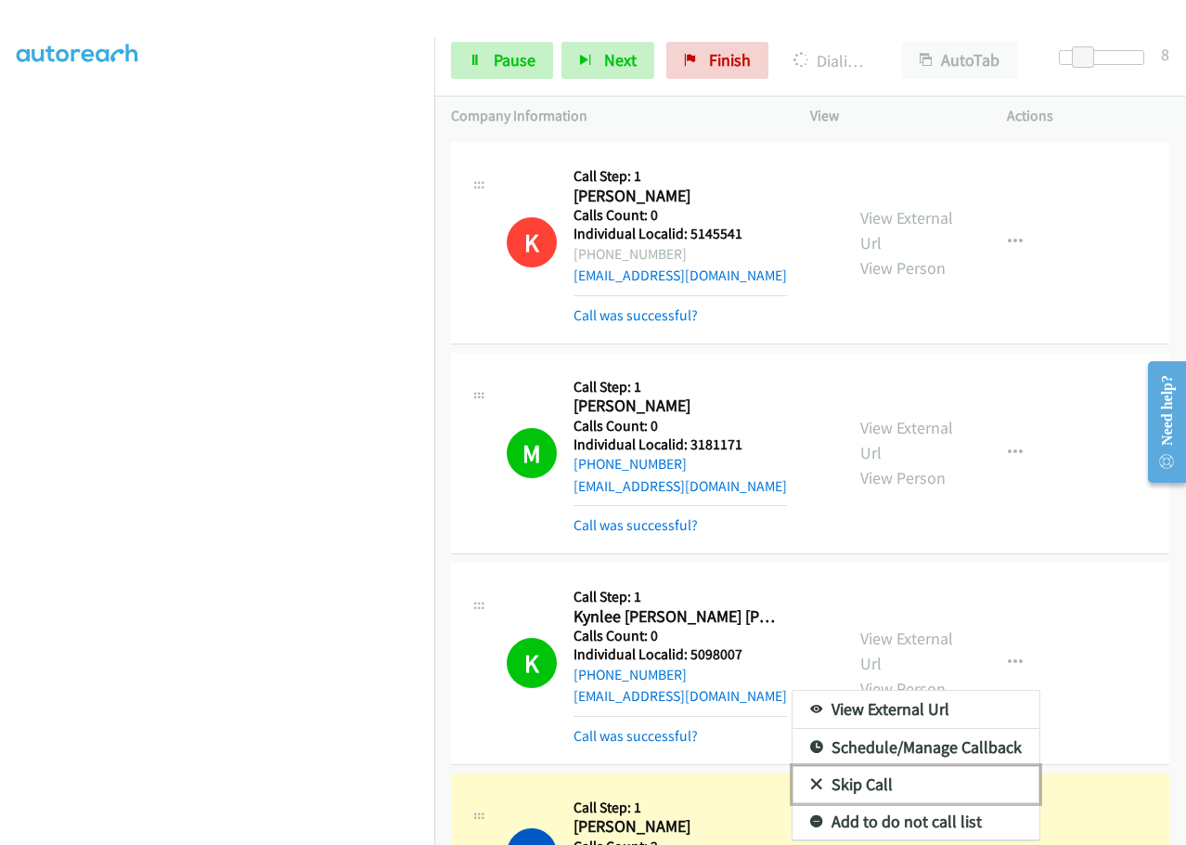
click at [810, 779] on icon at bounding box center [816, 785] width 13 height 13
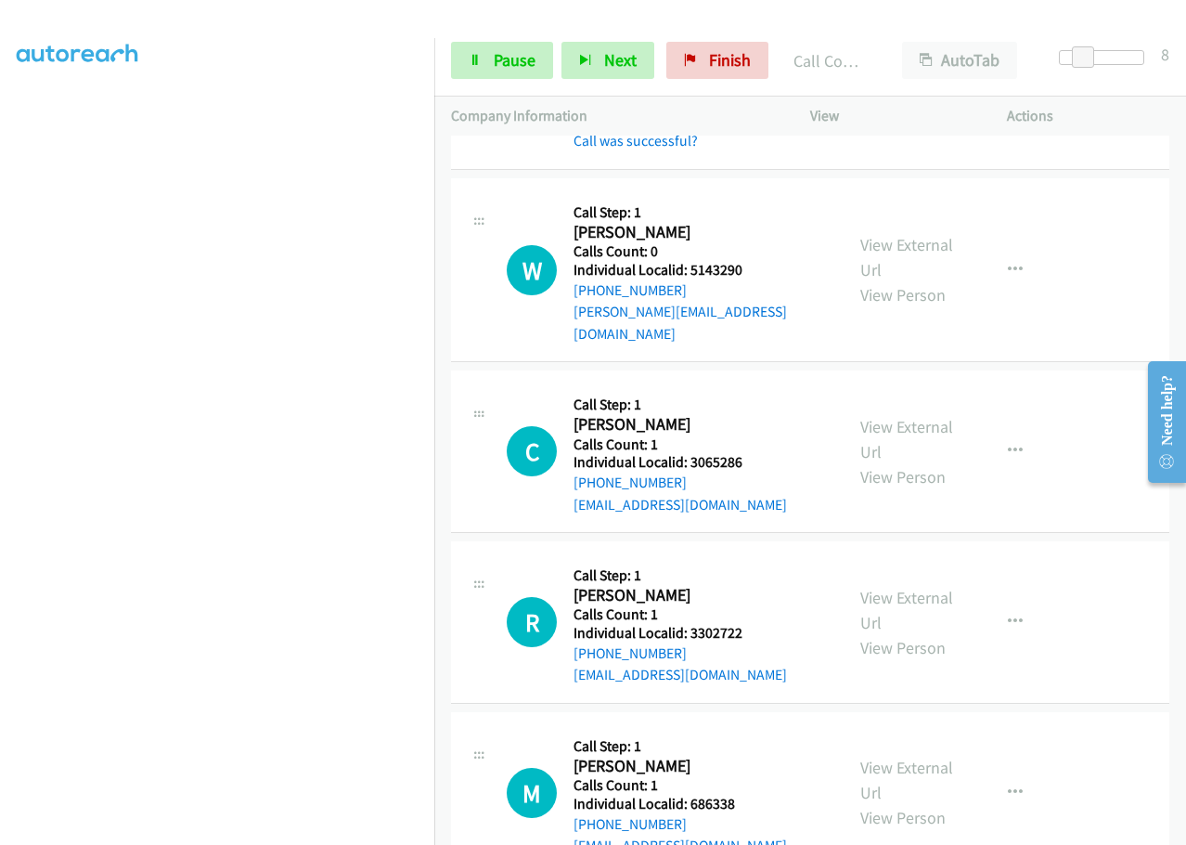
scroll to position [3507, 0]
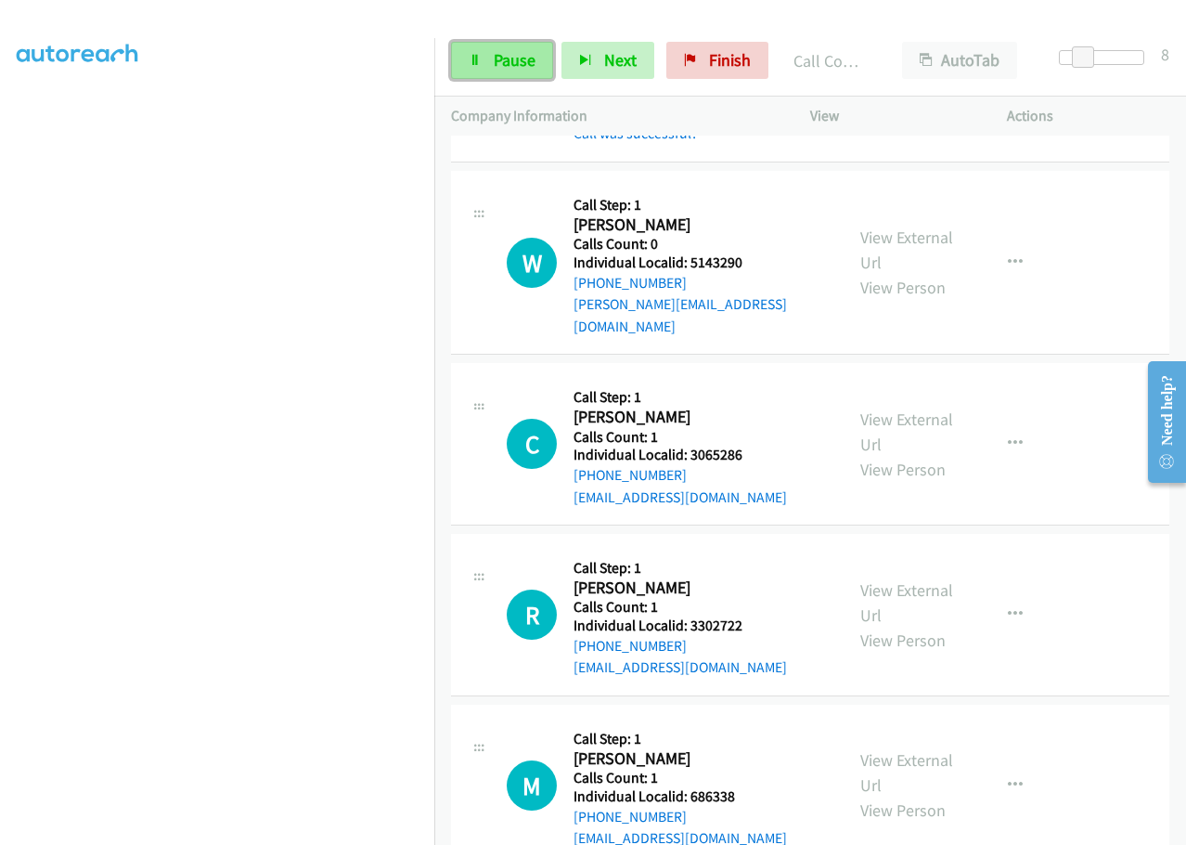
click at [501, 50] on span "Pause" at bounding box center [515, 59] width 42 height 21
click at [514, 64] on span "Start Calls" at bounding box center [530, 59] width 72 height 21
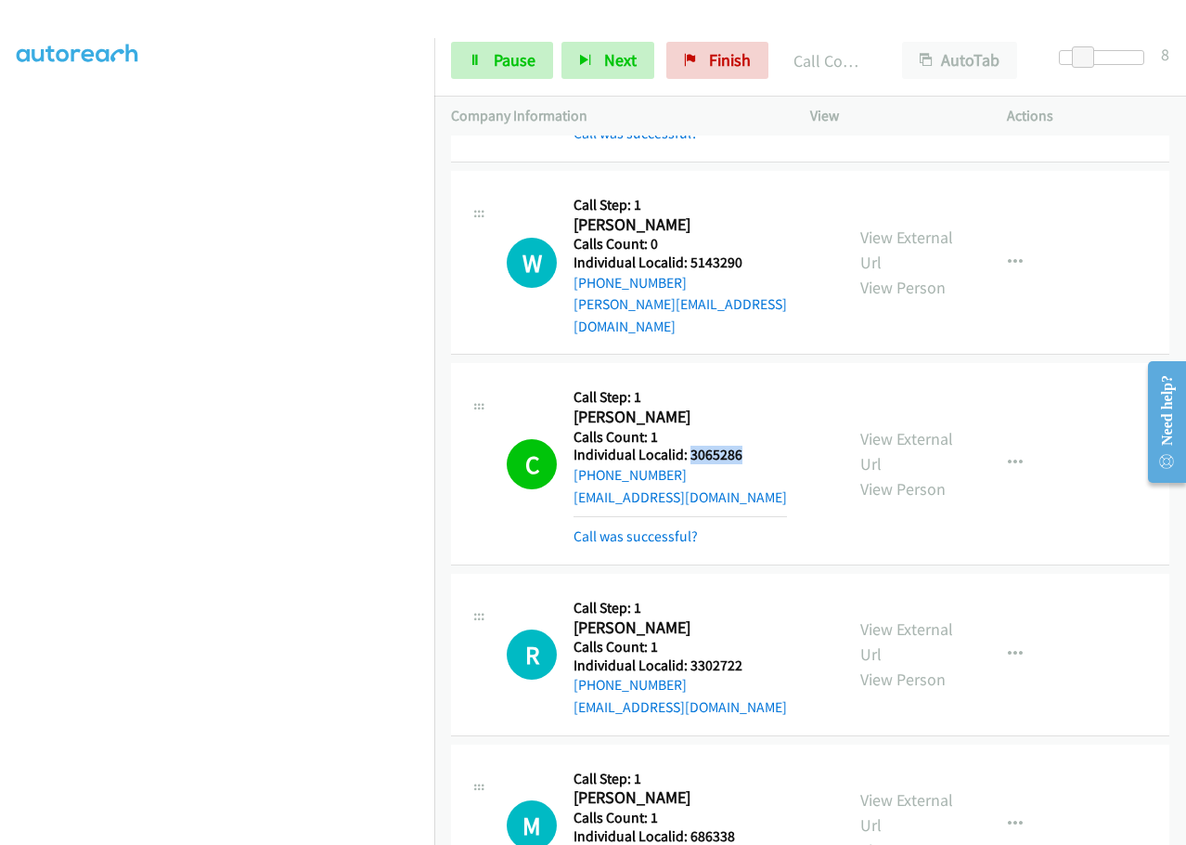
drag, startPoint x: 691, startPoint y: 382, endPoint x: 748, endPoint y: 381, distance: 57.6
click at [748, 446] on h5 "Individual Localid: 3065286" at bounding box center [680, 455] width 213 height 19
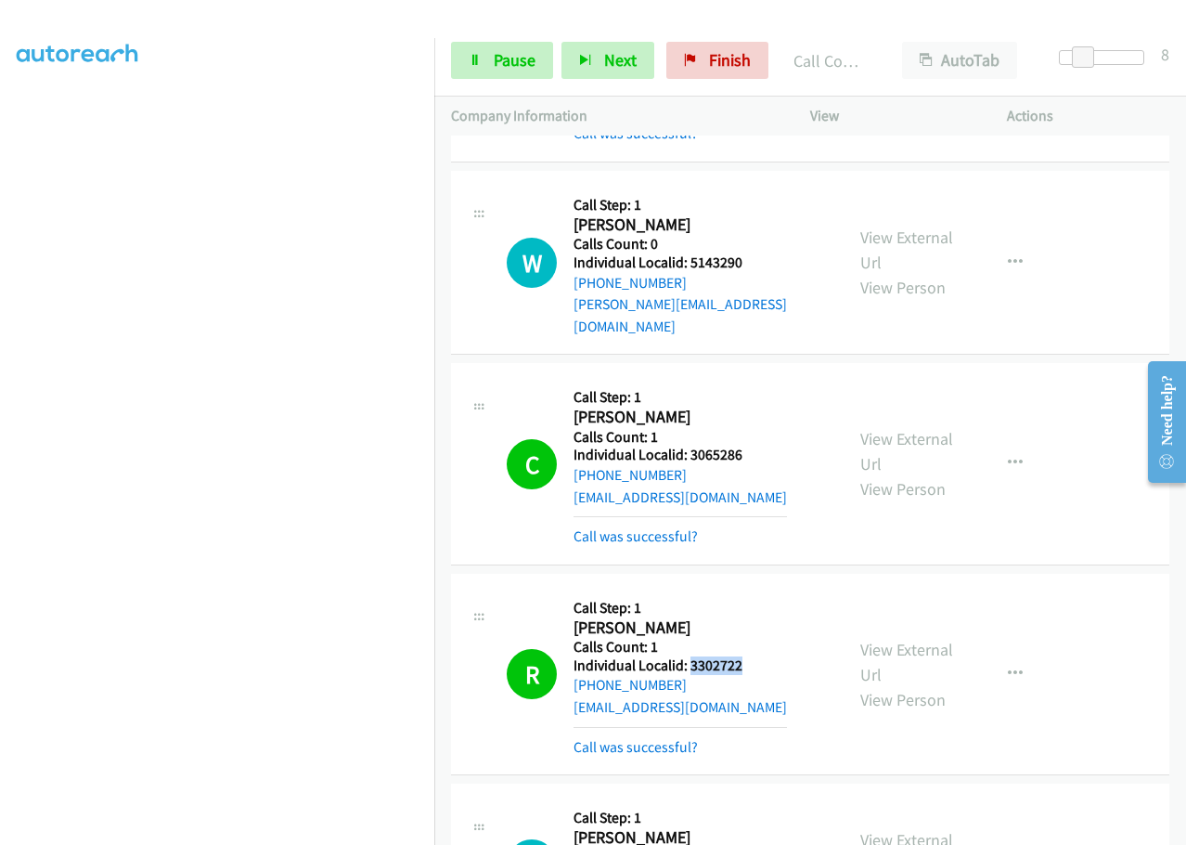
drag, startPoint x: 689, startPoint y: 596, endPoint x: 748, endPoint y: 596, distance: 59.4
click at [748, 656] on h5 "Individual Localid: 3302722" at bounding box center [680, 665] width 213 height 19
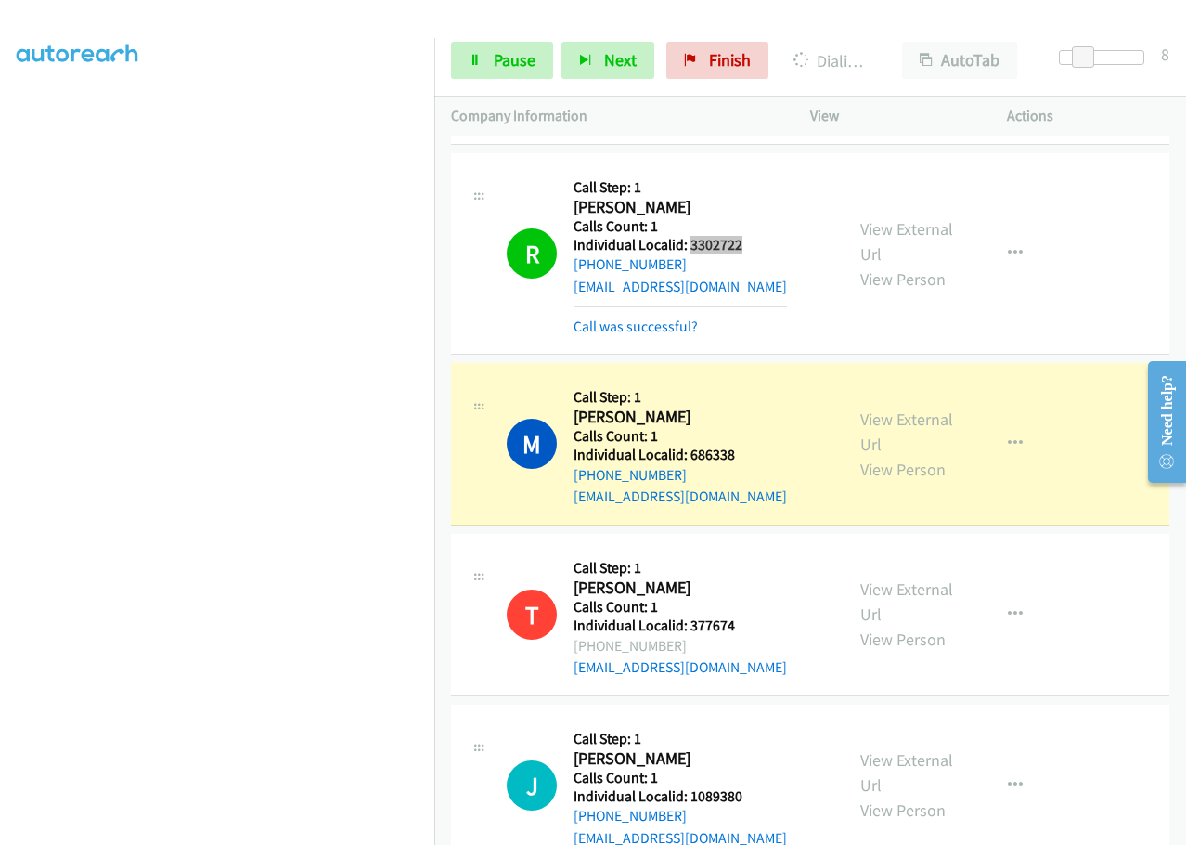
scroll to position [4040, 0]
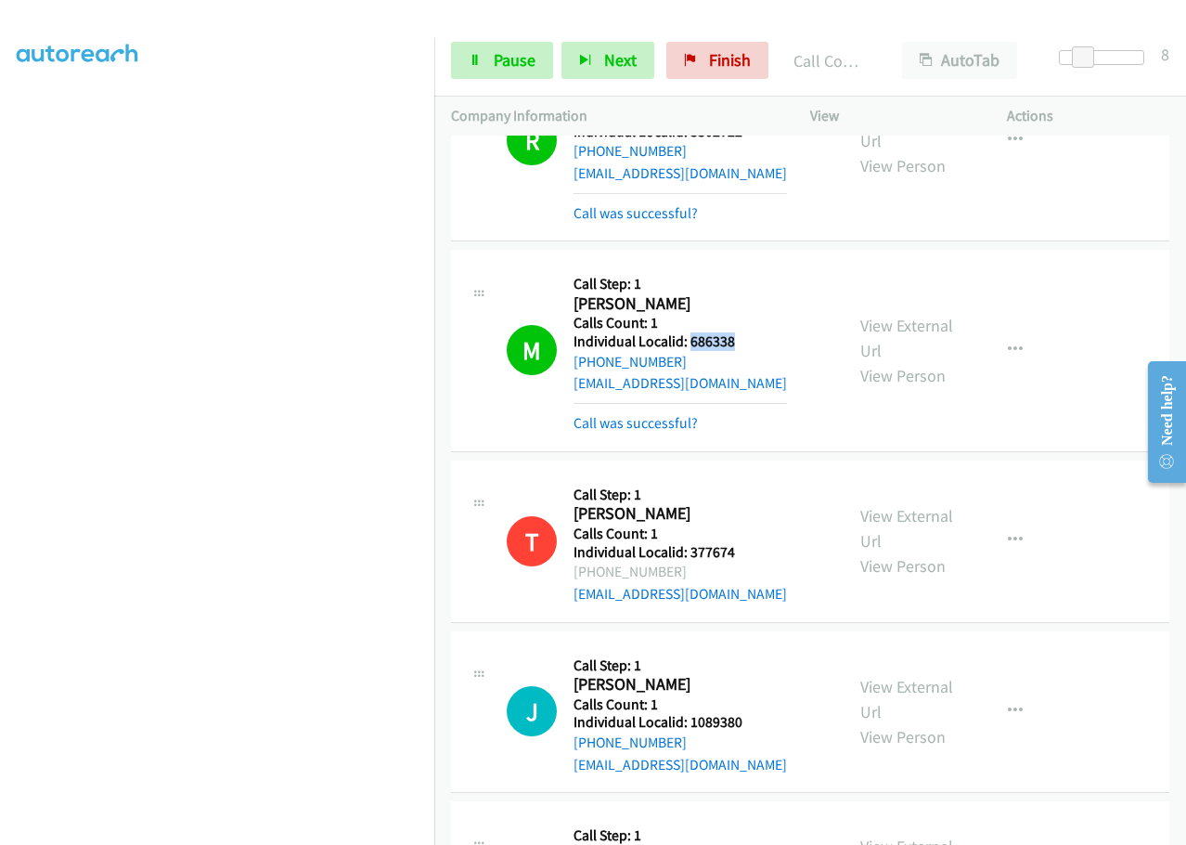
drag, startPoint x: 688, startPoint y: 272, endPoint x: 752, endPoint y: 272, distance: 64.0
click at [752, 332] on h5 "Individual Localid: 686338" at bounding box center [680, 341] width 213 height 19
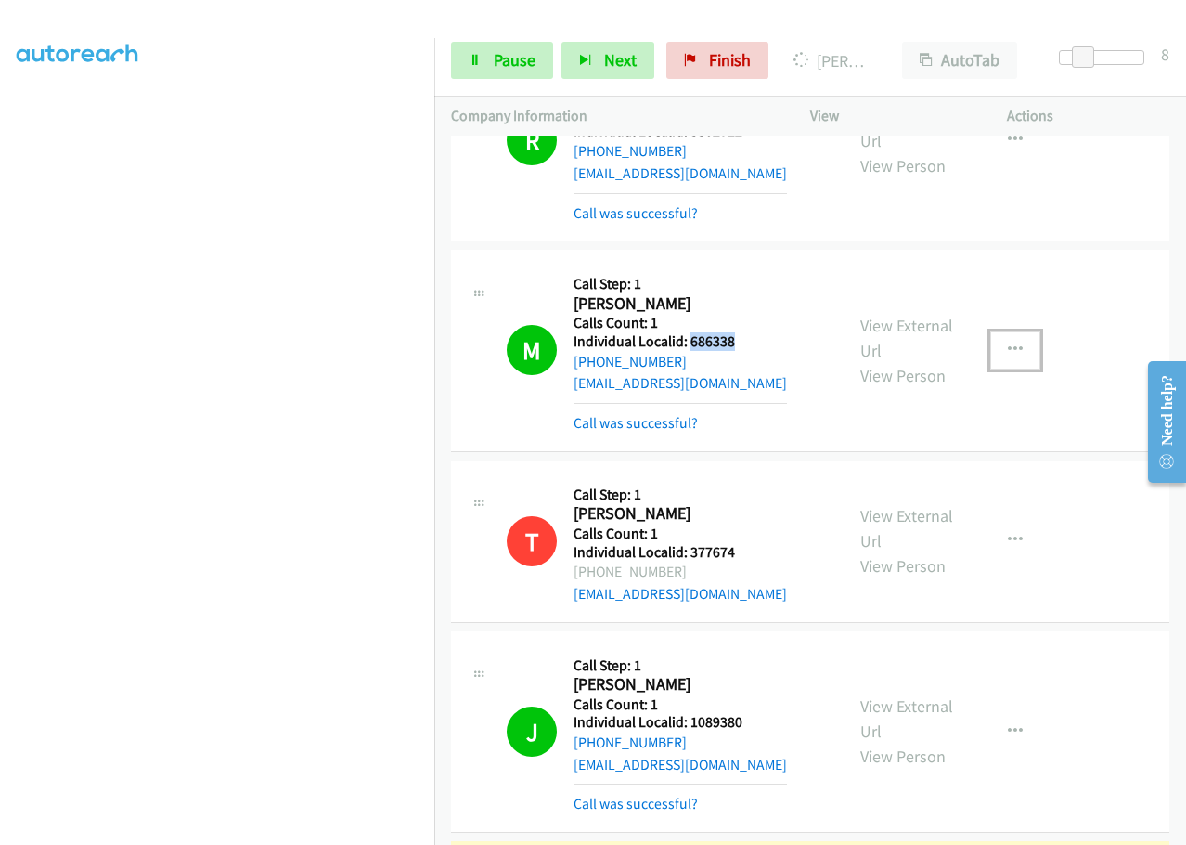
click at [1013, 331] on button "button" at bounding box center [1015, 349] width 50 height 37
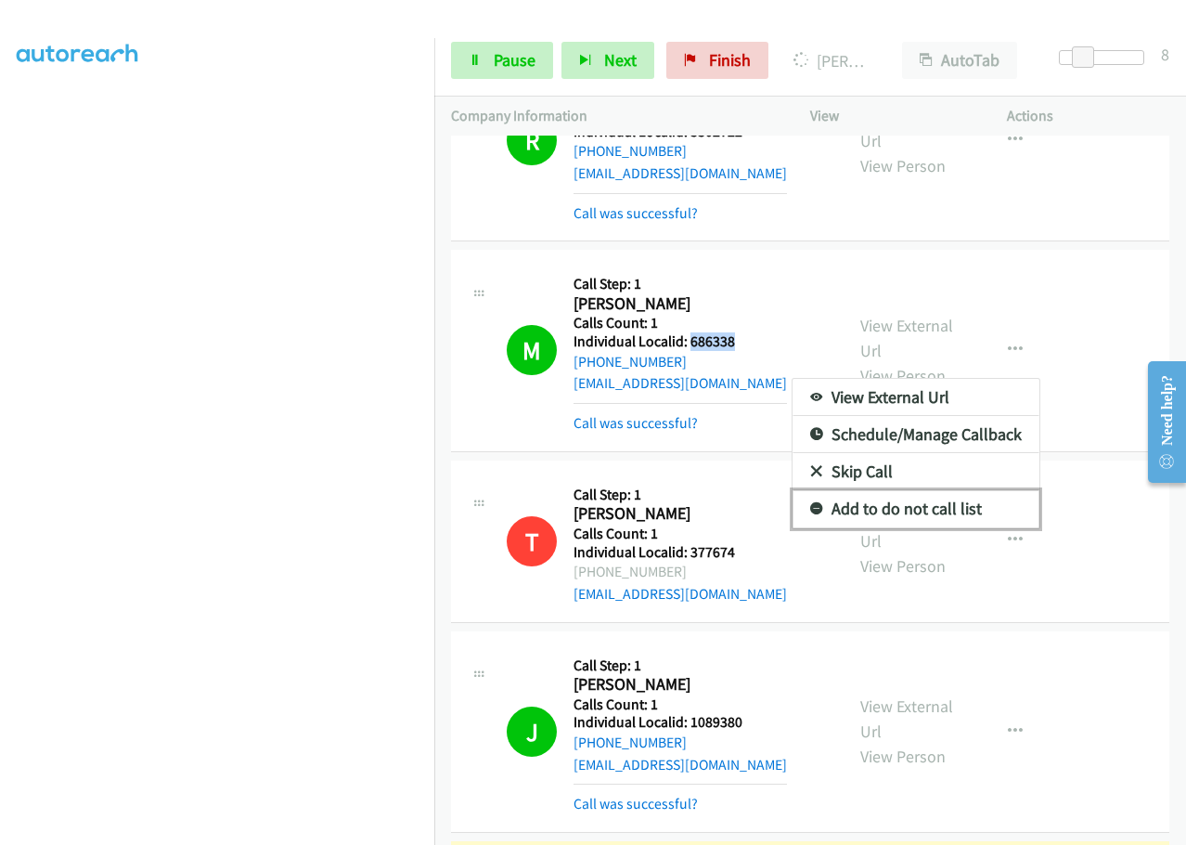
click at [810, 503] on icon at bounding box center [816, 509] width 13 height 13
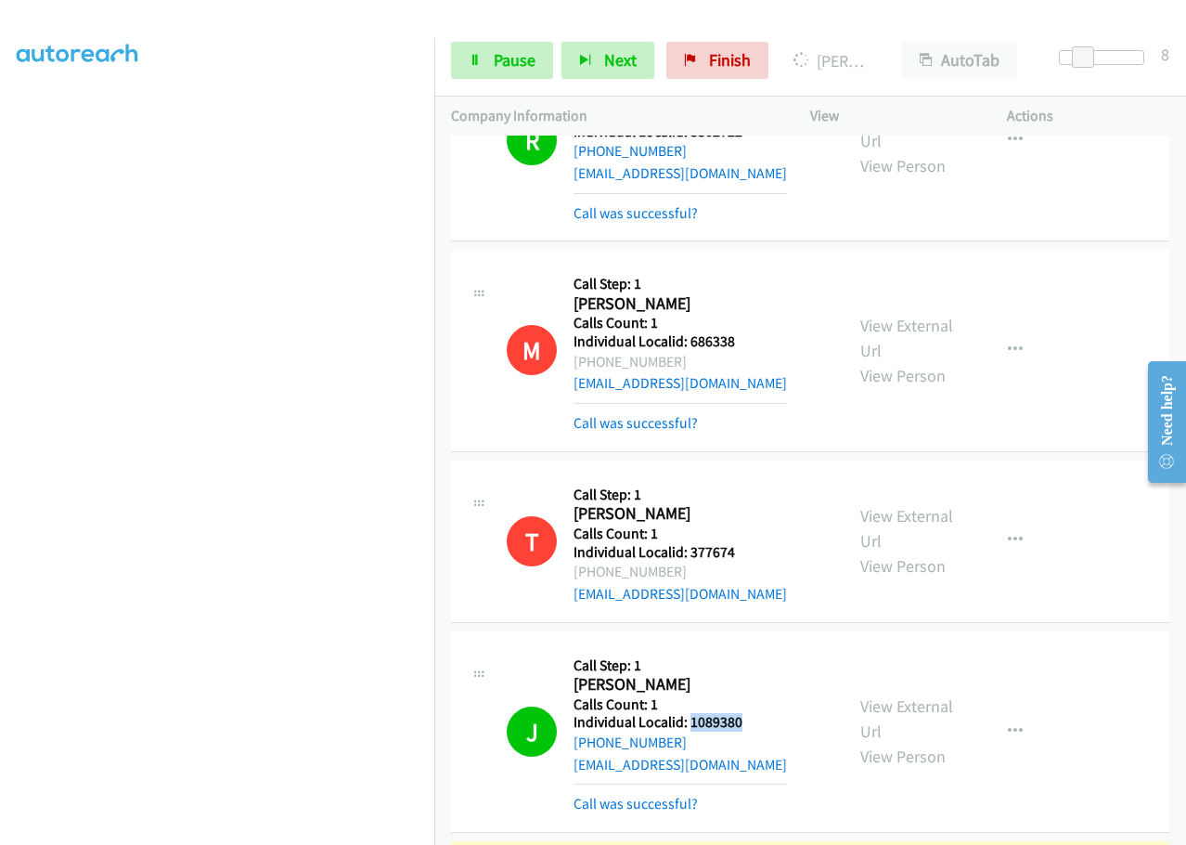
drag, startPoint x: 705, startPoint y: 656, endPoint x: 756, endPoint y: 653, distance: 51.1
click at [756, 713] on h5 "Individual Localid: 1089380" at bounding box center [680, 722] width 213 height 19
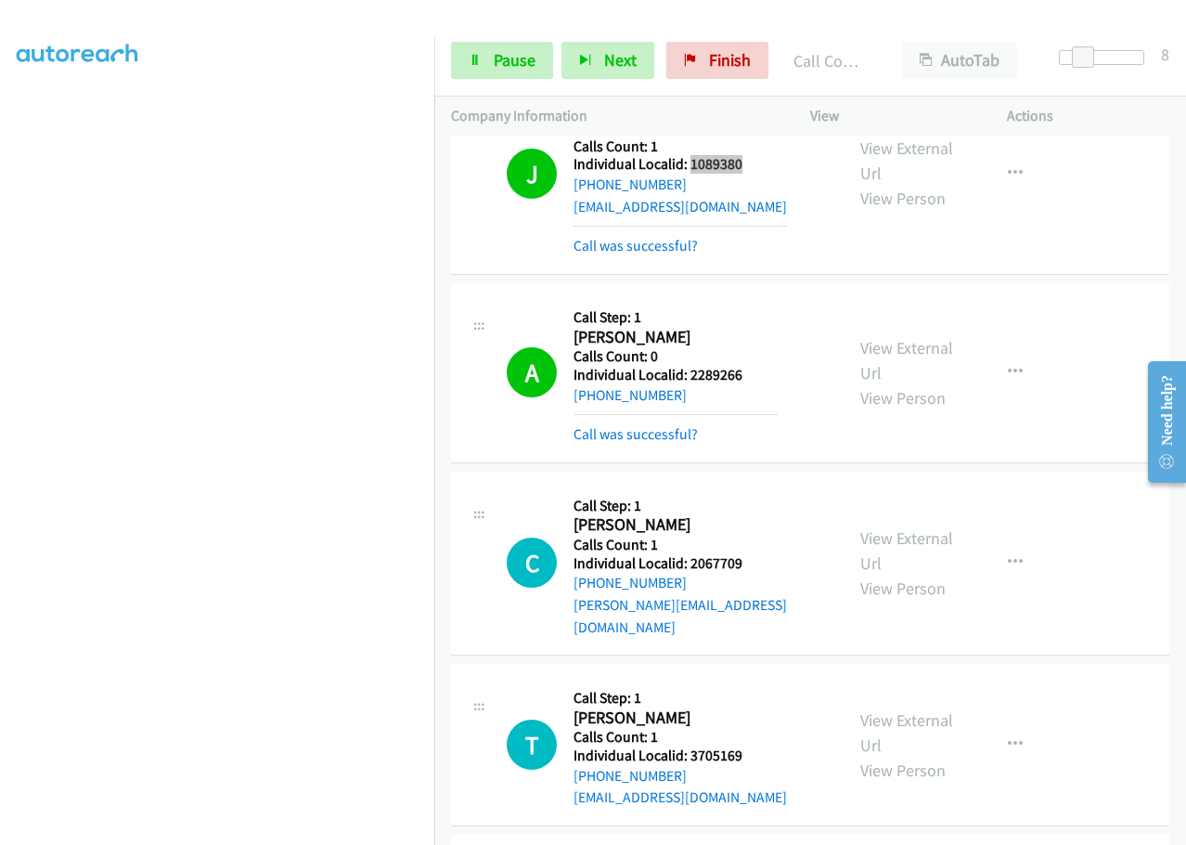
scroll to position [4597, 0]
drag, startPoint x: 690, startPoint y: 311, endPoint x: 750, endPoint y: 311, distance: 60.3
click at [750, 367] on h5 "Individual Localid: 2289266" at bounding box center [676, 376] width 204 height 19
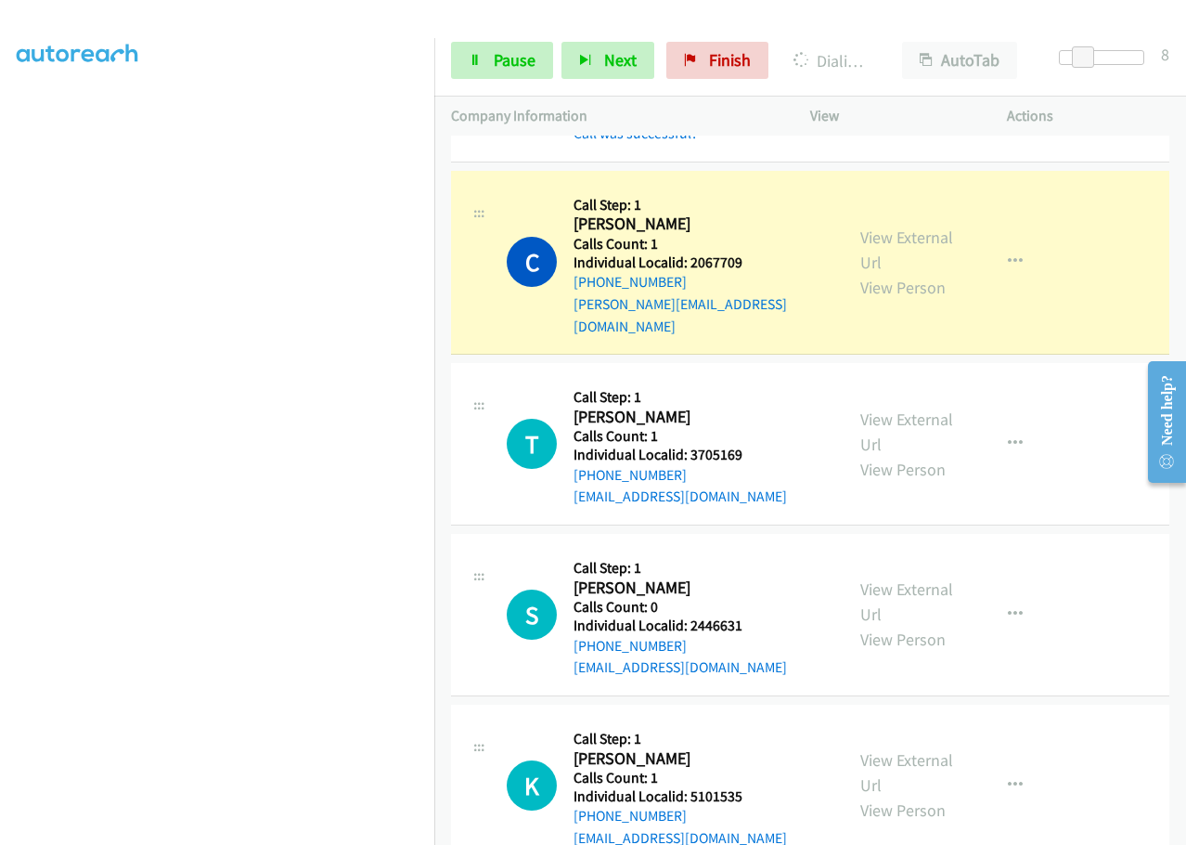
scroll to position [4876, 0]
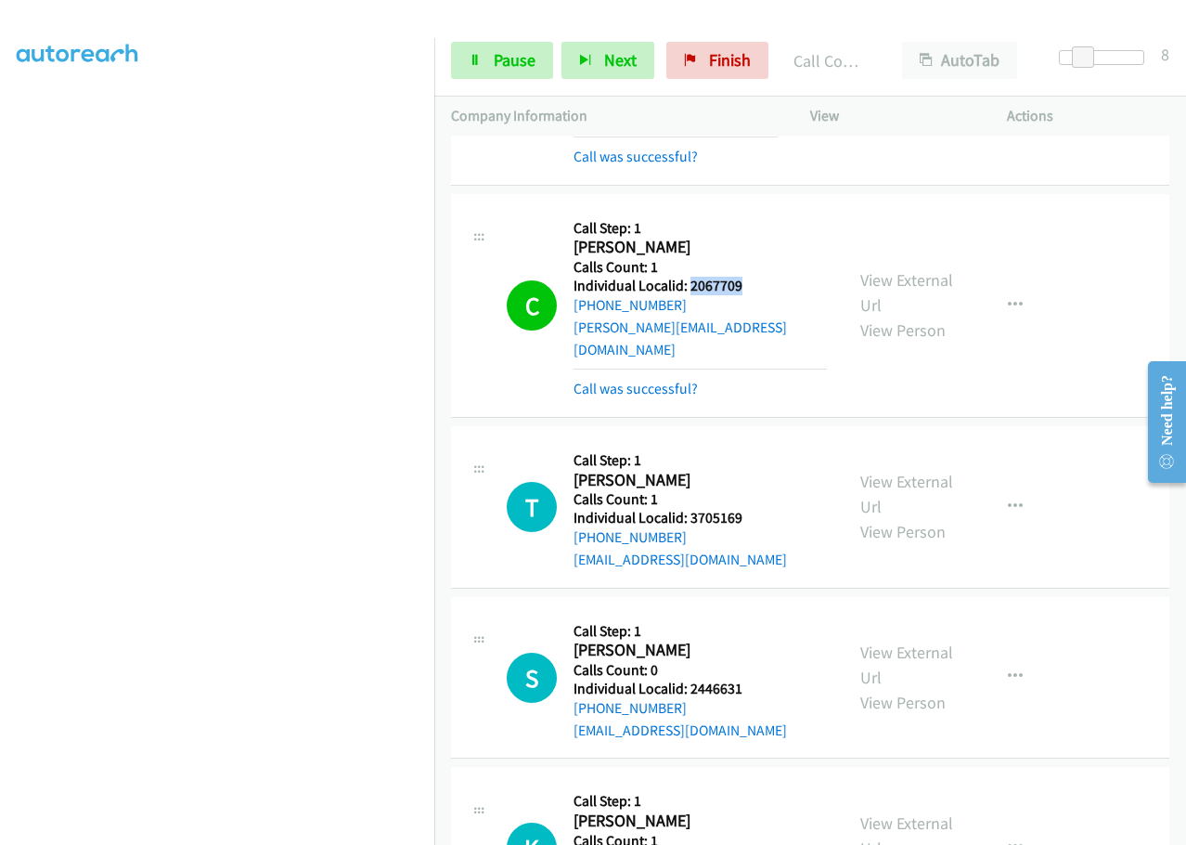
drag, startPoint x: 687, startPoint y: 214, endPoint x: 745, endPoint y: 215, distance: 58.5
click at [745, 277] on h5 "Individual Localid: 2067709" at bounding box center [700, 286] width 253 height 19
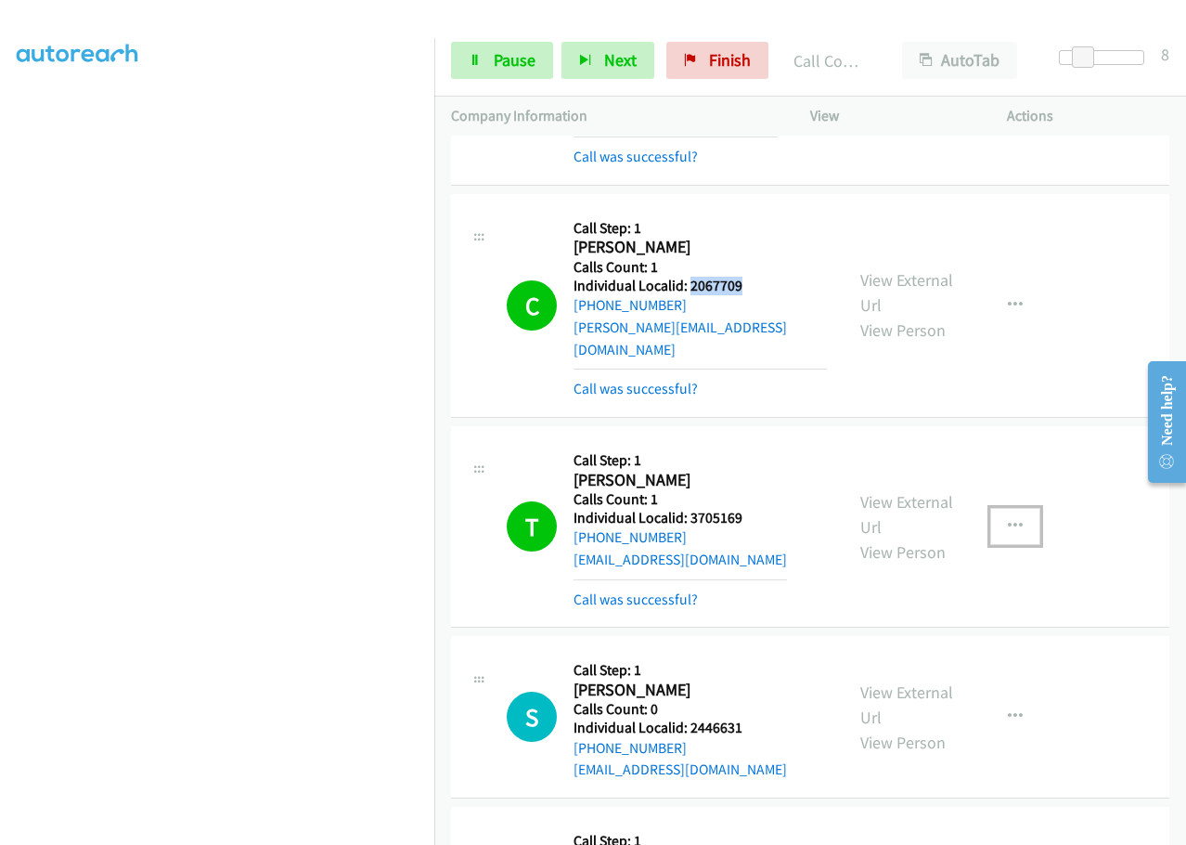
click at [1008, 519] on icon "button" at bounding box center [1015, 526] width 15 height 15
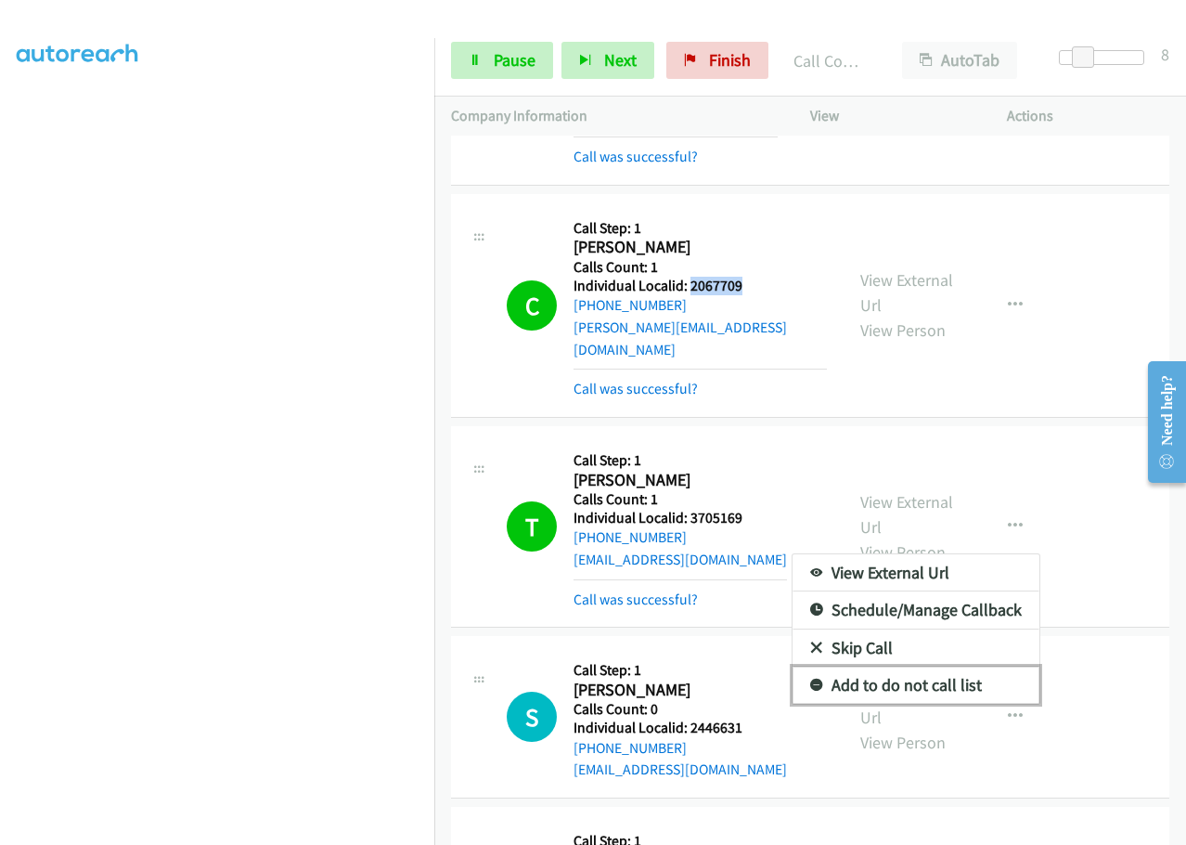
click at [810, 679] on icon at bounding box center [816, 685] width 13 height 13
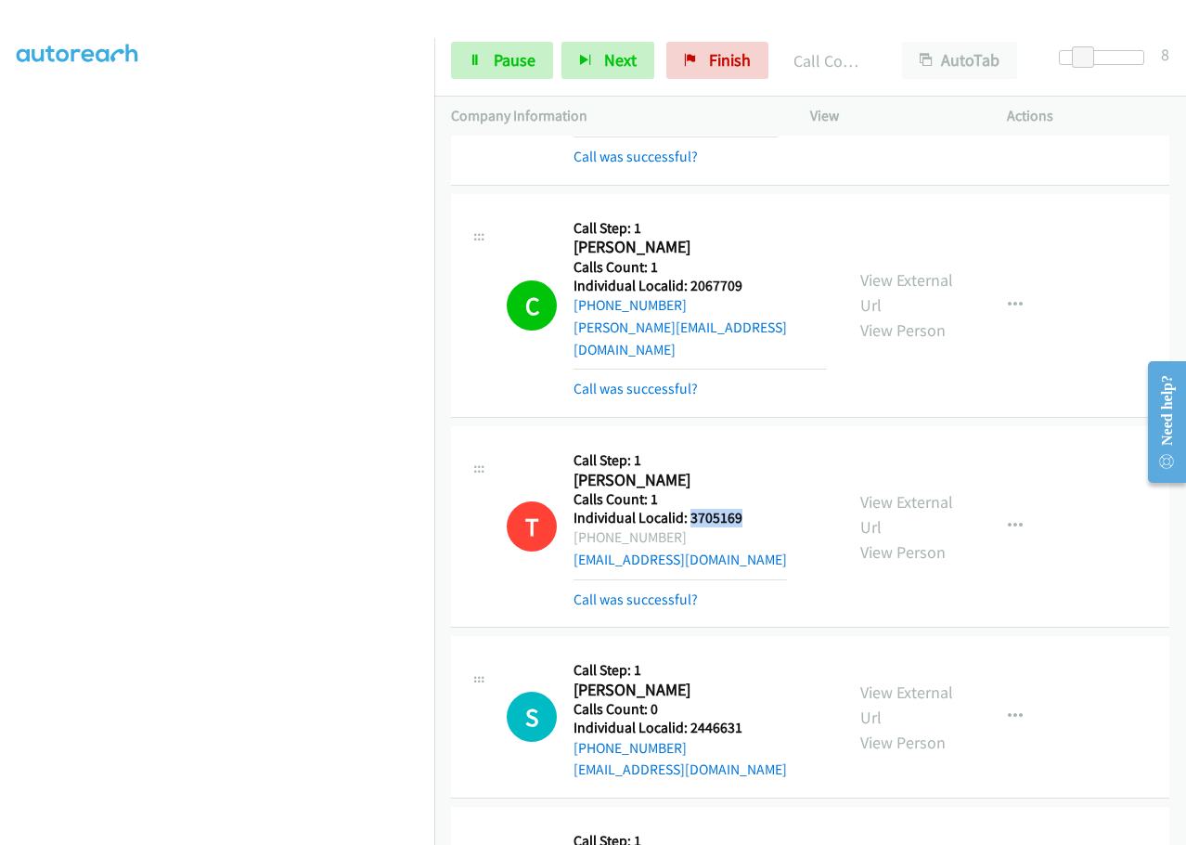
drag, startPoint x: 690, startPoint y: 432, endPoint x: 758, endPoint y: 425, distance: 69.0
click at [758, 509] on h5 "Individual Localid: 3705169" at bounding box center [680, 518] width 213 height 19
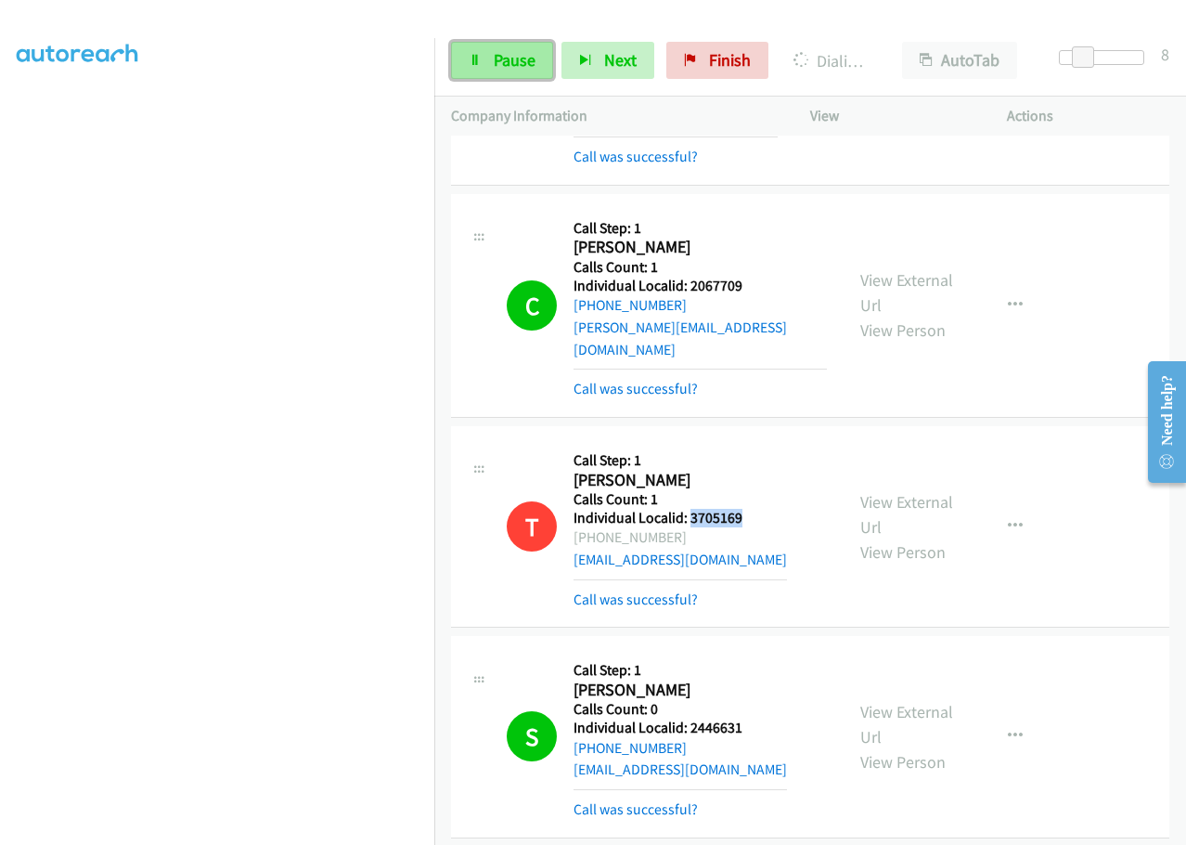
click at [504, 60] on span "Pause" at bounding box center [515, 59] width 42 height 21
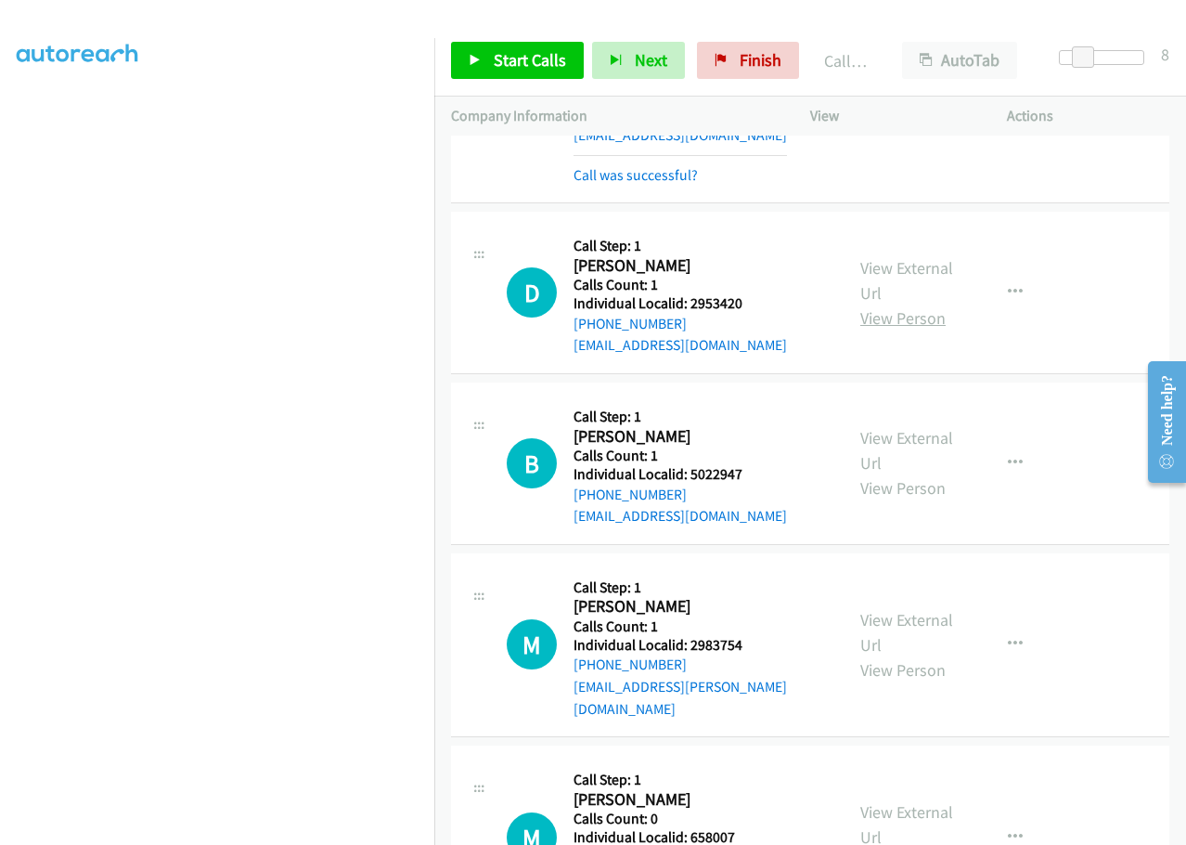
scroll to position [5734, 0]
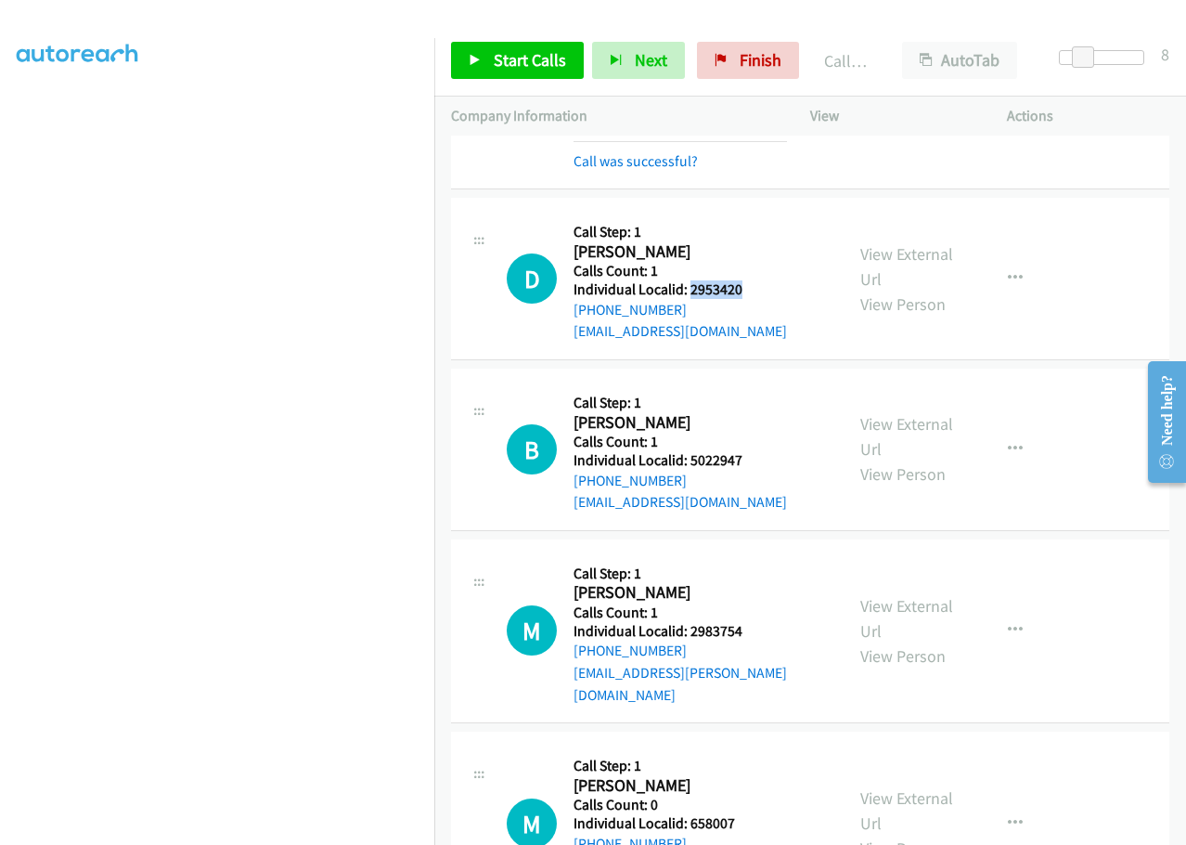
drag, startPoint x: 687, startPoint y: 199, endPoint x: 754, endPoint y: 200, distance: 66.8
click at [754, 280] on h5 "Individual Localid: 2953420" at bounding box center [680, 289] width 213 height 19
drag, startPoint x: 689, startPoint y: 371, endPoint x: 747, endPoint y: 368, distance: 58.5
click at [747, 385] on div "B Callback Scheduled Call Step: 1 [PERSON_NAME] America/Los_Angeles Calls Count…" at bounding box center [667, 449] width 320 height 128
drag, startPoint x: 688, startPoint y: 538, endPoint x: 756, endPoint y: 536, distance: 67.8
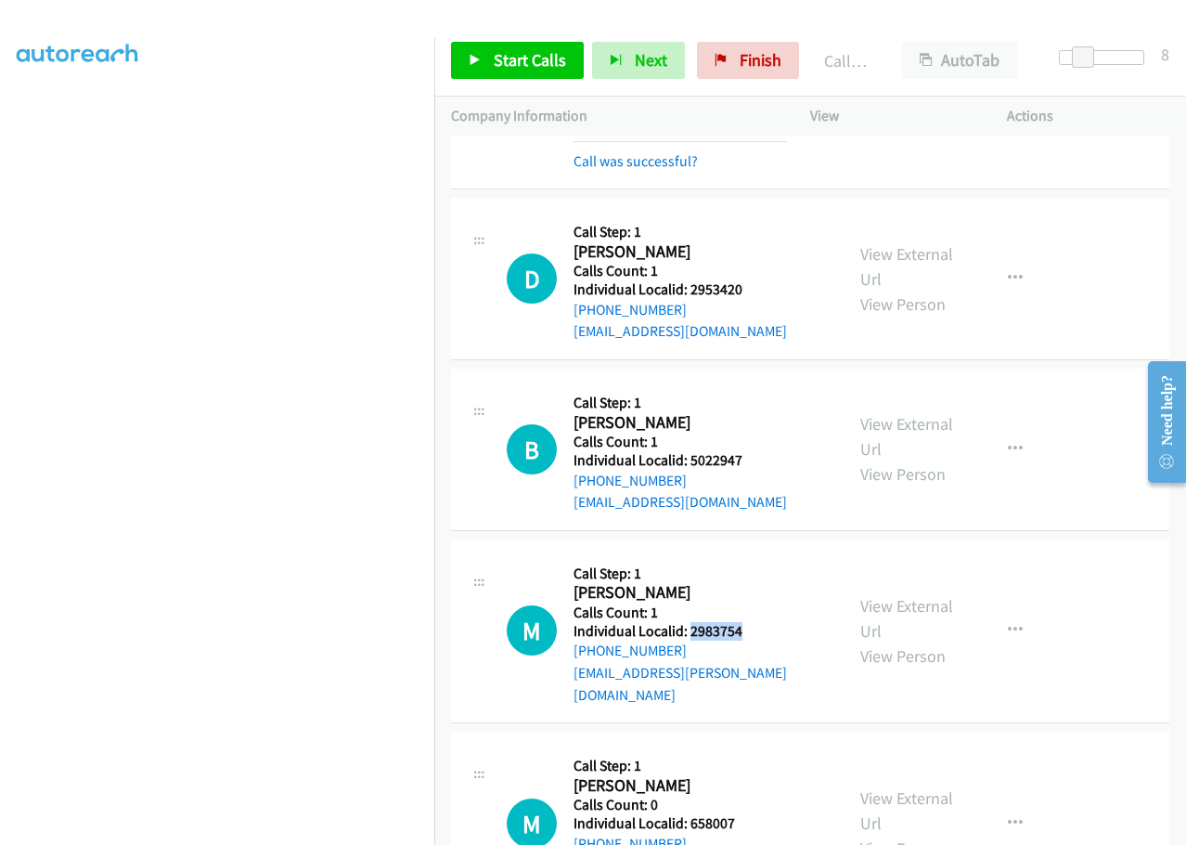
click at [756, 556] on div "M Callback Scheduled Call Step: 1 [PERSON_NAME] America/Los_Angeles Calls Count…" at bounding box center [667, 630] width 320 height 149
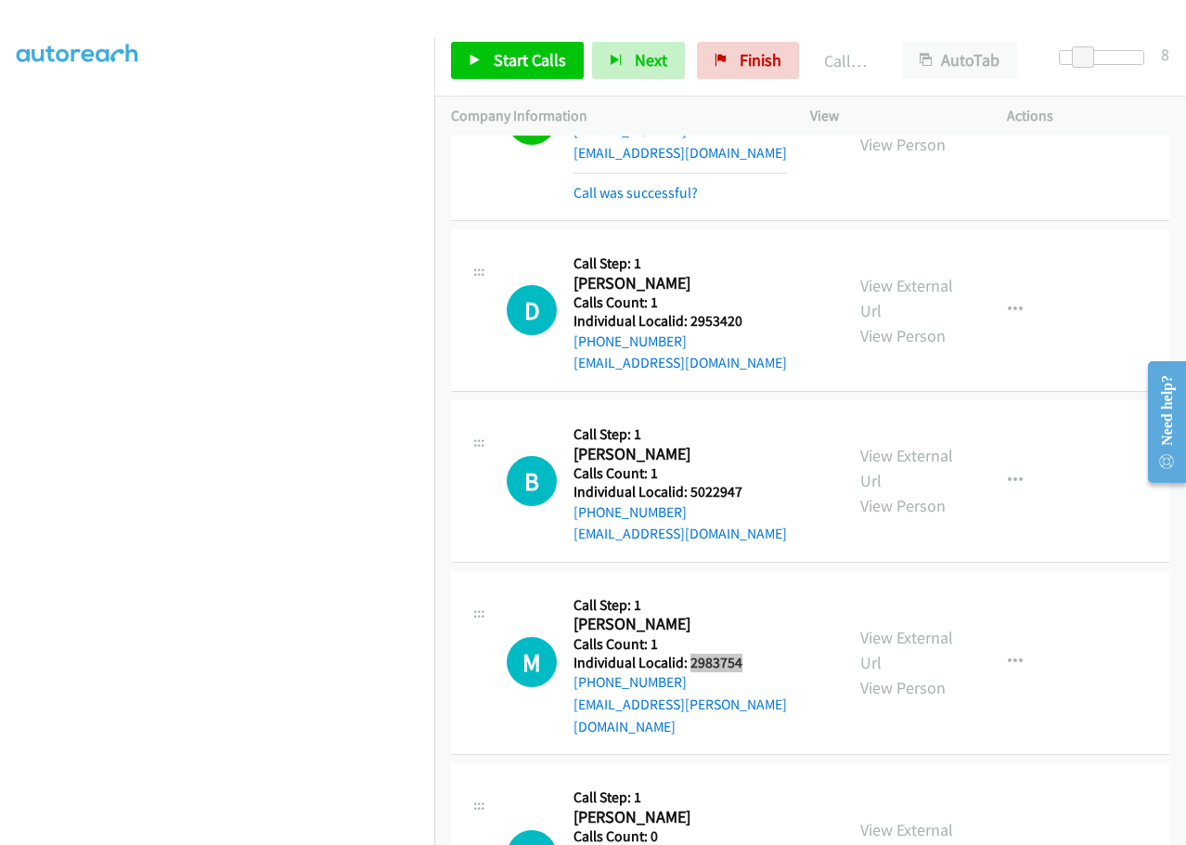
scroll to position [5688, 0]
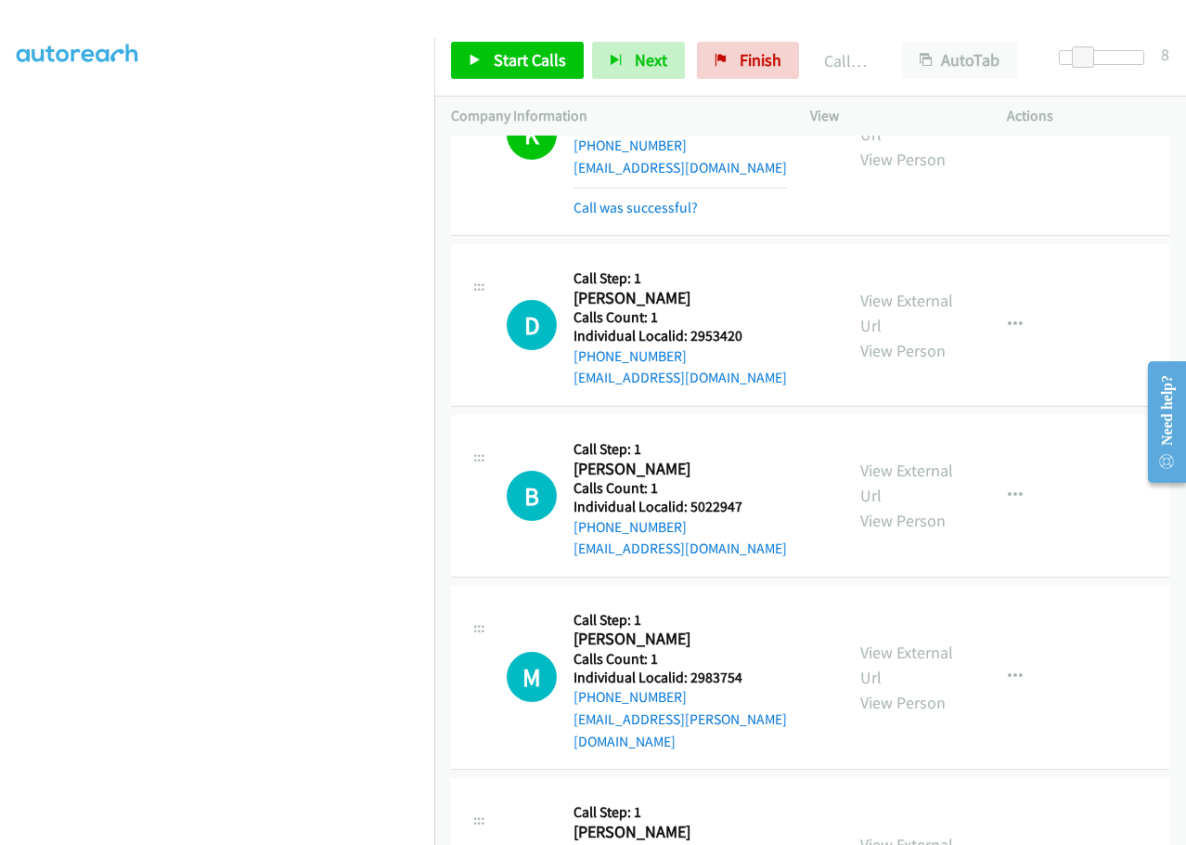
drag, startPoint x: 692, startPoint y: 762, endPoint x: 745, endPoint y: 759, distance: 53.0
click at [729, 821] on h2 "[PERSON_NAME]" at bounding box center [700, 831] width 253 height 21
drag, startPoint x: 688, startPoint y: 760, endPoint x: 734, endPoint y: 760, distance: 46.4
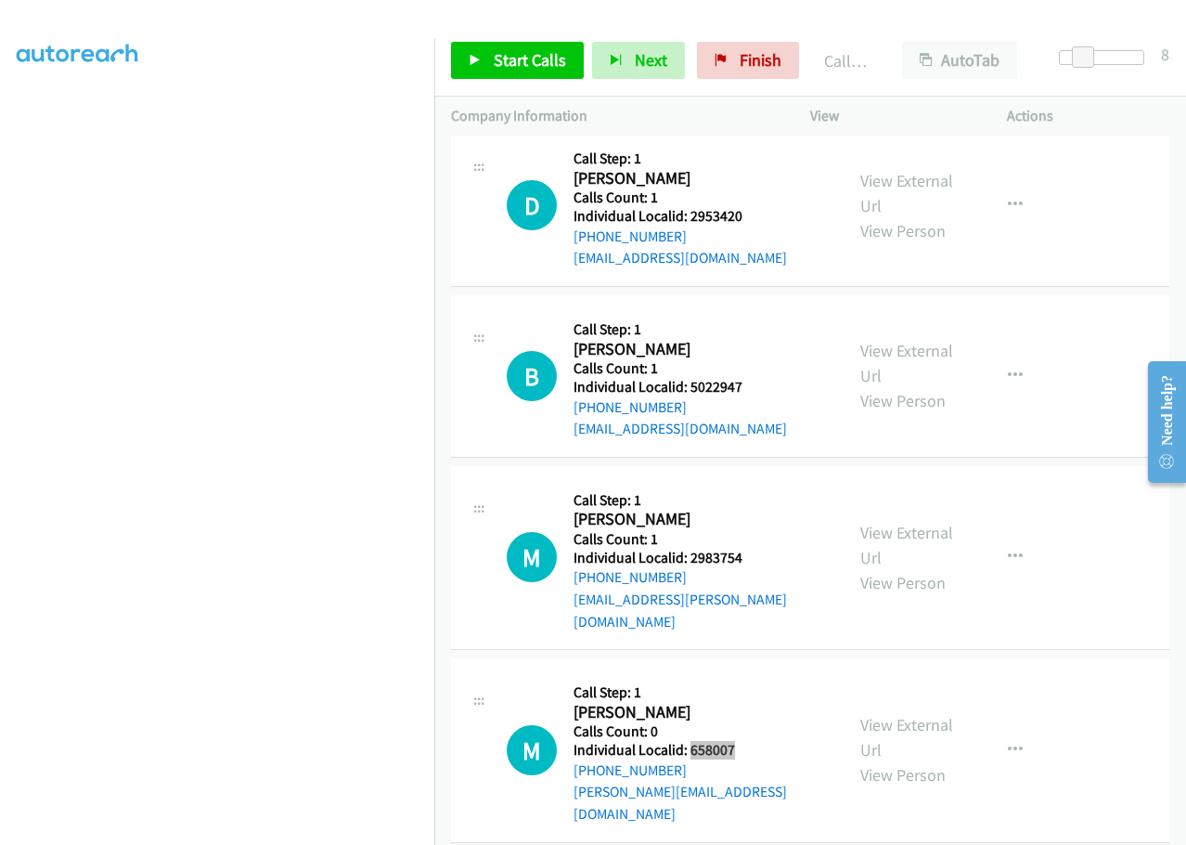
scroll to position [5827, 0]
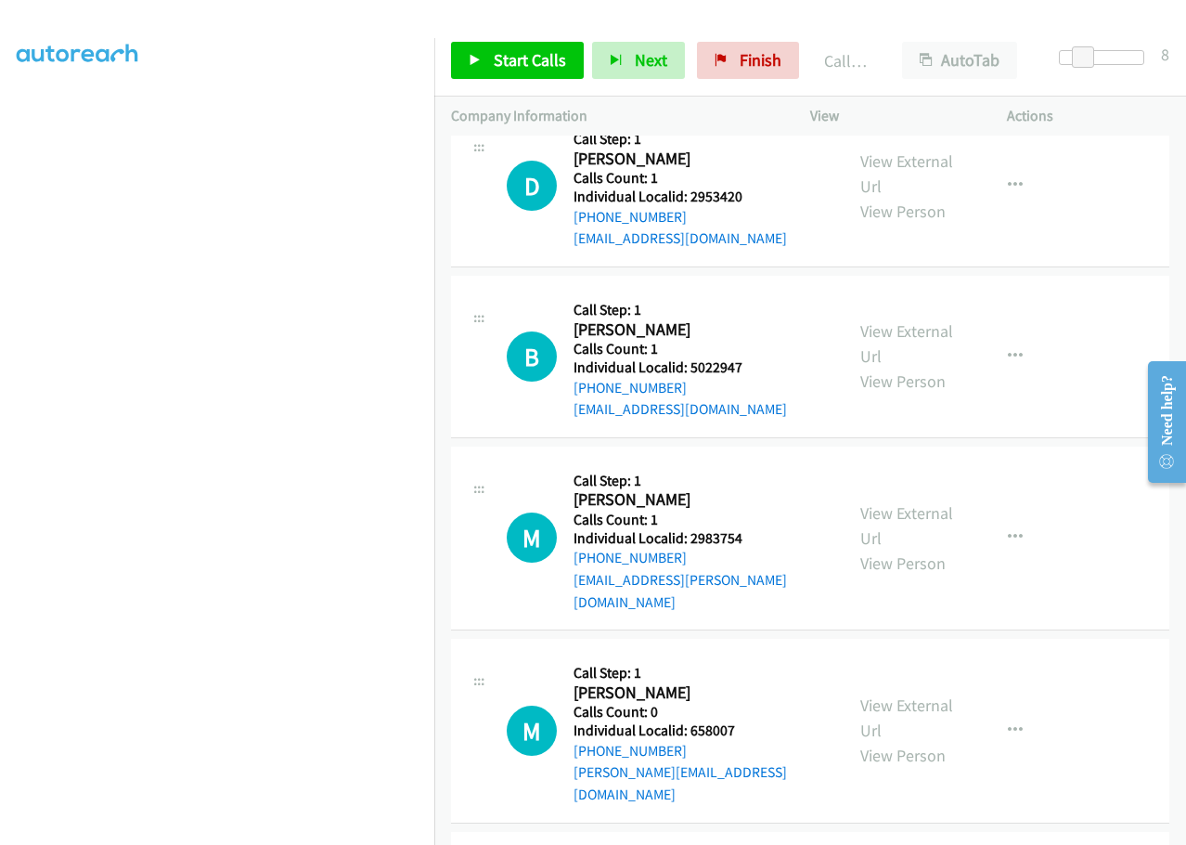
drag, startPoint x: 687, startPoint y: 790, endPoint x: 751, endPoint y: 787, distance: 64.1
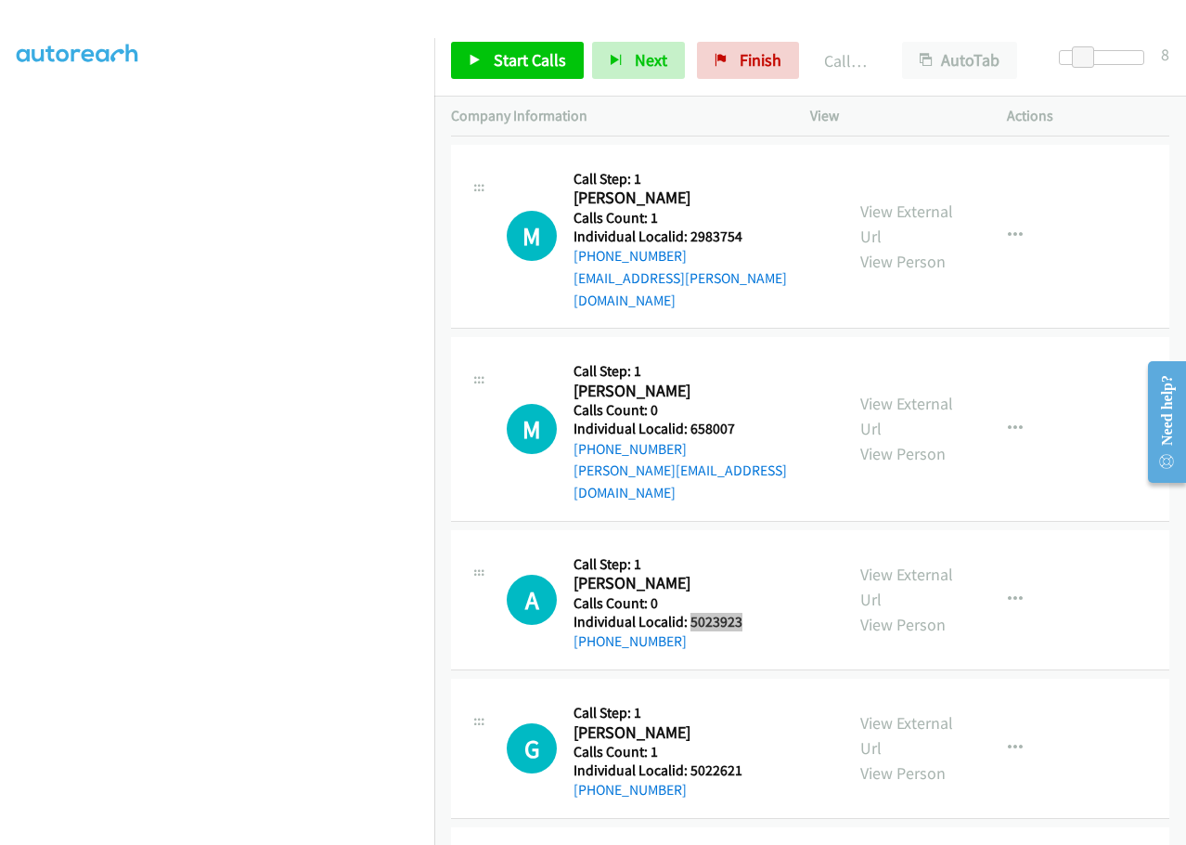
scroll to position [6175, 0]
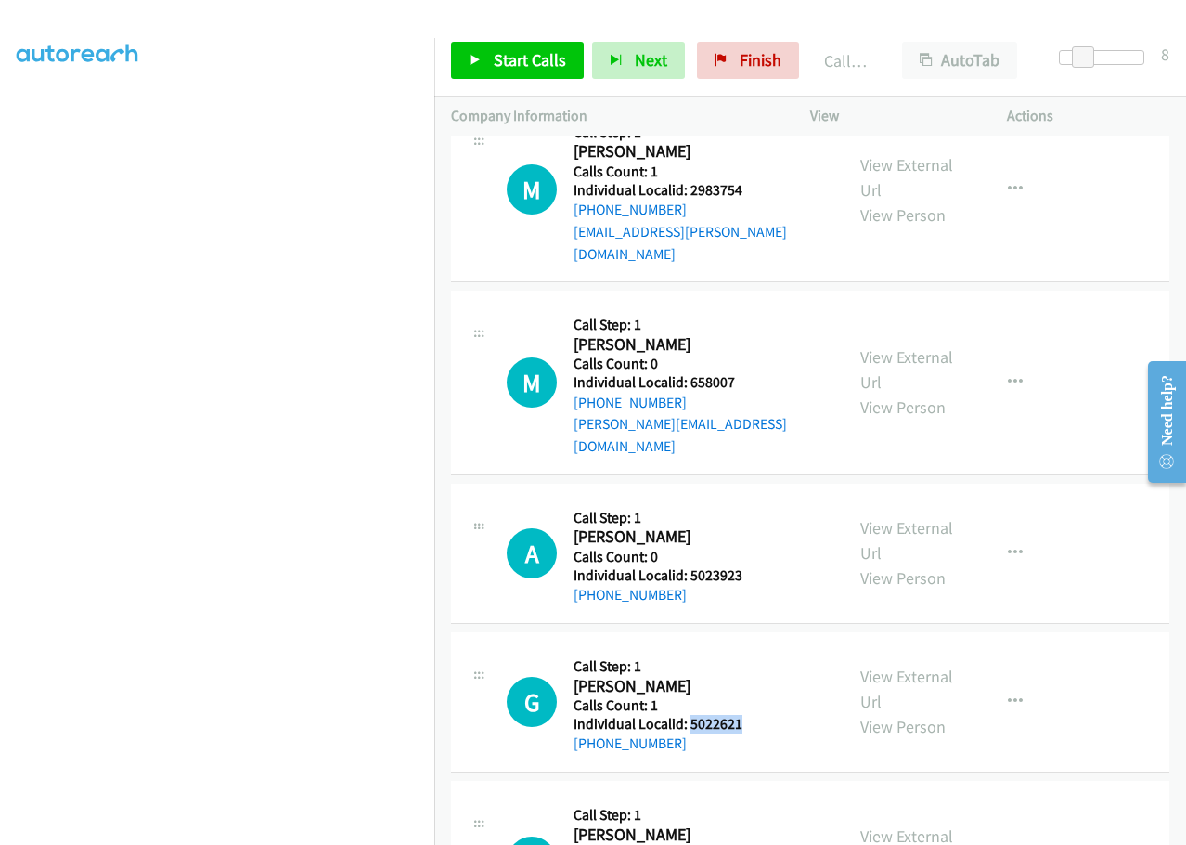
drag, startPoint x: 688, startPoint y: 590, endPoint x: 751, endPoint y: 586, distance: 63.3
click at [751, 649] on div "G Callback Scheduled Call Step: 1 [PERSON_NAME] America/[GEOGRAPHIC_DATA] Calls…" at bounding box center [667, 702] width 320 height 106
drag, startPoint x: 707, startPoint y: 737, endPoint x: 745, endPoint y: 741, distance: 38.2
click at [762, 797] on div "C Callback Scheduled Call Step: 1 [PERSON_NAME] America/New_York Calls Count: 1…" at bounding box center [667, 861] width 320 height 128
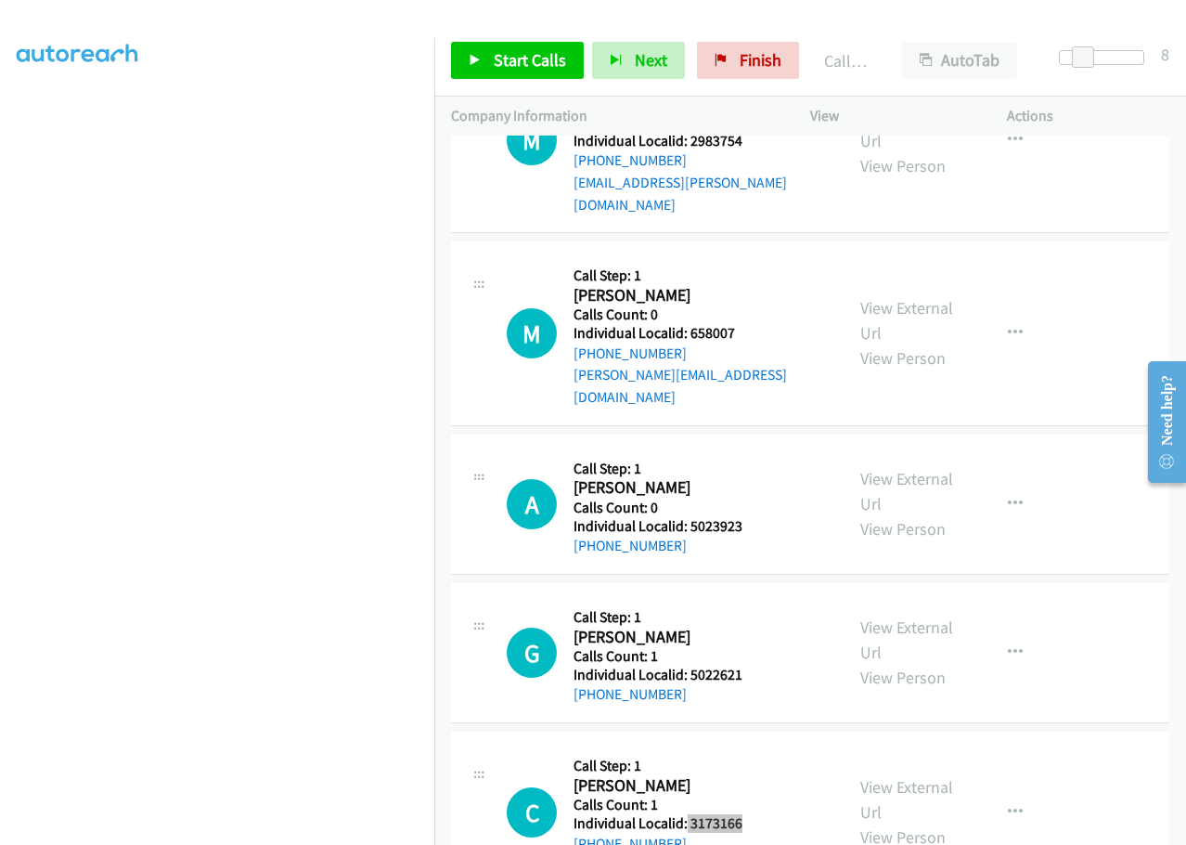
scroll to position [6152, 0]
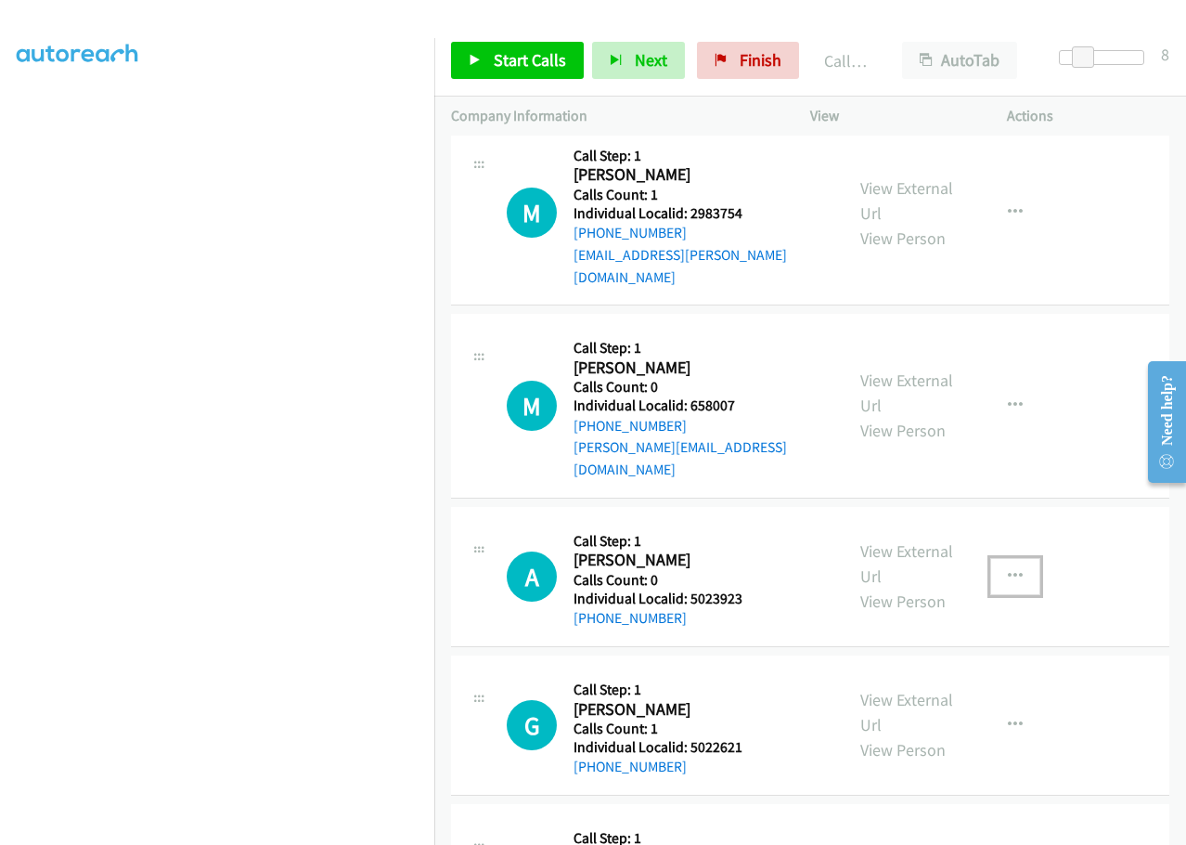
click at [1013, 558] on button "button" at bounding box center [1015, 576] width 50 height 37
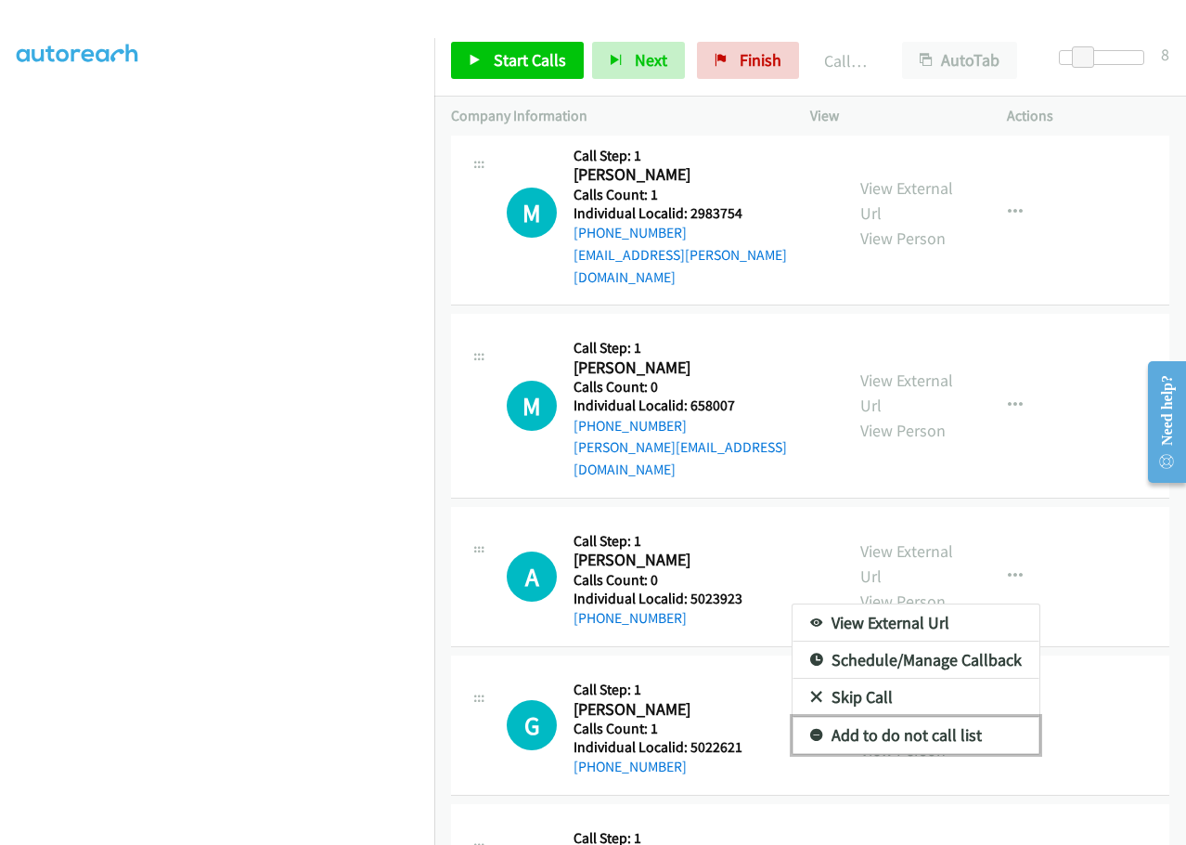
click at [806, 717] on link "Add to do not call list" at bounding box center [916, 735] width 247 height 37
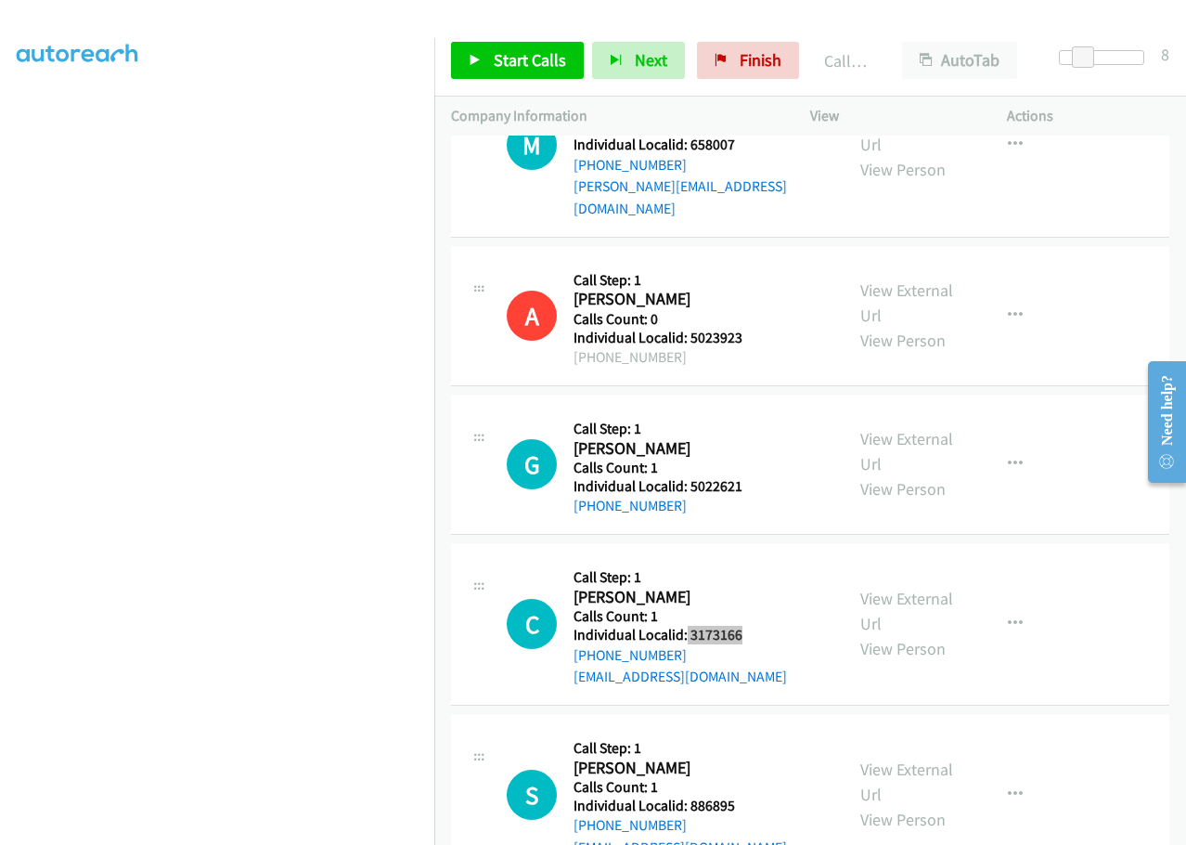
scroll to position [6500, 0]
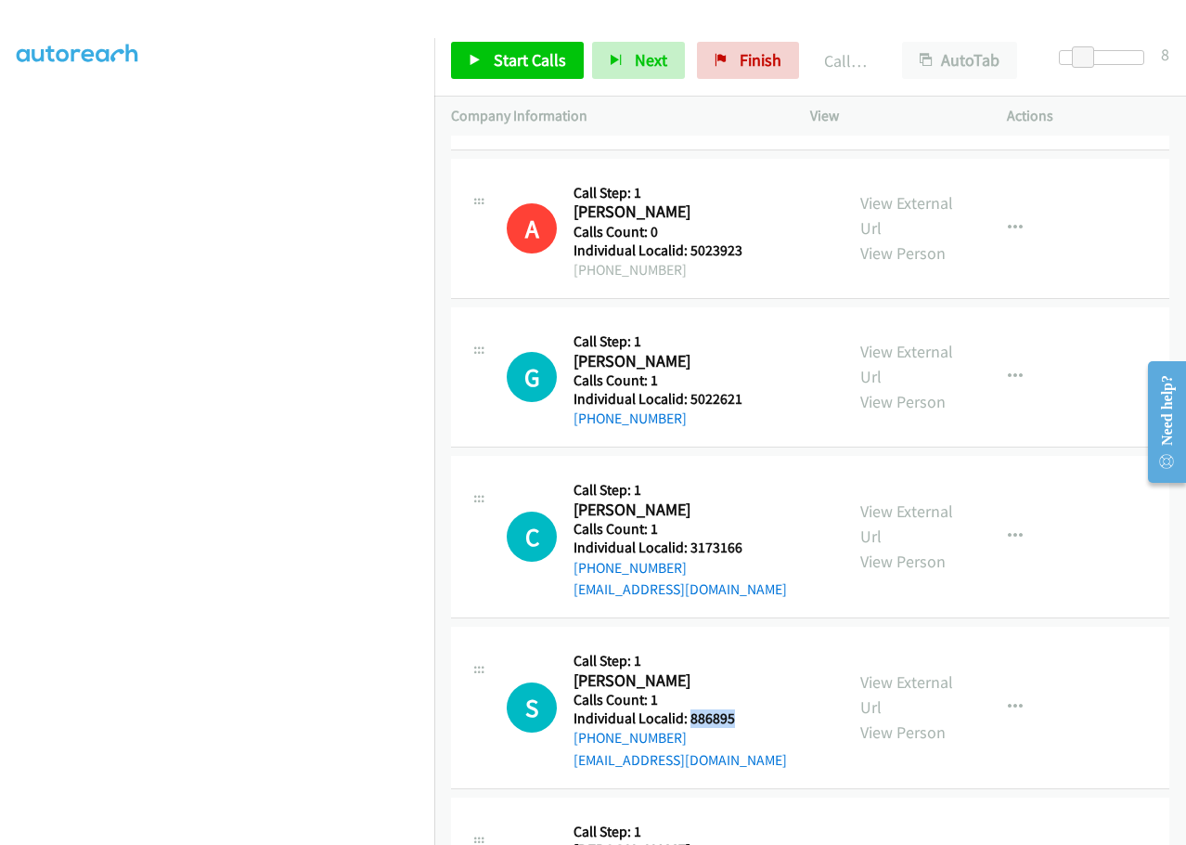
drag, startPoint x: 688, startPoint y: 587, endPoint x: 743, endPoint y: 583, distance: 55.8
click at [743, 709] on h5 "Individual Localid: 886895" at bounding box center [680, 718] width 213 height 19
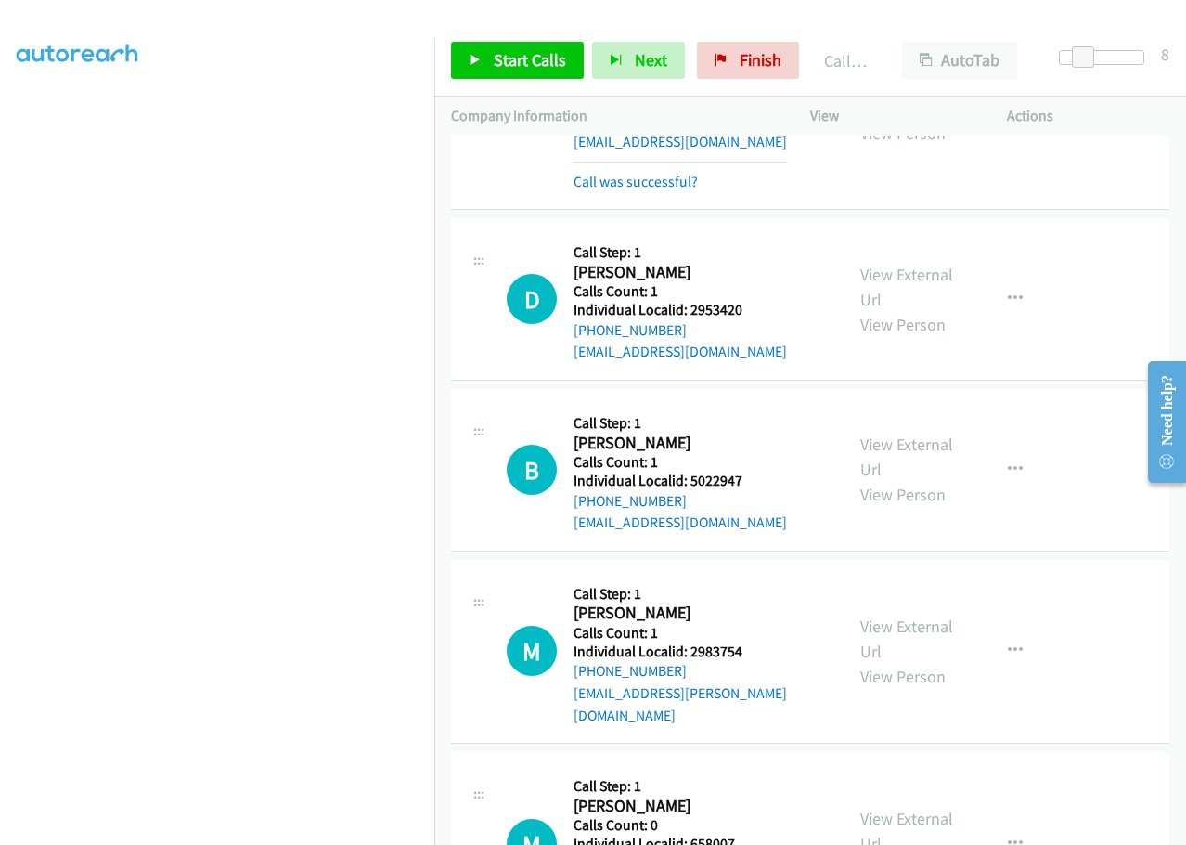
scroll to position [5711, 0]
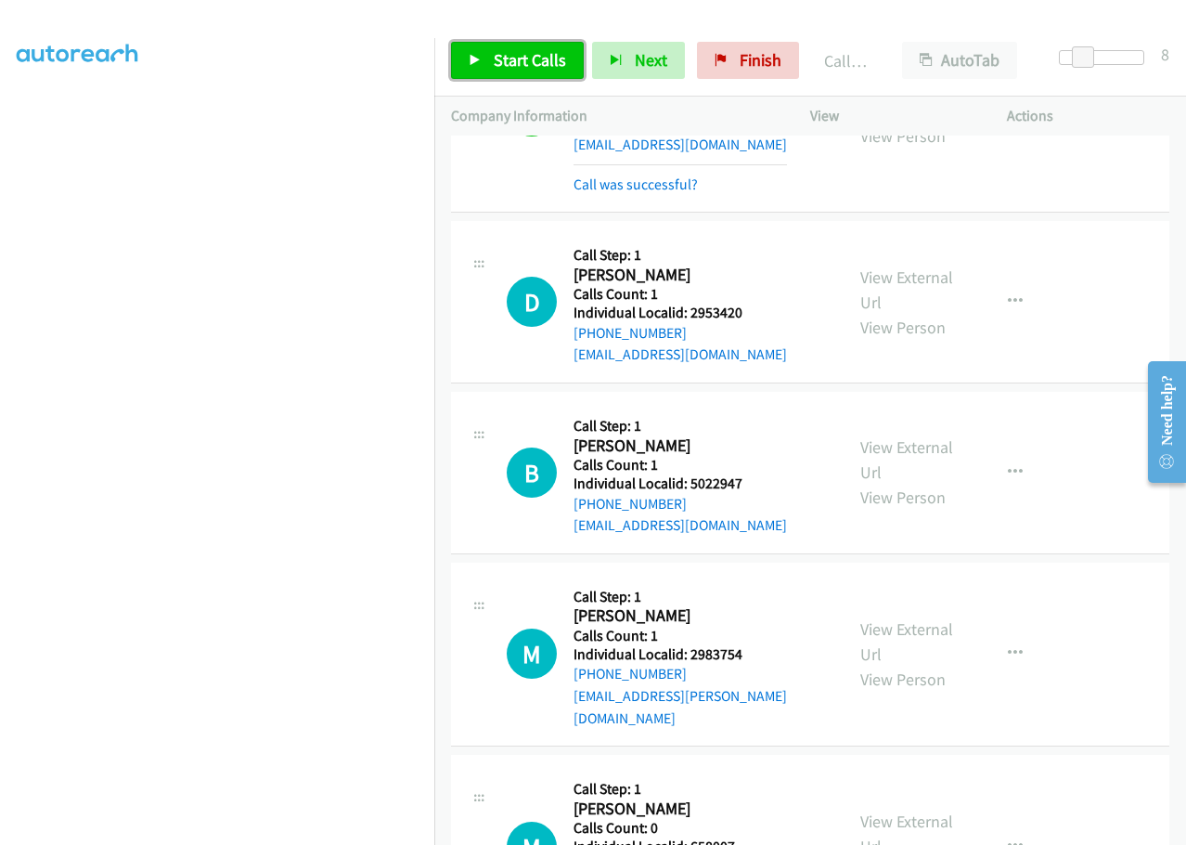
click at [504, 65] on span "Start Calls" at bounding box center [530, 59] width 72 height 21
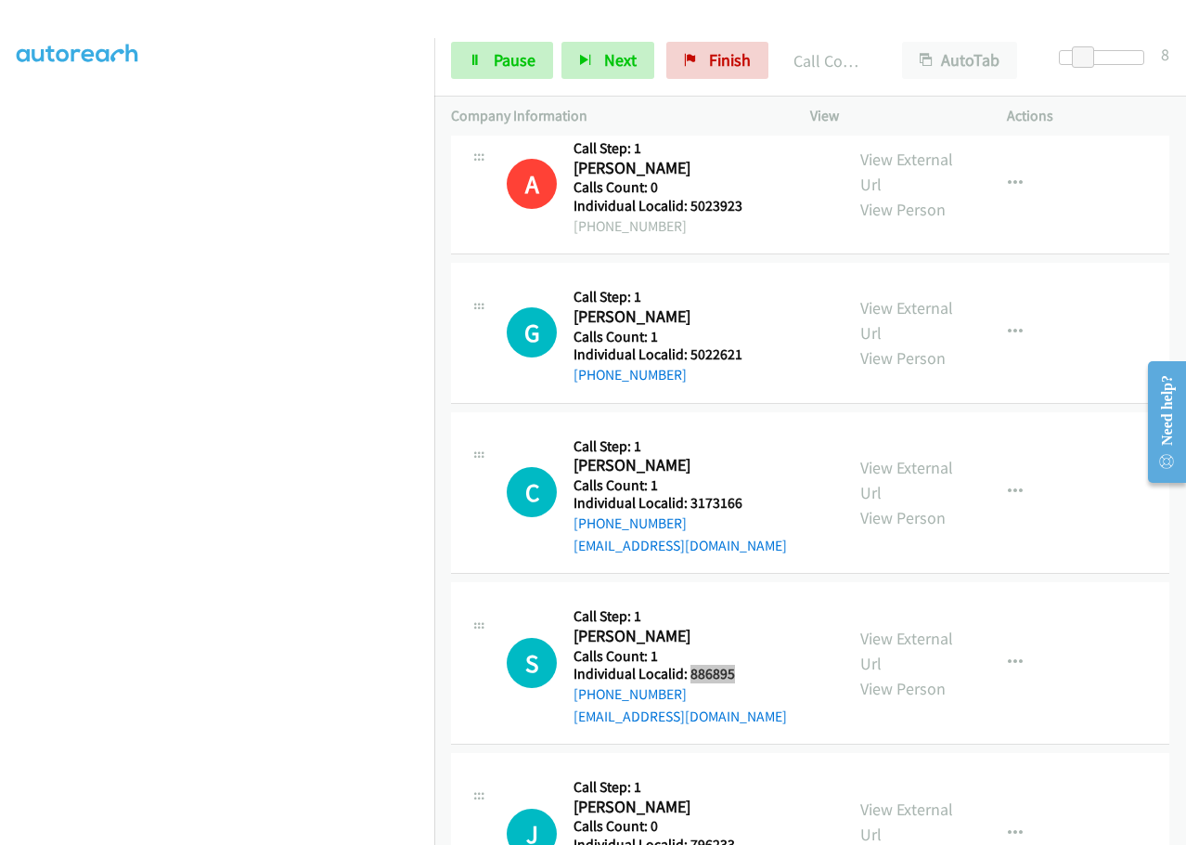
scroll to position [6709, 0]
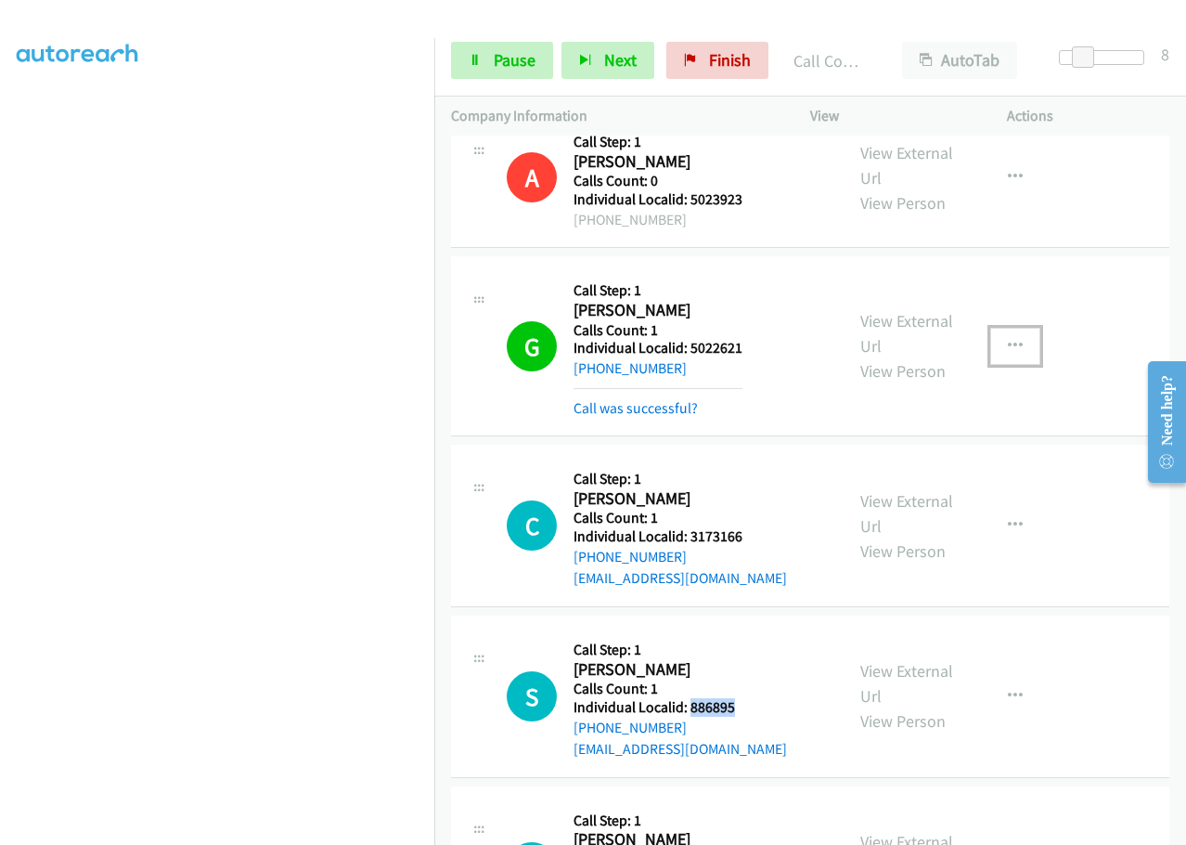
click at [1008, 339] on icon "button" at bounding box center [1015, 346] width 15 height 15
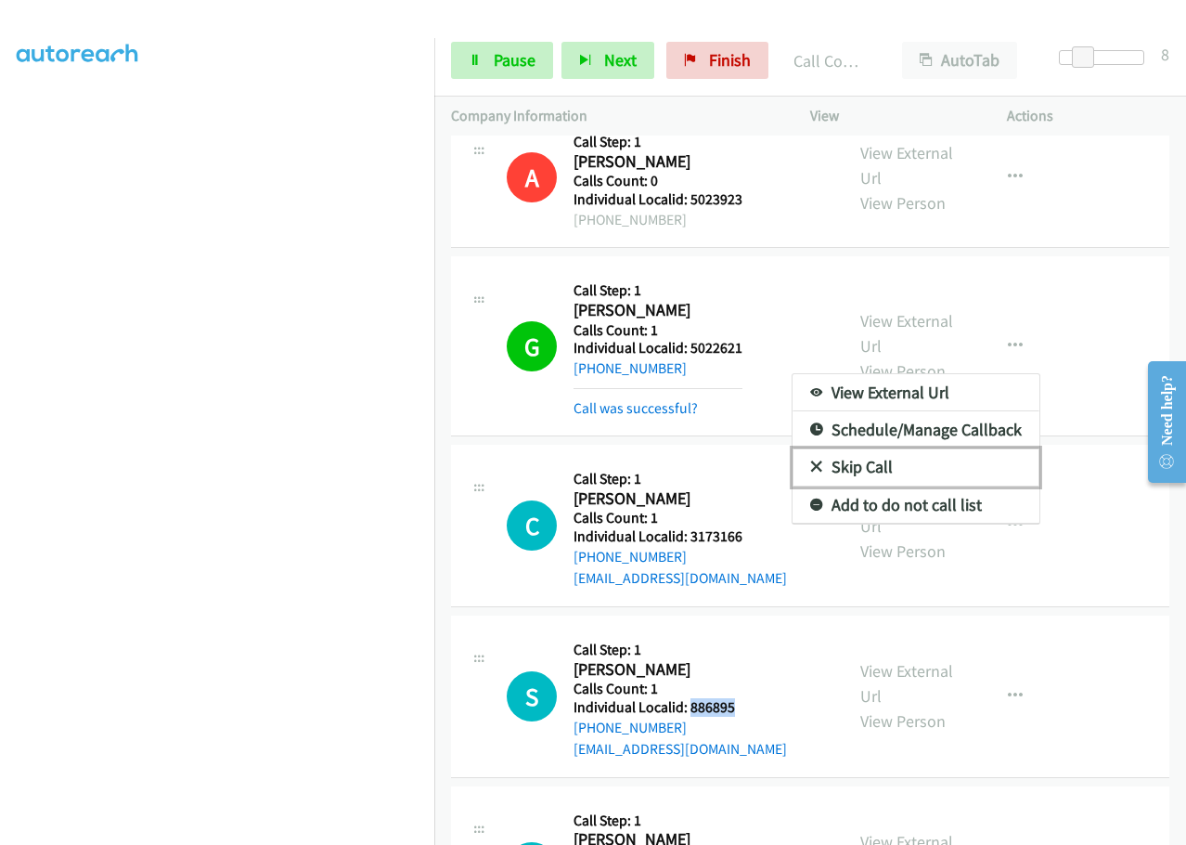
click at [810, 461] on icon at bounding box center [816, 467] width 13 height 13
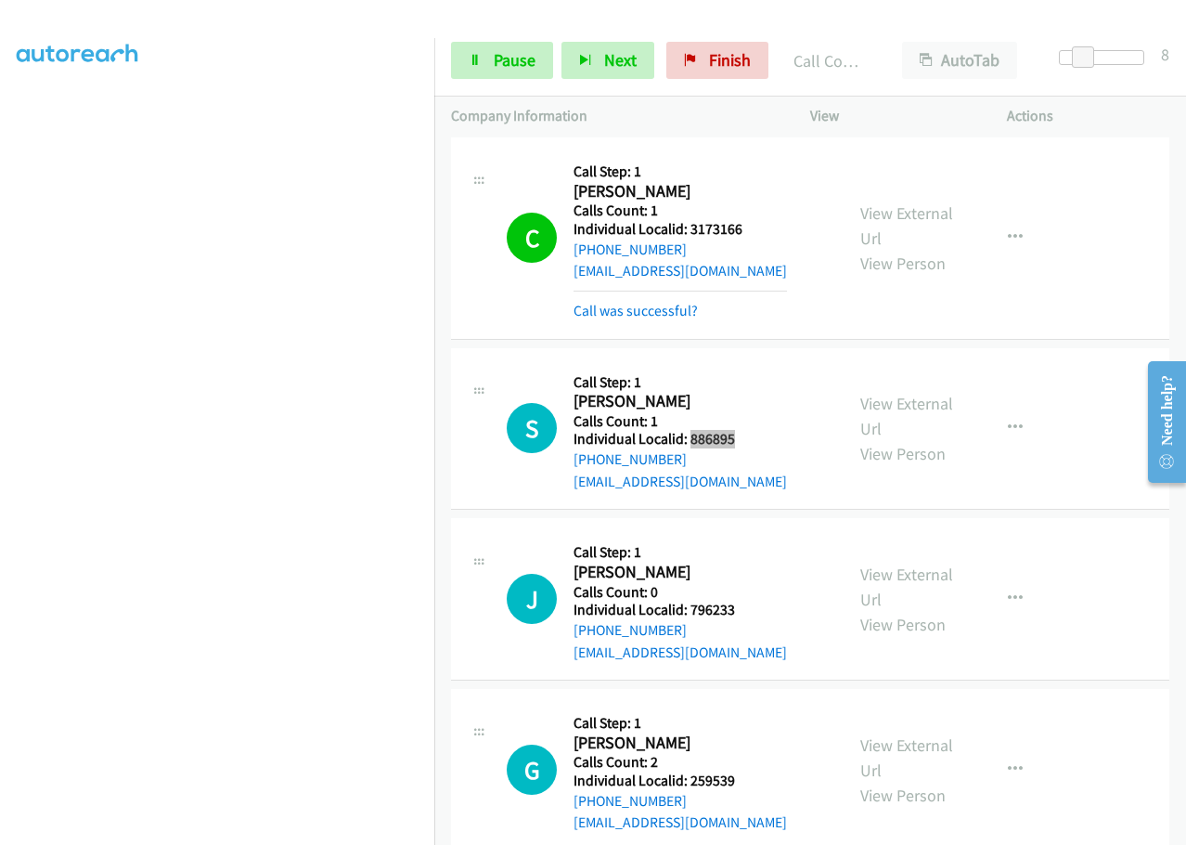
scroll to position [7011, 0]
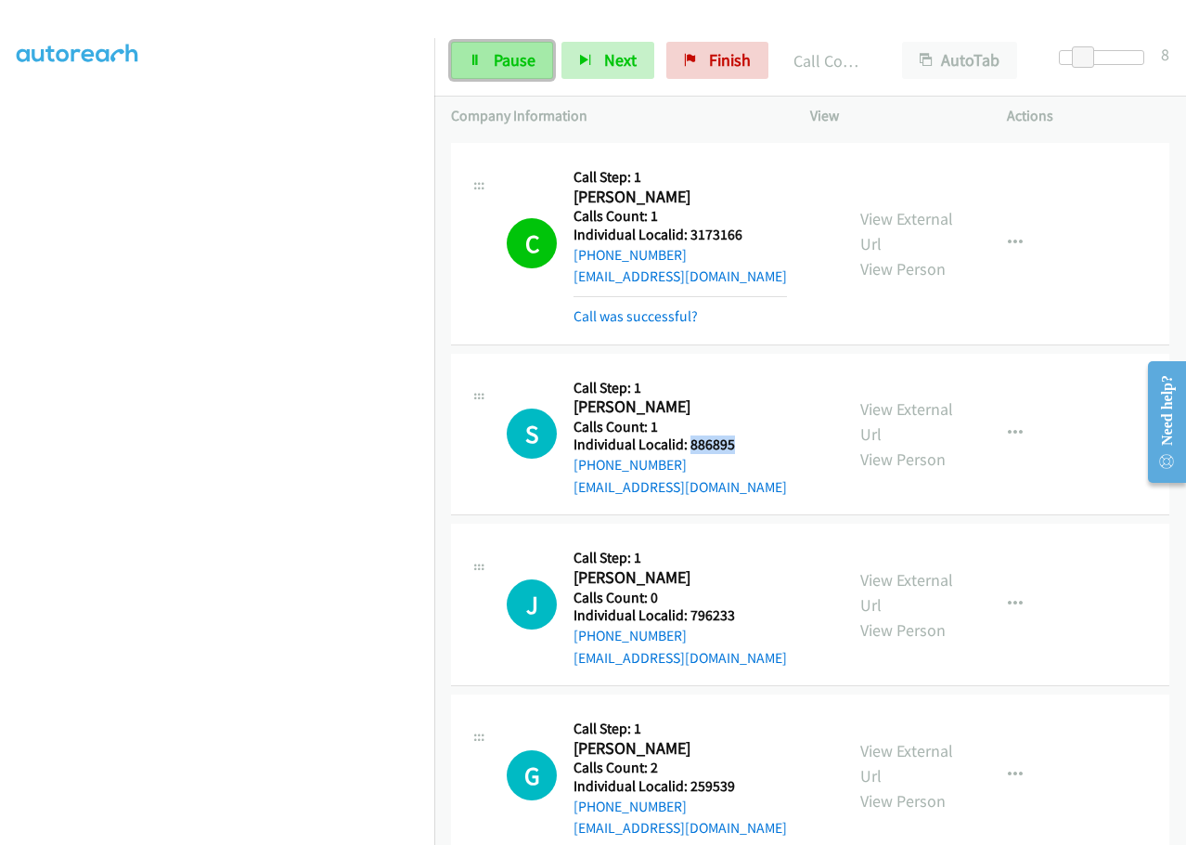
click at [496, 63] on span "Pause" at bounding box center [515, 59] width 42 height 21
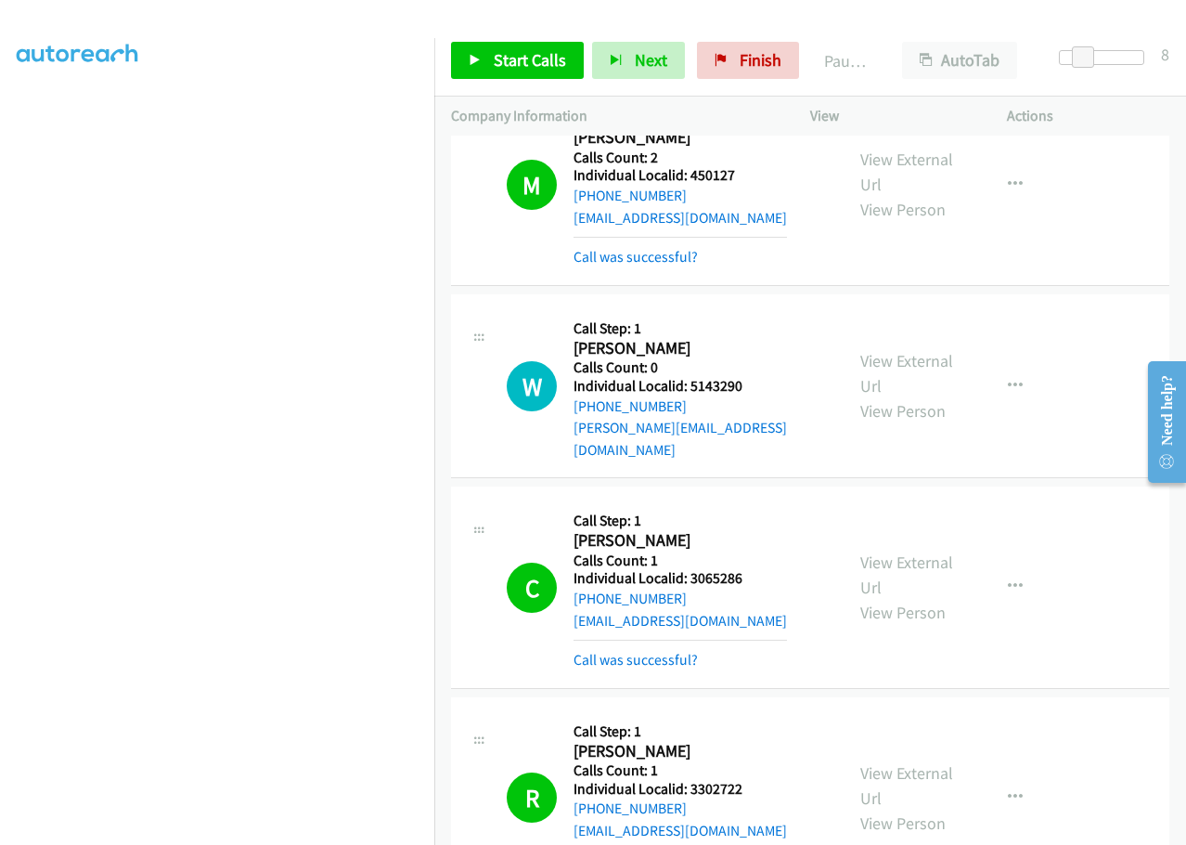
scroll to position [3275, 0]
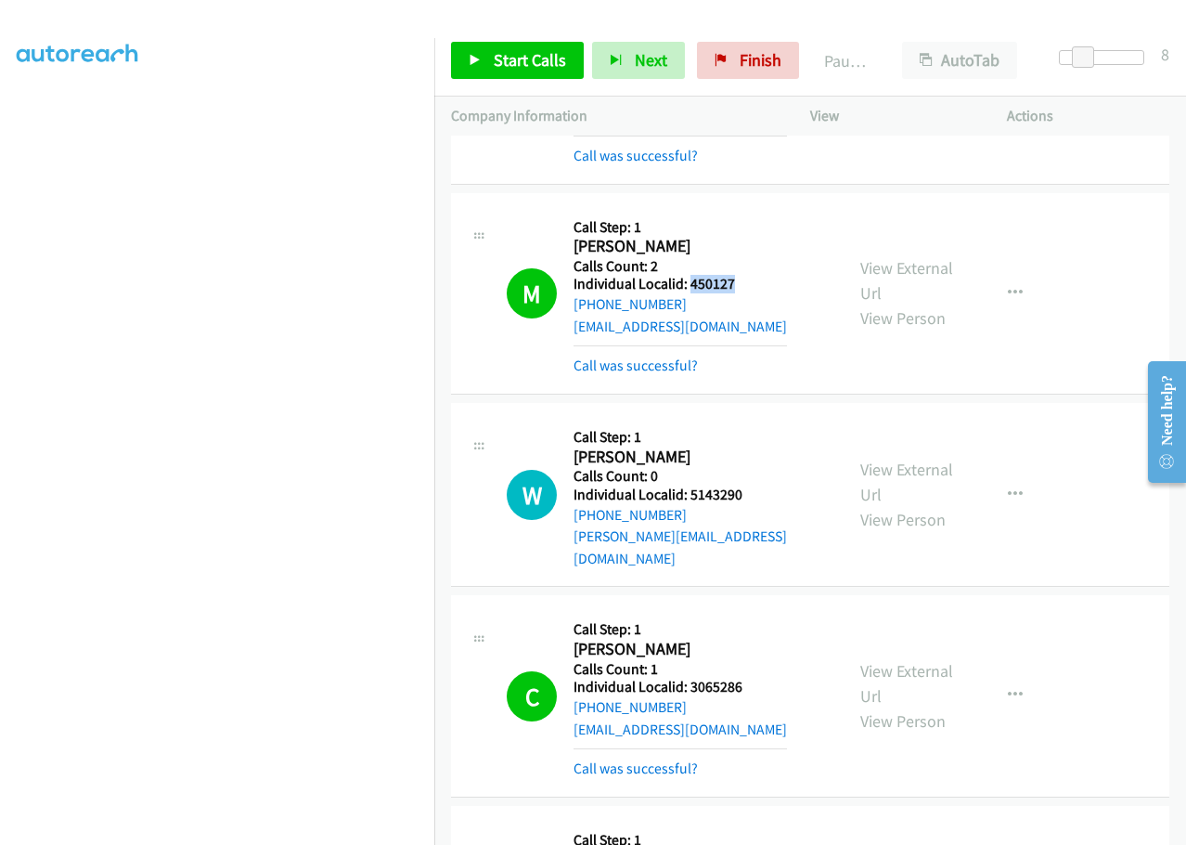
drag, startPoint x: 688, startPoint y: 239, endPoint x: 725, endPoint y: 237, distance: 37.2
click at [742, 275] on h5 "Individual Localid: 450127" at bounding box center [680, 284] width 213 height 19
drag, startPoint x: 689, startPoint y: 621, endPoint x: 750, endPoint y: 614, distance: 61.7
click at [750, 678] on h5 "Individual Localid: 3065286" at bounding box center [680, 687] width 213 height 19
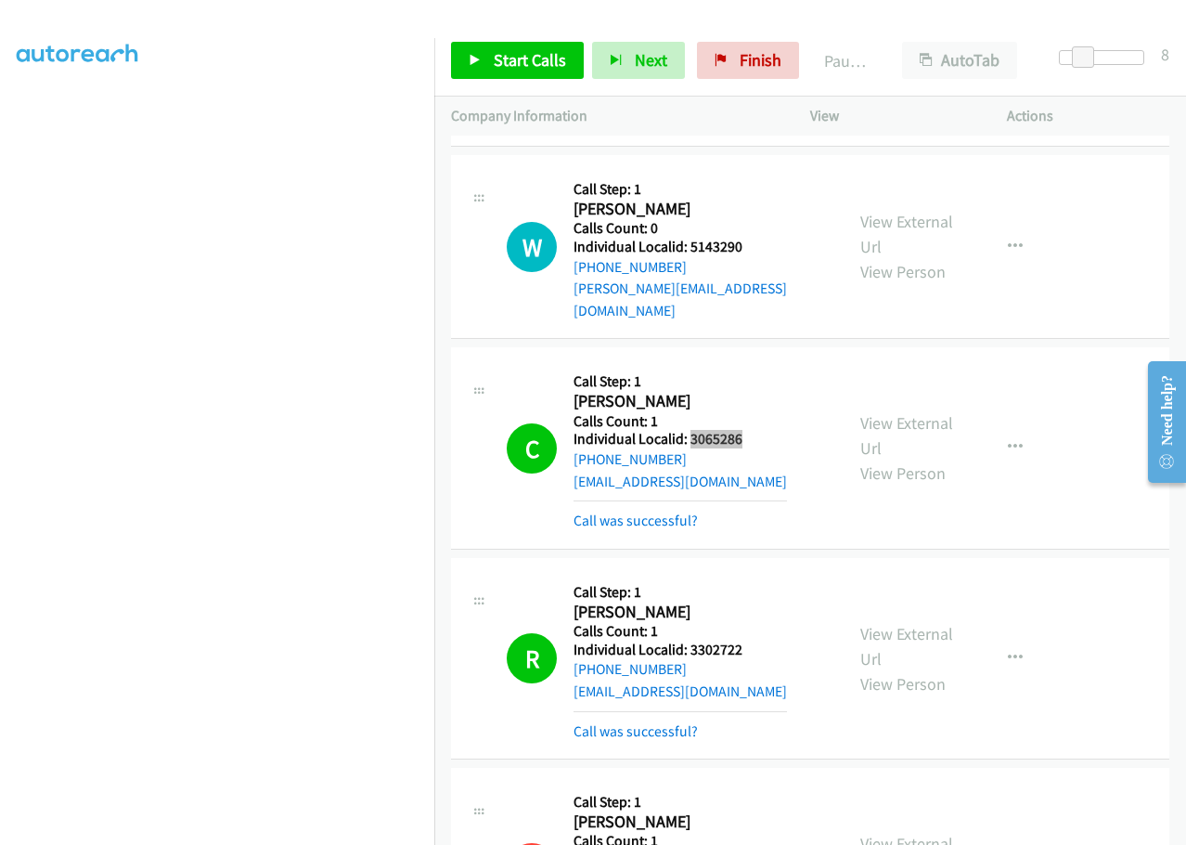
scroll to position [3530, 0]
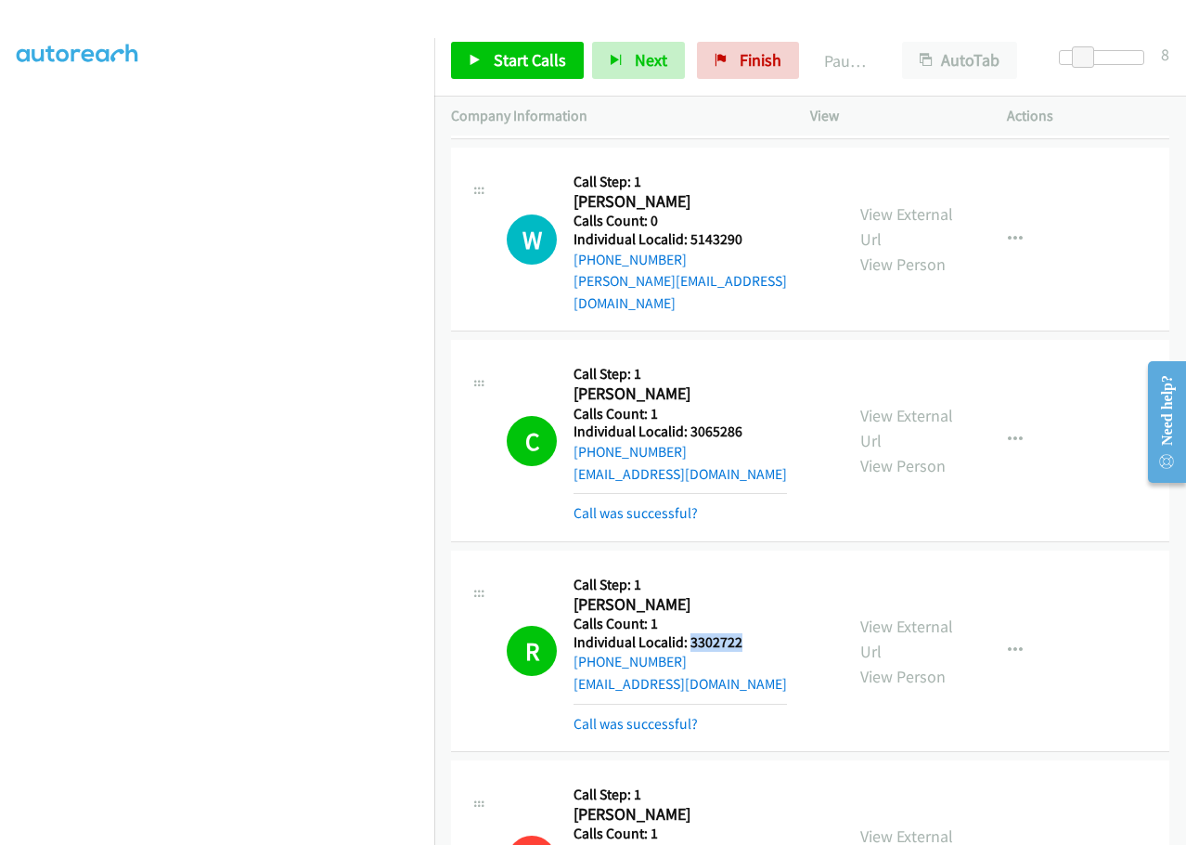
drag, startPoint x: 690, startPoint y: 574, endPoint x: 747, endPoint y: 571, distance: 57.6
click at [747, 633] on h5 "Individual Localid: 3302722" at bounding box center [680, 642] width 213 height 19
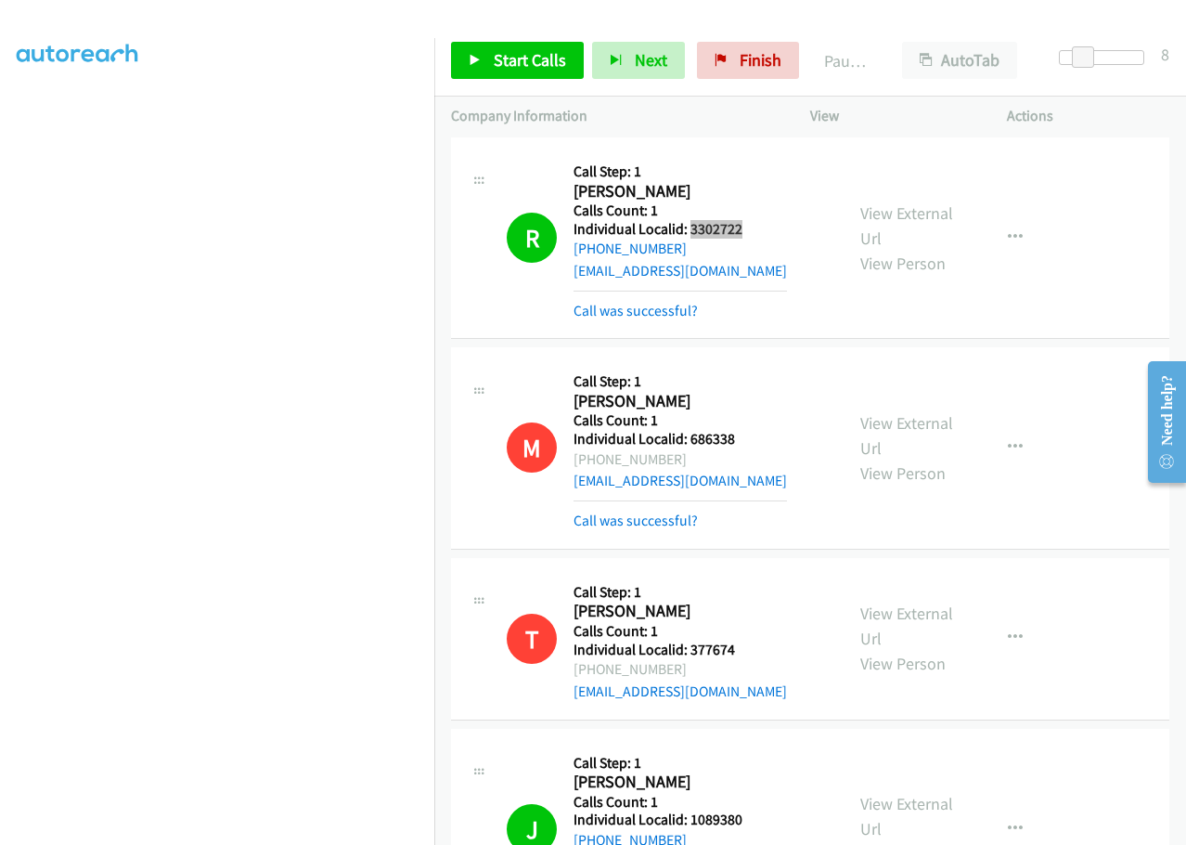
scroll to position [4156, 0]
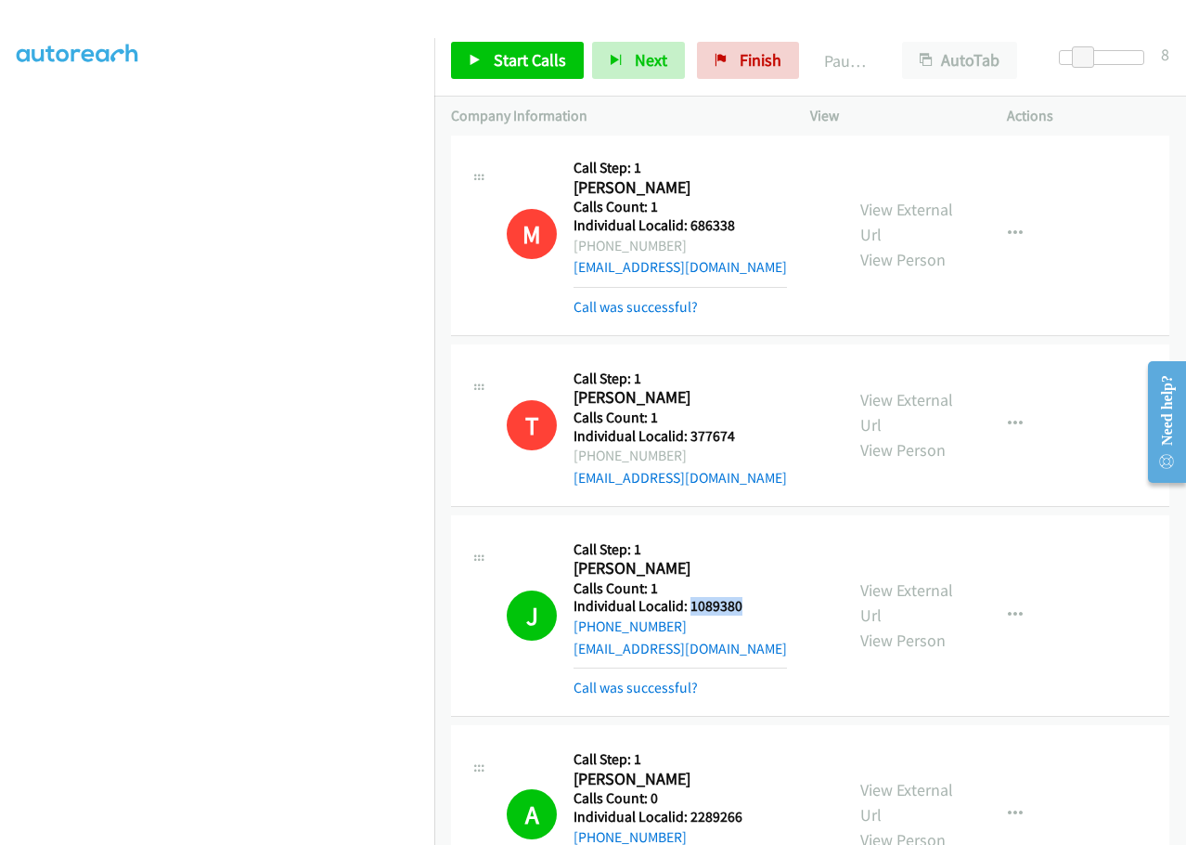
drag, startPoint x: 699, startPoint y: 539, endPoint x: 762, endPoint y: 540, distance: 63.1
click at [762, 597] on h5 "Individual Localid: 1089380" at bounding box center [680, 606] width 213 height 19
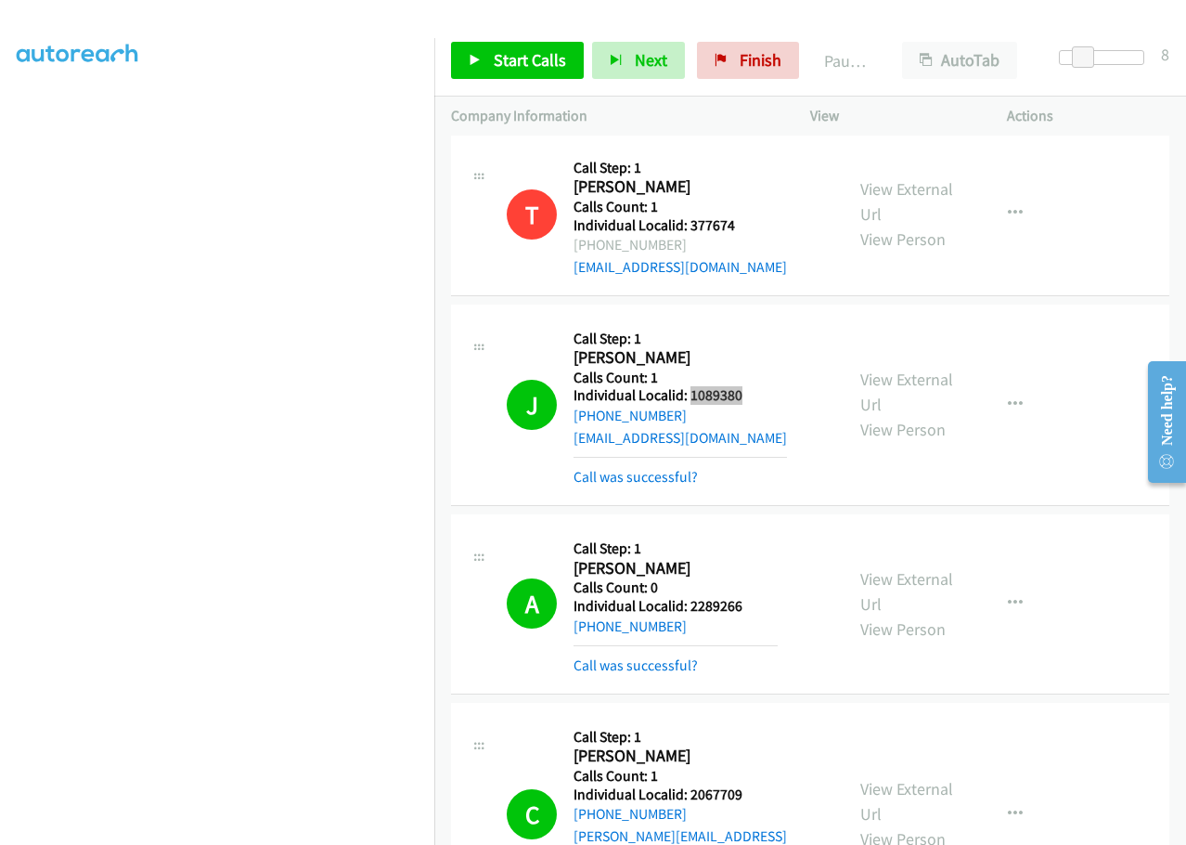
scroll to position [4435, 0]
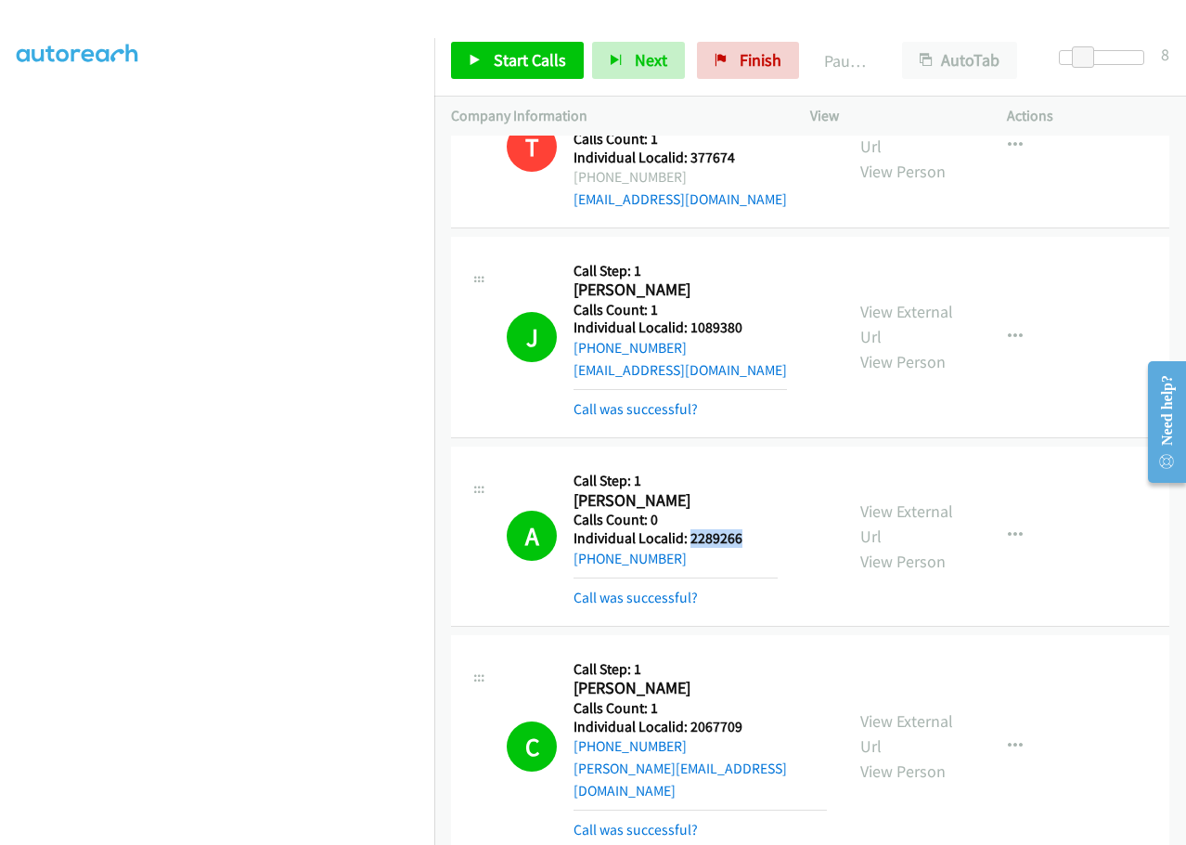
drag, startPoint x: 699, startPoint y: 472, endPoint x: 743, endPoint y: 471, distance: 44.6
click at [743, 529] on h5 "Individual Localid: 2289266" at bounding box center [676, 538] width 204 height 19
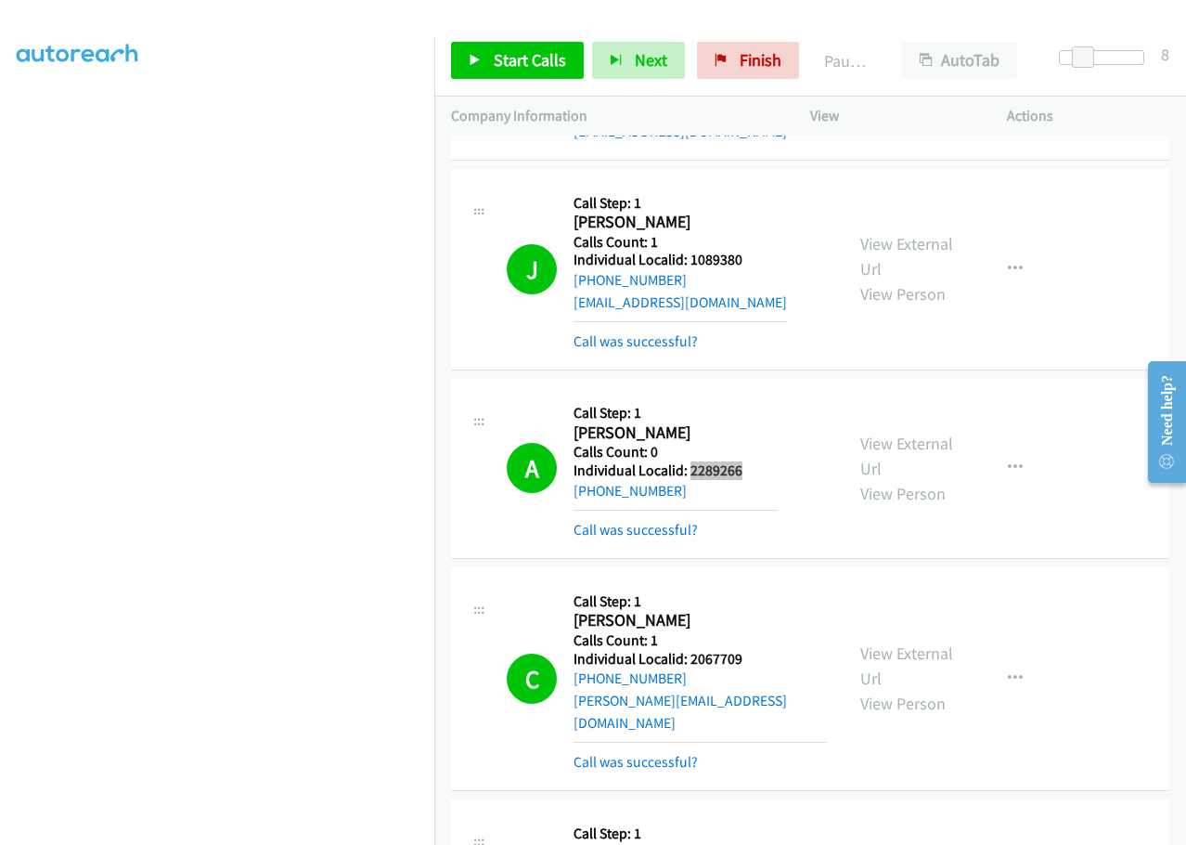
scroll to position [4504, 0]
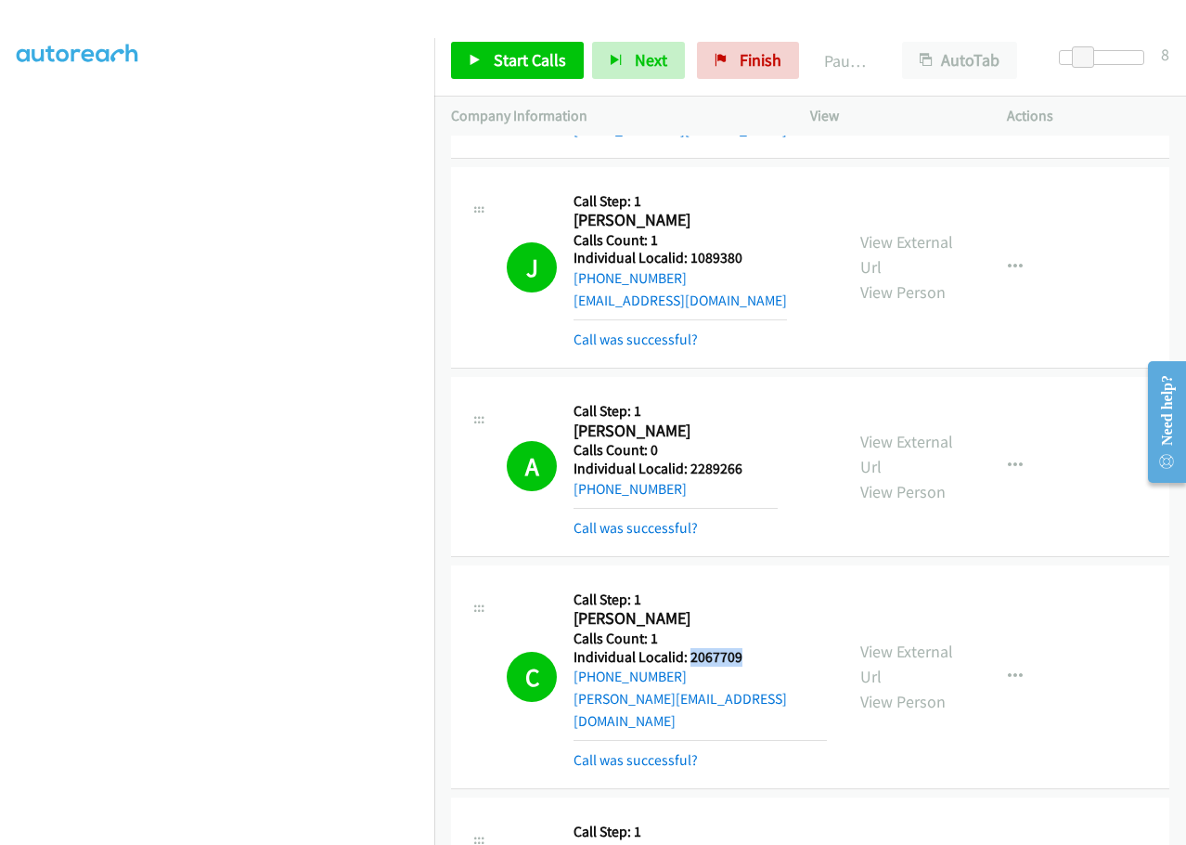
drag, startPoint x: 722, startPoint y: 588, endPoint x: 755, endPoint y: 588, distance: 32.5
click at [755, 648] on h5 "Individual Localid: 2067709" at bounding box center [700, 657] width 253 height 19
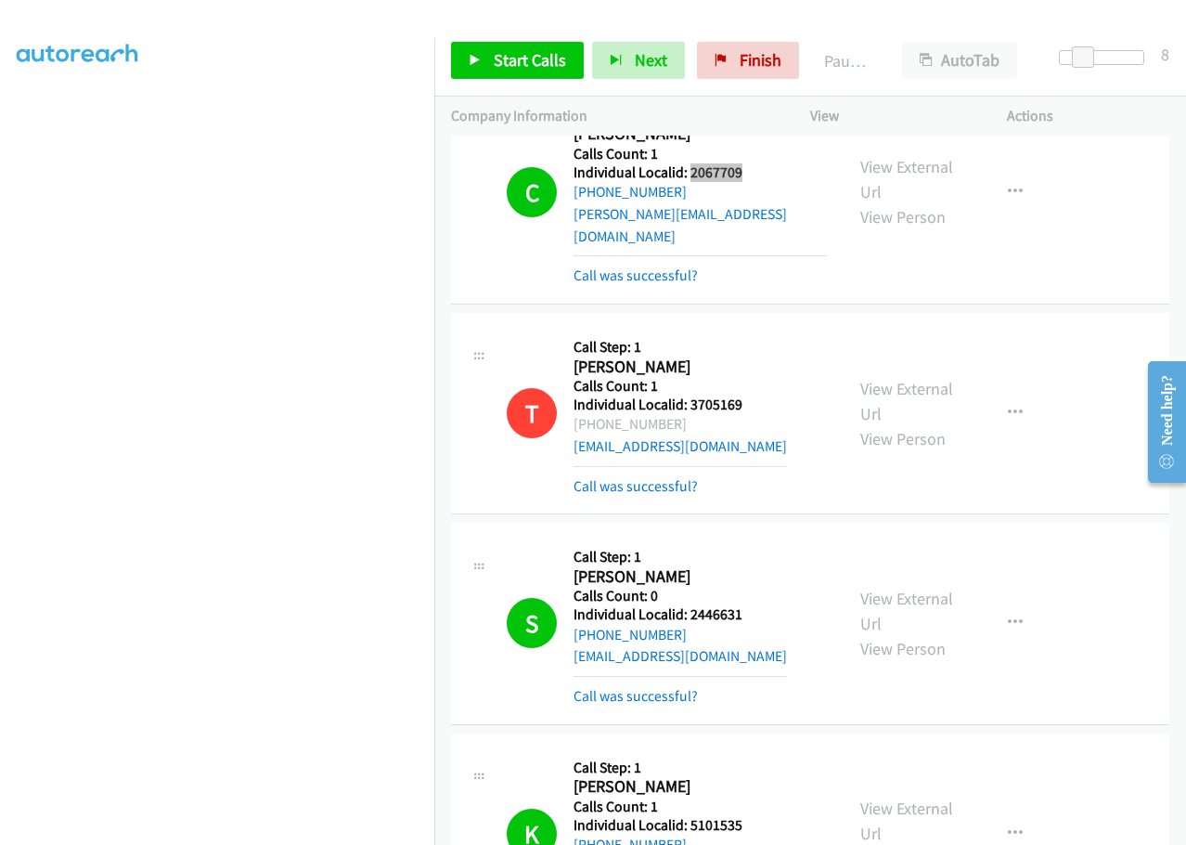
scroll to position [4992, 0]
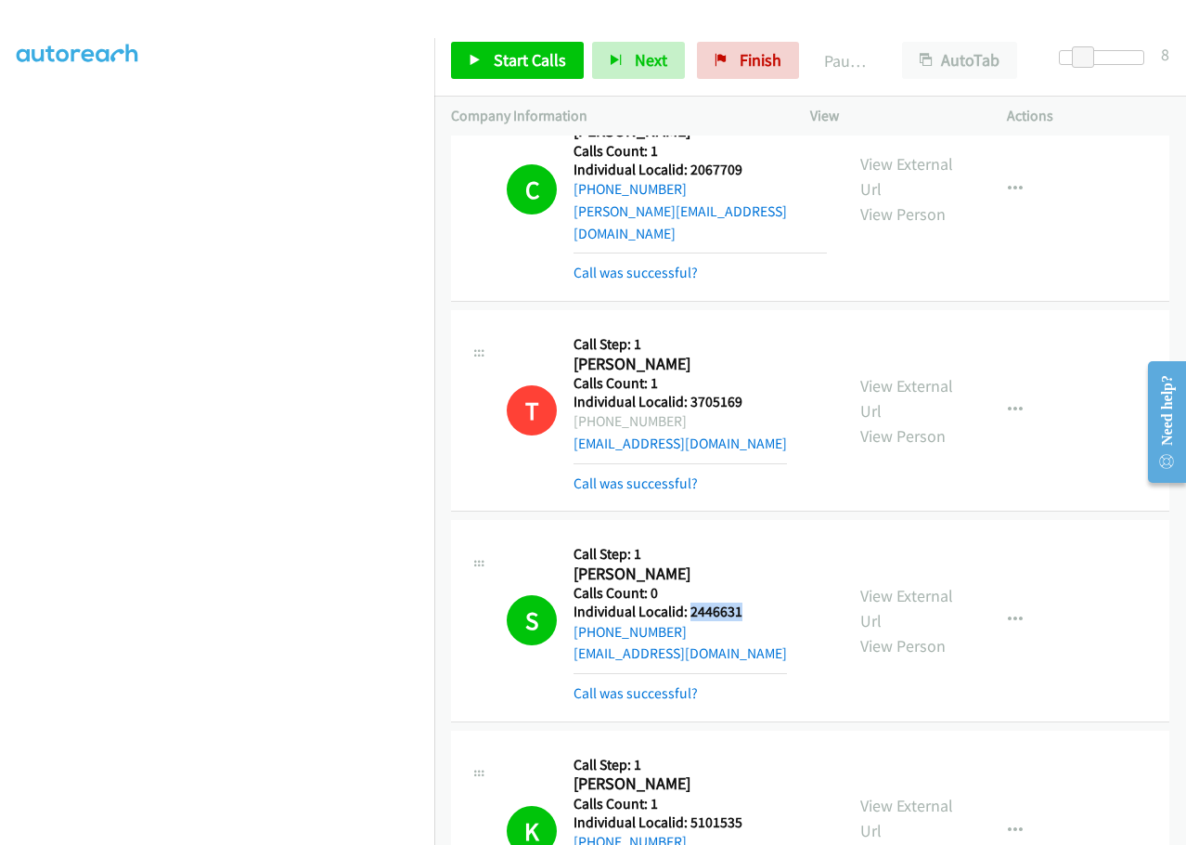
drag, startPoint x: 717, startPoint y: 522, endPoint x: 751, endPoint y: 521, distance: 34.4
click at [751, 602] on h5 "Individual Localid: 2446631" at bounding box center [680, 611] width 213 height 19
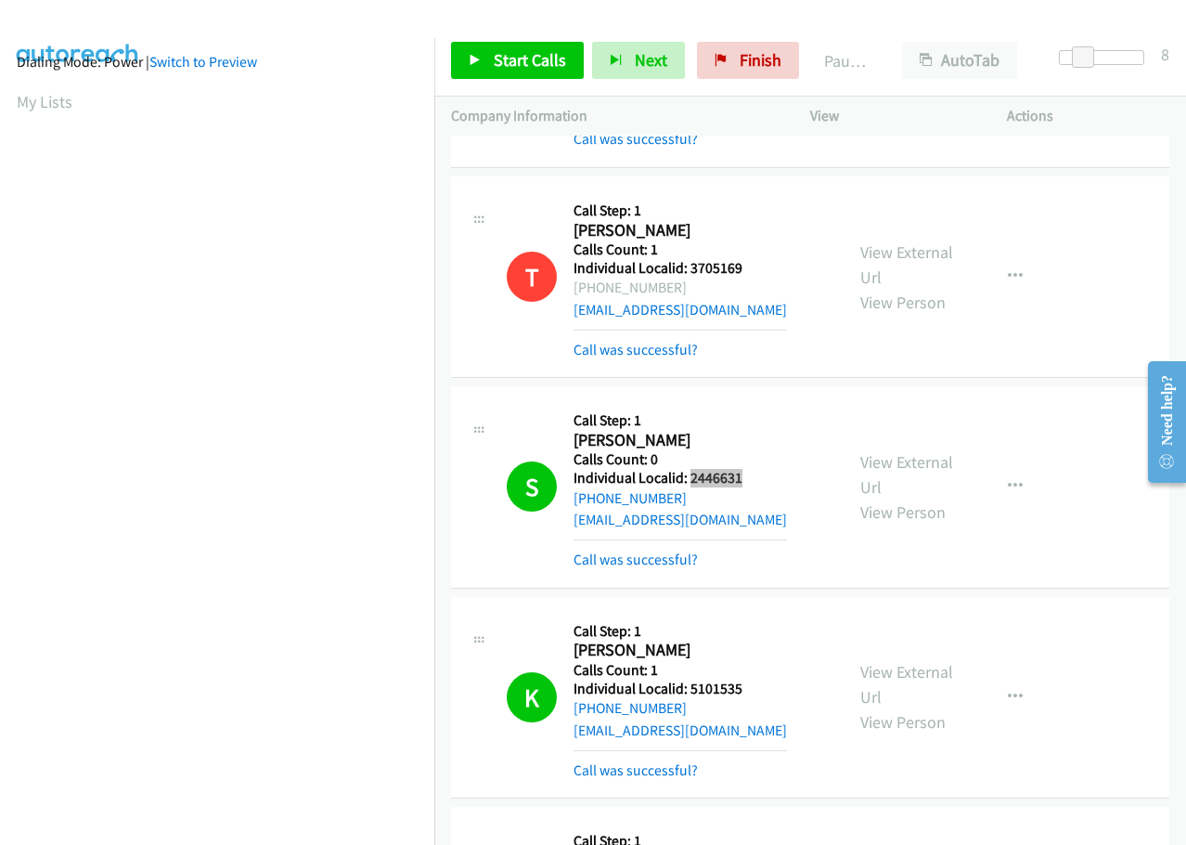
scroll to position [5131, 0]
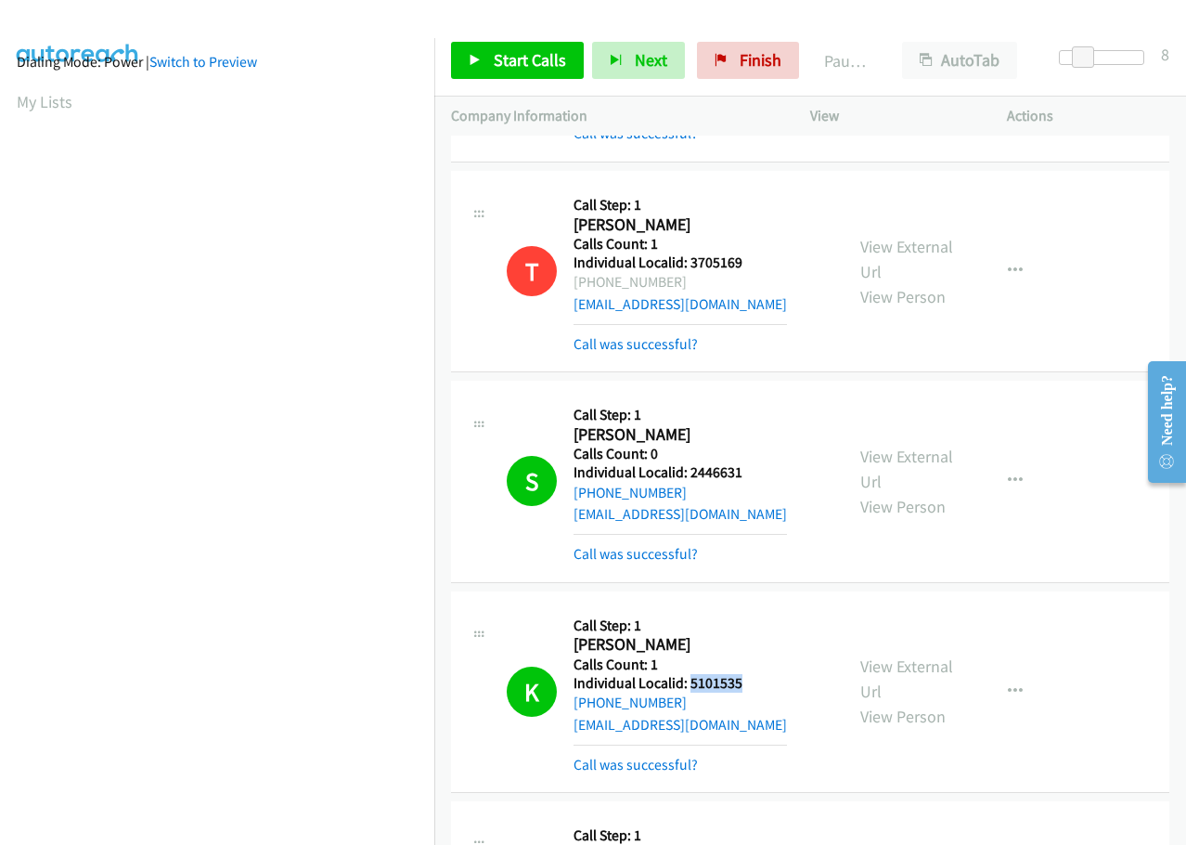
drag, startPoint x: 690, startPoint y: 596, endPoint x: 743, endPoint y: 595, distance: 52.9
click at [744, 674] on h5 "Individual Localid: 5101535" at bounding box center [680, 683] width 213 height 19
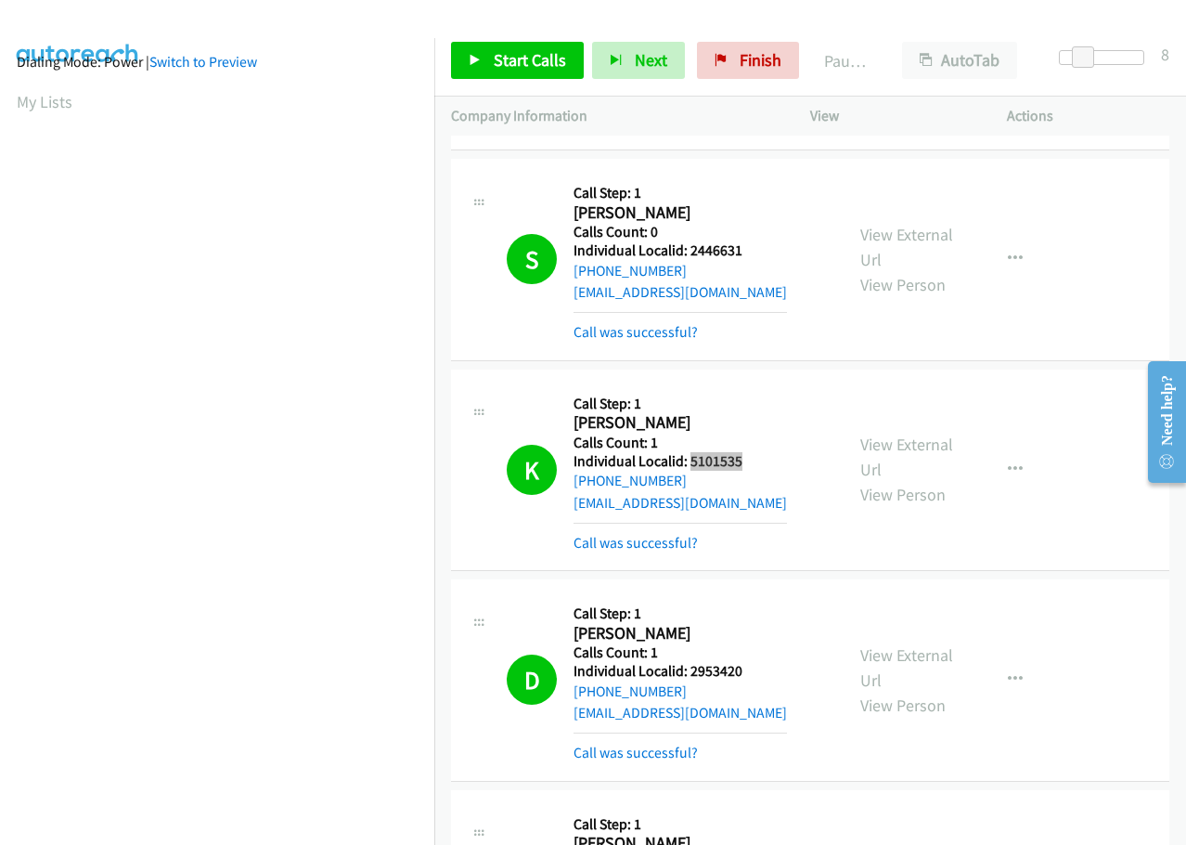
scroll to position [5409, 0]
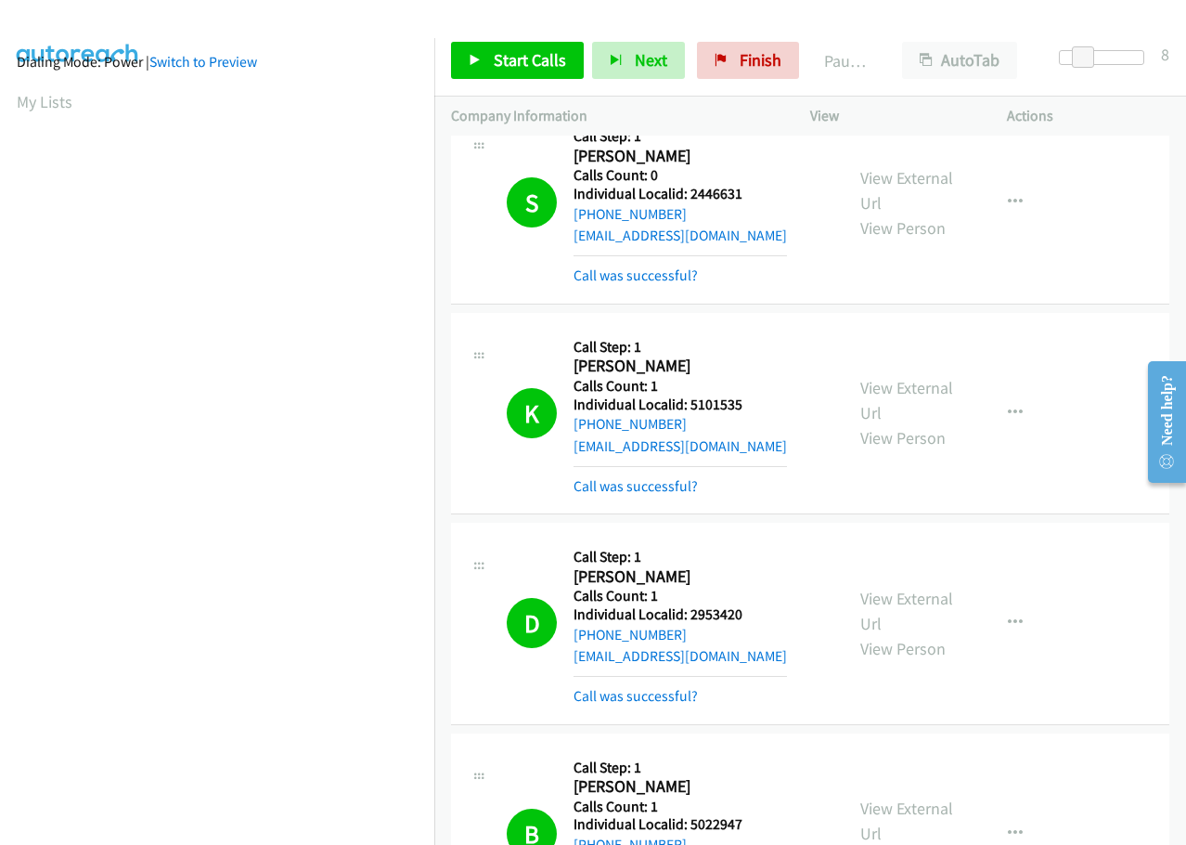
click at [799, 560] on div "D Callback Scheduled Call Step: 1 [PERSON_NAME] America/Los_Angeles Calls Count…" at bounding box center [667, 622] width 320 height 167
drag, startPoint x: 693, startPoint y: 525, endPoint x: 748, endPoint y: 519, distance: 55.1
click at [748, 605] on h5 "Individual Localid: 2953420" at bounding box center [680, 614] width 213 height 19
drag, startPoint x: 722, startPoint y: 510, endPoint x: 709, endPoint y: 529, distance: 23.4
click at [722, 587] on h5 "Calls Count: 1" at bounding box center [680, 596] width 213 height 19
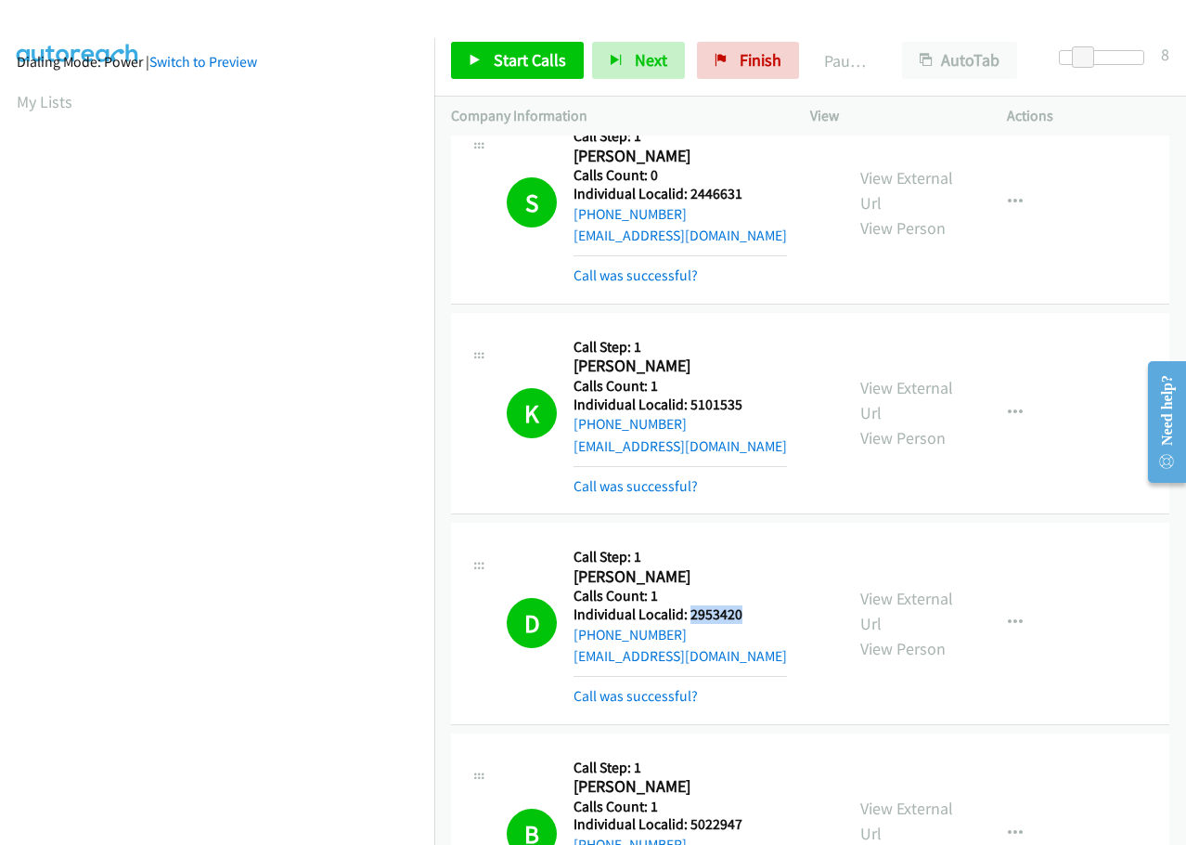
drag, startPoint x: 690, startPoint y: 527, endPoint x: 732, endPoint y: 520, distance: 43.3
click at [752, 605] on h5 "Individual Localid: 2953420" at bounding box center [680, 614] width 213 height 19
drag, startPoint x: 688, startPoint y: 738, endPoint x: 744, endPoint y: 729, distance: 57.4
click at [750, 750] on div "B Callback Scheduled Call Step: 1 [PERSON_NAME] America/Los_Angeles Calls Count…" at bounding box center [667, 833] width 320 height 167
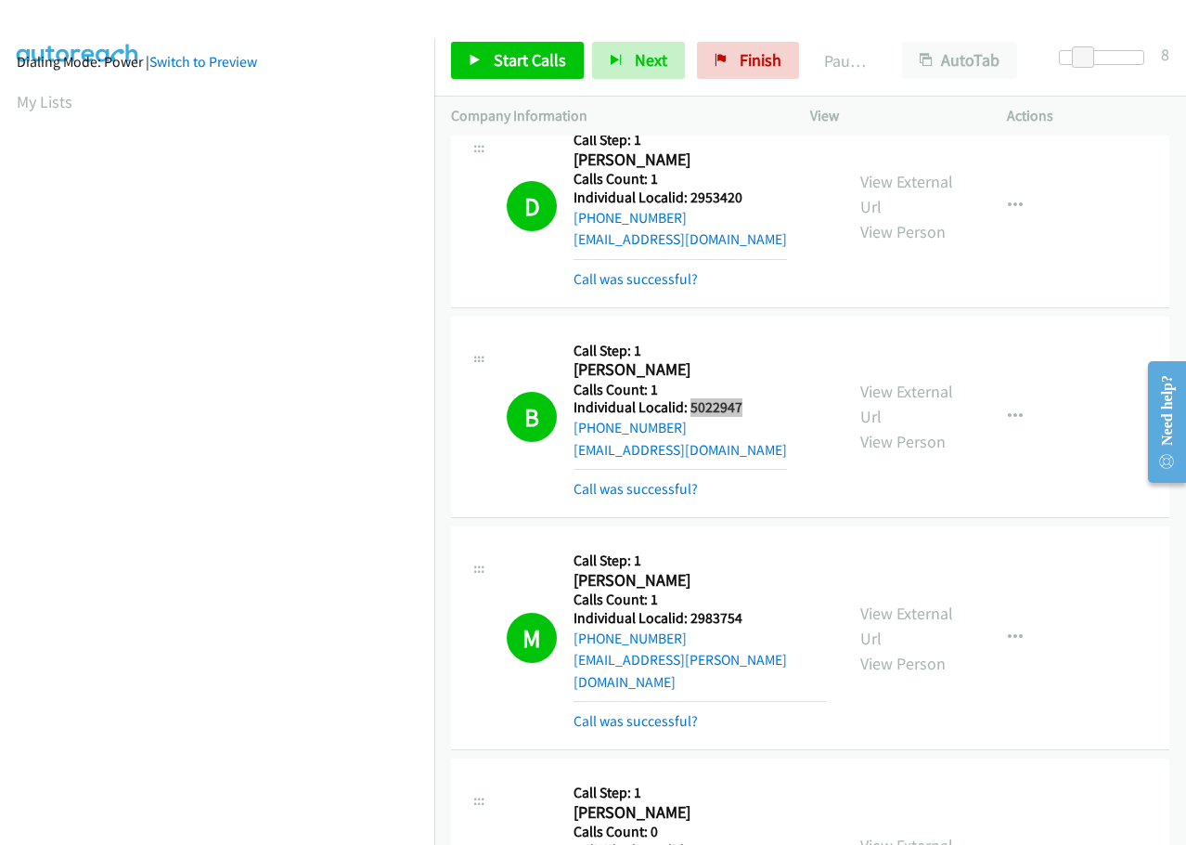
scroll to position [5827, 0]
drag, startPoint x: 691, startPoint y: 528, endPoint x: 756, endPoint y: 524, distance: 65.1
click at [756, 542] on div "M Callback Scheduled Call Step: 1 [PERSON_NAME] America/Los_Angeles Calls Count…" at bounding box center [667, 636] width 320 height 189
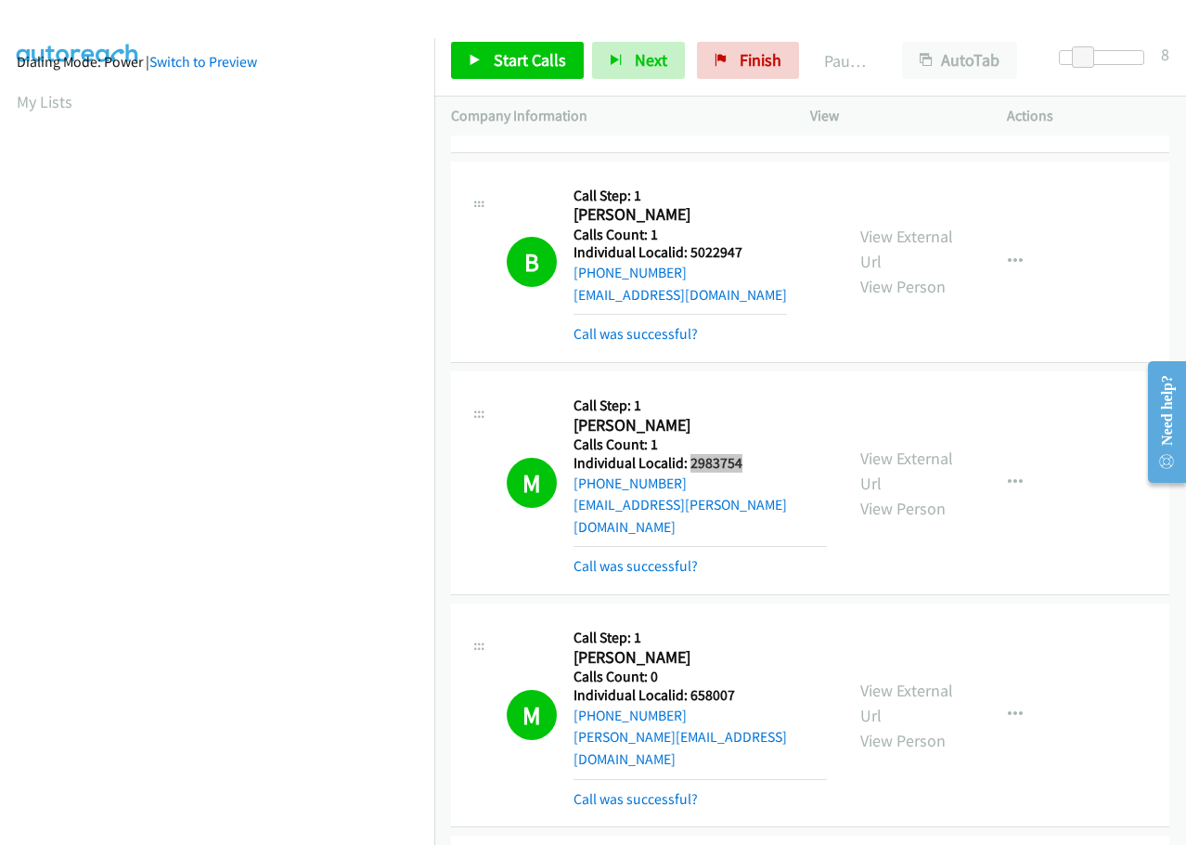
scroll to position [6013, 0]
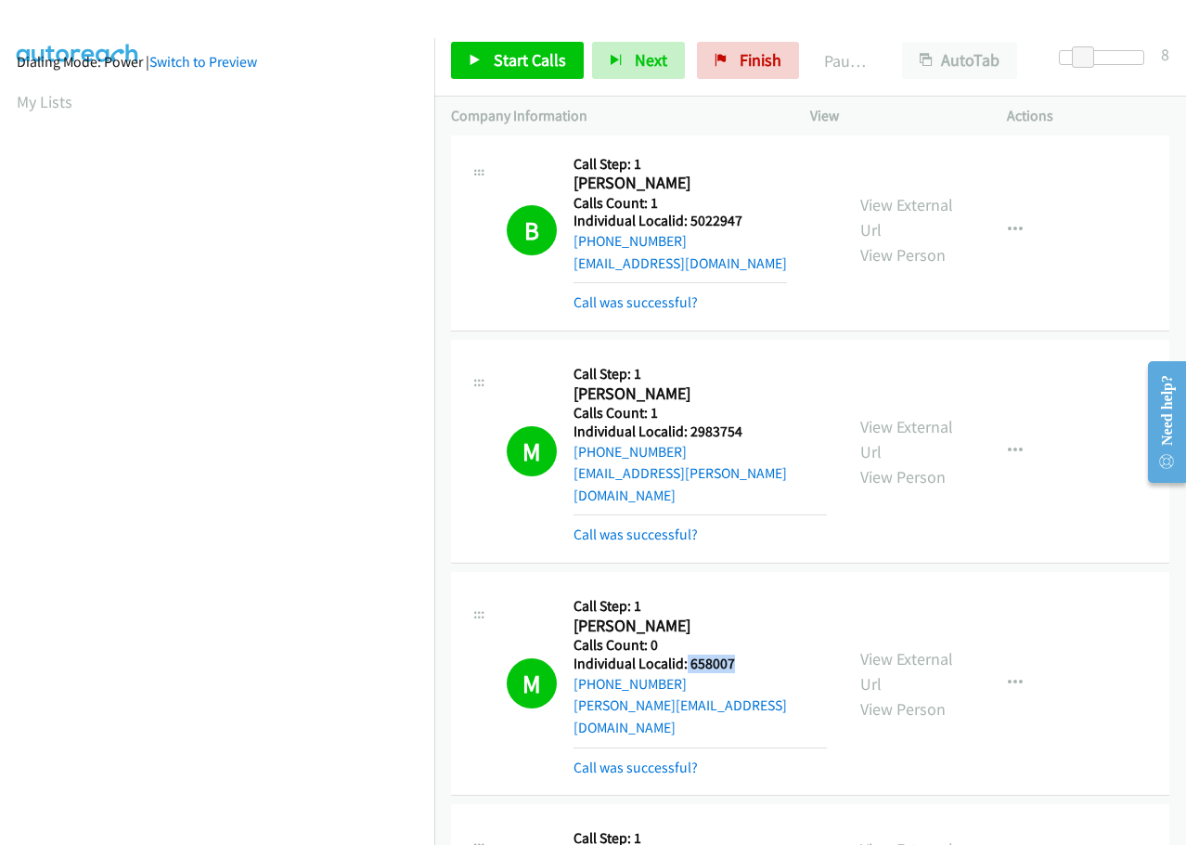
drag, startPoint x: 684, startPoint y: 555, endPoint x: 755, endPoint y: 555, distance: 70.5
click at [755, 588] on div "M Callback Scheduled Call Step: 1 [PERSON_NAME] America/Los_Angeles Calls Count…" at bounding box center [667, 682] width 320 height 189
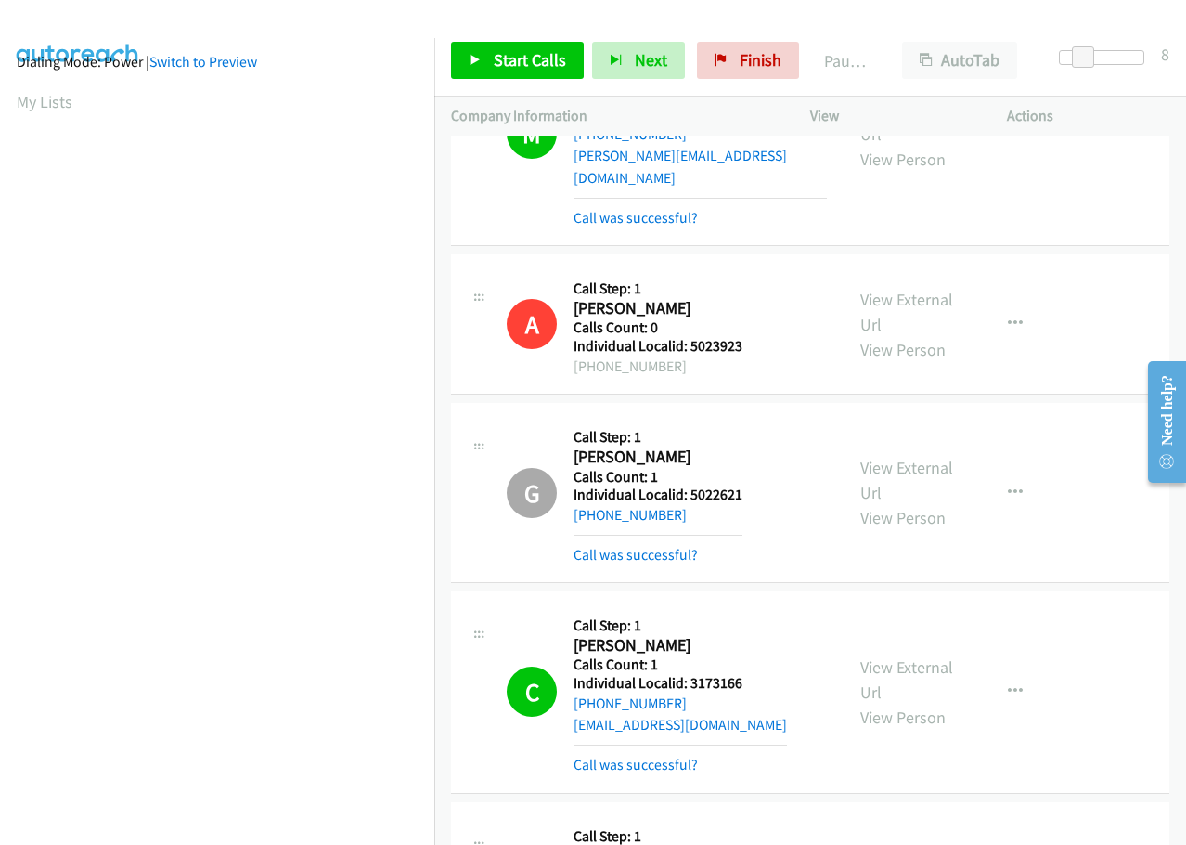
scroll to position [6570, 0]
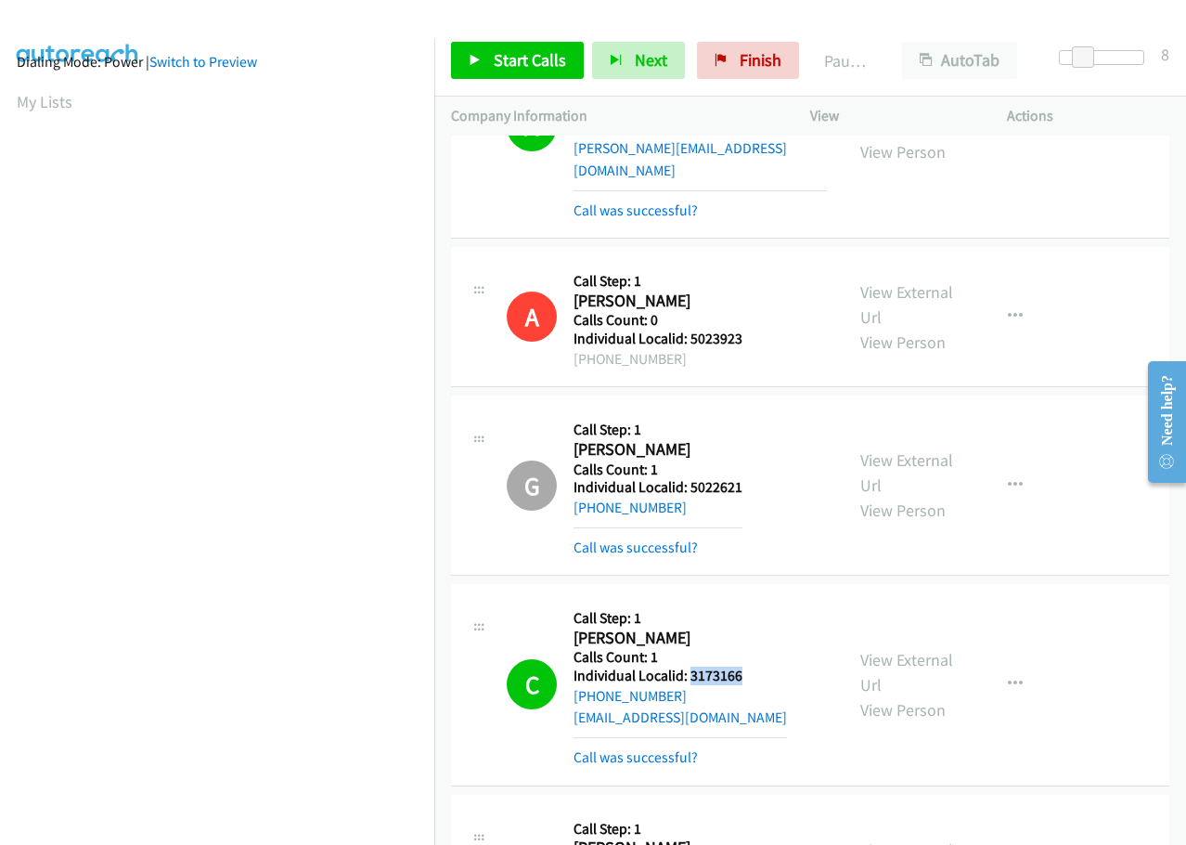
drag, startPoint x: 688, startPoint y: 544, endPoint x: 757, endPoint y: 542, distance: 69.6
click at [757, 601] on div "C Callback Scheduled Call Step: 1 [PERSON_NAME] America/New_York Calls Count: 1…" at bounding box center [667, 684] width 320 height 167
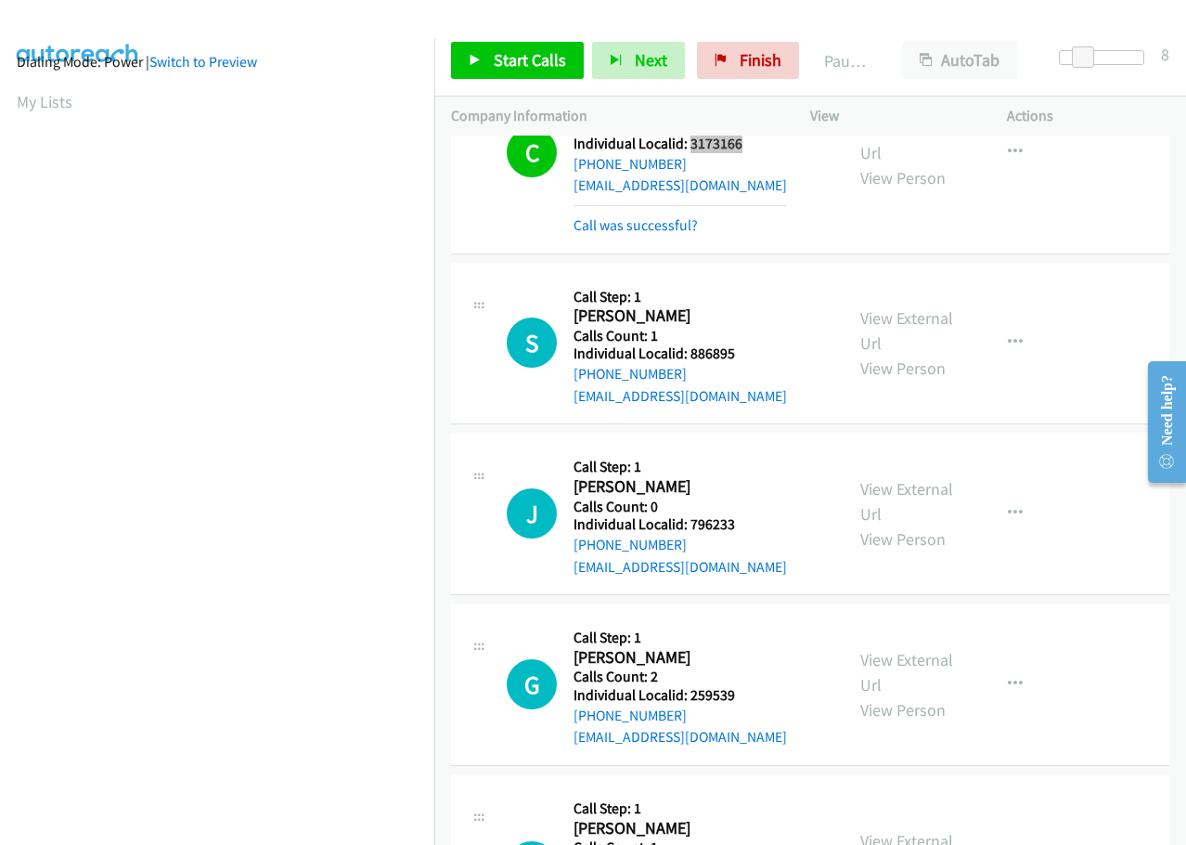
scroll to position [7103, 0]
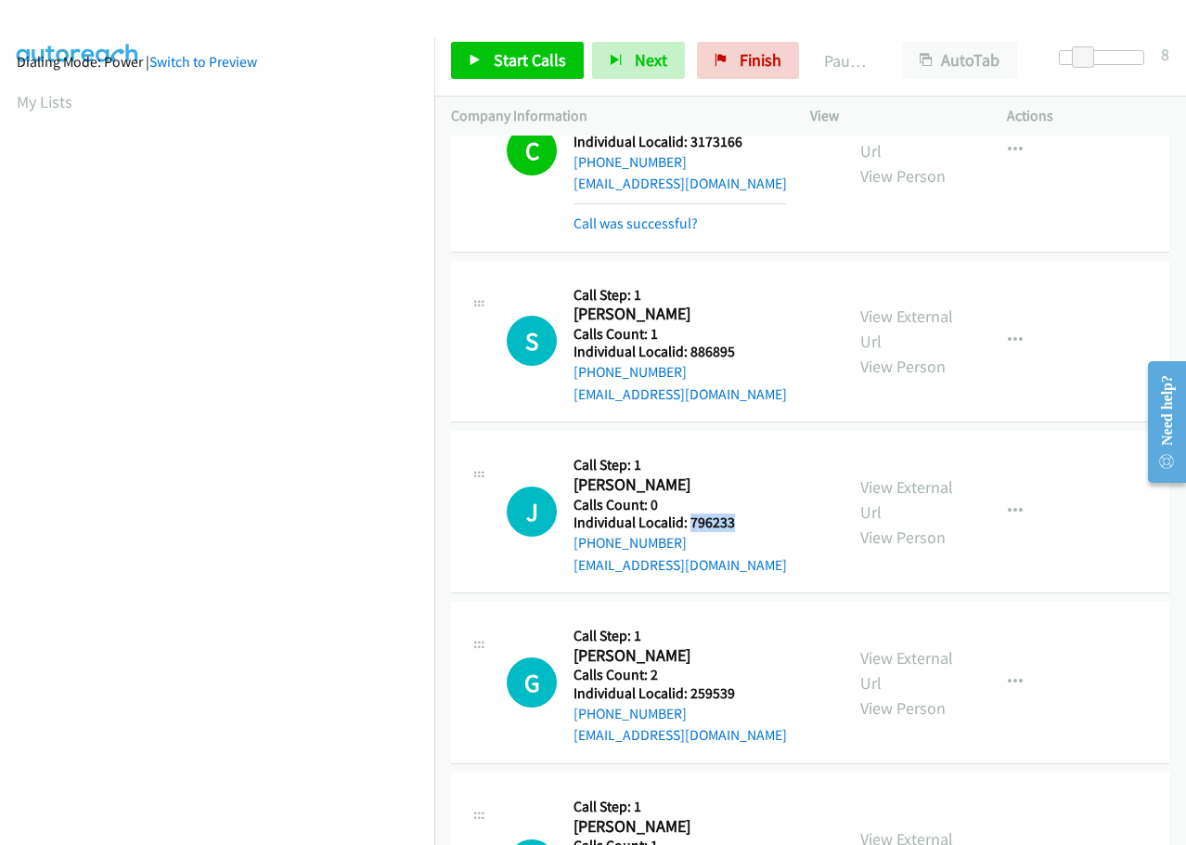
drag, startPoint x: 689, startPoint y: 388, endPoint x: 741, endPoint y: 389, distance: 52.0
click at [741, 447] on div "J Callback Scheduled Call Step: 1 [PERSON_NAME] America/[GEOGRAPHIC_DATA] Calls…" at bounding box center [667, 511] width 320 height 128
drag, startPoint x: 685, startPoint y: 562, endPoint x: 745, endPoint y: 556, distance: 60.7
click at [745, 618] on div "G Callback Scheduled Call Step: 1 [PERSON_NAME] America/New_York Calls Count: 2…" at bounding box center [667, 682] width 320 height 128
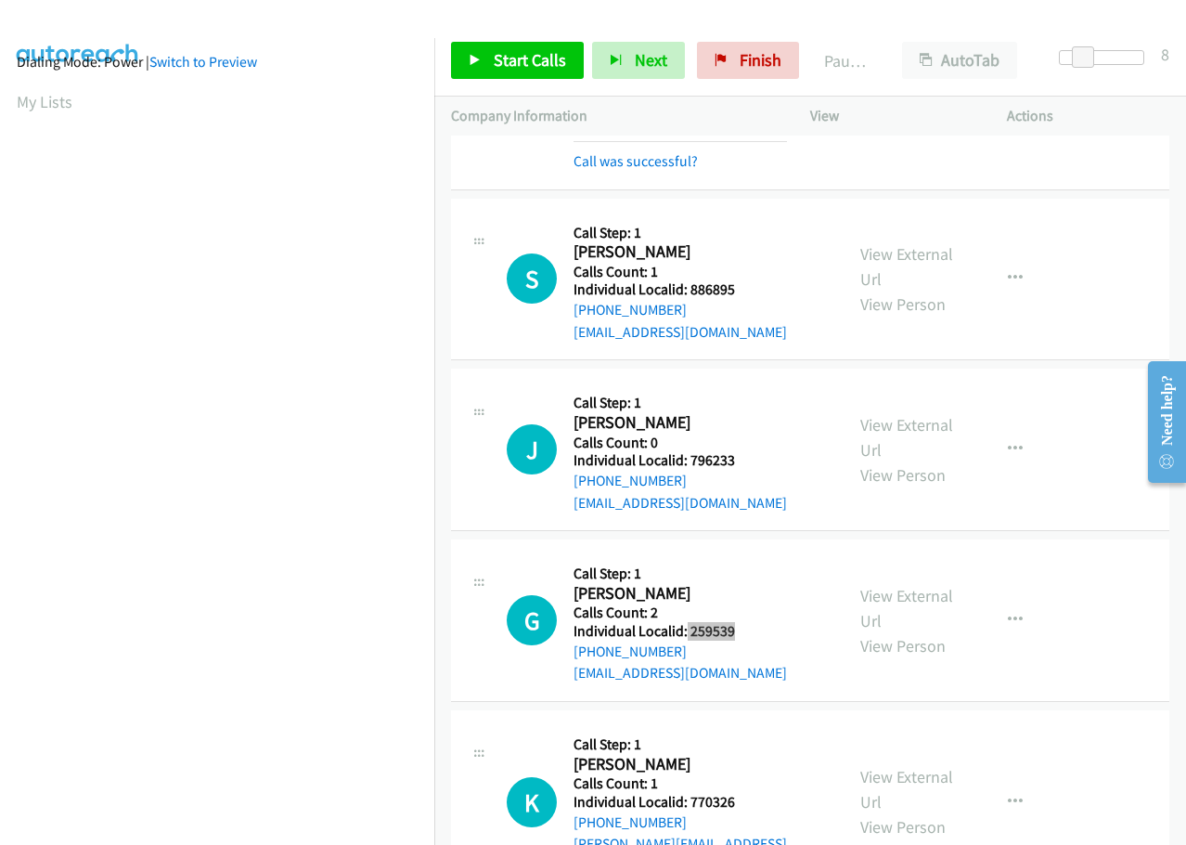
scroll to position [7266, 0]
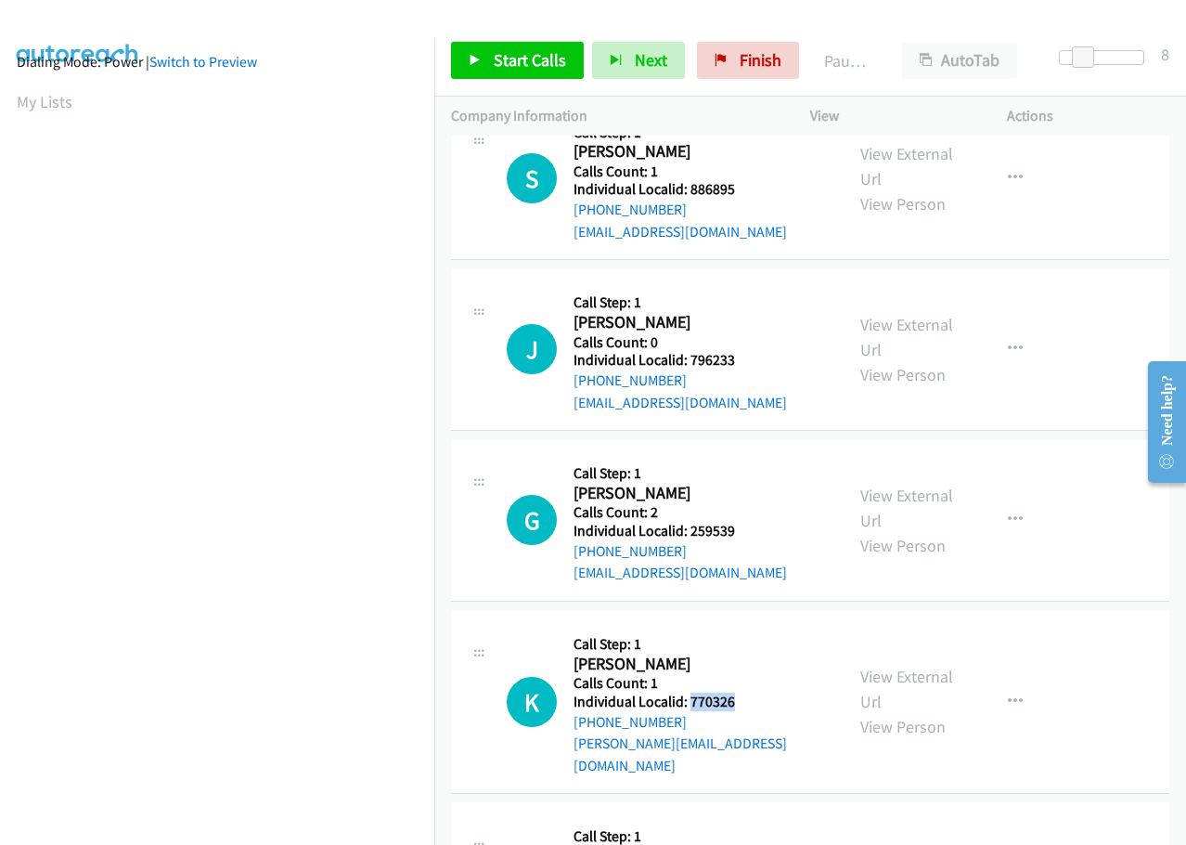
drag, startPoint x: 690, startPoint y: 566, endPoint x: 749, endPoint y: 566, distance: 59.4
click at [749, 627] on div "K Callback Scheduled Call Step: 1 [PERSON_NAME] America/Los_Angeles Calls Count…" at bounding box center [667, 701] width 320 height 149
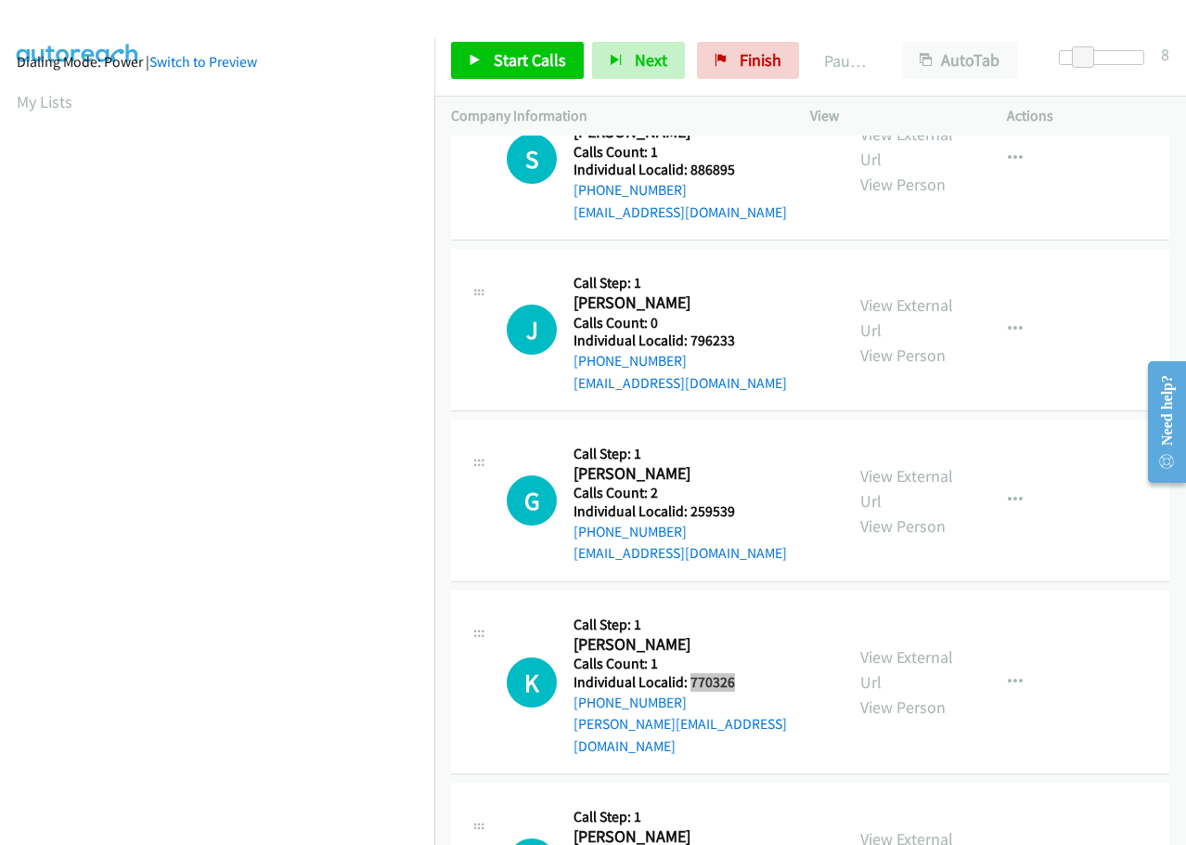
scroll to position [7289, 0]
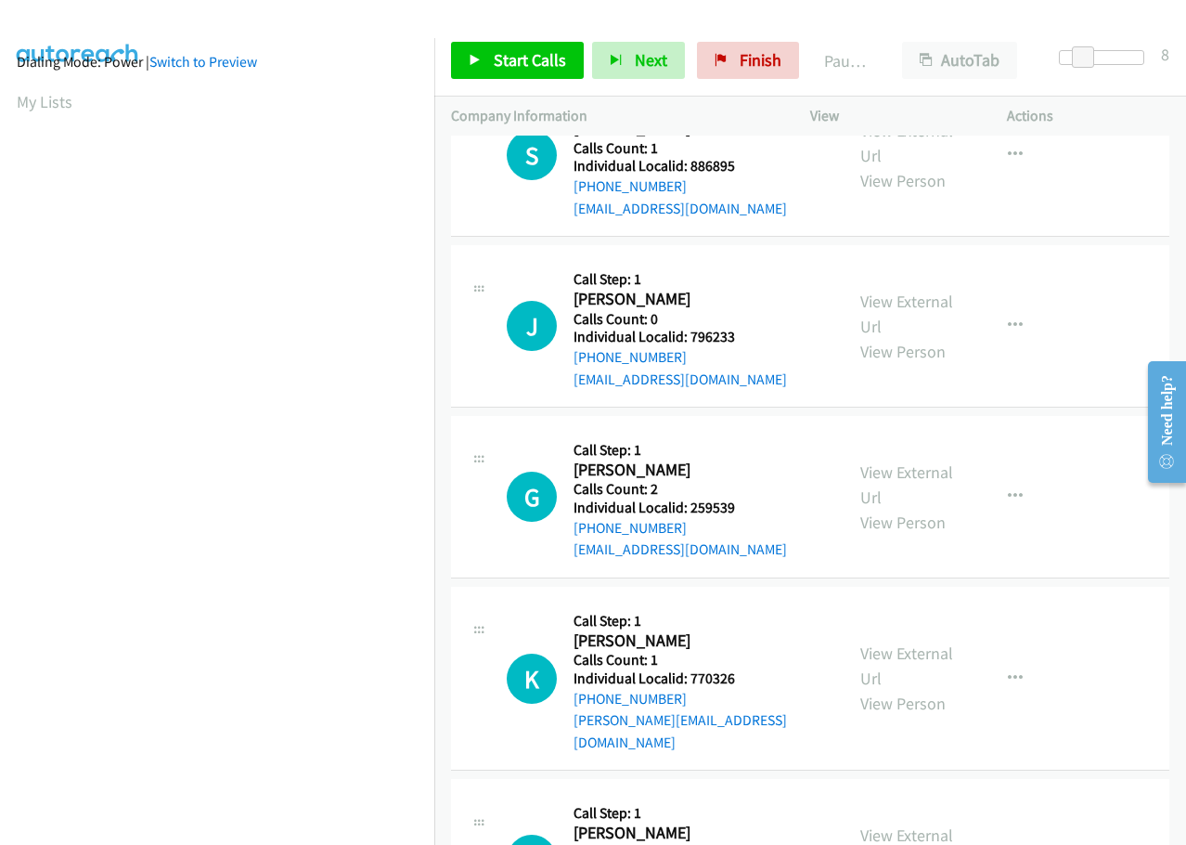
drag, startPoint x: 718, startPoint y: 719, endPoint x: 756, endPoint y: 719, distance: 38.1
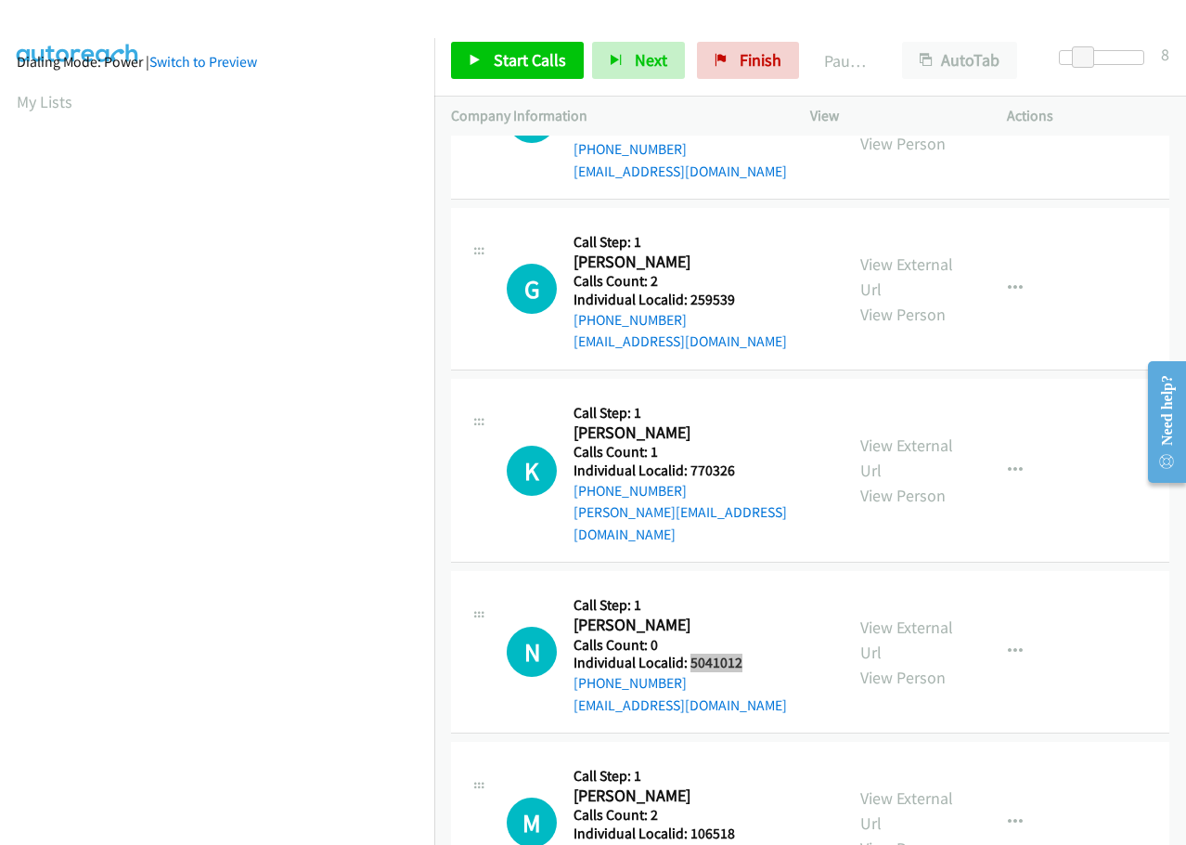
scroll to position [7498, 0]
drag, startPoint x: 704, startPoint y: 679, endPoint x: 735, endPoint y: 676, distance: 30.9
click at [735, 757] on div "M Callback Scheduled Call Step: 1 [PERSON_NAME] America/New_York Calls Count: 2…" at bounding box center [667, 821] width 320 height 128
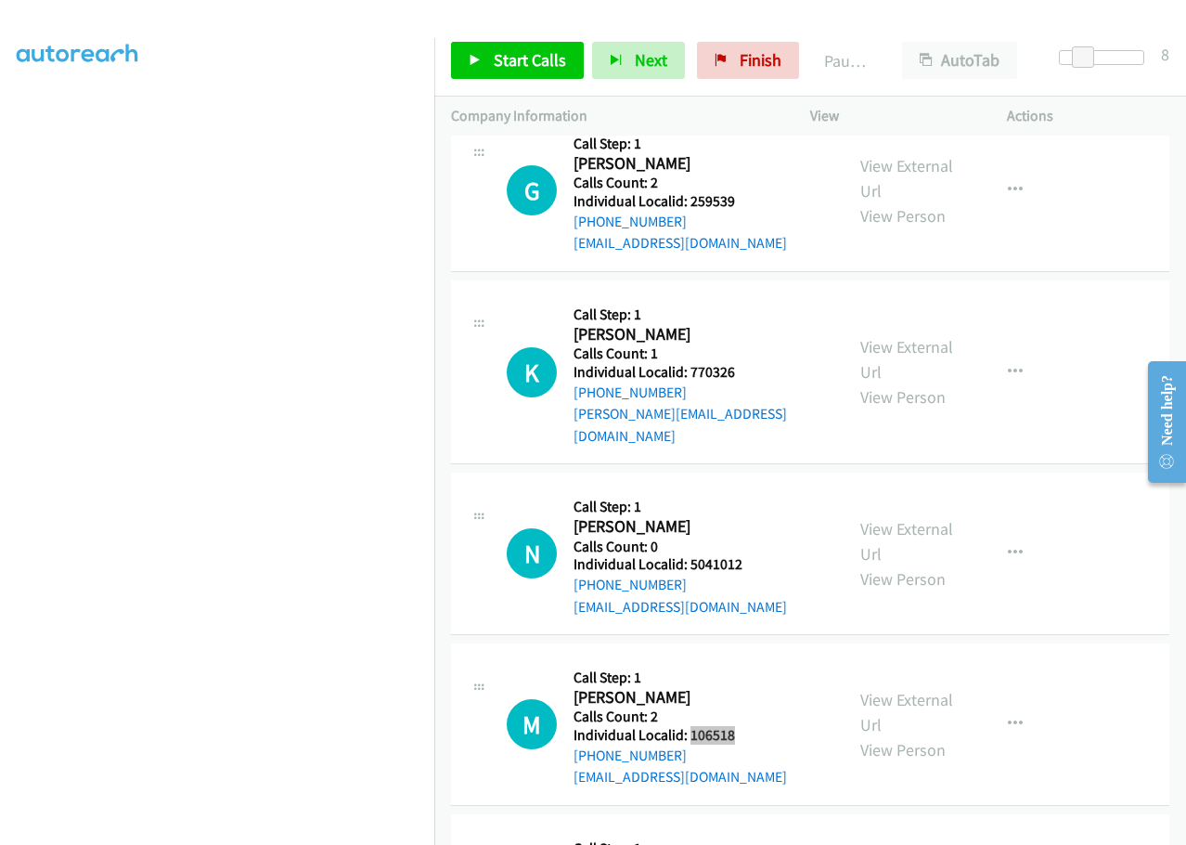
scroll to position [7660, 0]
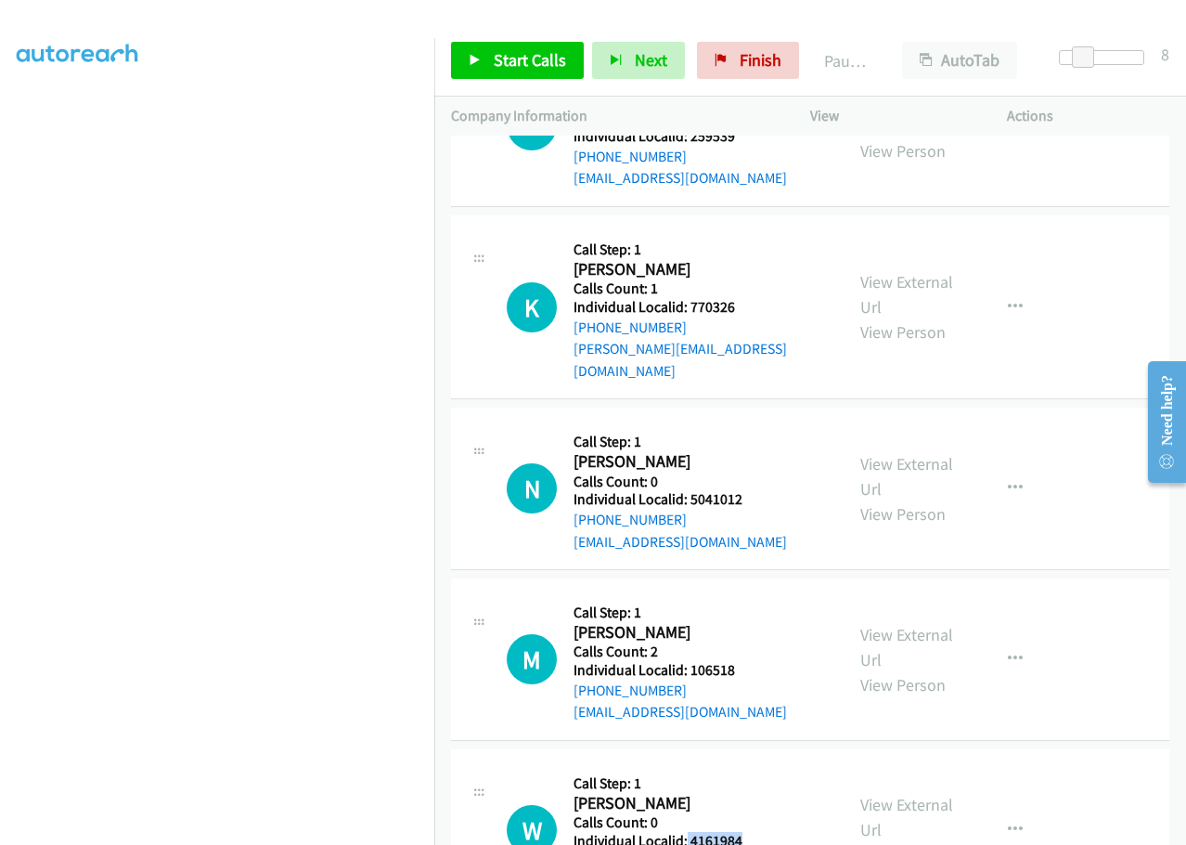
drag, startPoint x: 686, startPoint y: 691, endPoint x: 746, endPoint y: 689, distance: 60.4
click at [746, 766] on div "W Callback Scheduled Call Step: 1 [PERSON_NAME] America/New_York Calls Count: 0…" at bounding box center [667, 830] width 320 height 128
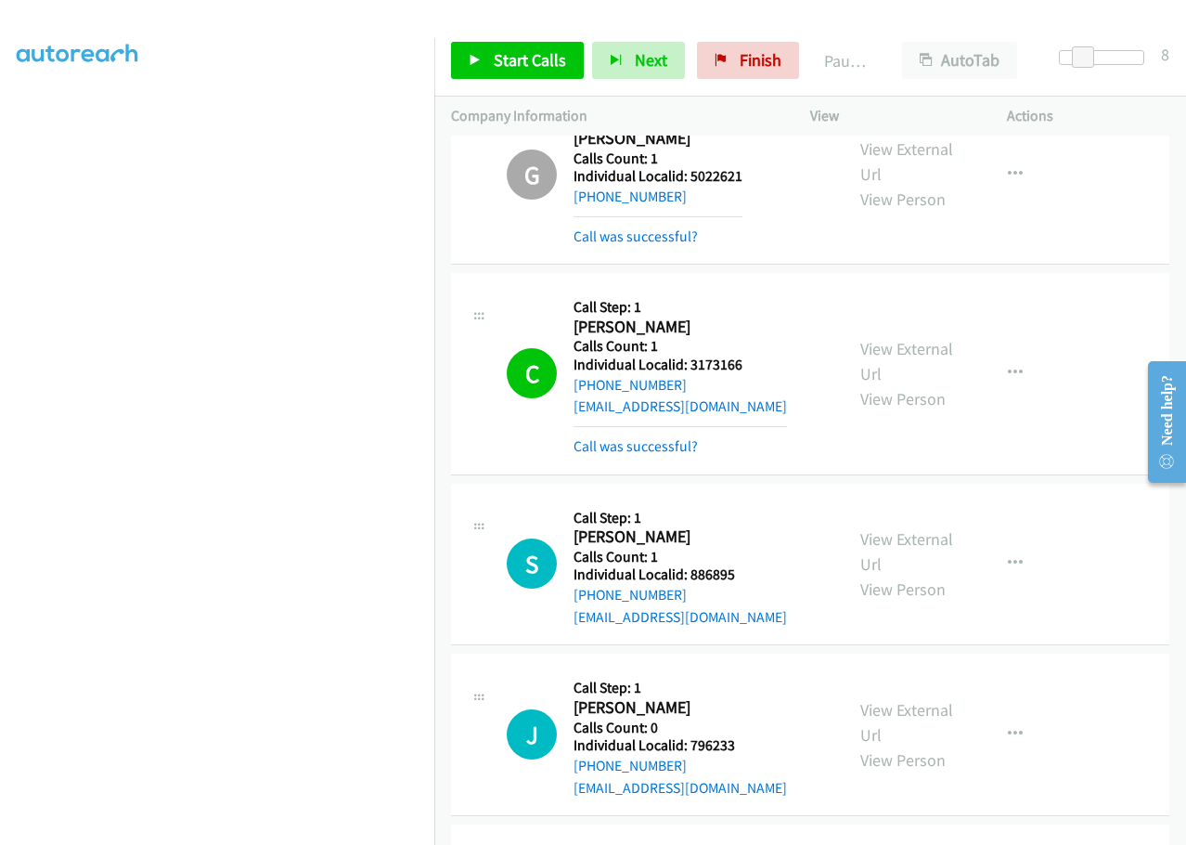
scroll to position [6871, 0]
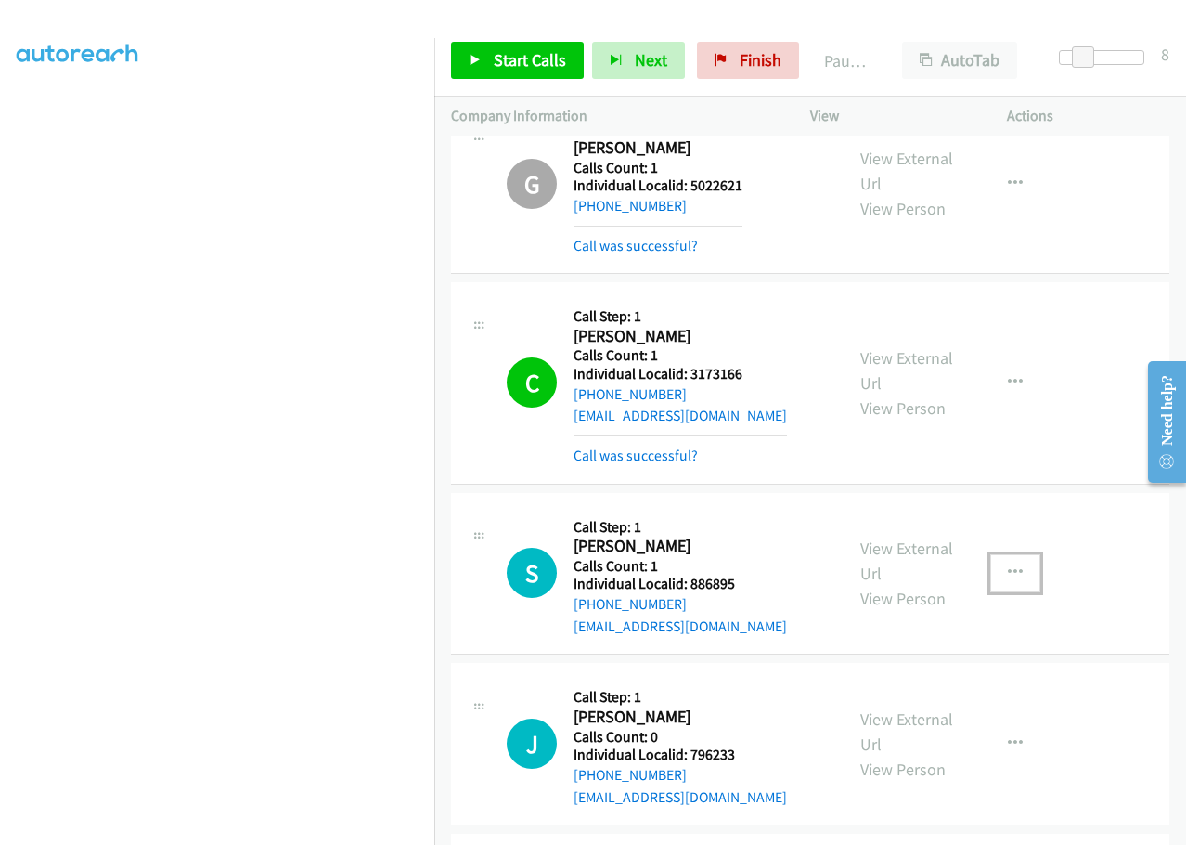
click at [1012, 554] on button "button" at bounding box center [1015, 572] width 50 height 37
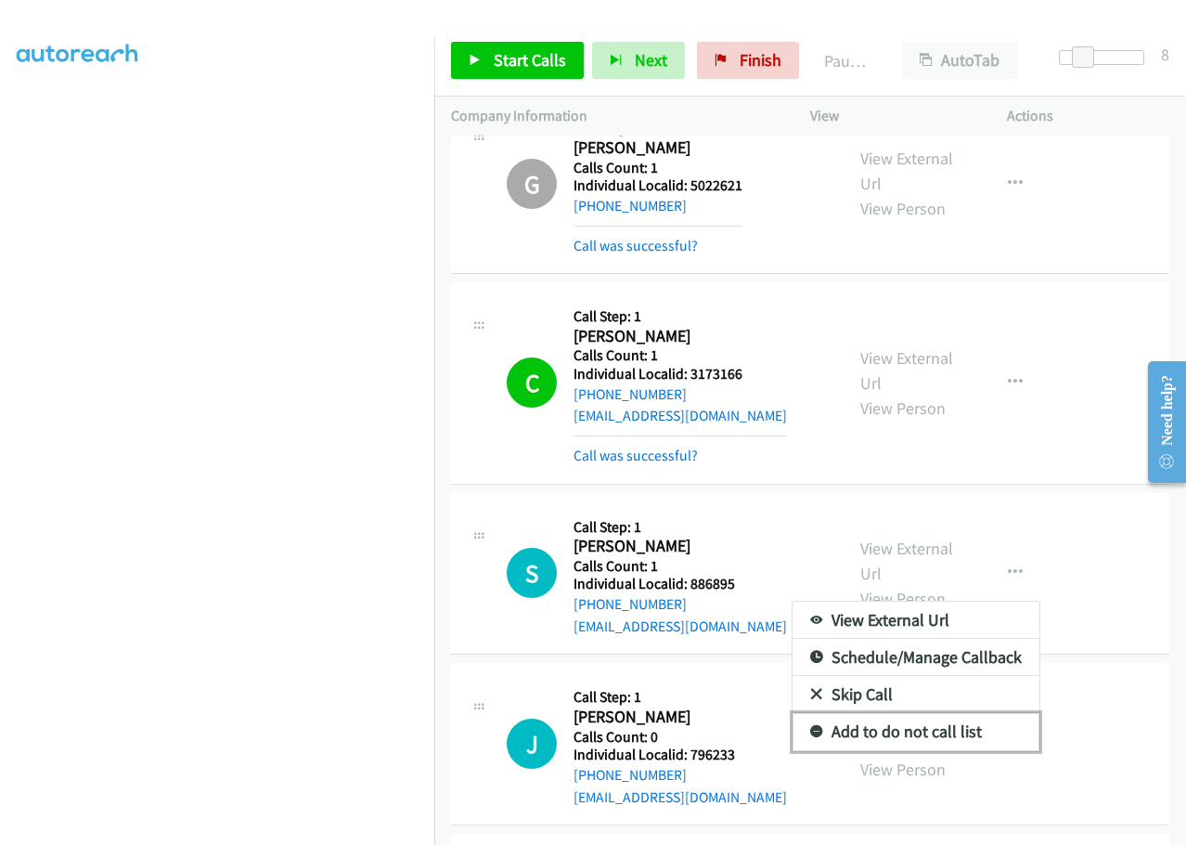
click at [814, 713] on link "Add to do not call list" at bounding box center [916, 731] width 247 height 37
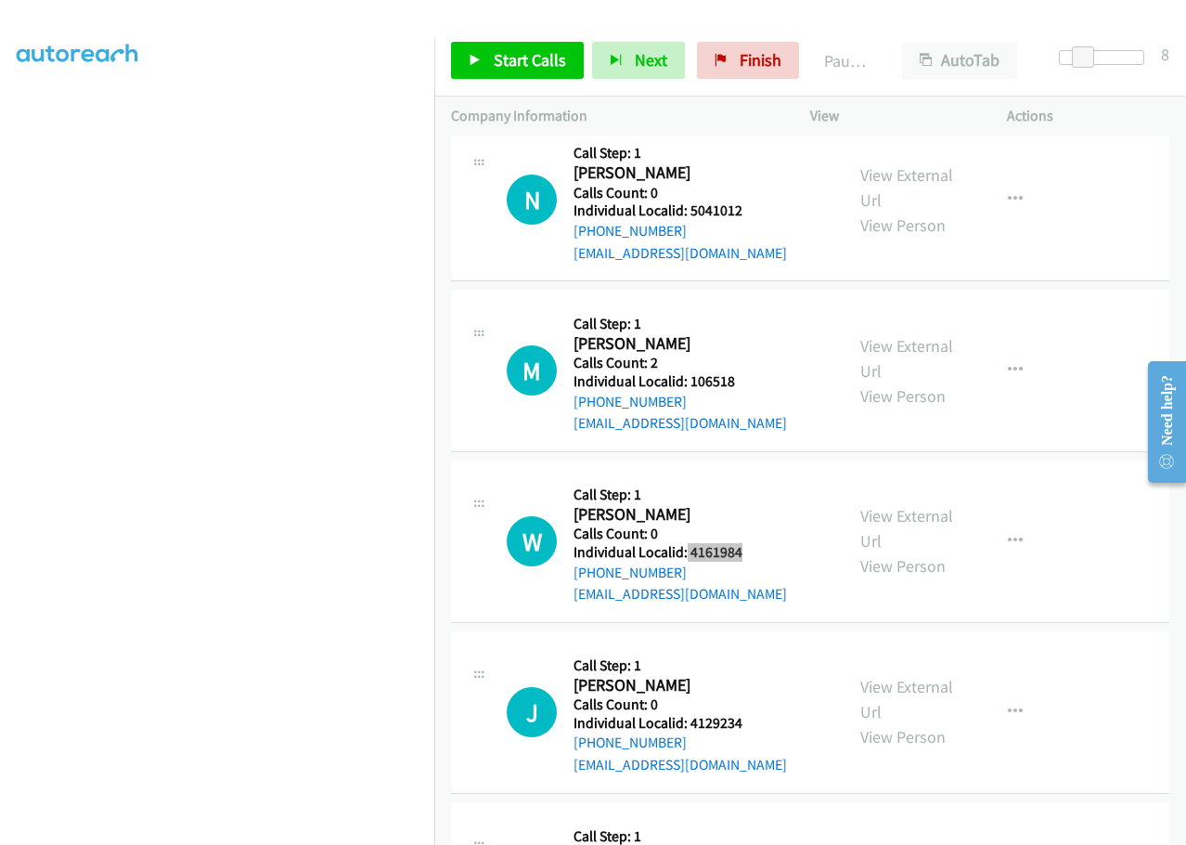
scroll to position [7939, 0]
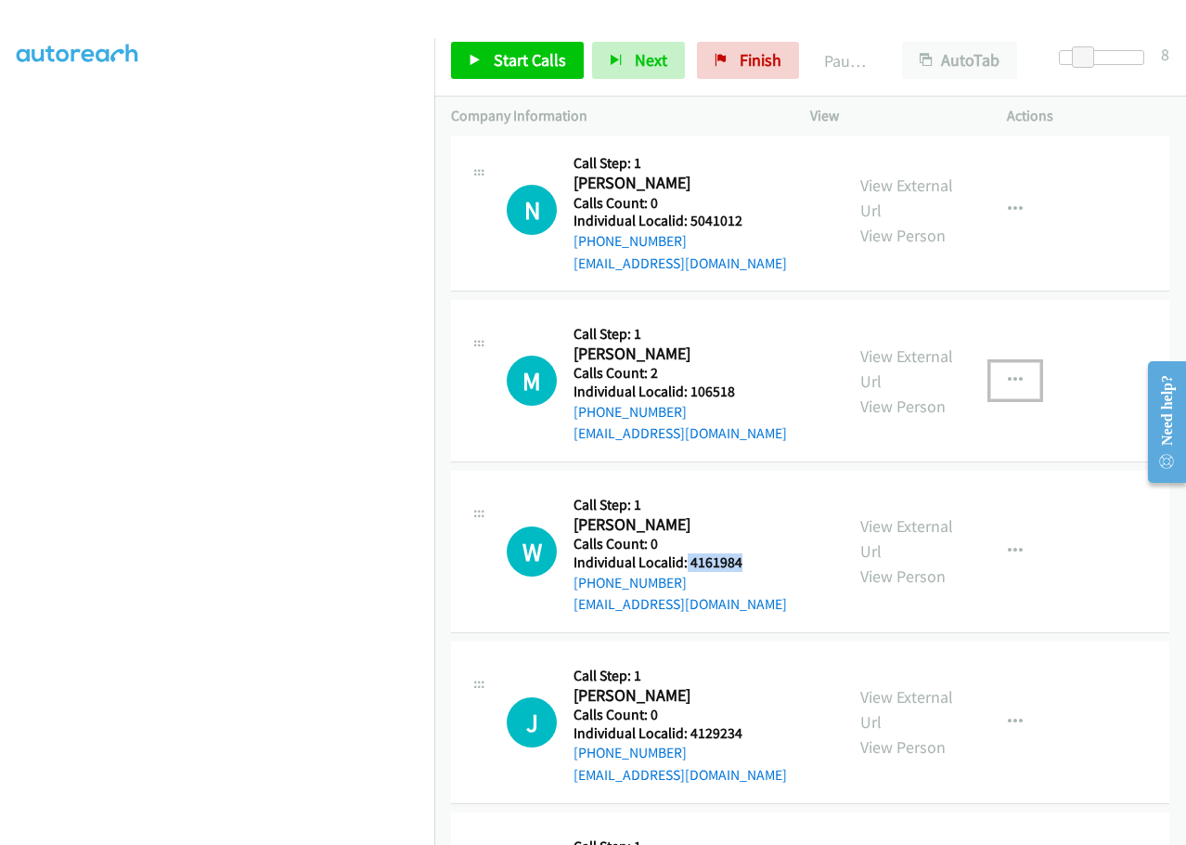
click at [1003, 362] on button "button" at bounding box center [1015, 380] width 50 height 37
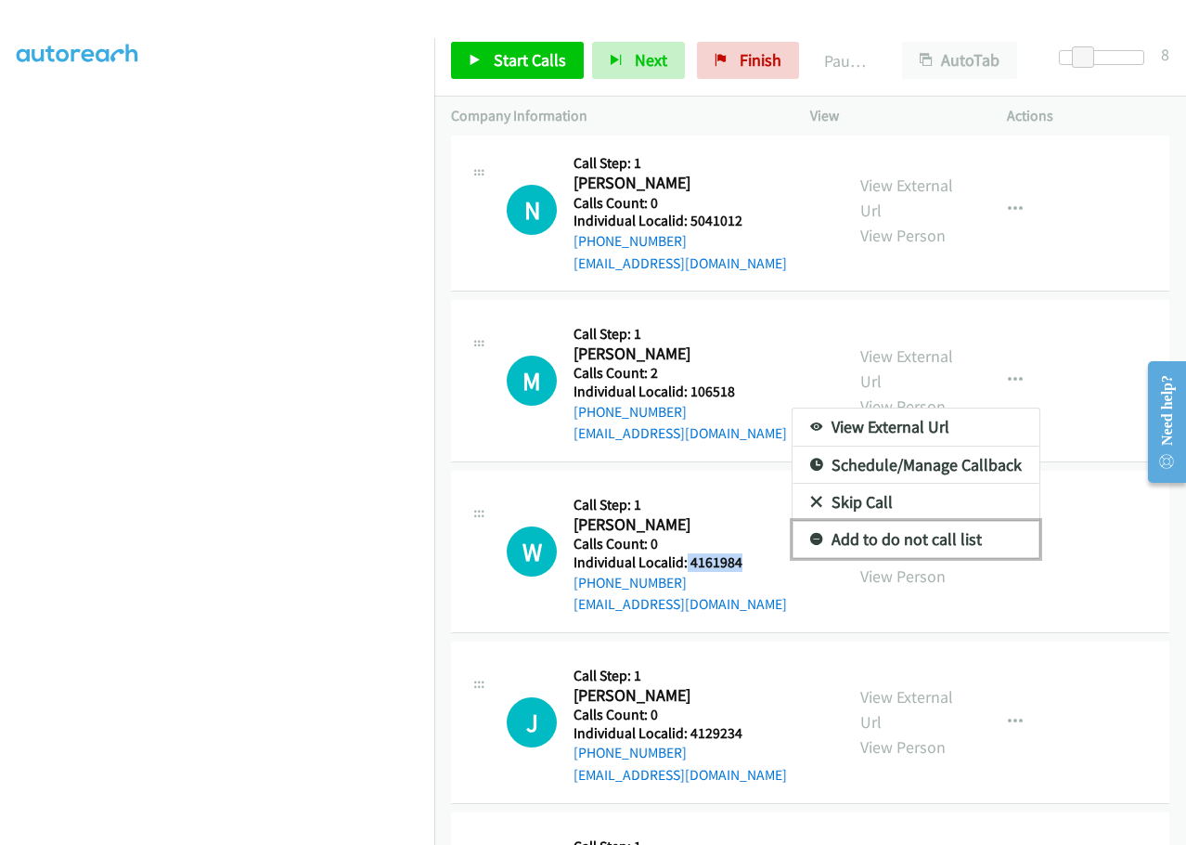
click at [815, 521] on link "Add to do not call list" at bounding box center [916, 539] width 247 height 37
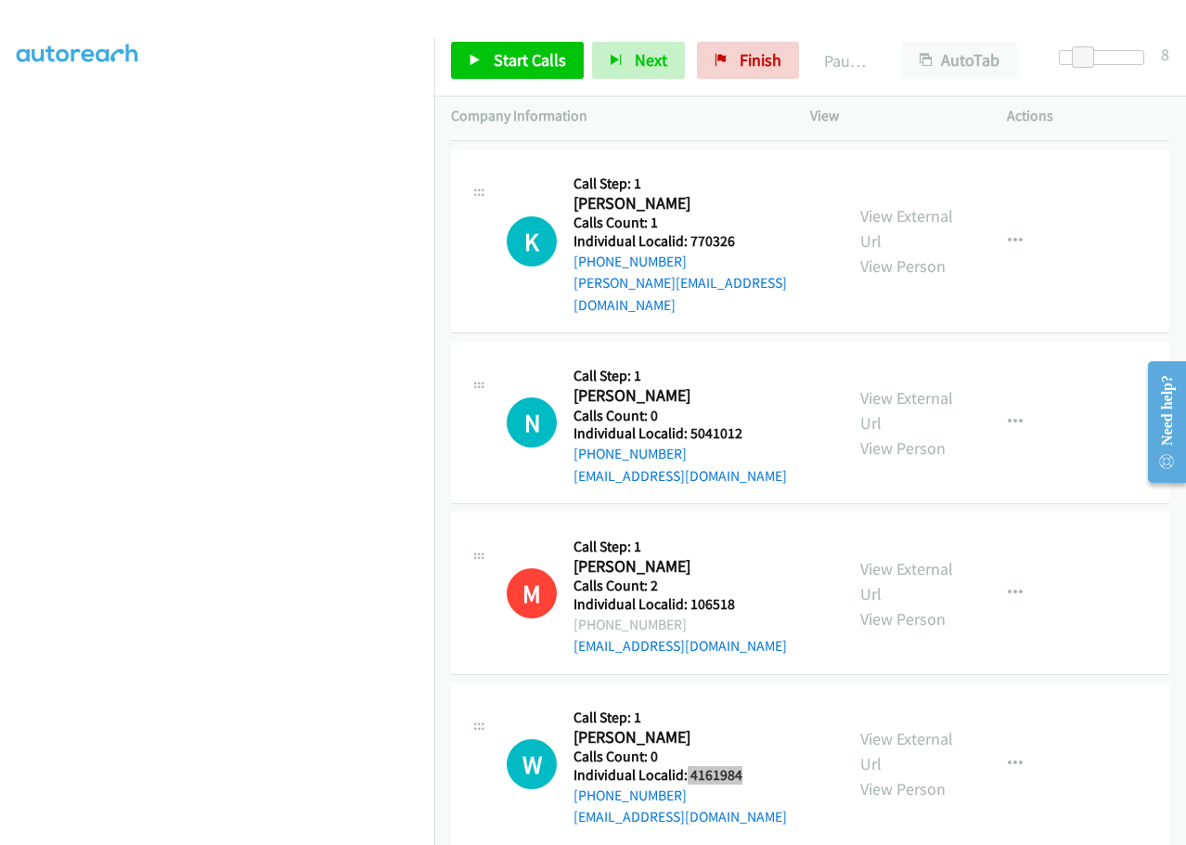
scroll to position [7776, 0]
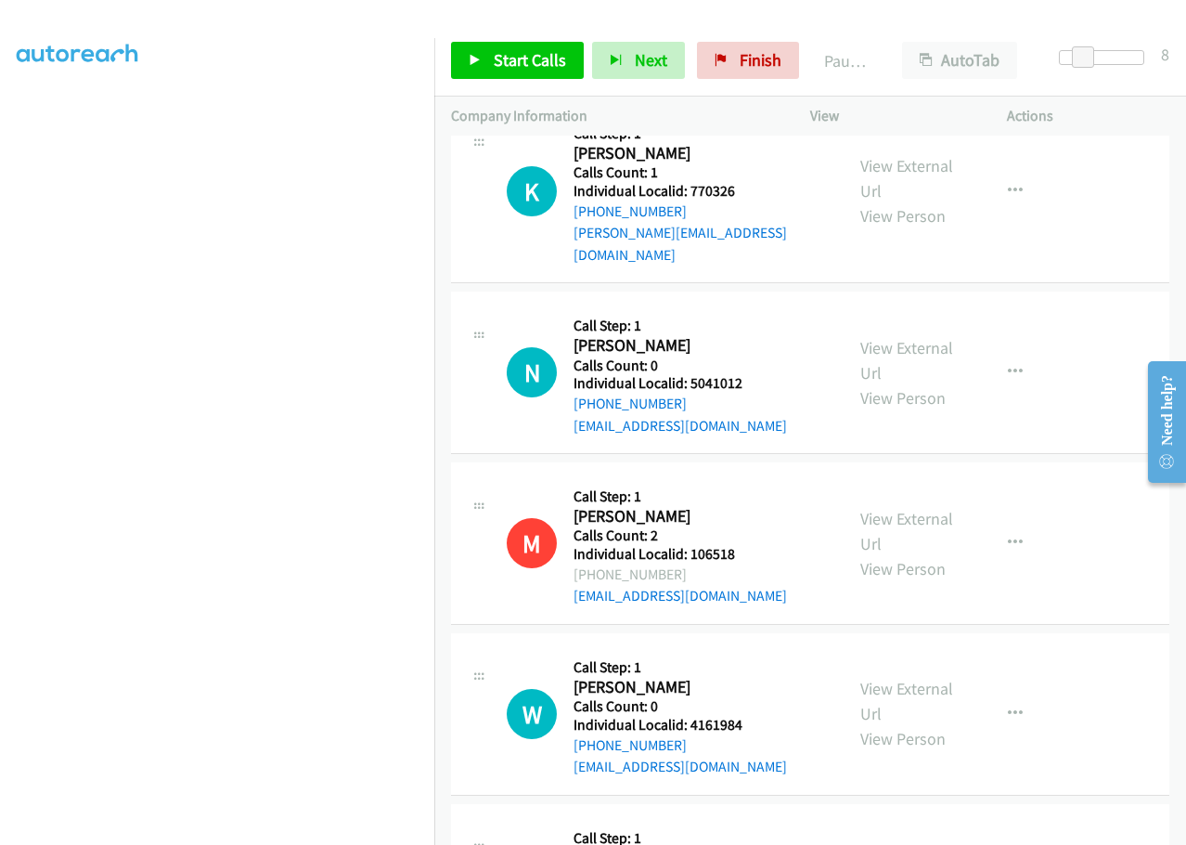
drag, startPoint x: 686, startPoint y: 742, endPoint x: 729, endPoint y: 742, distance: 42.7
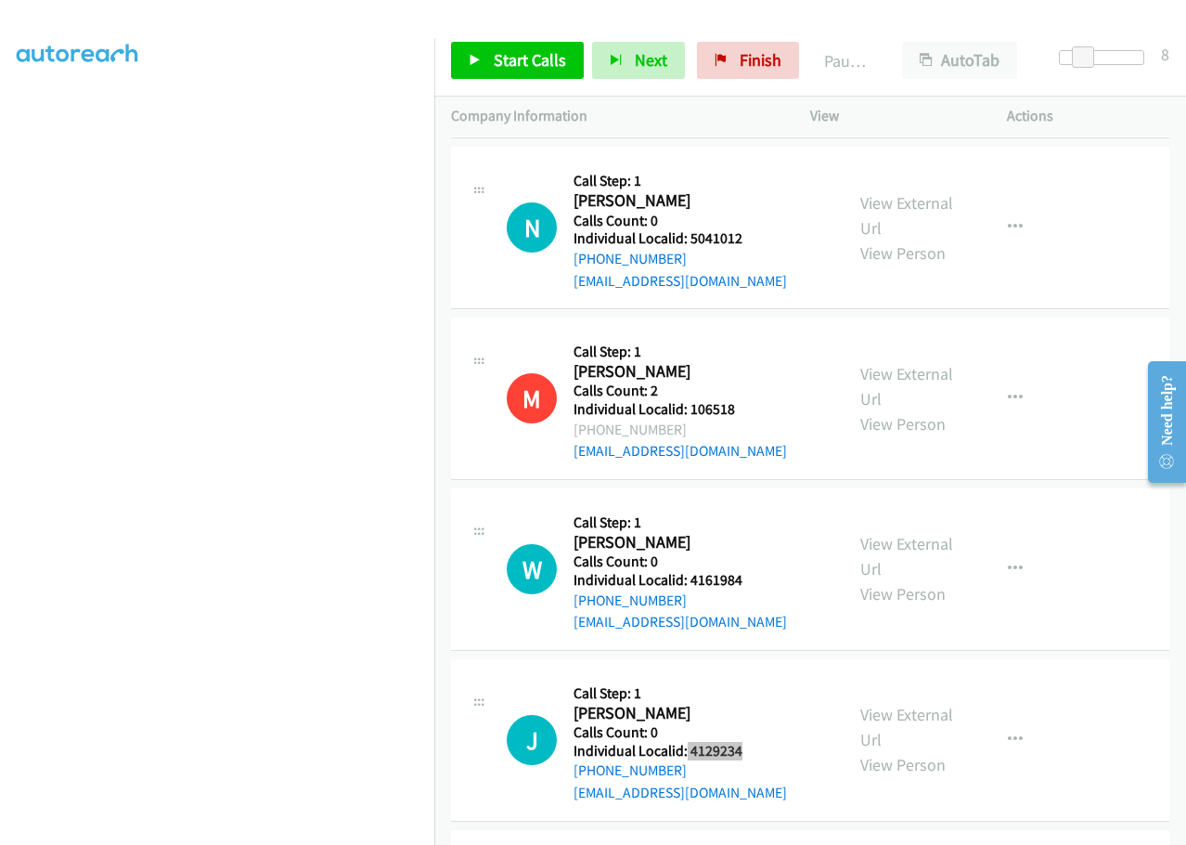
scroll to position [8008, 0]
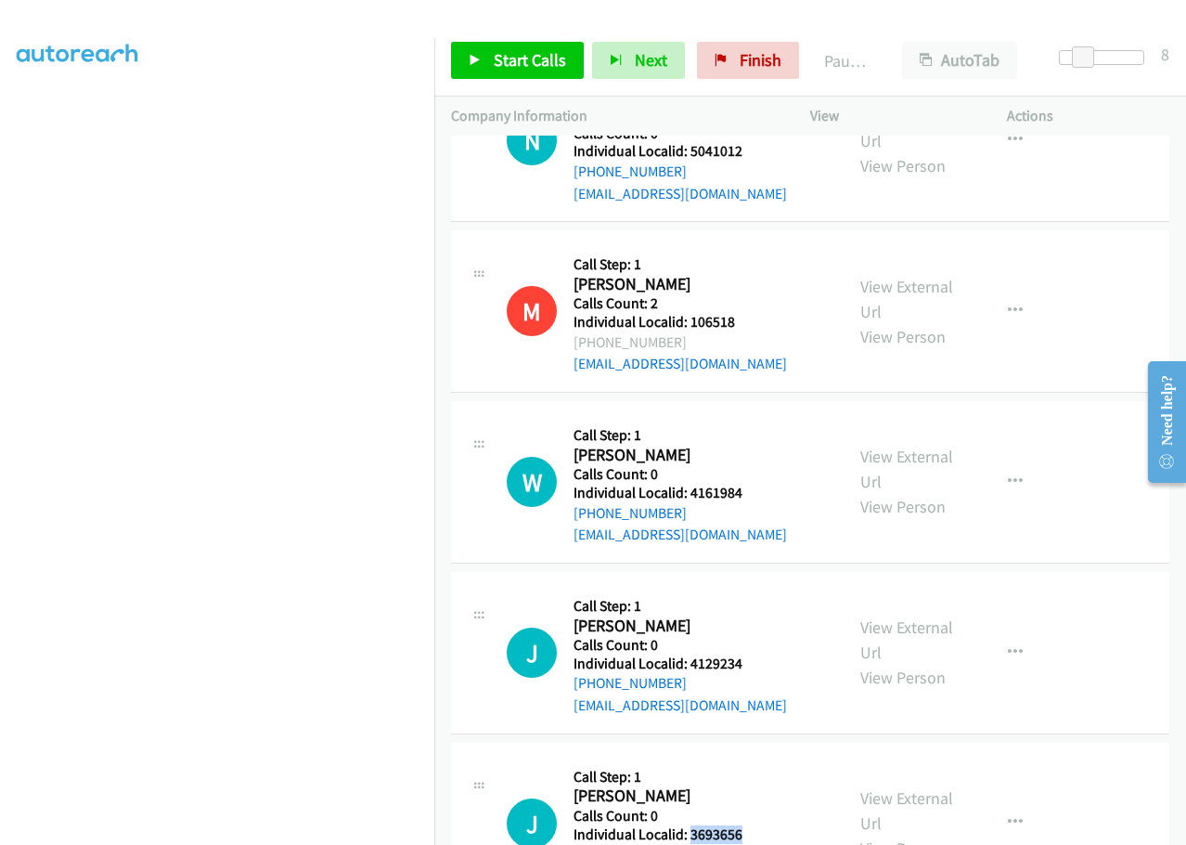
drag, startPoint x: 691, startPoint y: 680, endPoint x: 757, endPoint y: 679, distance: 66.9
click at [757, 825] on h5 "Individual Localid: 3693656" at bounding box center [680, 834] width 213 height 19
click at [510, 50] on span "Start Calls" at bounding box center [530, 59] width 72 height 21
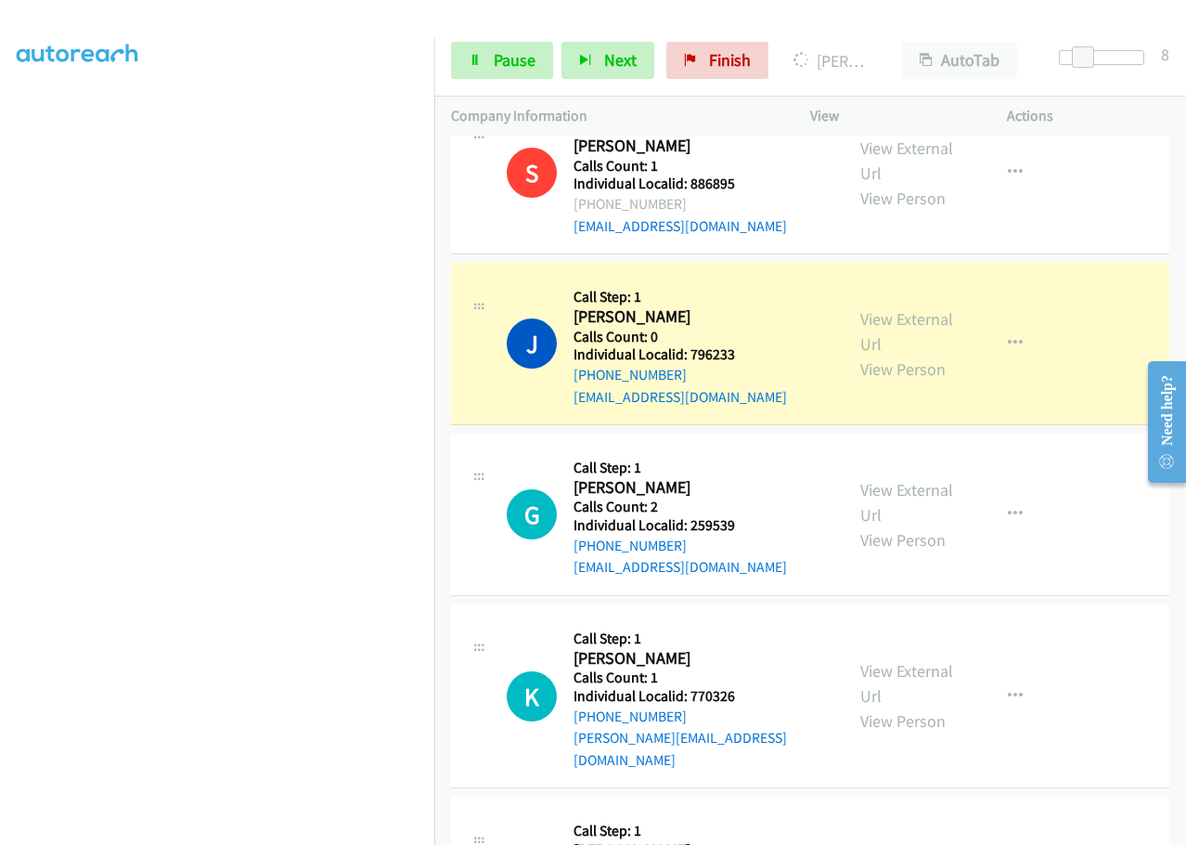
scroll to position [7266, 0]
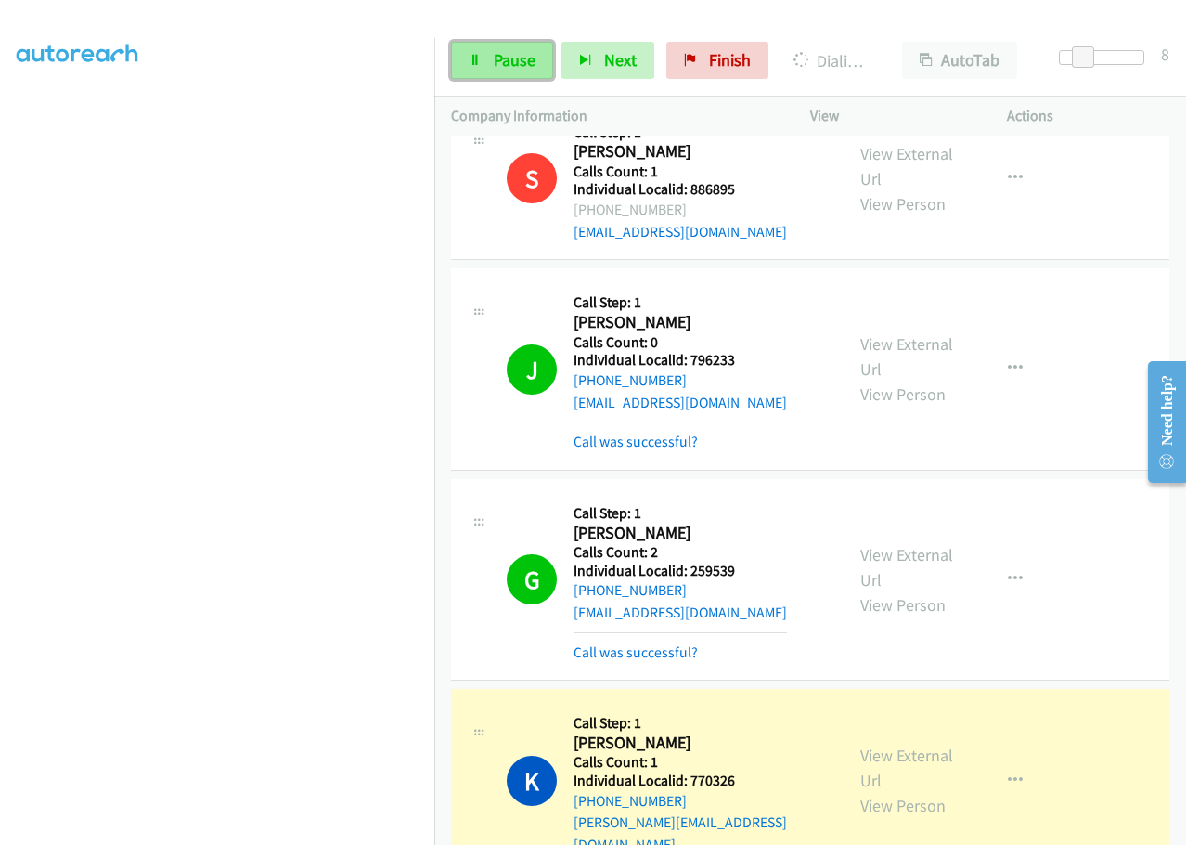
click at [508, 46] on link "Pause" at bounding box center [502, 60] width 102 height 37
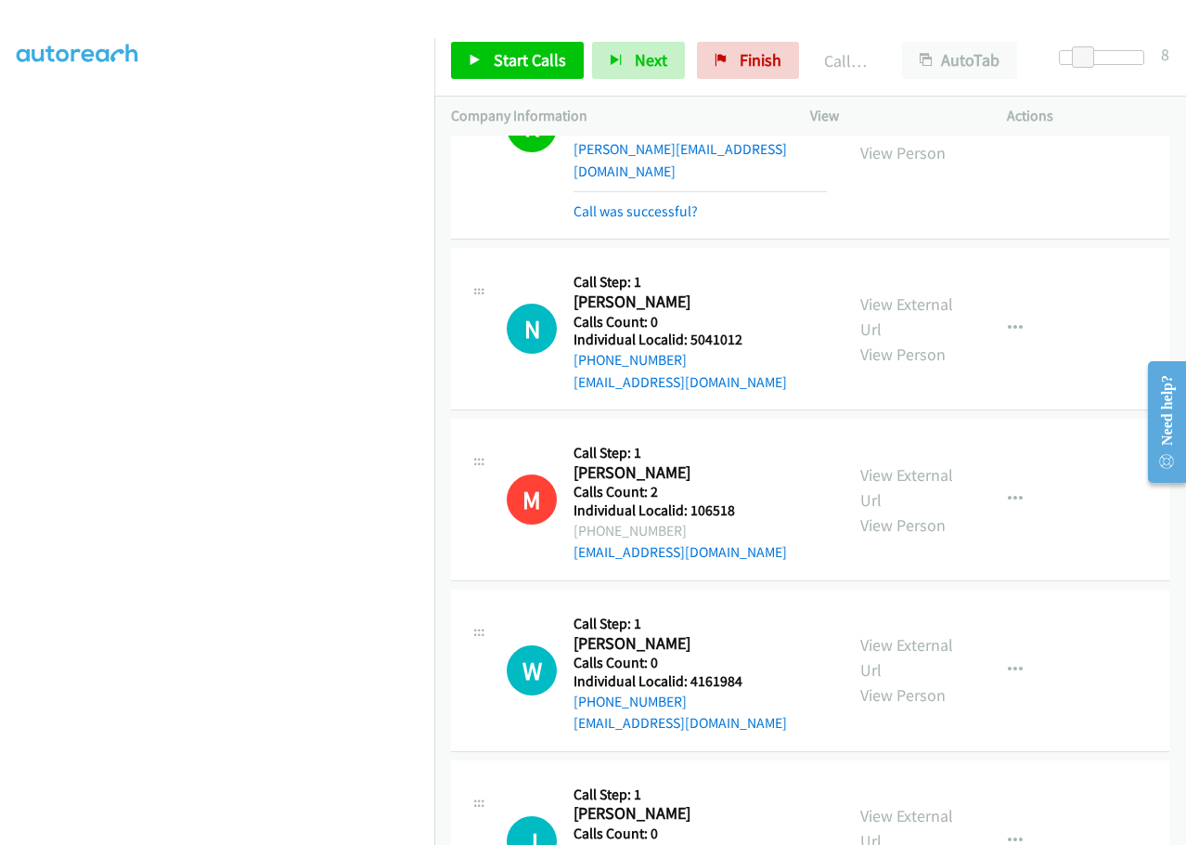
scroll to position [7916, 0]
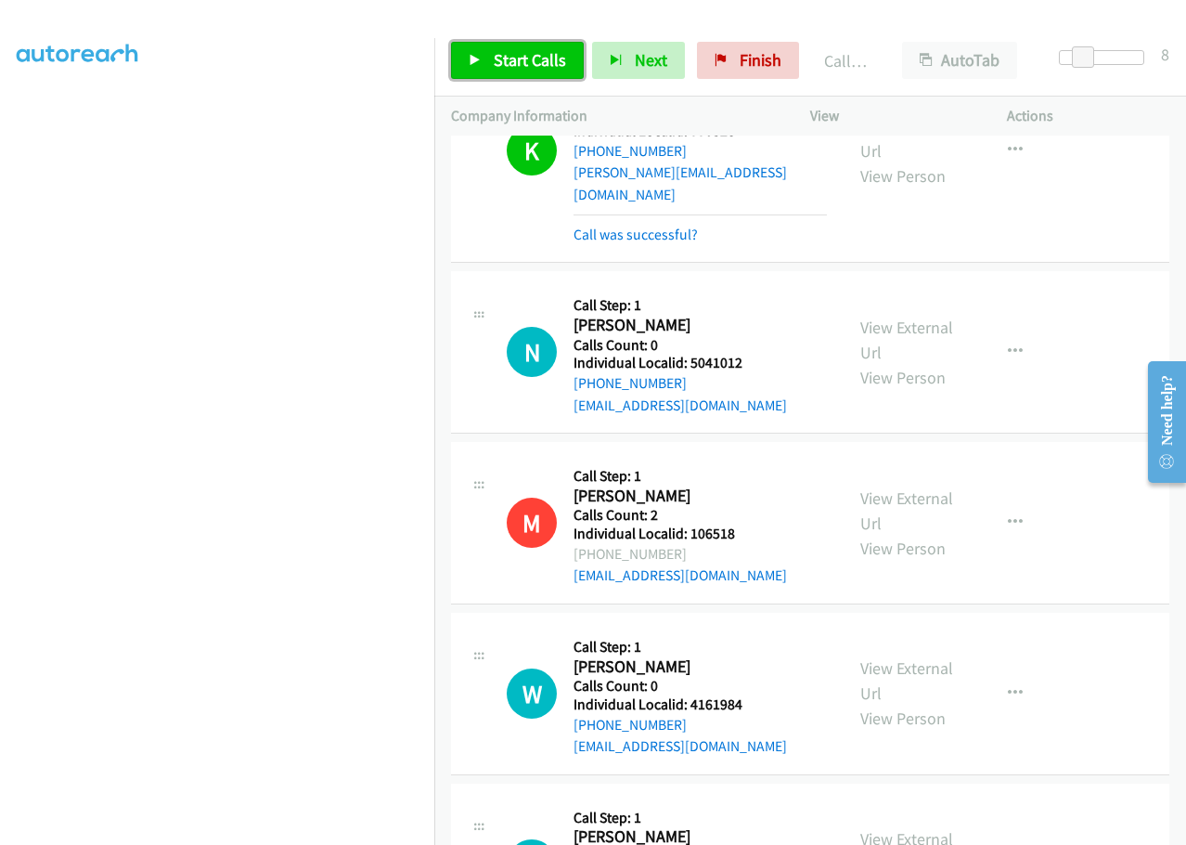
click at [532, 62] on span "Start Calls" at bounding box center [530, 59] width 72 height 21
click at [496, 49] on span "Pause" at bounding box center [515, 59] width 42 height 21
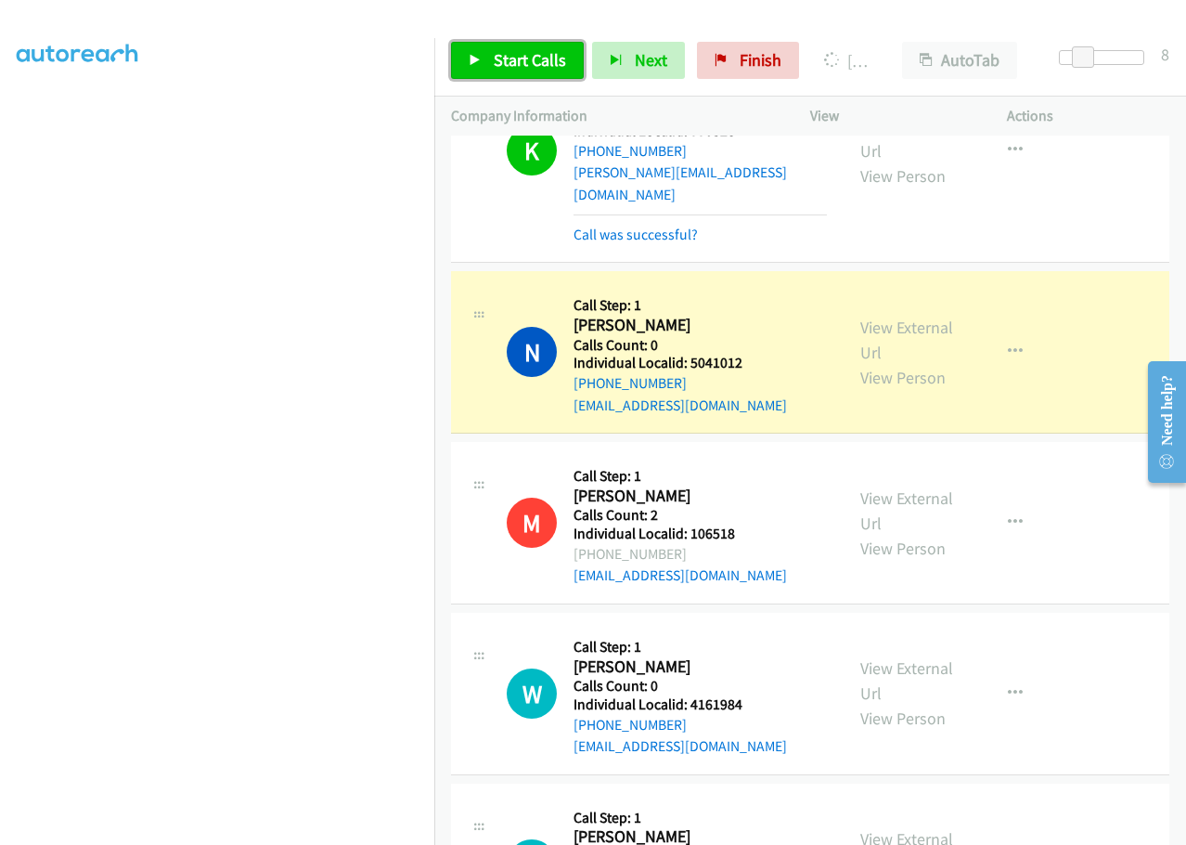
click at [521, 57] on span "Start Calls" at bounding box center [530, 59] width 72 height 21
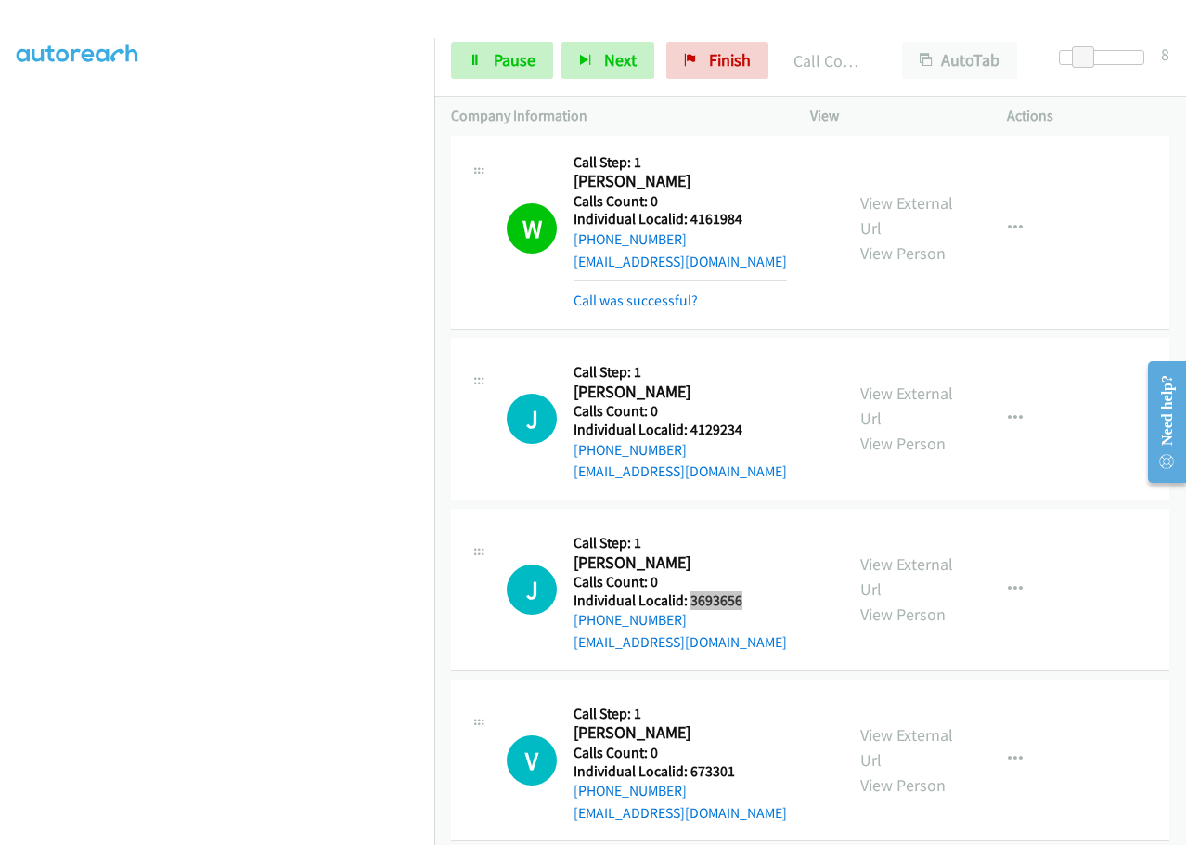
scroll to position [8449, 0]
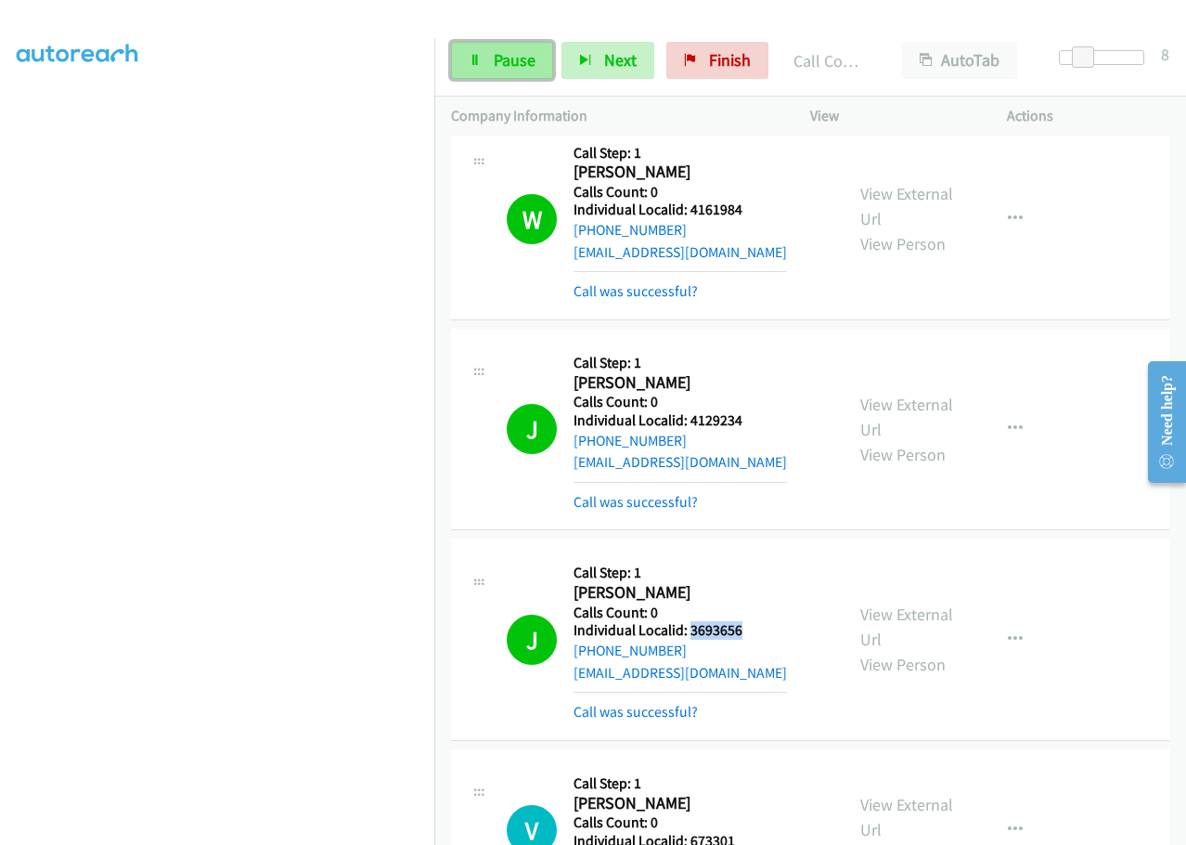
click at [505, 59] on span "Pause" at bounding box center [515, 59] width 42 height 21
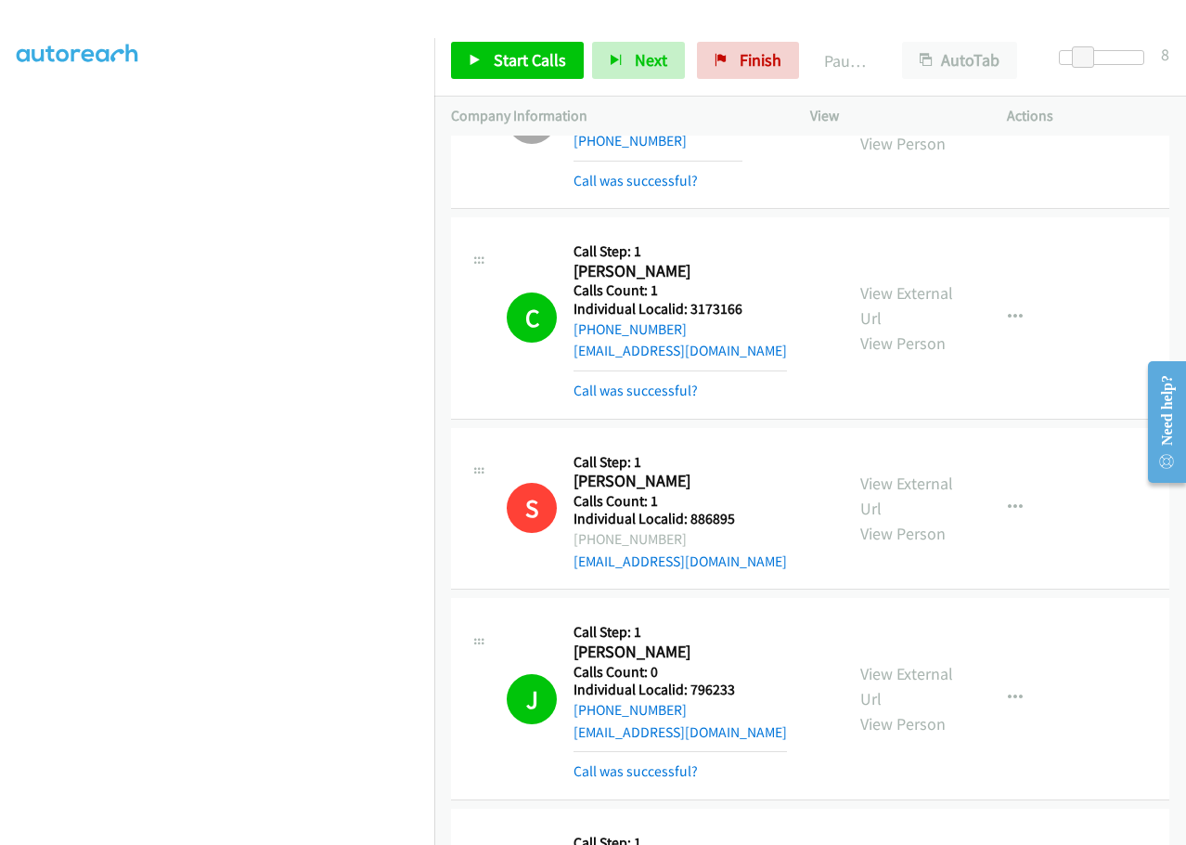
scroll to position [6895, 0]
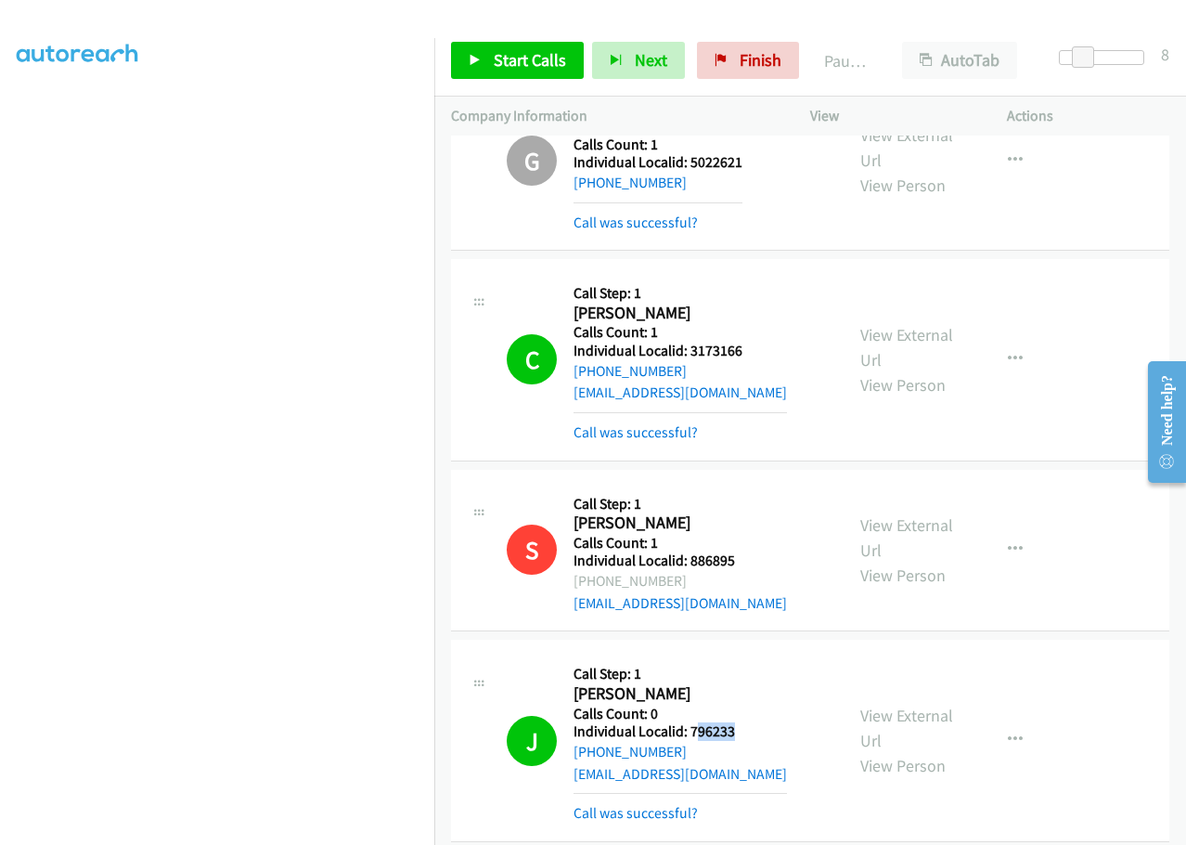
drag, startPoint x: 704, startPoint y: 600, endPoint x: 746, endPoint y: 598, distance: 42.7
click at [746, 656] on div "J Callback Scheduled Call Step: 1 [PERSON_NAME] America/[GEOGRAPHIC_DATA] Calls…" at bounding box center [667, 739] width 320 height 167
click at [741, 656] on div "J Callback Scheduled Call Step: 1 [PERSON_NAME] America/[GEOGRAPHIC_DATA] Calls…" at bounding box center [667, 739] width 320 height 167
drag, startPoint x: 686, startPoint y: 600, endPoint x: 751, endPoint y: 600, distance: 65.0
click at [751, 656] on div "J Callback Scheduled Call Step: 1 [PERSON_NAME] America/[GEOGRAPHIC_DATA] Calls…" at bounding box center [667, 739] width 320 height 167
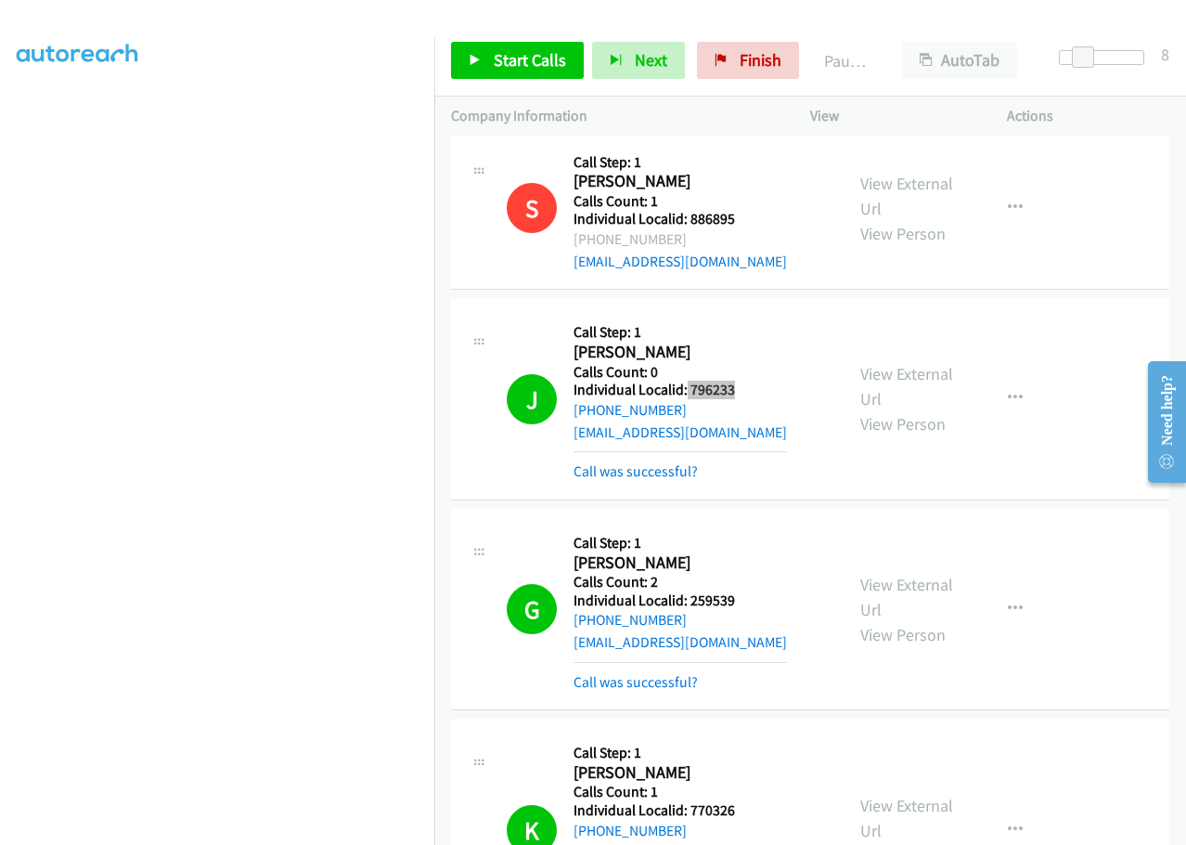
scroll to position [7243, 0]
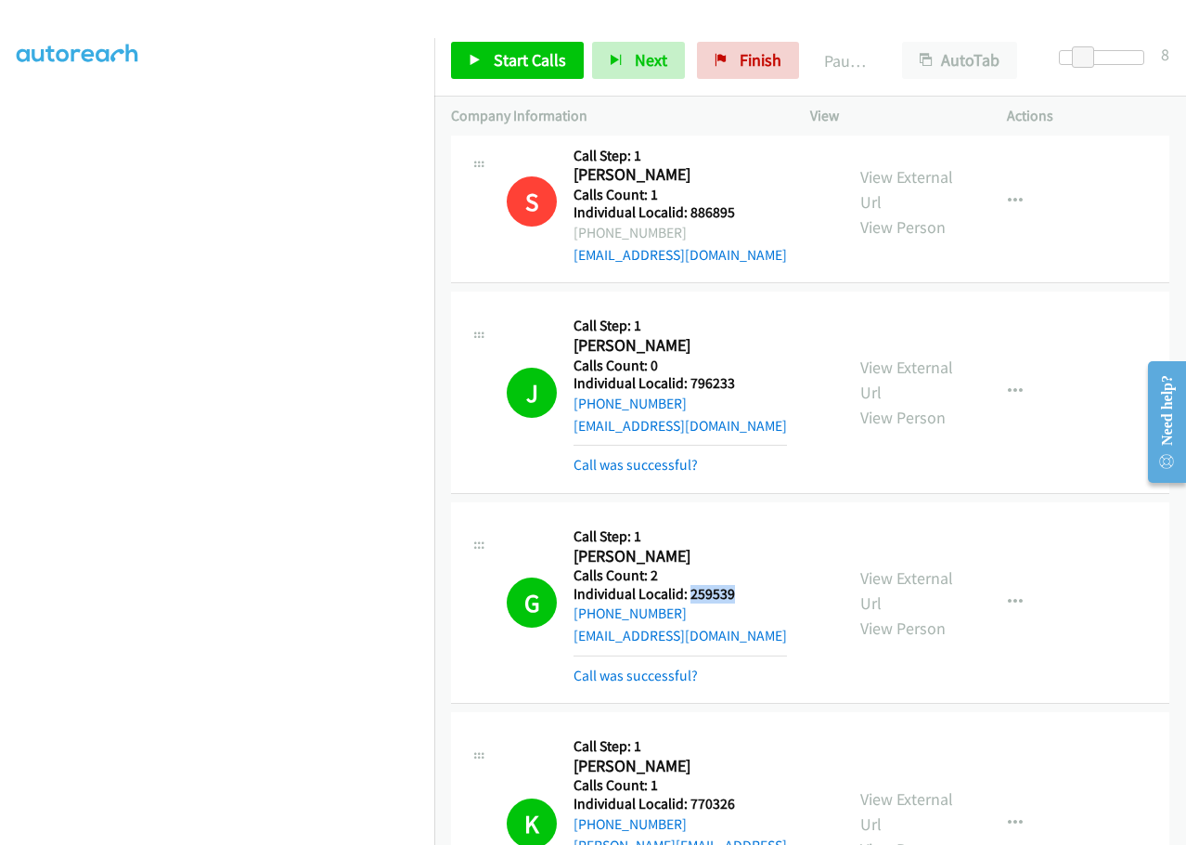
drag, startPoint x: 690, startPoint y: 460, endPoint x: 736, endPoint y: 462, distance: 46.4
click at [743, 519] on div "G Callback Scheduled Call Step: 1 [PERSON_NAME] America/New_York Calls Count: 2…" at bounding box center [667, 602] width 320 height 167
drag, startPoint x: 712, startPoint y: 672, endPoint x: 765, endPoint y: 668, distance: 53.0
click at [765, 729] on div "K Callback Scheduled Call Step: 1 [PERSON_NAME] America/Los_Angeles Calls Count…" at bounding box center [667, 823] width 320 height 189
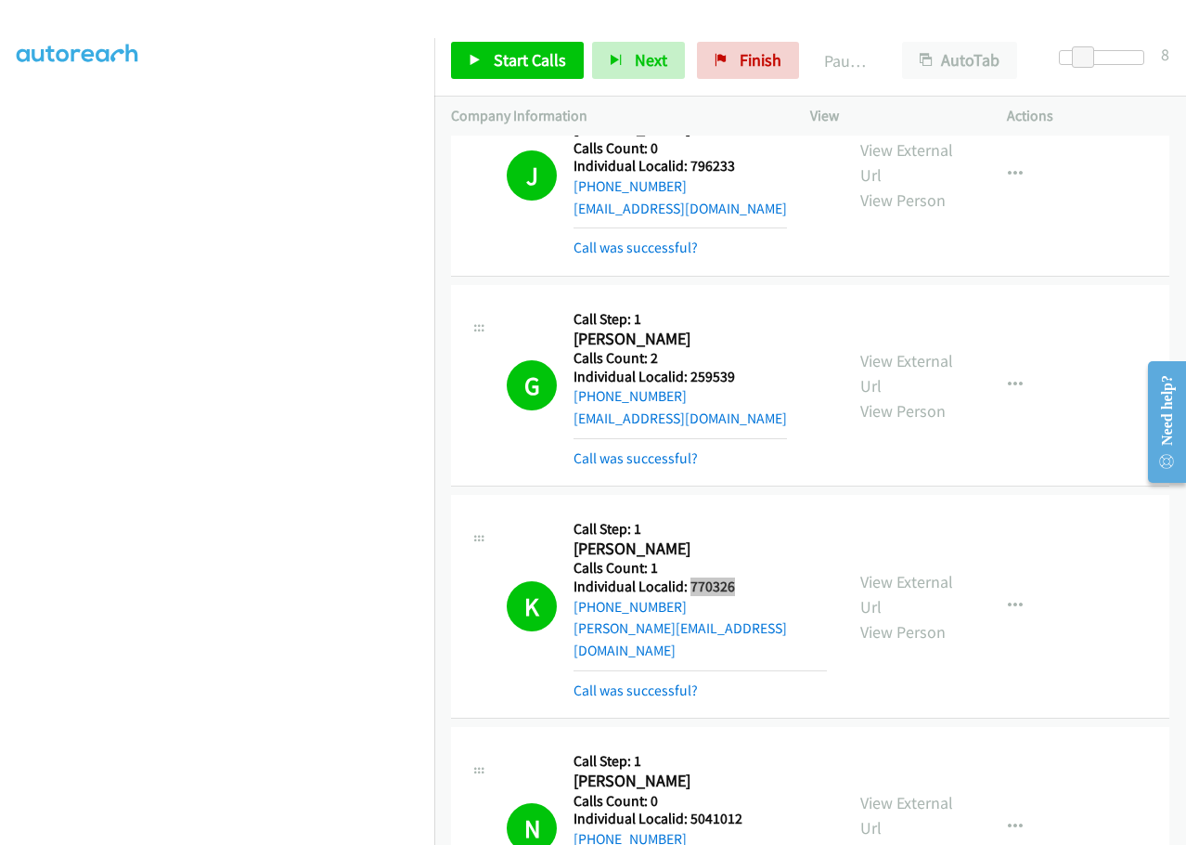
scroll to position [7544, 0]
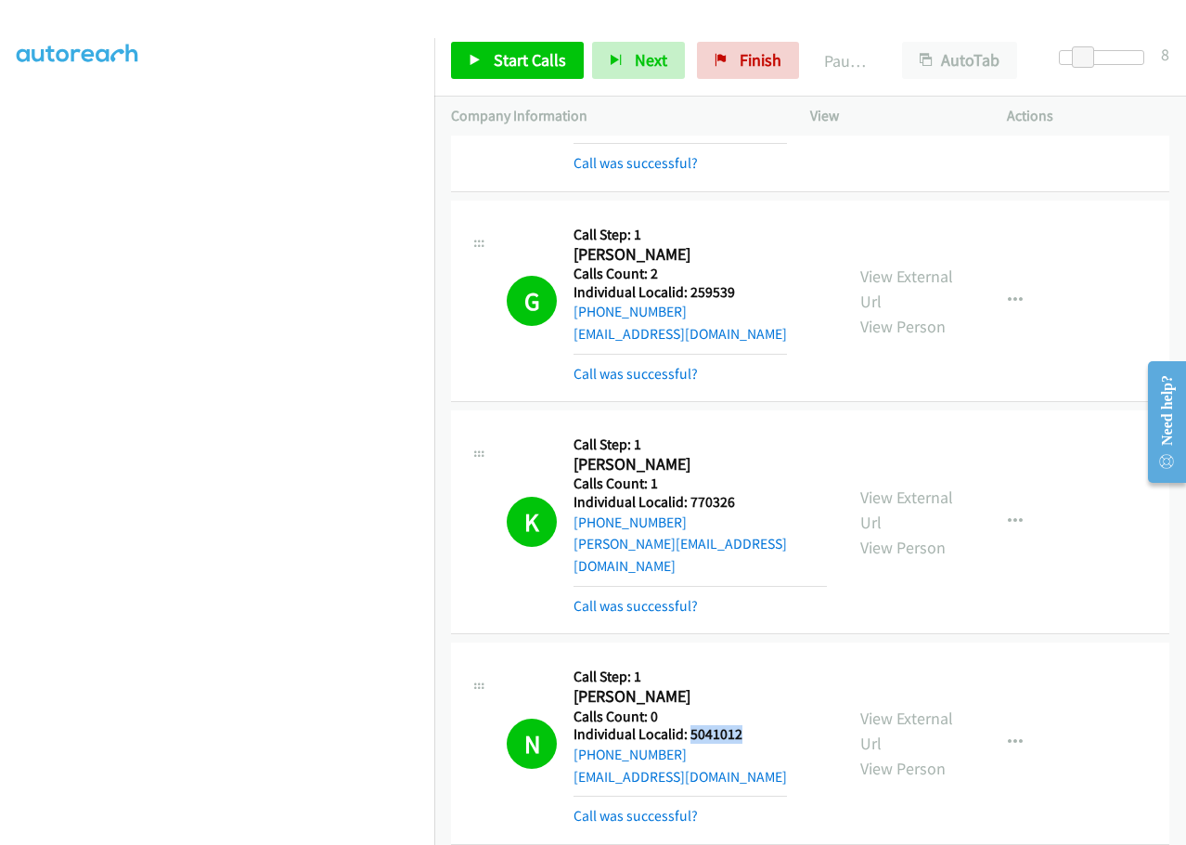
drag, startPoint x: 689, startPoint y: 584, endPoint x: 747, endPoint y: 582, distance: 58.5
click at [747, 725] on h5 "Individual Localid: 5041012" at bounding box center [680, 734] width 213 height 19
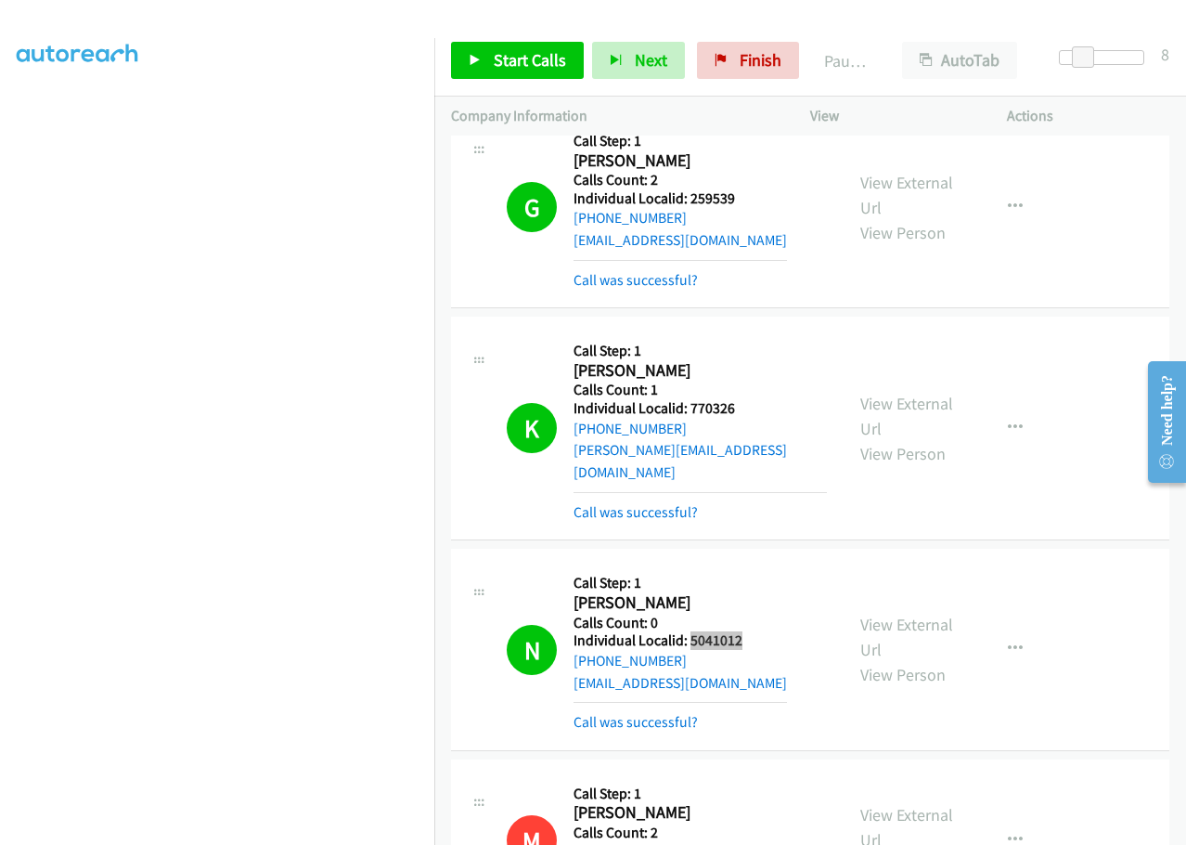
scroll to position [7939, 0]
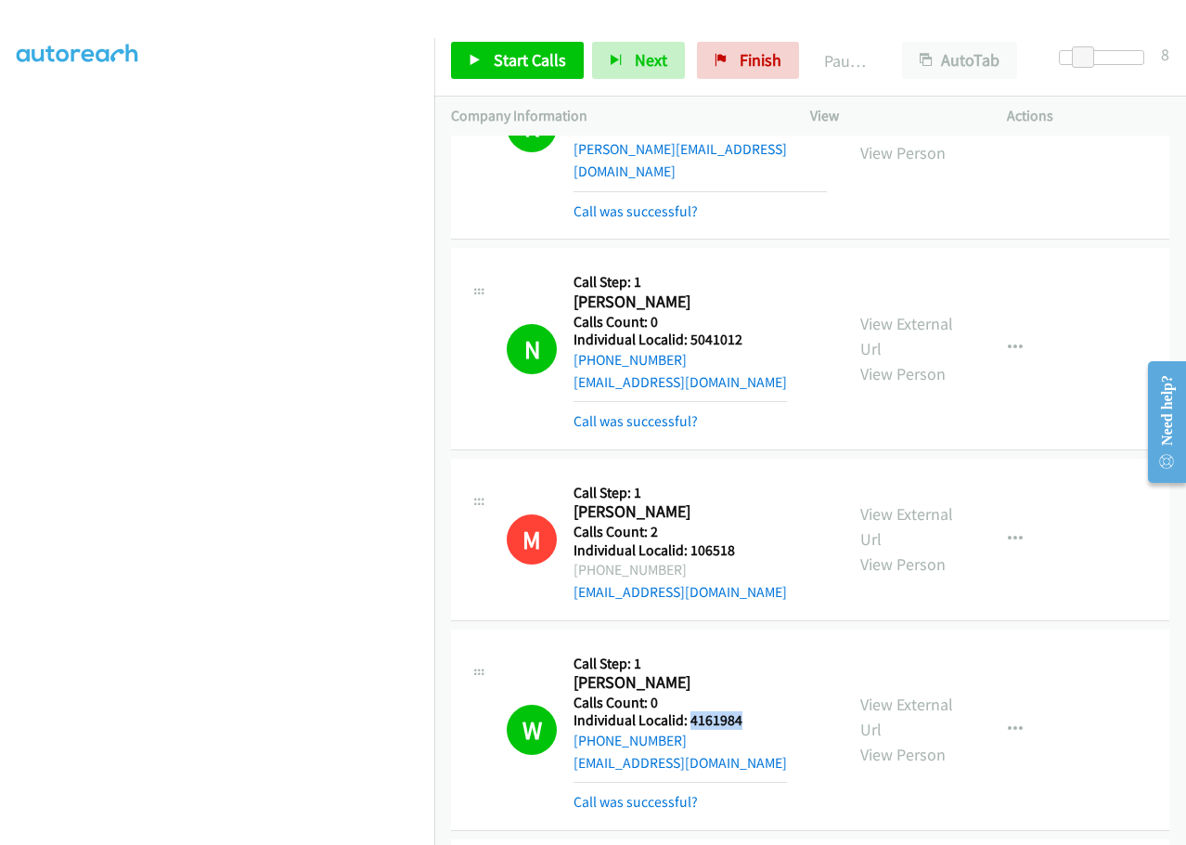
drag, startPoint x: 691, startPoint y: 566, endPoint x: 755, endPoint y: 566, distance: 64.0
click at [755, 646] on div "W Callback Scheduled Call Step: 1 [PERSON_NAME] America/New_York Calls Count: 0…" at bounding box center [667, 729] width 320 height 167
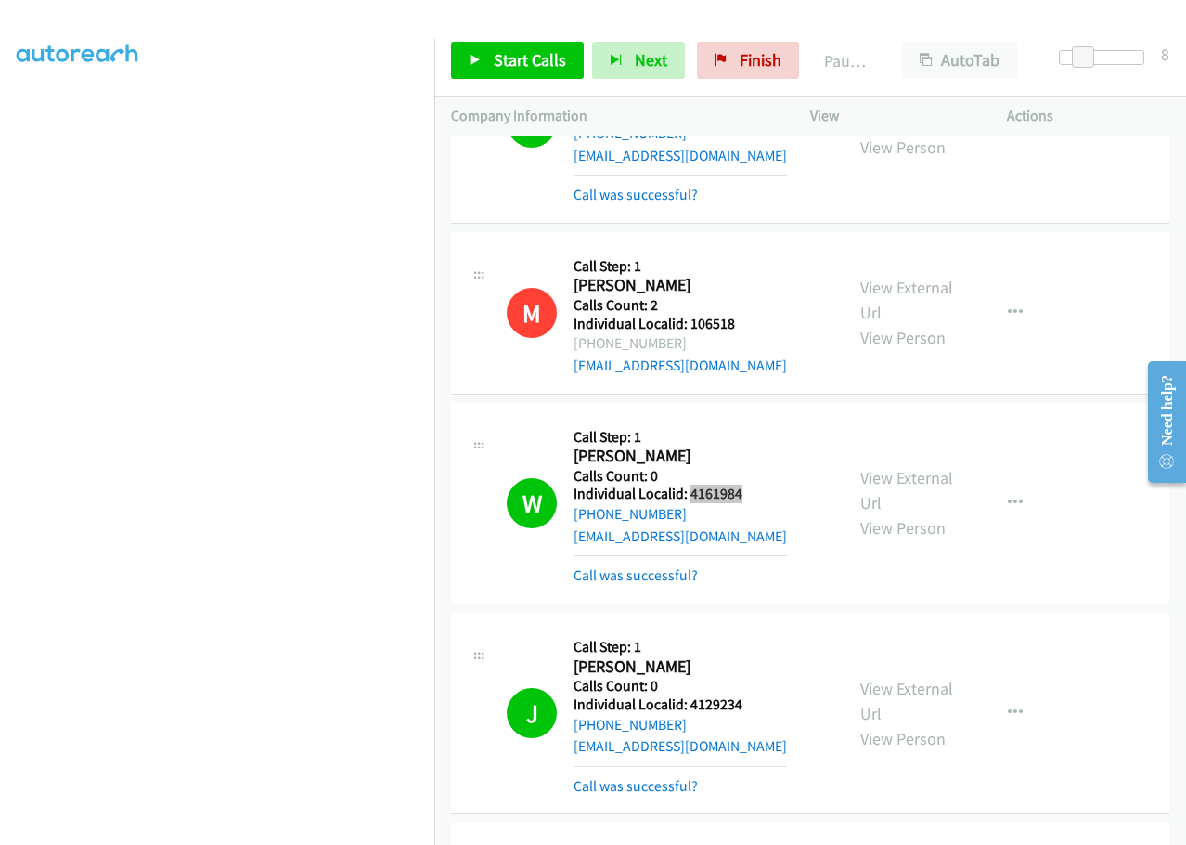
scroll to position [8240, 0]
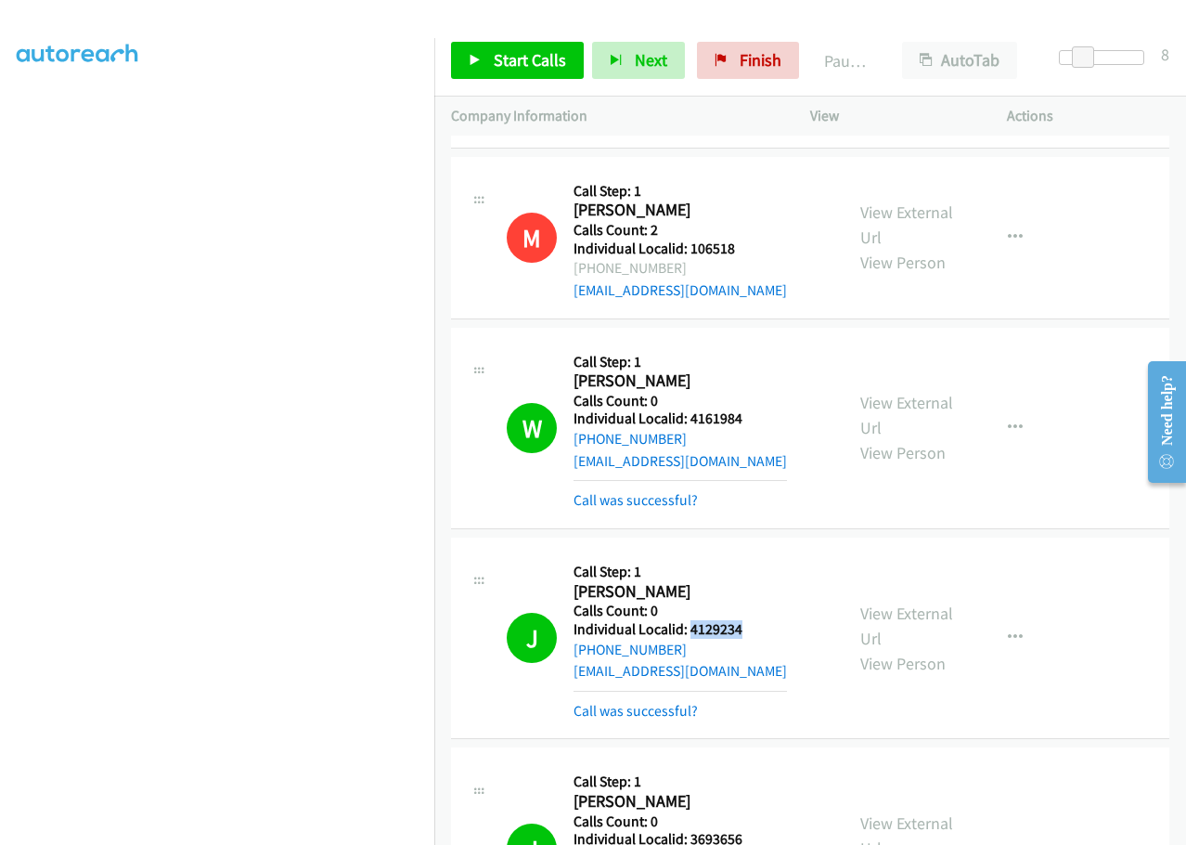
drag, startPoint x: 689, startPoint y: 472, endPoint x: 743, endPoint y: 469, distance: 54.8
click at [743, 554] on div "J Callback Scheduled Call Step: 1 [PERSON_NAME] America/New_York Calls Count: 0…" at bounding box center [667, 637] width 320 height 167
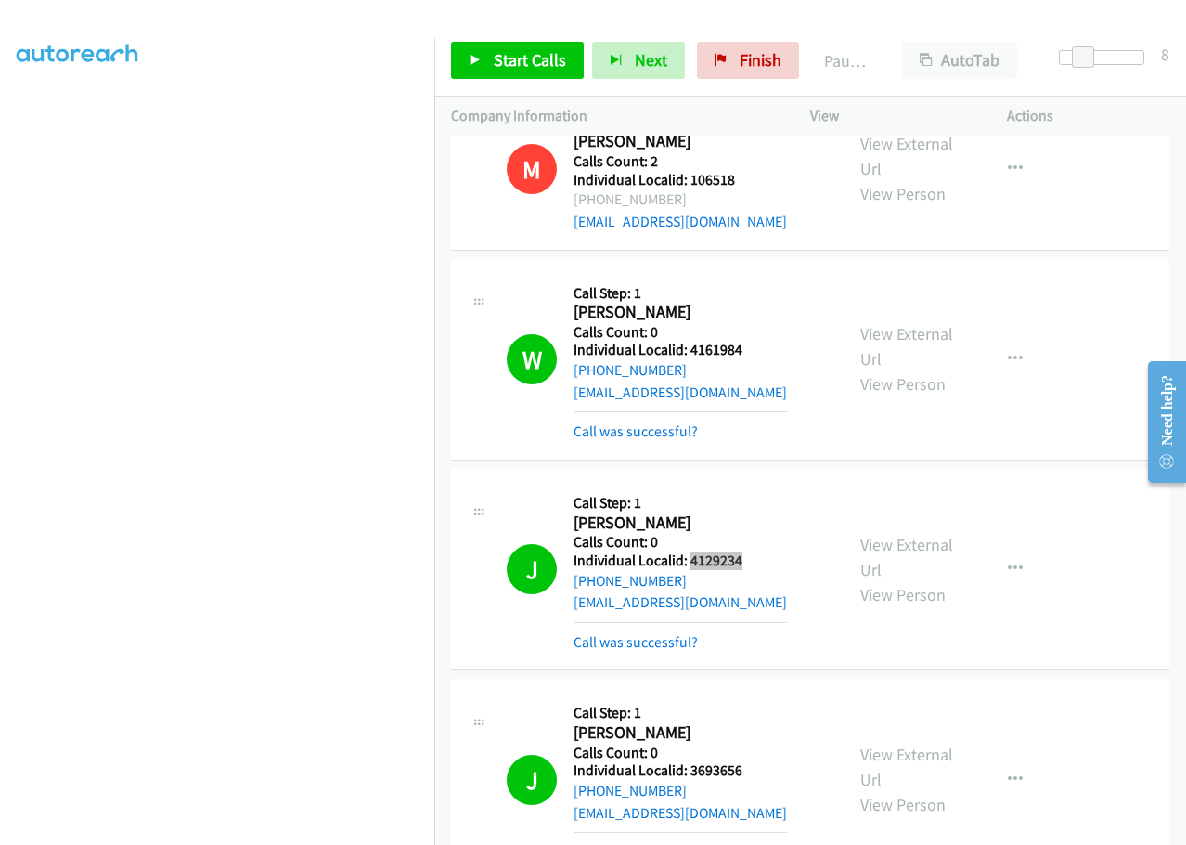
scroll to position [8310, 0]
drag, startPoint x: 698, startPoint y: 616, endPoint x: 749, endPoint y: 613, distance: 51.2
click at [749, 760] on h5 "Individual Localid: 3693656" at bounding box center [680, 769] width 213 height 19
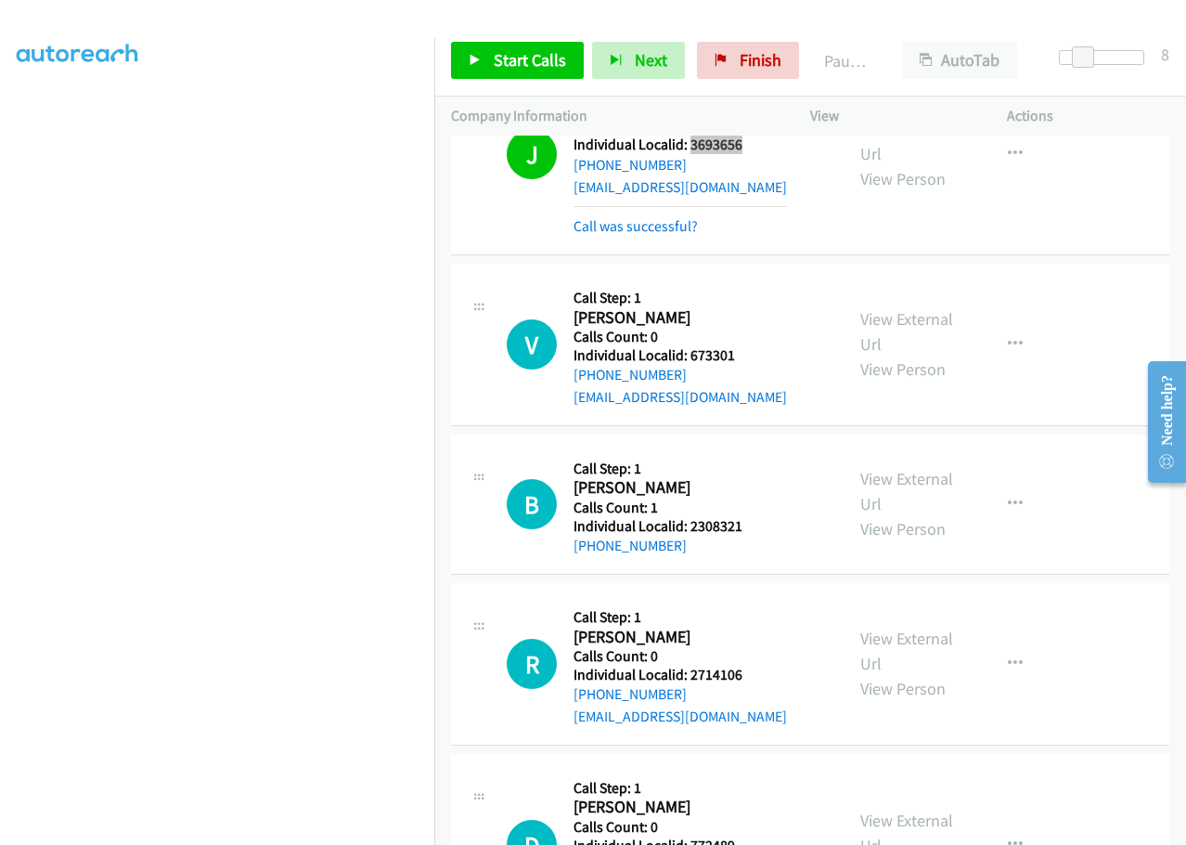
scroll to position [8937, 0]
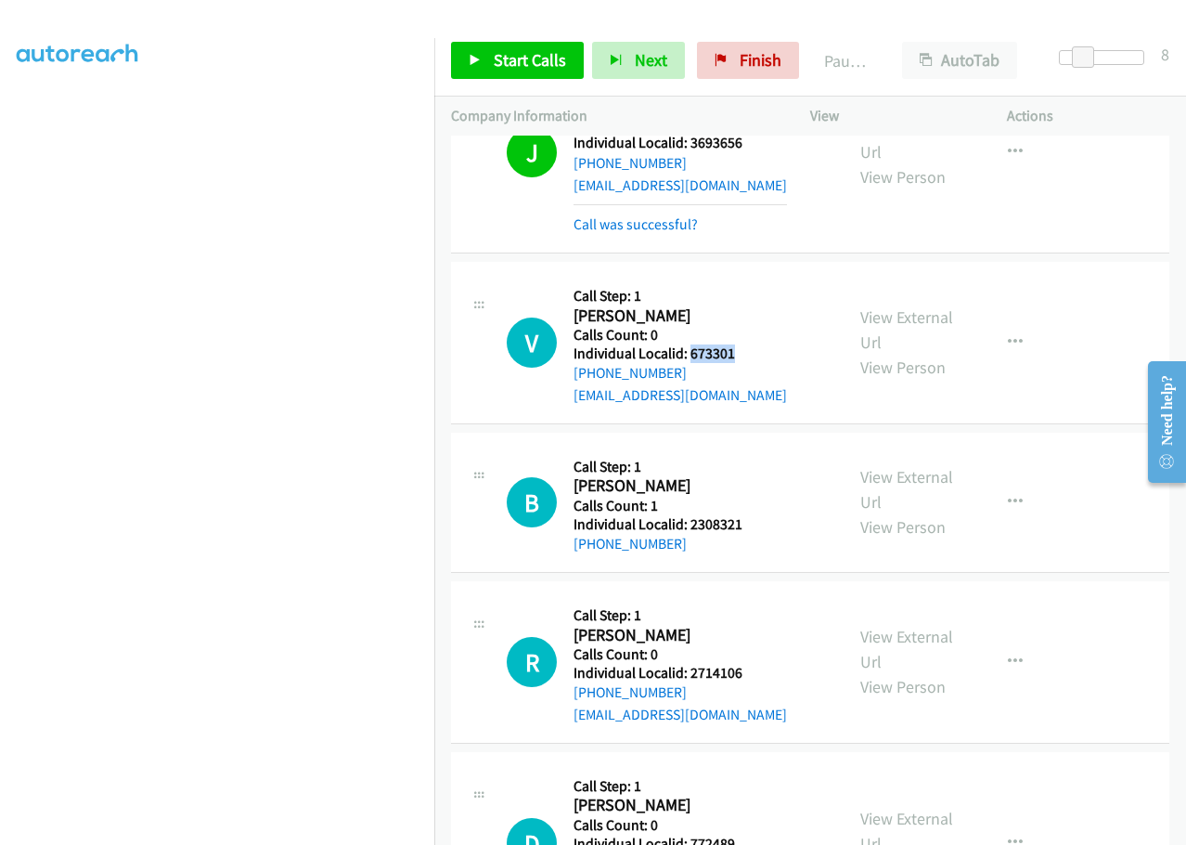
drag, startPoint x: 688, startPoint y: 200, endPoint x: 748, endPoint y: 197, distance: 60.4
click at [748, 278] on div "V Callback Scheduled Call Step: 1 [PERSON_NAME] America/New_York Calls Count: 0…" at bounding box center [667, 342] width 320 height 128
drag, startPoint x: 690, startPoint y: 368, endPoint x: 751, endPoint y: 367, distance: 61.3
click at [751, 449] on div "B Callback Scheduled Call Step: 1 [PERSON_NAME] America/New_York Calls Count: 1…" at bounding box center [667, 502] width 320 height 106
drag, startPoint x: 691, startPoint y: 513, endPoint x: 747, endPoint y: 512, distance: 56.6
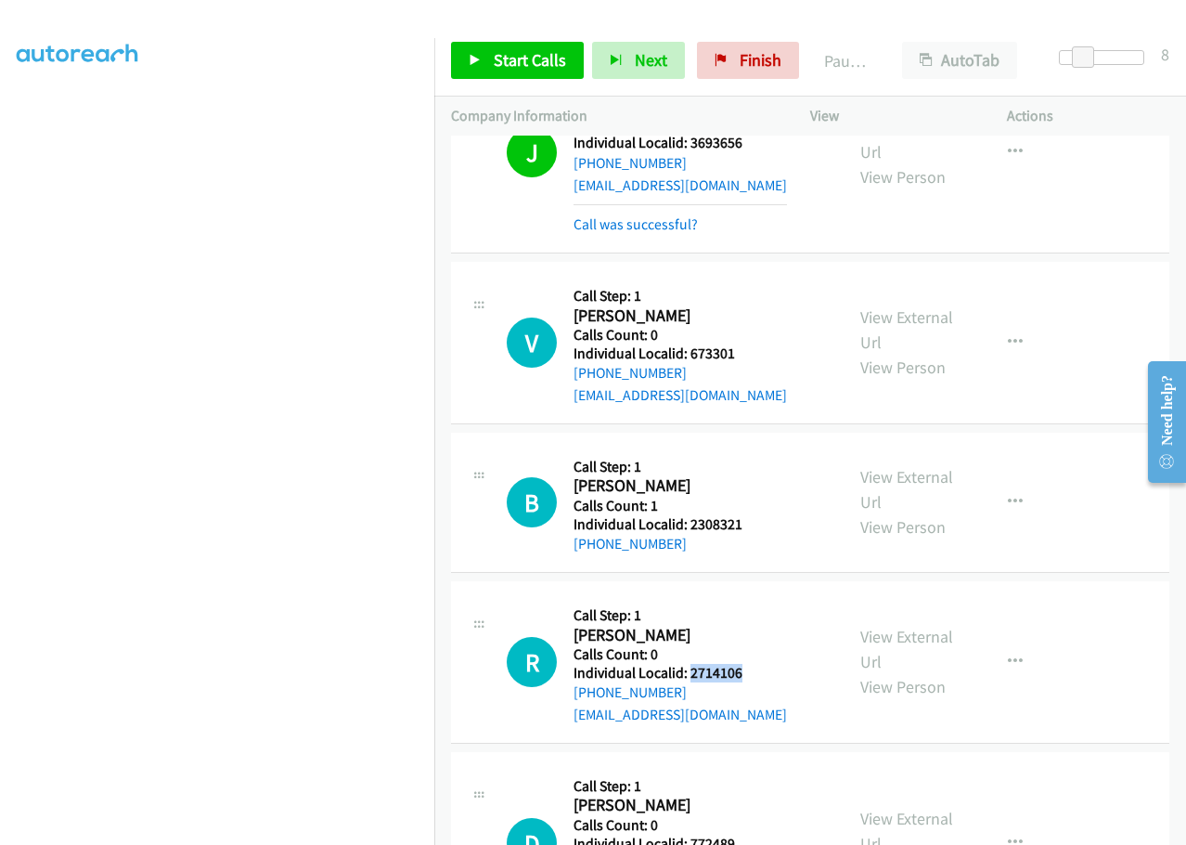
click at [747, 598] on div "R Callback Scheduled Call Step: 1 [PERSON_NAME] America/[GEOGRAPHIC_DATA] Calls…" at bounding box center [667, 662] width 320 height 128
drag, startPoint x: 695, startPoint y: 683, endPoint x: 750, endPoint y: 684, distance: 54.8
click at [750, 769] on div "D Callback Scheduled Call Step: 1 [PERSON_NAME] America/Los_Angeles Calls Count…" at bounding box center [667, 843] width 320 height 149
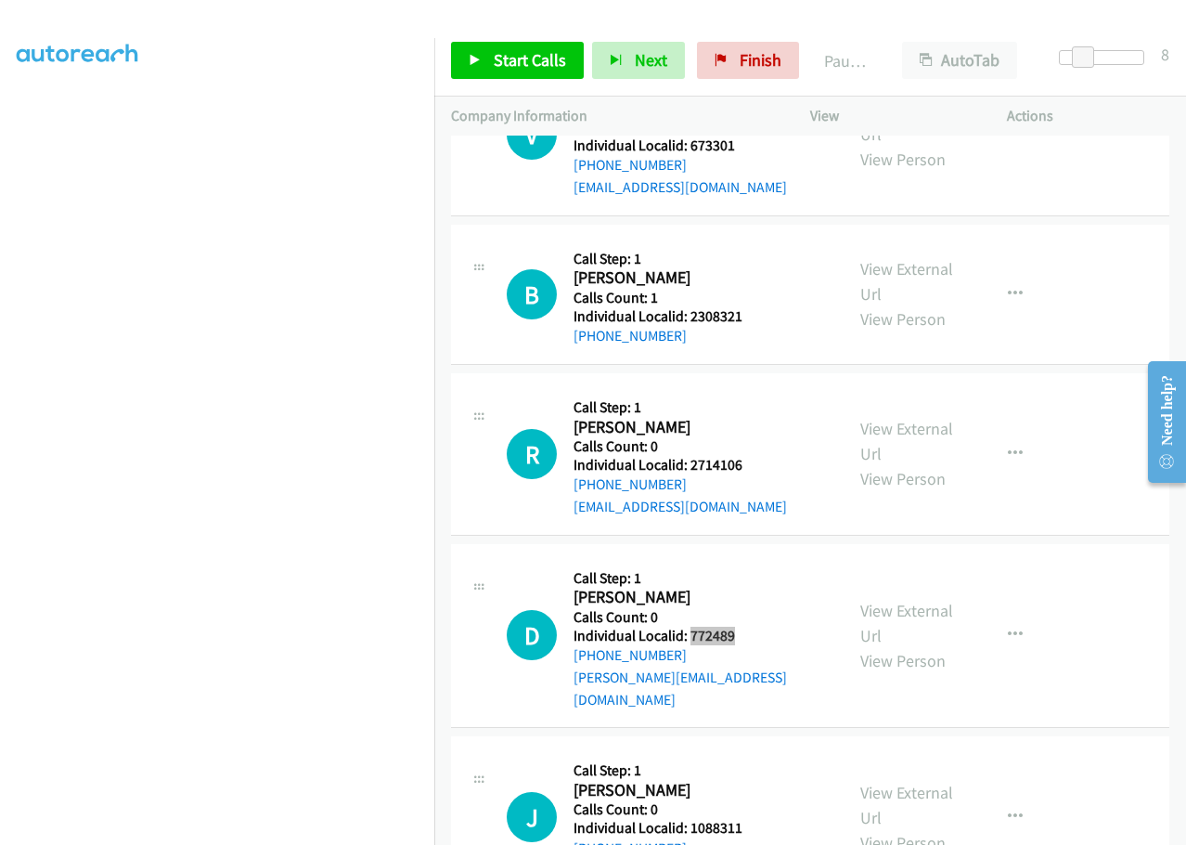
scroll to position [9145, 0]
drag, startPoint x: 715, startPoint y: 653, endPoint x: 767, endPoint y: 653, distance: 52.0
click at [767, 752] on div "J Callback Scheduled Call Step: 1 [PERSON_NAME] America/New_York Calls Count: 0…" at bounding box center [667, 816] width 320 height 128
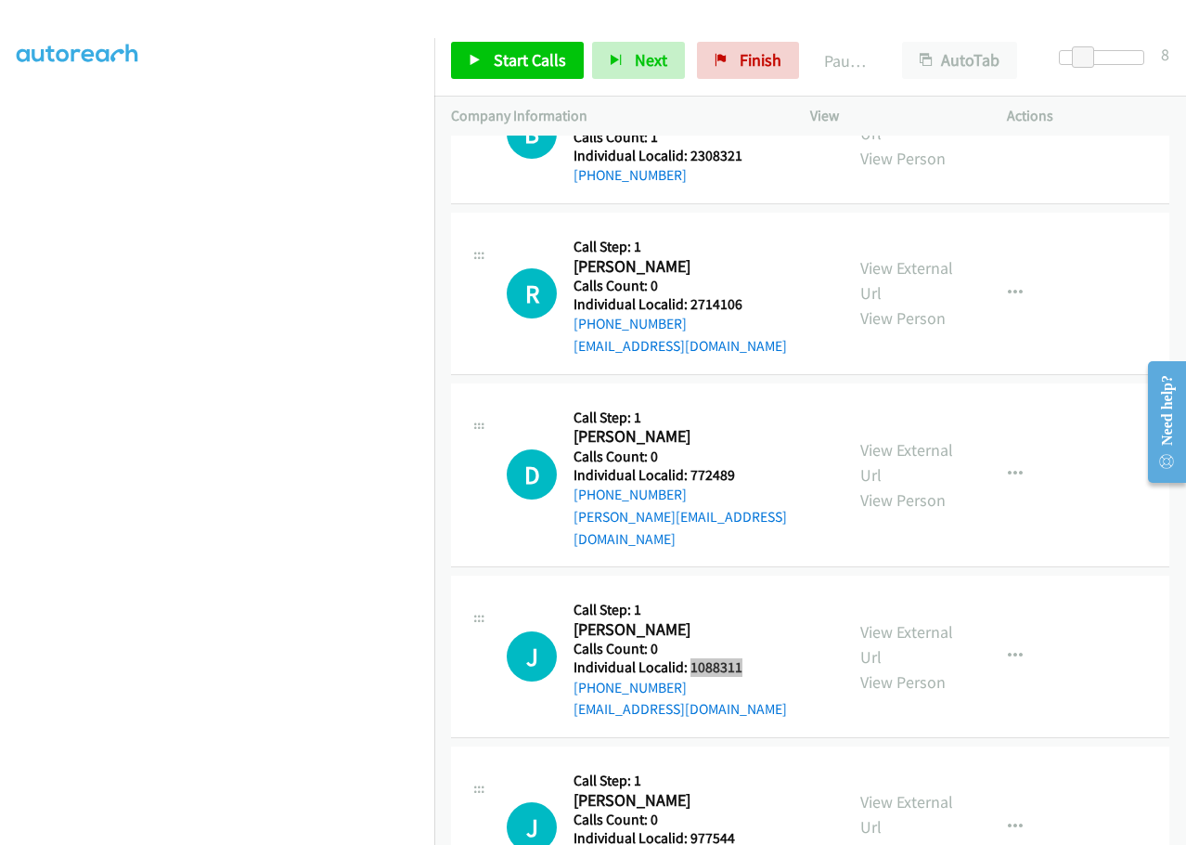
scroll to position [9308, 0]
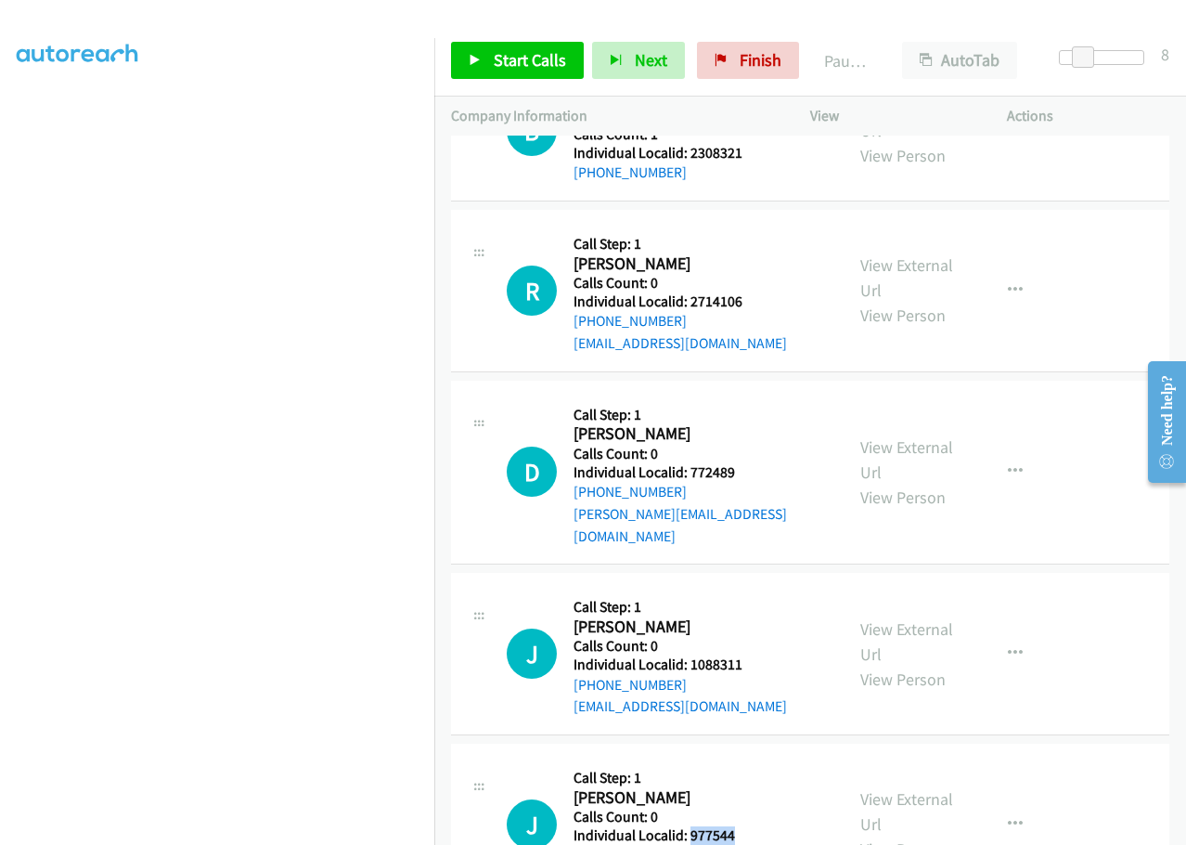
drag, startPoint x: 691, startPoint y: 660, endPoint x: 751, endPoint y: 659, distance: 60.3
click at [751, 760] on div "J Callback Scheduled Call Step: 1 [PERSON_NAME] America/Los_Angeles Calls Count…" at bounding box center [667, 824] width 320 height 128
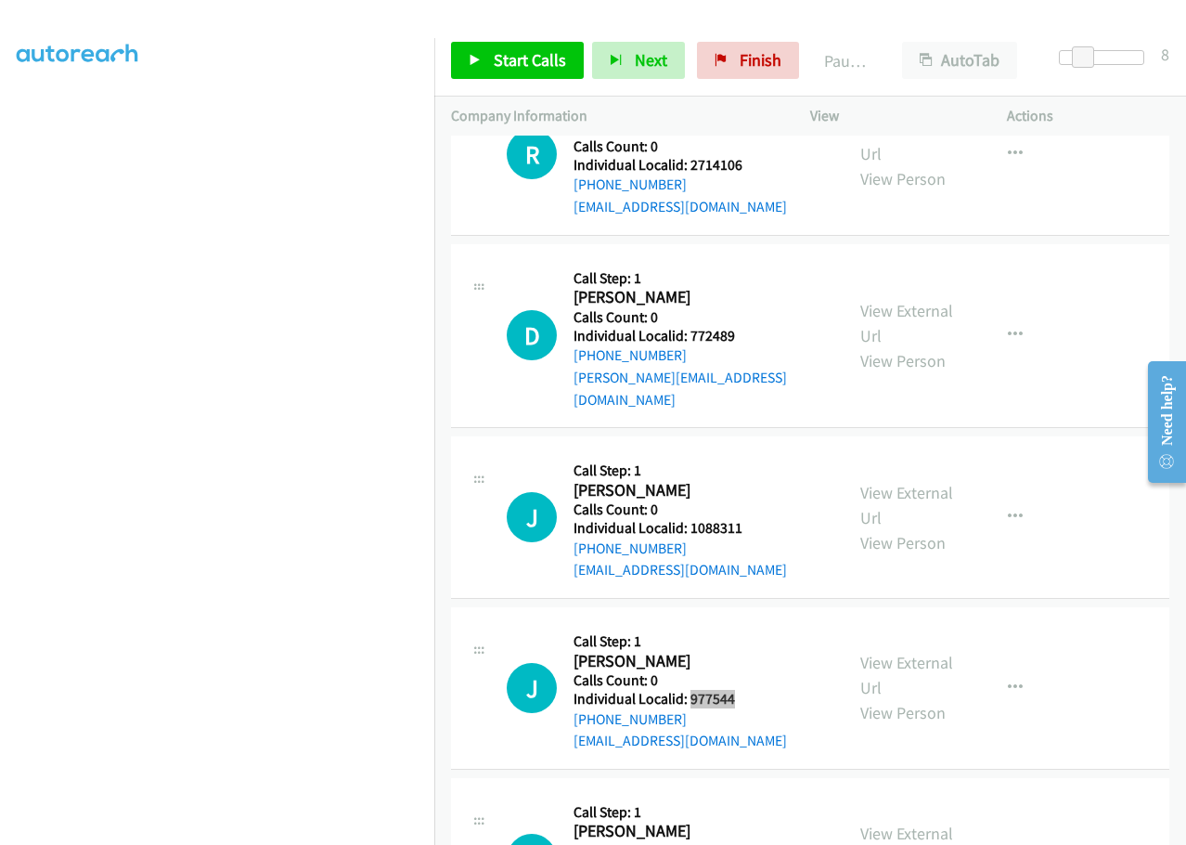
scroll to position [9447, 0]
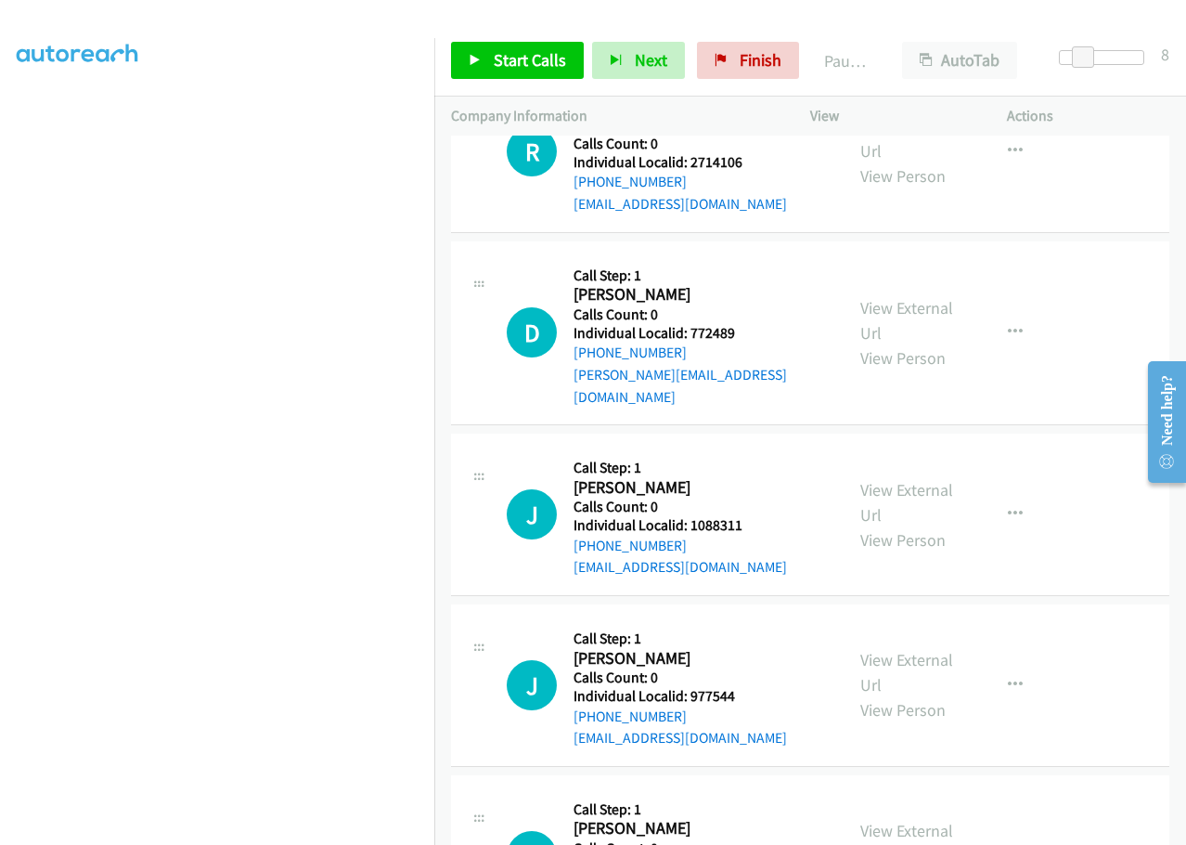
drag, startPoint x: 687, startPoint y: 690, endPoint x: 751, endPoint y: 691, distance: 64.1
click at [751, 792] on div "M Callback Scheduled Call Step: 1 [PERSON_NAME] America/New_York Calls Count: 0…" at bounding box center [667, 856] width 320 height 128
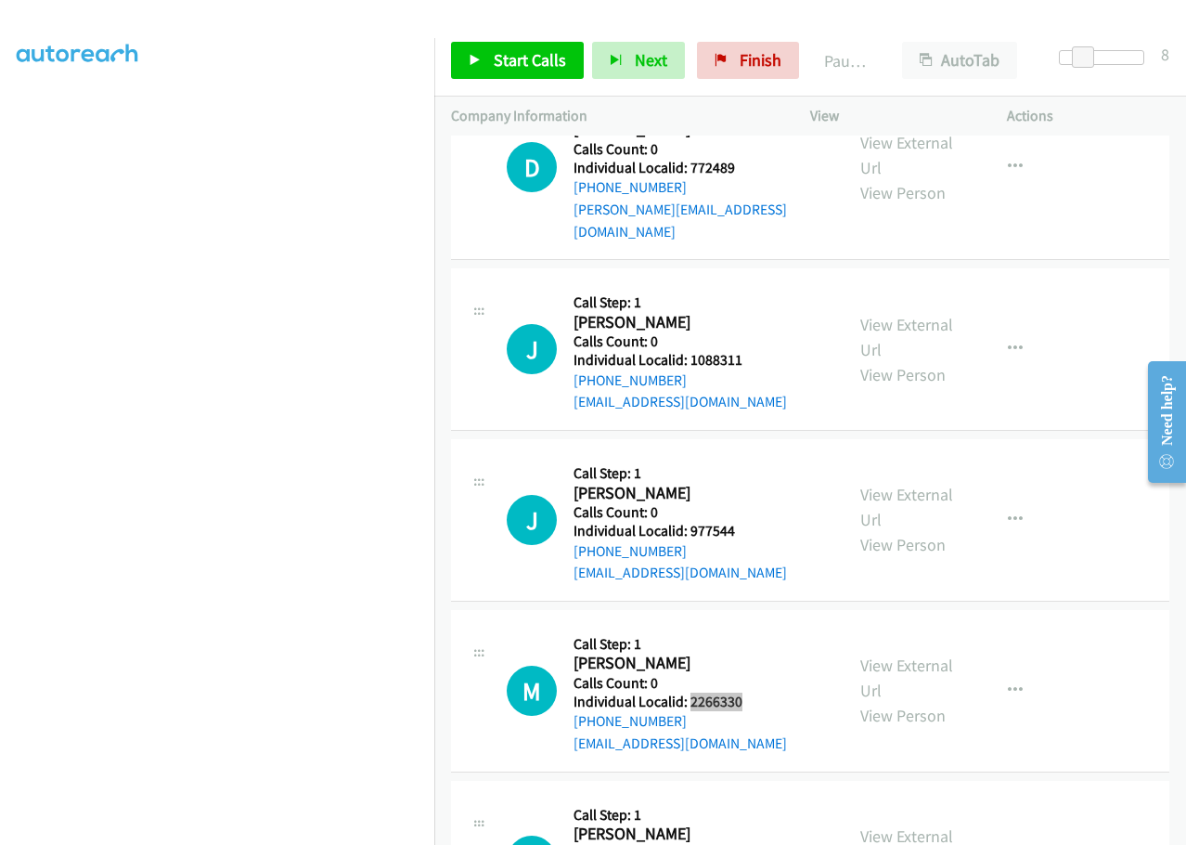
scroll to position [9633, 0]
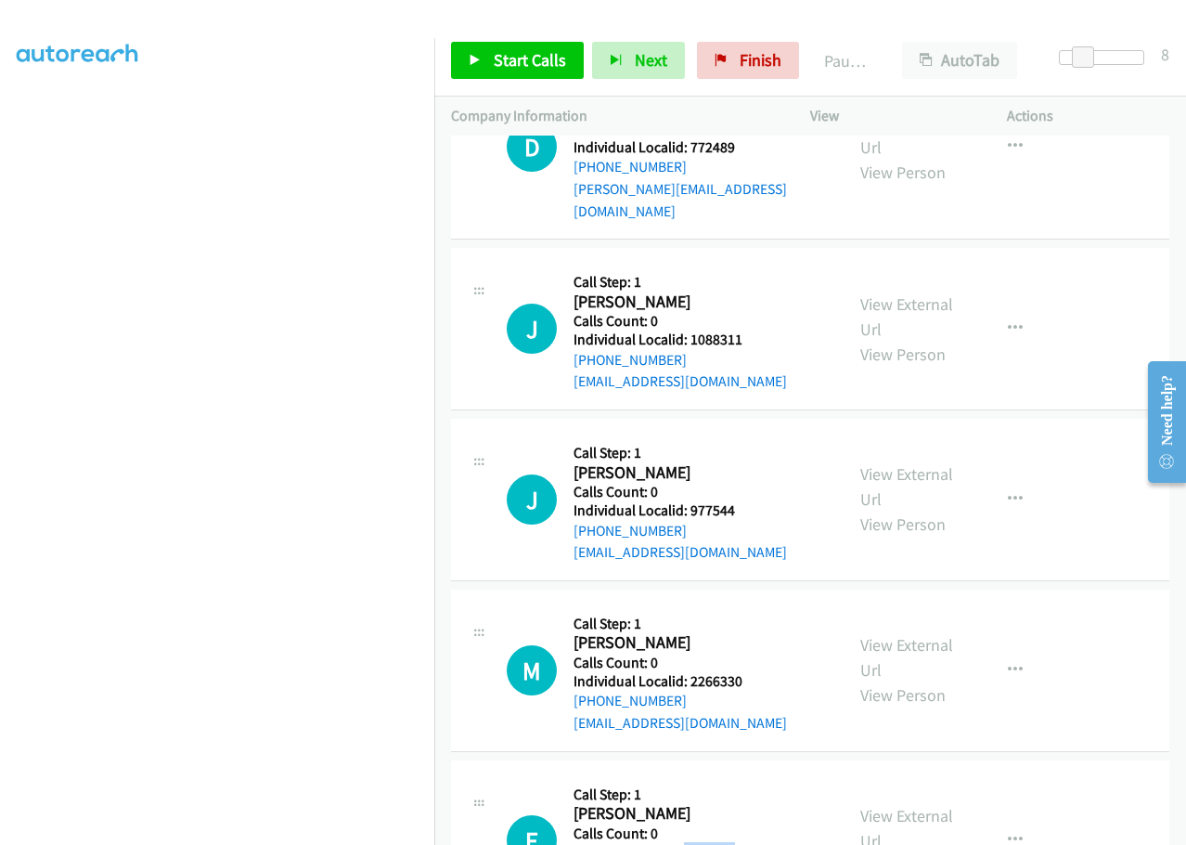
drag, startPoint x: 683, startPoint y: 671, endPoint x: 755, endPoint y: 675, distance: 71.6
click at [755, 777] on div "E Callback Scheduled Call Step: 1 [PERSON_NAME] America/Los_Angeles Calls Count…" at bounding box center [667, 841] width 320 height 128
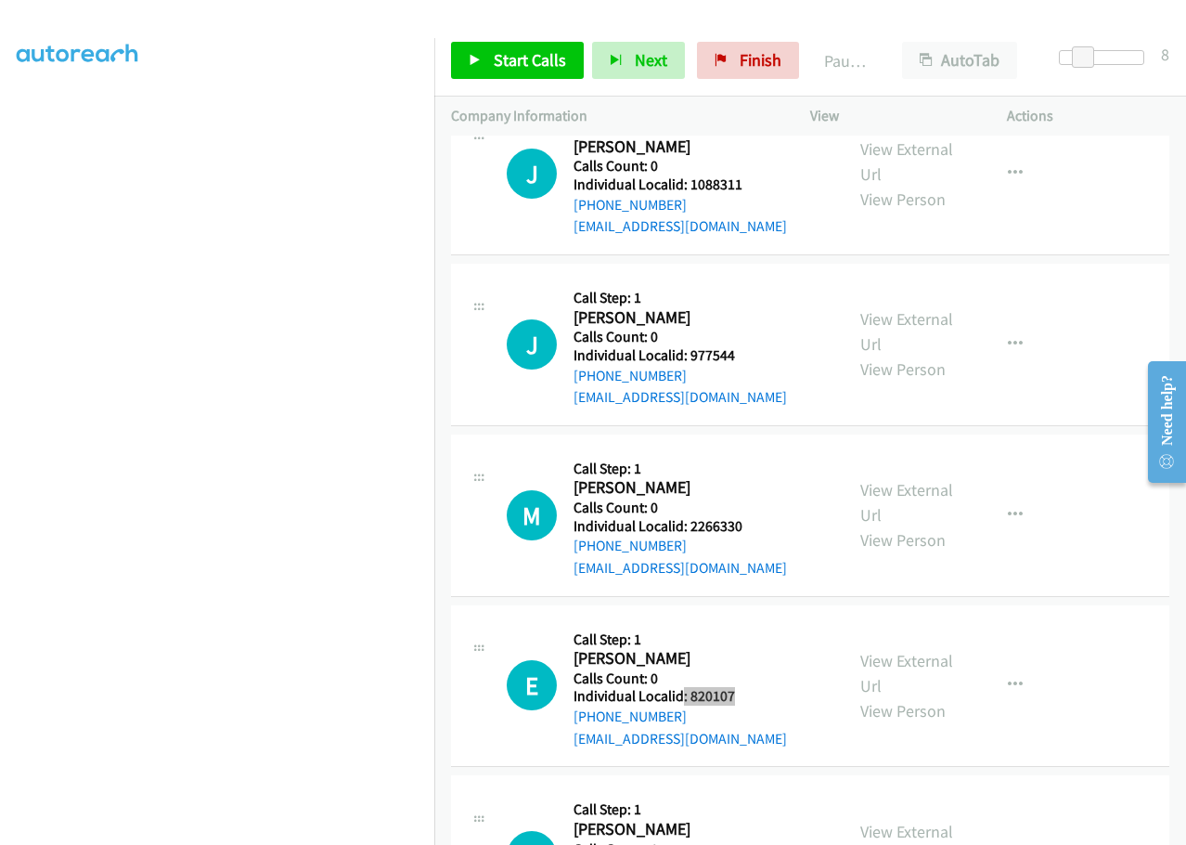
scroll to position [9795, 0]
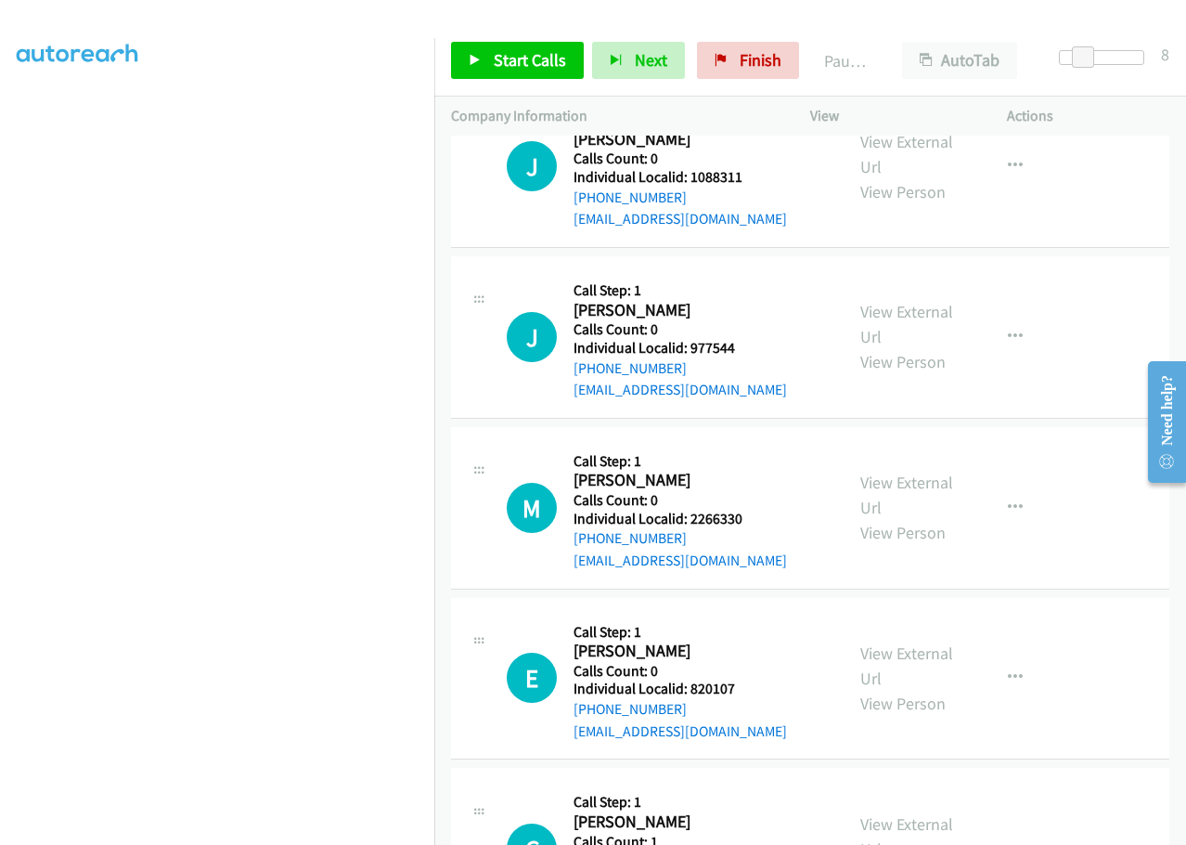
drag, startPoint x: 683, startPoint y: 687, endPoint x: 752, endPoint y: 687, distance: 68.7
click at [752, 784] on div "C Callback Scheduled Call Step: 1 [PERSON_NAME] America/Los_Angeles Calls Count…" at bounding box center [667, 848] width 320 height 128
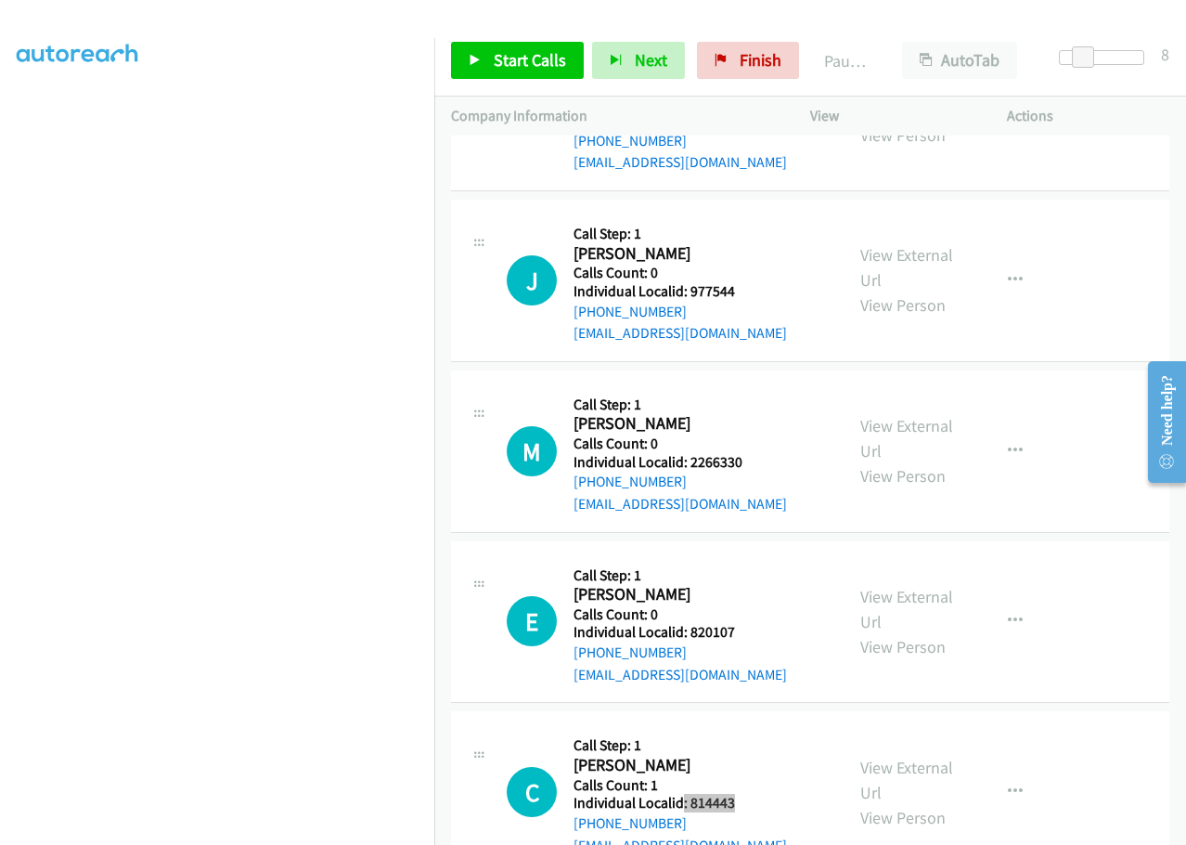
scroll to position [10143, 0]
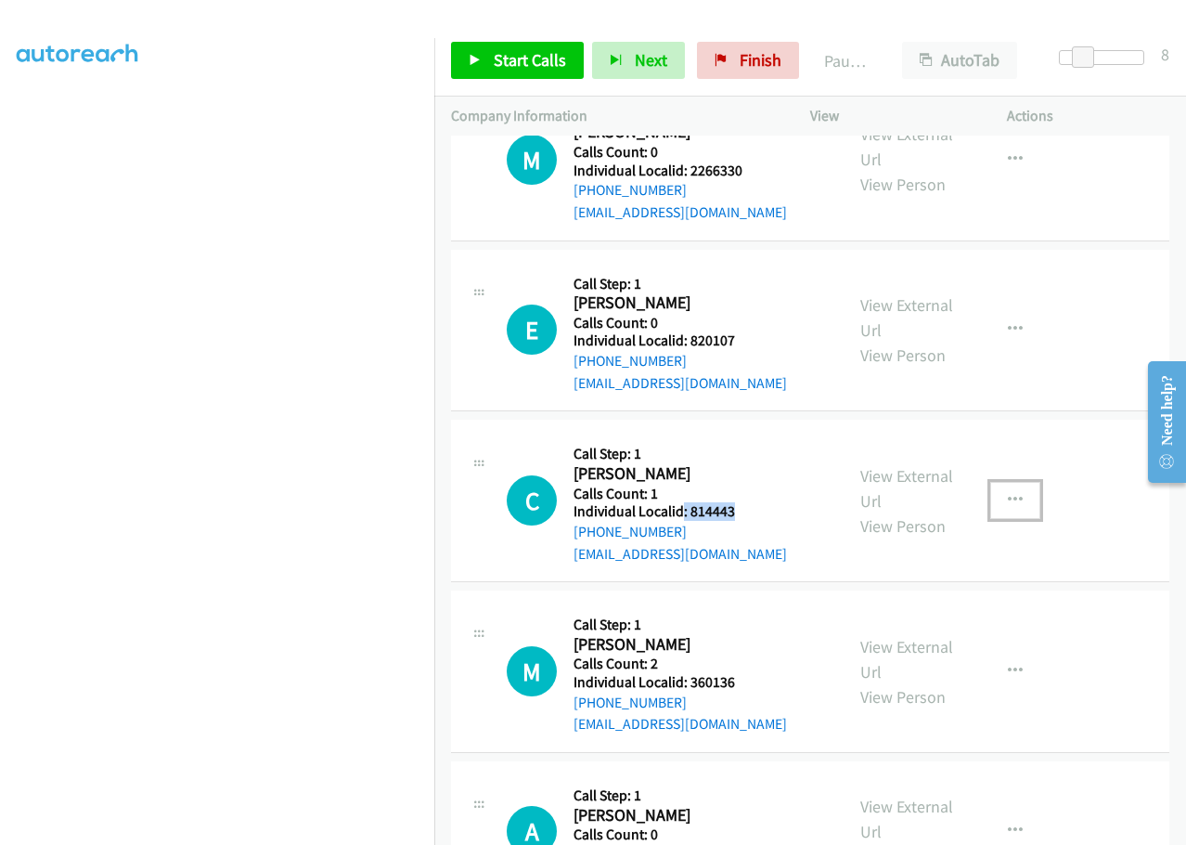
drag, startPoint x: 1020, startPoint y: 327, endPoint x: 1018, endPoint y: 340, distance: 13.1
click at [1020, 482] on button "button" at bounding box center [1015, 500] width 50 height 37
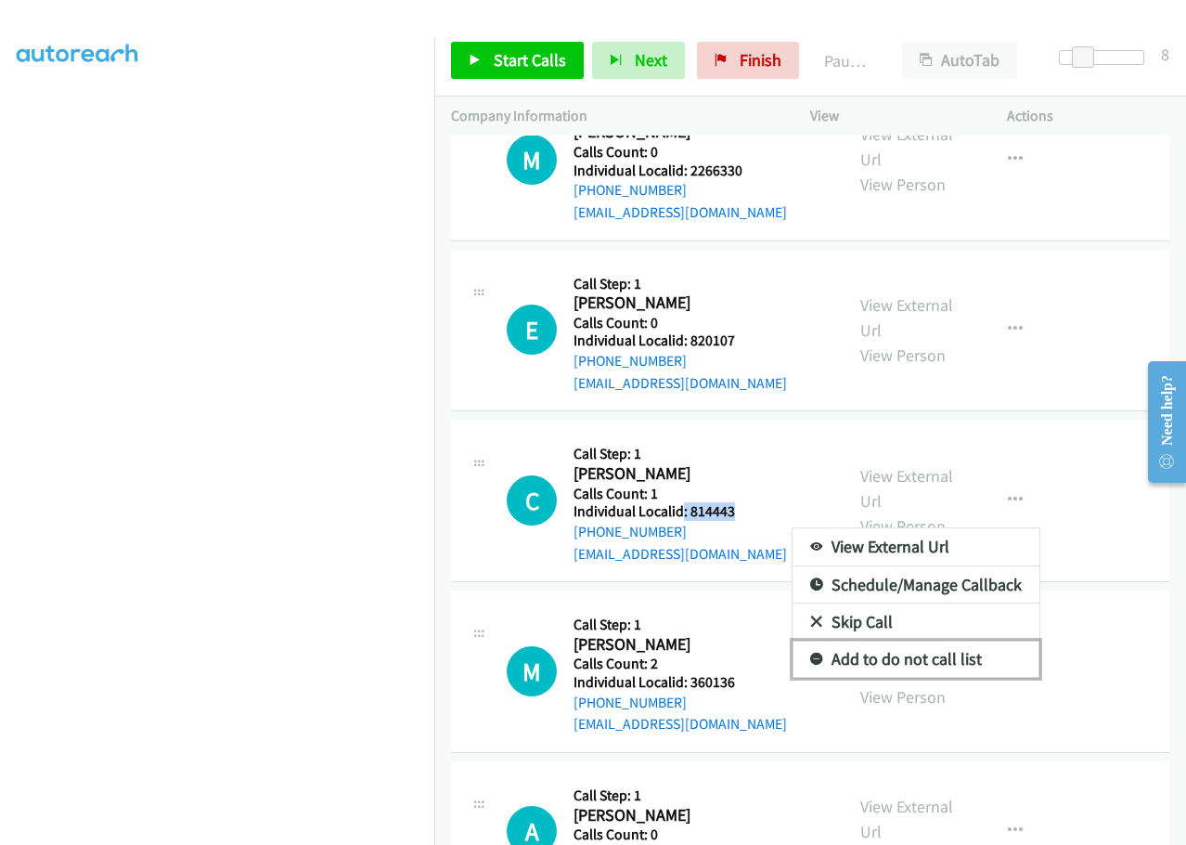
click at [810, 653] on icon at bounding box center [816, 659] width 13 height 13
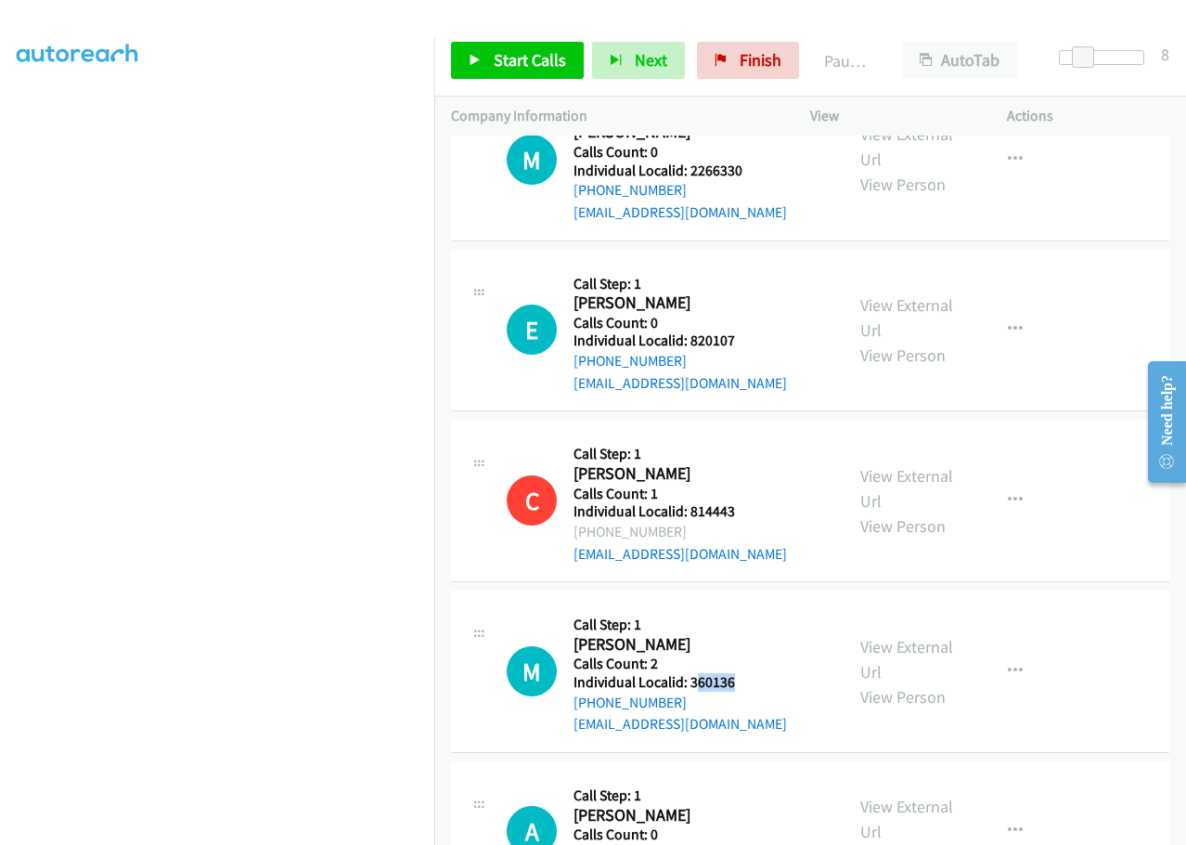
drag, startPoint x: 692, startPoint y: 510, endPoint x: 737, endPoint y: 509, distance: 44.6
click at [737, 607] on div "M Callback Scheduled Call Step: 1 [PERSON_NAME] [GEOGRAPHIC_DATA]/[GEOGRAPHIC_D…" at bounding box center [667, 671] width 320 height 128
drag, startPoint x: 705, startPoint y: 507, endPoint x: 698, endPoint y: 458, distance: 49.8
click at [698, 634] on h2 "[PERSON_NAME]" at bounding box center [680, 644] width 213 height 21
drag, startPoint x: 688, startPoint y: 504, endPoint x: 751, endPoint y: 498, distance: 63.4
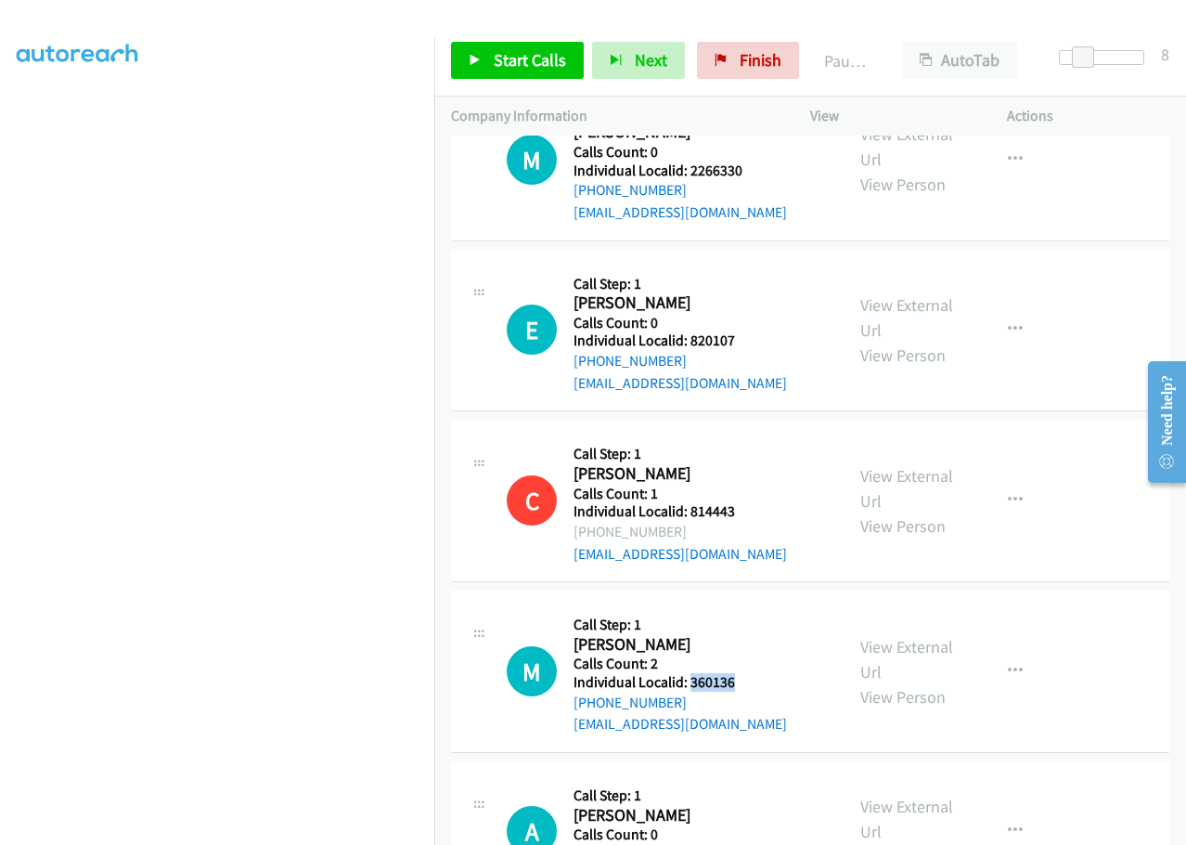
click at [751, 607] on div "M Callback Scheduled Call Step: 1 [PERSON_NAME] [GEOGRAPHIC_DATA]/[GEOGRAPHIC_D…" at bounding box center [667, 671] width 320 height 128
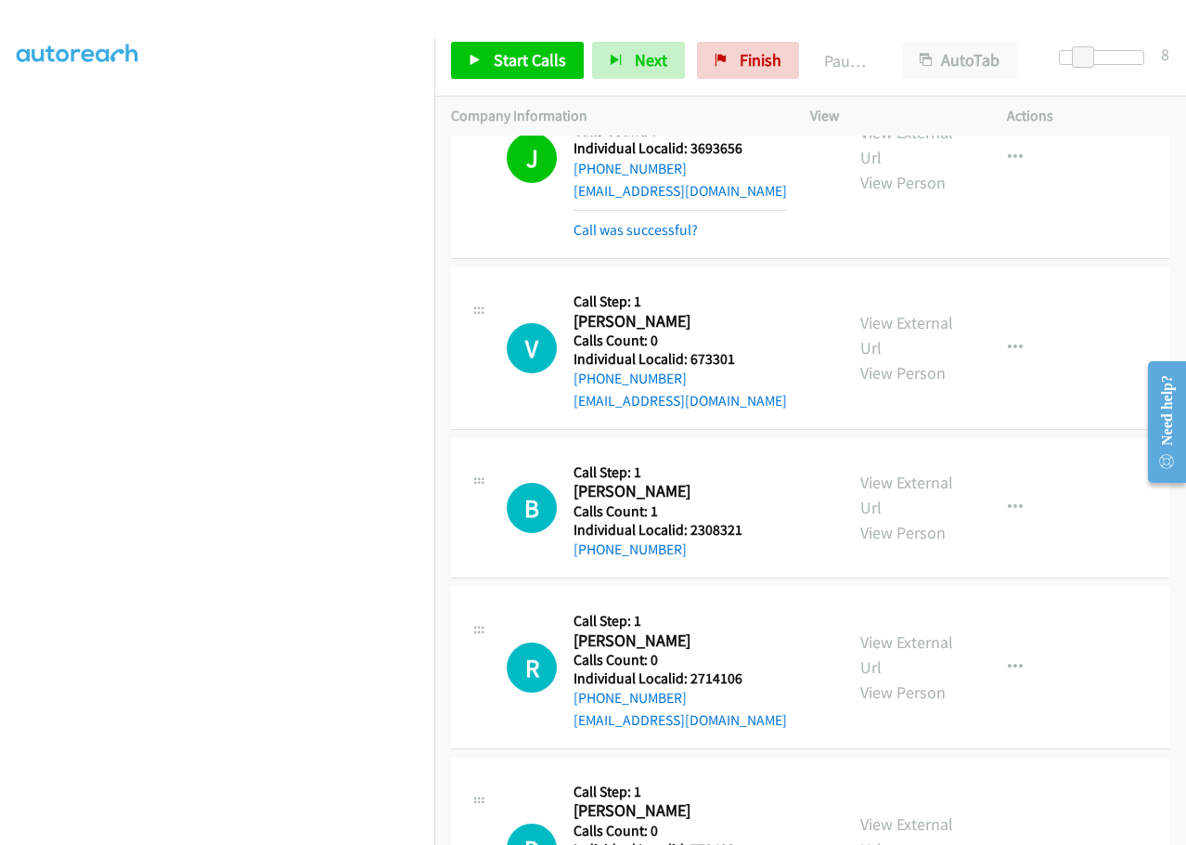
scroll to position [8937, 0]
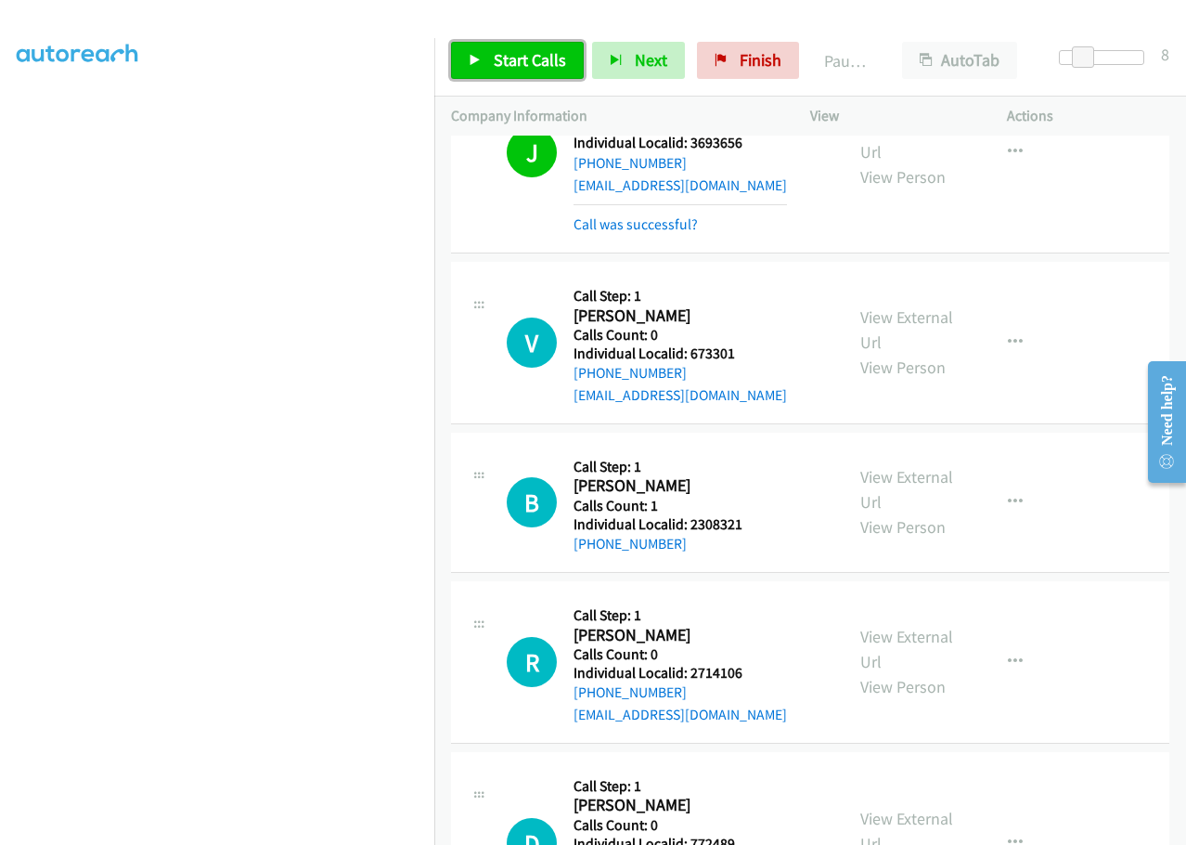
click at [522, 65] on span "Start Calls" at bounding box center [530, 59] width 72 height 21
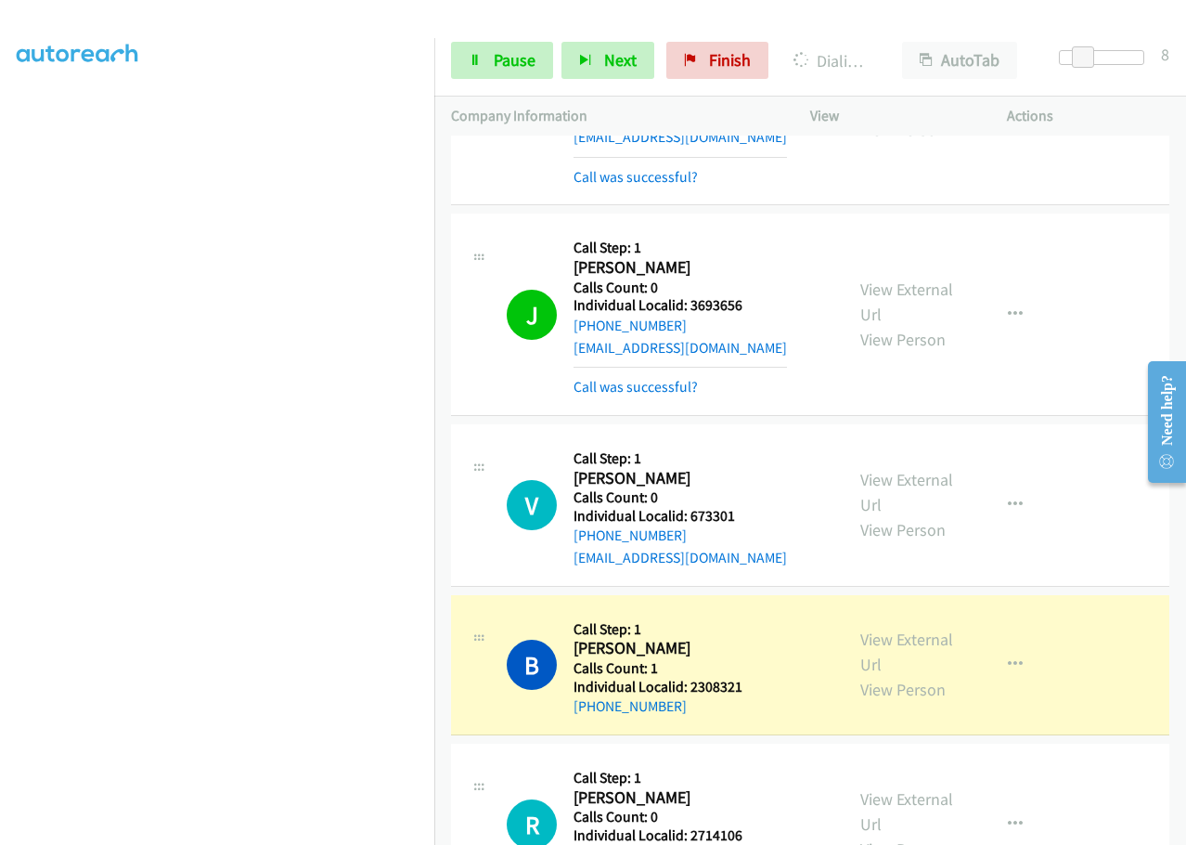
scroll to position [8728, 0]
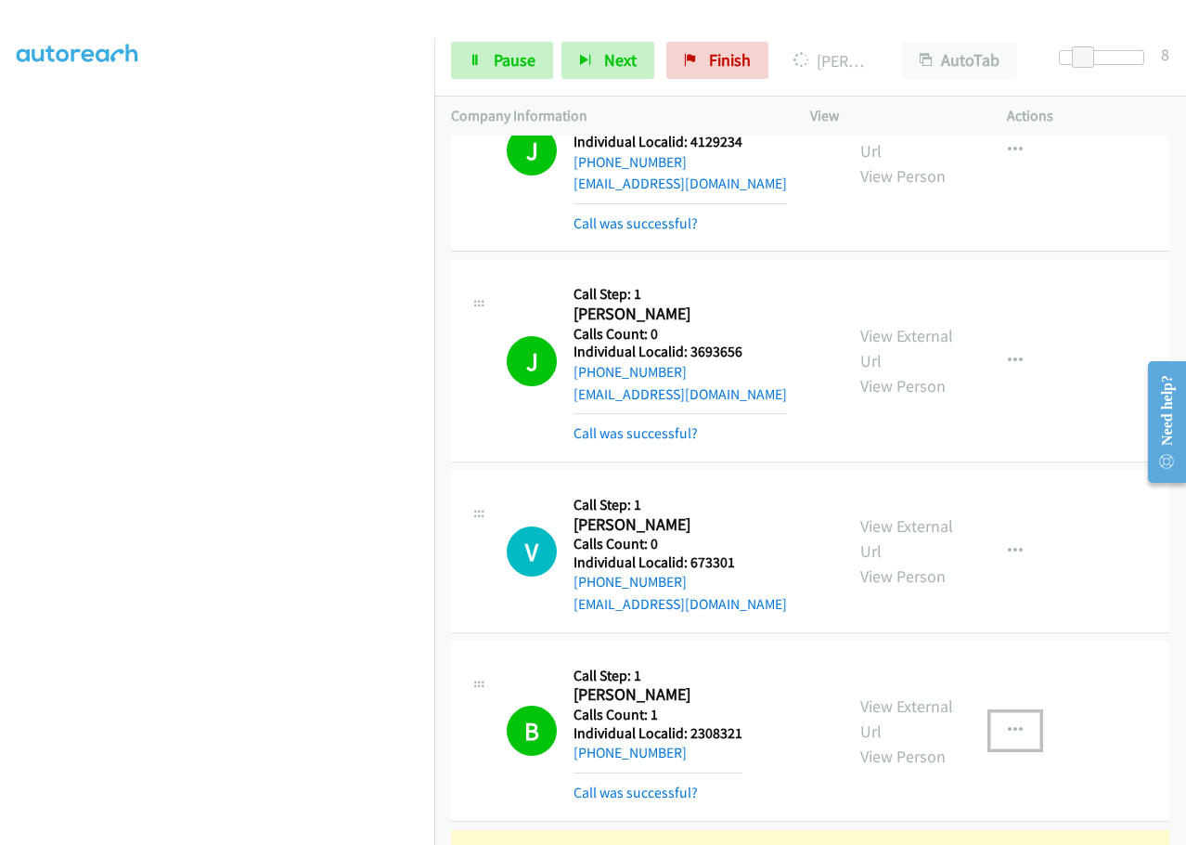
click at [1008, 723] on icon "button" at bounding box center [1015, 730] width 15 height 15
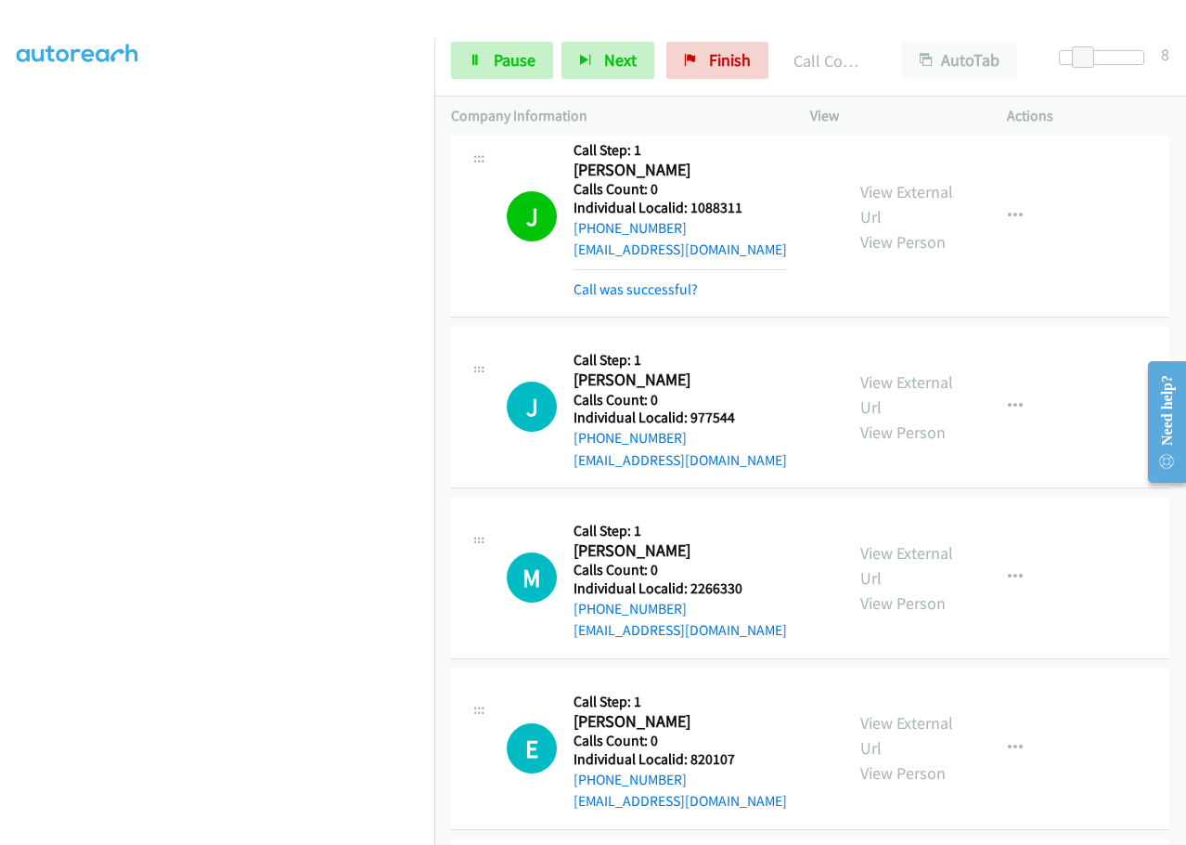
scroll to position [9888, 0]
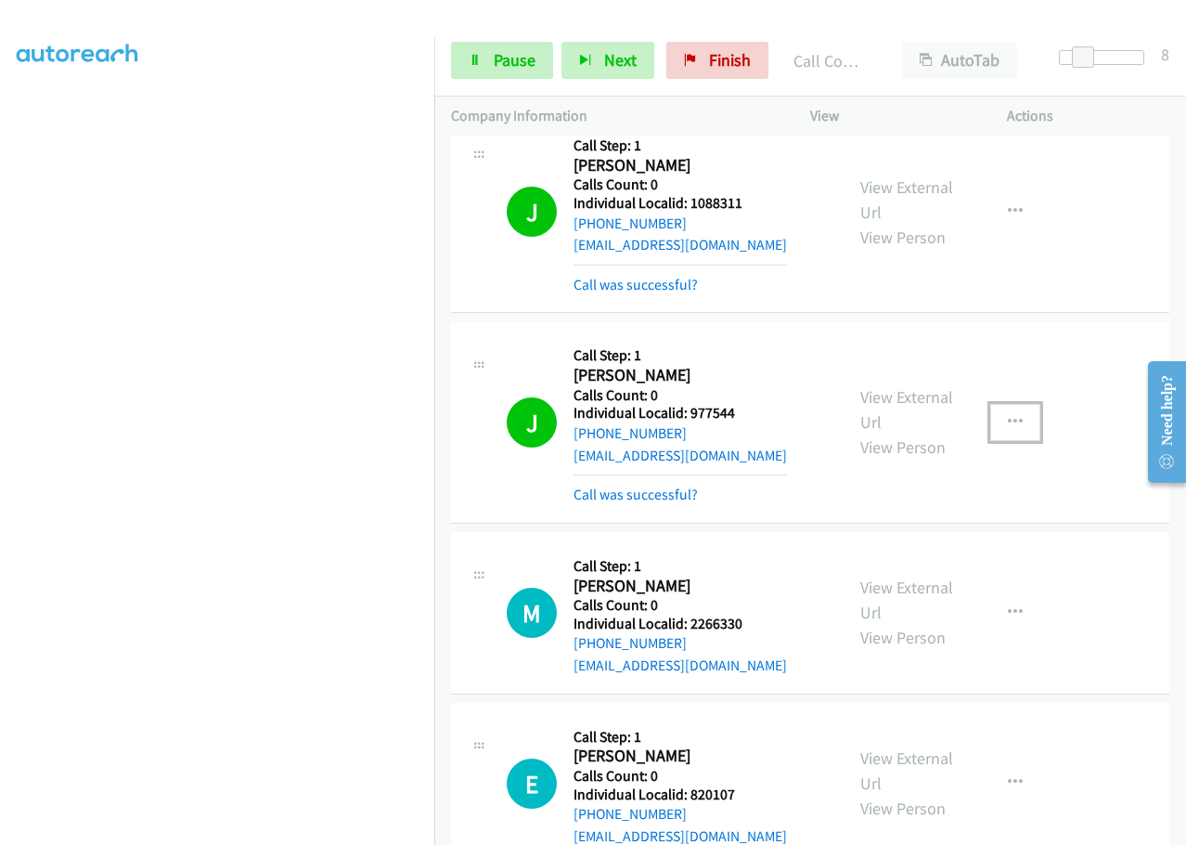
click at [1000, 404] on button "button" at bounding box center [1015, 422] width 50 height 37
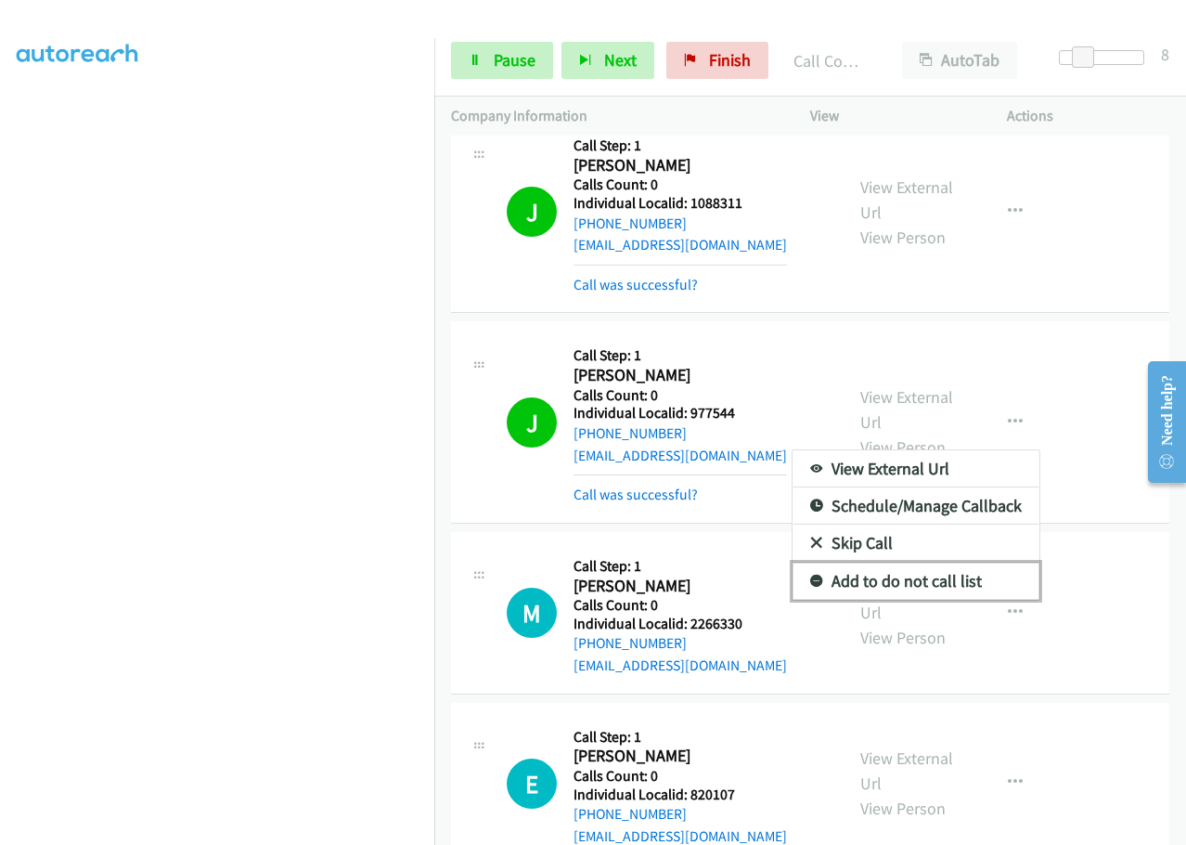
click at [810, 575] on icon at bounding box center [816, 581] width 13 height 13
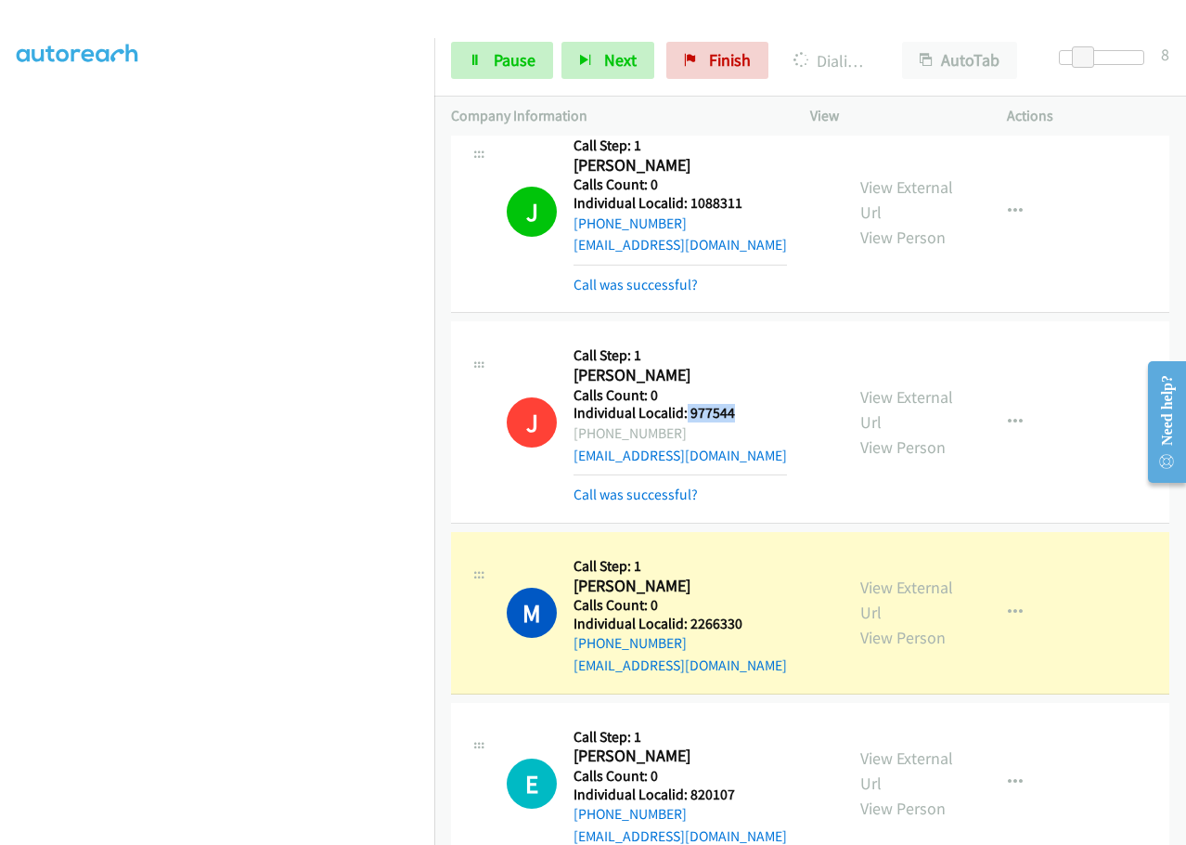
drag, startPoint x: 688, startPoint y: 236, endPoint x: 743, endPoint y: 236, distance: 55.7
click at [743, 338] on div "J Callback Scheduled Call Step: 1 [PERSON_NAME] America/Los_Angeles Calls Count…" at bounding box center [667, 421] width 320 height 167
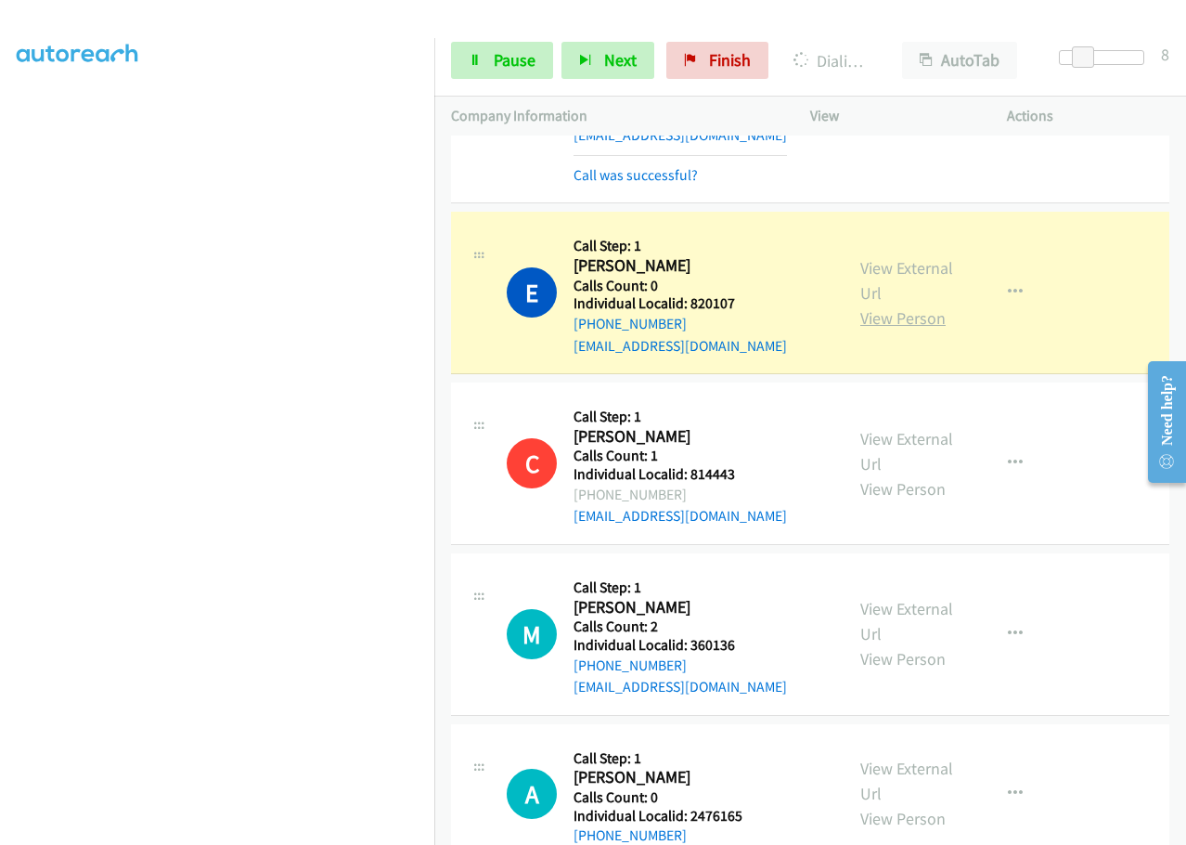
scroll to position [10422, 0]
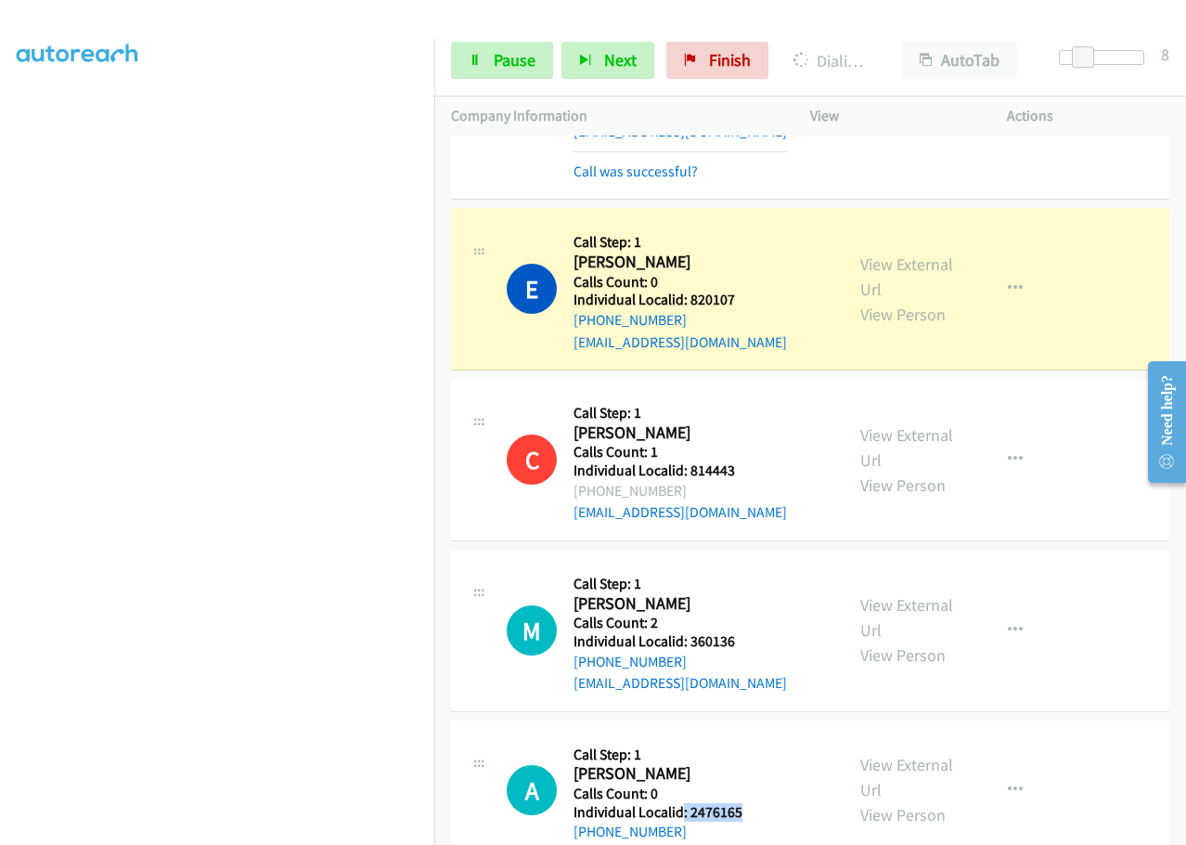
drag, startPoint x: 683, startPoint y: 635, endPoint x: 770, endPoint y: 632, distance: 87.3
click at [770, 737] on div "A Callback Scheduled Call Step: 1 [PERSON_NAME] America/New_York Calls Count: 0…" at bounding box center [667, 790] width 320 height 106
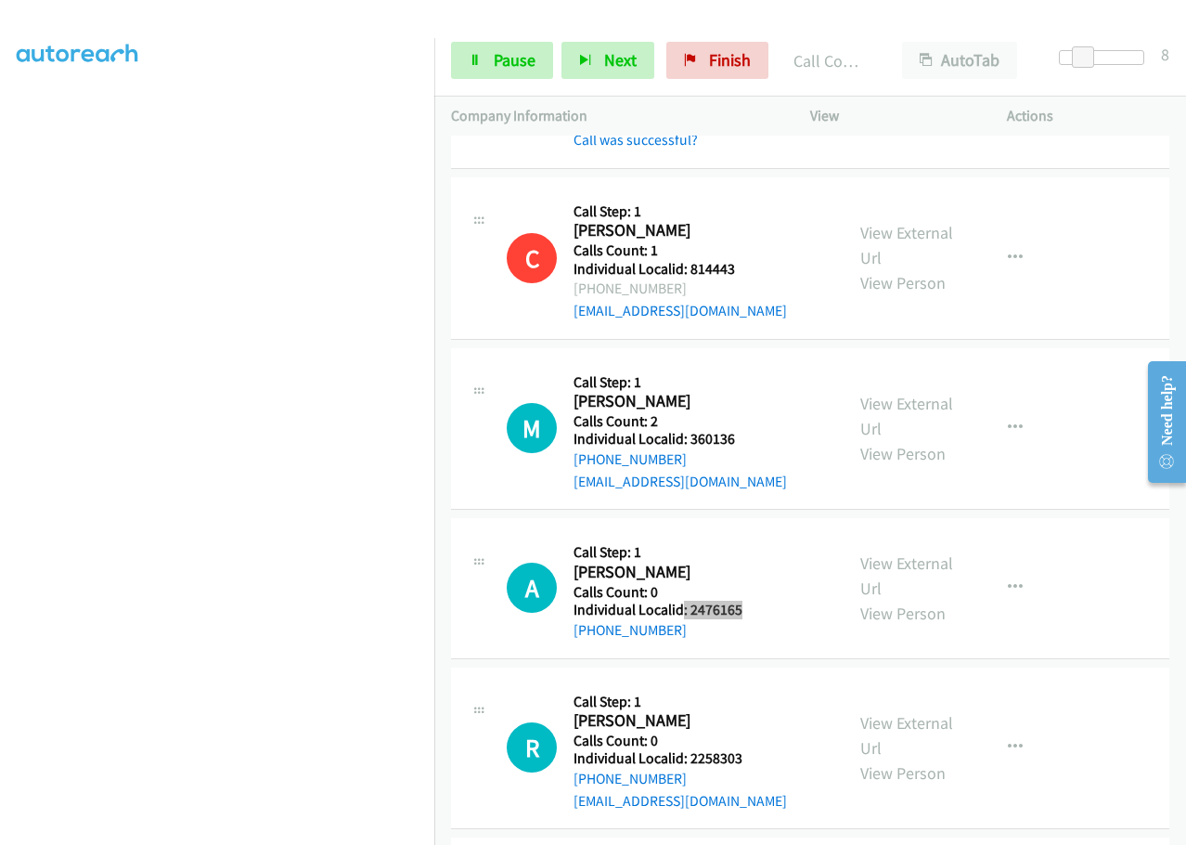
scroll to position [10697, 0]
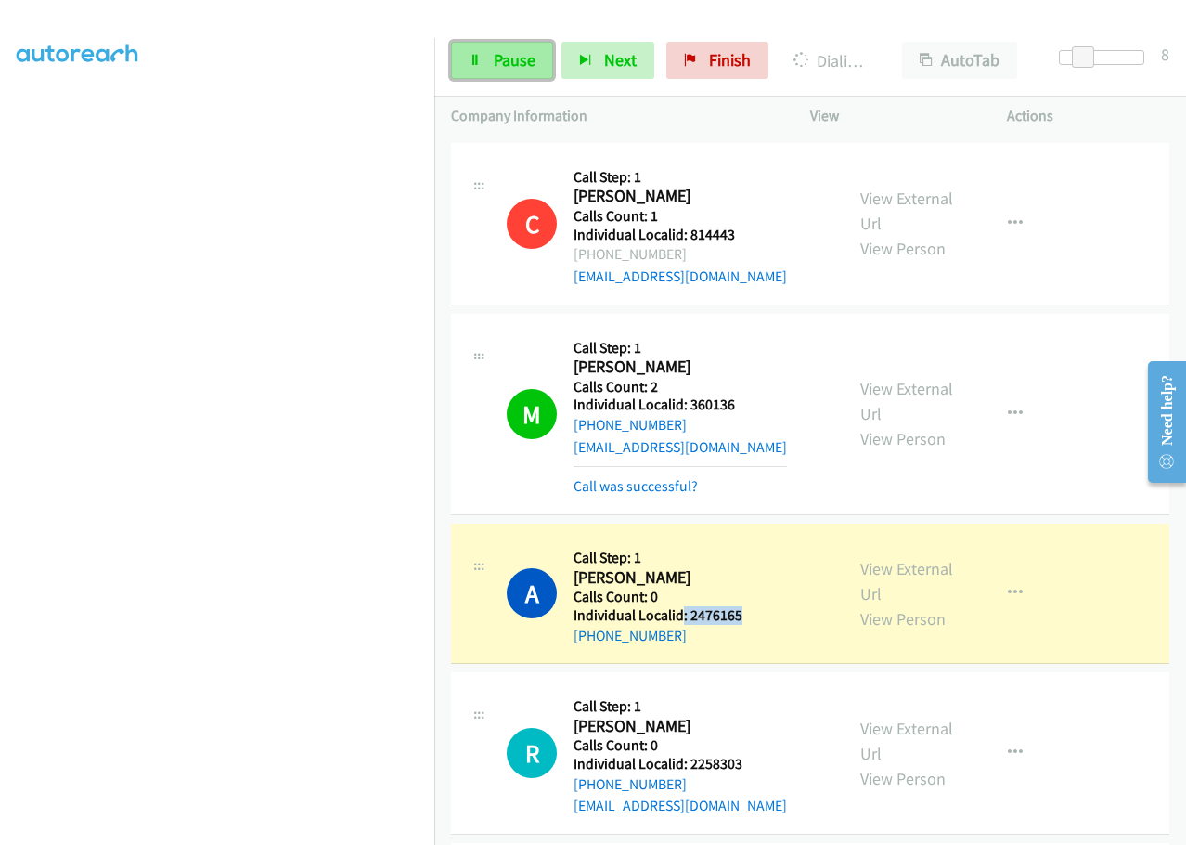
click at [520, 62] on span "Pause" at bounding box center [515, 59] width 42 height 21
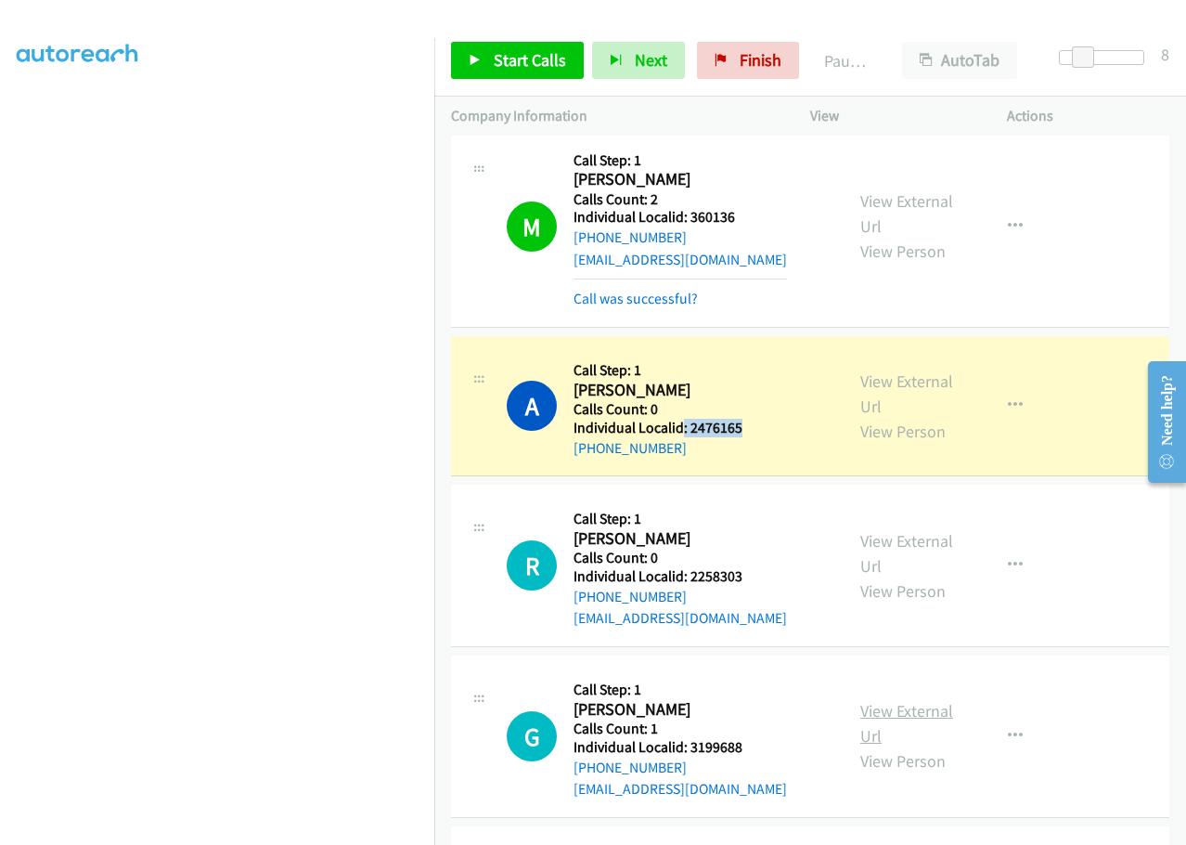
scroll to position [10906, 0]
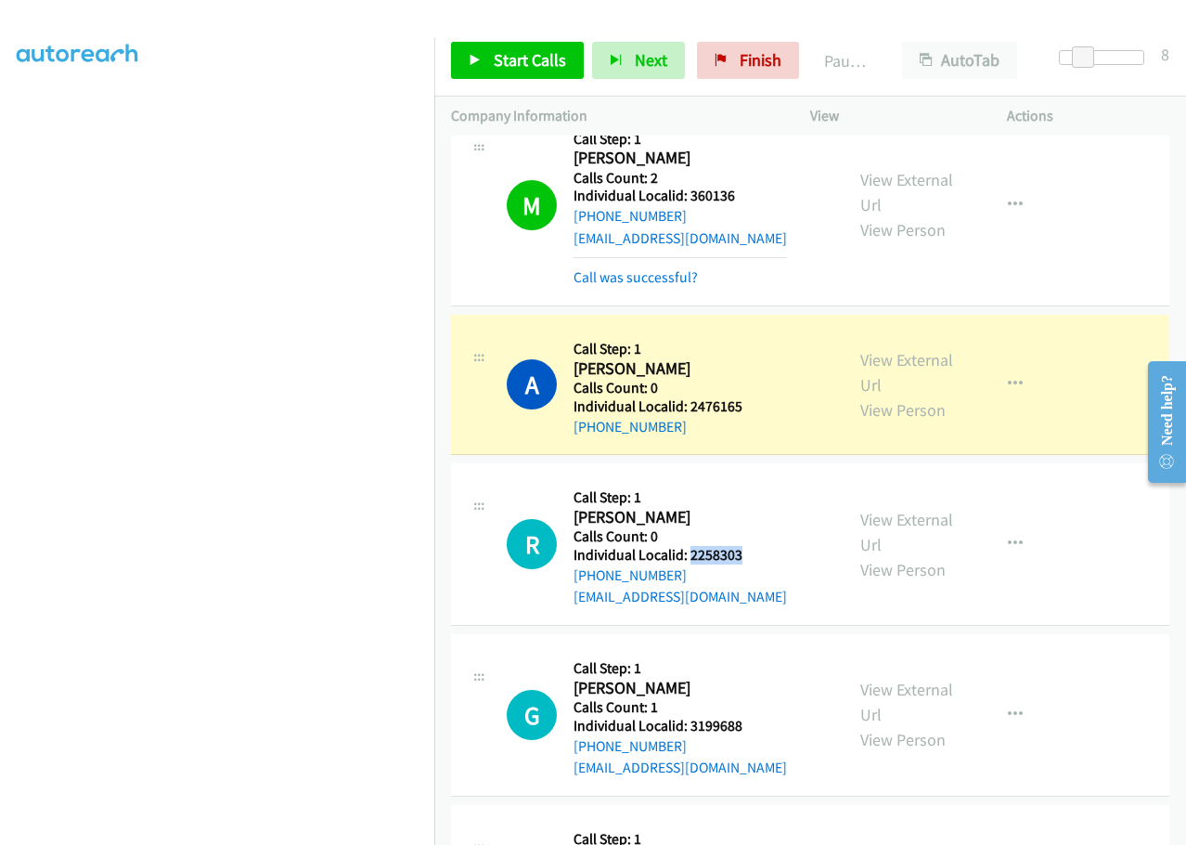
drag, startPoint x: 687, startPoint y: 381, endPoint x: 756, endPoint y: 381, distance: 69.6
click at [756, 546] on h5 "Individual Localid: 2258303" at bounding box center [680, 555] width 213 height 19
drag, startPoint x: 686, startPoint y: 549, endPoint x: 754, endPoint y: 547, distance: 67.8
click at [754, 651] on div "G Callback Scheduled Call Step: 1 [PERSON_NAME] America/Los_Angeles Calls Count…" at bounding box center [667, 715] width 320 height 128
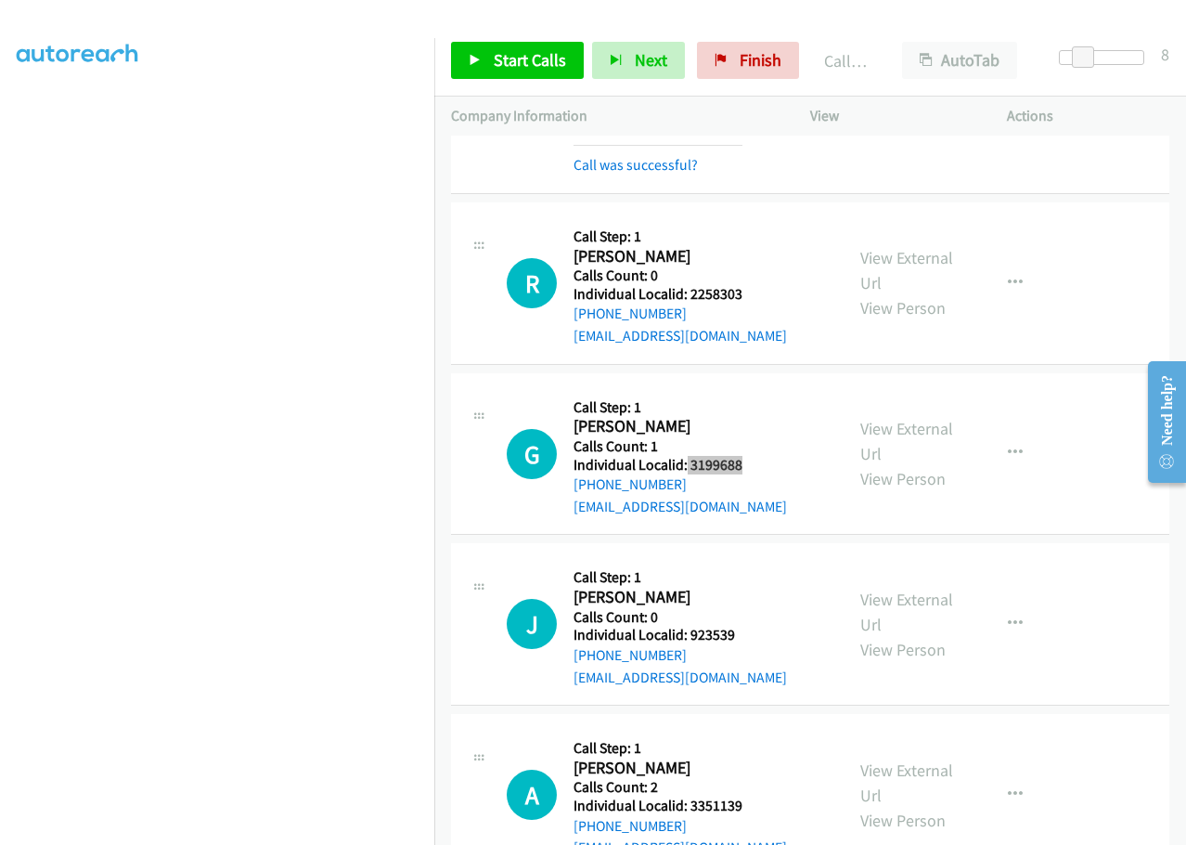
scroll to position [11208, 0]
drag, startPoint x: 688, startPoint y: 459, endPoint x: 745, endPoint y: 456, distance: 57.7
click at [745, 559] on div "J Callback Scheduled Call Step: 1 [PERSON_NAME] America/Los_Angeles Calls Count…" at bounding box center [667, 623] width 320 height 128
drag, startPoint x: 689, startPoint y: 630, endPoint x: 747, endPoint y: 627, distance: 58.5
click at [747, 730] on div "A Callback Scheduled Call Step: 1 [PERSON_NAME] America/[GEOGRAPHIC_DATA] Calls…" at bounding box center [667, 794] width 320 height 128
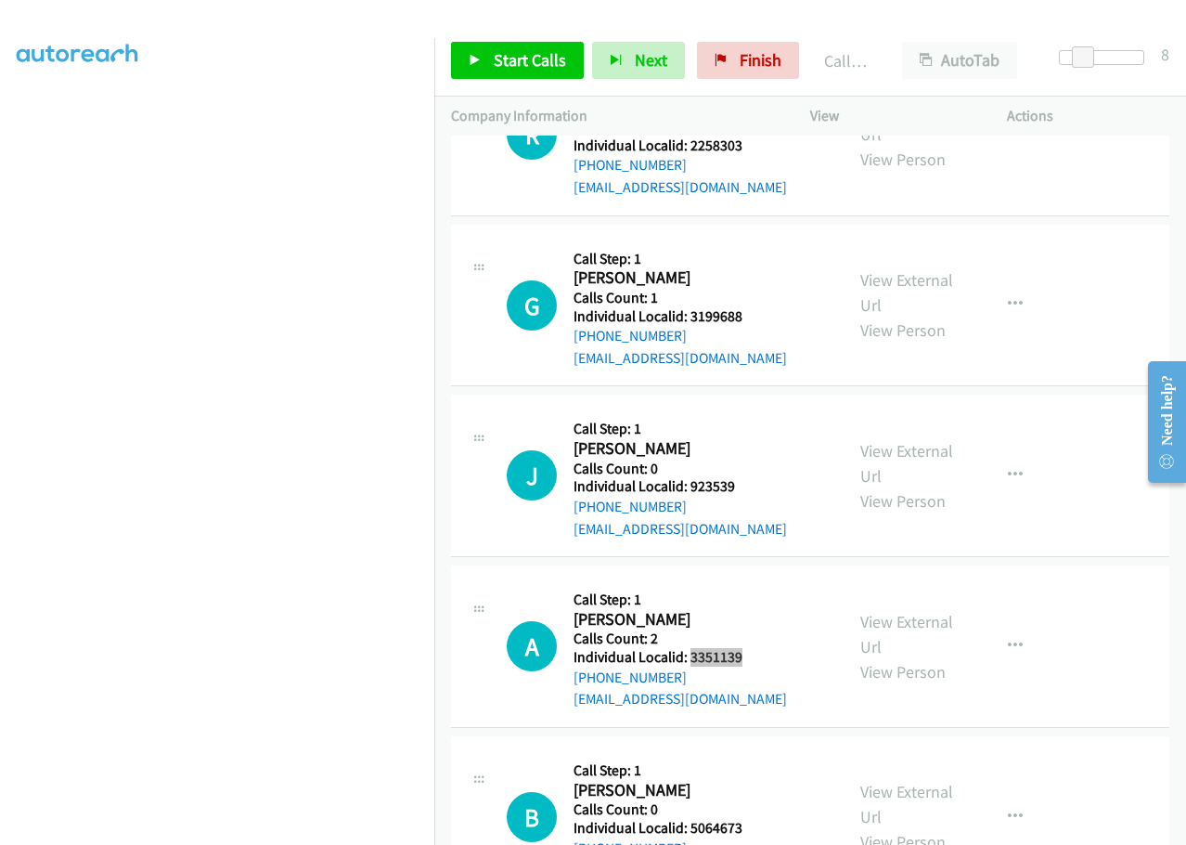
scroll to position [11417, 0]
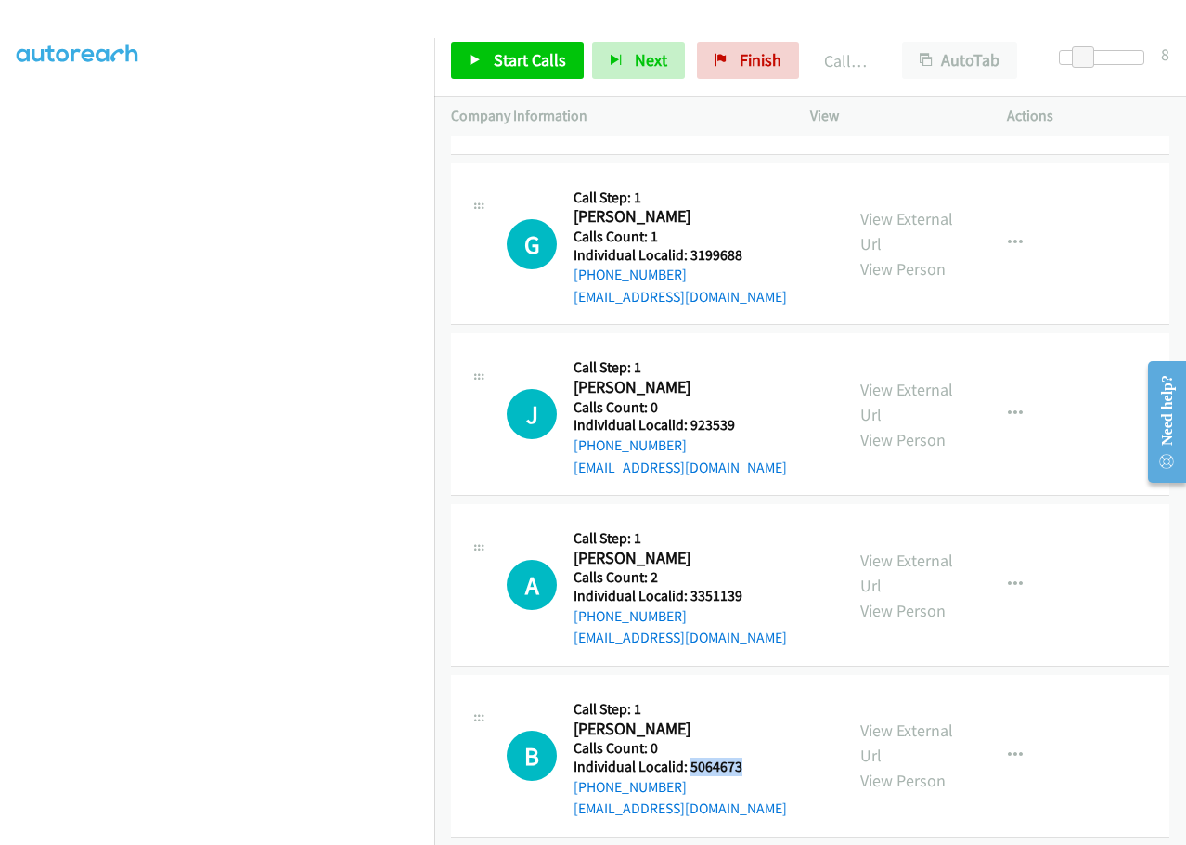
drag, startPoint x: 690, startPoint y: 591, endPoint x: 747, endPoint y: 586, distance: 57.8
click at [747, 691] on div "B Callback Scheduled Call Step: 1 [PERSON_NAME] America/New_York Calls Count: 0…" at bounding box center [667, 755] width 320 height 128
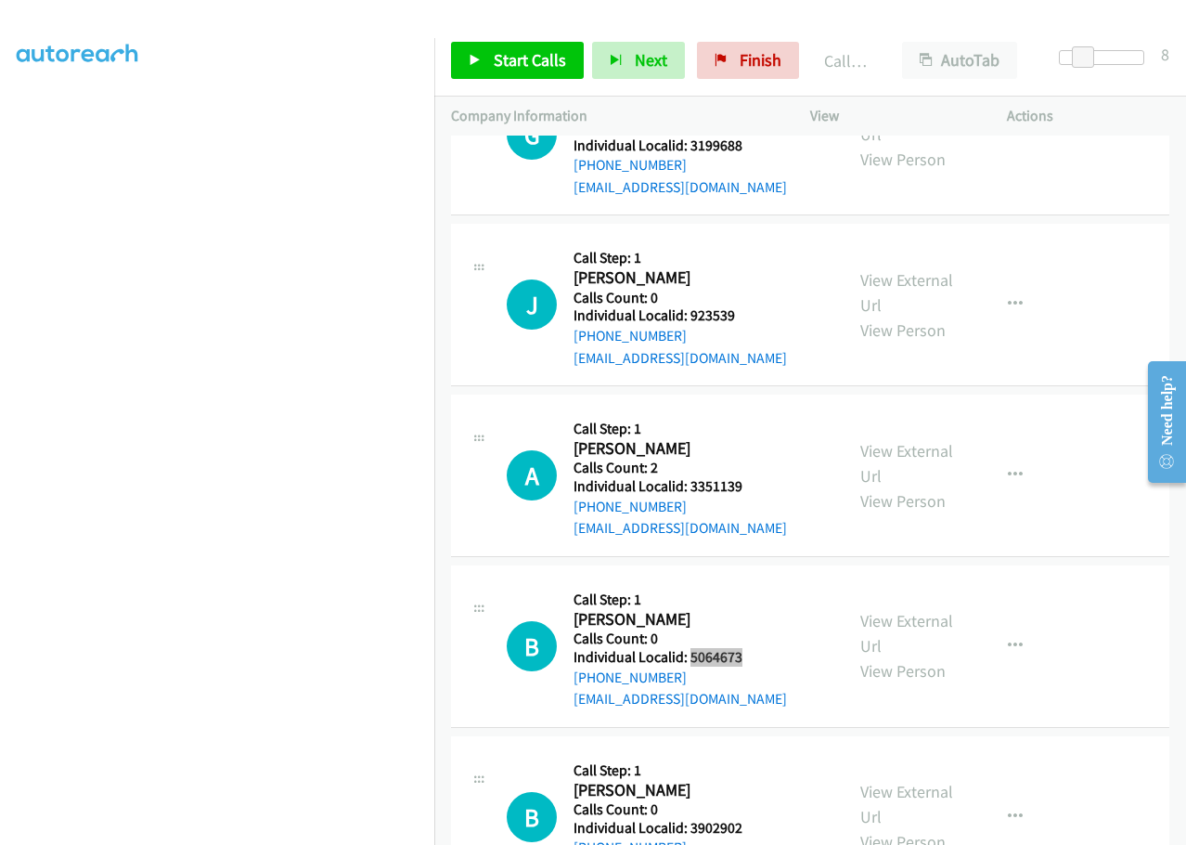
scroll to position [11533, 0]
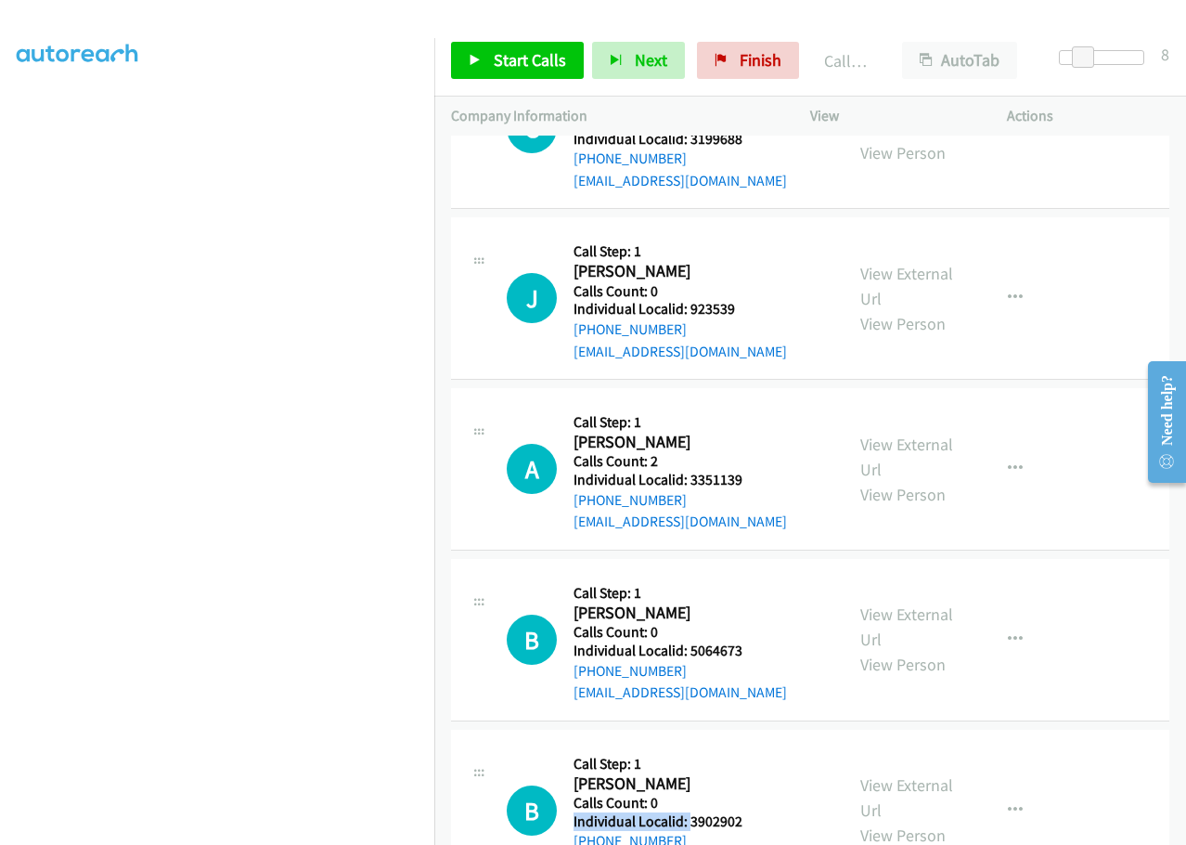
drag, startPoint x: 690, startPoint y: 649, endPoint x: 778, endPoint y: 632, distance: 89.7
click at [778, 746] on div "B Callback Scheduled Call Step: 1 [PERSON_NAME] America/New_York Calls Count: 0…" at bounding box center [667, 810] width 320 height 128
drag, startPoint x: 740, startPoint y: 688, endPoint x: 717, endPoint y: 656, distance: 38.6
click at [738, 746] on div "B Callback Scheduled Call Step: 1 [PERSON_NAME] America/New_York Calls Count: 0…" at bounding box center [667, 810] width 320 height 128
drag, startPoint x: 712, startPoint y: 645, endPoint x: 745, endPoint y: 644, distance: 33.4
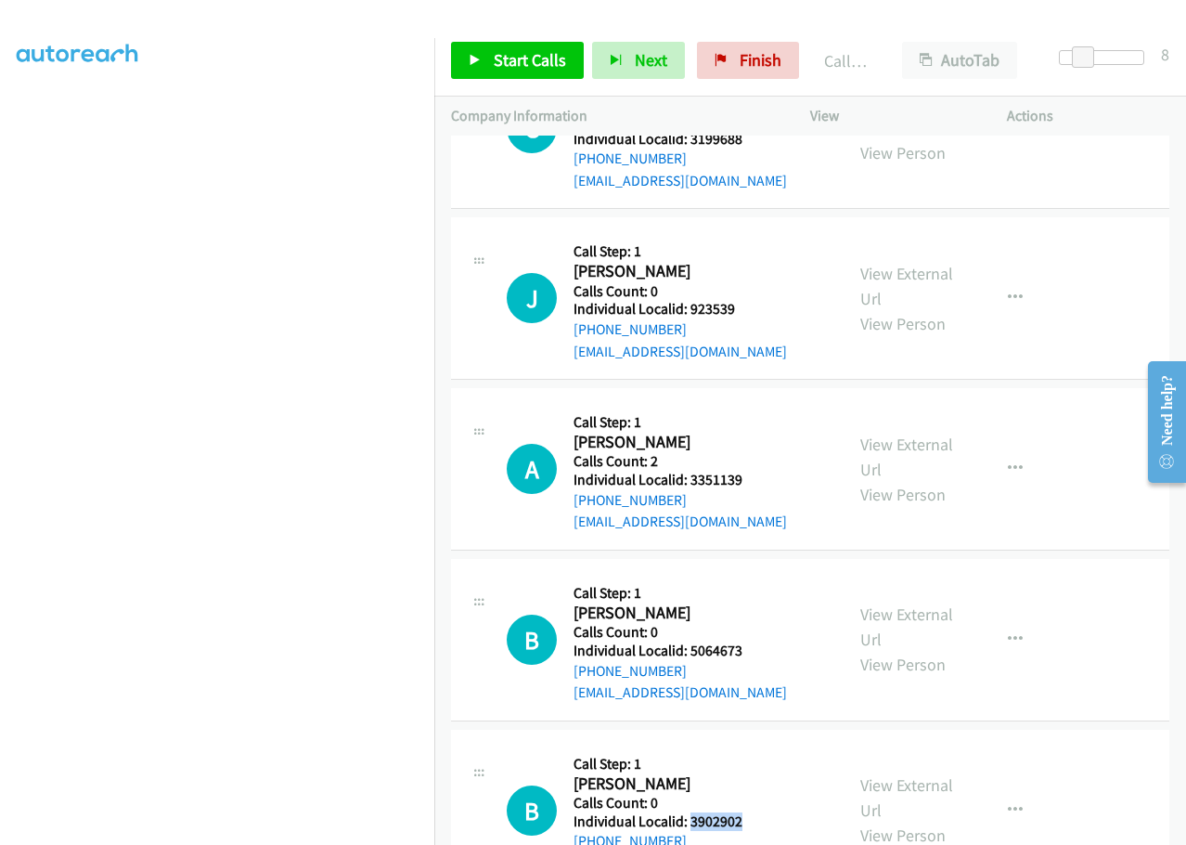
click at [745, 746] on div "B Callback Scheduled Call Step: 1 [PERSON_NAME] America/New_York Calls Count: 0…" at bounding box center [667, 810] width 320 height 128
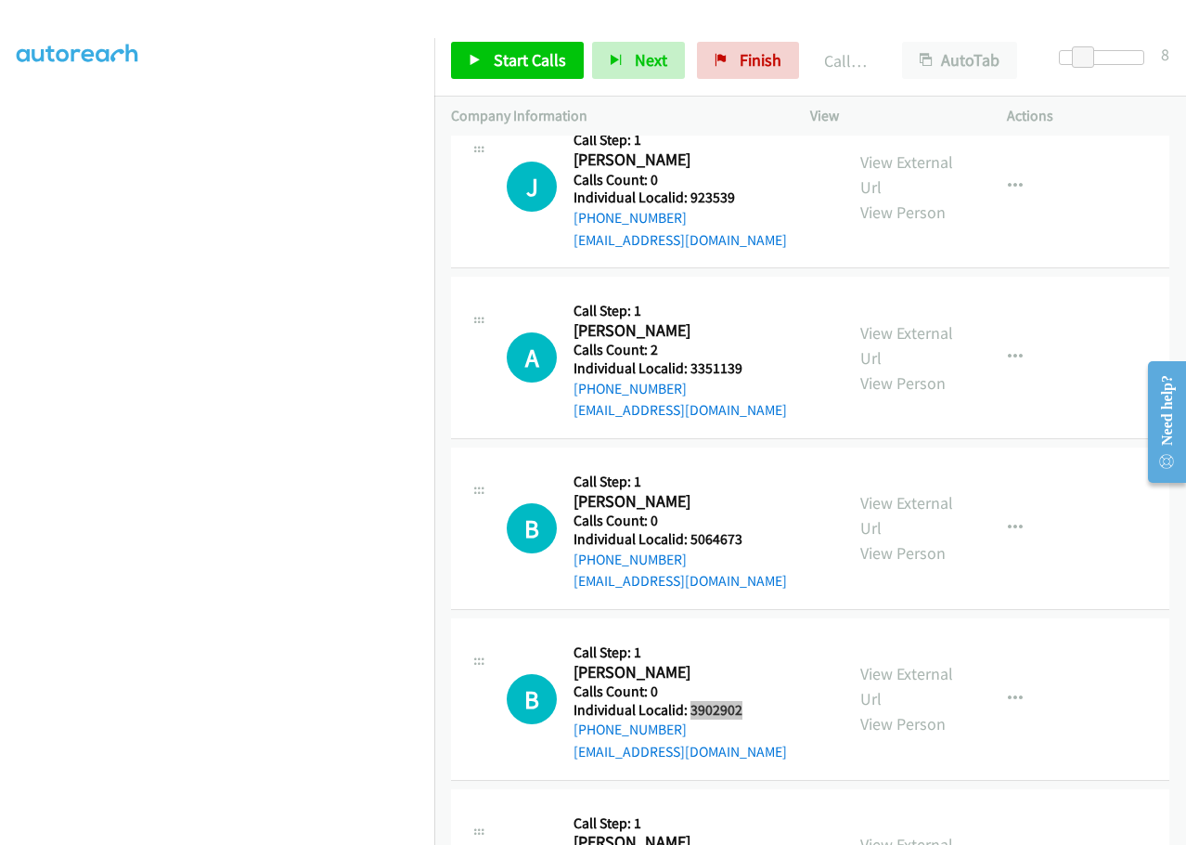
scroll to position [11695, 0]
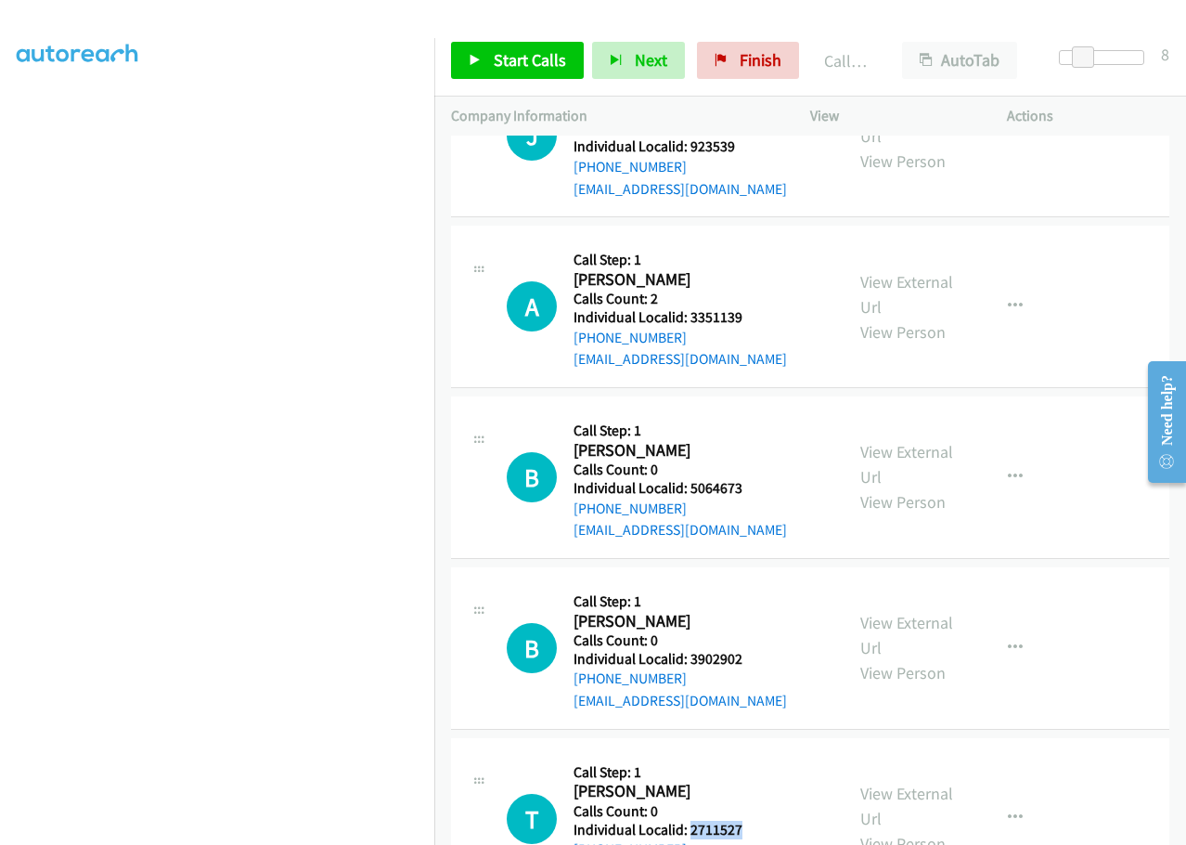
drag, startPoint x: 691, startPoint y: 653, endPoint x: 759, endPoint y: 649, distance: 68.8
click at [759, 755] on div "T Callback Scheduled Call Step: 1 [PERSON_NAME] America/New_York Calls Count: 0…" at bounding box center [667, 819] width 320 height 128
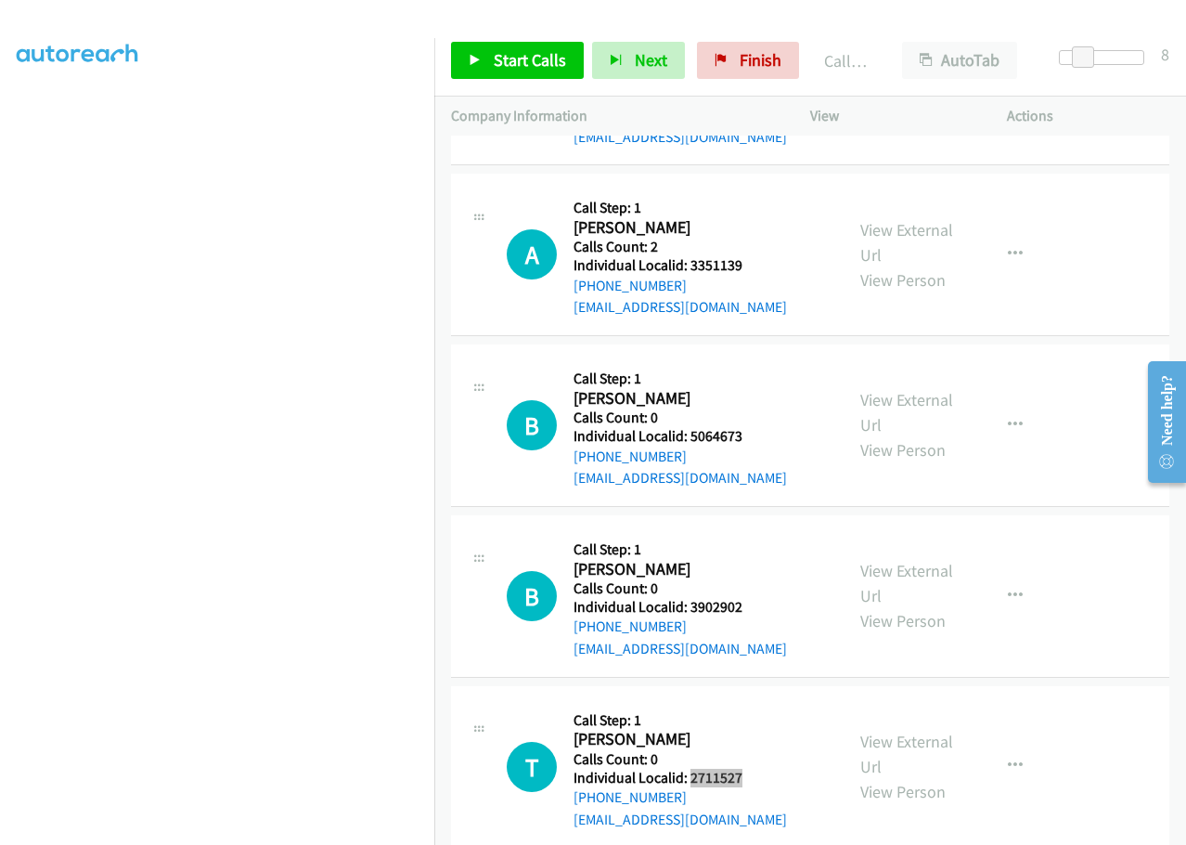
scroll to position [11904, 0]
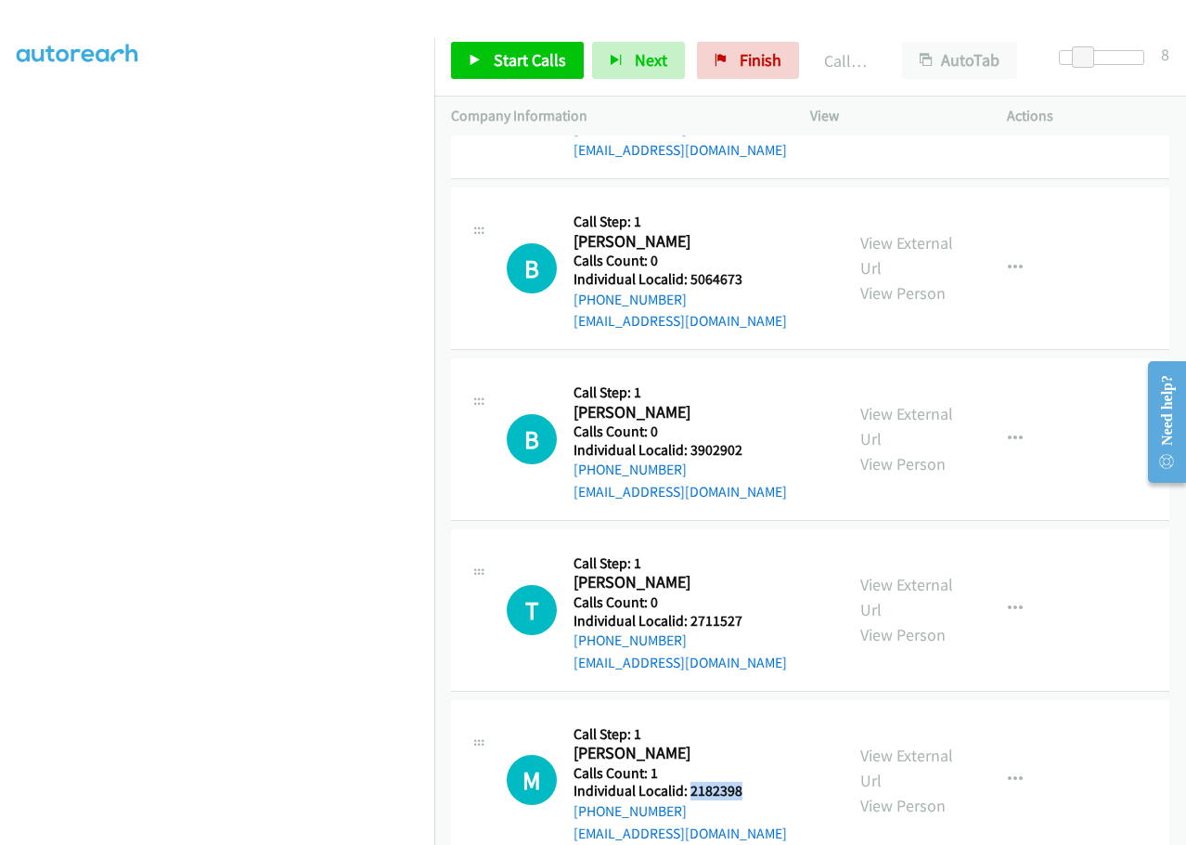
drag, startPoint x: 717, startPoint y: 611, endPoint x: 751, endPoint y: 610, distance: 34.4
click at [751, 717] on div "M Callback Scheduled Call Step: 1 [PERSON_NAME] America/Los_Angeles Calls Count…" at bounding box center [667, 781] width 320 height 128
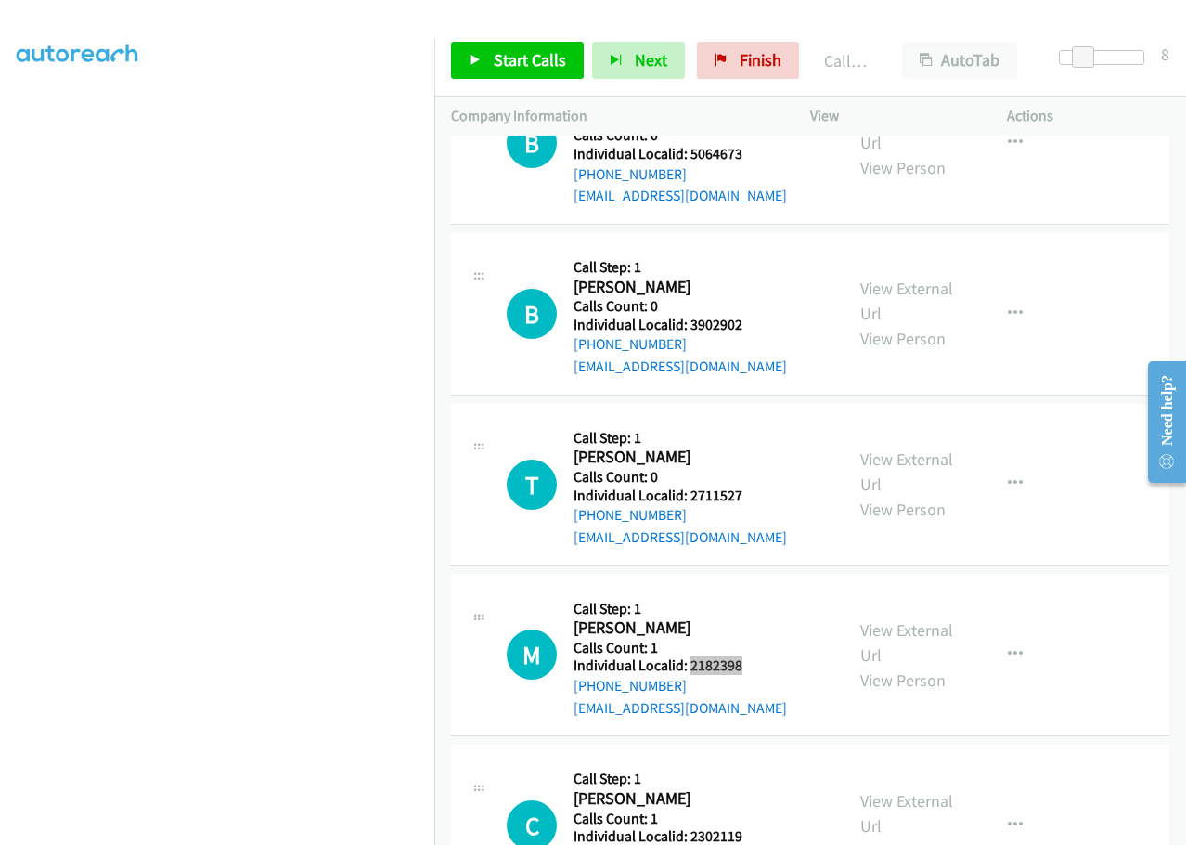
scroll to position [12043, 0]
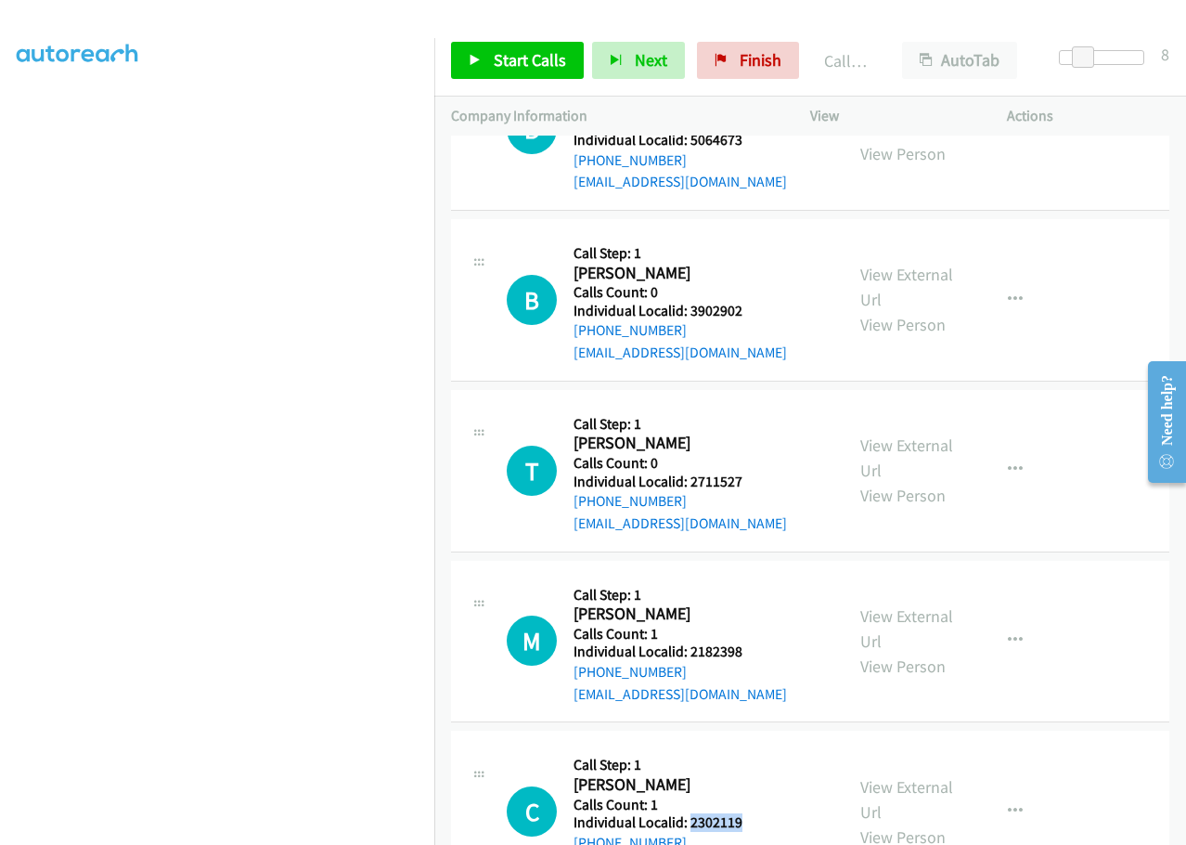
drag, startPoint x: 695, startPoint y: 645, endPoint x: 765, endPoint y: 643, distance: 69.6
click at [765, 747] on div "C Callback Scheduled Call Step: 1 [PERSON_NAME] America/Los_Angeles Calls Count…" at bounding box center [667, 811] width 320 height 128
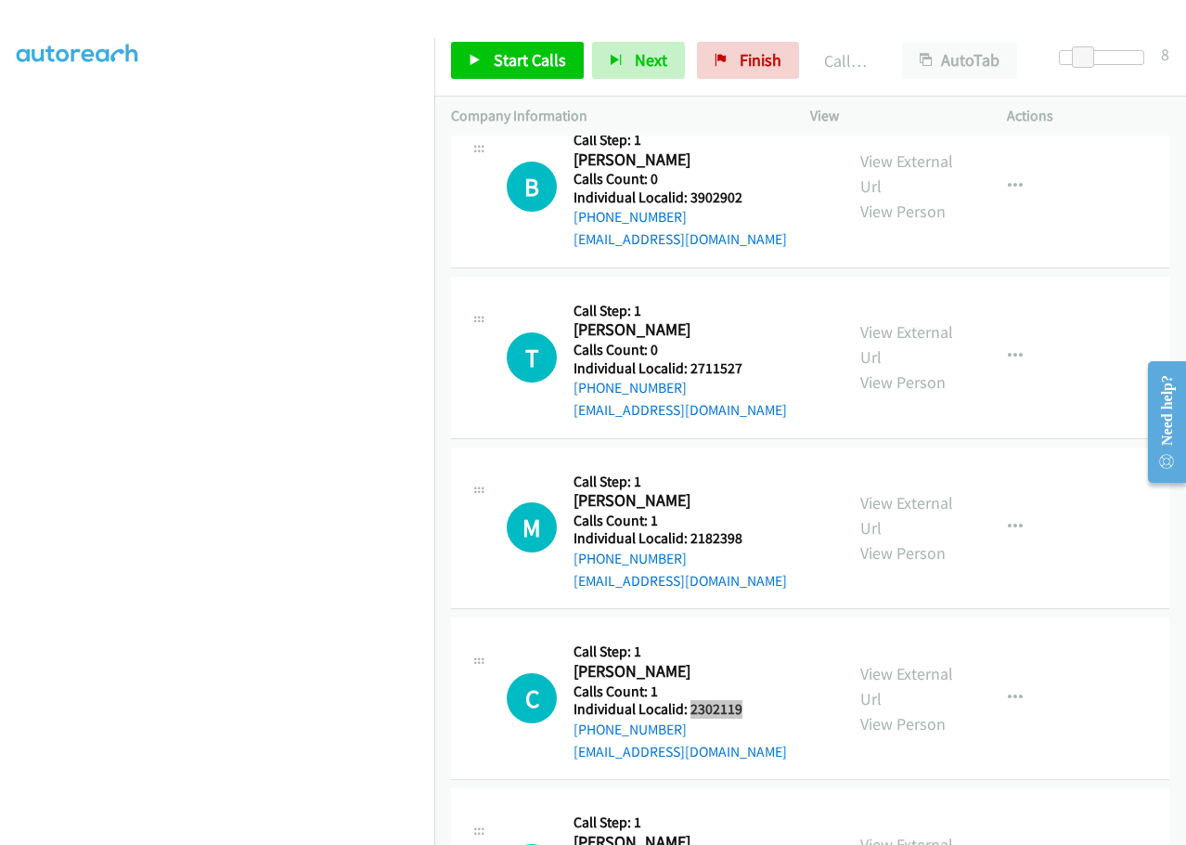
scroll to position [12159, 0]
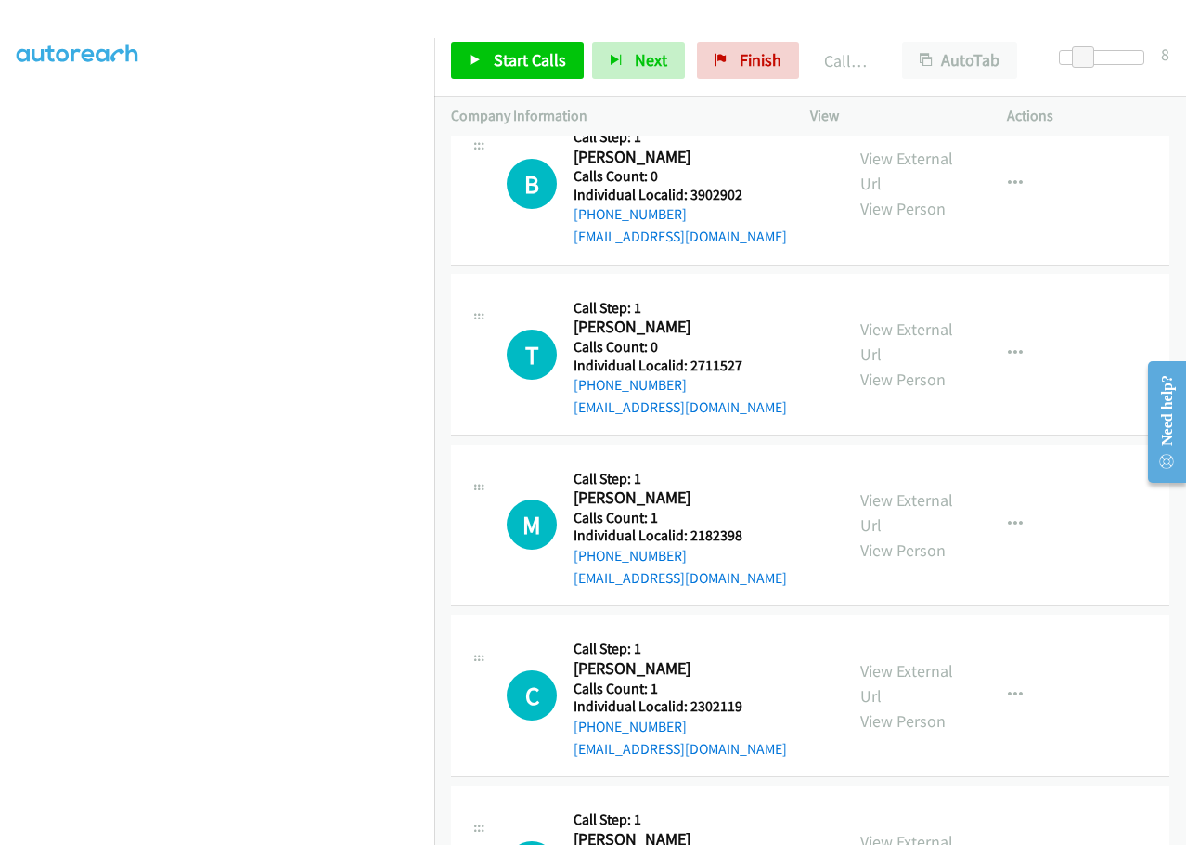
drag, startPoint x: 684, startPoint y: 701, endPoint x: 754, endPoint y: 699, distance: 69.6
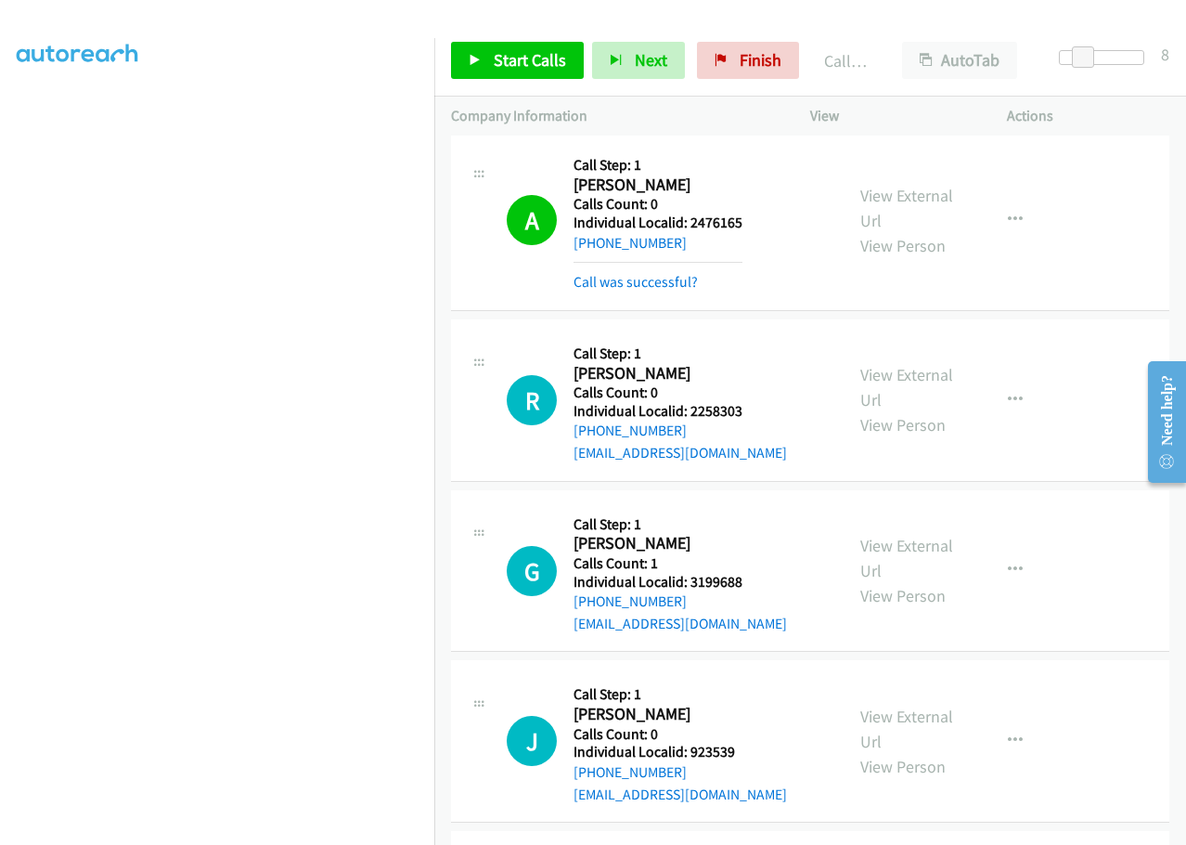
scroll to position [11092, 0]
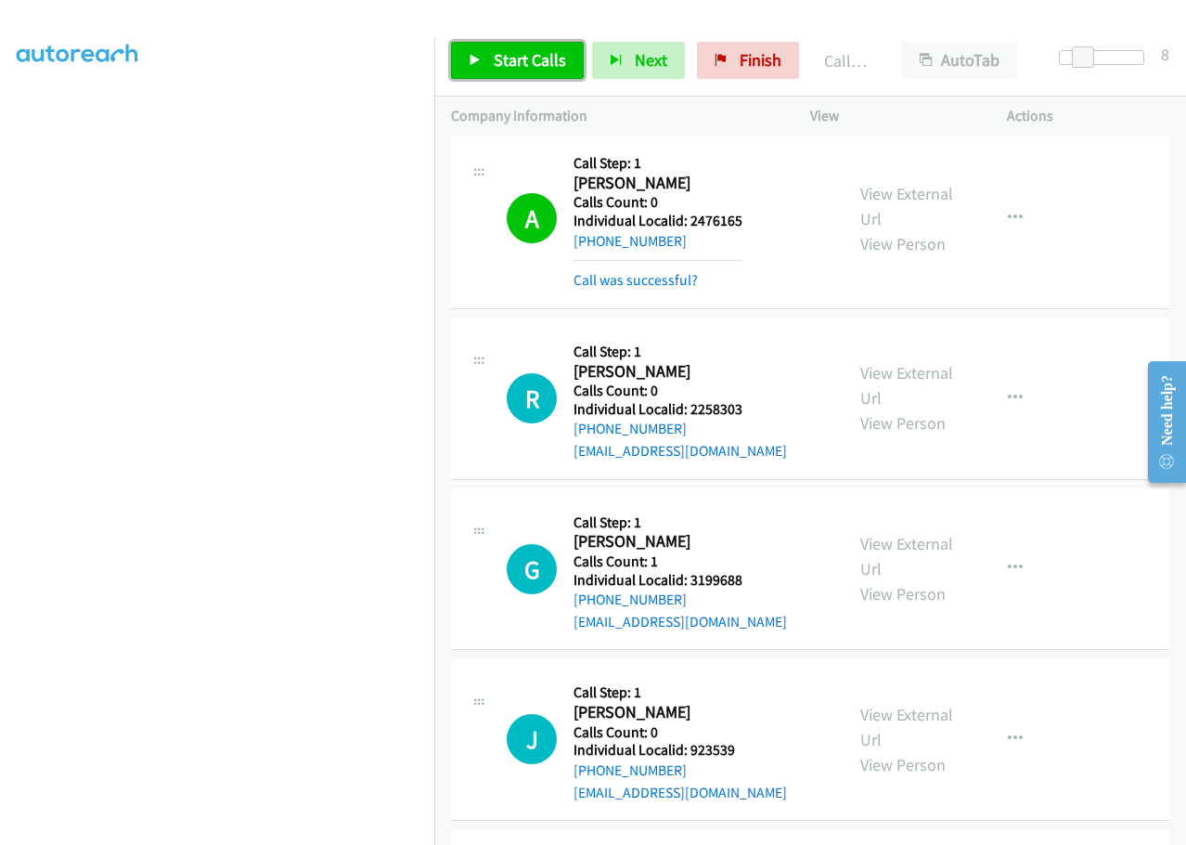
click at [536, 59] on span "Start Calls" at bounding box center [530, 59] width 72 height 21
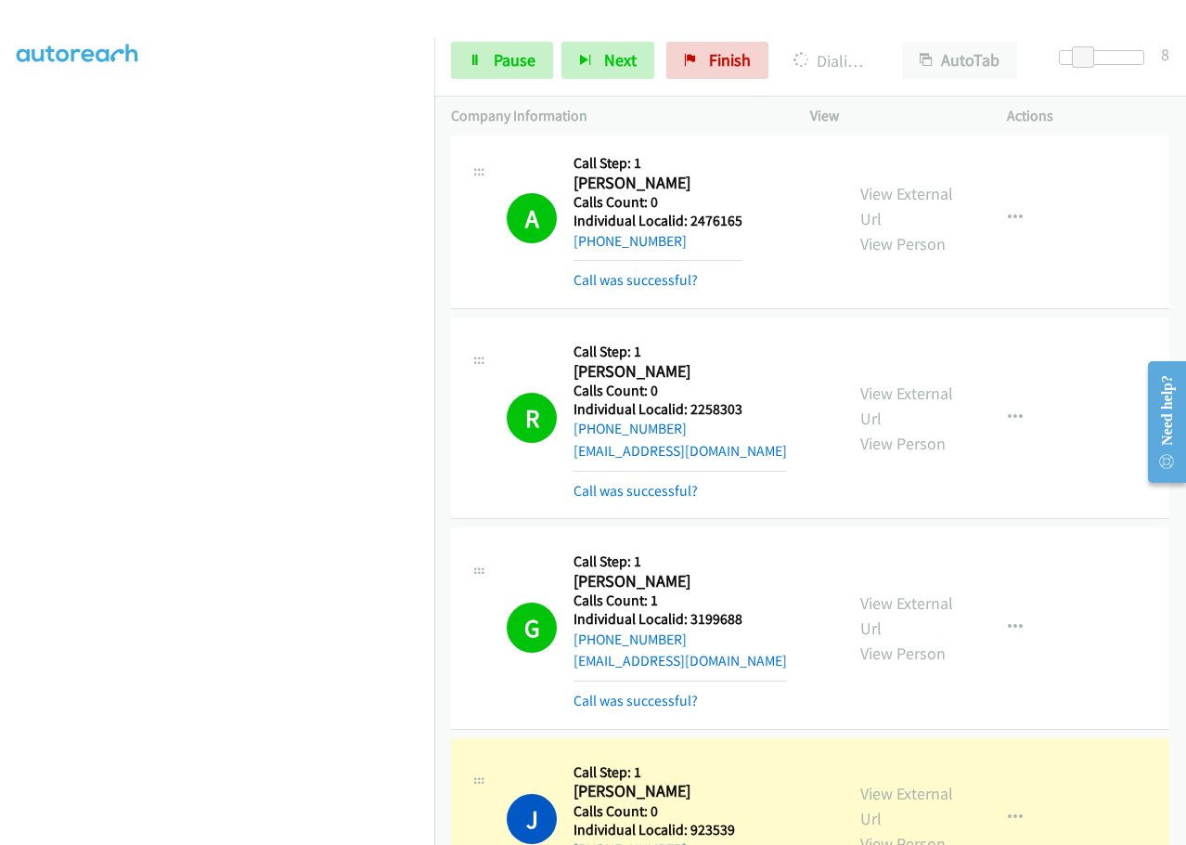
scroll to position [157, 0]
click at [514, 57] on span "Pause" at bounding box center [515, 59] width 42 height 21
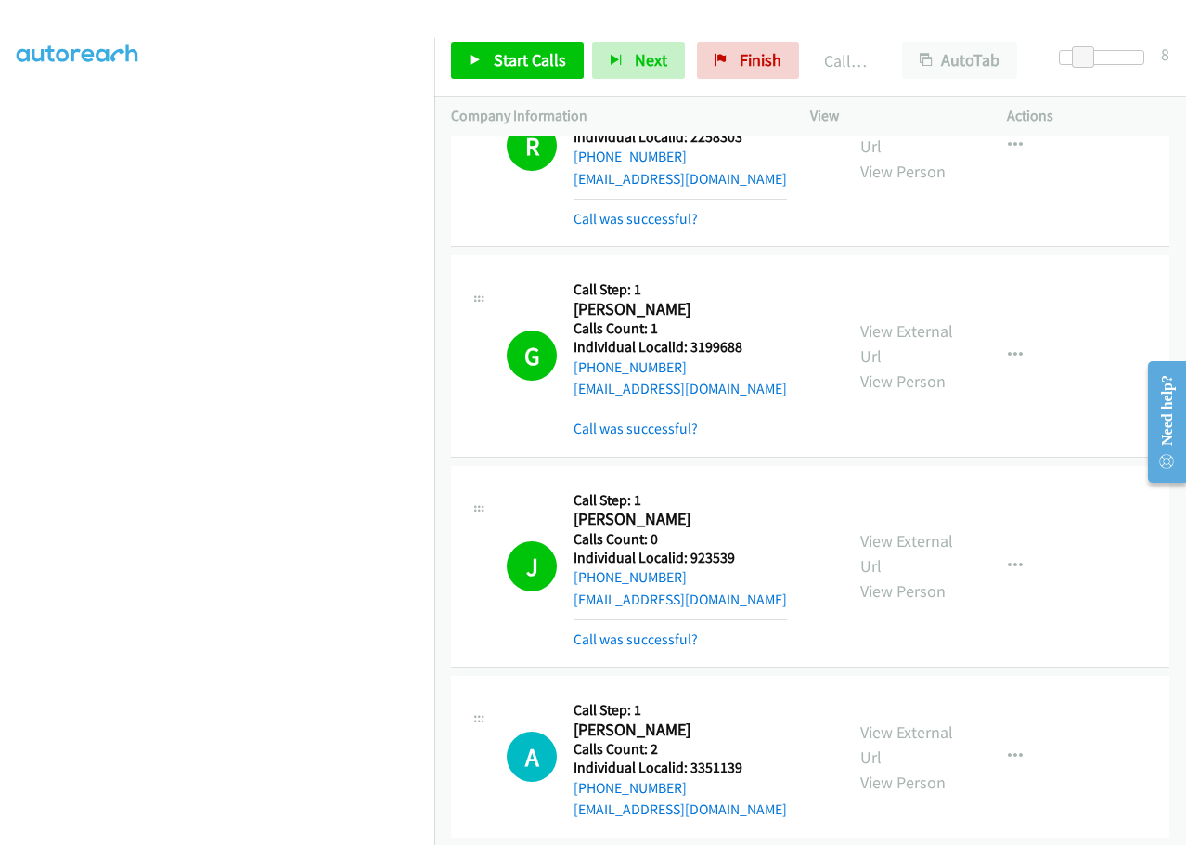
scroll to position [11370, 0]
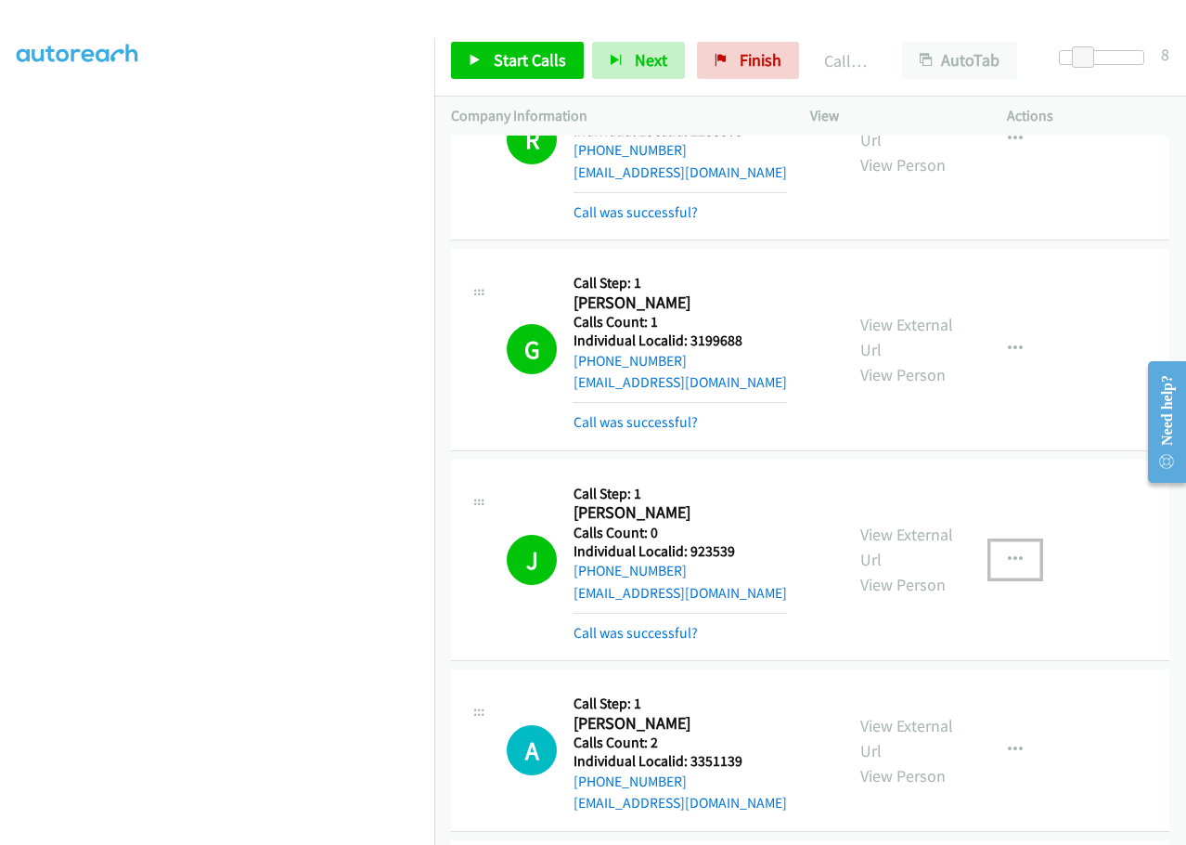
click at [1008, 541] on button "button" at bounding box center [1015, 559] width 50 height 37
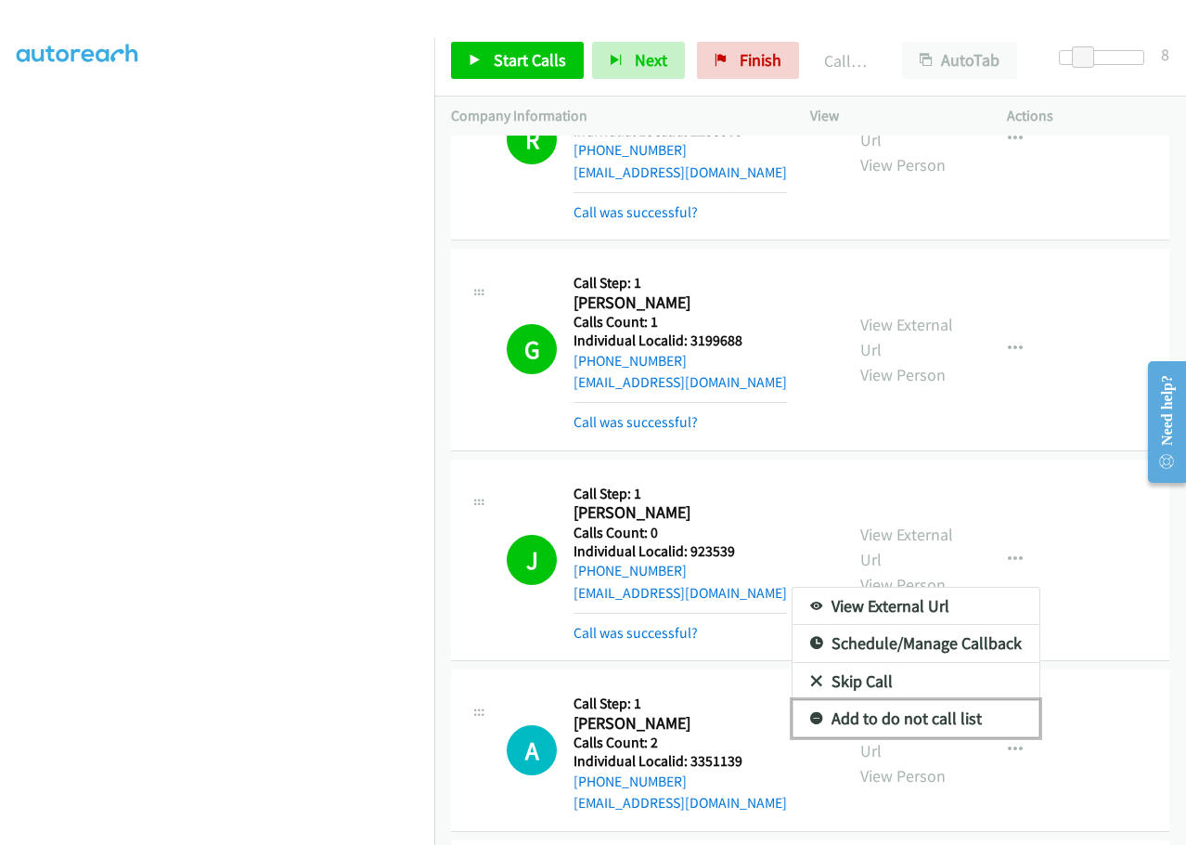
click at [810, 713] on icon at bounding box center [816, 719] width 13 height 13
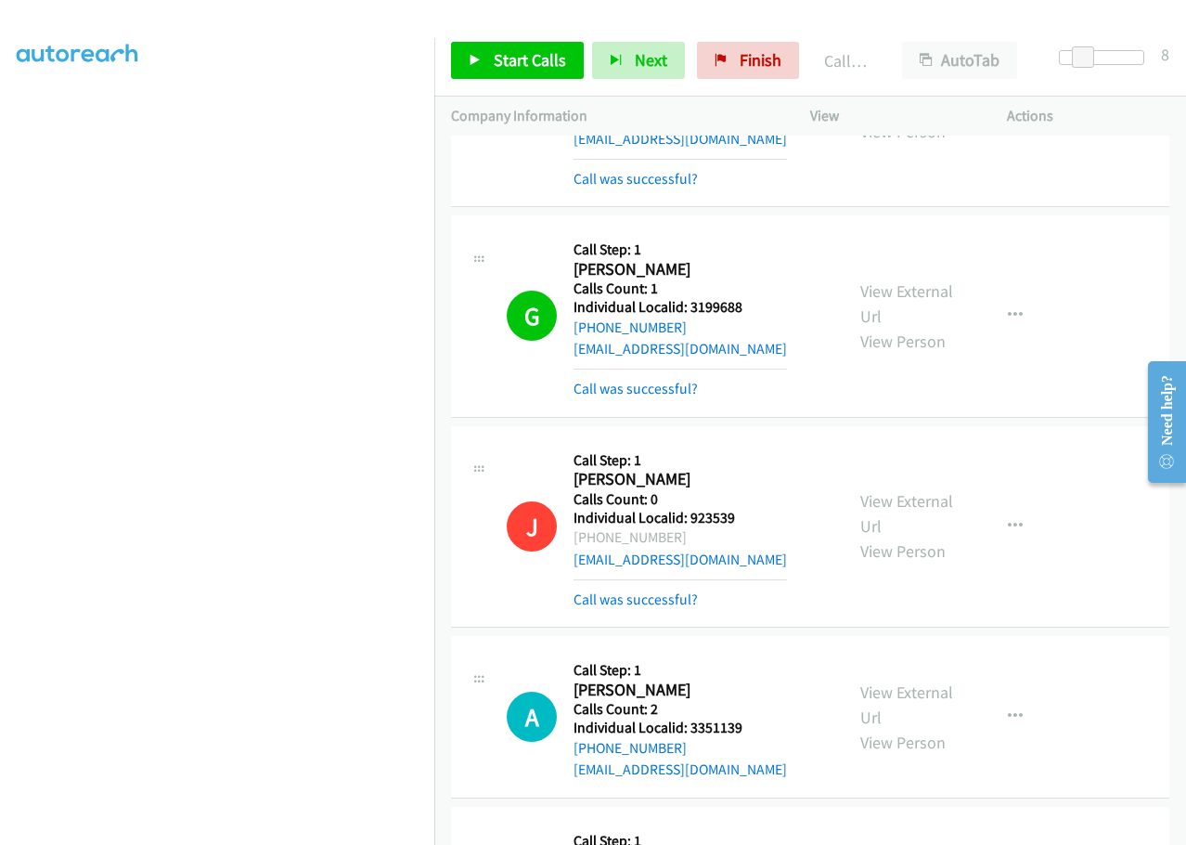
scroll to position [11486, 0]
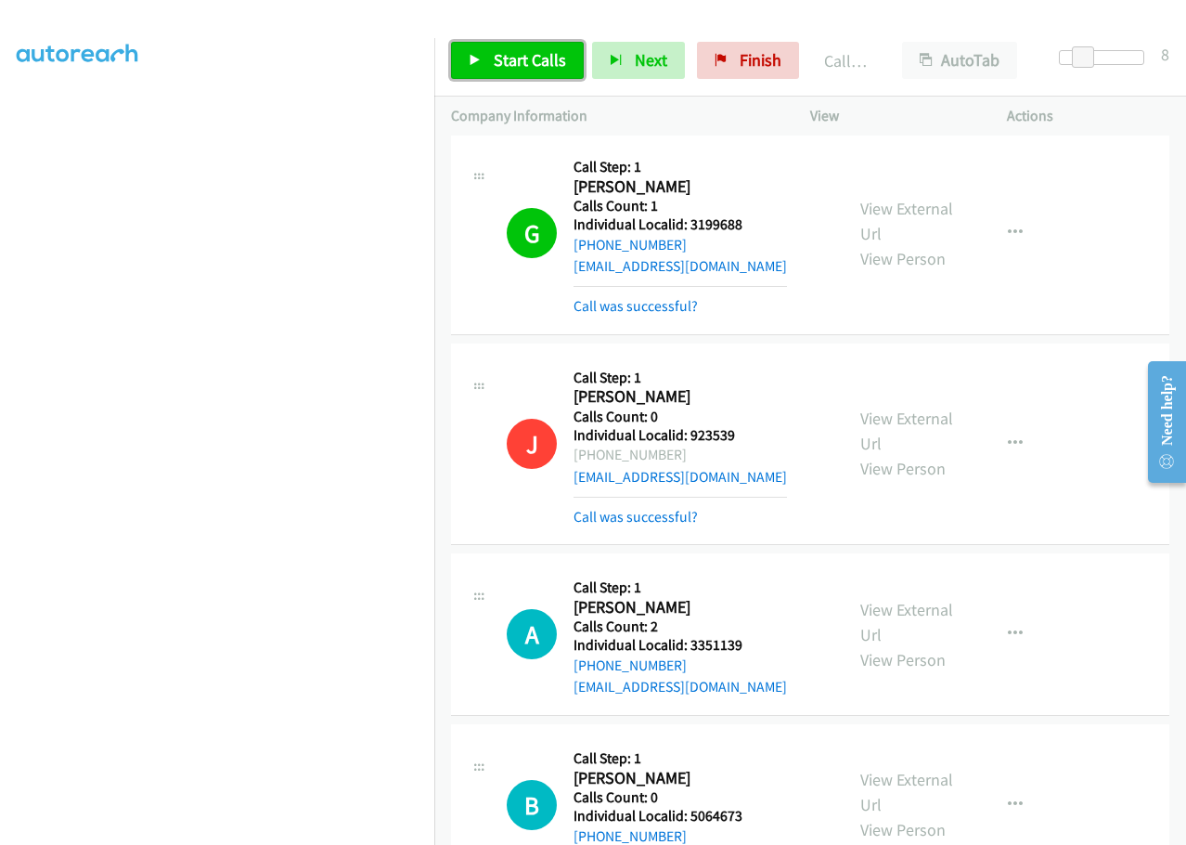
click at [512, 60] on span "Start Calls" at bounding box center [530, 59] width 72 height 21
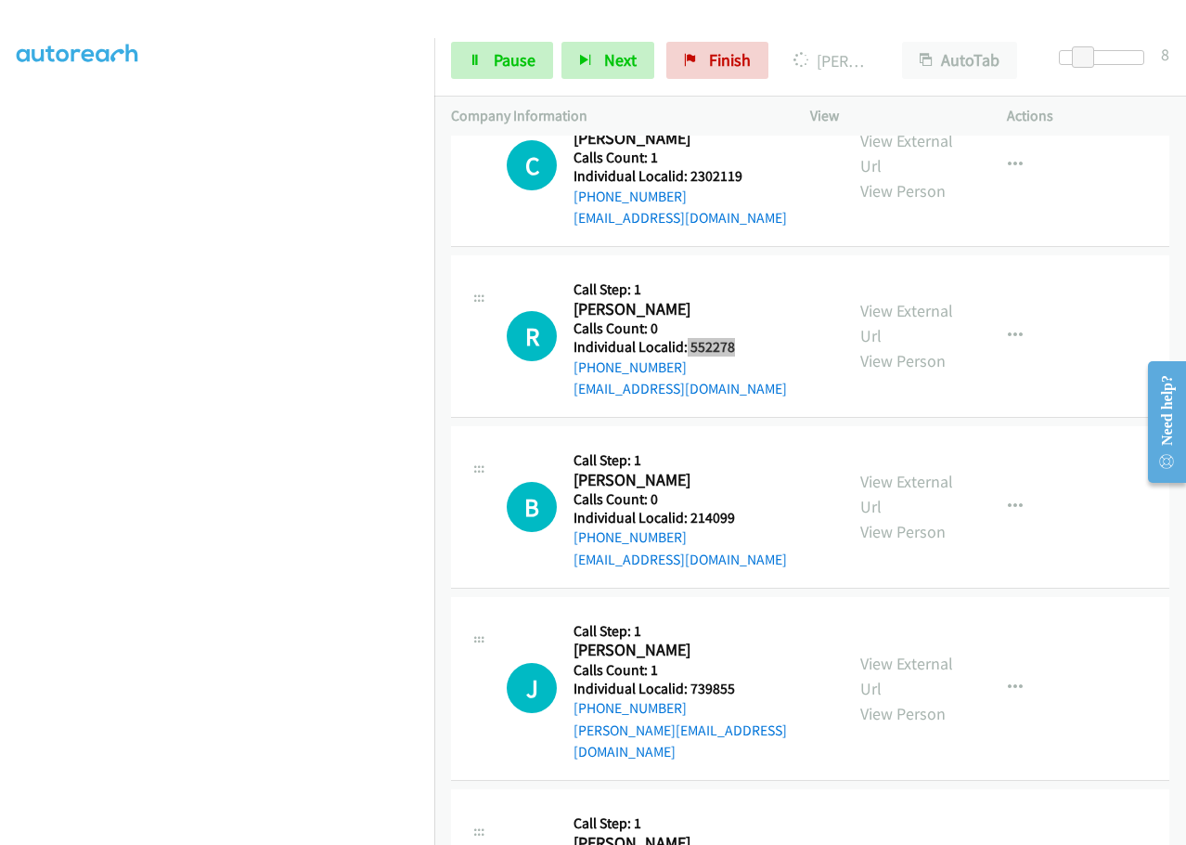
scroll to position [12809, 0]
drag, startPoint x: 696, startPoint y: 341, endPoint x: 740, endPoint y: 343, distance: 43.7
click at [748, 442] on div "B Callback Scheduled Call Step: 1 [PERSON_NAME] America/Los_Angeles Calls Count…" at bounding box center [667, 506] width 320 height 128
drag, startPoint x: 715, startPoint y: 510, endPoint x: 754, endPoint y: 511, distance: 39.0
click at [754, 613] on div "J Callback Scheduled Call Step: 1 [PERSON_NAME] America/New_York Calls Count: 1…" at bounding box center [667, 687] width 320 height 149
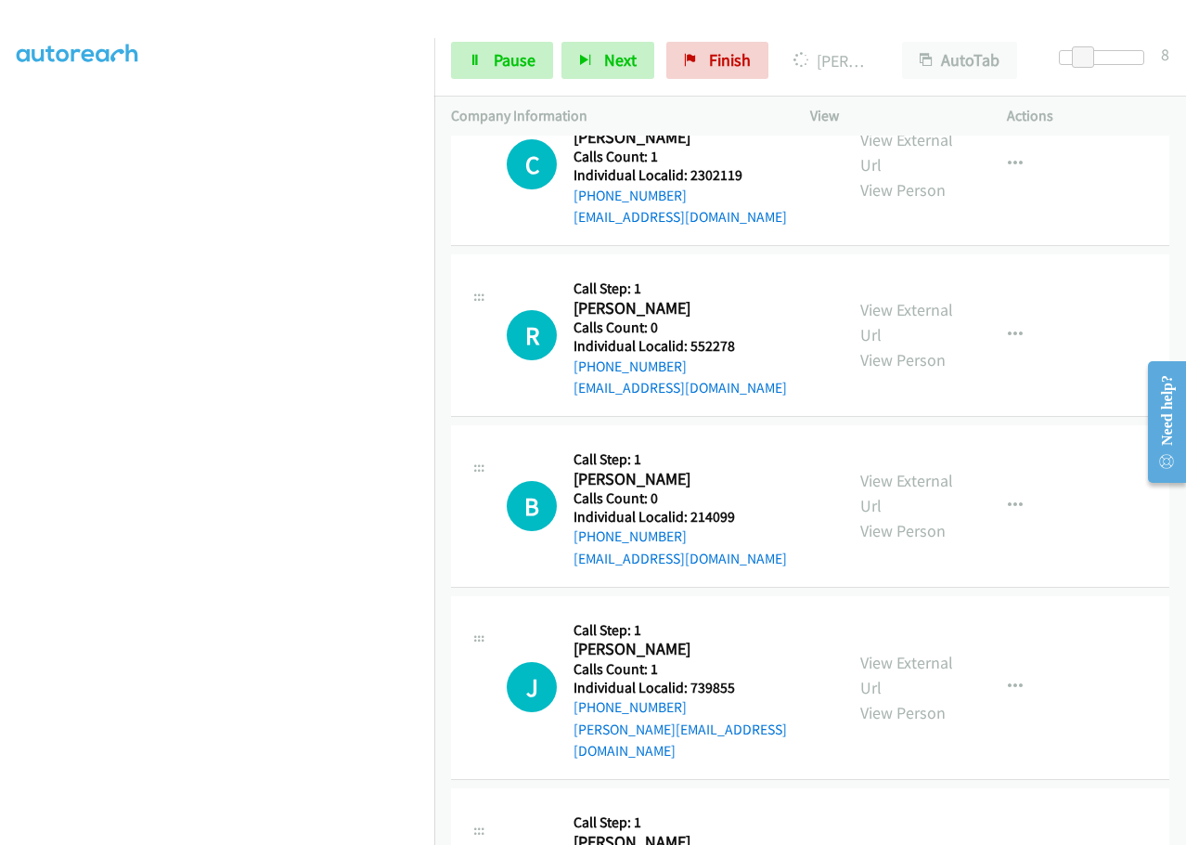
drag, startPoint x: 691, startPoint y: 677, endPoint x: 756, endPoint y: 678, distance: 65.9
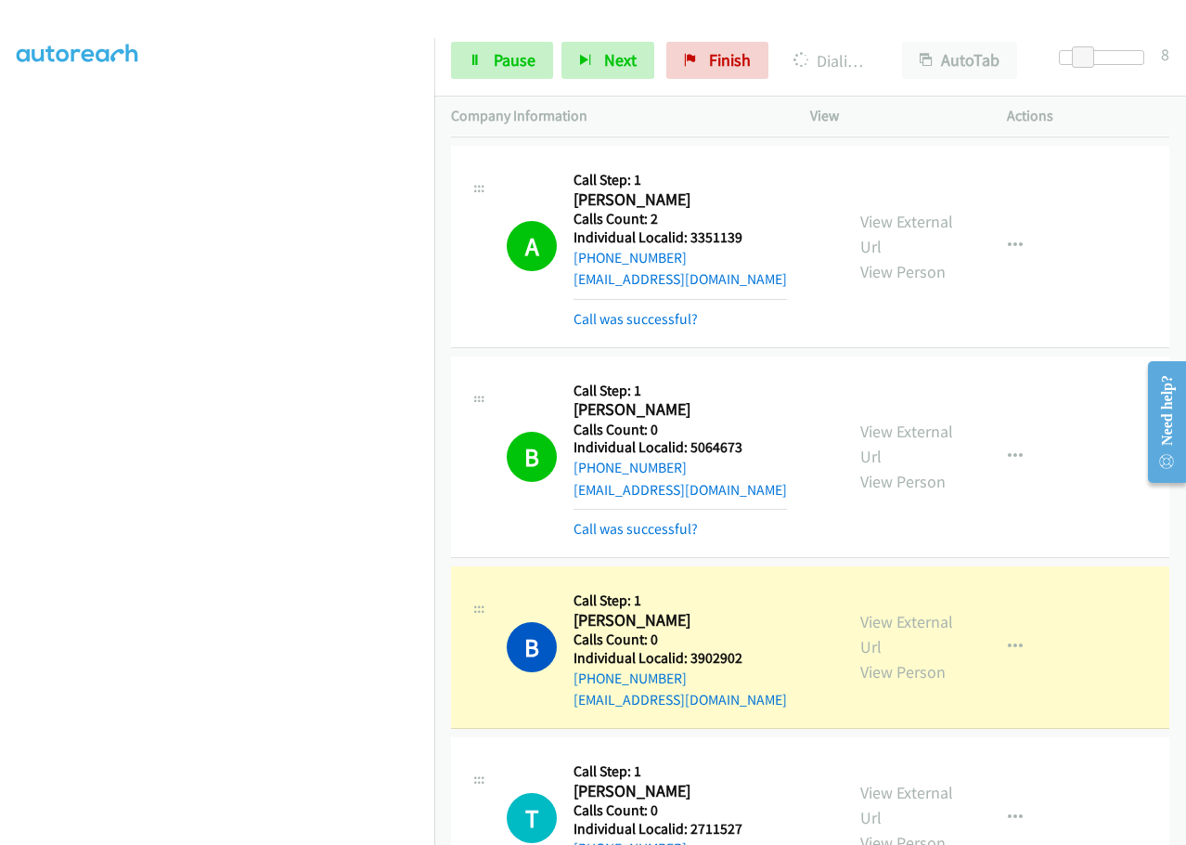
scroll to position [11890, 0]
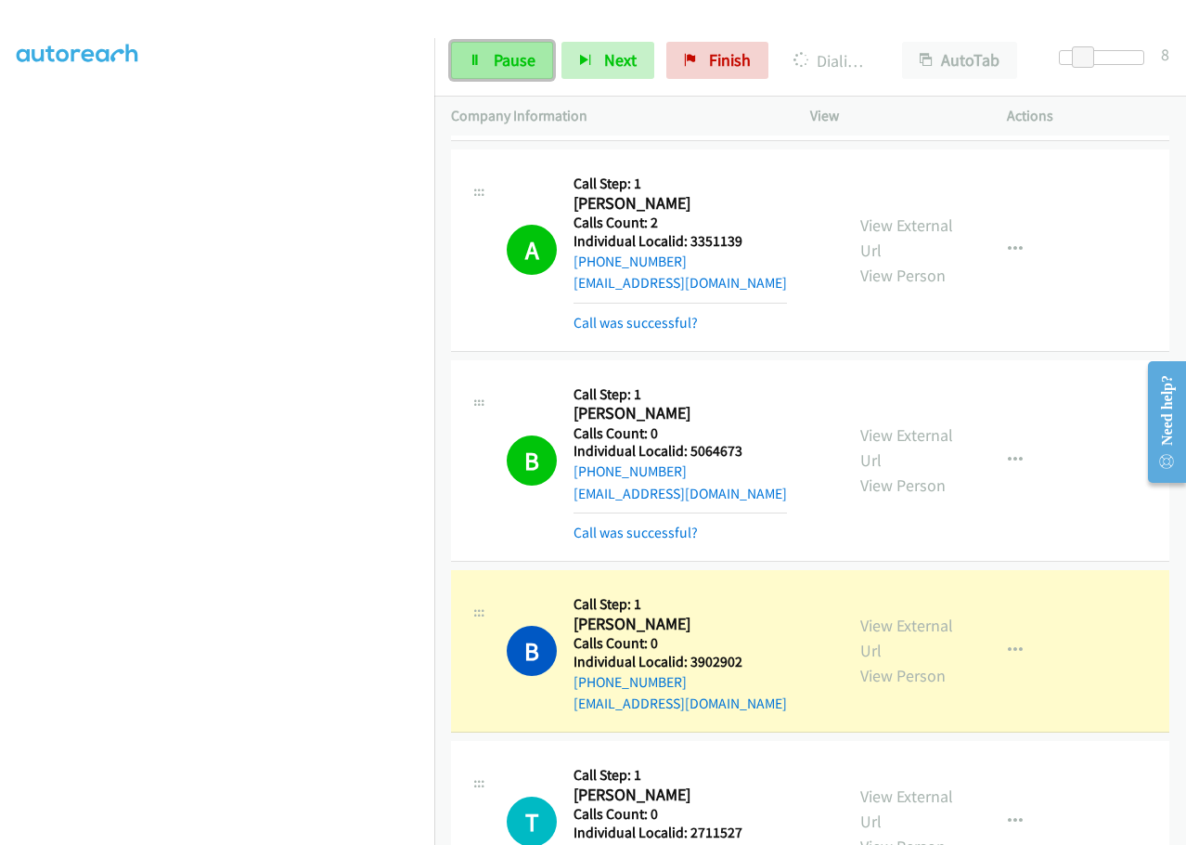
click at [502, 67] on span "Pause" at bounding box center [515, 59] width 42 height 21
